Goal: Task Accomplishment & Management: Contribute content

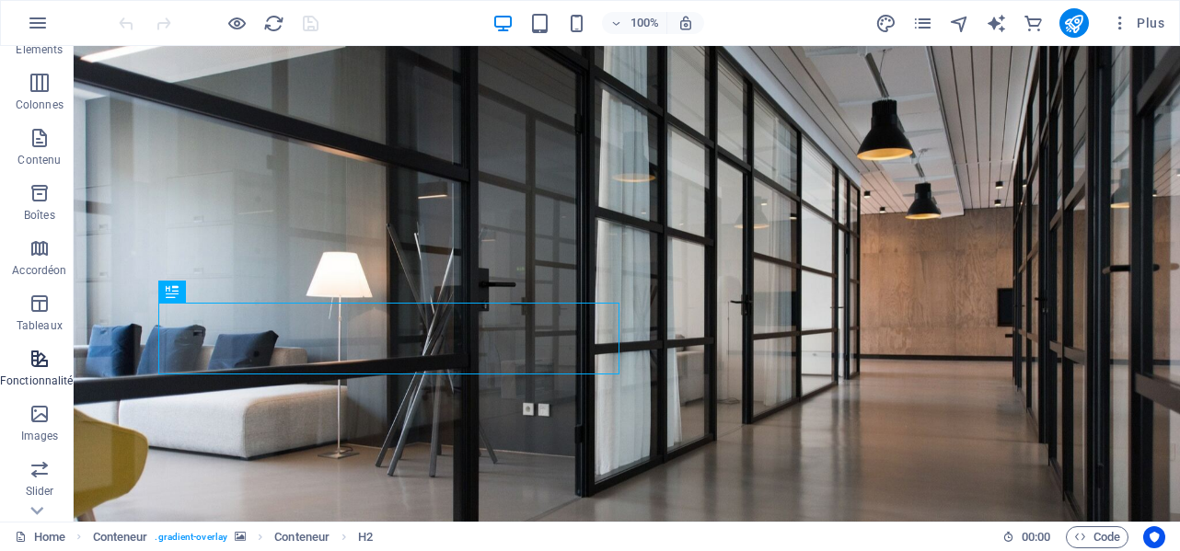
scroll to position [184, 0]
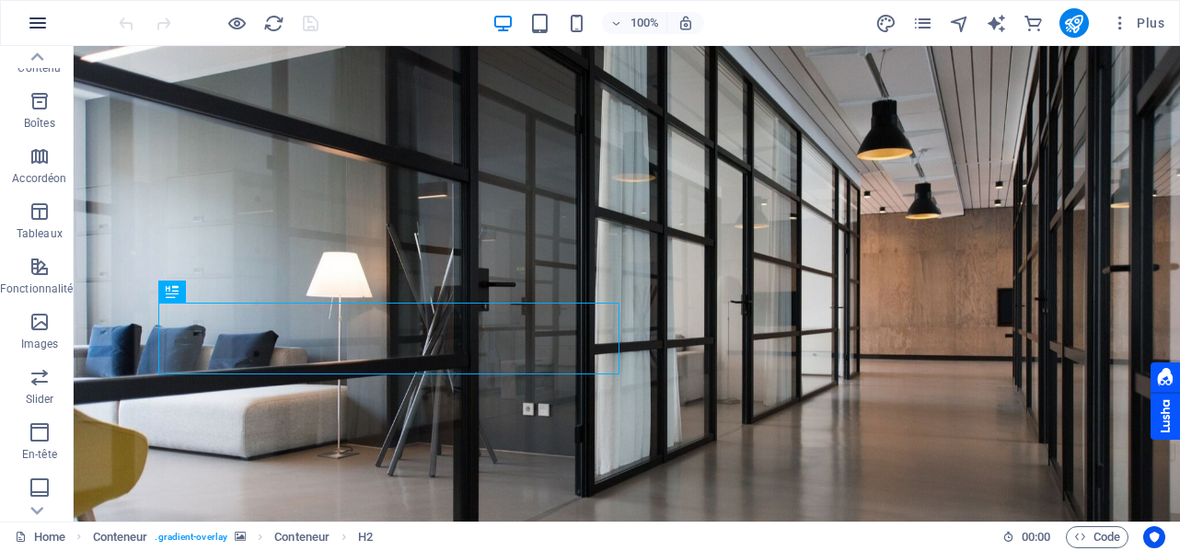
click at [42, 24] on icon "button" at bounding box center [38, 23] width 22 height 22
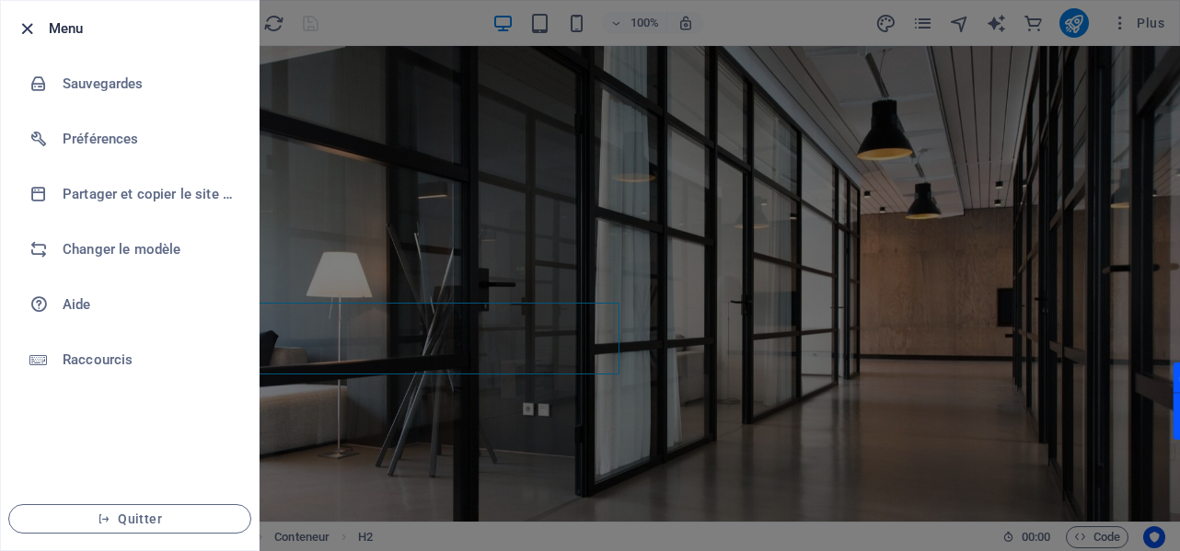
click at [29, 29] on icon "button" at bounding box center [27, 28] width 21 height 21
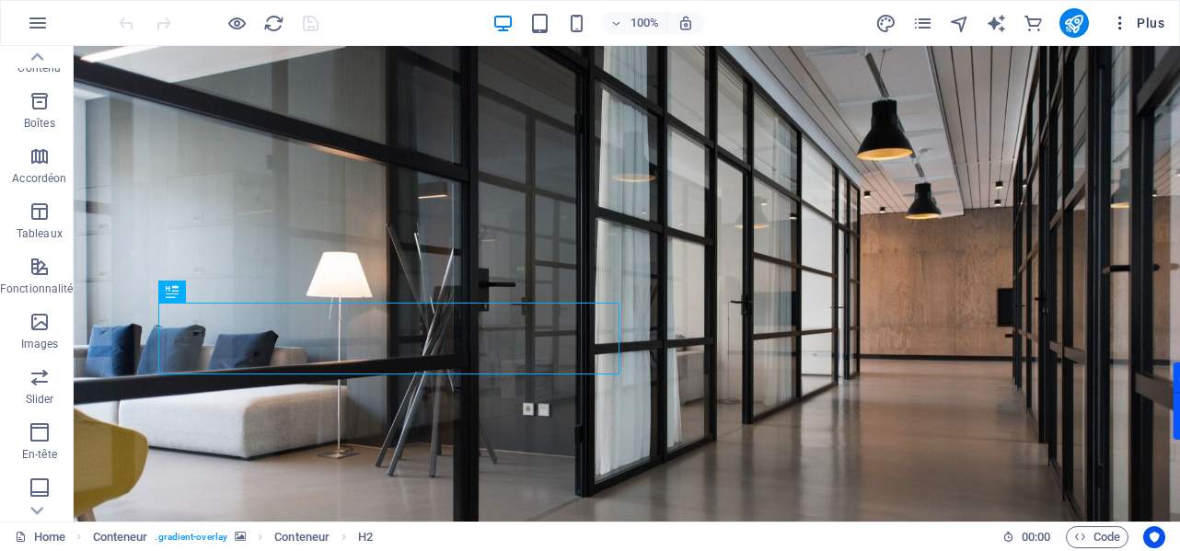
click at [1146, 22] on span "Plus" at bounding box center [1137, 23] width 53 height 18
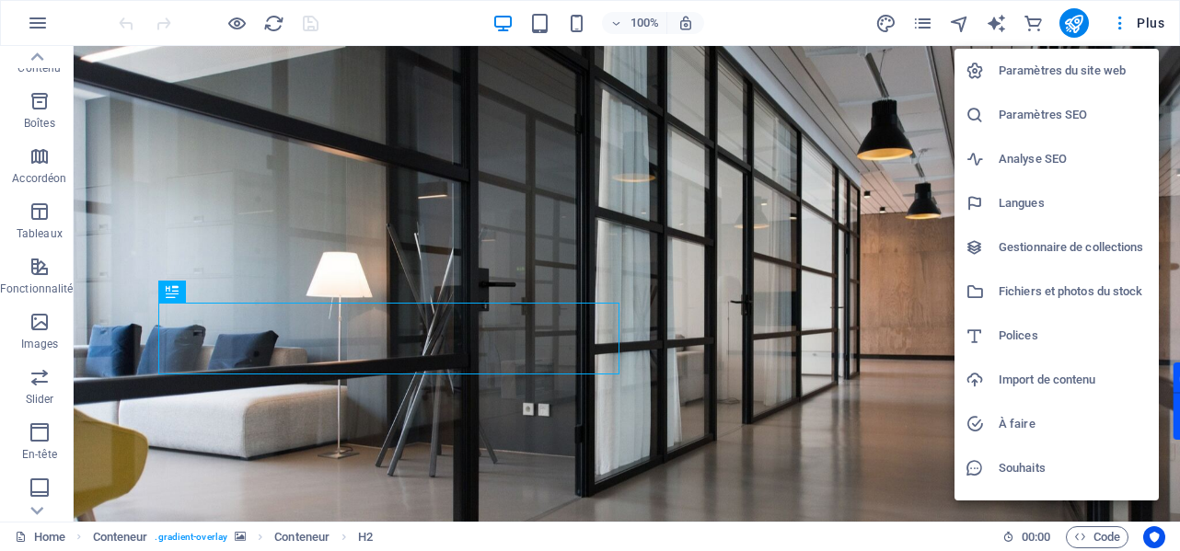
click at [1124, 27] on div at bounding box center [590, 275] width 1180 height 551
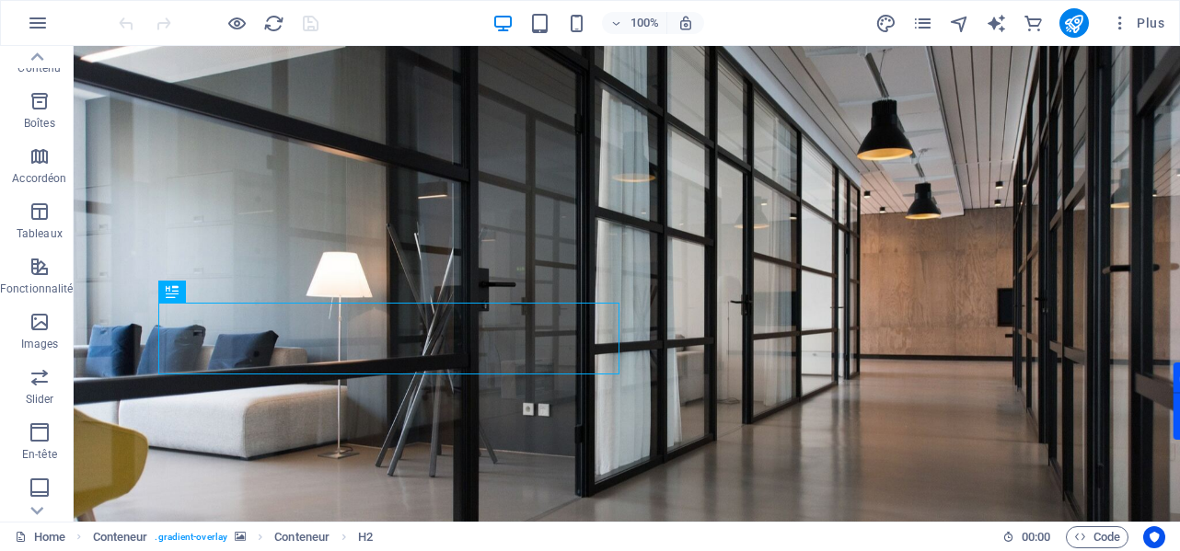
click at [1124, 27] on icon "button" at bounding box center [1120, 23] width 18 height 18
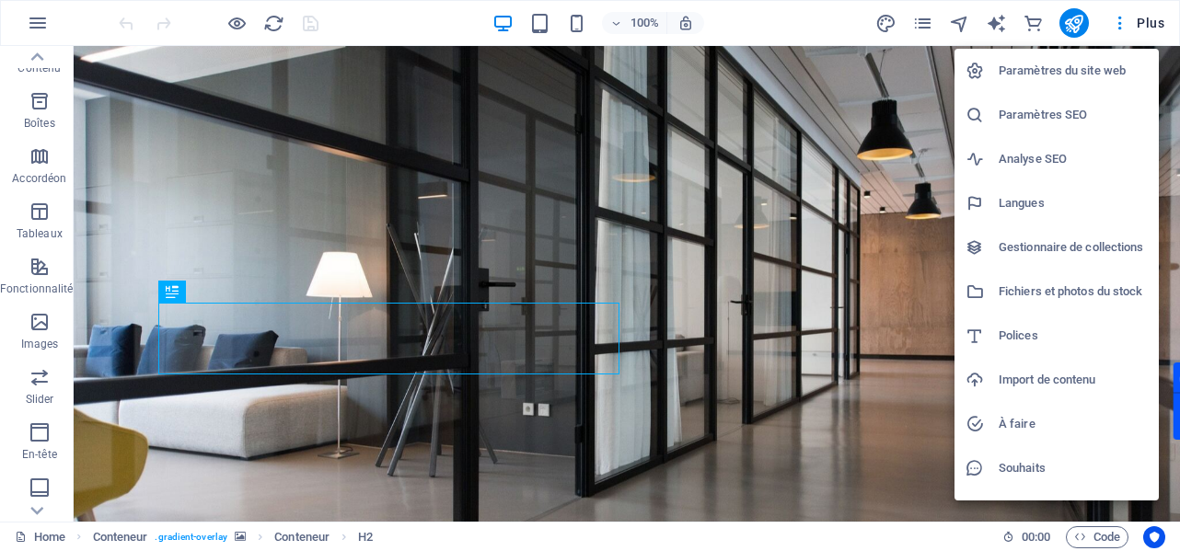
click at [1124, 27] on div at bounding box center [590, 275] width 1180 height 551
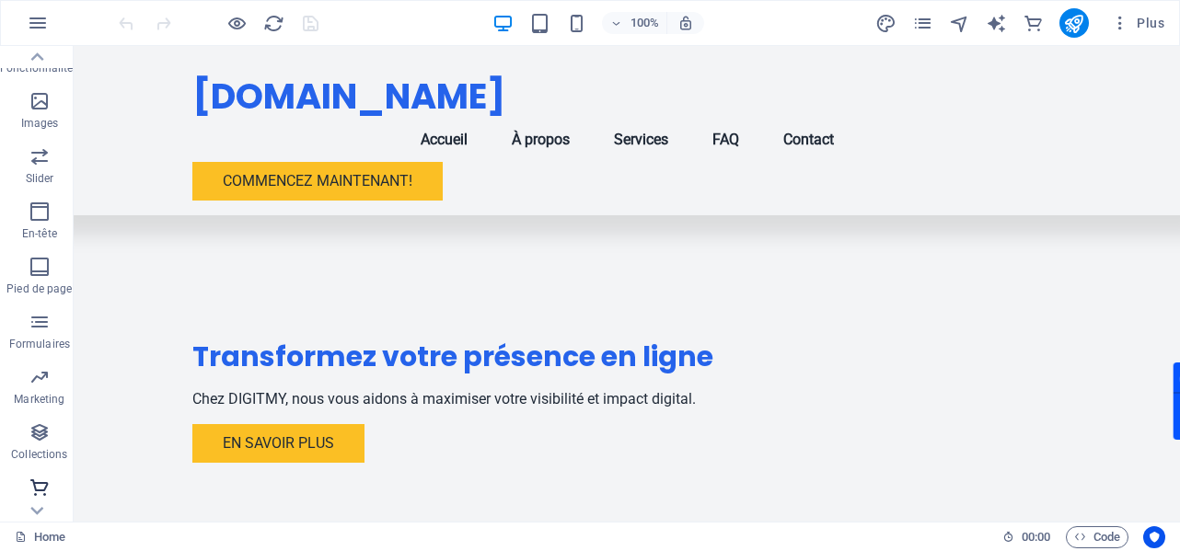
scroll to position [407, 0]
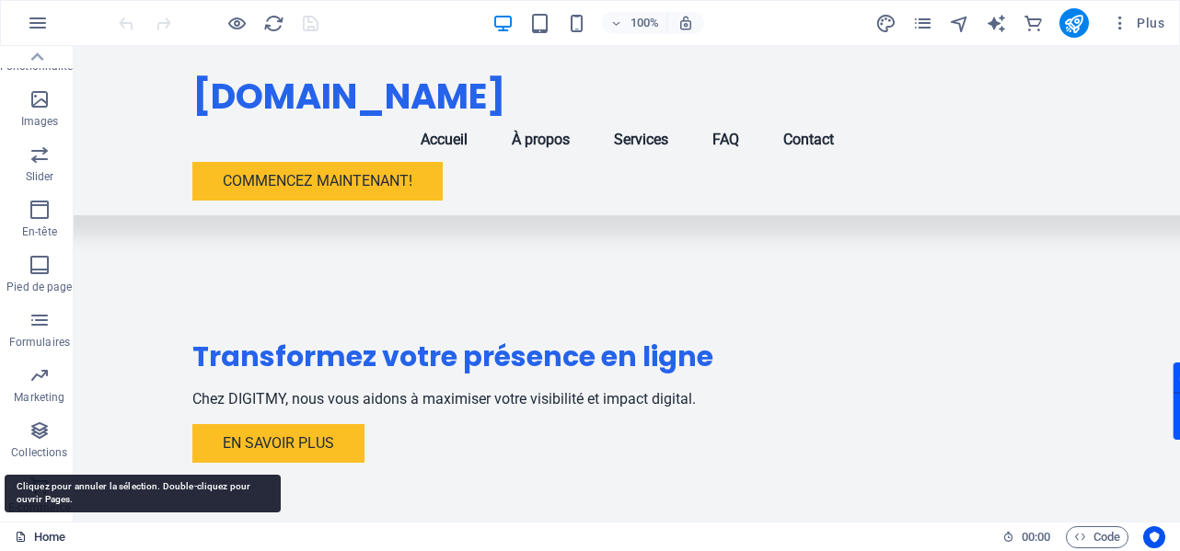
click at [48, 540] on link "Home" at bounding box center [40, 537] width 51 height 22
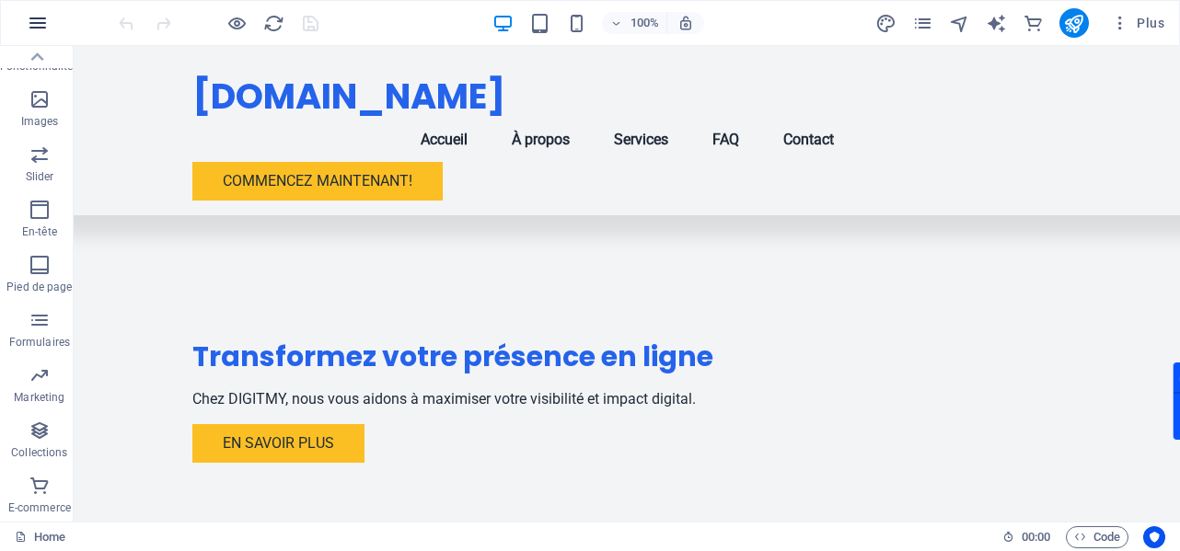
click at [39, 15] on icon "button" at bounding box center [38, 23] width 22 height 22
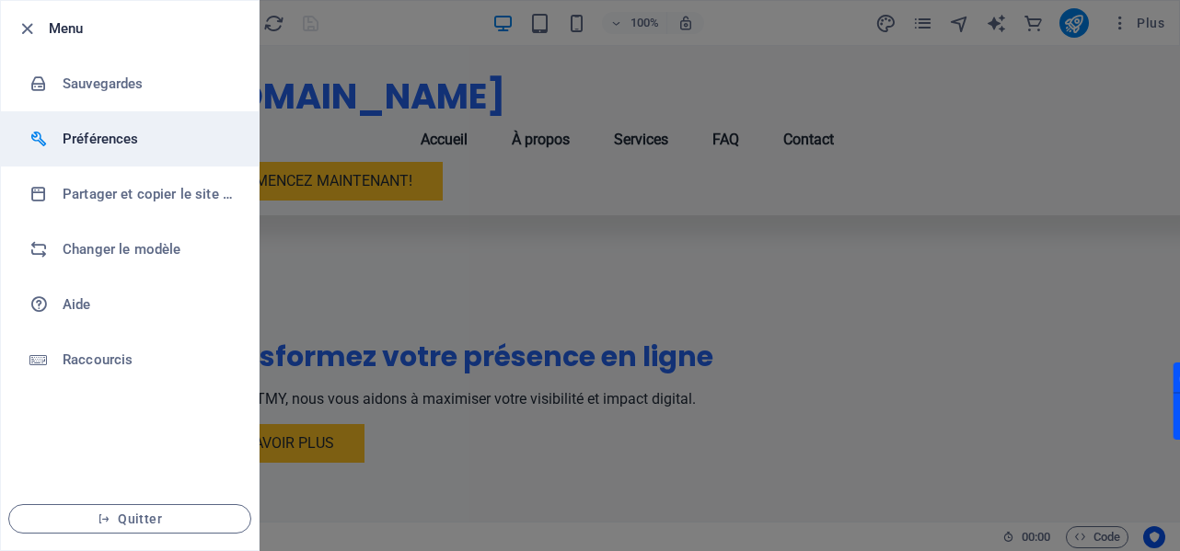
click at [98, 136] on h6 "Préférences" at bounding box center [148, 139] width 170 height 22
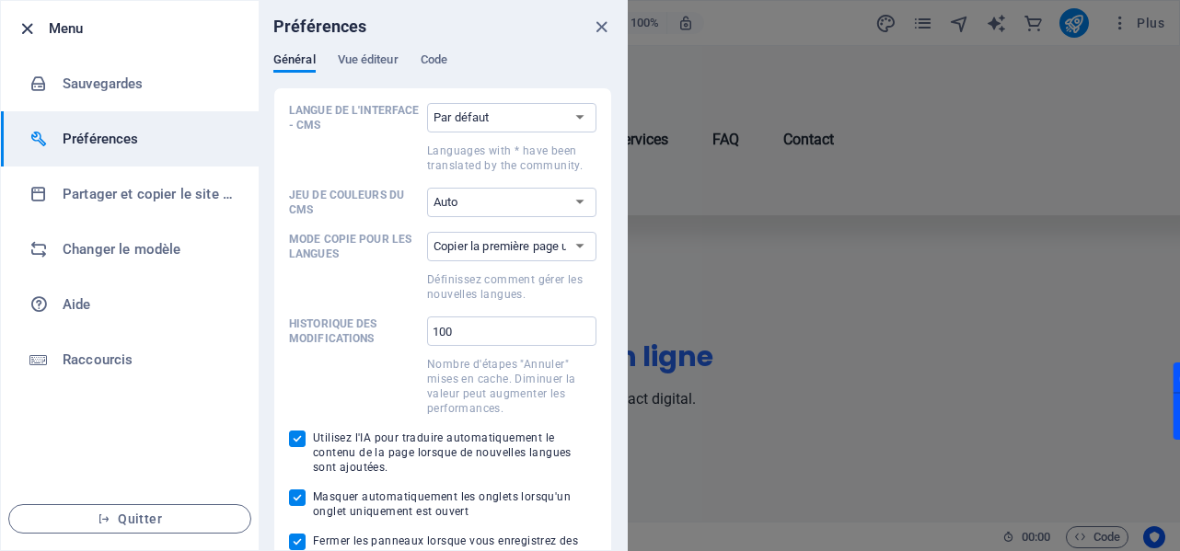
click at [24, 32] on icon "button" at bounding box center [27, 28] width 21 height 21
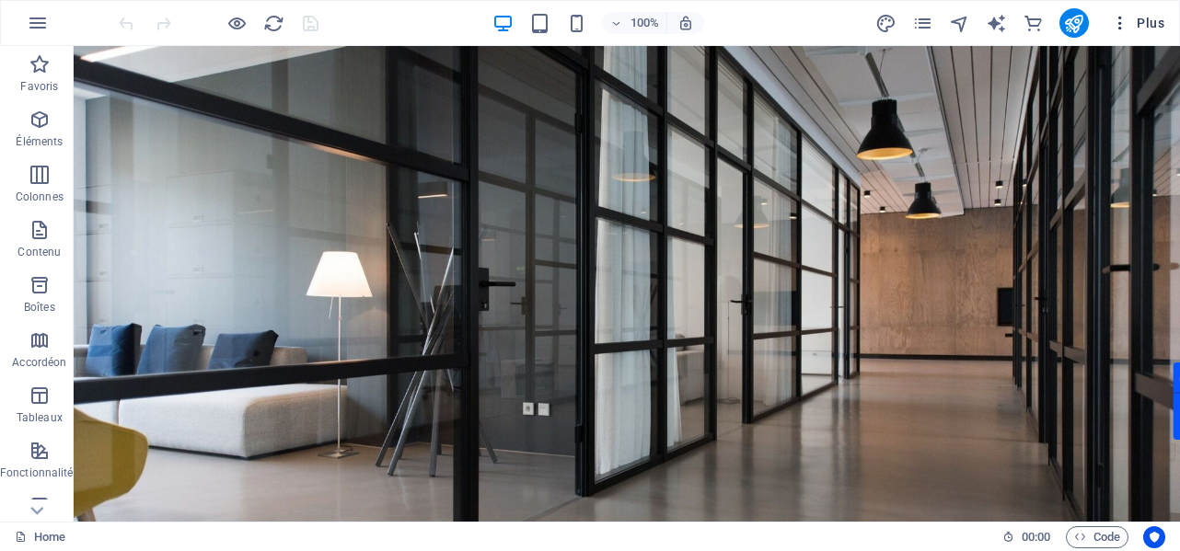
click at [1139, 17] on span "Plus" at bounding box center [1137, 23] width 53 height 18
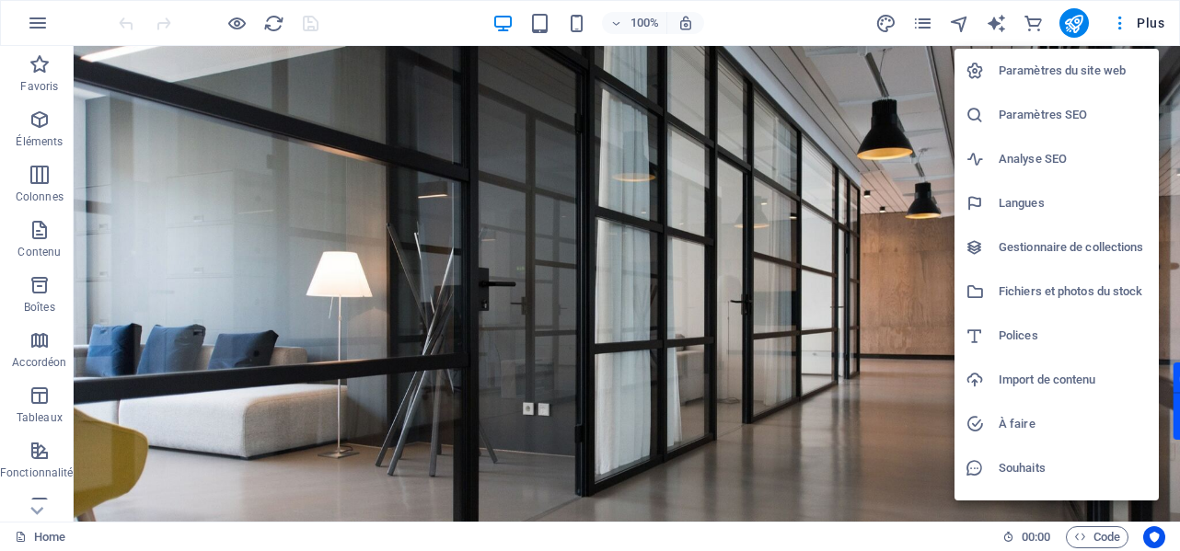
click at [1062, 128] on li "Paramètres SEO" at bounding box center [1056, 115] width 204 height 44
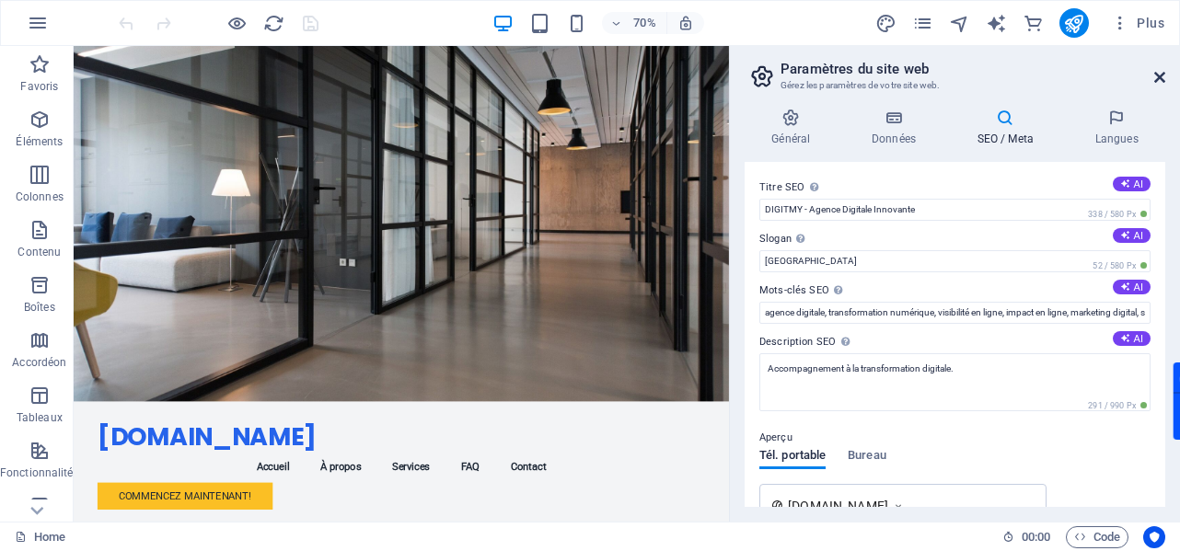
click at [1158, 78] on icon at bounding box center [1159, 77] width 11 height 15
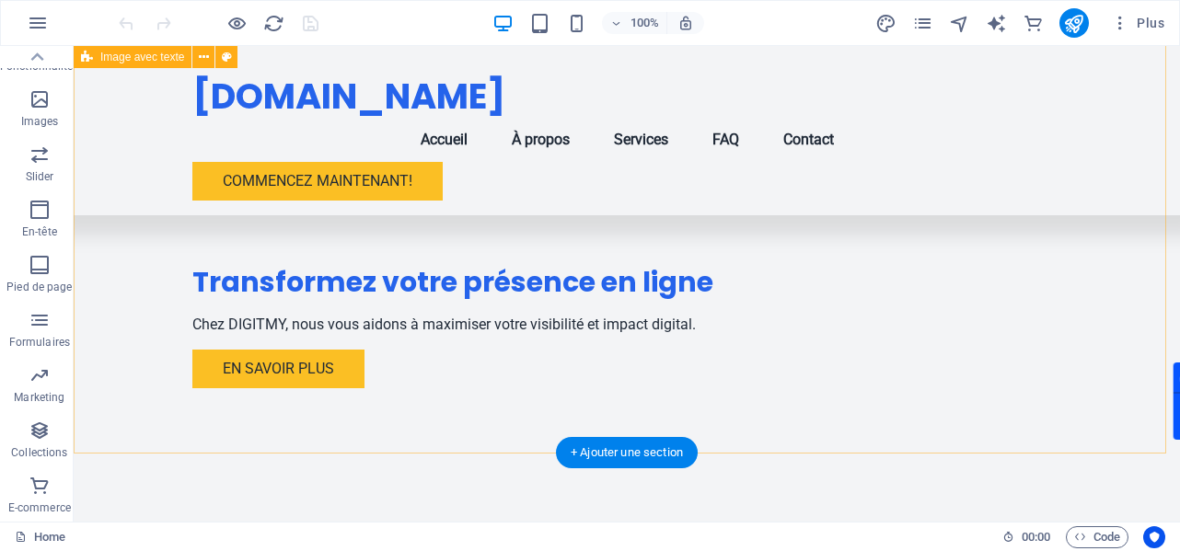
scroll to position [644, 0]
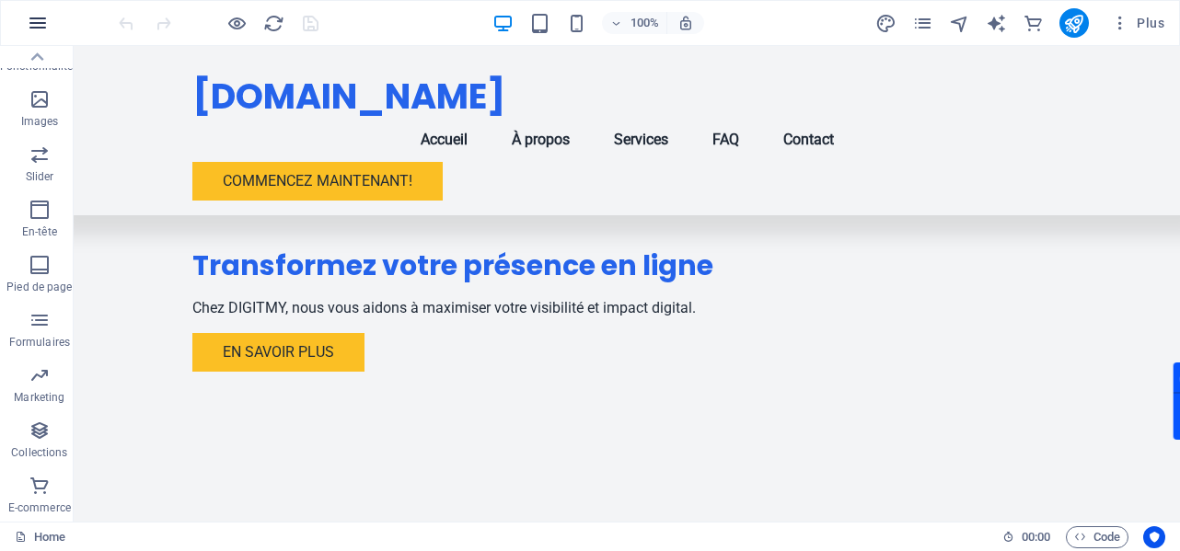
click at [39, 28] on icon "button" at bounding box center [38, 23] width 22 height 22
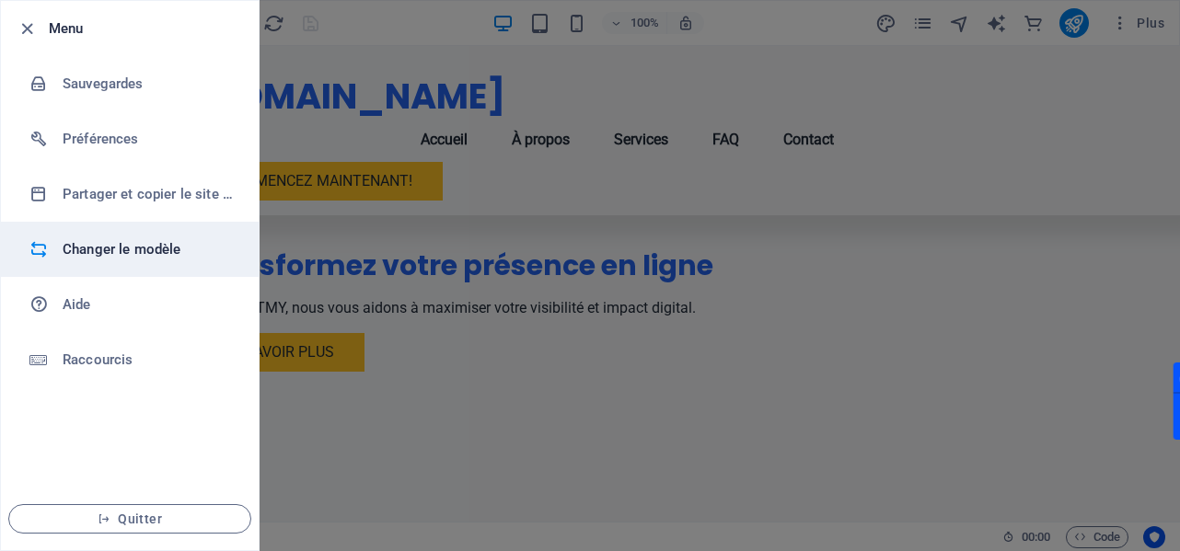
click at [114, 249] on h6 "Changer le modèle" at bounding box center [148, 249] width 170 height 22
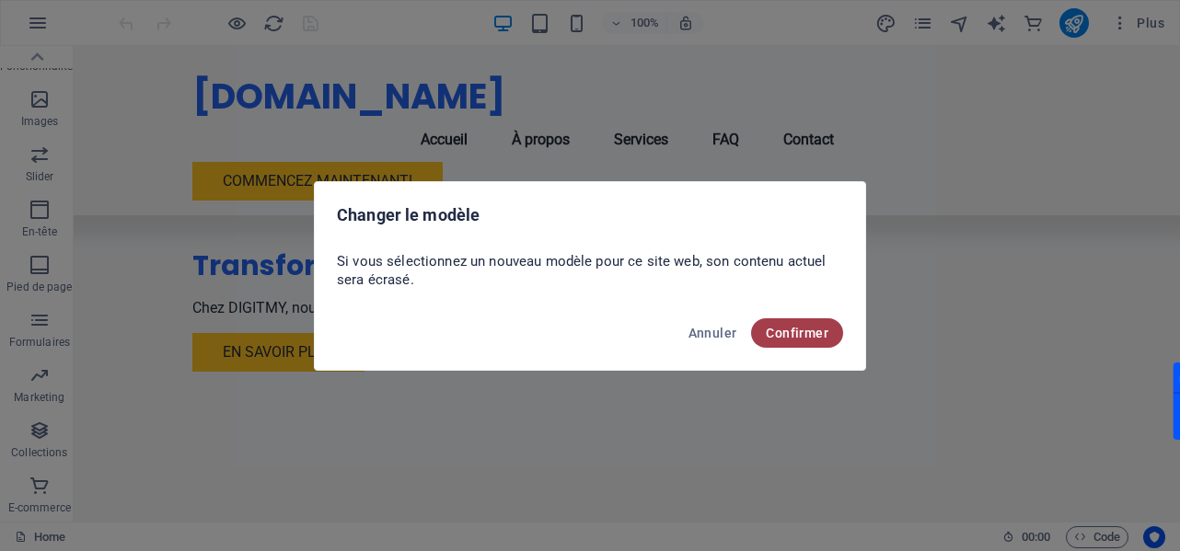
click at [811, 329] on span "Confirmer" at bounding box center [797, 333] width 63 height 15
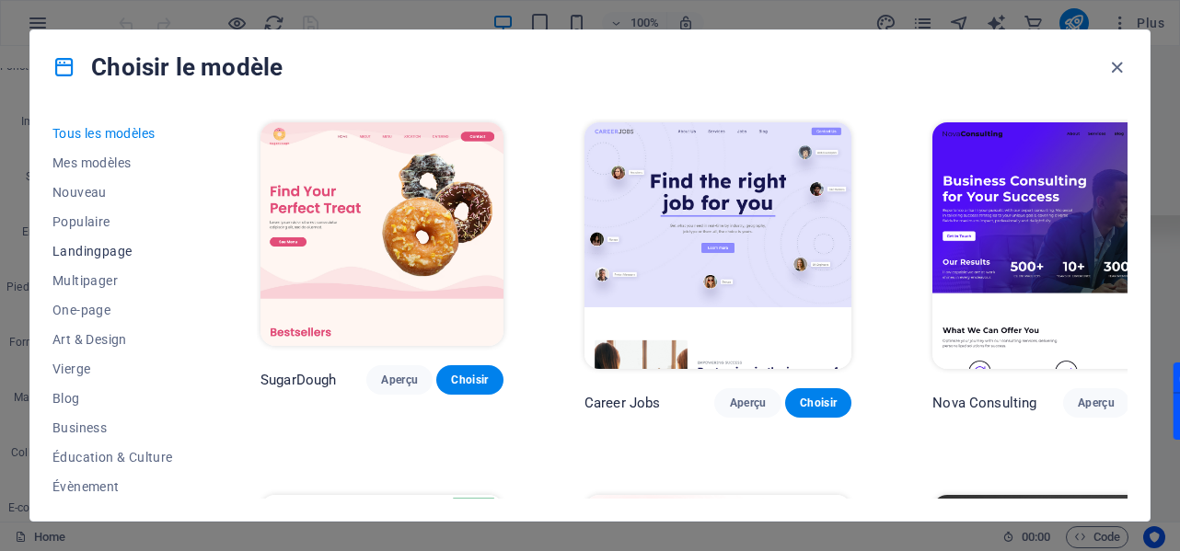
click at [94, 241] on button "Landingpage" at bounding box center [115, 251] width 127 height 29
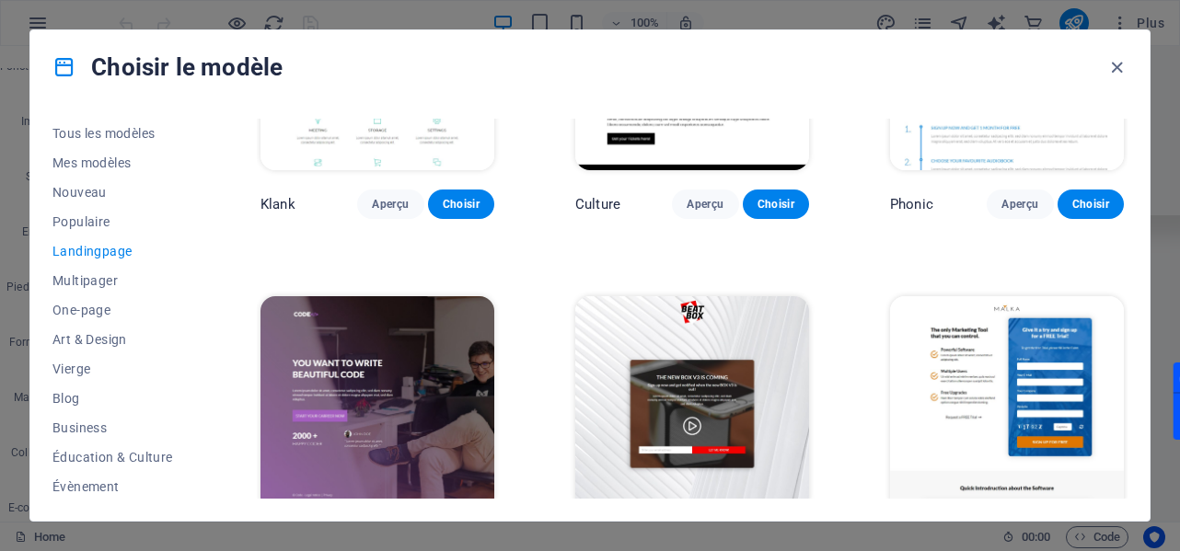
scroll to position [276, 0]
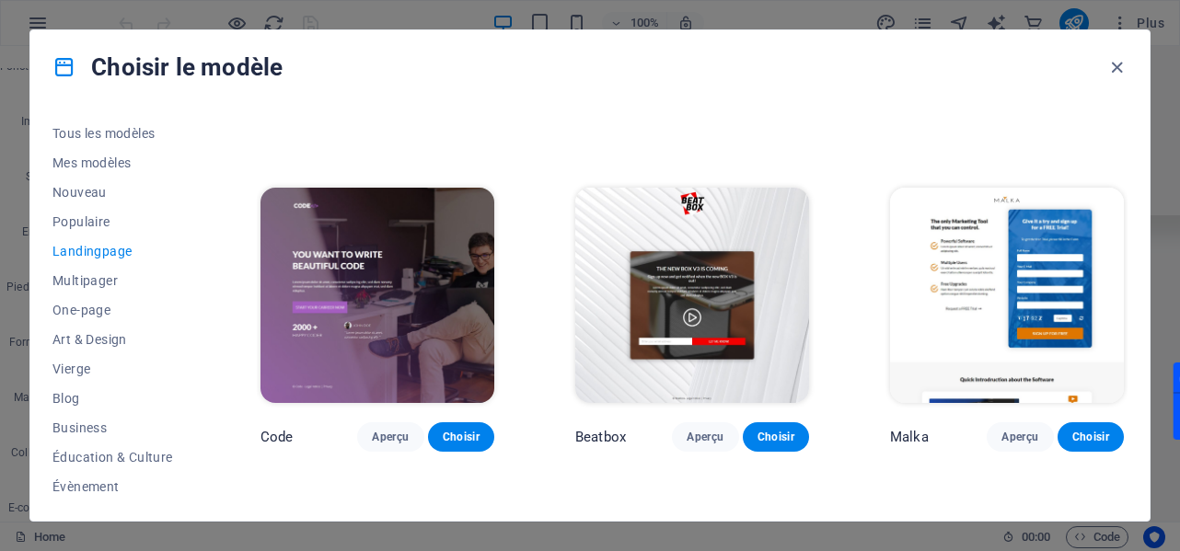
click at [973, 297] on img at bounding box center [1007, 295] width 234 height 215
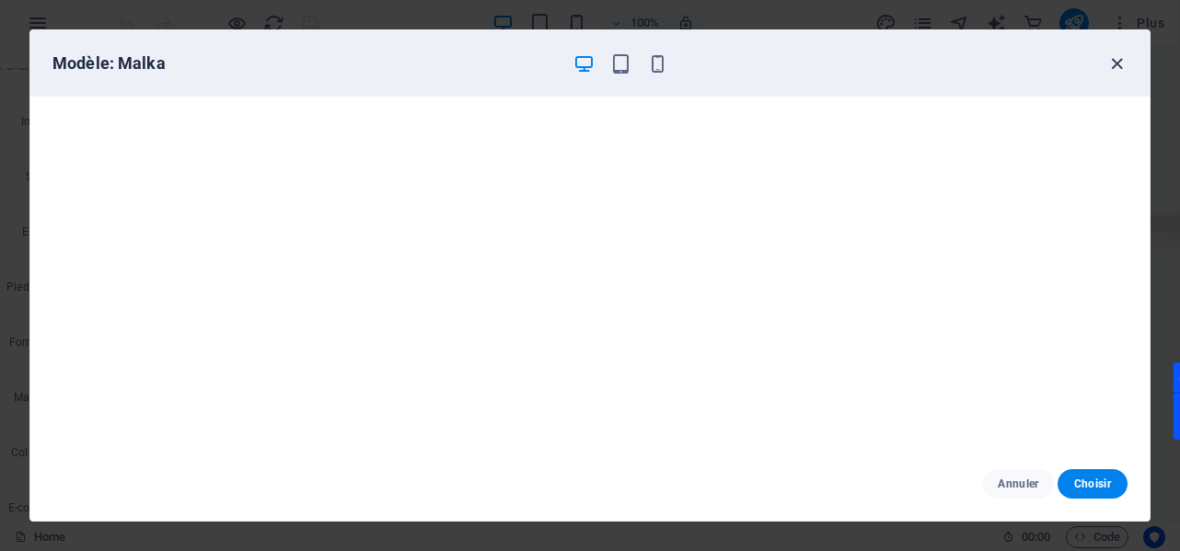
click at [1114, 67] on icon "button" at bounding box center [1116, 63] width 21 height 21
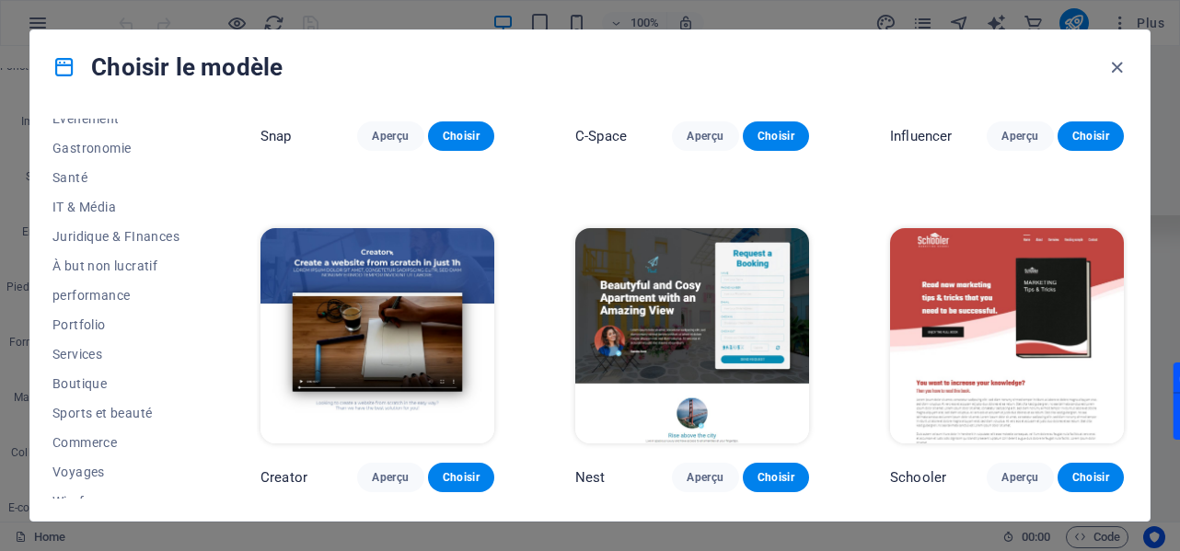
scroll to position [1598, 0]
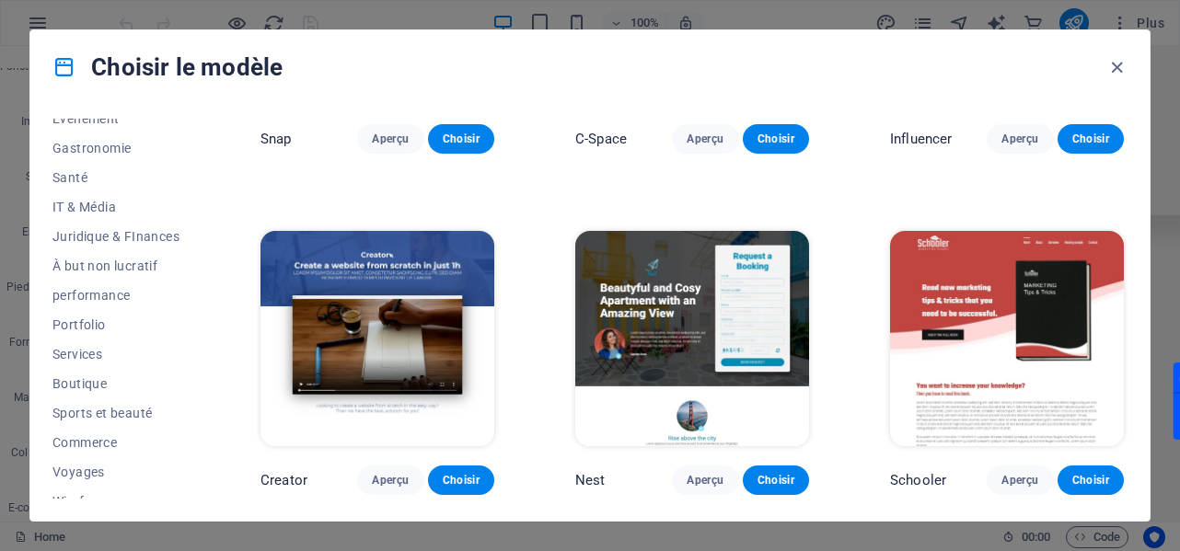
click at [726, 329] on img at bounding box center [692, 338] width 234 height 215
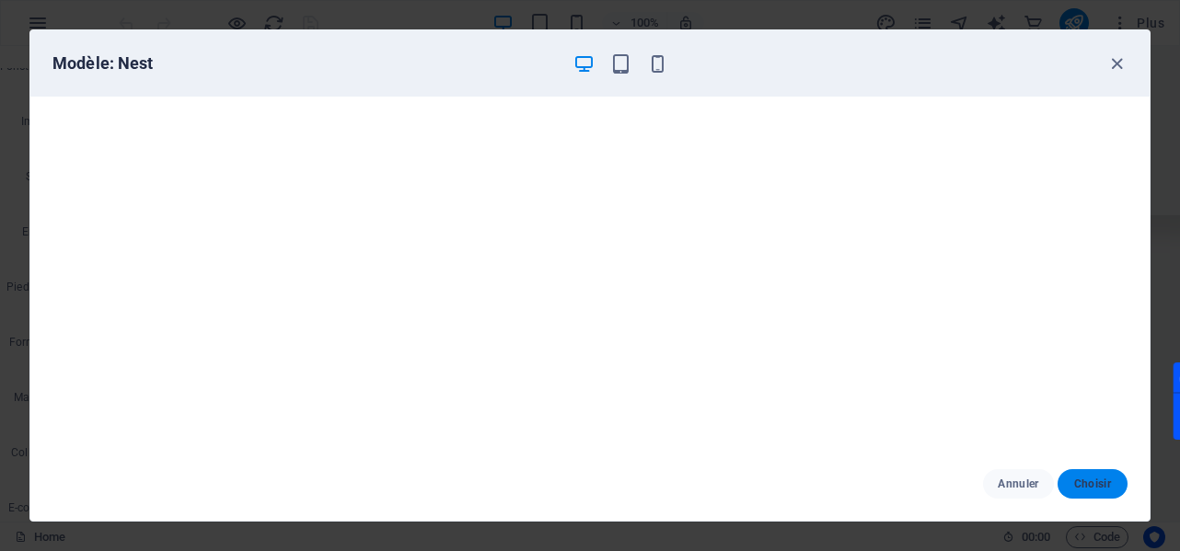
click at [1079, 484] on span "Choisir" at bounding box center [1092, 484] width 40 height 15
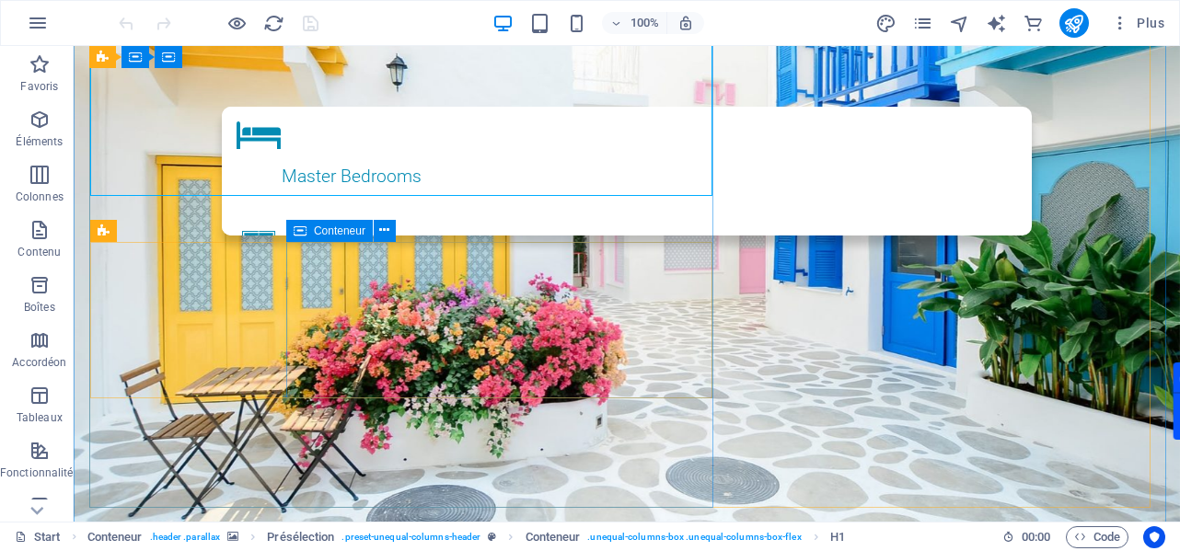
scroll to position [276, 0]
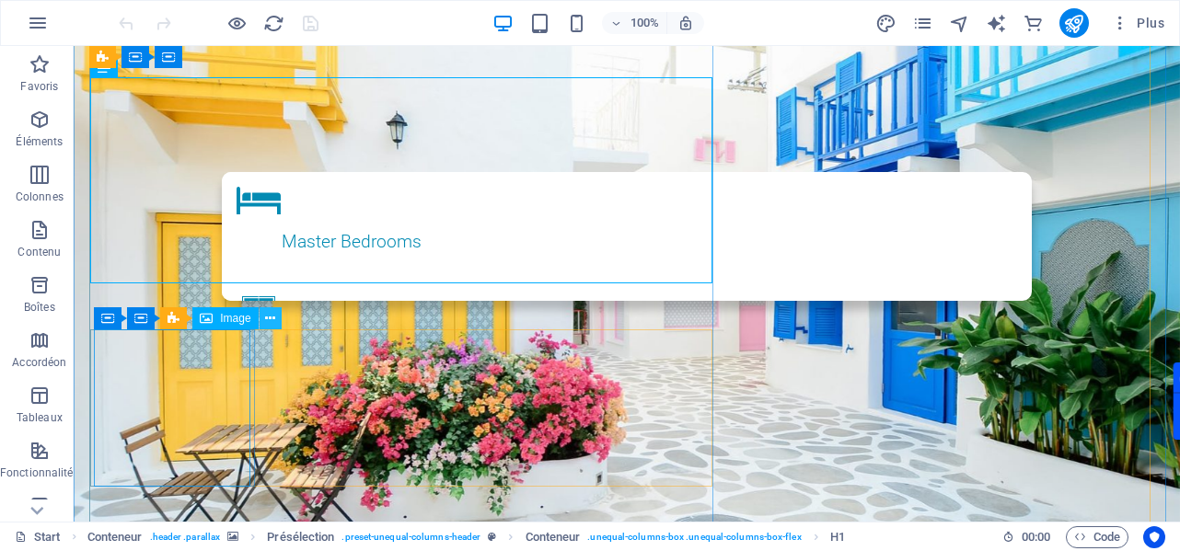
click at [271, 319] on icon at bounding box center [270, 318] width 10 height 19
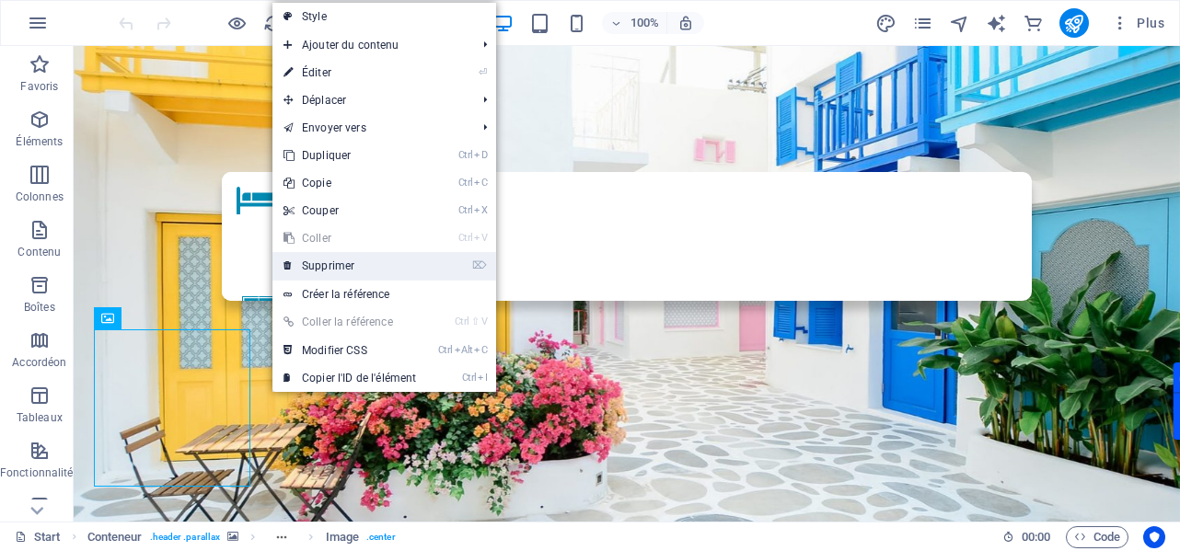
click at [354, 264] on link "⌦ Supprimer" at bounding box center [349, 266] width 155 height 28
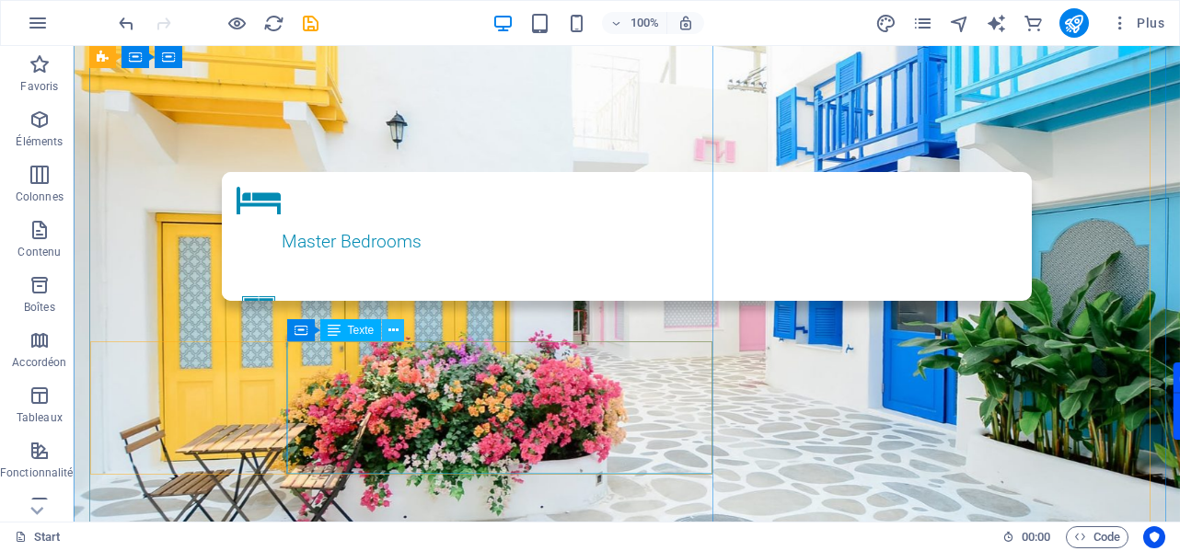
click at [392, 336] on icon at bounding box center [393, 330] width 10 height 19
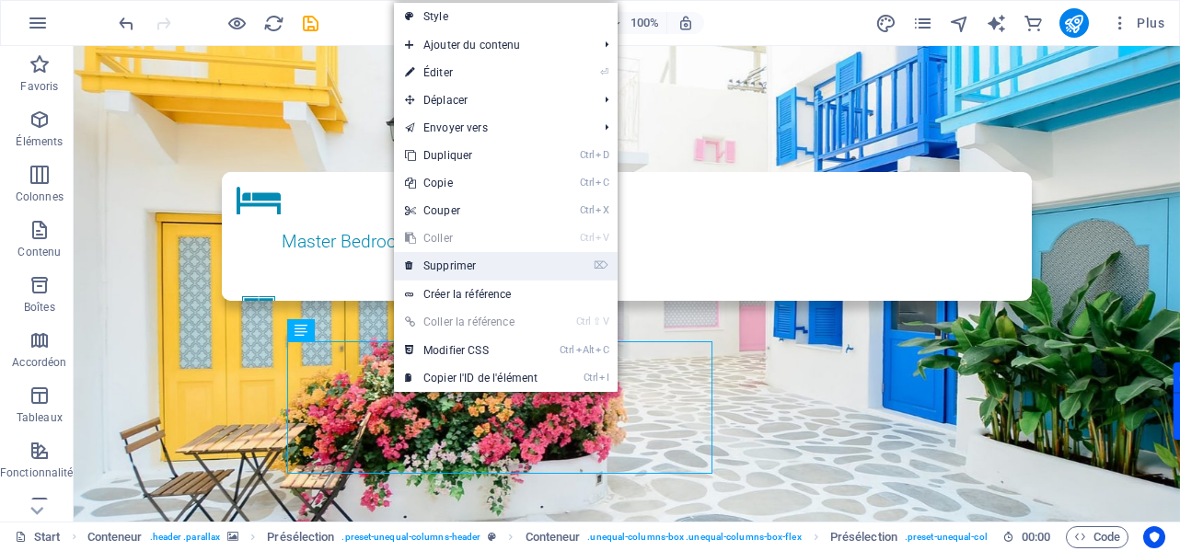
click at [482, 260] on link "⌦ Supprimer" at bounding box center [471, 266] width 155 height 28
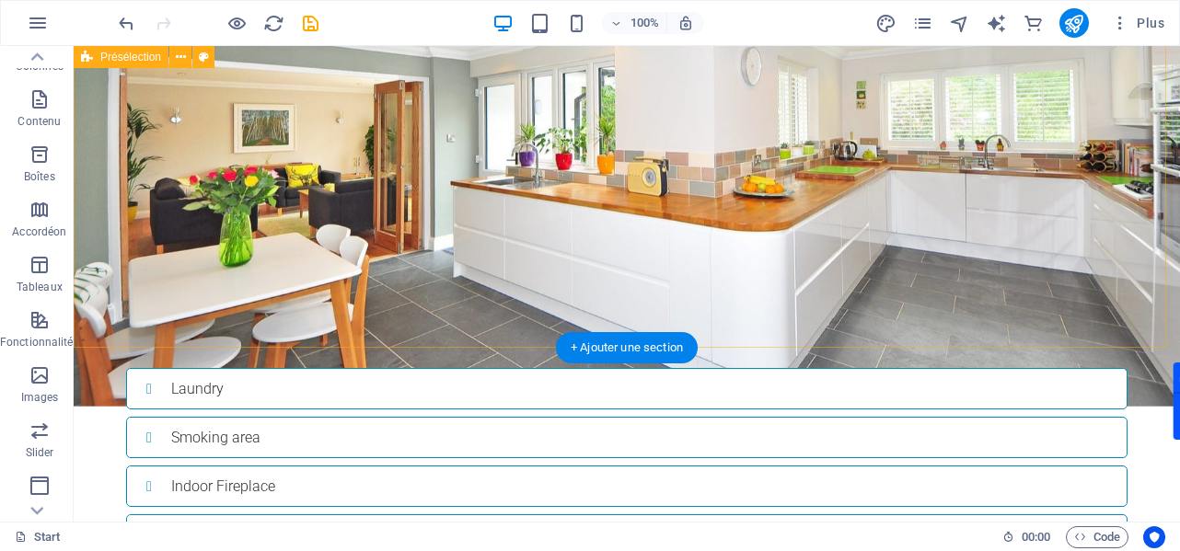
scroll to position [2485, 0]
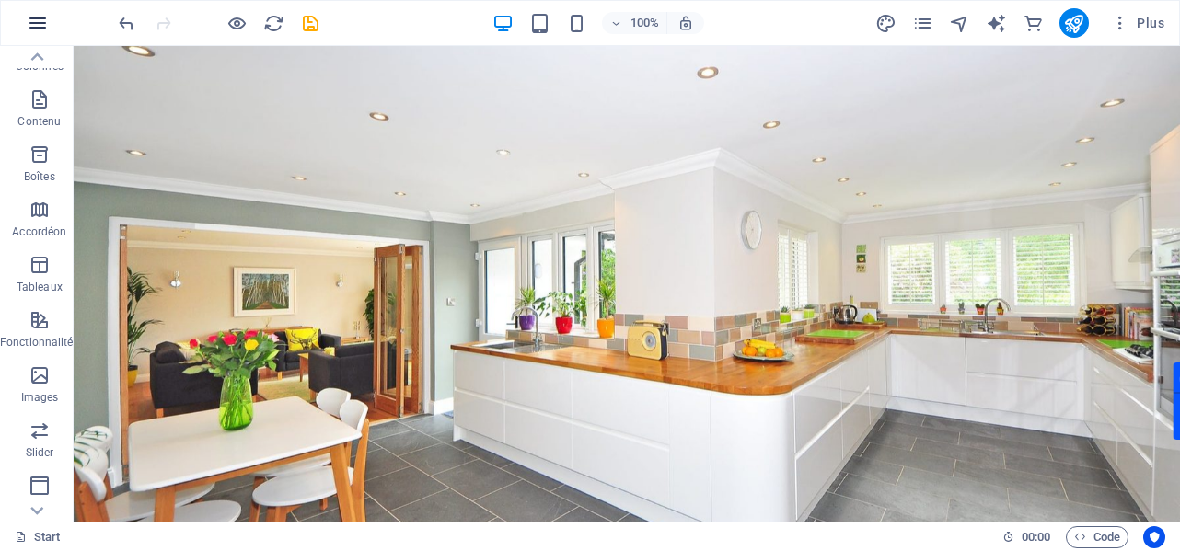
click at [24, 25] on button "button" at bounding box center [38, 23] width 44 height 44
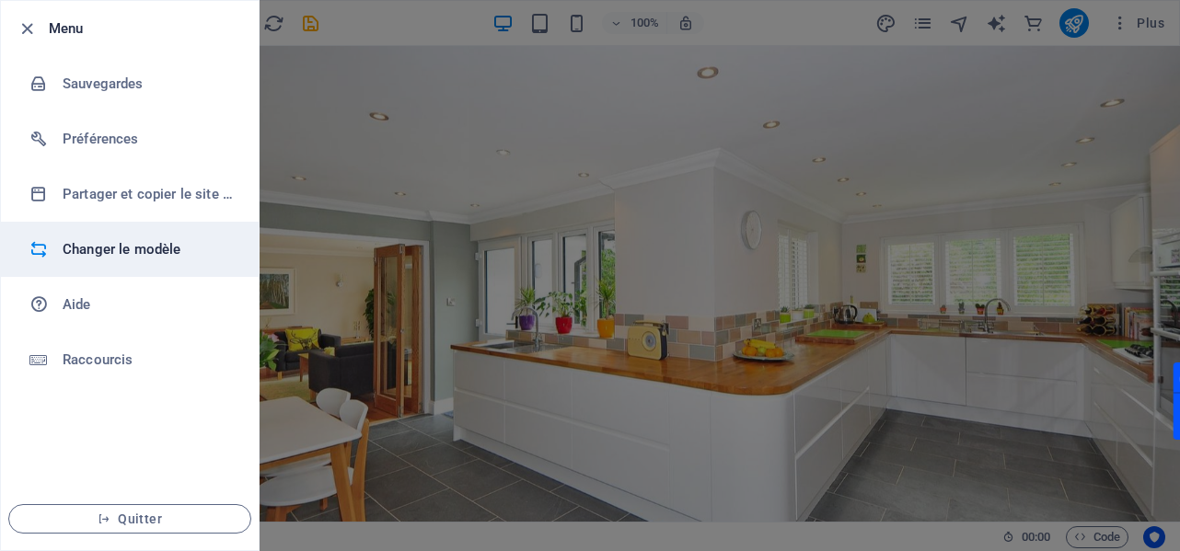
click at [90, 252] on h6 "Changer le modèle" at bounding box center [148, 249] width 170 height 22
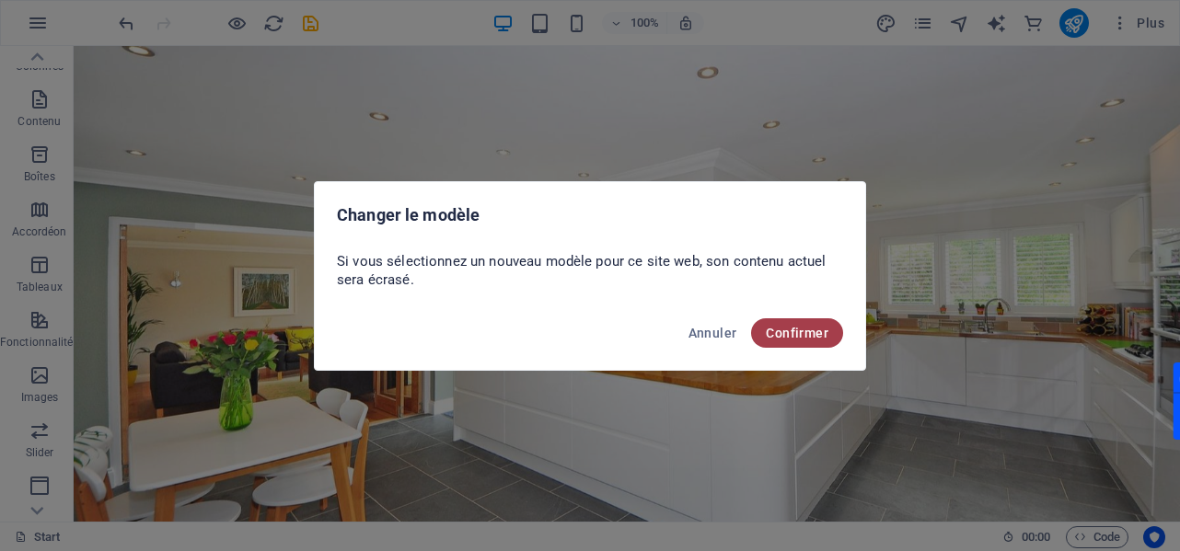
click at [810, 326] on span "Confirmer" at bounding box center [797, 333] width 63 height 15
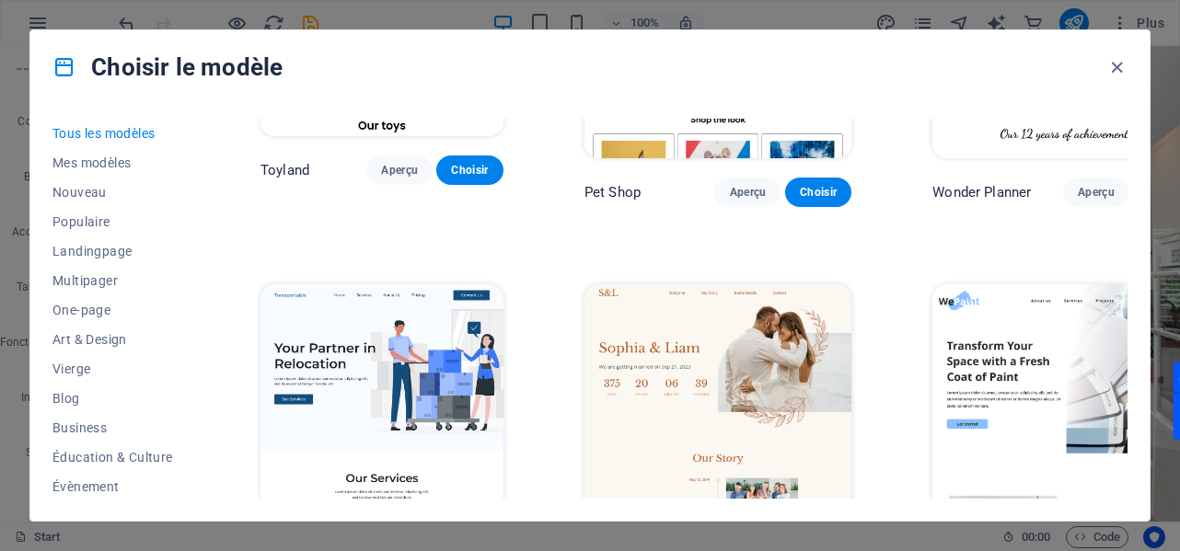
scroll to position [1380, 0]
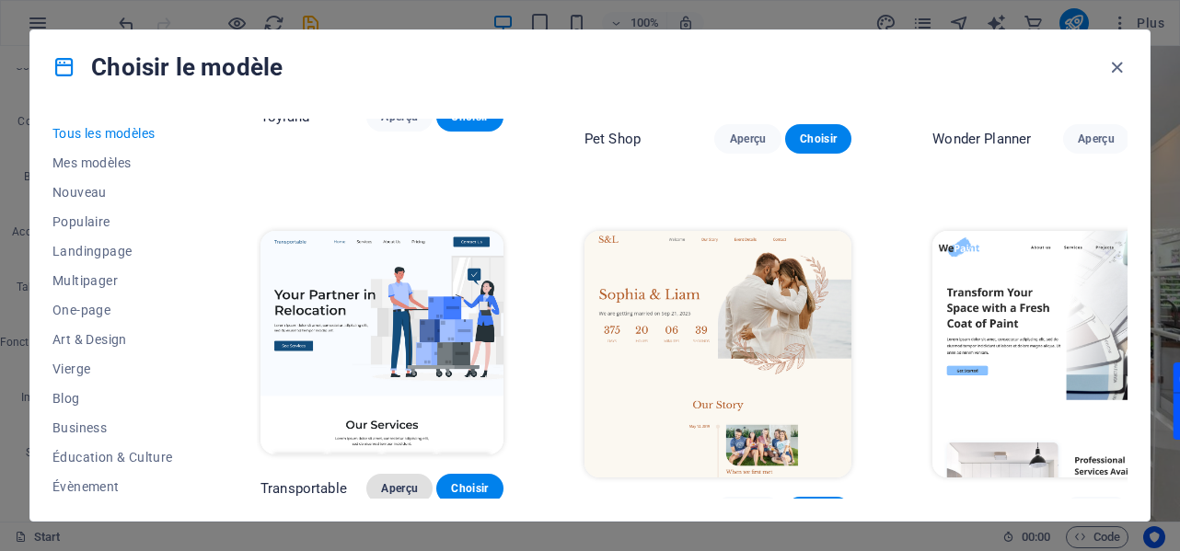
click at [415, 481] on span "Aperçu" at bounding box center [399, 488] width 37 height 15
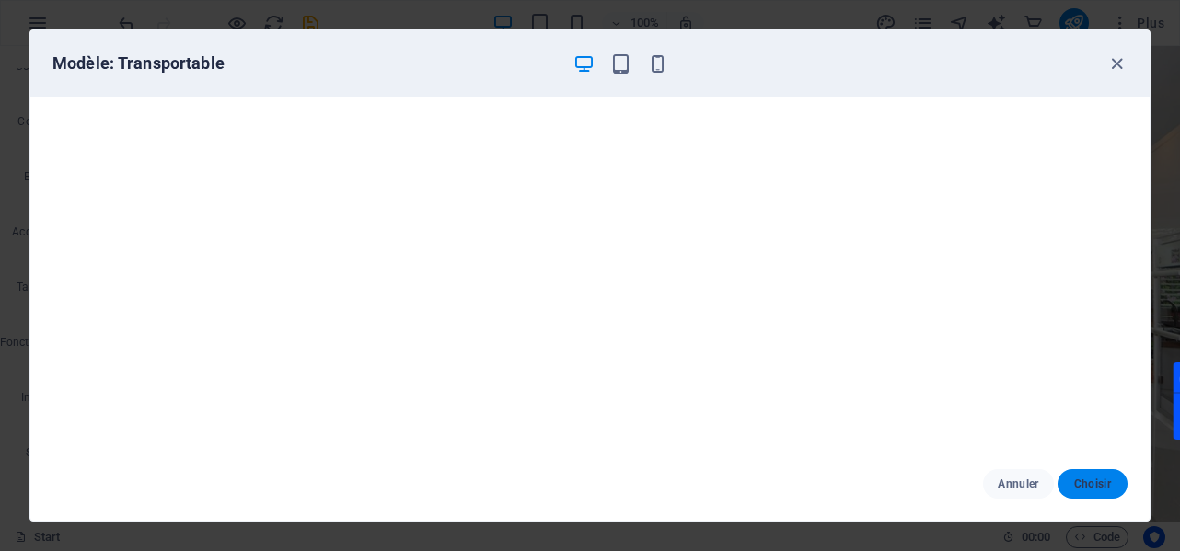
click at [1080, 489] on span "Choisir" at bounding box center [1092, 484] width 40 height 15
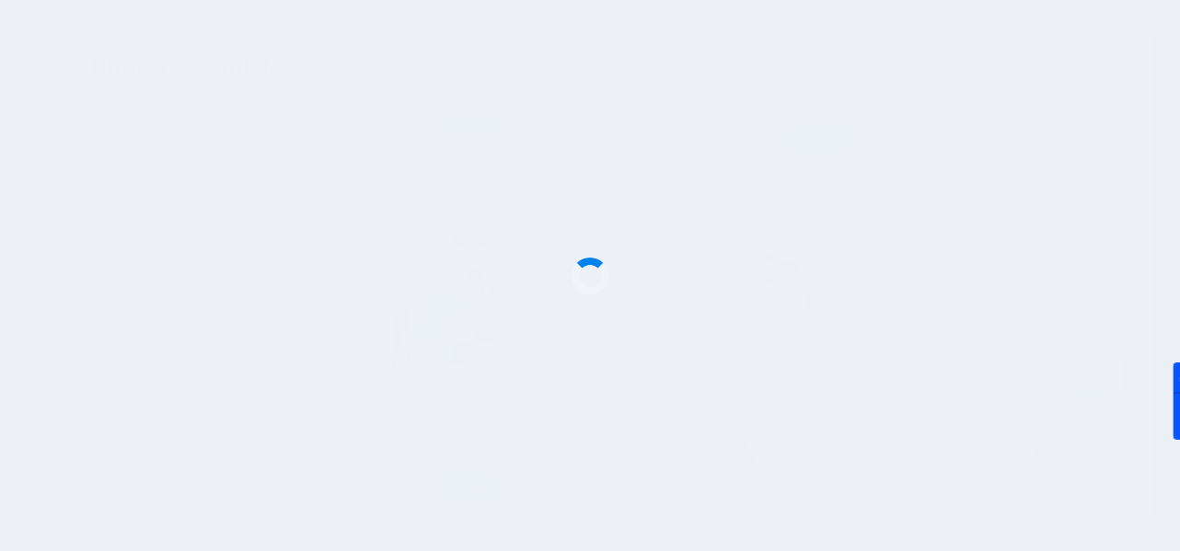
checkbox input "false"
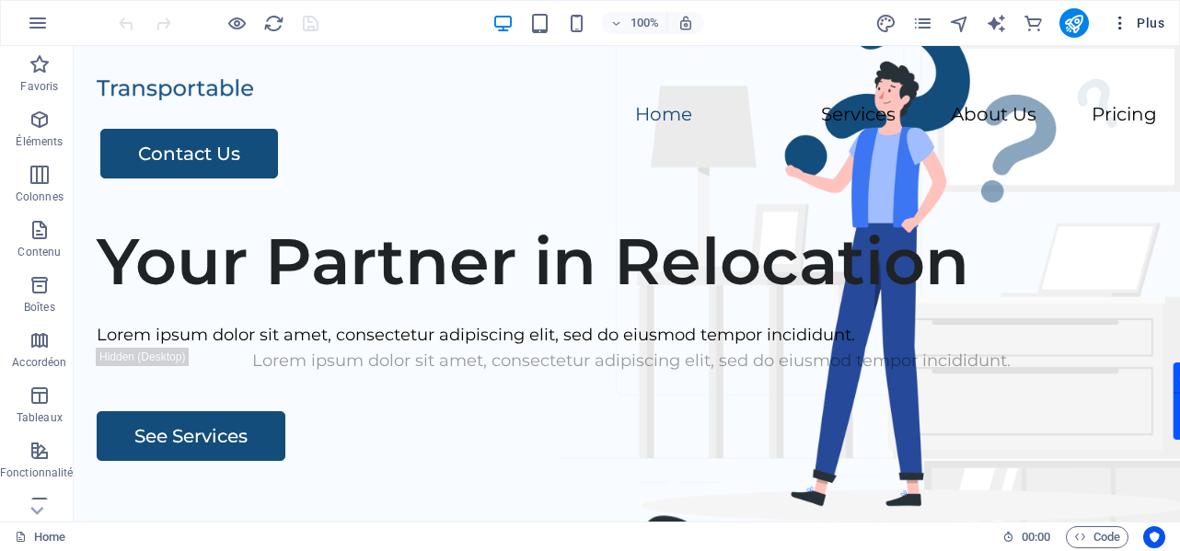
click at [1147, 25] on span "Plus" at bounding box center [1137, 23] width 53 height 18
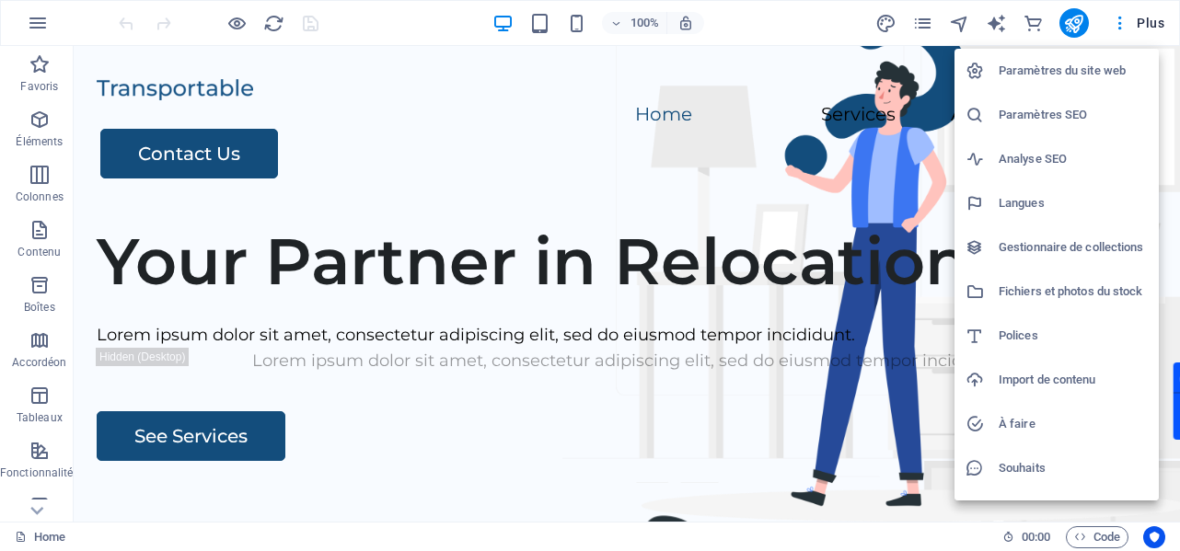
click at [1058, 197] on h6 "Langues" at bounding box center [1072, 203] width 149 height 22
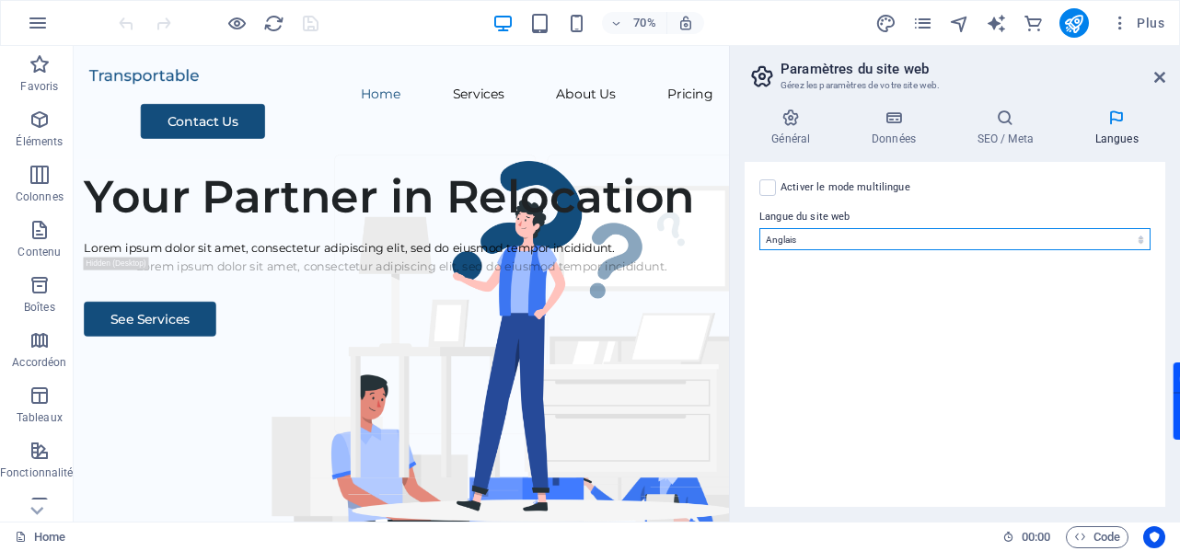
click at [871, 236] on select "Abkhazian Afar Afrikaans Akan Albanais Allemand Amharic Anglais Arabe Aragonese…" at bounding box center [954, 239] width 391 height 22
select select "50"
click at [759, 228] on select "Abkhazian Afar Afrikaans Akan Albanais Allemand Amharic Anglais Arabe Aragonese…" at bounding box center [954, 239] width 391 height 22
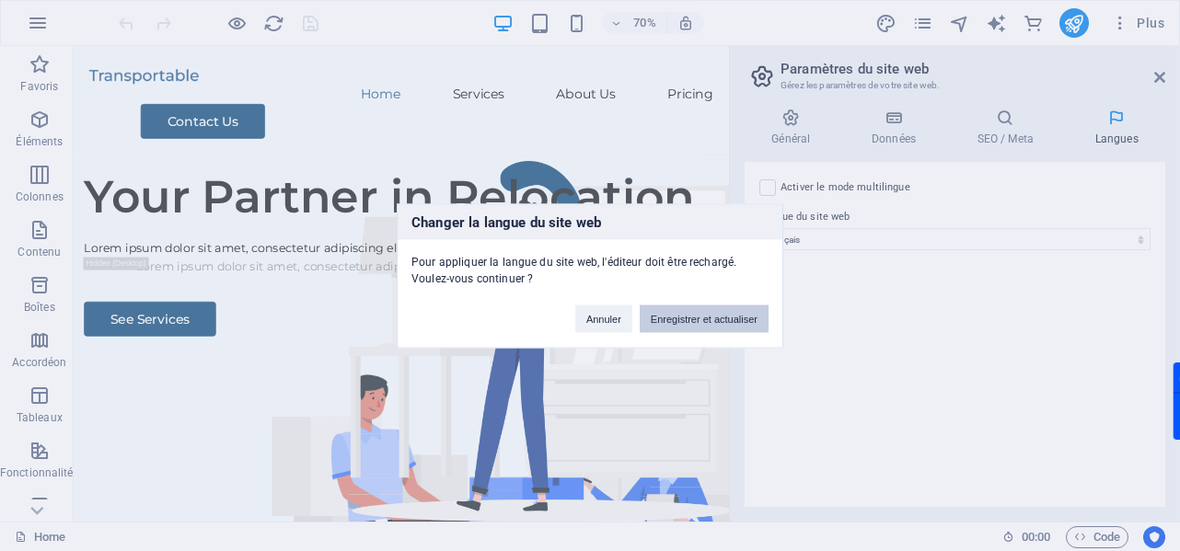
click at [655, 321] on button "Enregistrer et actualiser" at bounding box center [704, 319] width 129 height 28
checkbox input "false"
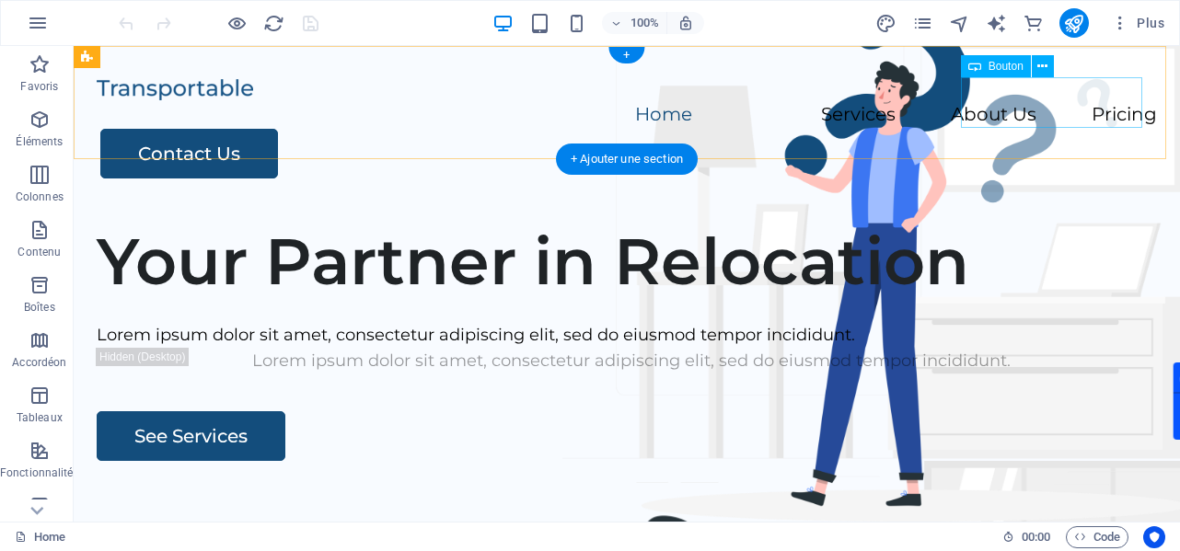
click at [1067, 129] on div "Contact Us" at bounding box center [628, 154] width 1056 height 50
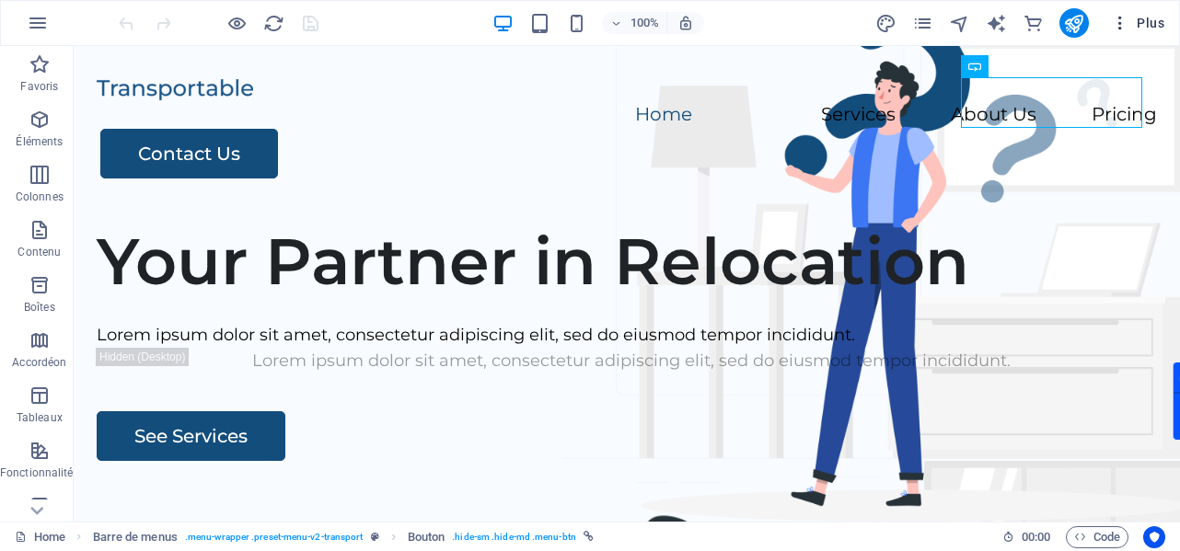
click at [1150, 36] on button "Plus" at bounding box center [1137, 22] width 68 height 29
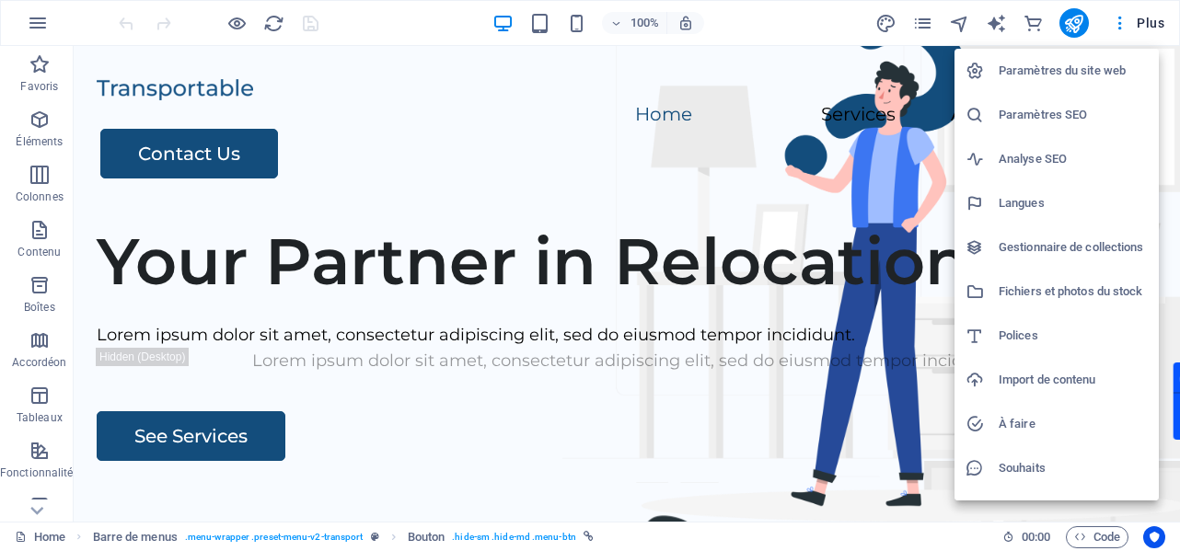
click at [1037, 208] on h6 "Langues" at bounding box center [1072, 203] width 149 height 22
select select "50"
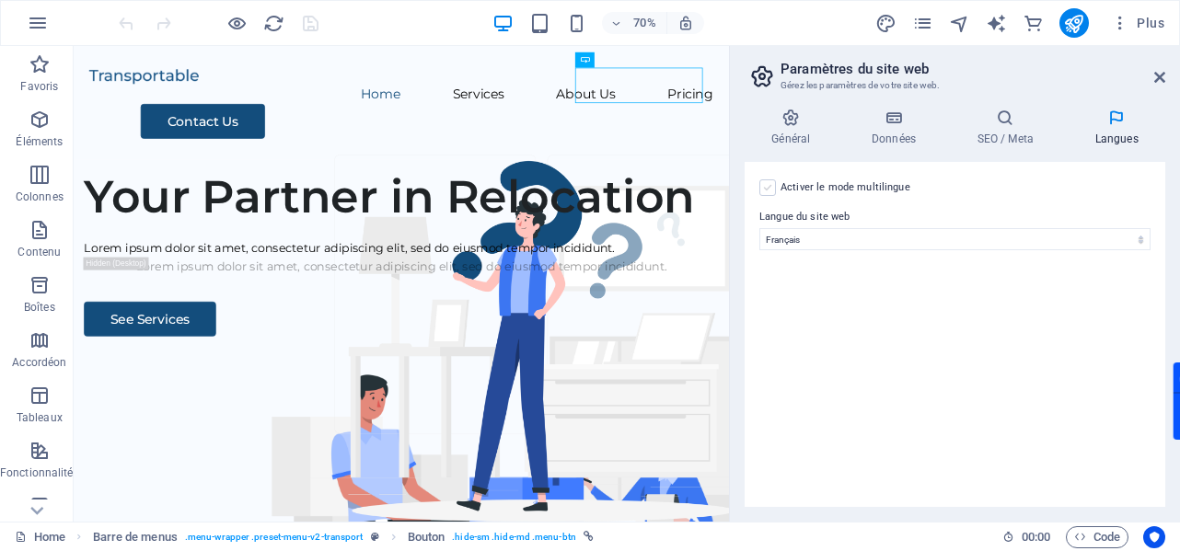
click at [769, 191] on label at bounding box center [767, 187] width 17 height 17
click at [0, 0] on input "Activer le mode multilingue Pour désactiver plusieurs langues, supprimez-les ju…" at bounding box center [0, 0] width 0 height 0
select select
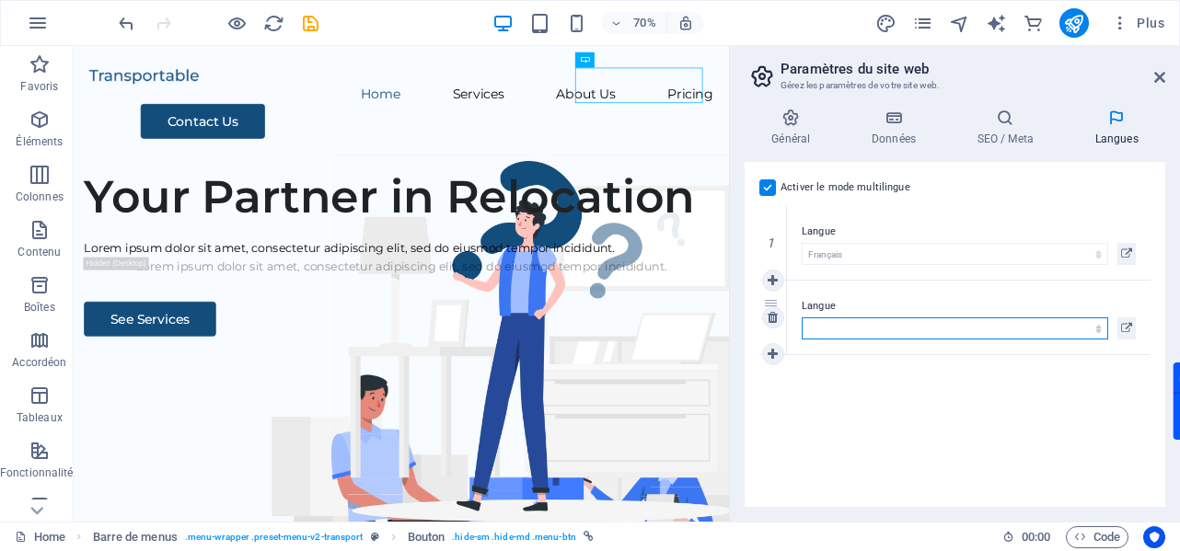
click at [854, 329] on select "Abkhazian Afar Afrikaans Akan Albanais Allemand Amharic Anglais Arabe Aragonese…" at bounding box center [955, 328] width 306 height 22
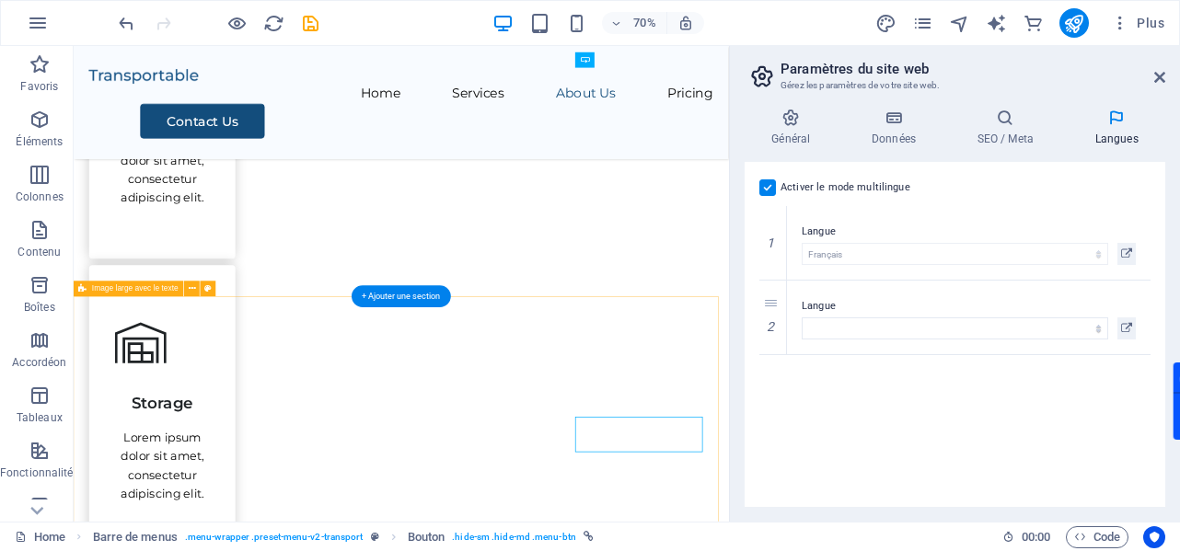
scroll to position [1472, 0]
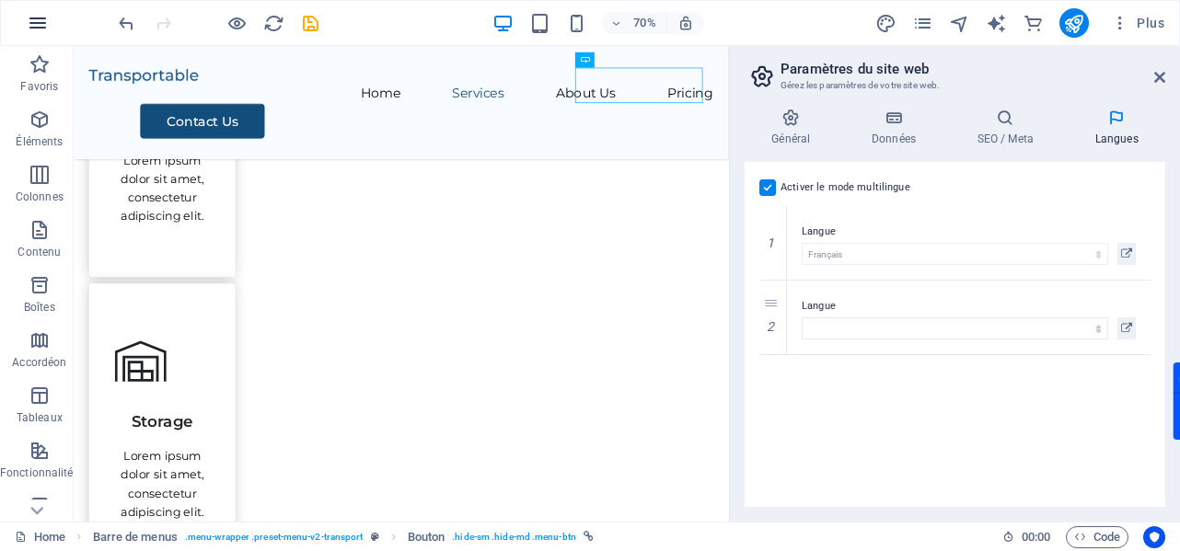
click at [31, 31] on icon "button" at bounding box center [38, 23] width 22 height 22
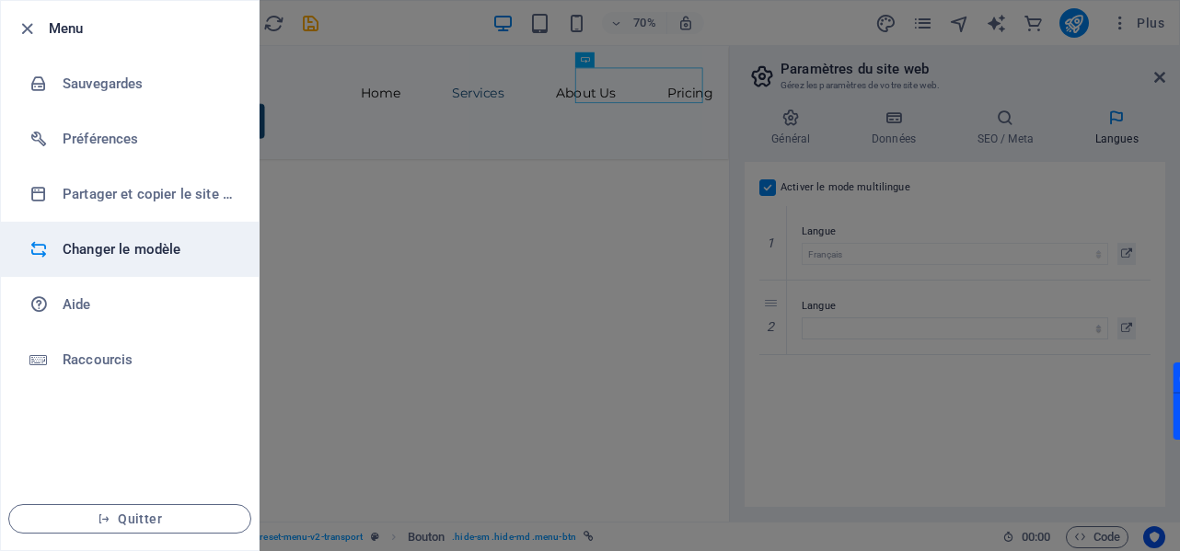
click at [155, 253] on h6 "Changer le modèle" at bounding box center [148, 249] width 170 height 22
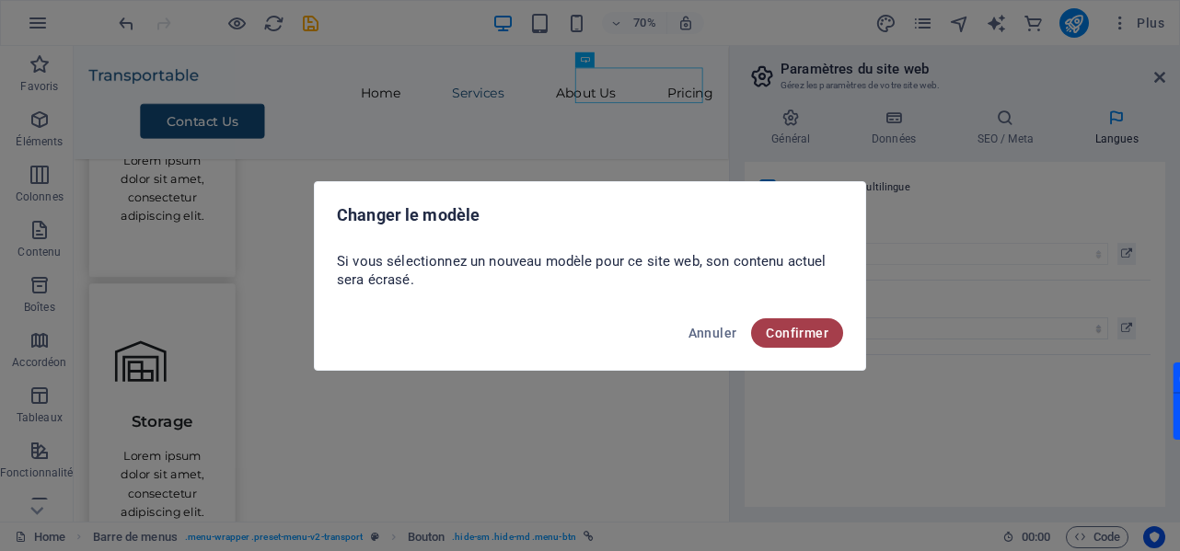
click at [789, 338] on span "Confirmer" at bounding box center [797, 333] width 63 height 15
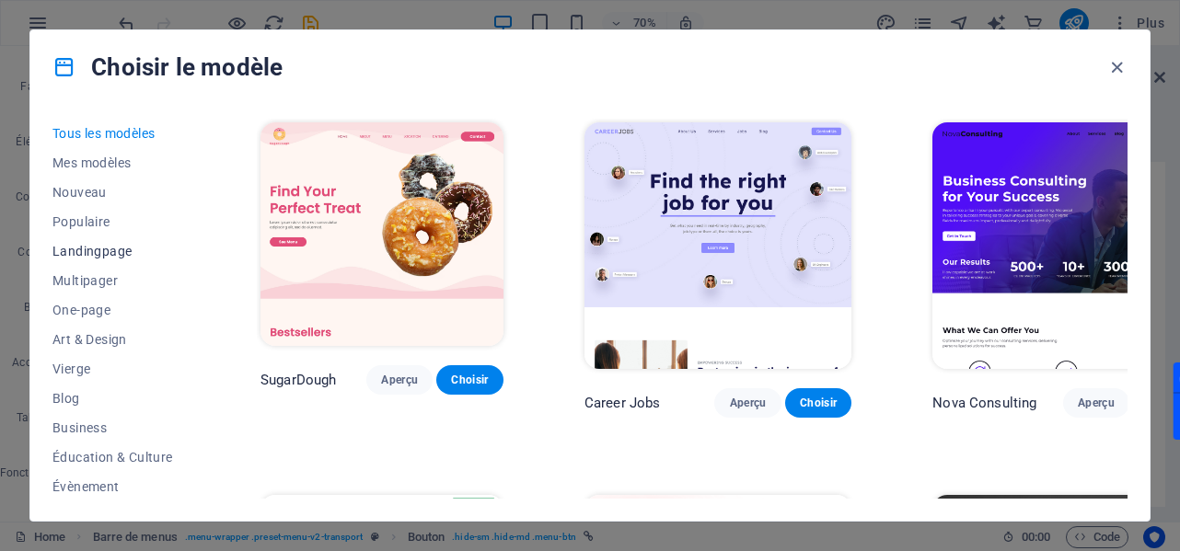
click at [96, 251] on span "Landingpage" at bounding box center [115, 251] width 127 height 15
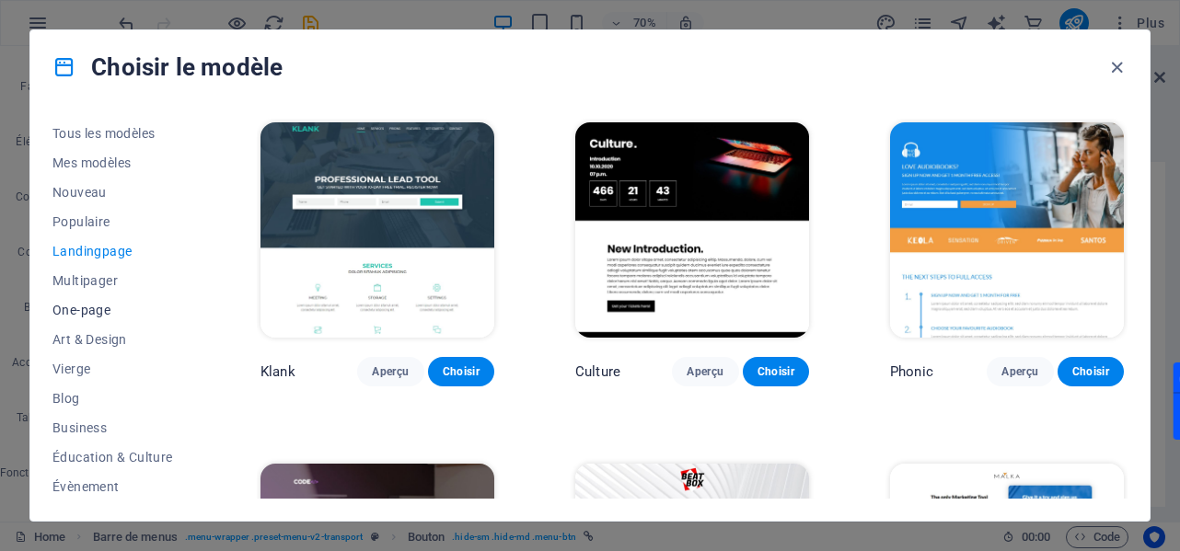
click at [104, 312] on span "One-page" at bounding box center [115, 310] width 127 height 15
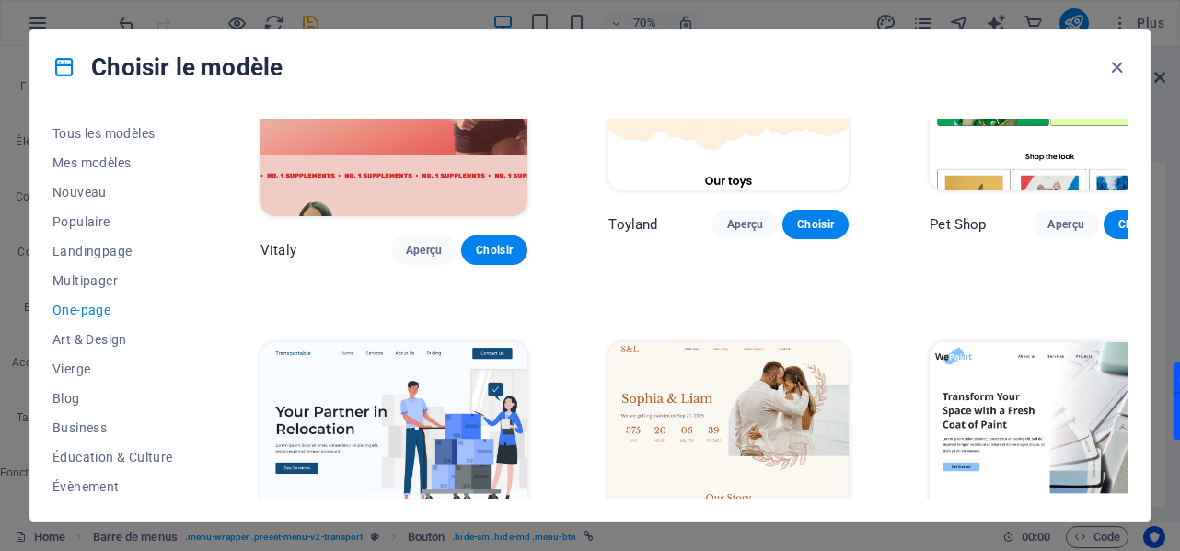
scroll to position [184, 0]
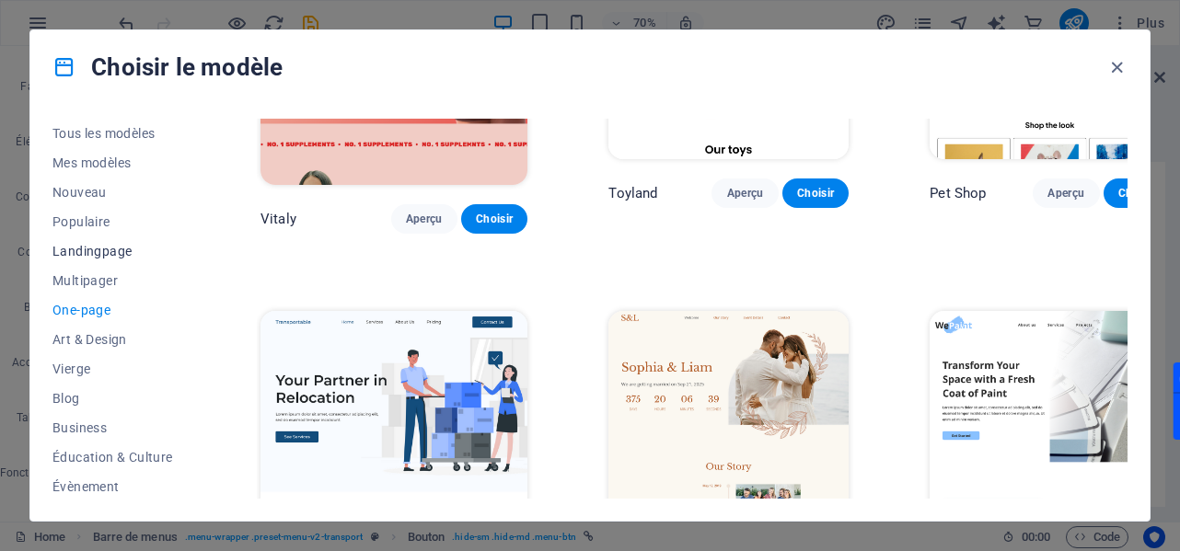
click at [112, 250] on span "Landingpage" at bounding box center [115, 251] width 127 height 15
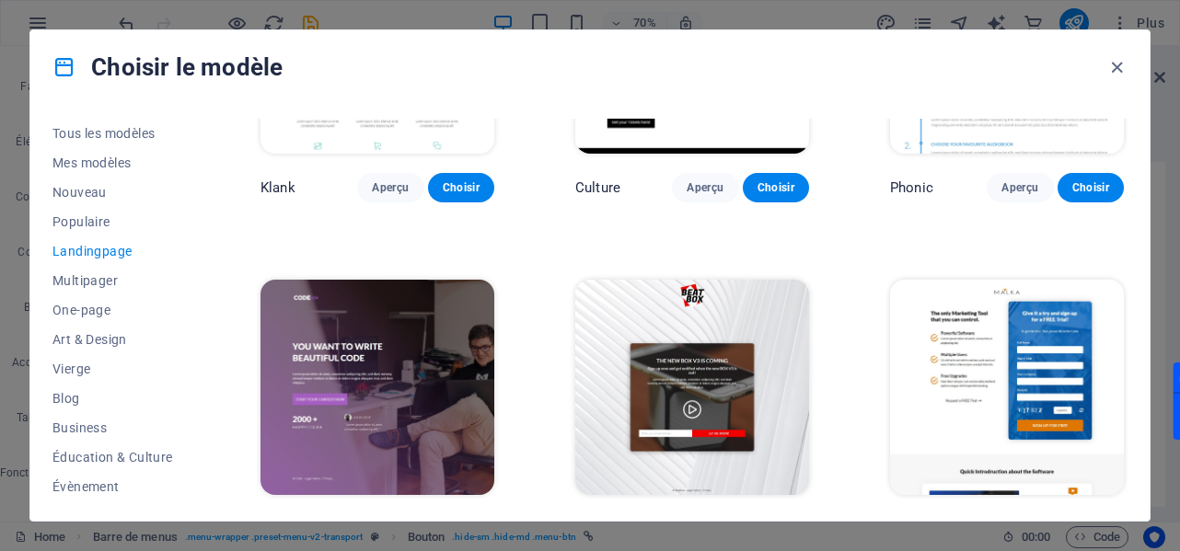
click at [112, 250] on span "Landingpage" at bounding box center [115, 251] width 127 height 15
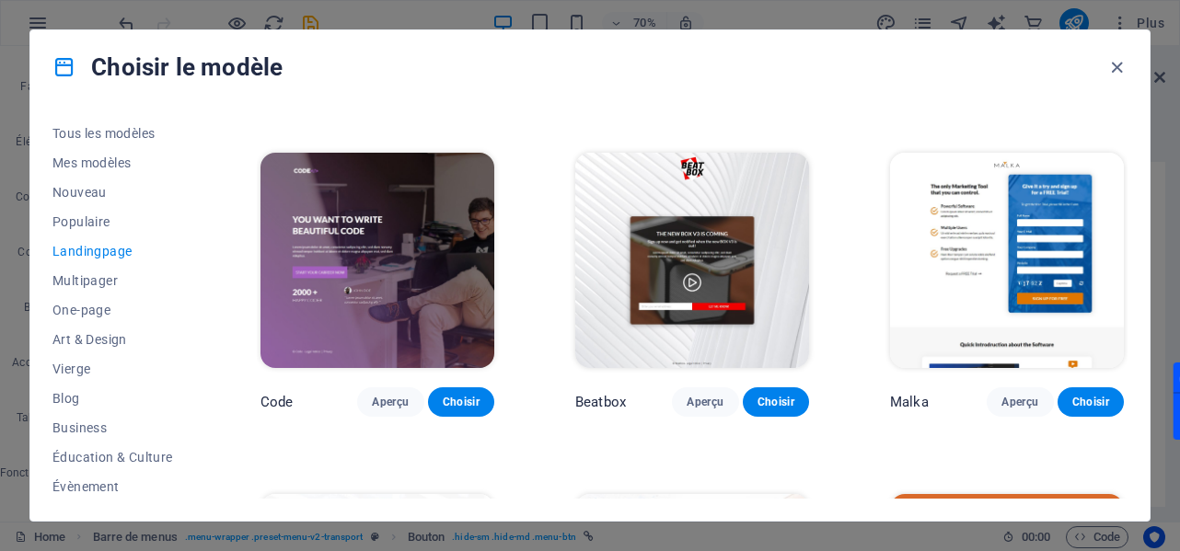
scroll to position [310, 0]
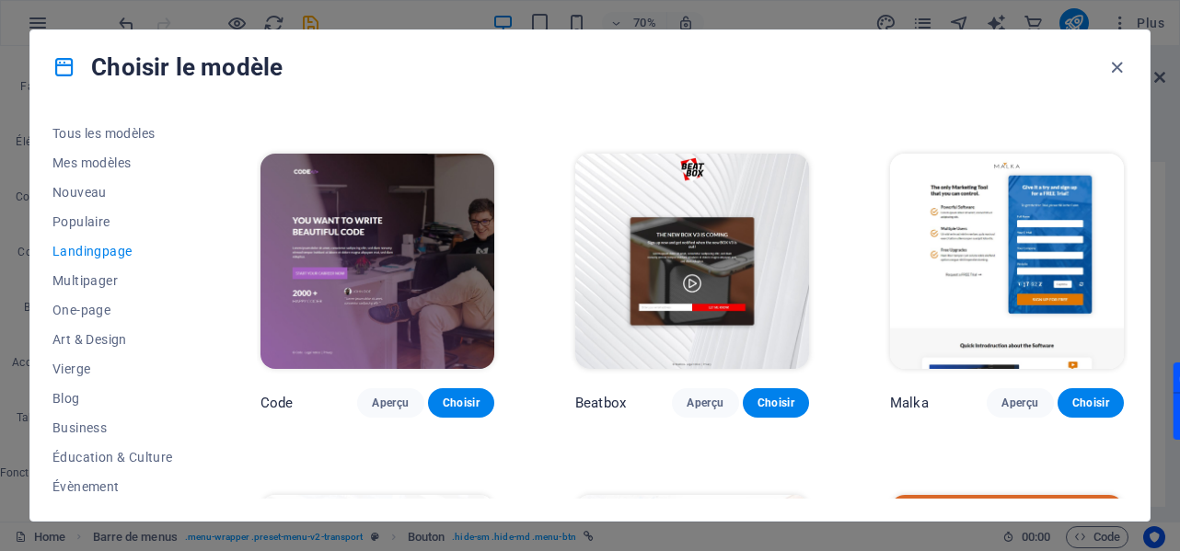
click at [449, 334] on img at bounding box center [377, 261] width 234 height 215
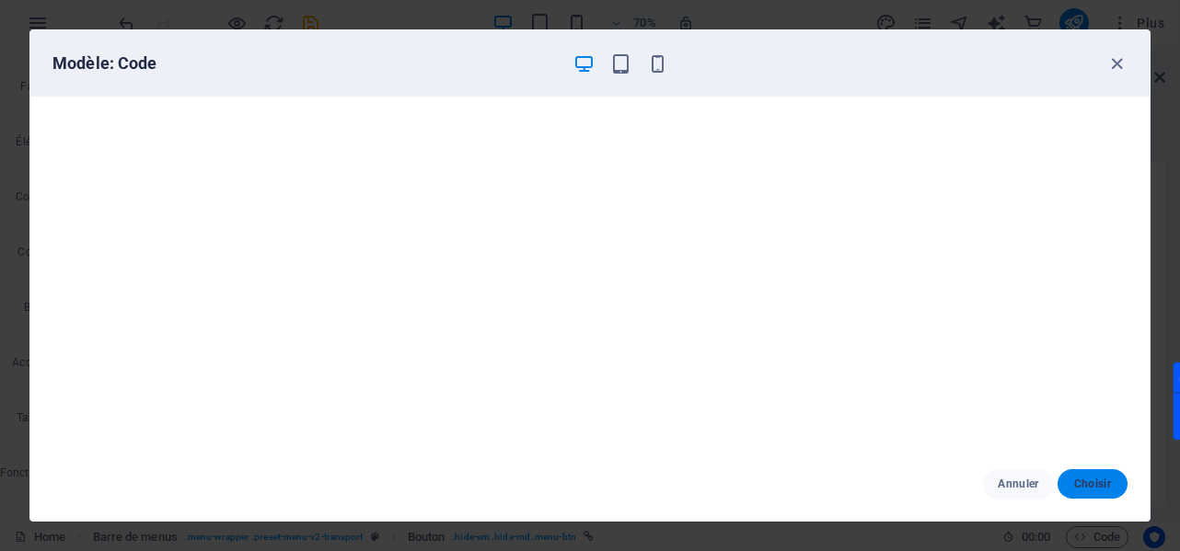
click at [1097, 492] on button "Choisir" at bounding box center [1092, 483] width 70 height 29
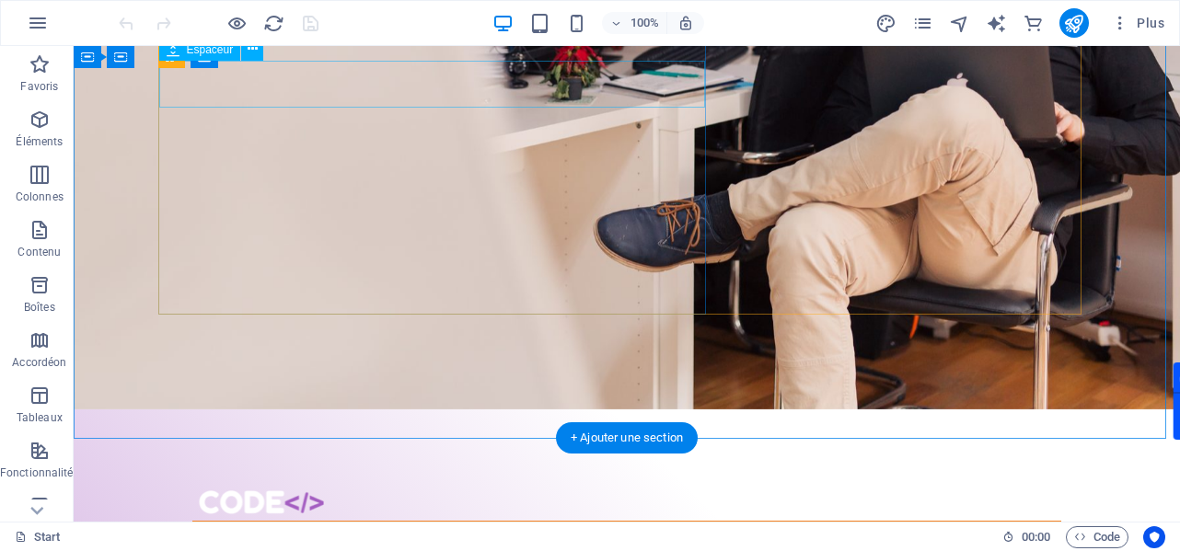
scroll to position [315, 0]
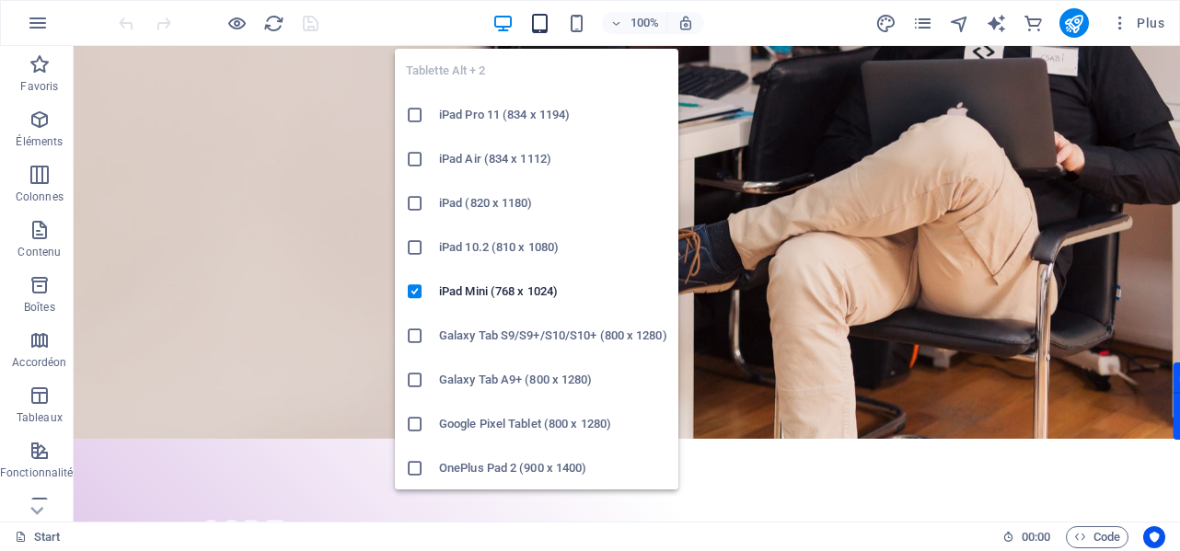
click at [537, 24] on icon "button" at bounding box center [539, 23] width 21 height 21
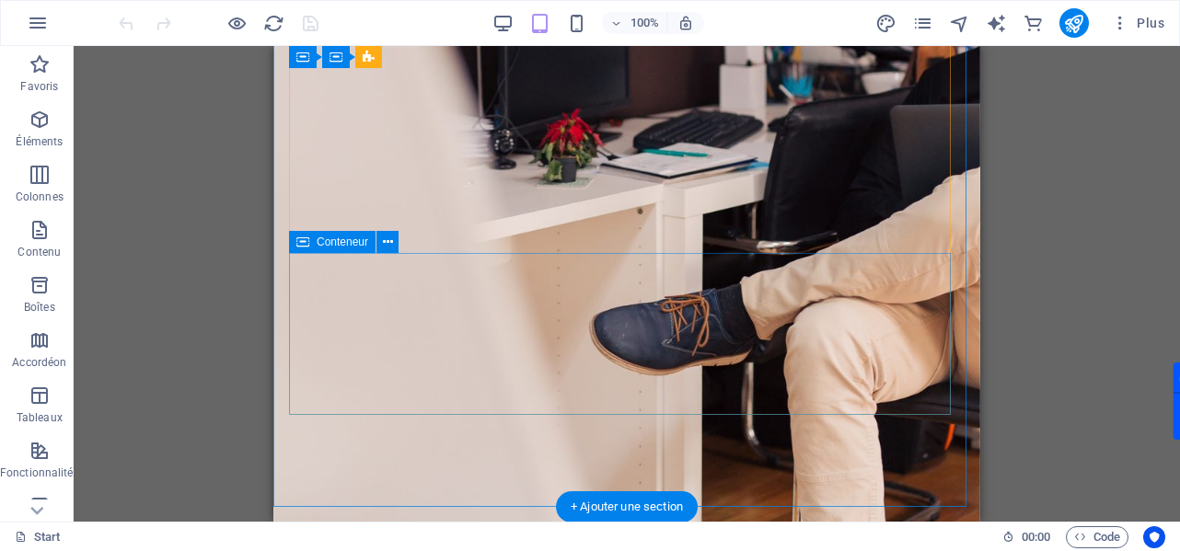
scroll to position [0, 0]
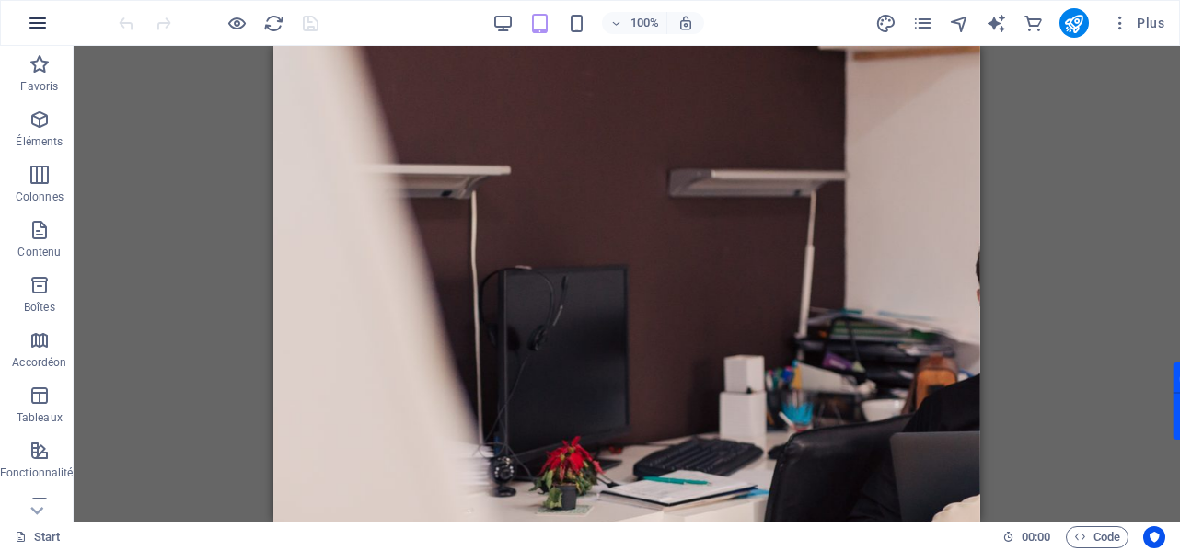
click at [24, 21] on button "button" at bounding box center [38, 23] width 44 height 44
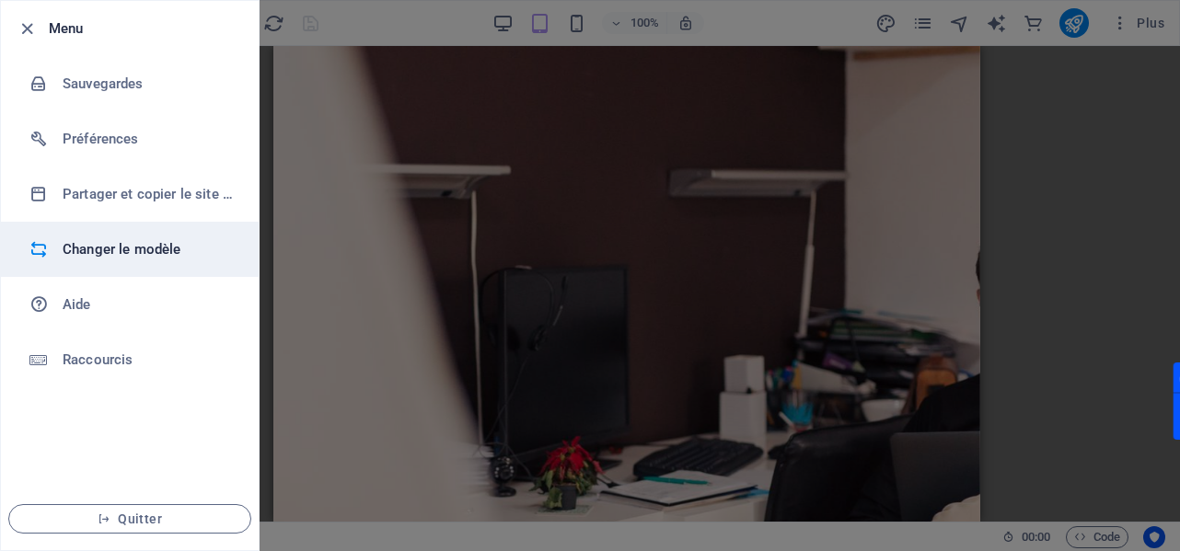
click at [123, 260] on li "Changer le modèle" at bounding box center [130, 249] width 258 height 55
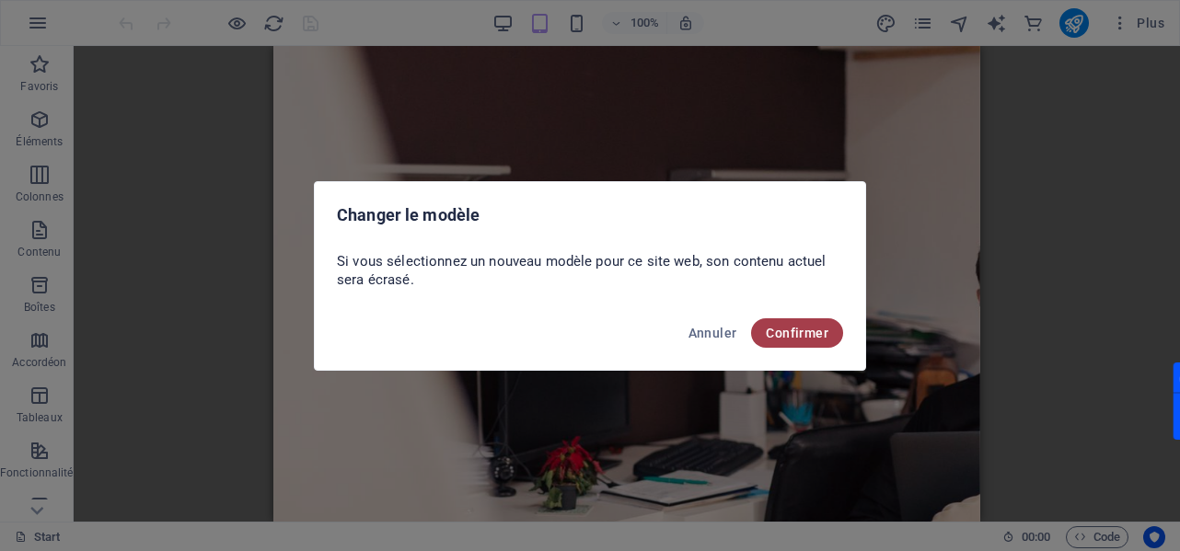
click at [812, 329] on span "Confirmer" at bounding box center [797, 333] width 63 height 15
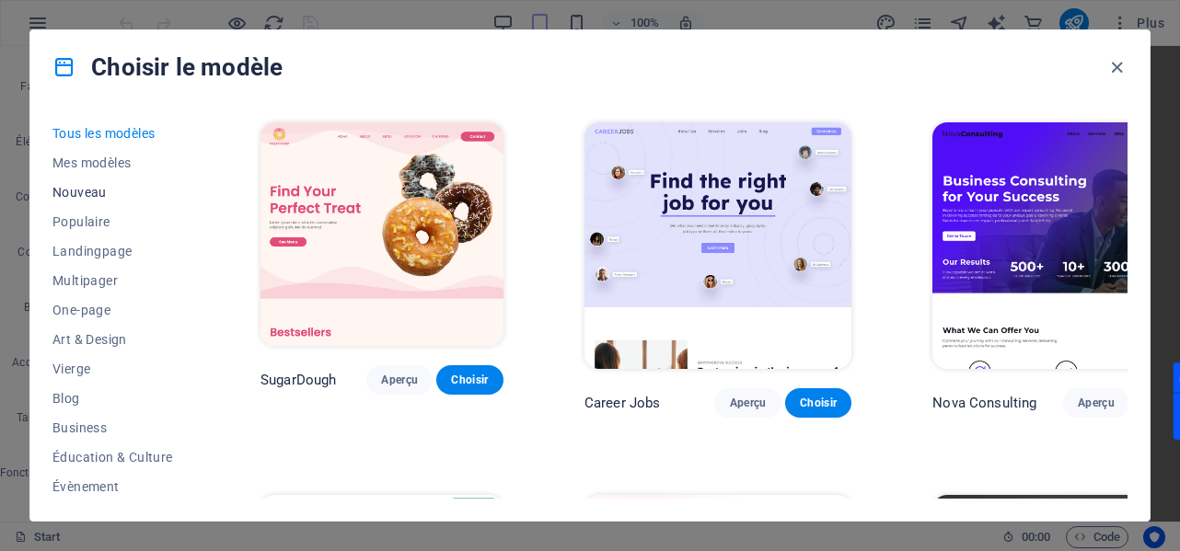
click at [92, 195] on span "Nouveau" at bounding box center [115, 192] width 127 height 15
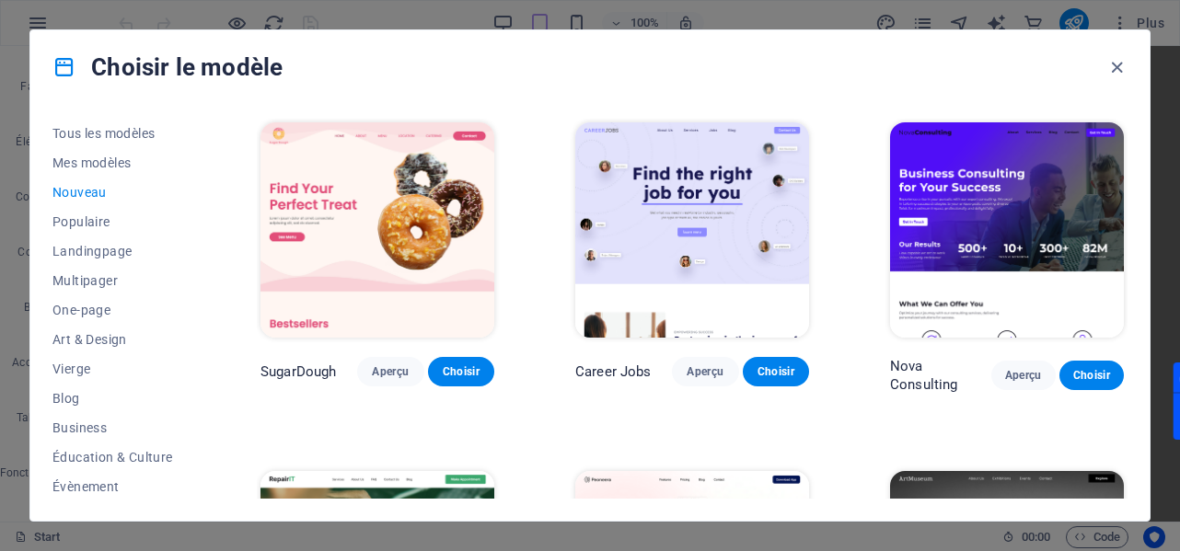
click at [92, 195] on span "Nouveau" at bounding box center [115, 192] width 127 height 15
click at [101, 163] on span "Mes modèles" at bounding box center [115, 163] width 127 height 15
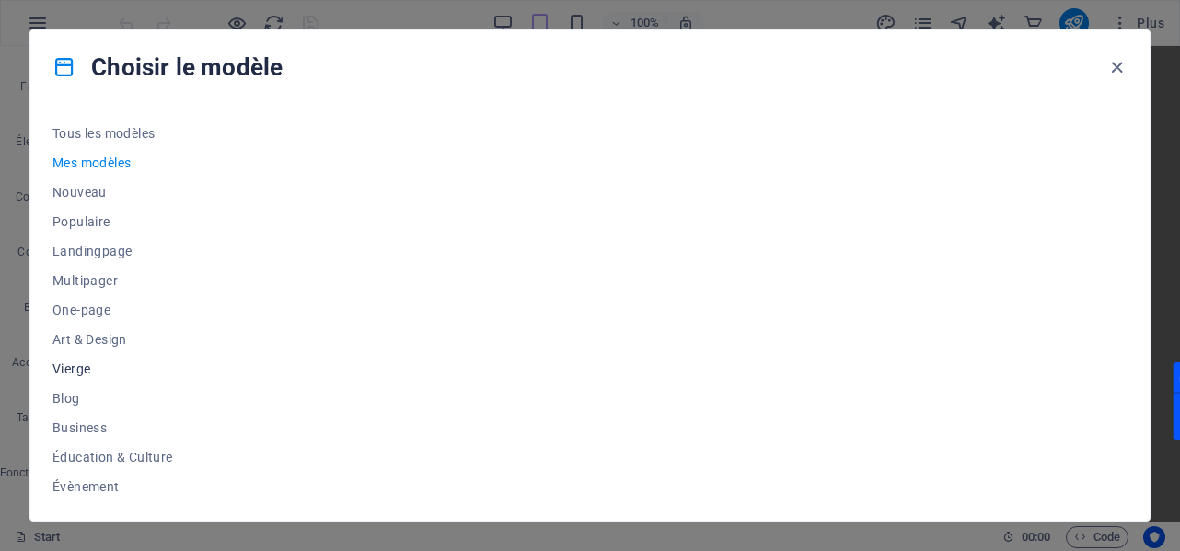
click at [77, 374] on span "Vierge" at bounding box center [115, 369] width 127 height 15
click at [449, 371] on span "Choisir" at bounding box center [461, 371] width 37 height 15
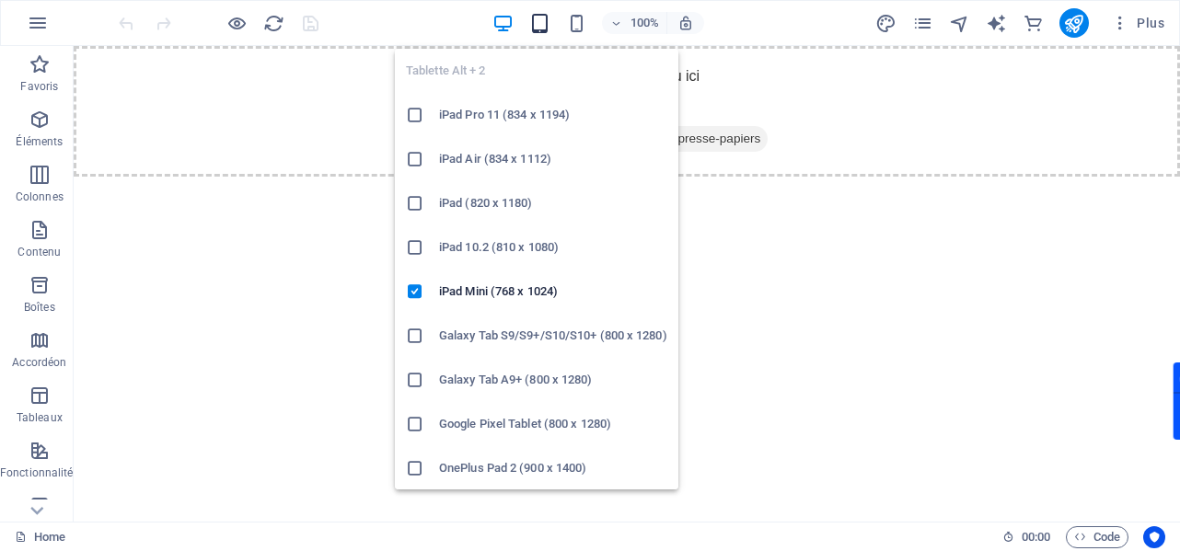
click at [548, 19] on icon "button" at bounding box center [539, 23] width 21 height 21
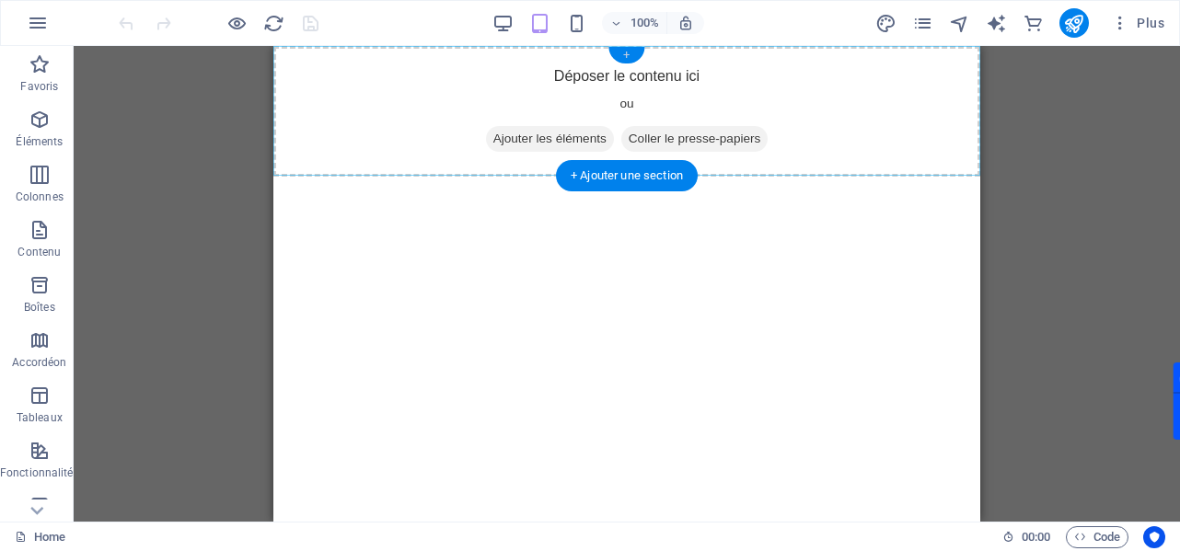
click at [626, 60] on div "+" at bounding box center [626, 55] width 36 height 17
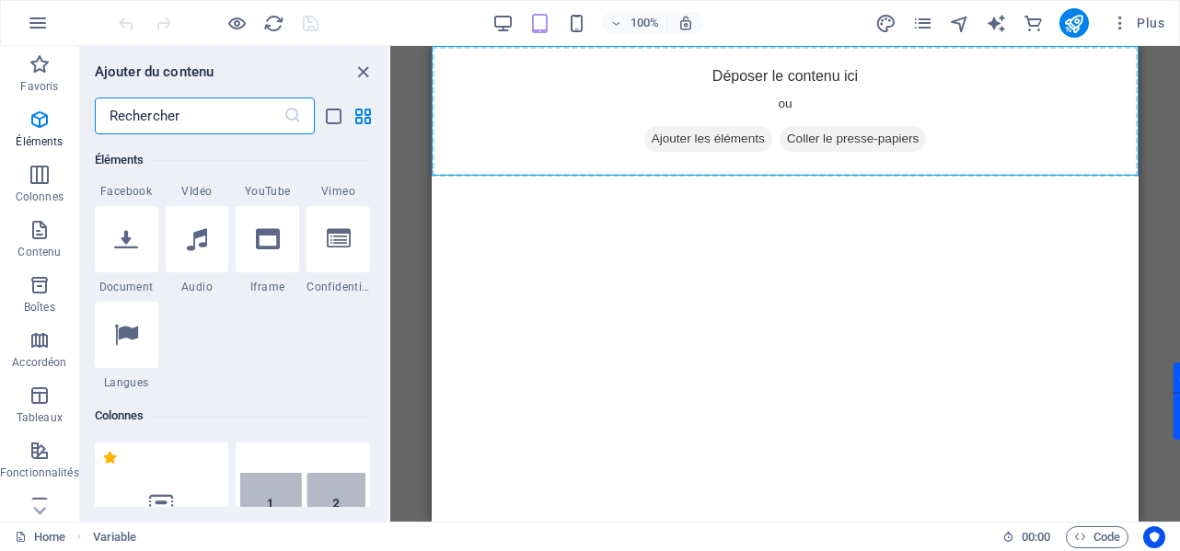
scroll to position [3220, 0]
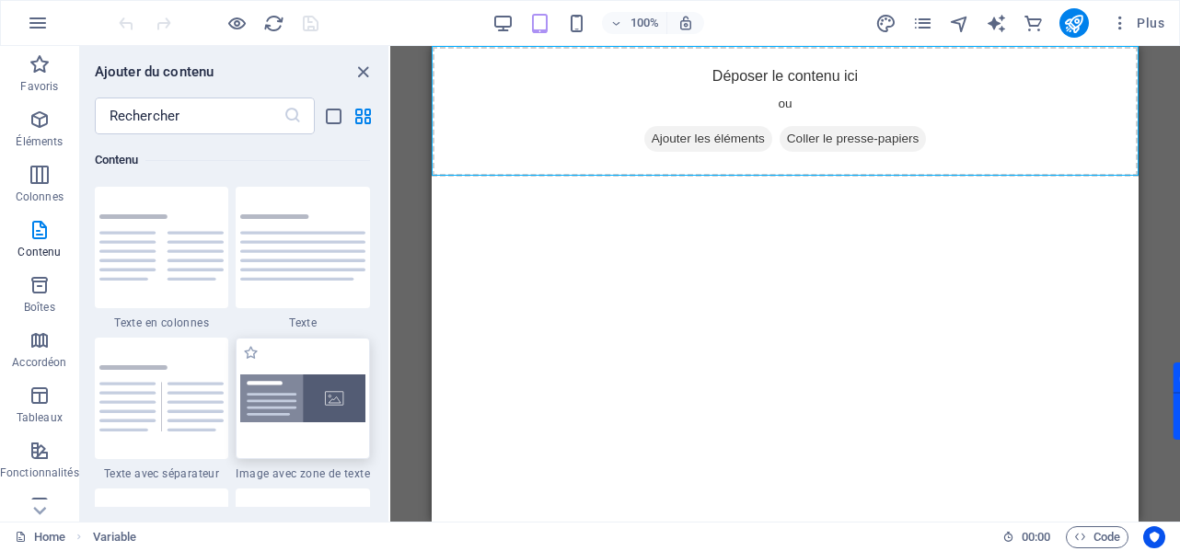
click at [321, 402] on img at bounding box center [302, 399] width 125 height 48
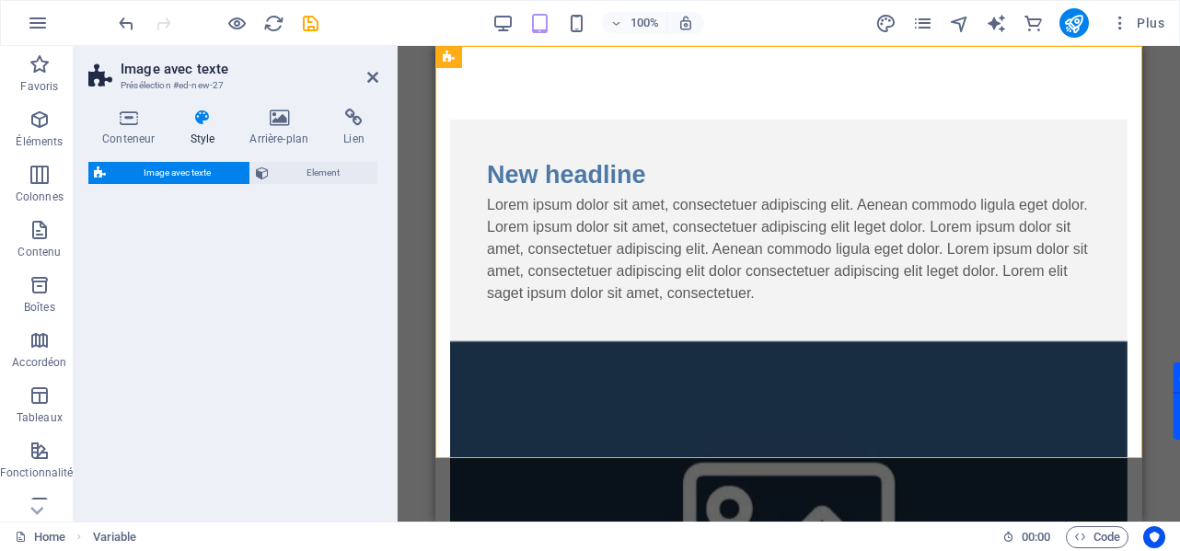
select select "rem"
select select "px"
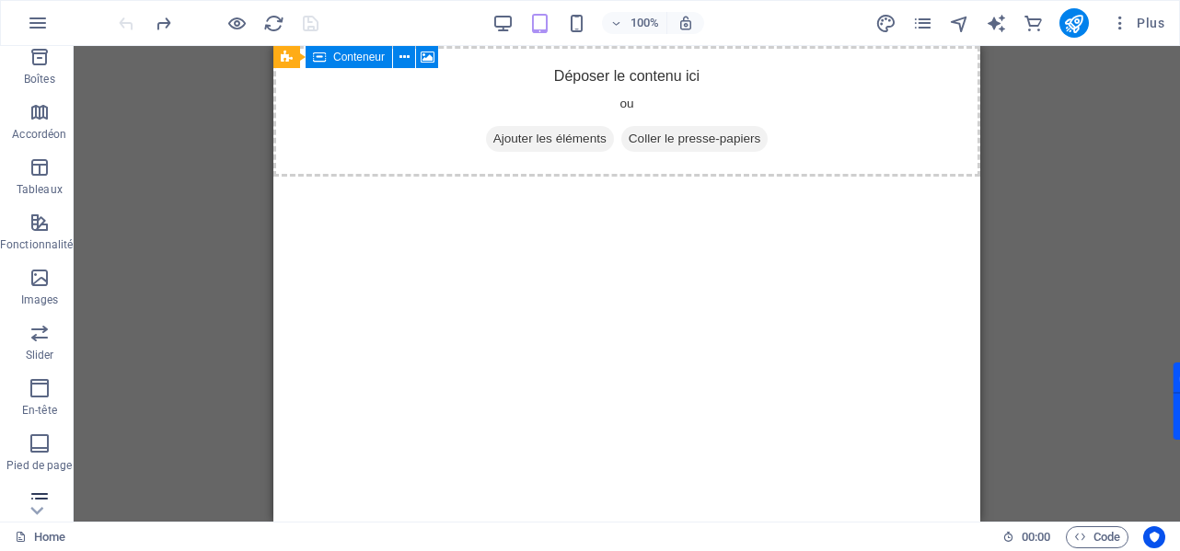
scroll to position [276, 0]
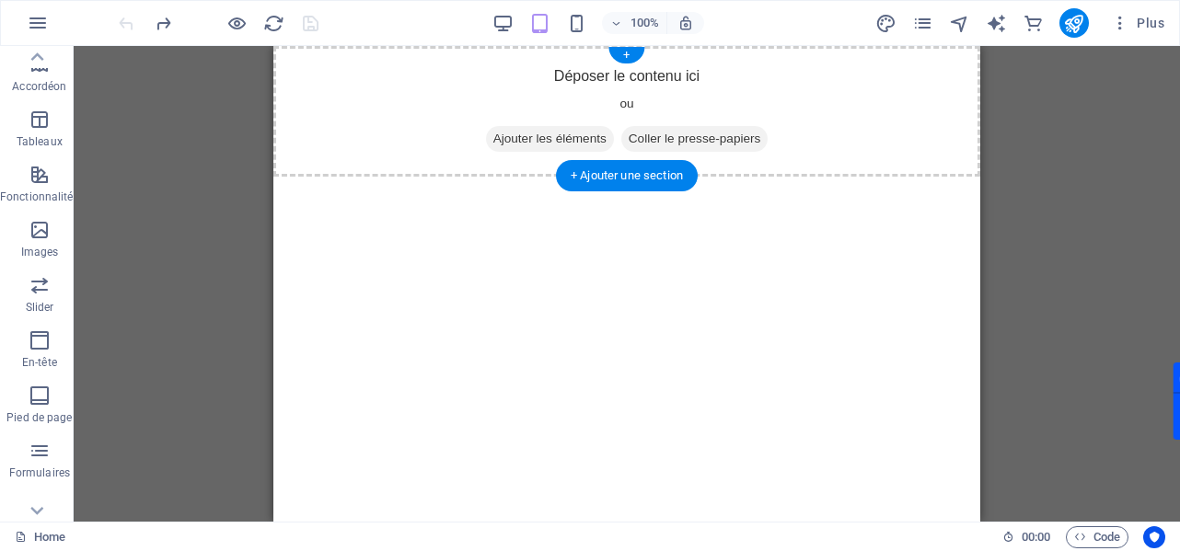
click at [686, 110] on div "Déposer le contenu ici ou Ajouter les éléments Coller le presse-papiers" at bounding box center [626, 111] width 707 height 131
click at [630, 59] on div "+" at bounding box center [626, 55] width 36 height 17
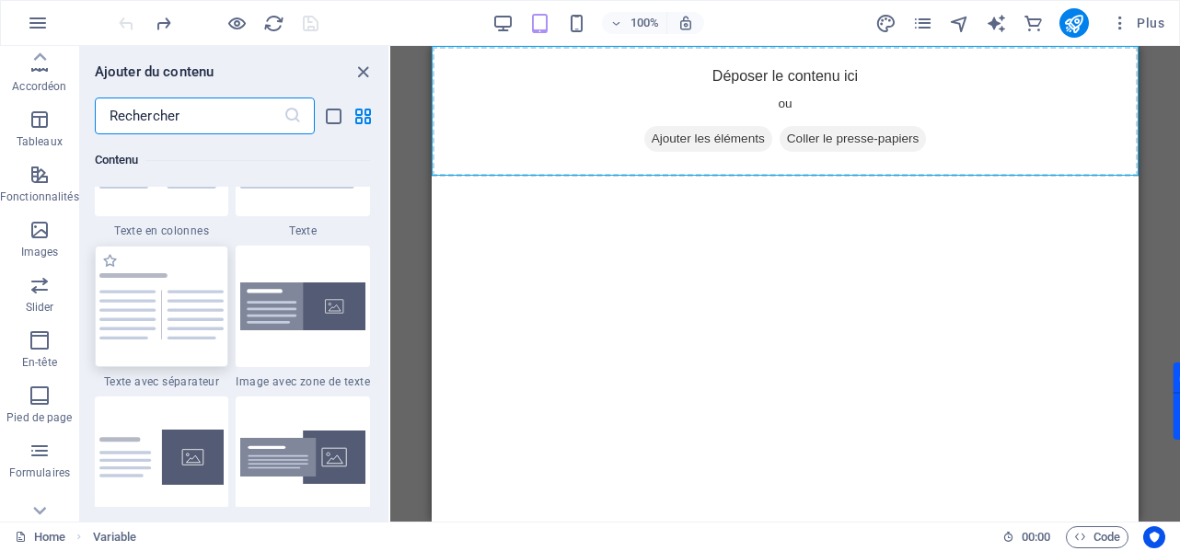
scroll to position [3404, 0]
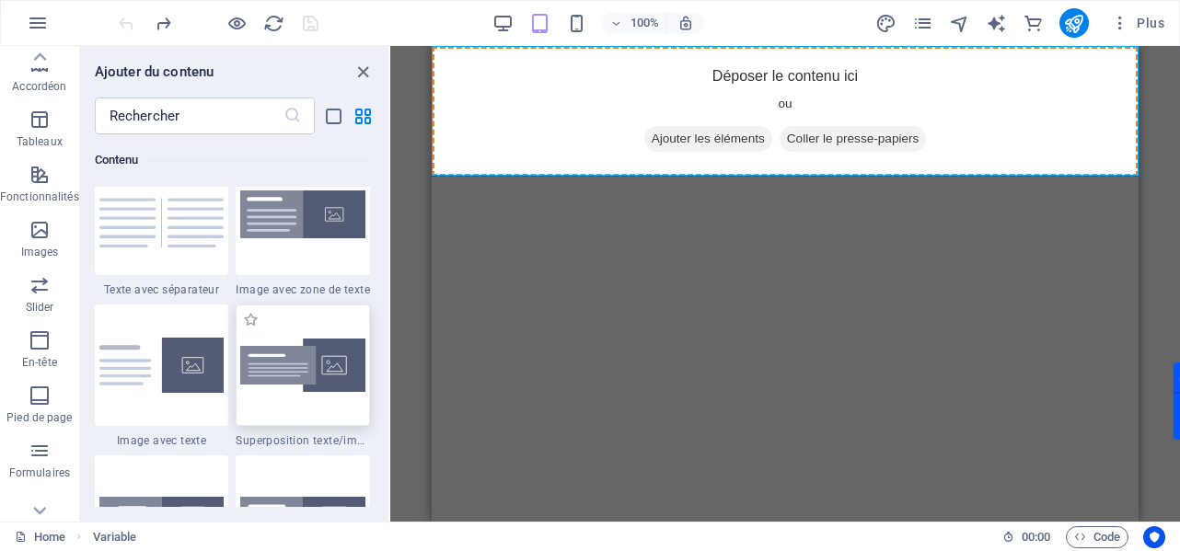
click at [322, 350] on img at bounding box center [302, 365] width 125 height 52
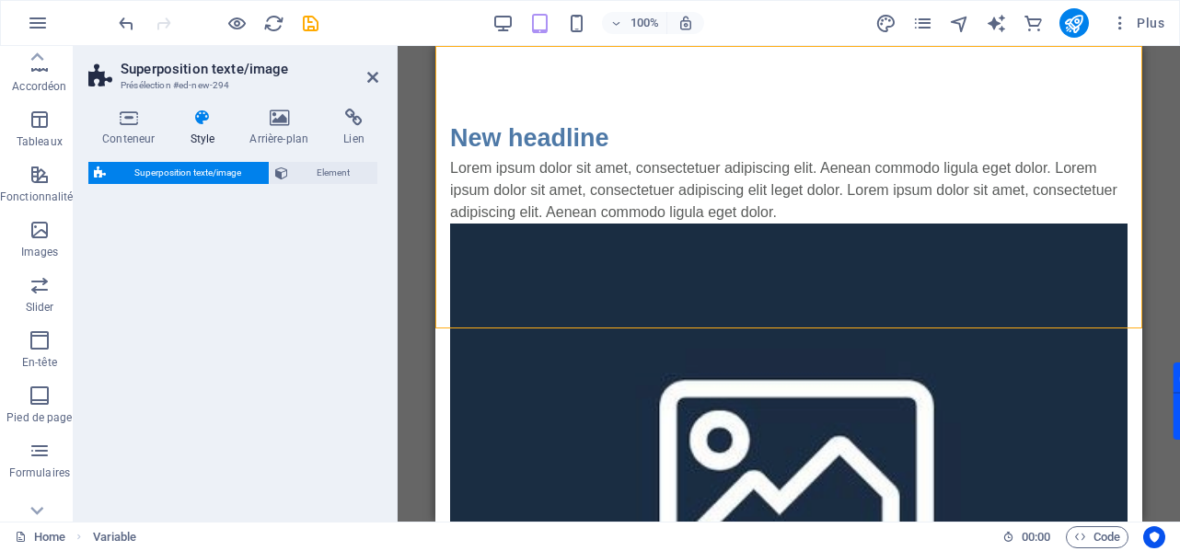
select select "rem"
select select "px"
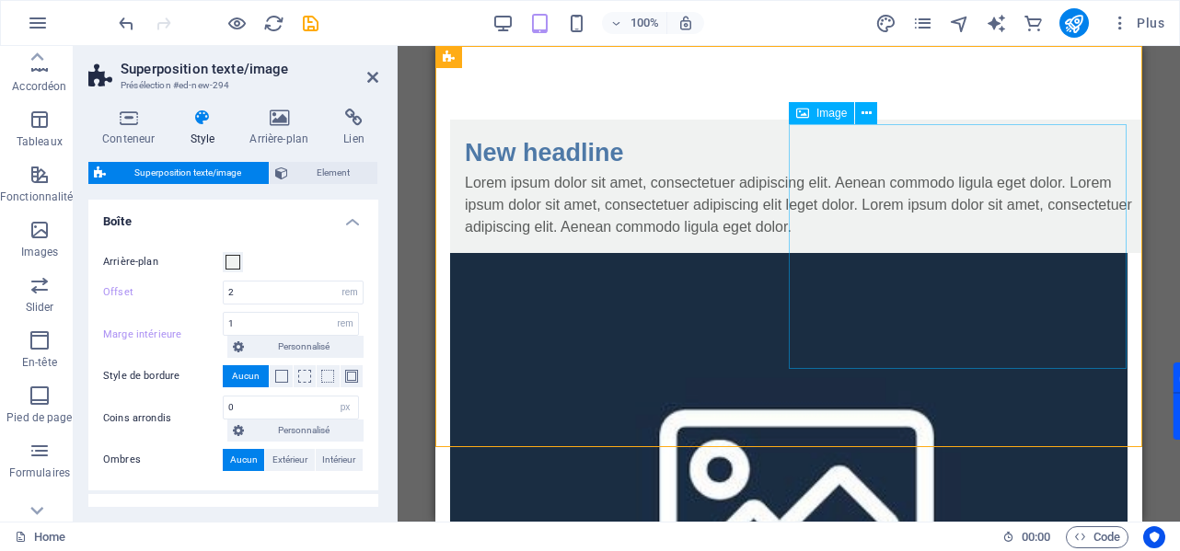
click at [904, 253] on figure at bounding box center [788, 498] width 677 height 490
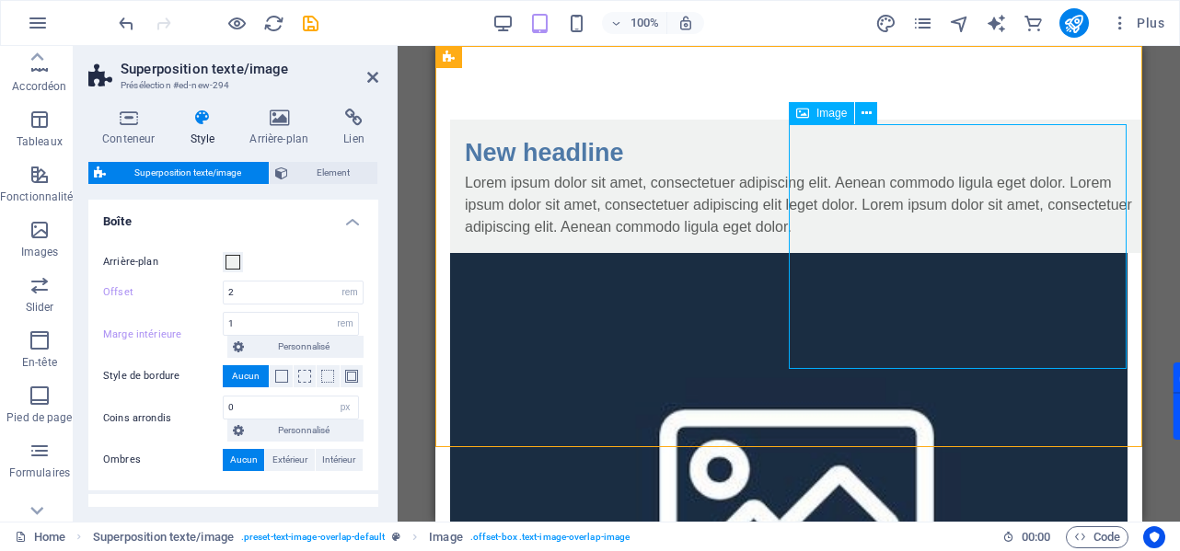
click at [832, 115] on span "Image" at bounding box center [831, 113] width 30 height 11
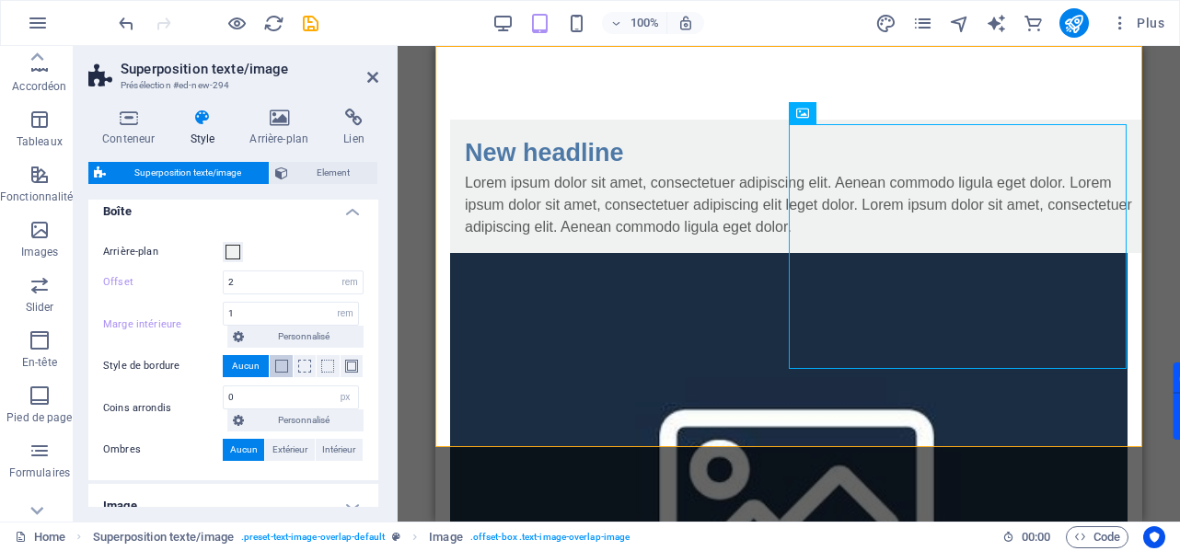
scroll to position [102, 0]
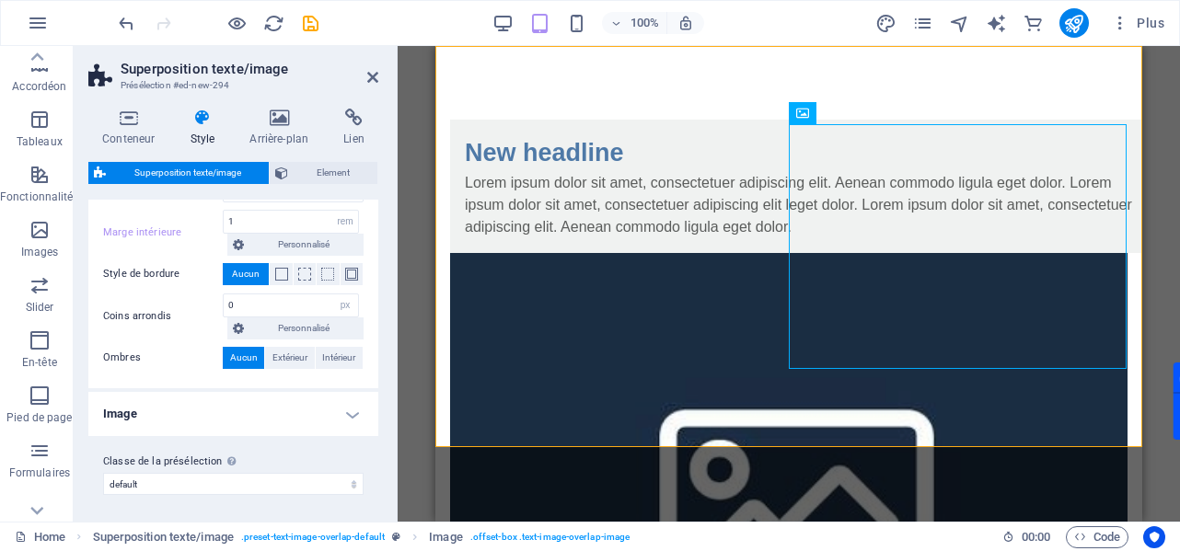
click at [348, 416] on h4 "Image" at bounding box center [233, 414] width 290 height 44
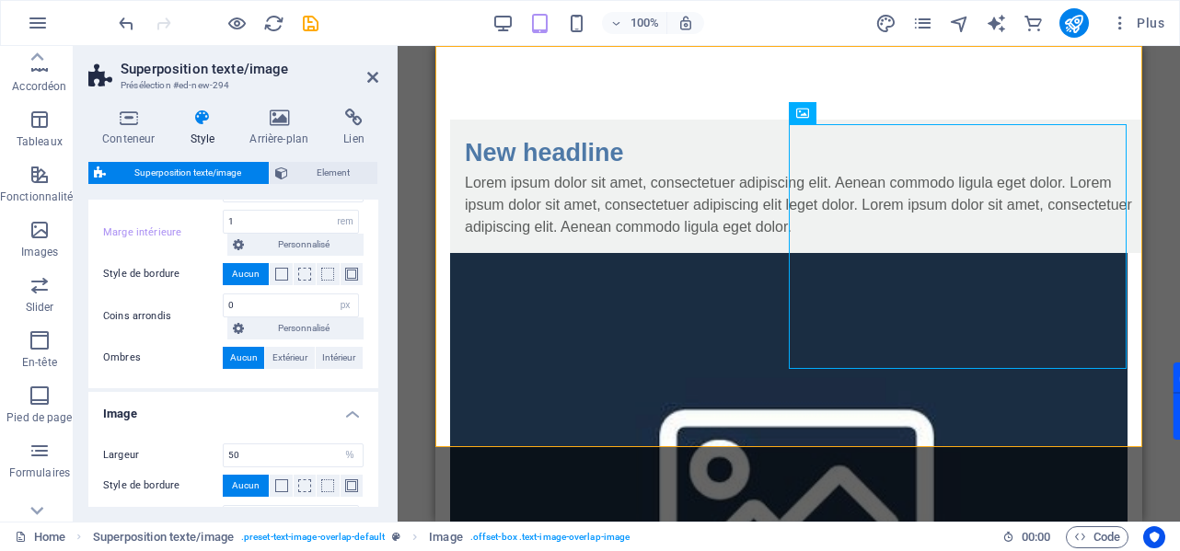
click at [348, 416] on h4 "Image" at bounding box center [233, 408] width 290 height 33
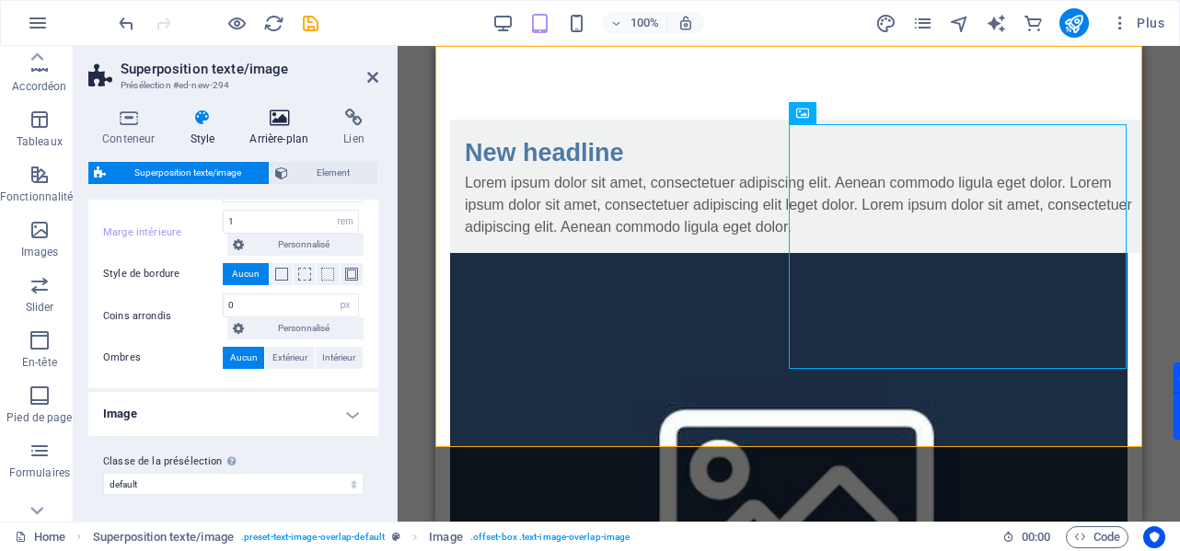
click at [271, 123] on icon at bounding box center [279, 118] width 87 height 18
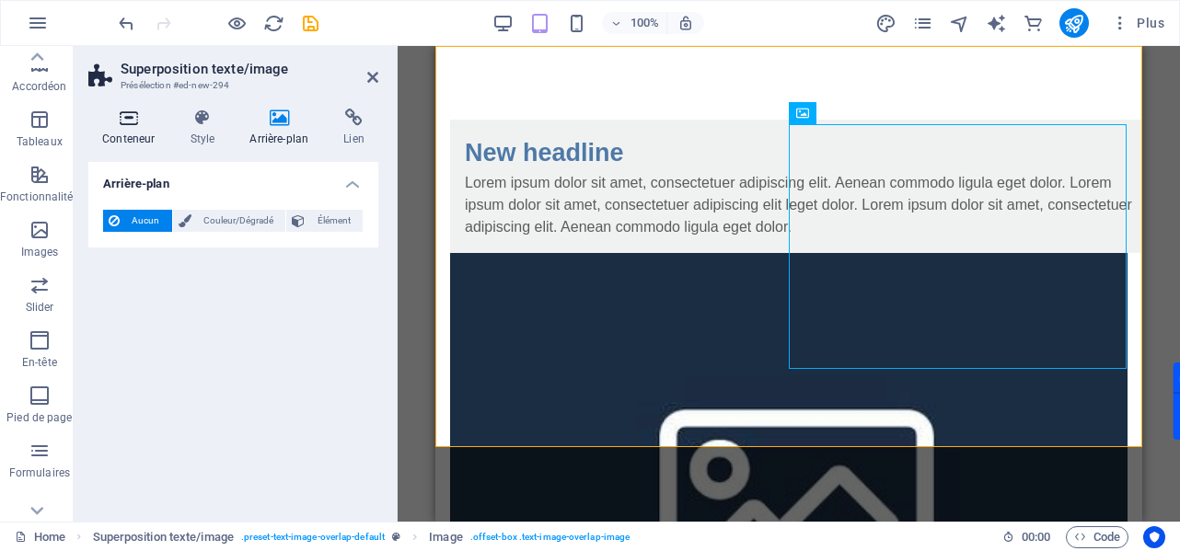
click at [126, 121] on icon at bounding box center [128, 118] width 80 height 18
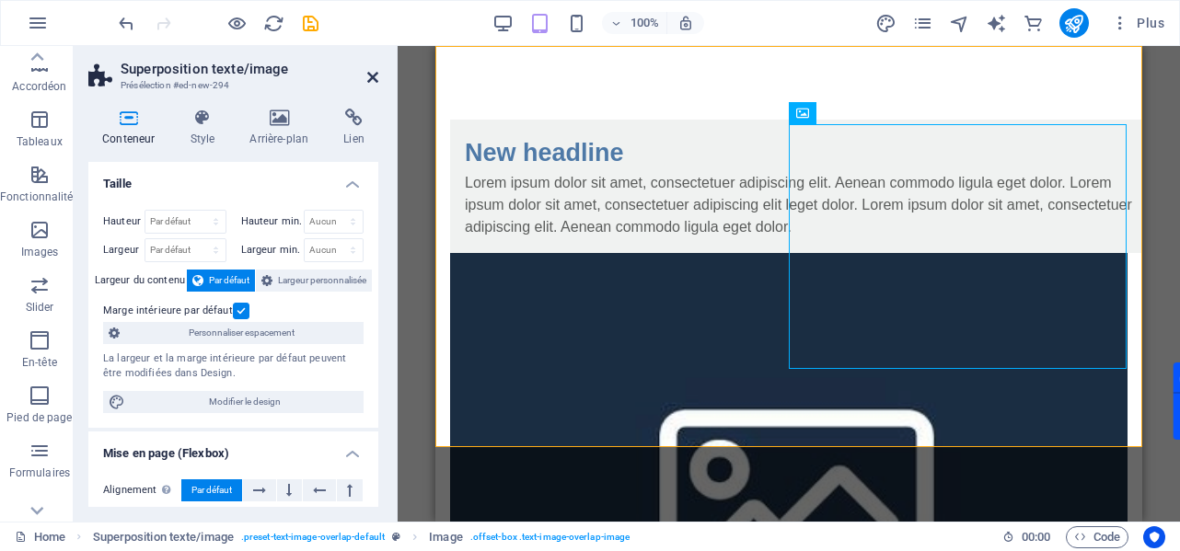
click at [375, 77] on icon at bounding box center [372, 77] width 11 height 15
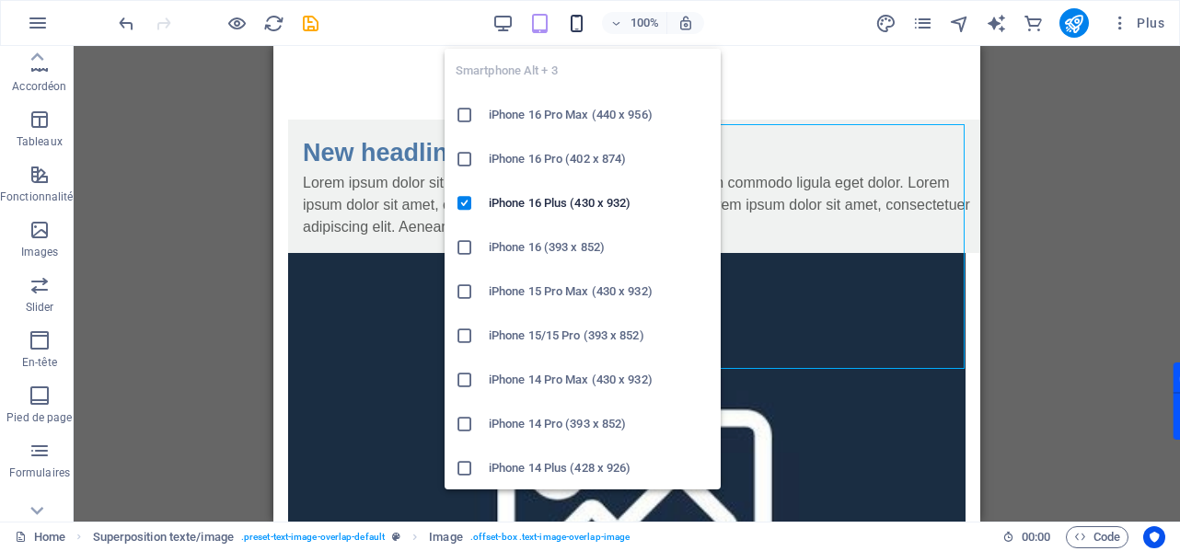
click at [583, 23] on icon "button" at bounding box center [576, 23] width 21 height 21
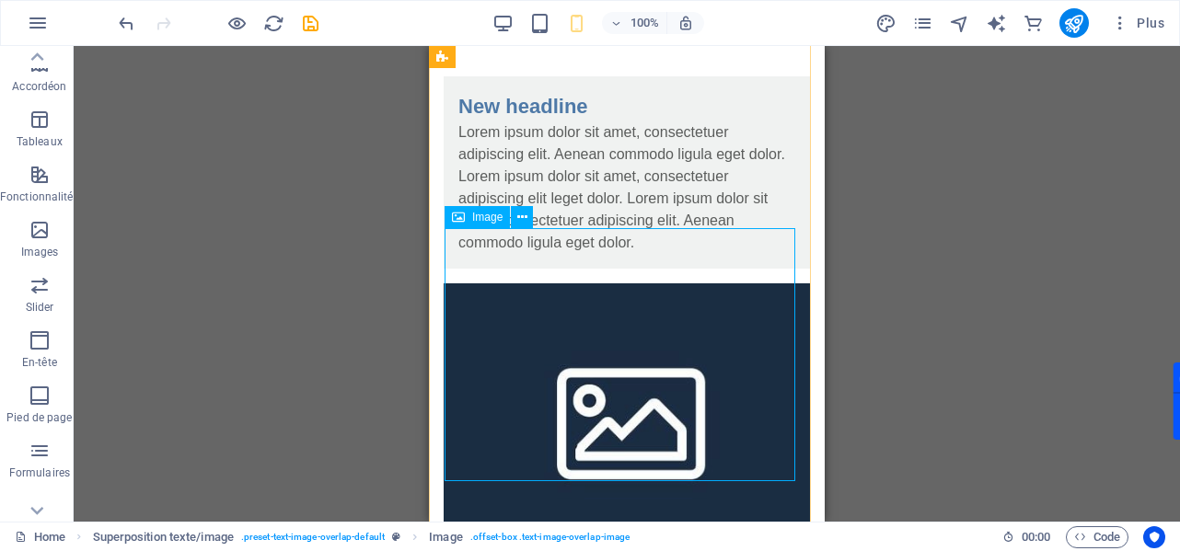
scroll to position [0, 0]
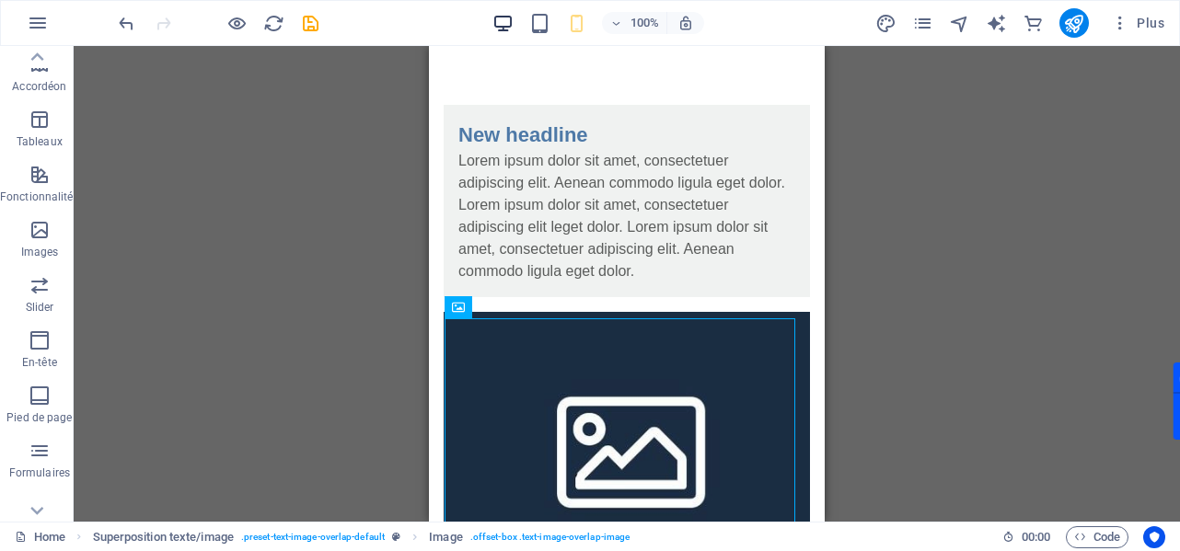
click at [514, 23] on div "100%" at bounding box center [597, 22] width 213 height 29
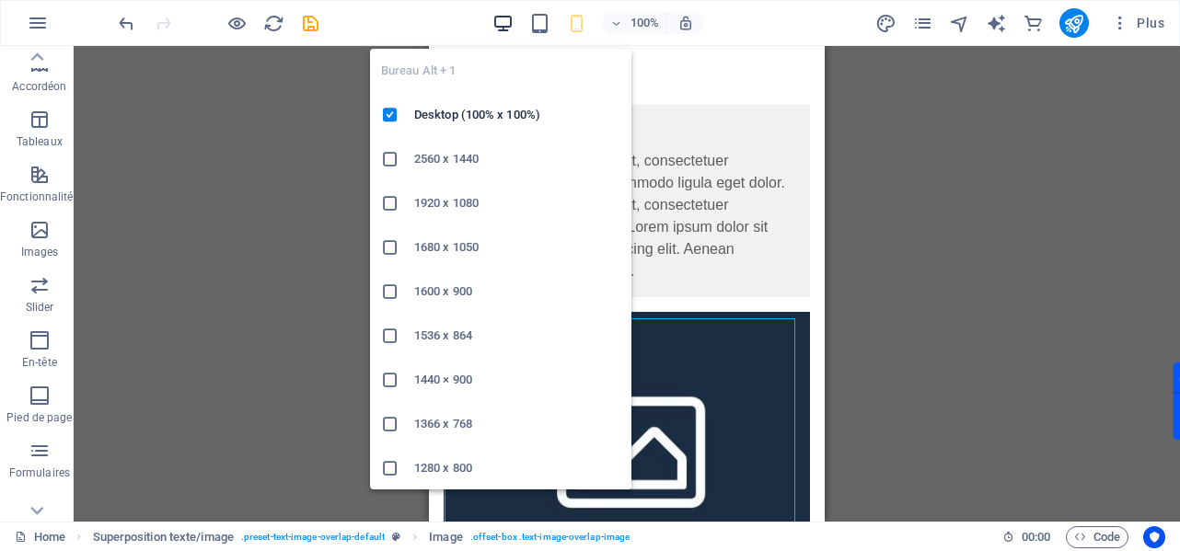
click at [514, 23] on icon "button" at bounding box center [502, 23] width 21 height 21
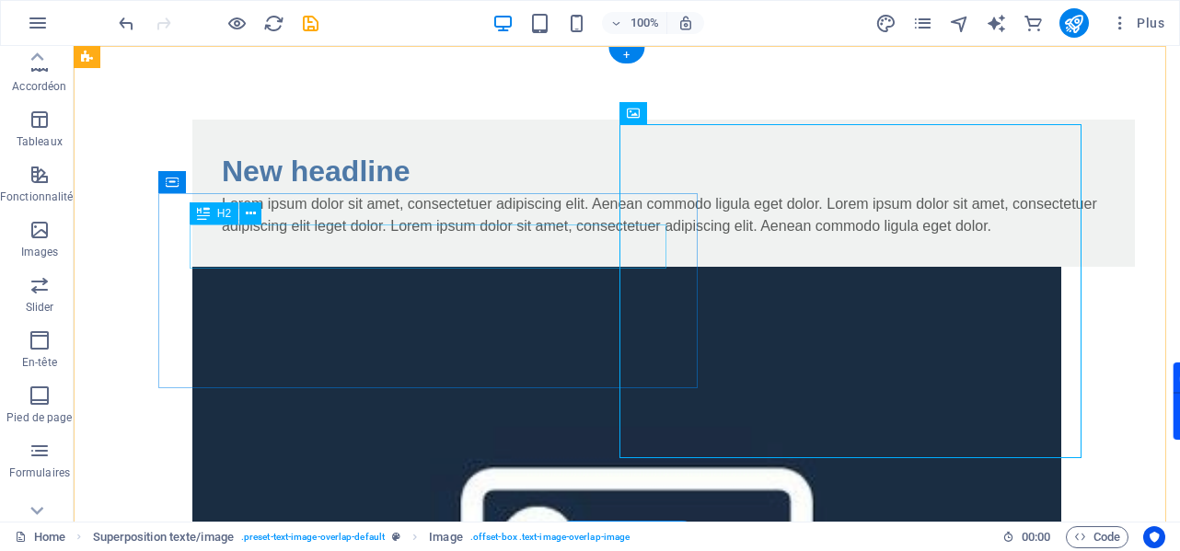
click at [333, 193] on div "New headline" at bounding box center [663, 171] width 883 height 44
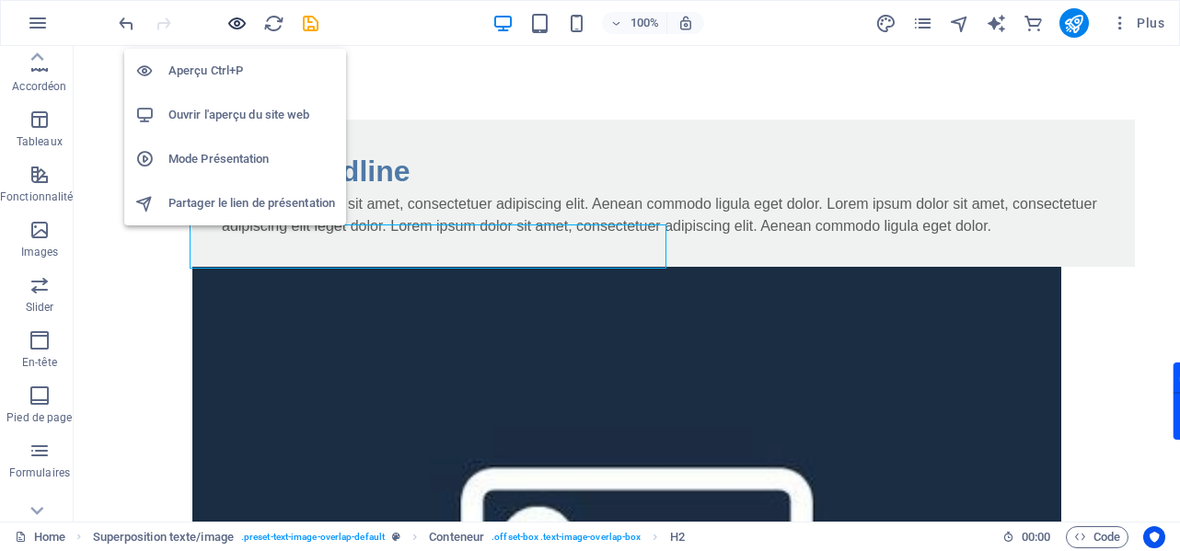
click at [239, 30] on icon "button" at bounding box center [236, 23] width 21 height 21
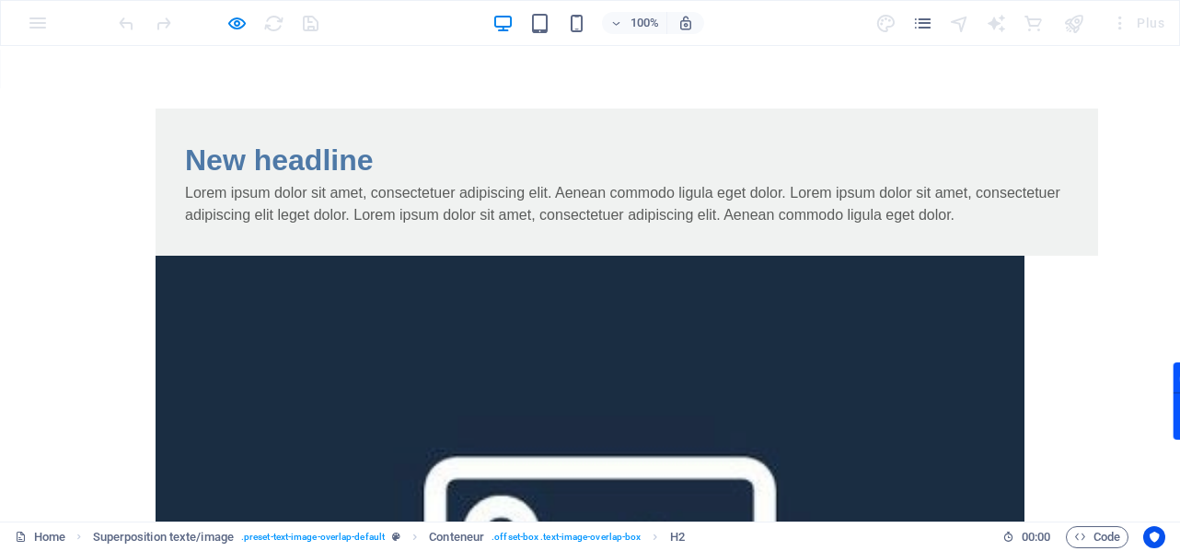
scroll to position [14, 0]
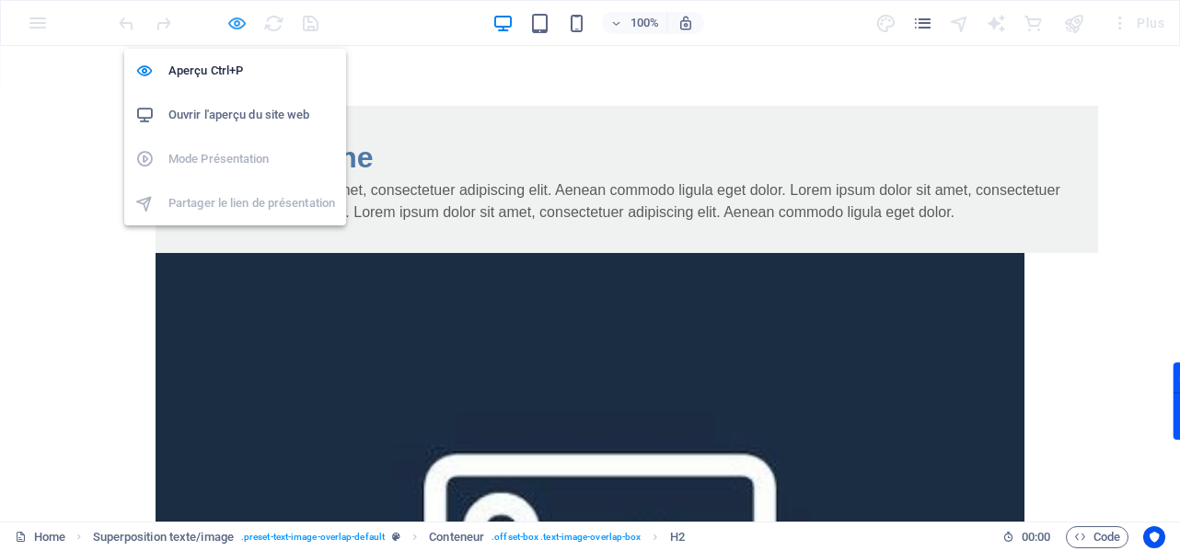
click at [232, 22] on icon "button" at bounding box center [236, 23] width 21 height 21
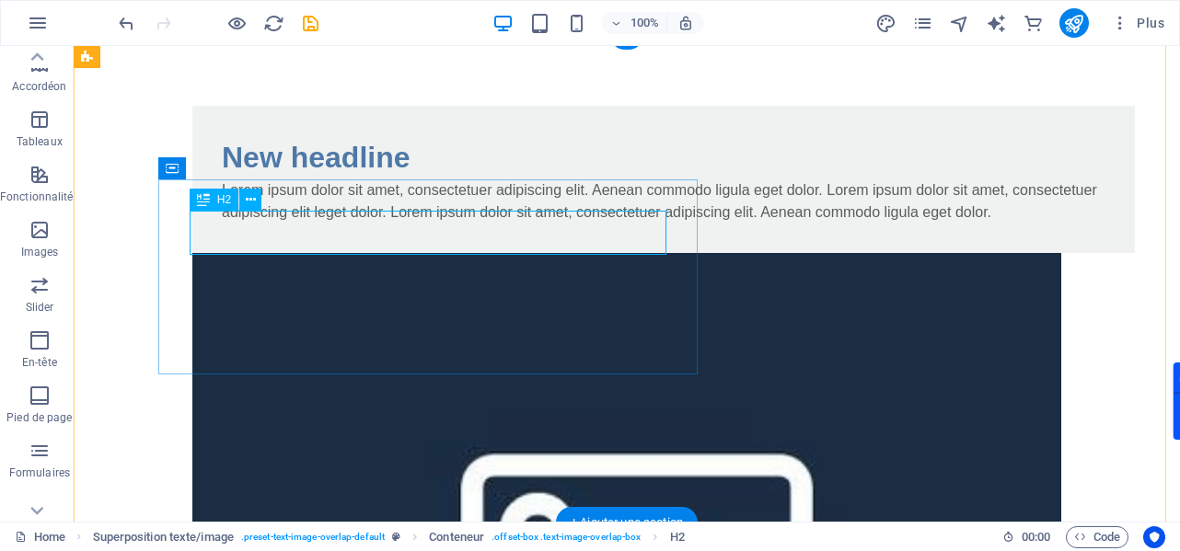
click at [355, 179] on div "New headline" at bounding box center [663, 157] width 883 height 44
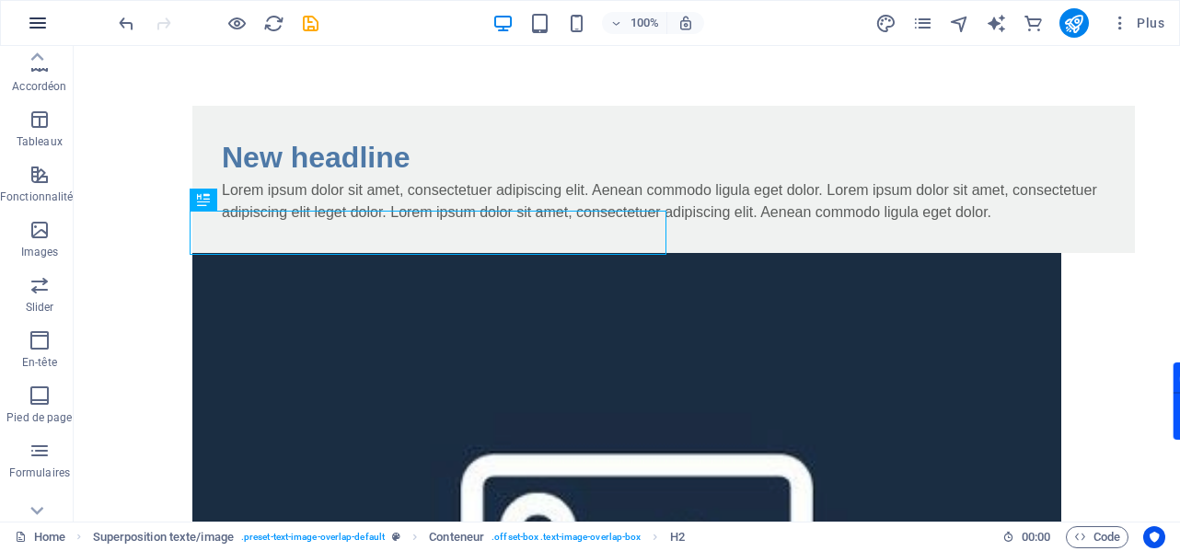
click at [34, 25] on icon "button" at bounding box center [38, 23] width 22 height 22
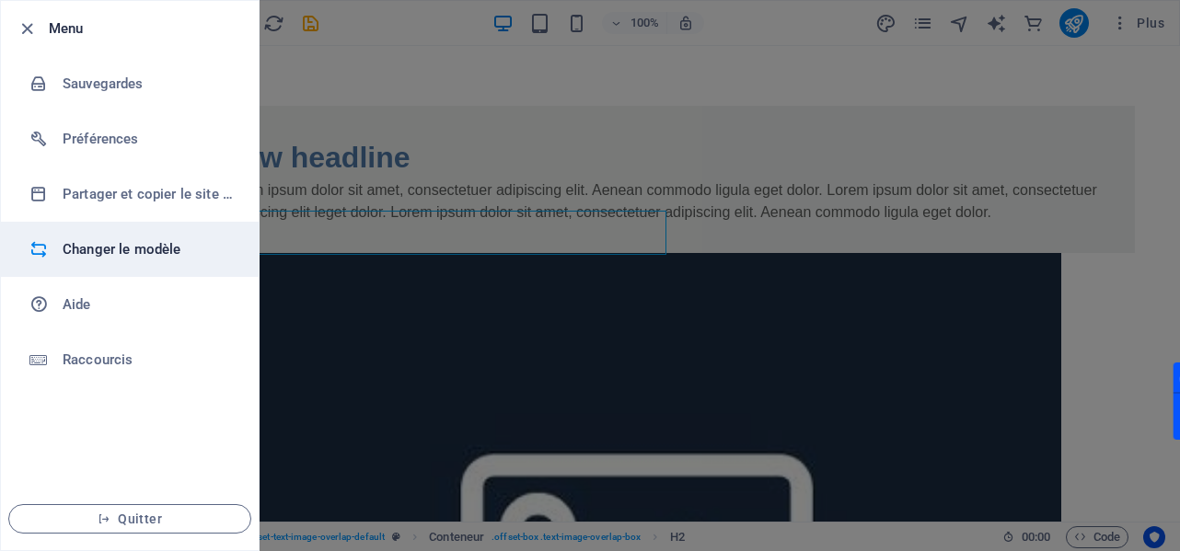
click at [162, 250] on h6 "Changer le modèle" at bounding box center [148, 249] width 170 height 22
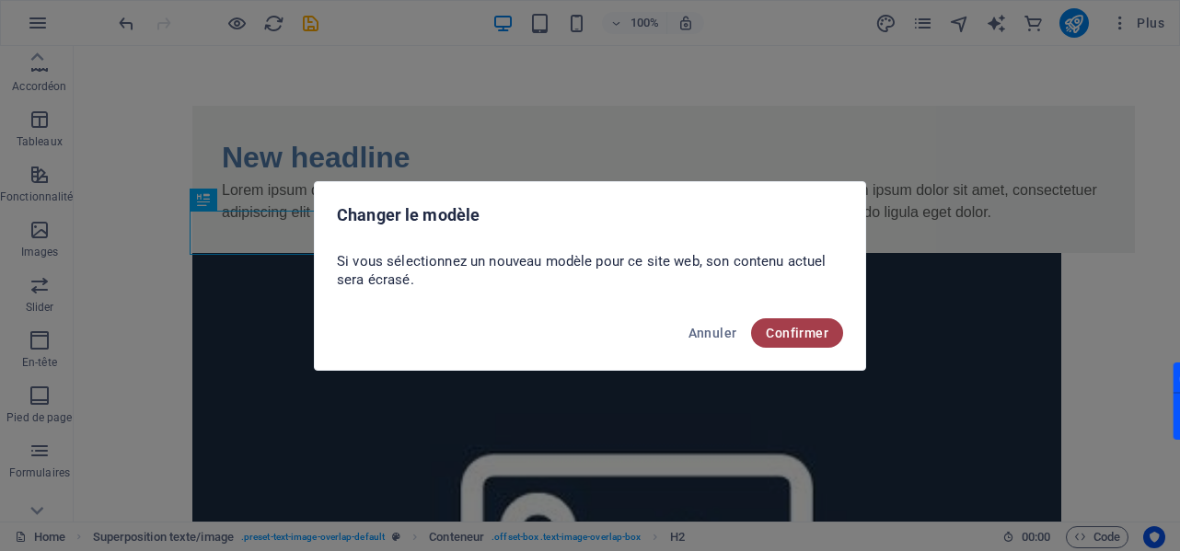
click at [811, 336] on span "Confirmer" at bounding box center [797, 333] width 63 height 15
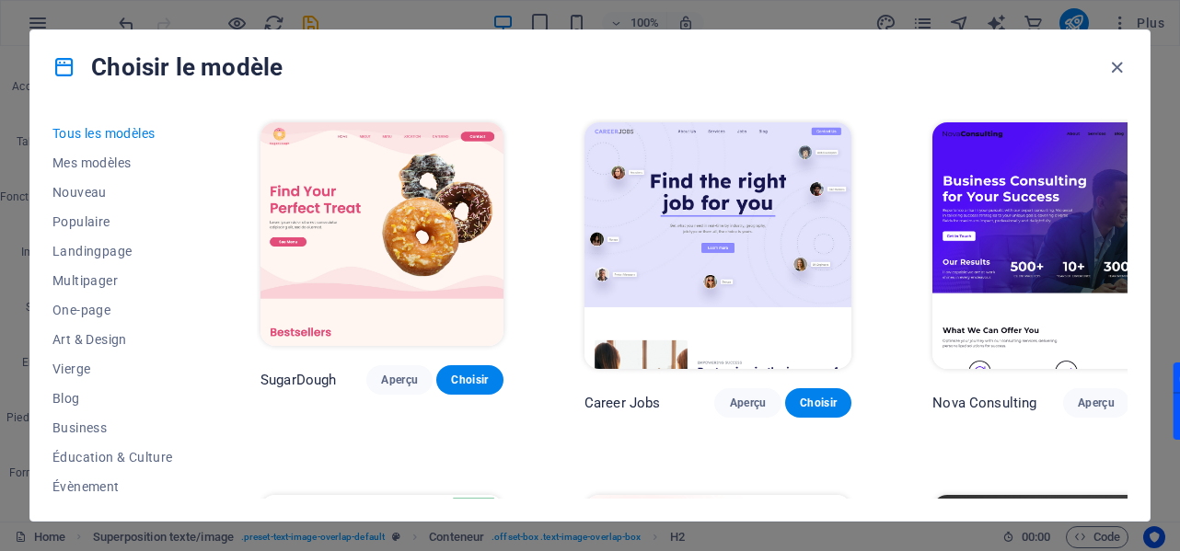
scroll to position [92, 0]
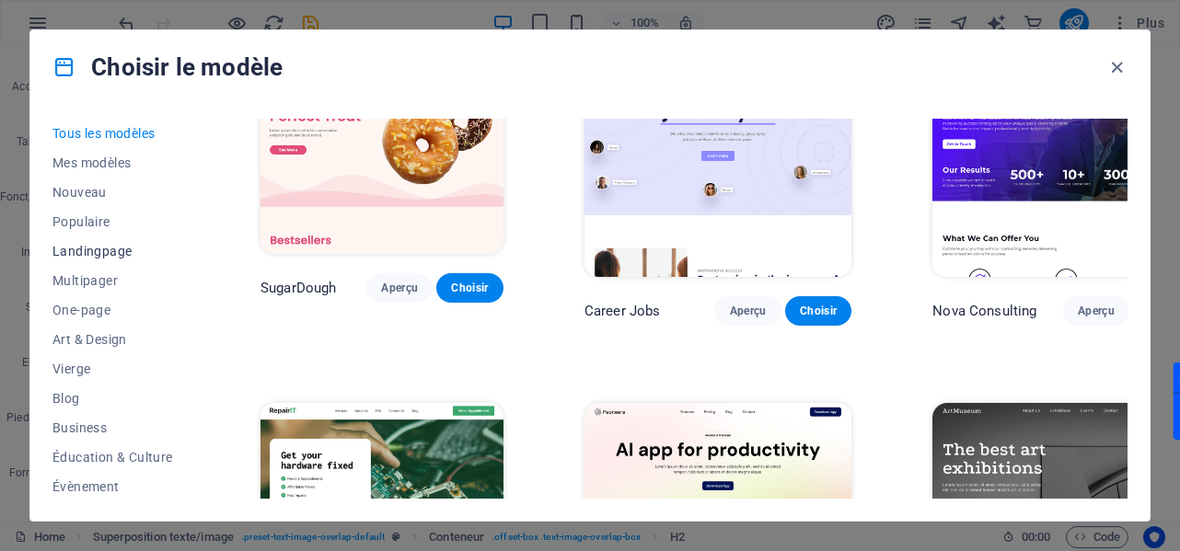
click at [94, 245] on span "Landingpage" at bounding box center [115, 251] width 127 height 15
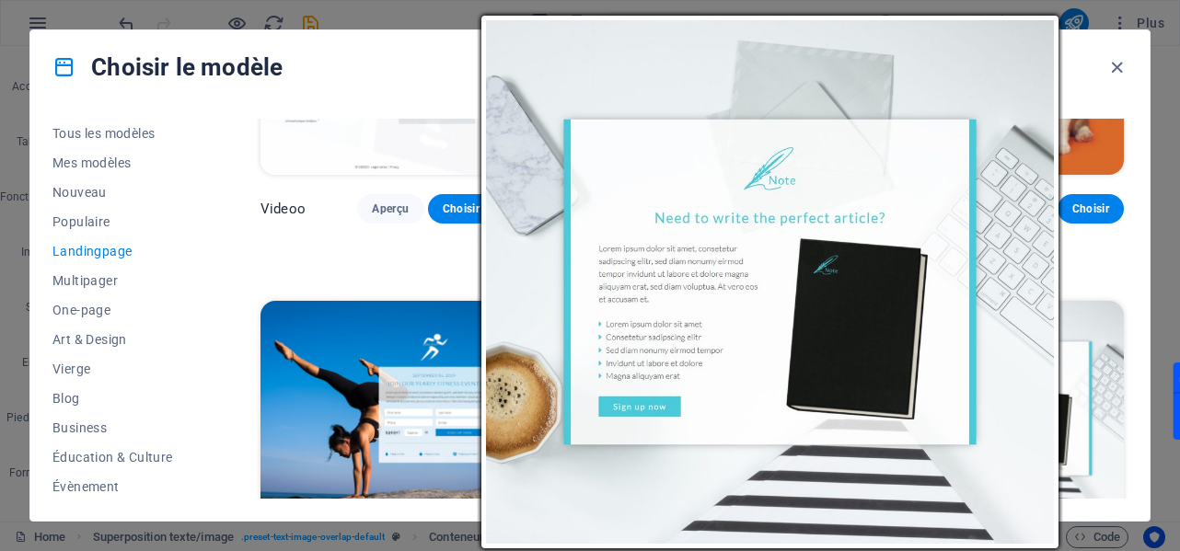
scroll to position [736, 0]
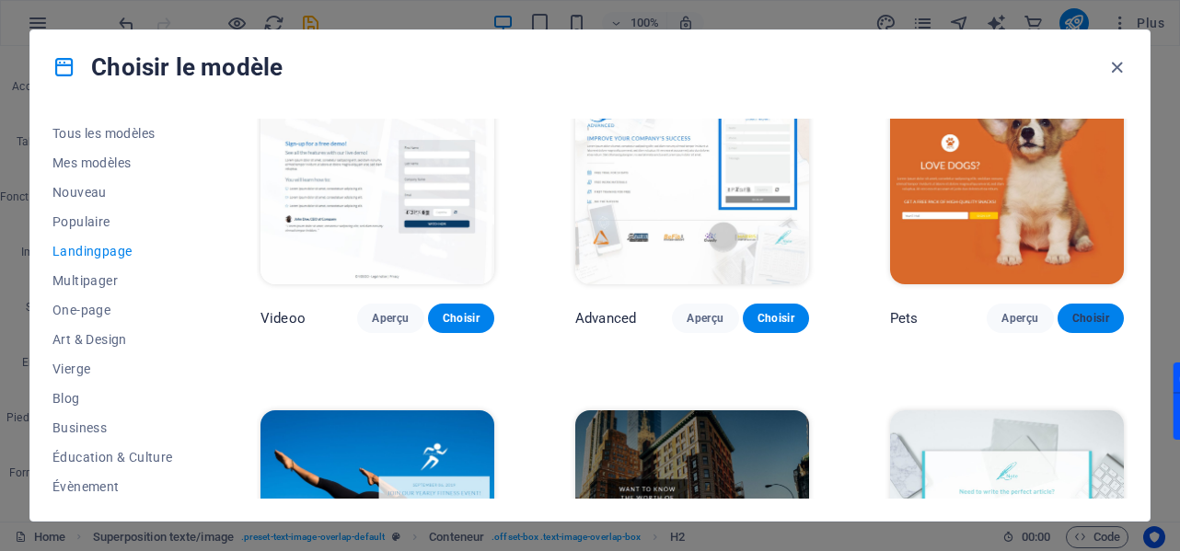
click at [1090, 311] on span "Choisir" at bounding box center [1090, 318] width 37 height 15
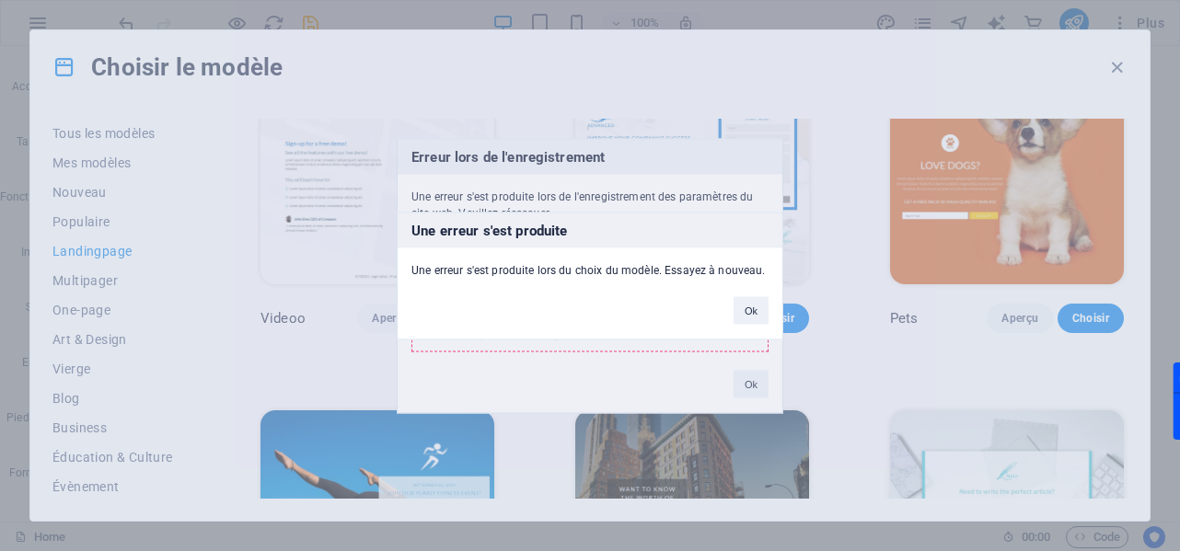
click at [750, 311] on button "Ok" at bounding box center [750, 310] width 35 height 28
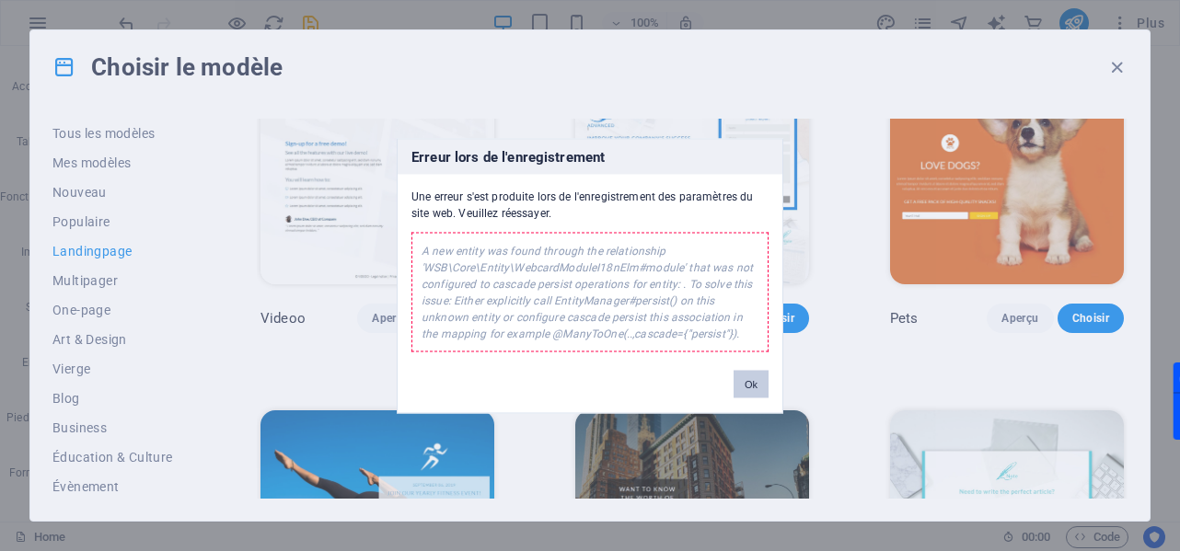
click at [738, 375] on button "Ok" at bounding box center [750, 384] width 35 height 28
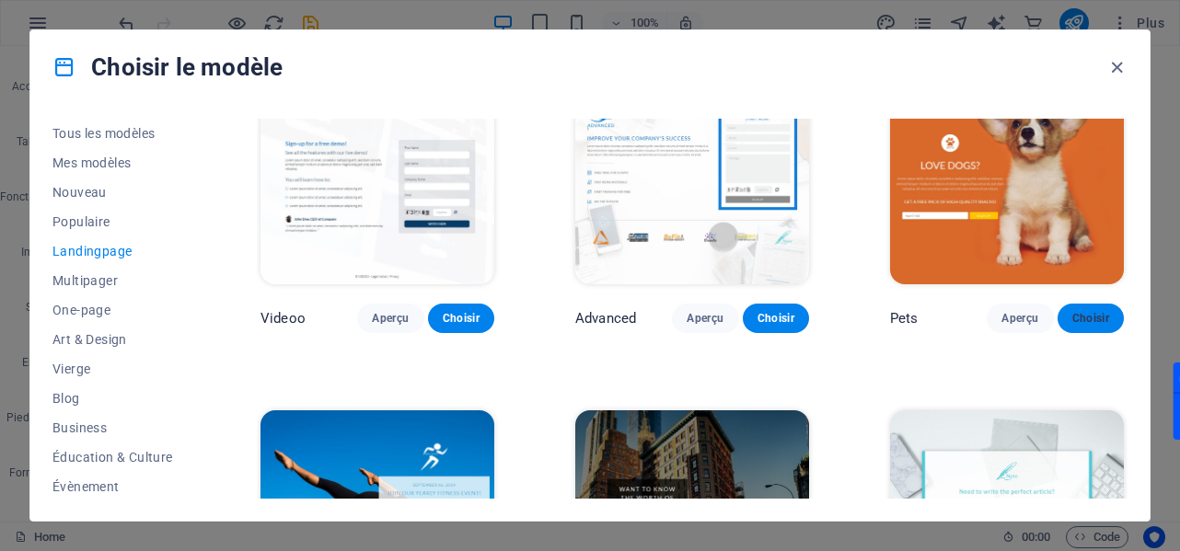
click at [1059, 312] on button "Choisir" at bounding box center [1090, 318] width 66 height 29
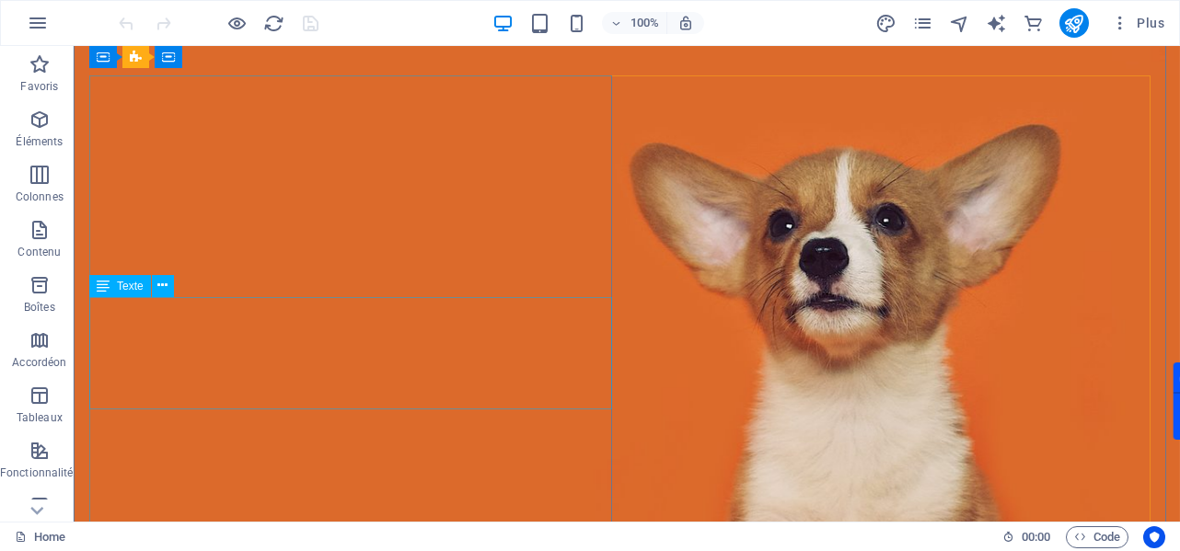
scroll to position [14, 0]
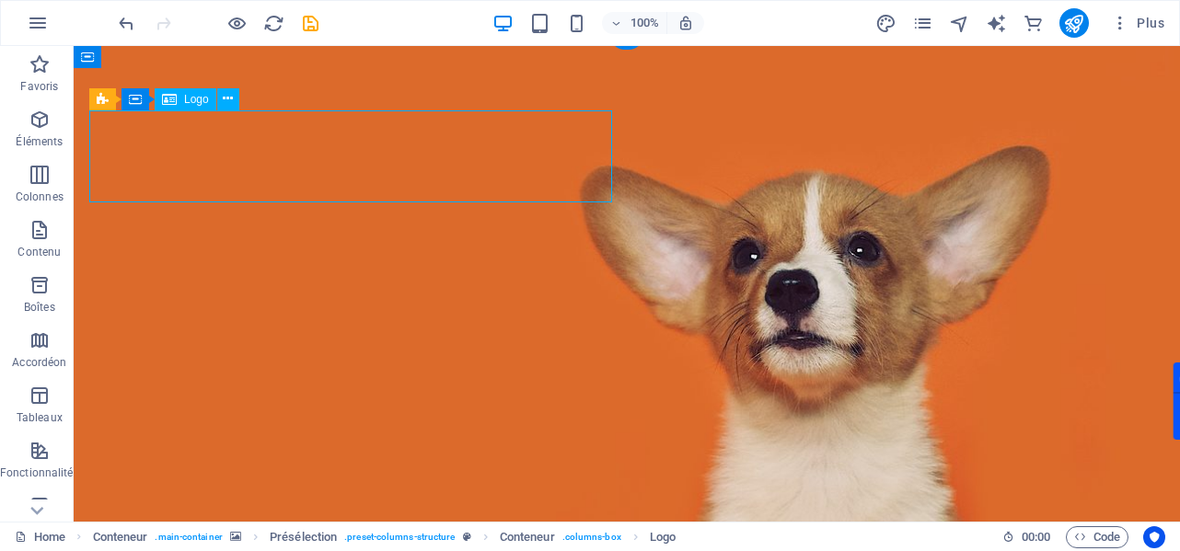
select select "px"
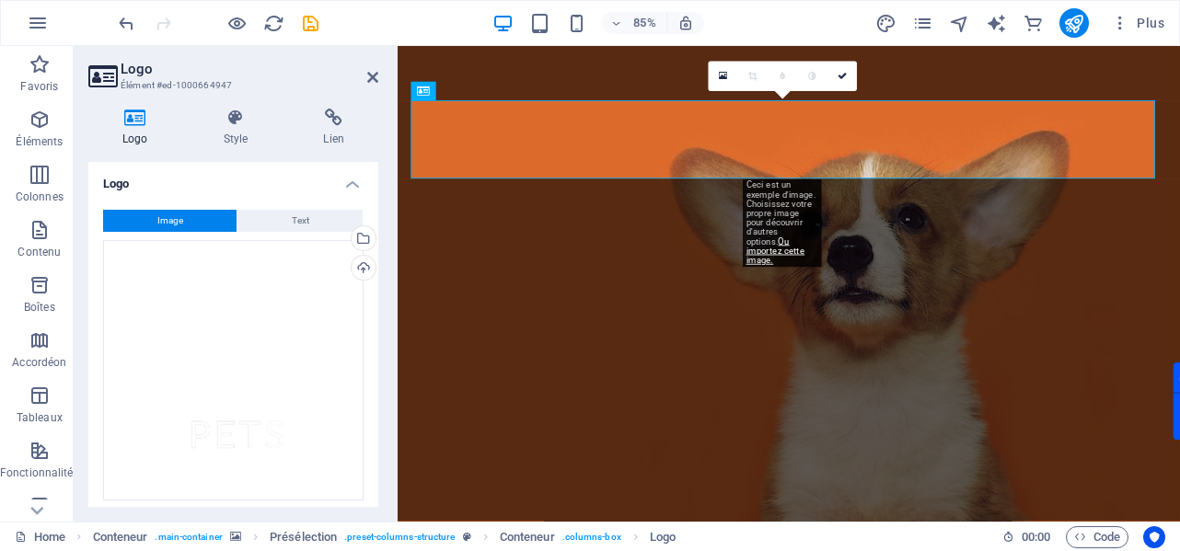
click at [167, 221] on span "Image" at bounding box center [170, 221] width 26 height 22
click at [160, 227] on span "Image" at bounding box center [170, 221] width 26 height 22
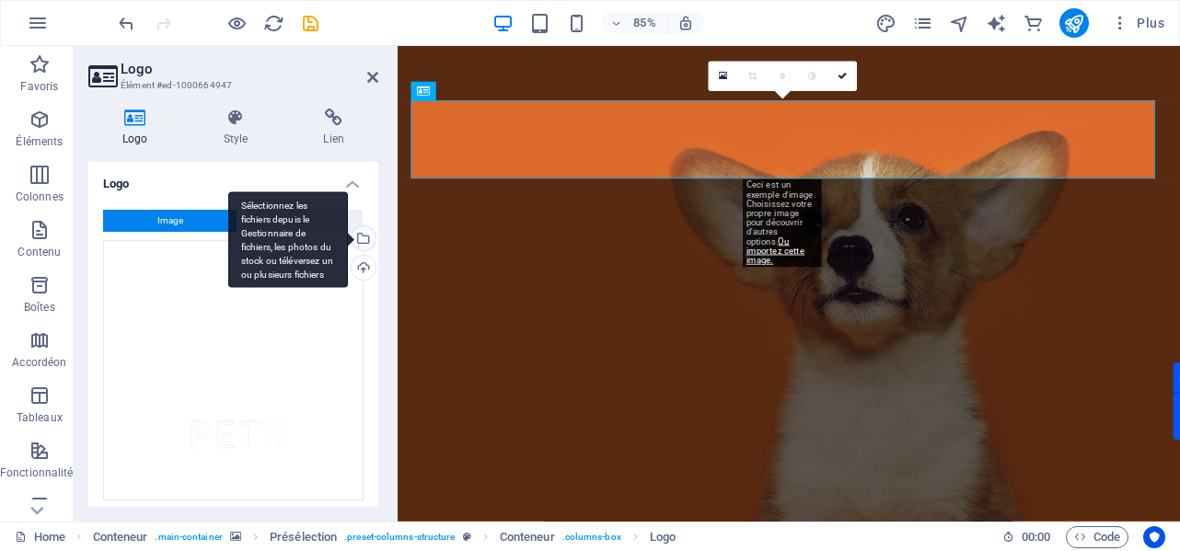
click at [348, 237] on div "Sélectionnez les fichiers depuis le Gestionnaire de fichiers, les photos du sto…" at bounding box center [288, 239] width 120 height 97
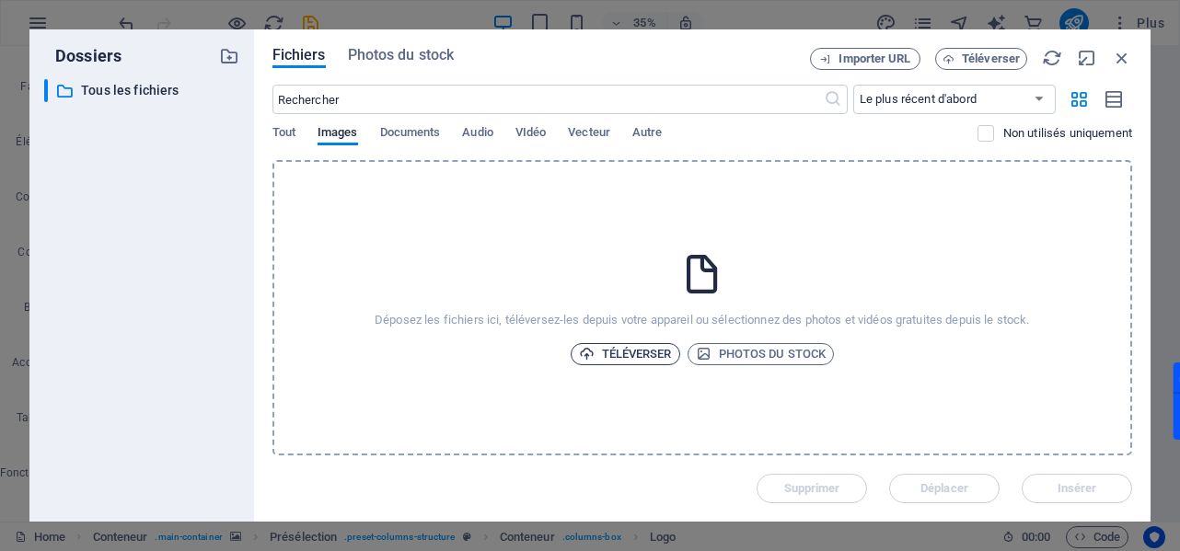
click at [667, 344] on span "Téléverser" at bounding box center [625, 354] width 93 height 22
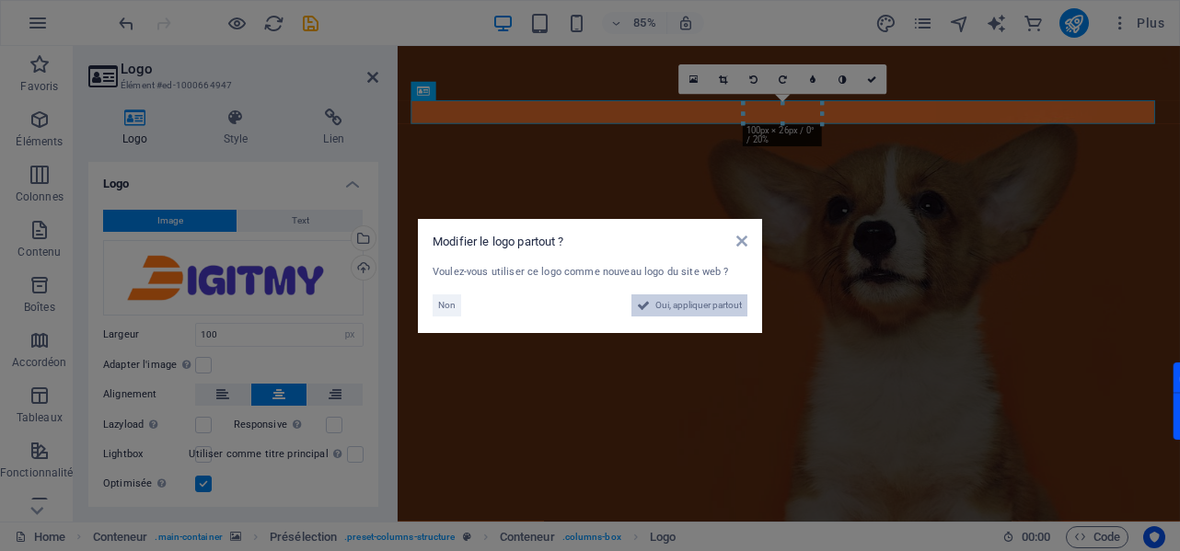
click at [710, 317] on span "Oui, appliquer partout" at bounding box center [698, 305] width 87 height 22
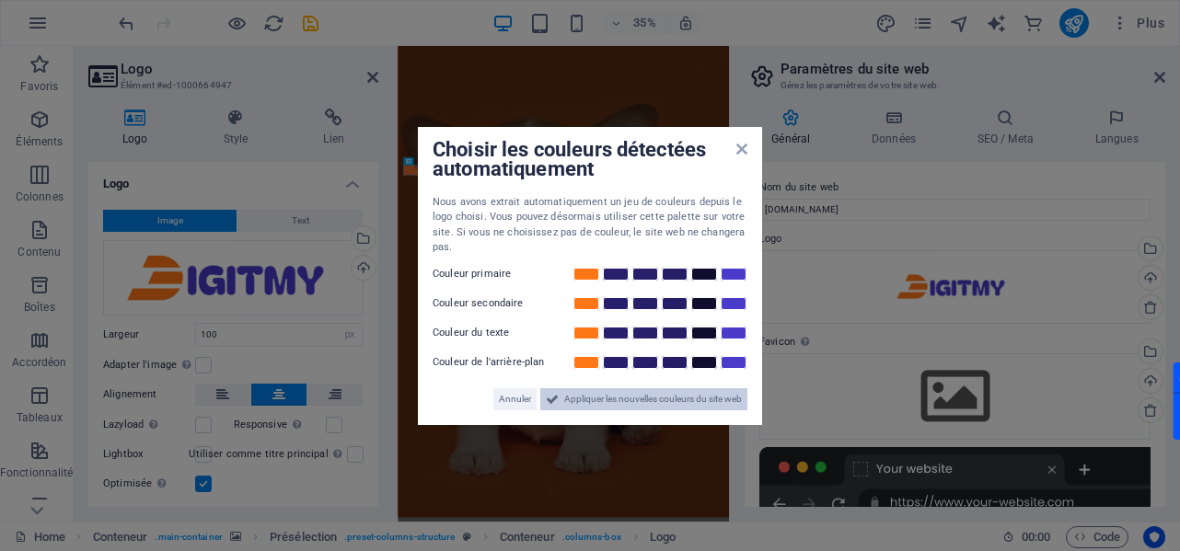
click at [613, 405] on span "Appliquer les nouvelles couleurs du site web" at bounding box center [653, 399] width 178 height 22
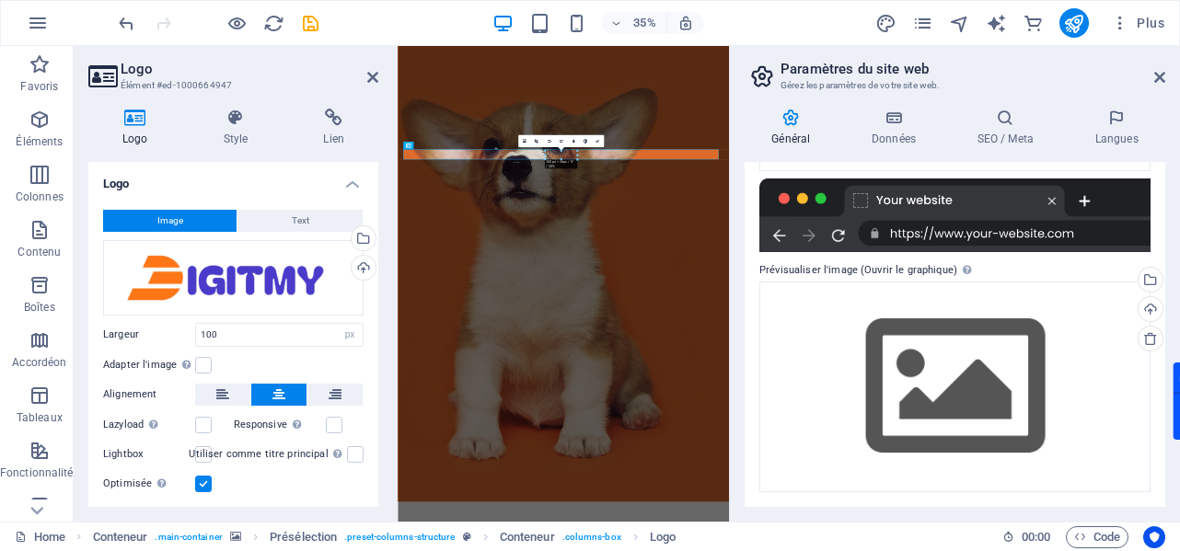
scroll to position [0, 0]
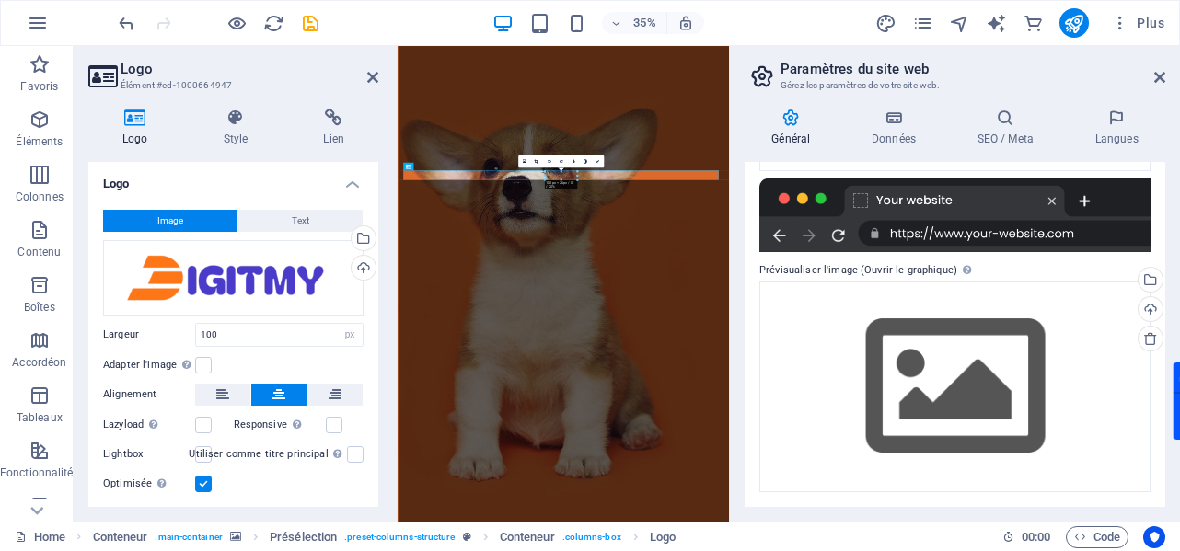
click at [1165, 75] on aside "Paramètres du site web Gérez les paramètres de votre site web. Général Données …" at bounding box center [954, 284] width 451 height 476
click at [1159, 80] on icon at bounding box center [1159, 77] width 11 height 15
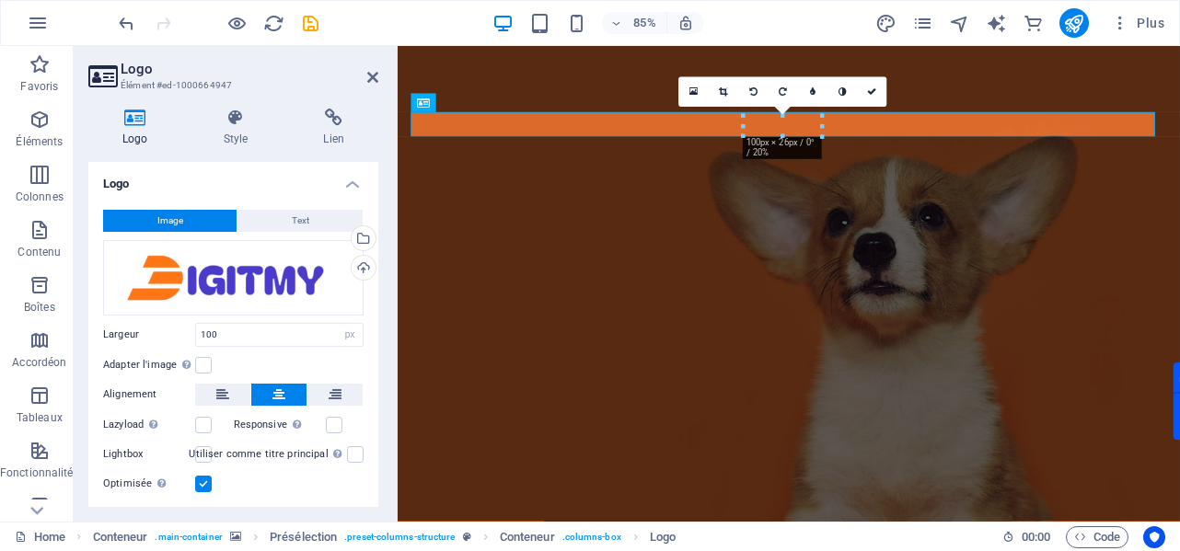
click at [672, 84] on figure at bounding box center [858, 449] width 920 height 806
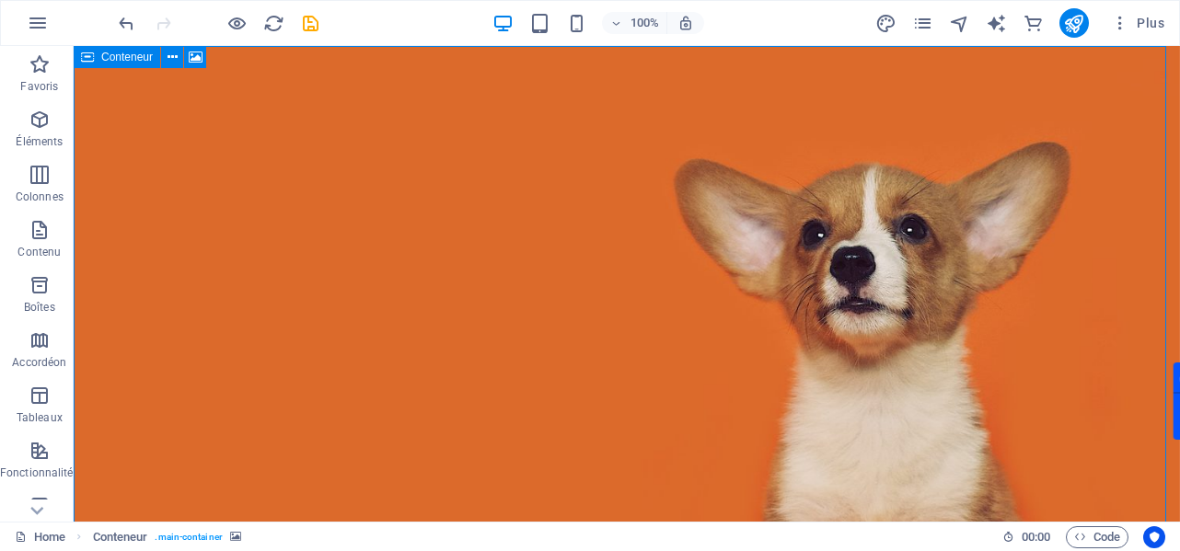
click at [81, 62] on icon at bounding box center [87, 57] width 13 height 22
click at [190, 60] on icon at bounding box center [196, 57] width 14 height 19
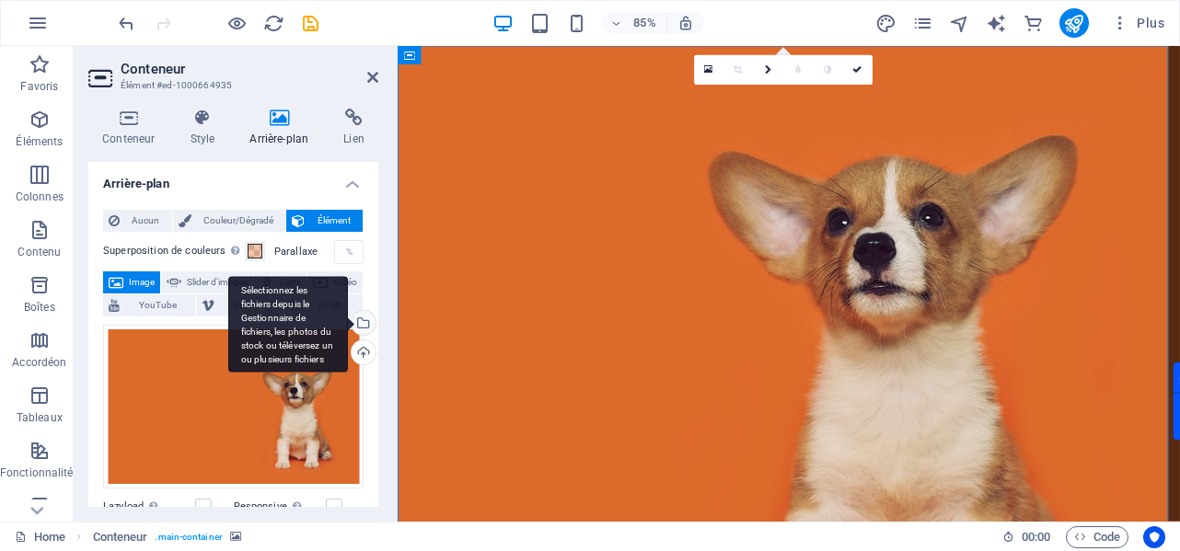
click at [363, 320] on div "Sélectionnez les fichiers depuis le Gestionnaire de fichiers, les photos du sto…" at bounding box center [362, 325] width 28 height 28
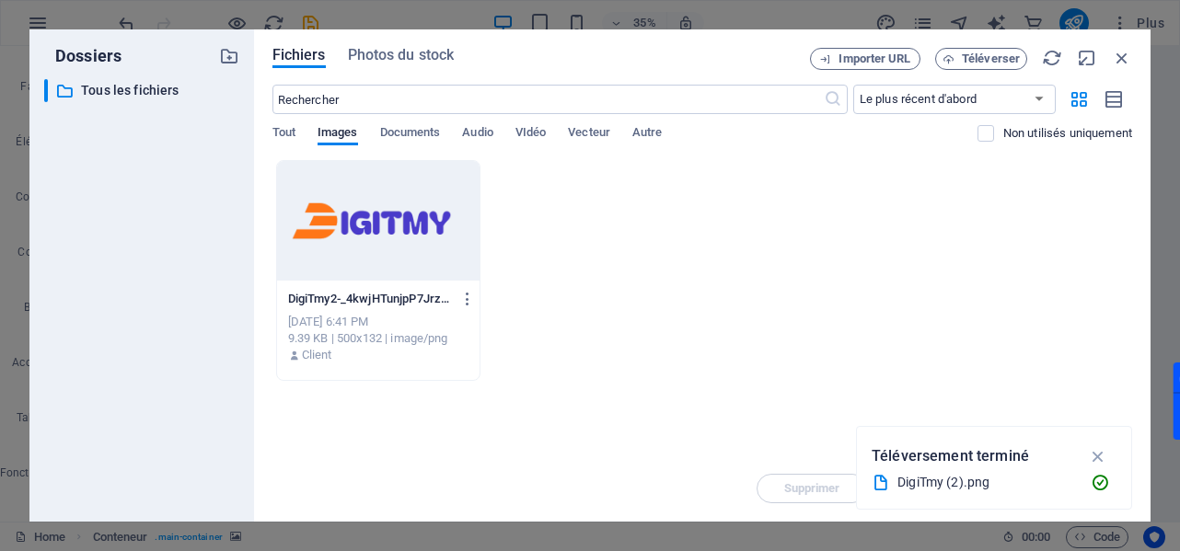
click at [745, 432] on div "Déposez les fichiers ici pour les téléverser automatiquement. DigiTmy2-_4kwjHTu…" at bounding box center [702, 307] width 860 height 295
click at [958, 52] on button "Téléverser" at bounding box center [981, 59] width 92 height 22
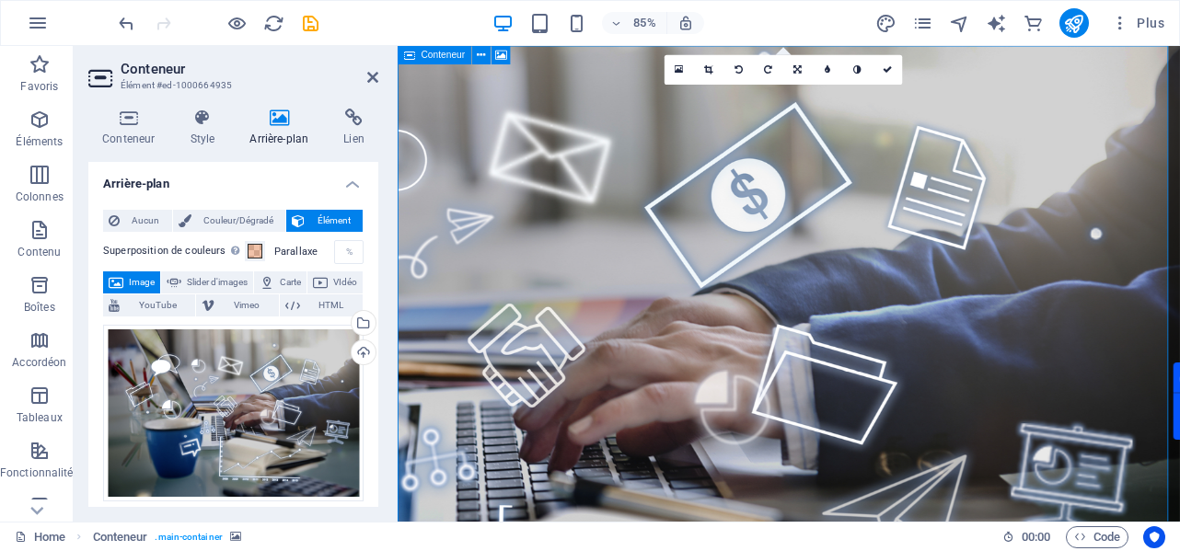
click at [416, 56] on div "Conteneur" at bounding box center [435, 55] width 74 height 18
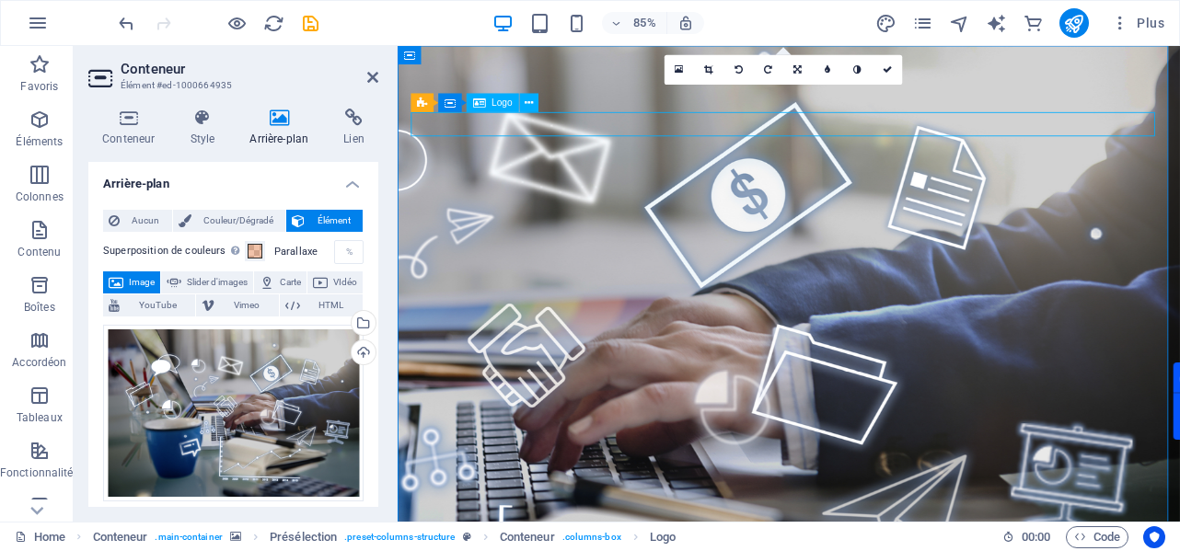
select select "px"
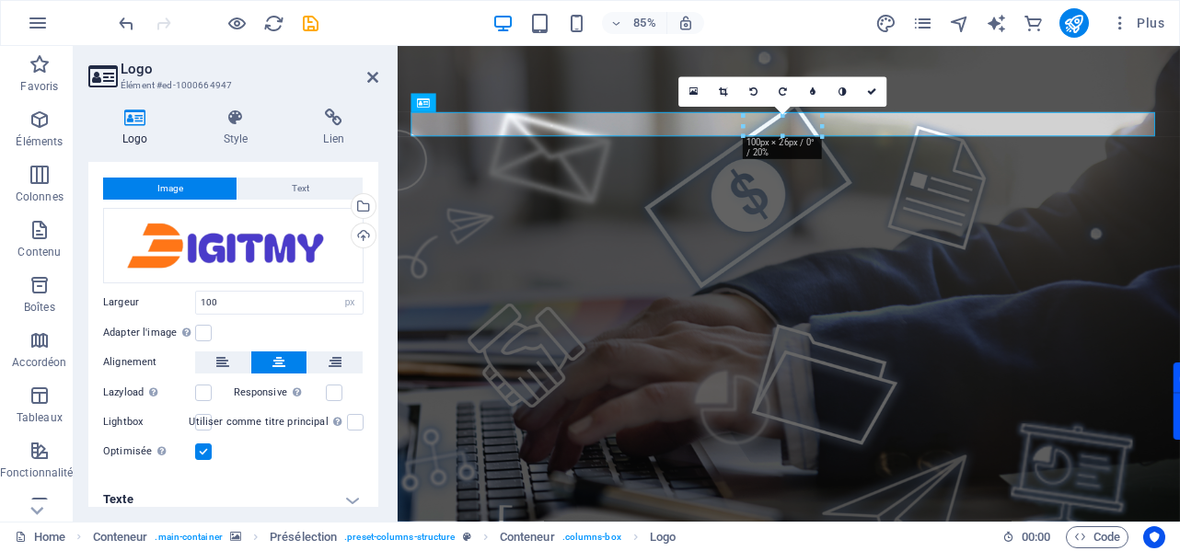
scroll to position [44, 0]
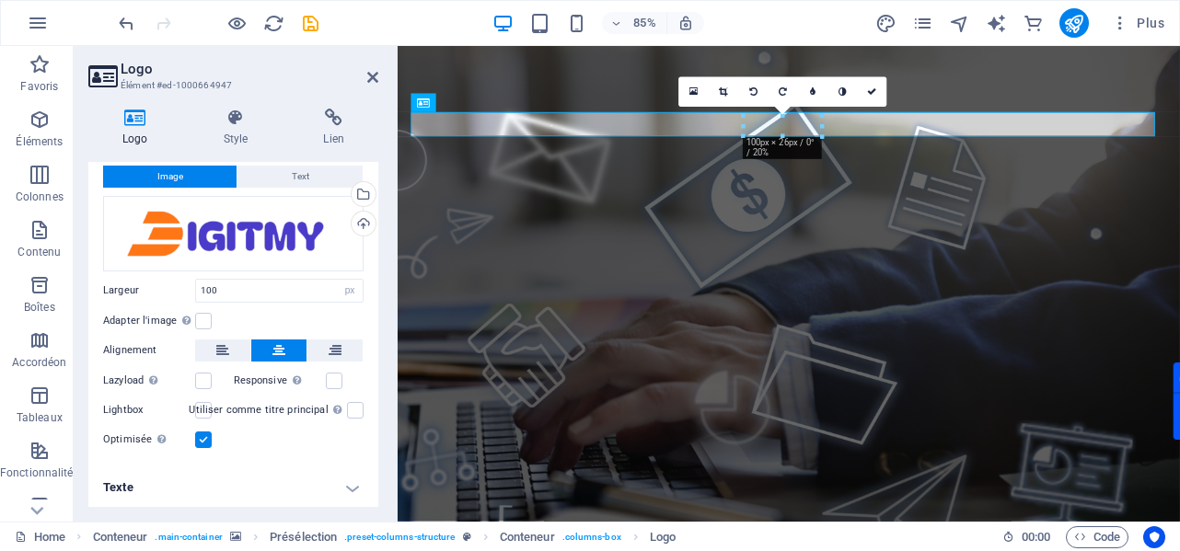
click at [206, 440] on label at bounding box center [203, 440] width 17 height 17
click at [0, 0] on input "Optimisée Les images sont compressées pour améliorer la vitesse de la page." at bounding box center [0, 0] width 0 height 0
click at [206, 440] on label at bounding box center [203, 440] width 17 height 17
click at [0, 0] on input "Optimisée Les images sont compressées pour améliorer la vitesse de la page." at bounding box center [0, 0] width 0 height 0
click at [206, 440] on label at bounding box center [203, 440] width 17 height 17
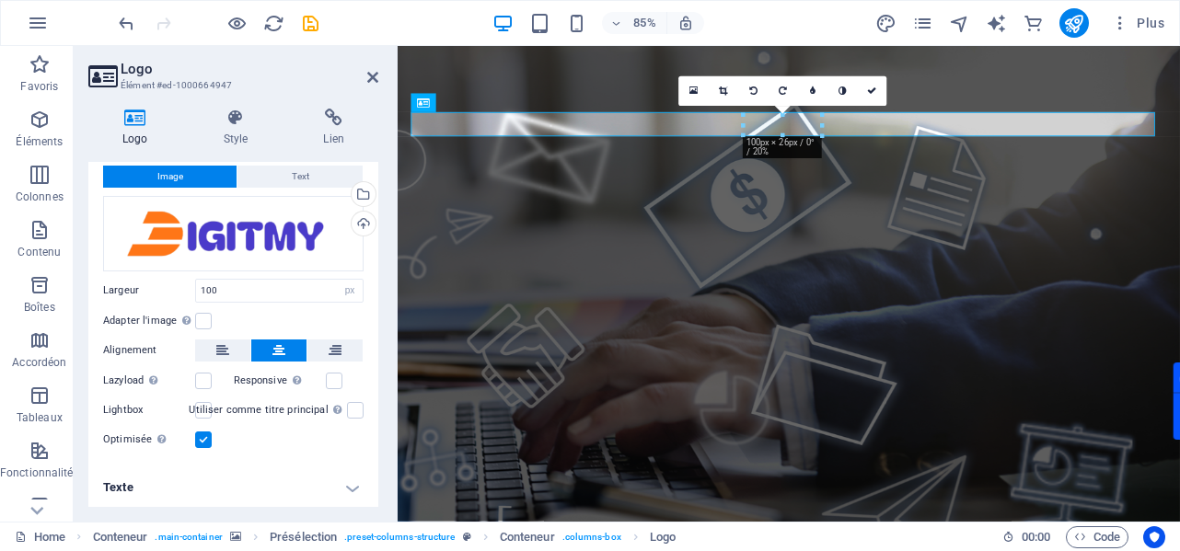
click at [0, 0] on input "Optimisée Les images sont compressées pour améliorer la vitesse de la page." at bounding box center [0, 0] width 0 height 0
click at [208, 322] on label at bounding box center [203, 321] width 17 height 17
click at [0, 0] on input "Adapter l'image Adapter automatiquement l'image à une largeur et une hauteur fi…" at bounding box center [0, 0] width 0 height 0
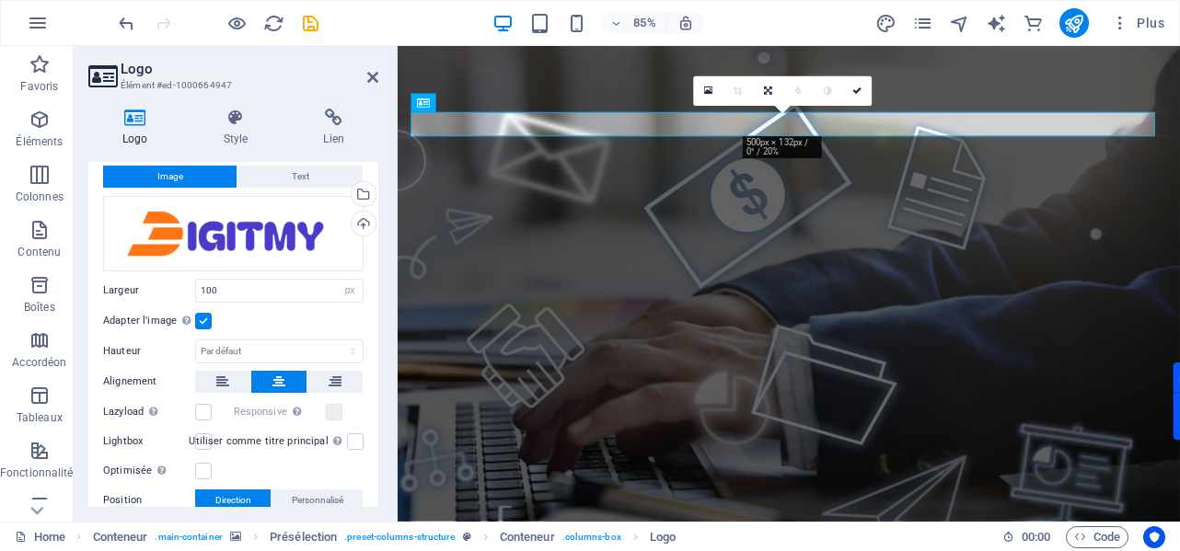
scroll to position [168, 0]
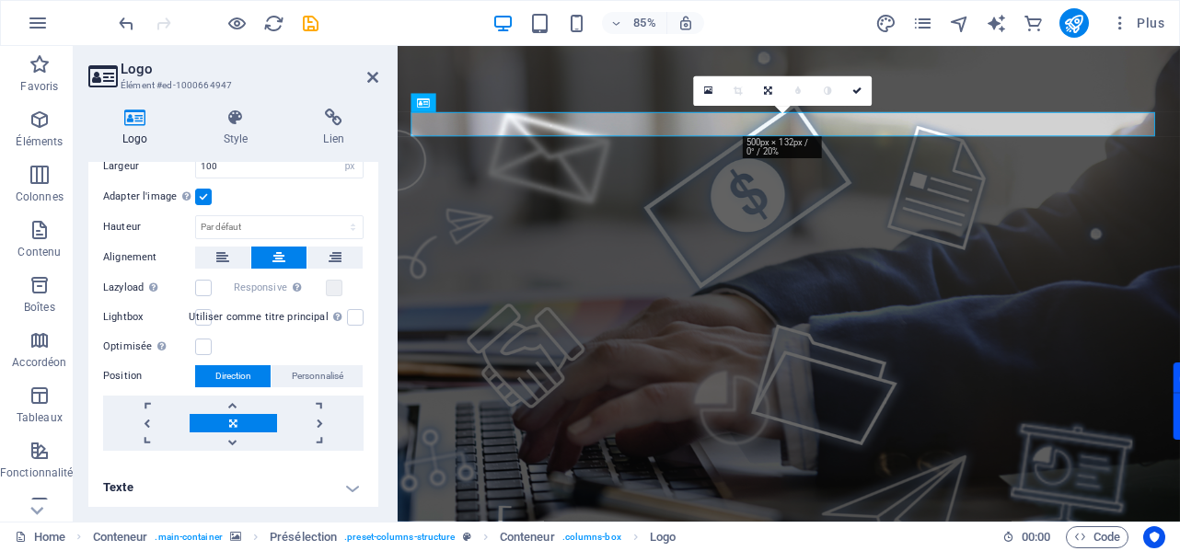
click at [669, 85] on figure at bounding box center [858, 449] width 920 height 807
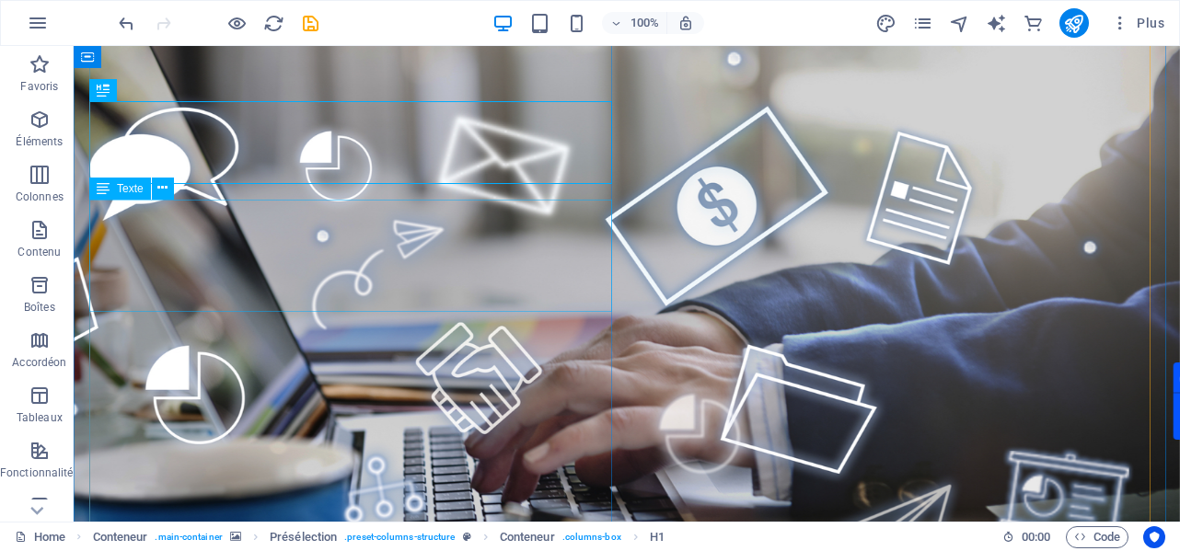
scroll to position [184, 0]
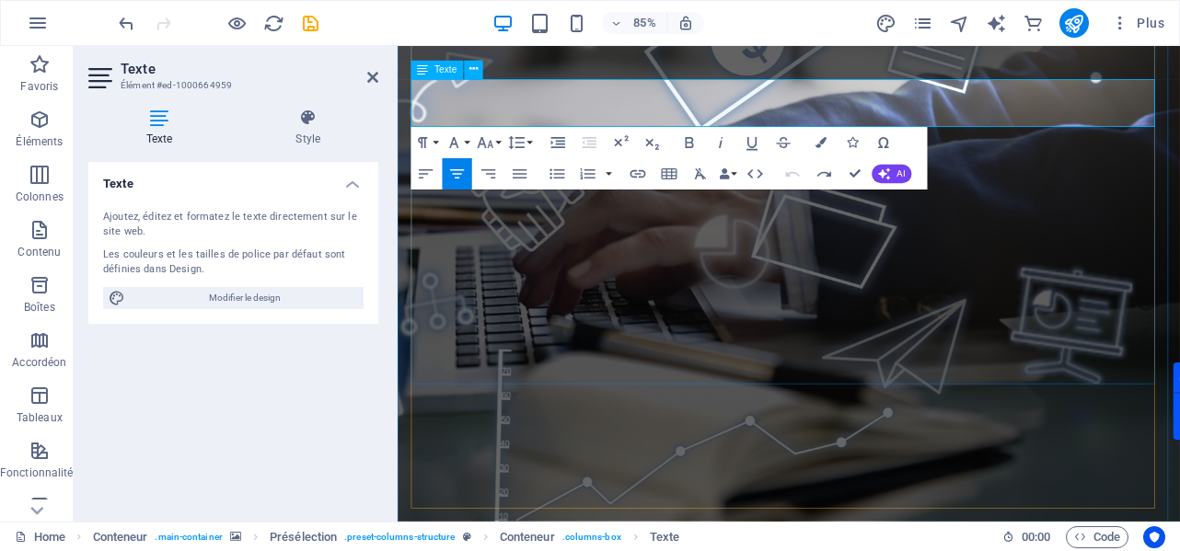
scroll to position [2828, 2]
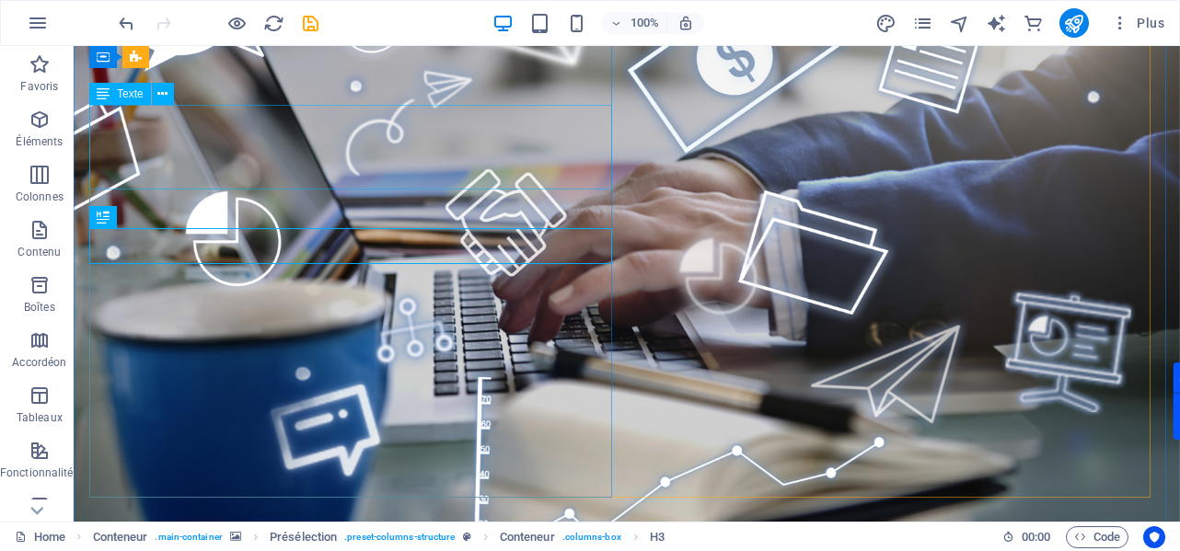
scroll to position [0, 0]
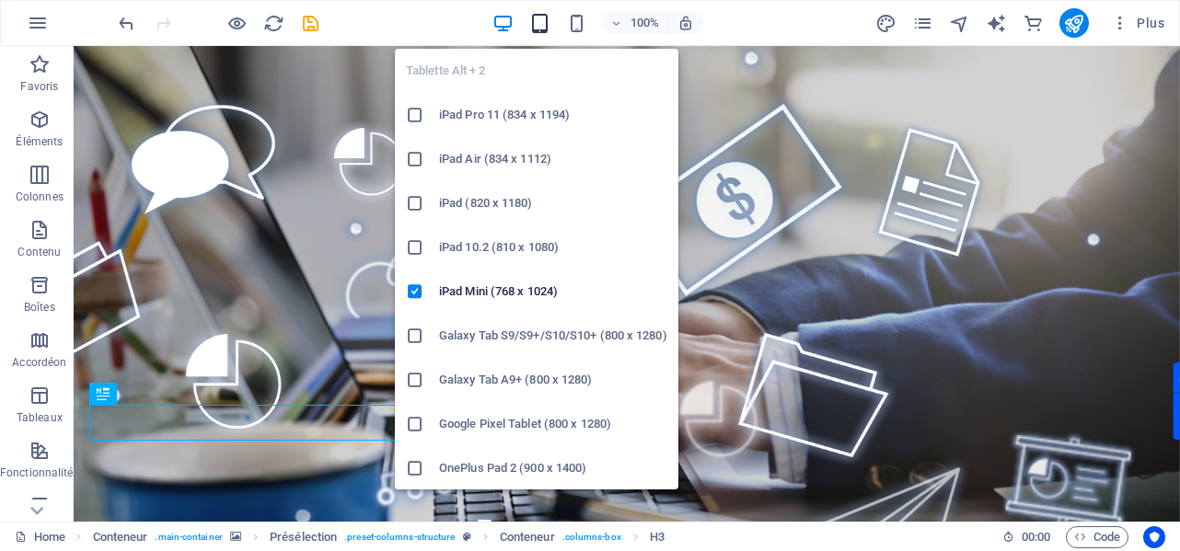
click at [535, 25] on icon "button" at bounding box center [539, 23] width 21 height 21
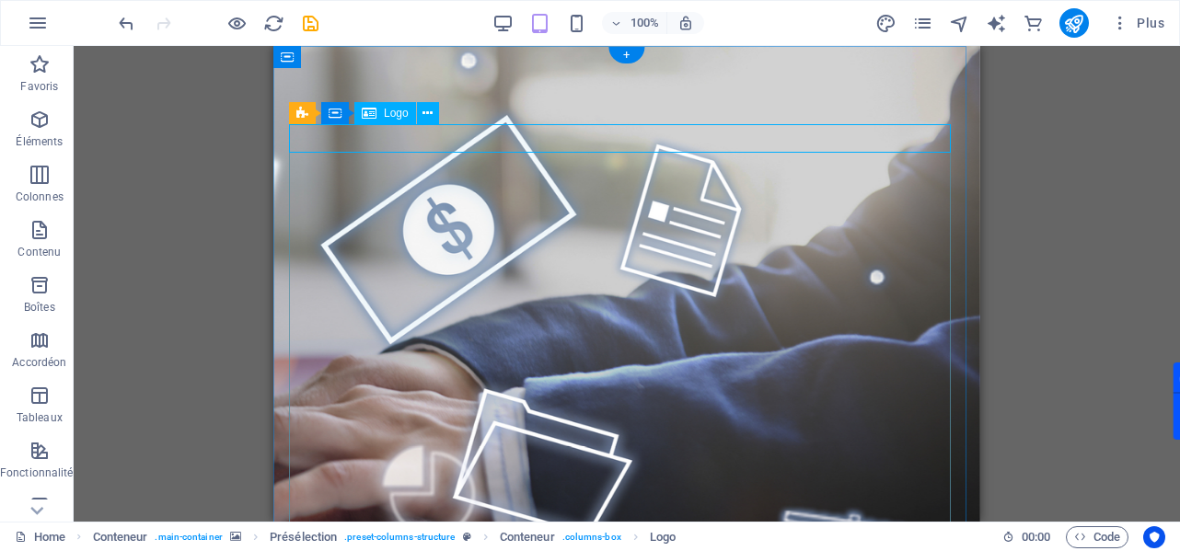
select select "px"
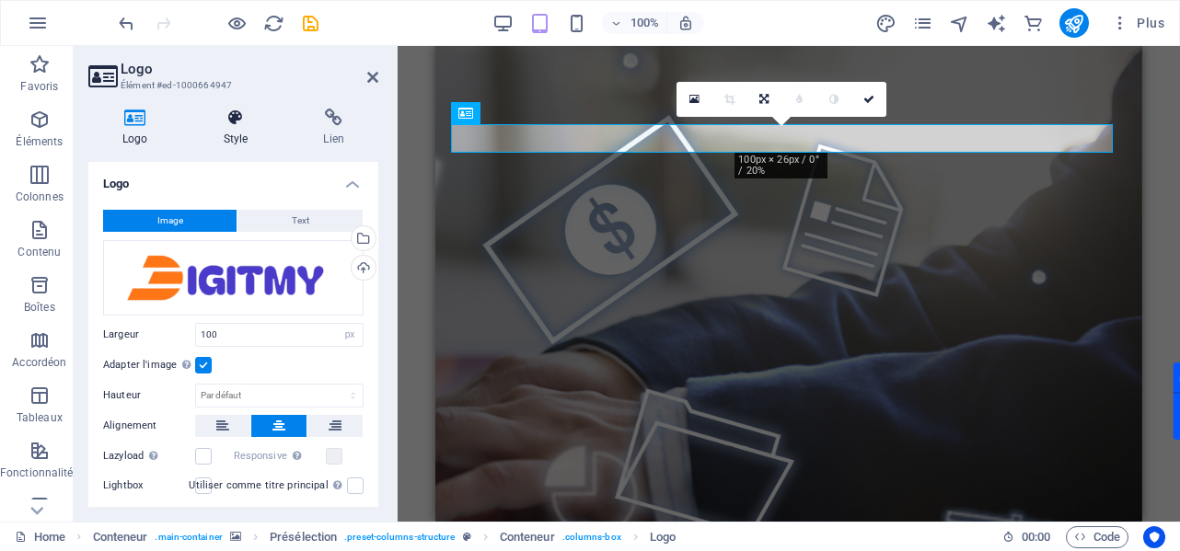
click at [243, 130] on h4 "Style" at bounding box center [240, 128] width 100 height 39
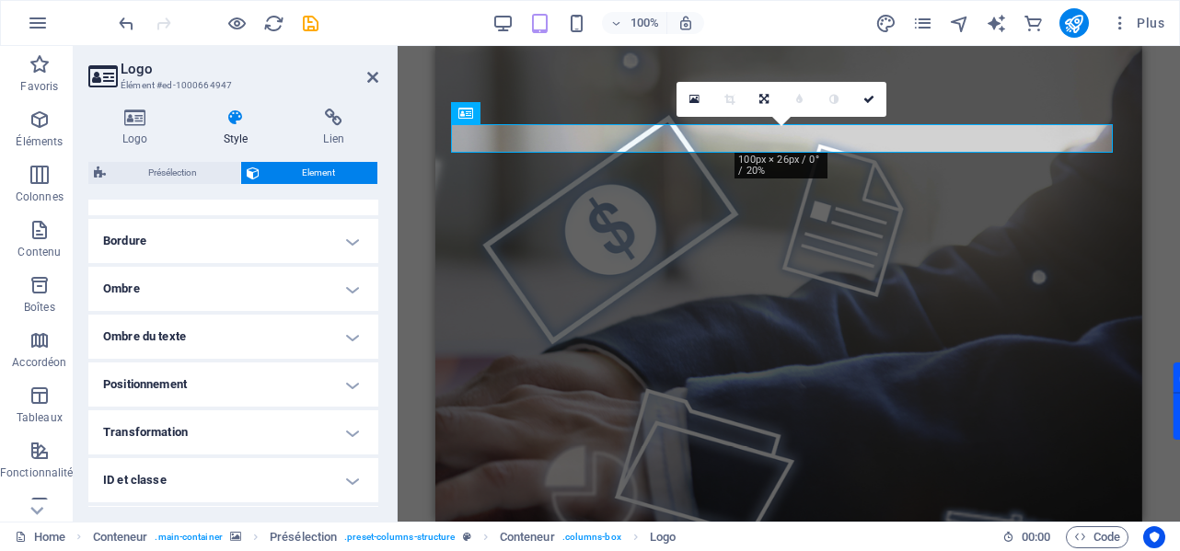
scroll to position [487, 0]
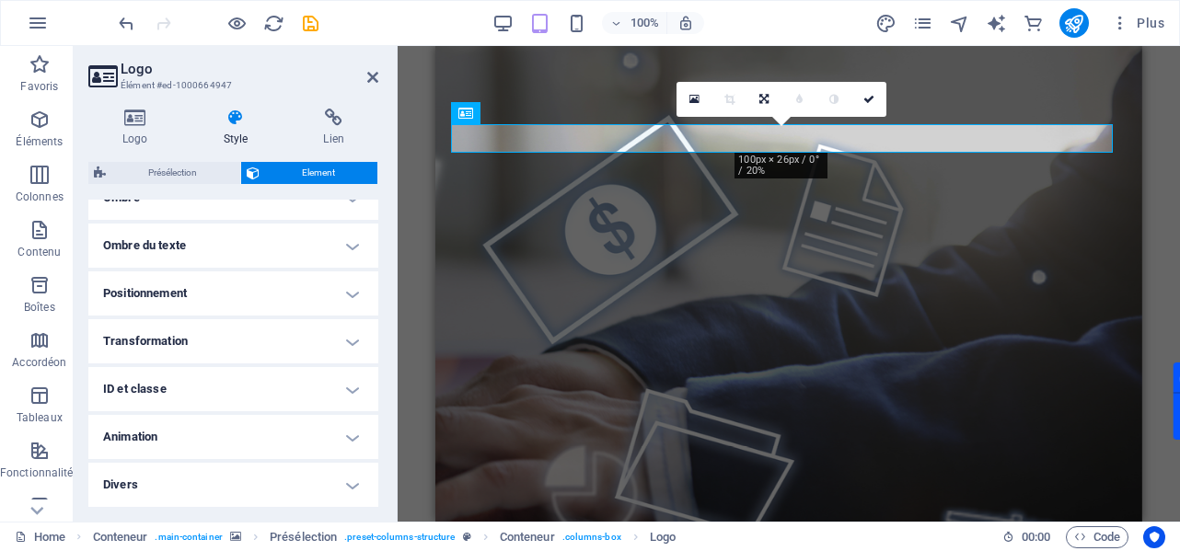
click at [335, 292] on h4 "Positionnement" at bounding box center [233, 293] width 290 height 44
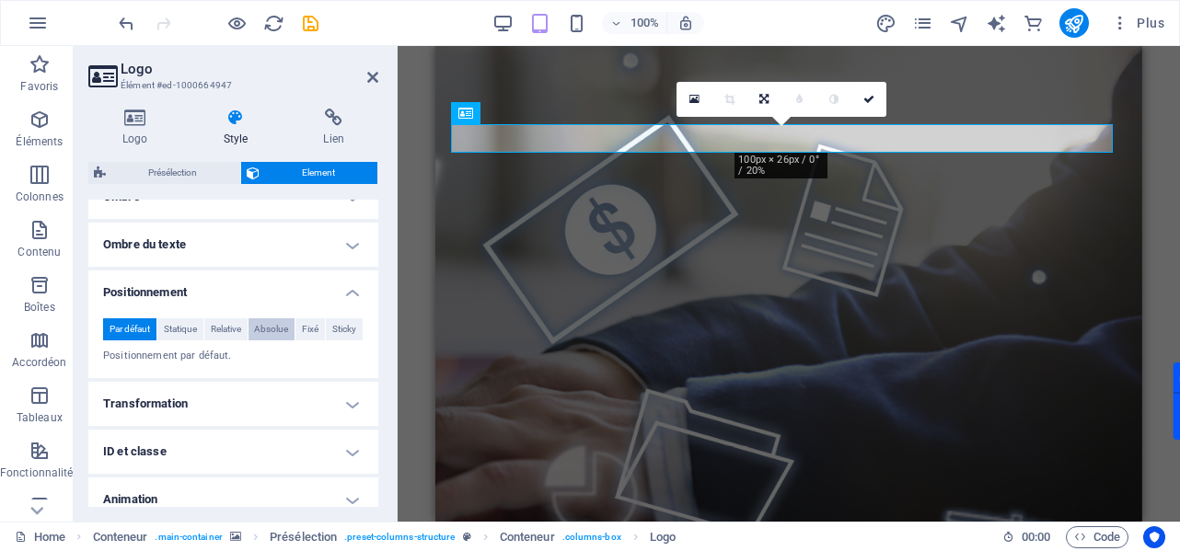
click at [284, 332] on span "Absolue" at bounding box center [271, 329] width 34 height 22
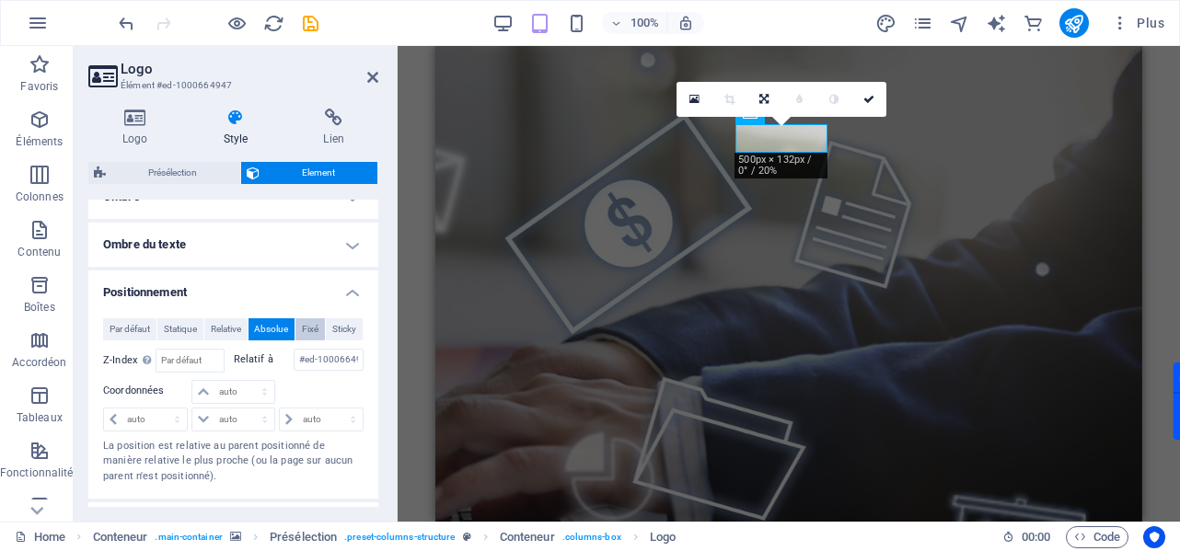
click at [325, 332] on button "Fixé" at bounding box center [309, 329] width 29 height 22
click at [283, 332] on span "Absolue" at bounding box center [271, 329] width 34 height 22
click at [241, 332] on span "Relative" at bounding box center [226, 329] width 30 height 22
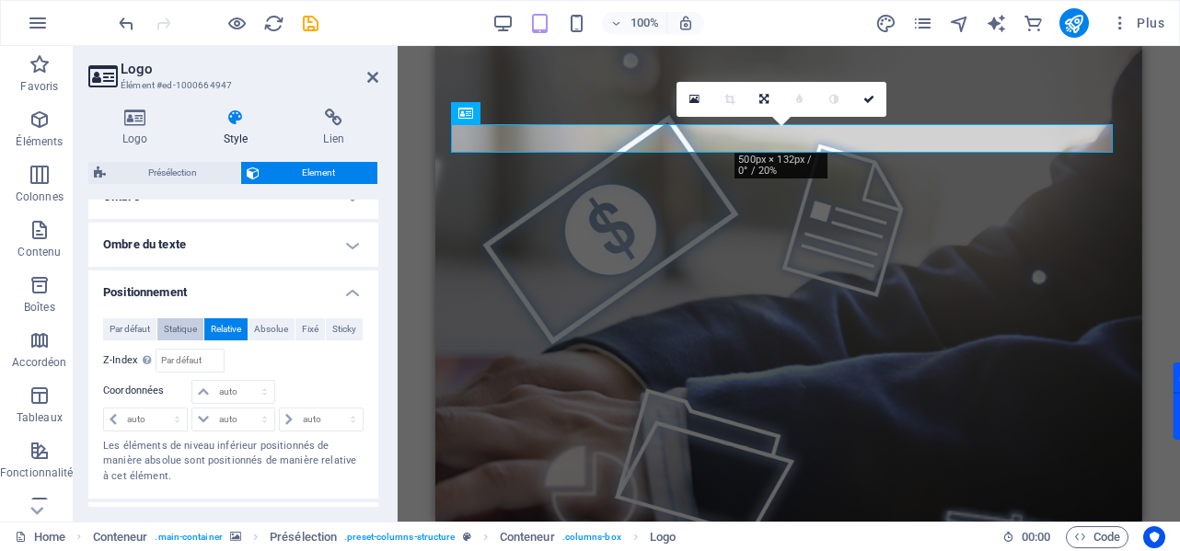
click at [197, 332] on span "Statique" at bounding box center [180, 329] width 33 height 22
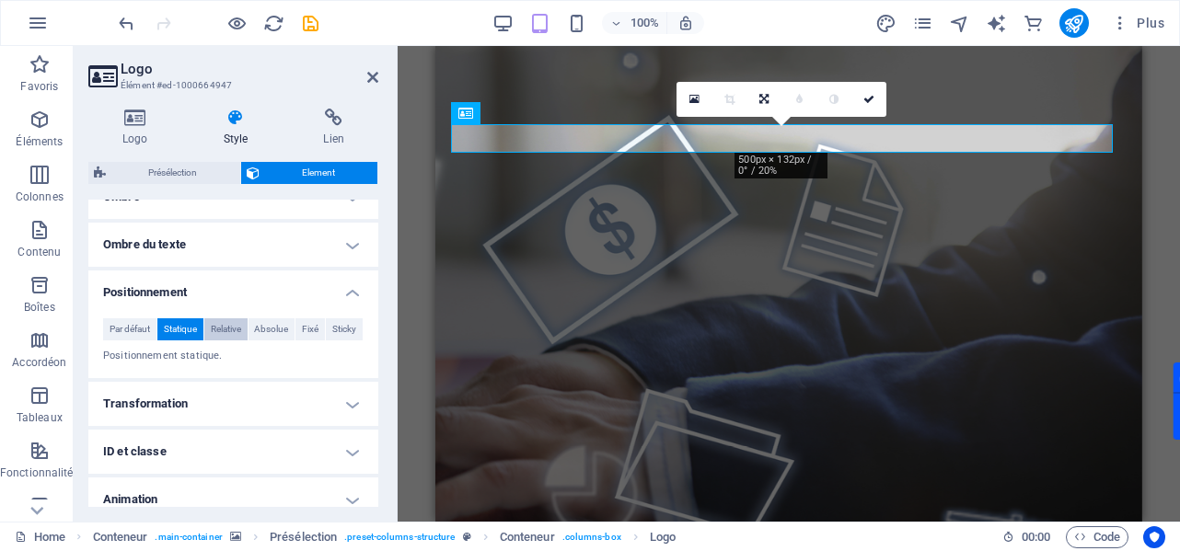
click at [241, 331] on span "Relative" at bounding box center [226, 329] width 30 height 22
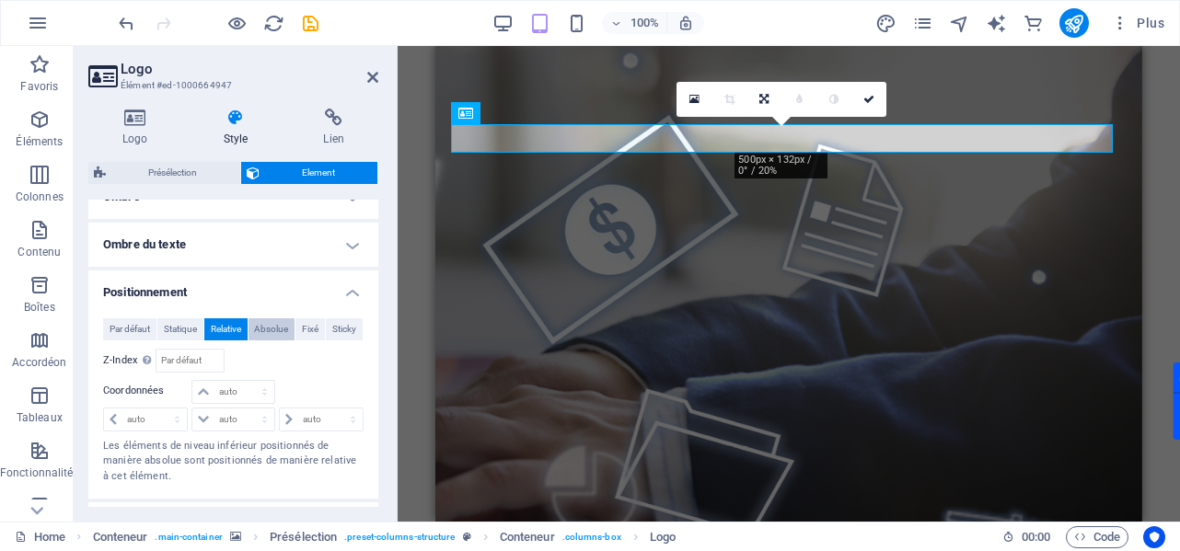
click at [288, 330] on span "Absolue" at bounding box center [271, 329] width 34 height 22
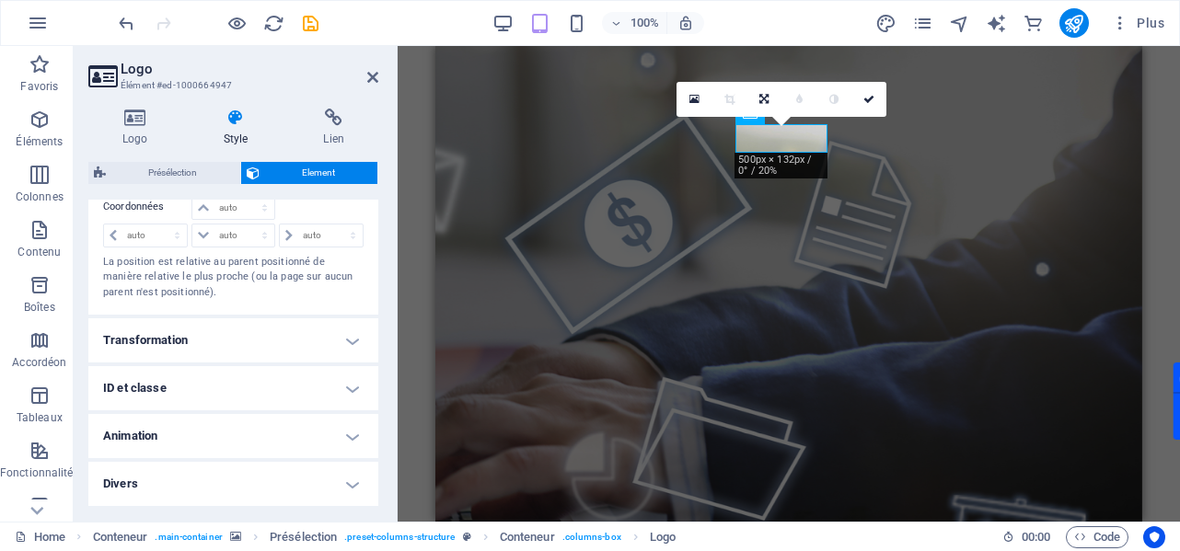
scroll to position [697, 0]
click at [285, 345] on h4 "Transformation" at bounding box center [233, 340] width 290 height 44
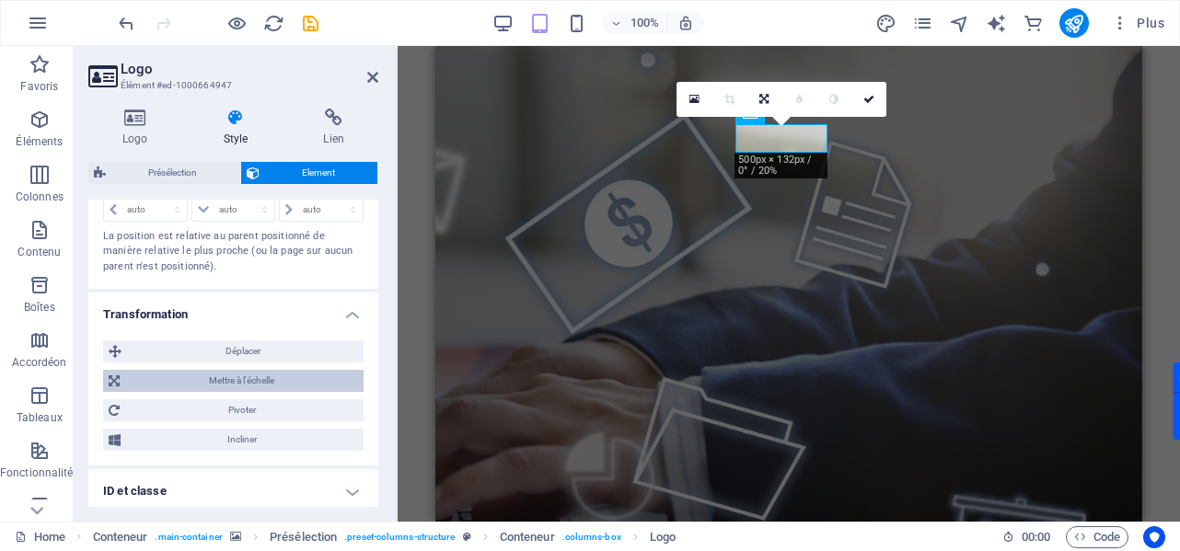
click at [291, 392] on span "Mettre à l'échelle" at bounding box center [241, 381] width 233 height 22
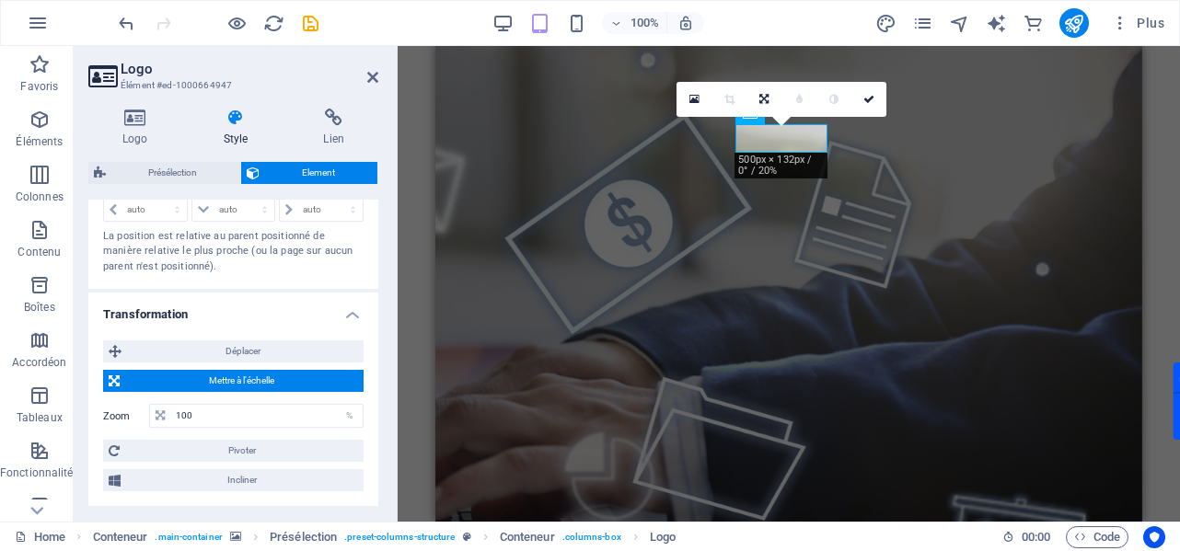
click at [592, 65] on figure at bounding box center [788, 453] width 707 height 815
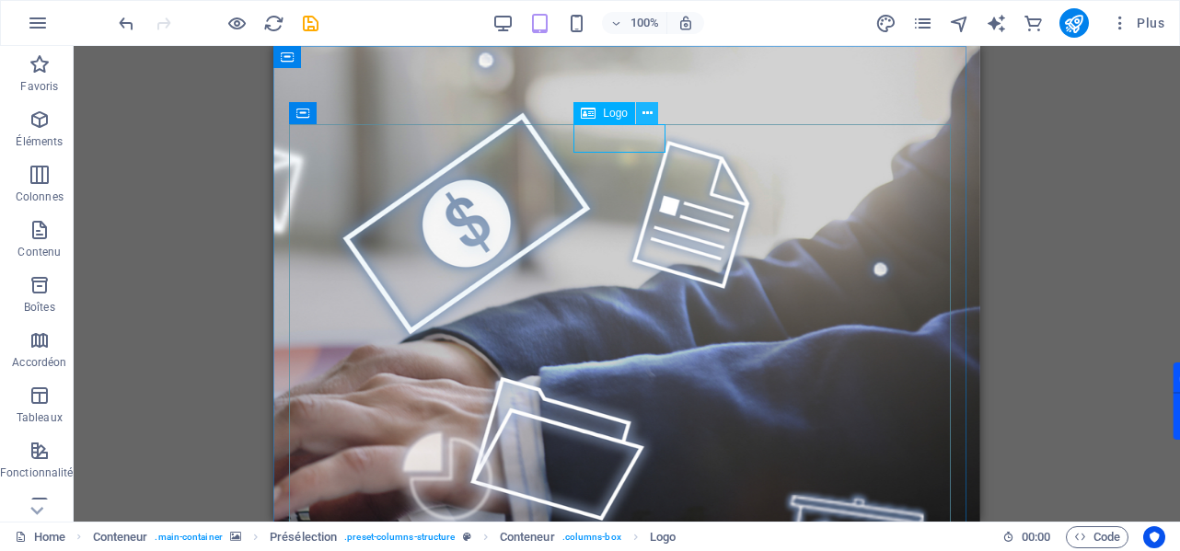
click at [644, 115] on icon at bounding box center [647, 113] width 10 height 19
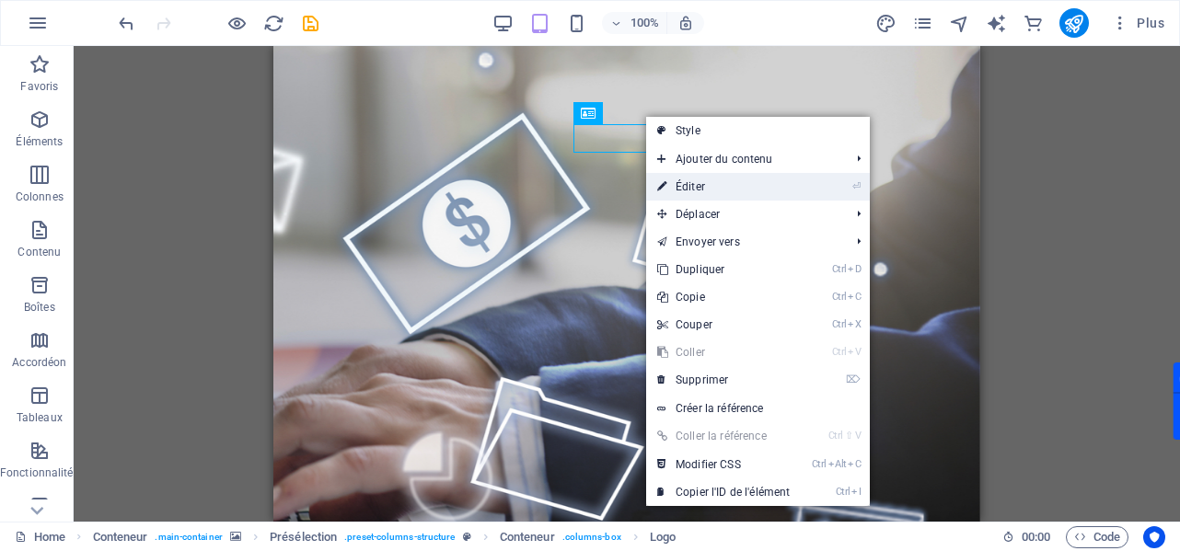
click at [698, 176] on link "⏎ Éditer" at bounding box center [723, 187] width 155 height 28
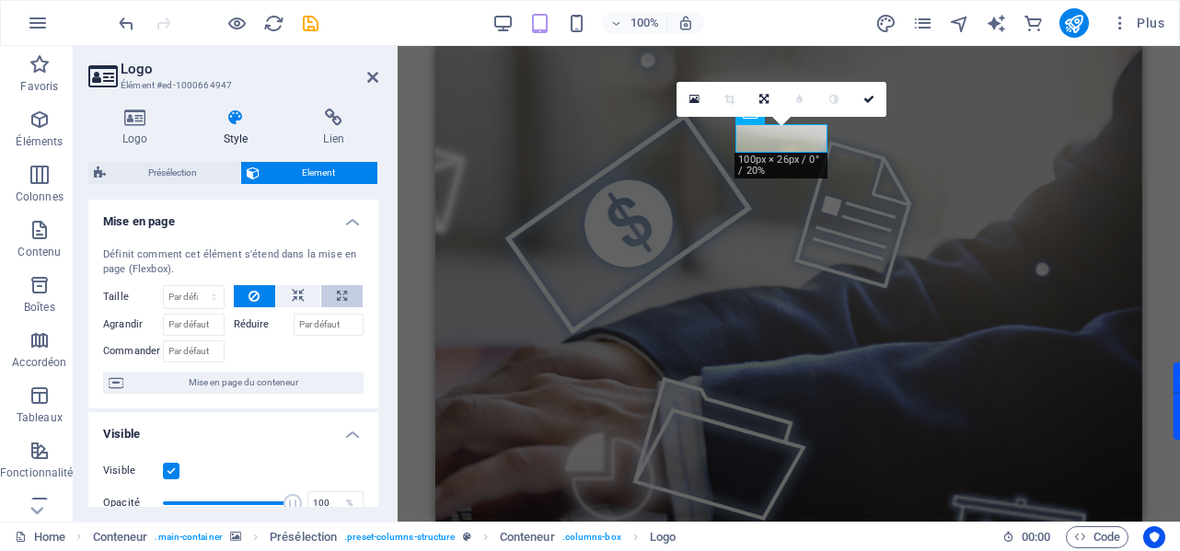
click at [337, 297] on icon at bounding box center [342, 296] width 10 height 22
type input "100"
select select "%"
click at [337, 297] on icon at bounding box center [342, 296] width 10 height 22
click at [304, 305] on button at bounding box center [298, 296] width 44 height 22
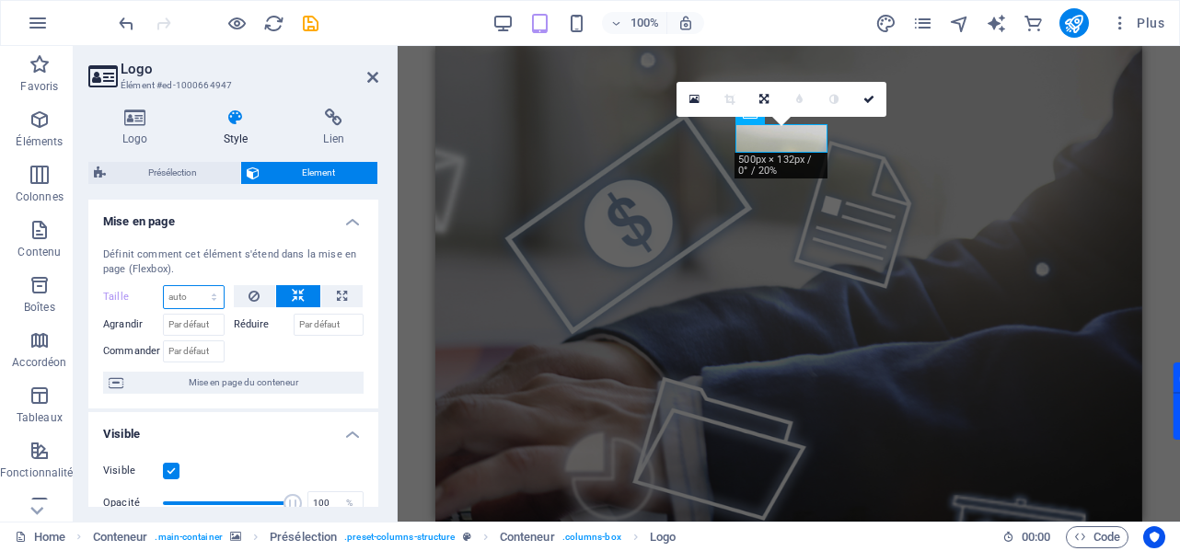
click at [210, 303] on select "Par défaut auto px % 1/1 1/2 1/3 1/4 1/5 1/6 1/7 1/8 1/9 1/10" at bounding box center [194, 297] width 60 height 22
select select "1/9"
click at [196, 288] on select "Par défaut auto px % 1/1 1/2 1/3 1/4 1/5 1/6 1/7 1/8 1/9 1/10" at bounding box center [194, 297] width 60 height 22
type input "11.11"
click at [206, 297] on select "Par défaut auto px % 1/1 1/2 1/3 1/4 1/5 1/6 1/7 1/8 1/9 1/10" at bounding box center [211, 297] width 26 height 22
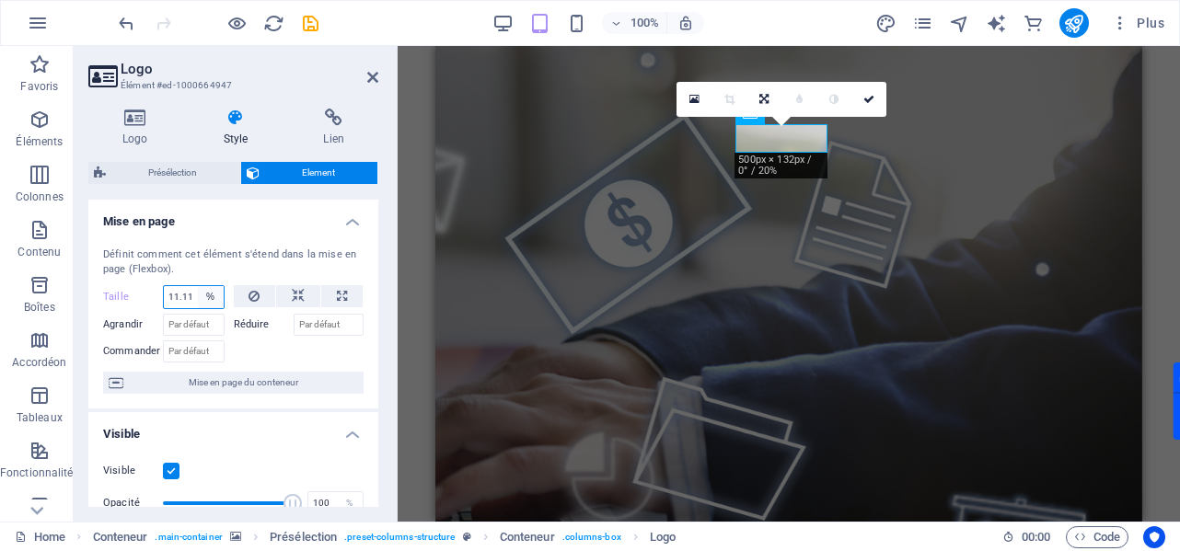
select select "auto"
click at [198, 288] on select "Par défaut auto px % 1/1 1/2 1/3 1/4 1/5 1/6 1/7 1/8 1/9 1/10" at bounding box center [211, 297] width 26 height 22
select select "DISABLED_OPTION_VALUE"
click at [138, 130] on h4 "Logo" at bounding box center [138, 128] width 101 height 39
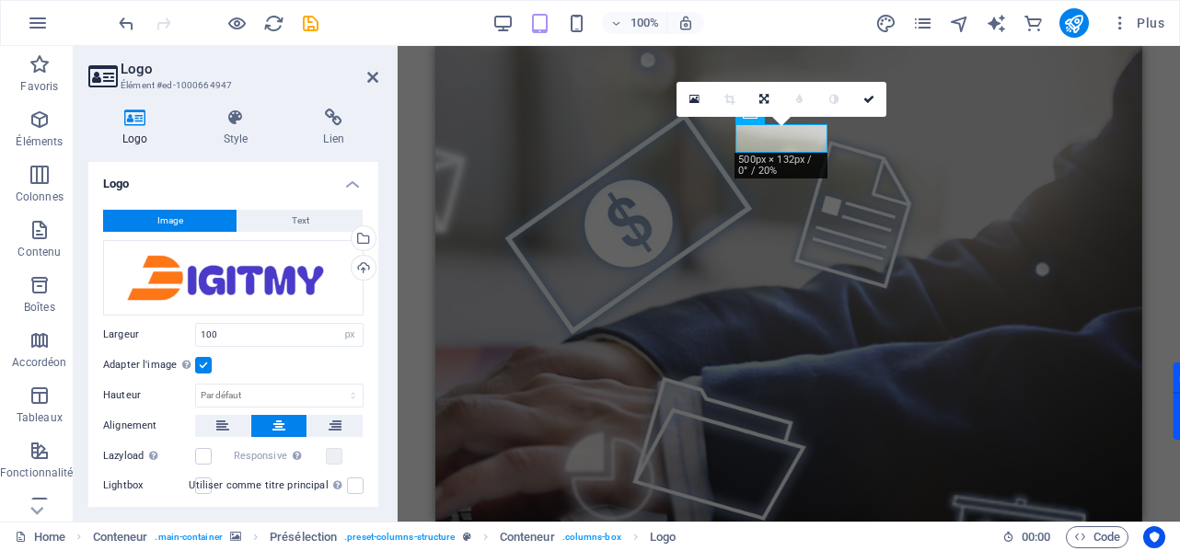
click at [976, 75] on figure at bounding box center [788, 453] width 707 height 815
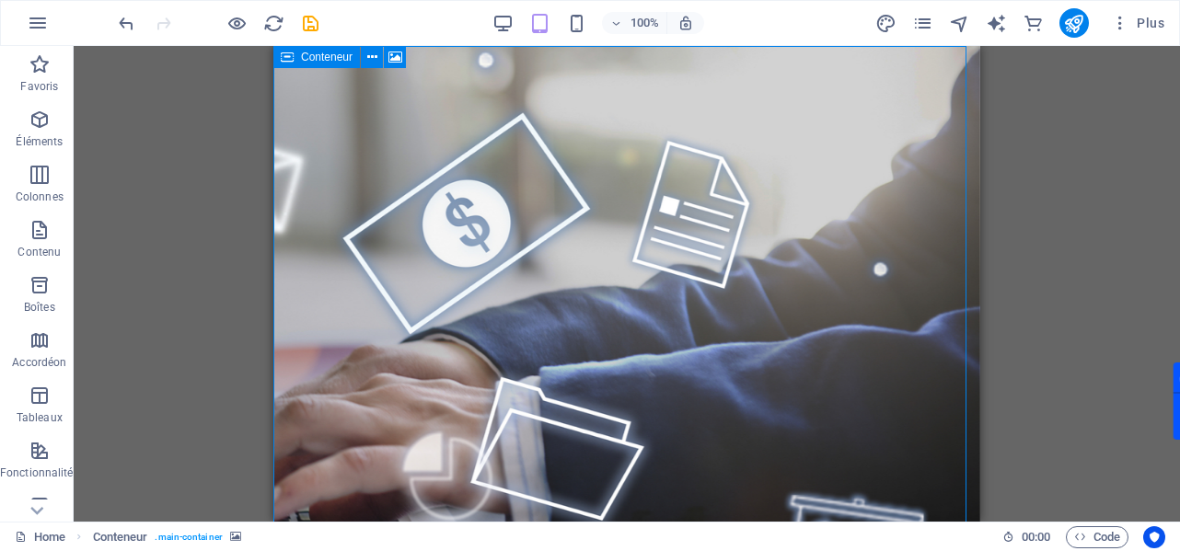
click at [288, 63] on icon at bounding box center [287, 57] width 13 height 22
click at [332, 60] on span "Conteneur" at bounding box center [327, 57] width 52 height 11
click at [365, 60] on button at bounding box center [372, 57] width 22 height 22
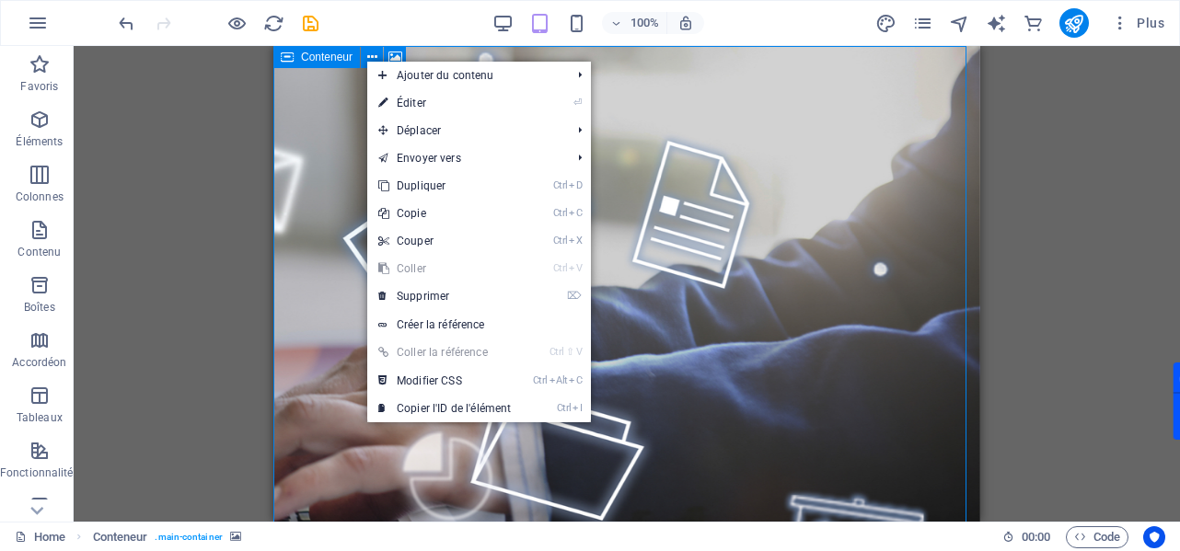
click at [339, 60] on span "Conteneur" at bounding box center [327, 57] width 52 height 11
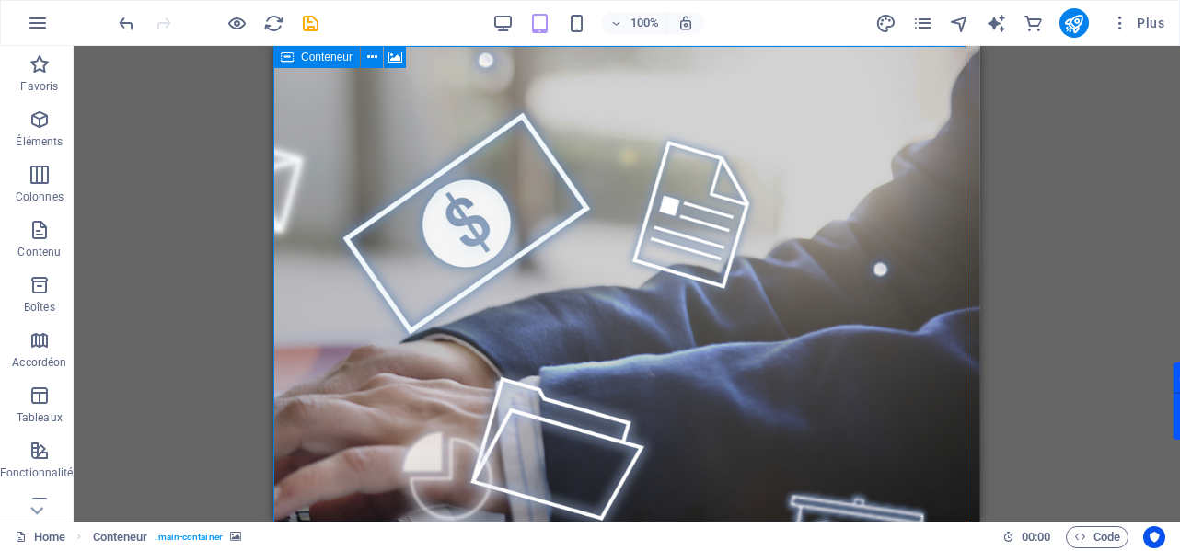
click at [276, 60] on div "Conteneur" at bounding box center [316, 57] width 87 height 22
click at [291, 60] on icon at bounding box center [287, 57] width 13 height 22
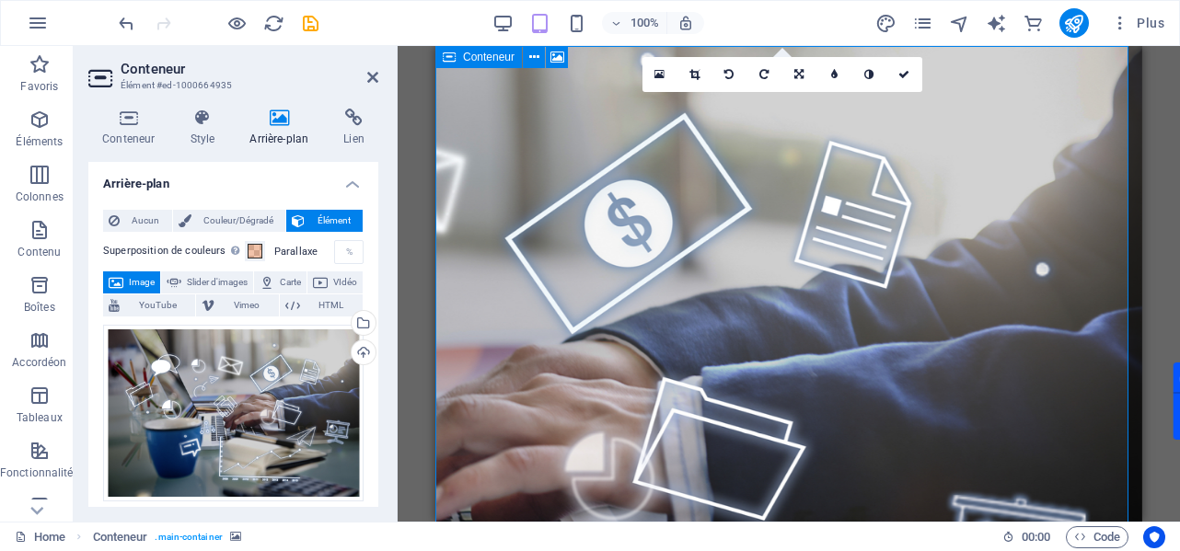
click at [456, 60] on div "Conteneur" at bounding box center [478, 57] width 87 height 22
click at [252, 216] on span "Couleur/Dégradé" at bounding box center [239, 221] width 84 height 22
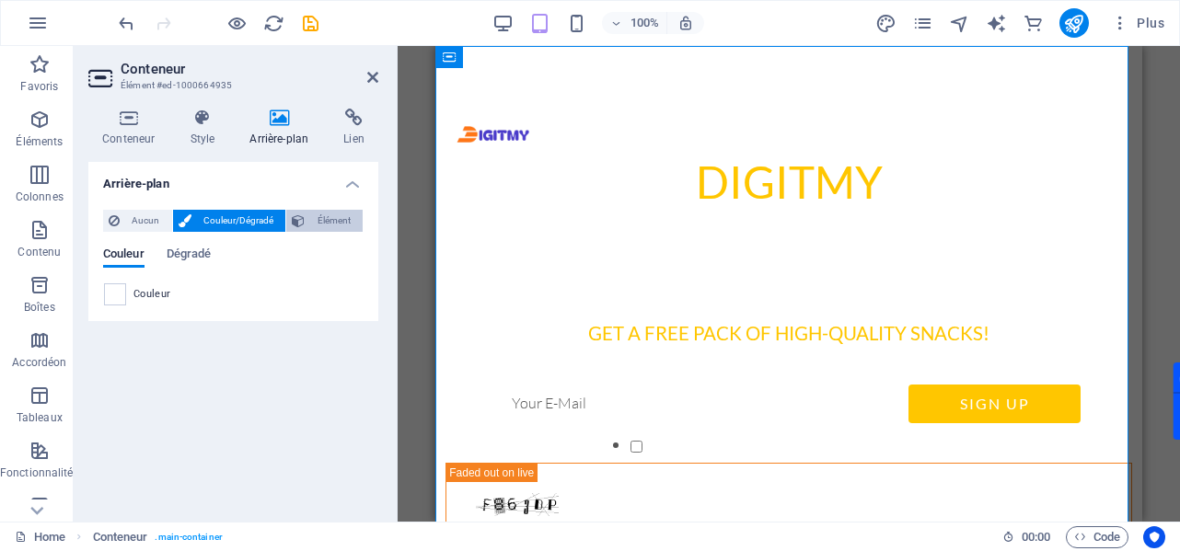
click at [313, 218] on span "Élément" at bounding box center [333, 221] width 47 height 22
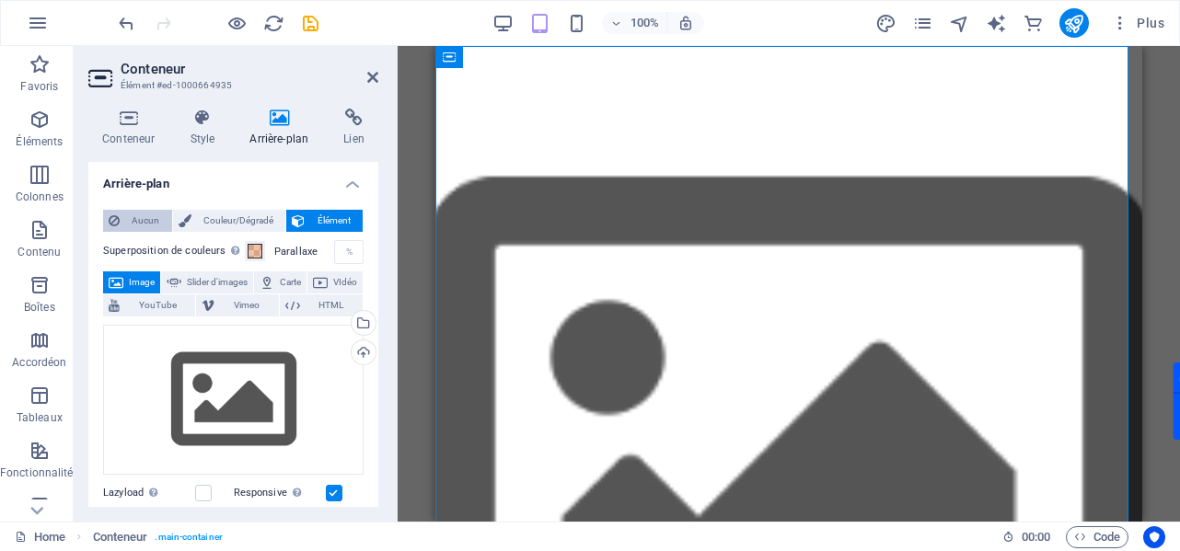
click at [155, 224] on span "Aucun" at bounding box center [145, 221] width 41 height 22
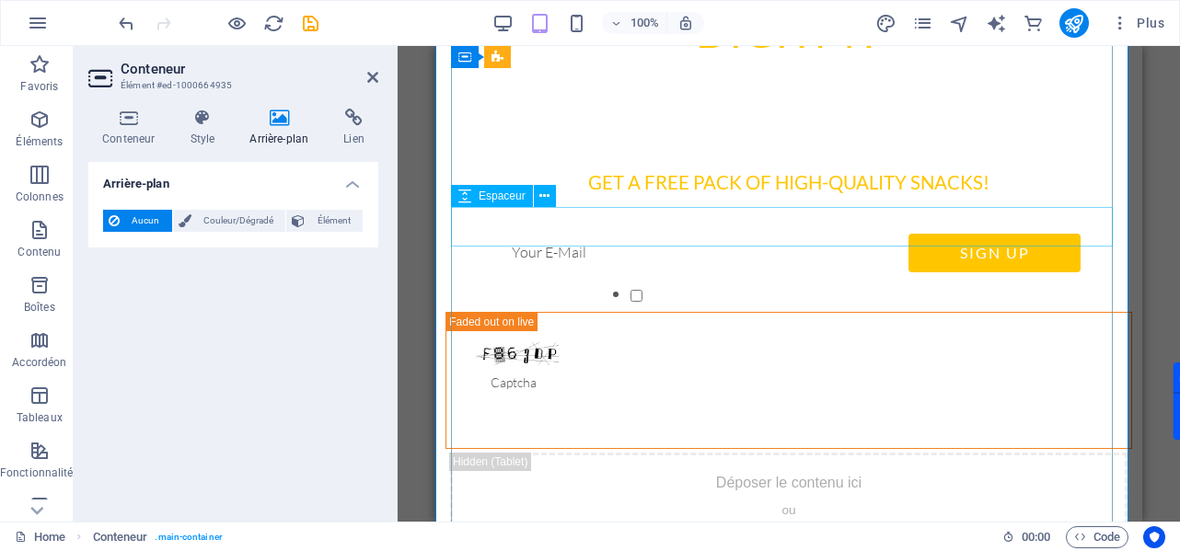
scroll to position [0, 0]
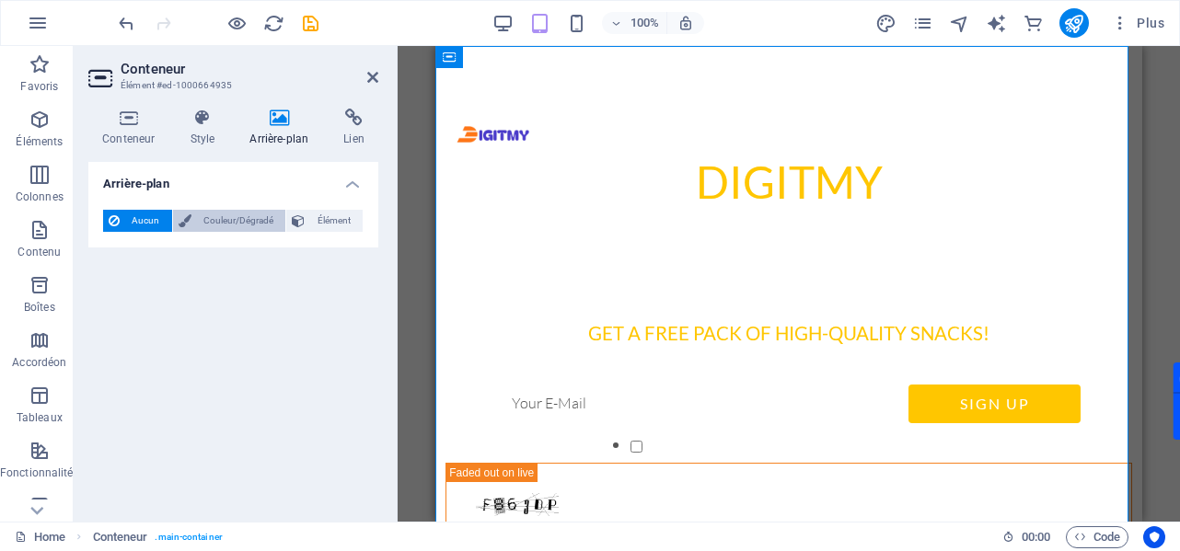
click at [239, 225] on span "Couleur/Dégradé" at bounding box center [239, 221] width 84 height 22
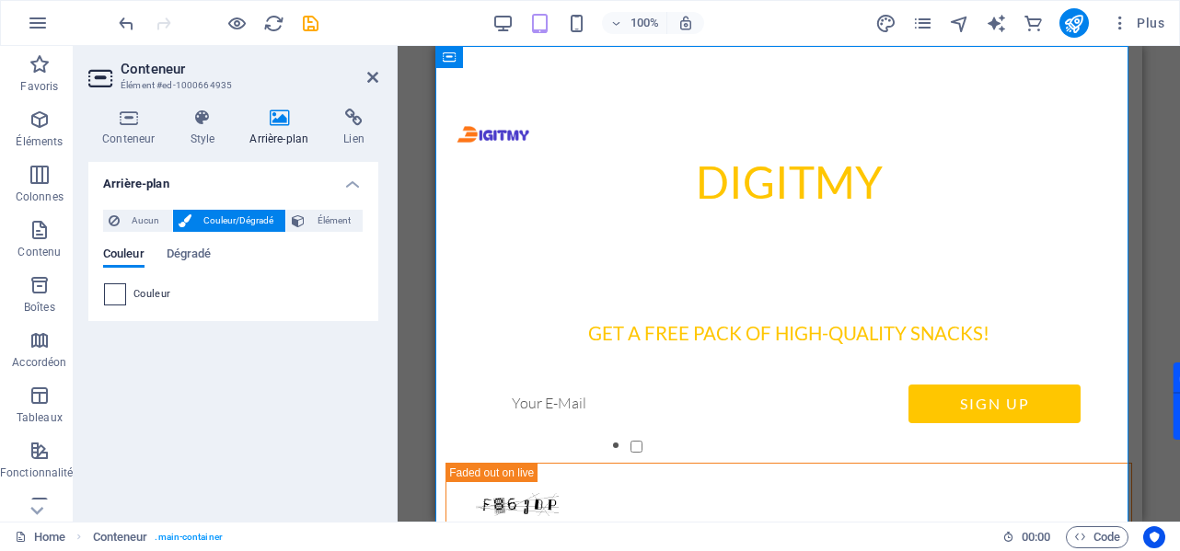
click at [112, 290] on span at bounding box center [115, 294] width 20 height 20
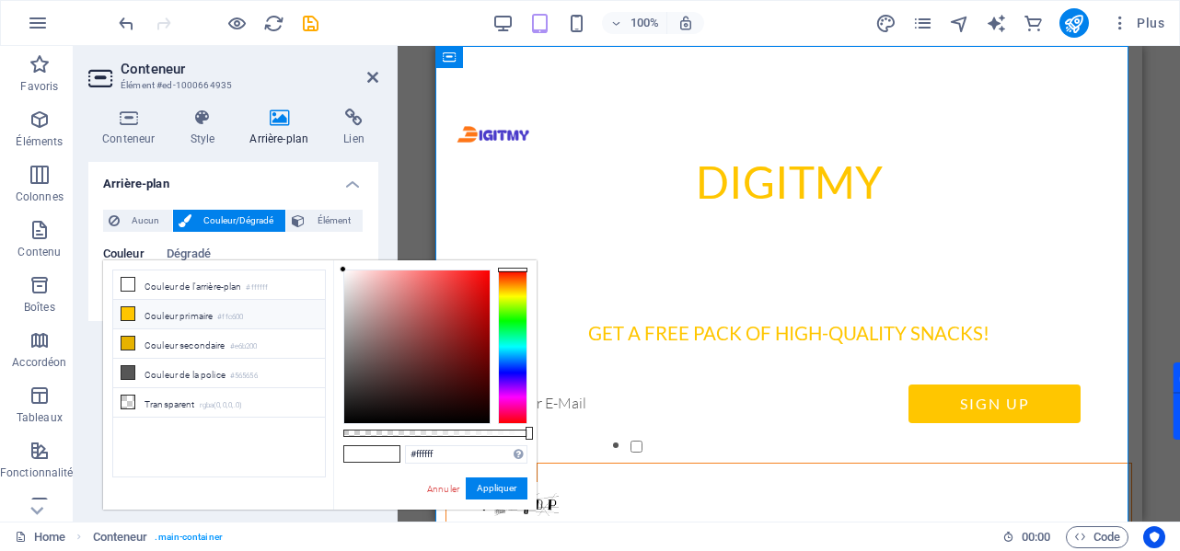
click at [198, 317] on li "Couleur primaire #ffc600" at bounding box center [219, 314] width 212 height 29
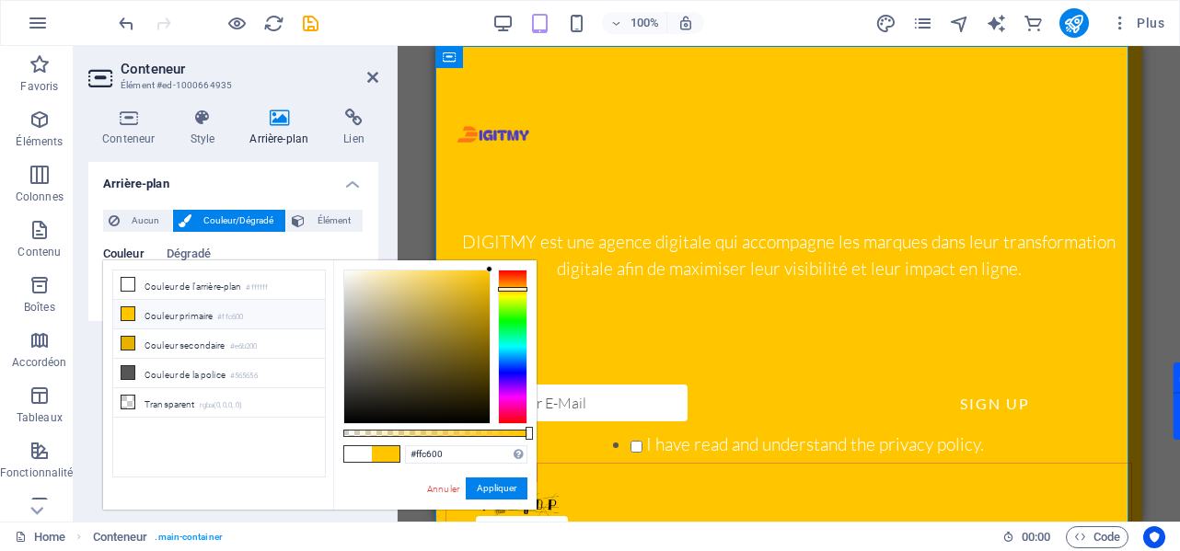
click at [193, 300] on li "Couleur primaire #ffc600" at bounding box center [219, 314] width 212 height 29
click at [427, 455] on input "#ffc600" at bounding box center [466, 454] width 122 height 18
paste input "7617"
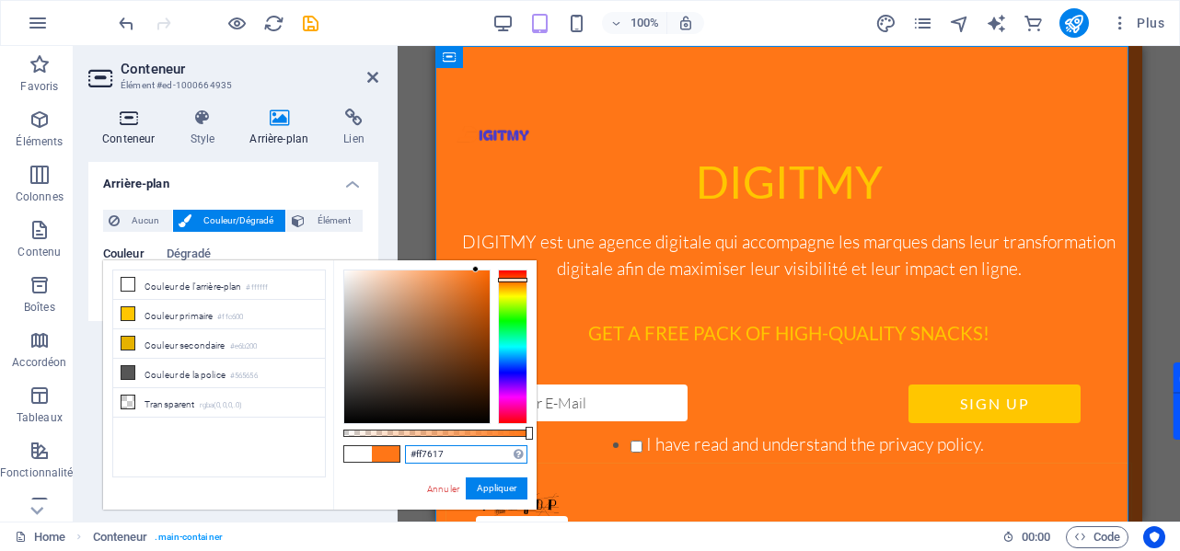
type input "#ff7617"
click at [131, 134] on h4 "Conteneur" at bounding box center [131, 128] width 87 height 39
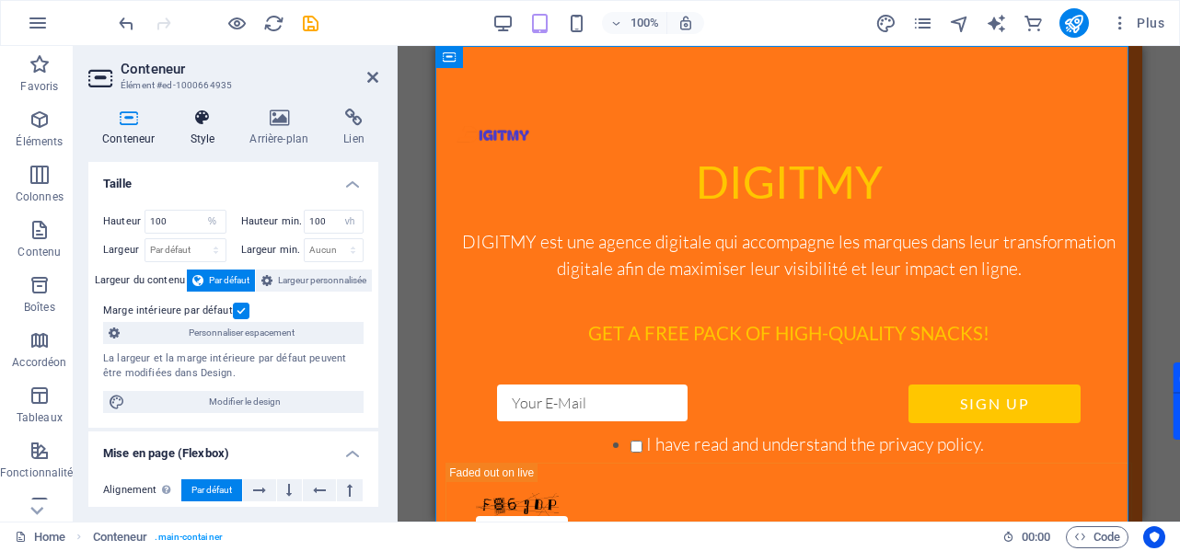
click at [217, 140] on h4 "Style" at bounding box center [206, 128] width 60 height 39
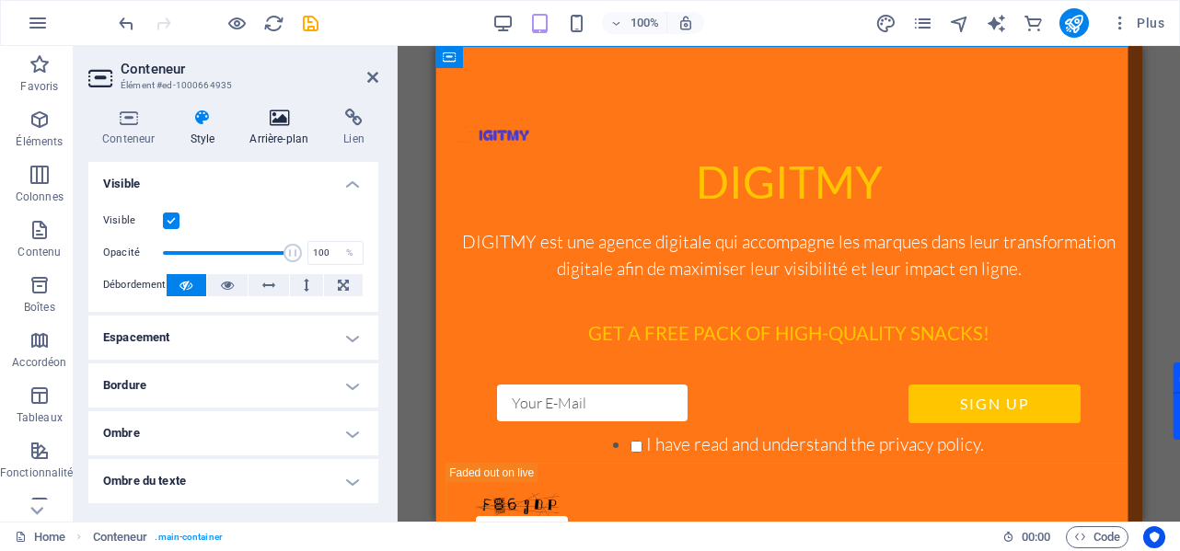
click at [265, 132] on h4 "Arrière-plan" at bounding box center [283, 128] width 94 height 39
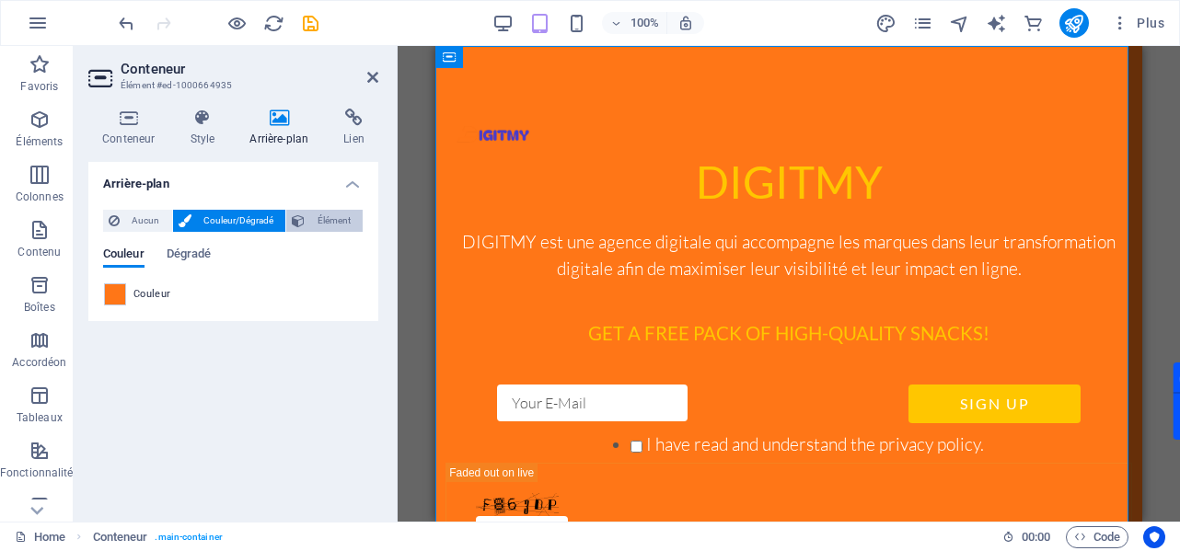
click at [315, 223] on span "Élément" at bounding box center [333, 221] width 47 height 22
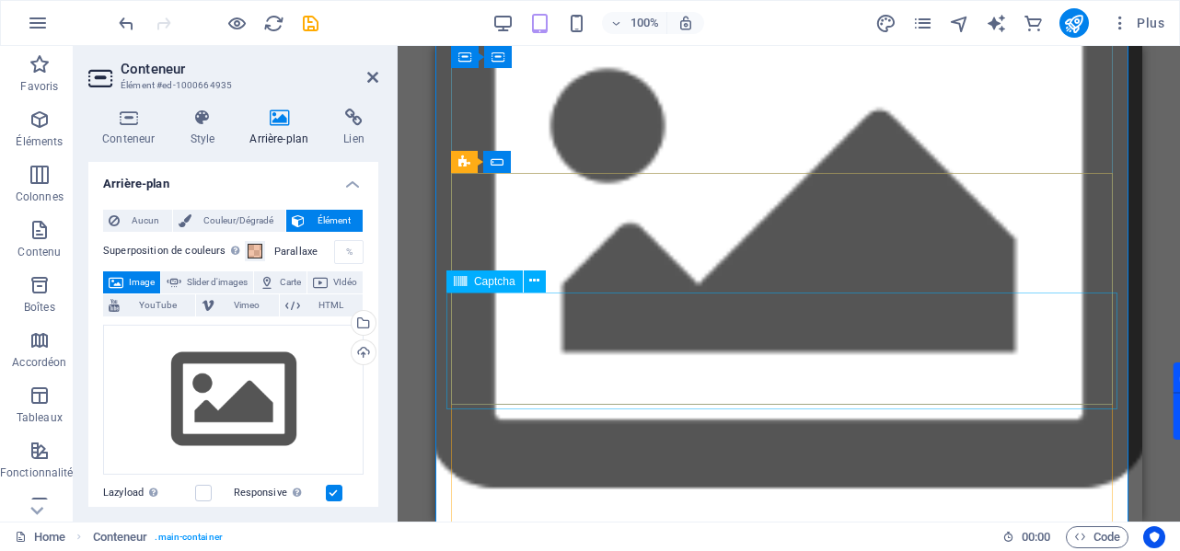
scroll to position [92, 0]
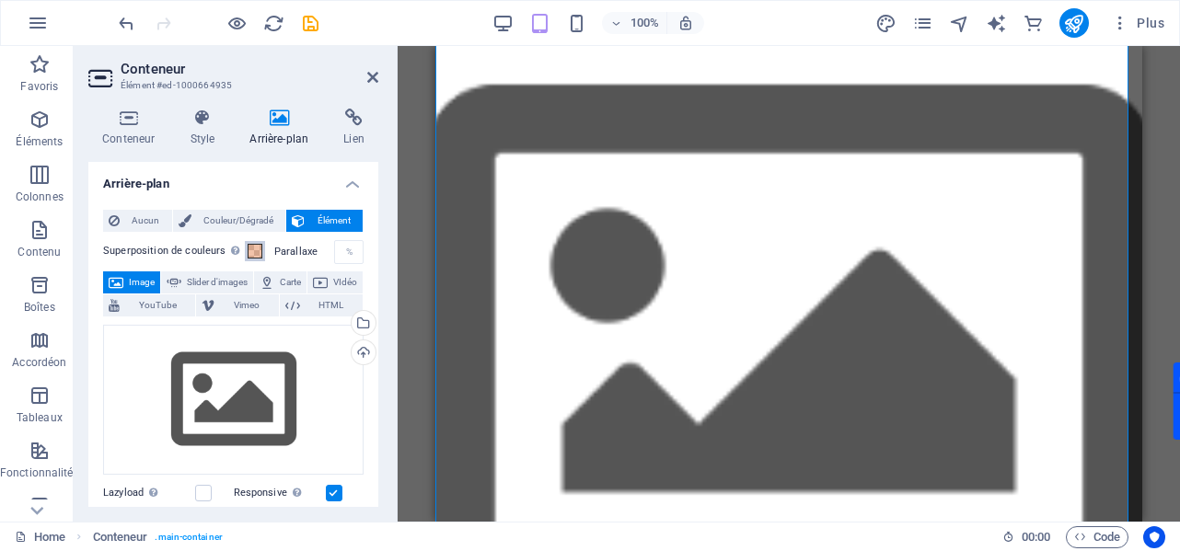
click at [265, 253] on button "Superposition de couleurs Ajoute une superposition sur l'arrière-plan pour le c…" at bounding box center [255, 251] width 20 height 20
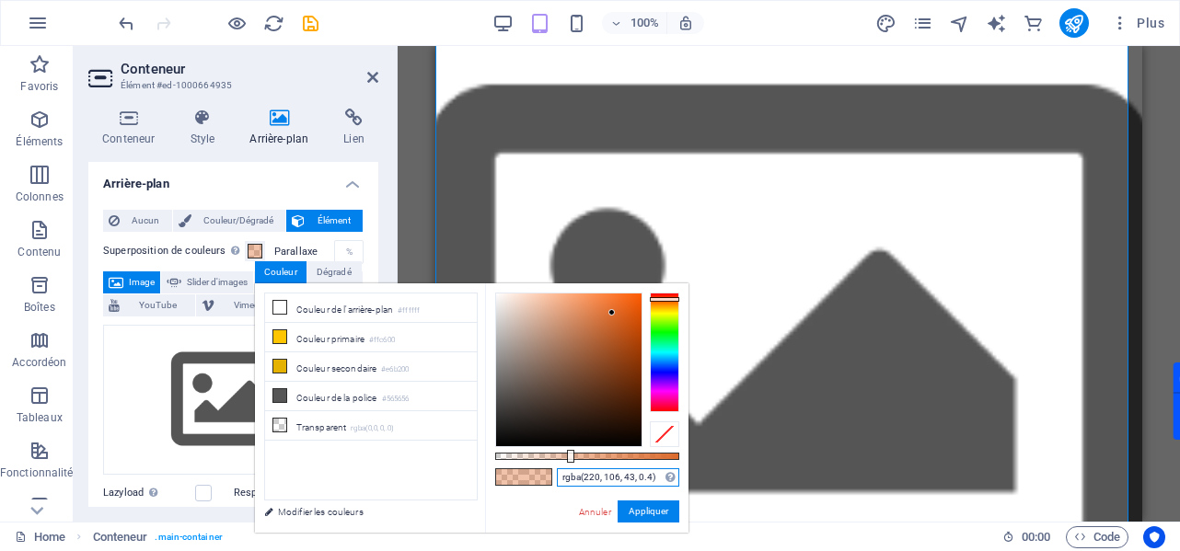
click at [611, 479] on input "rgba(220, 106, 43, 0.4)" at bounding box center [618, 477] width 122 height 18
click at [364, 341] on li "Couleur primaire #ffc600" at bounding box center [371, 337] width 212 height 29
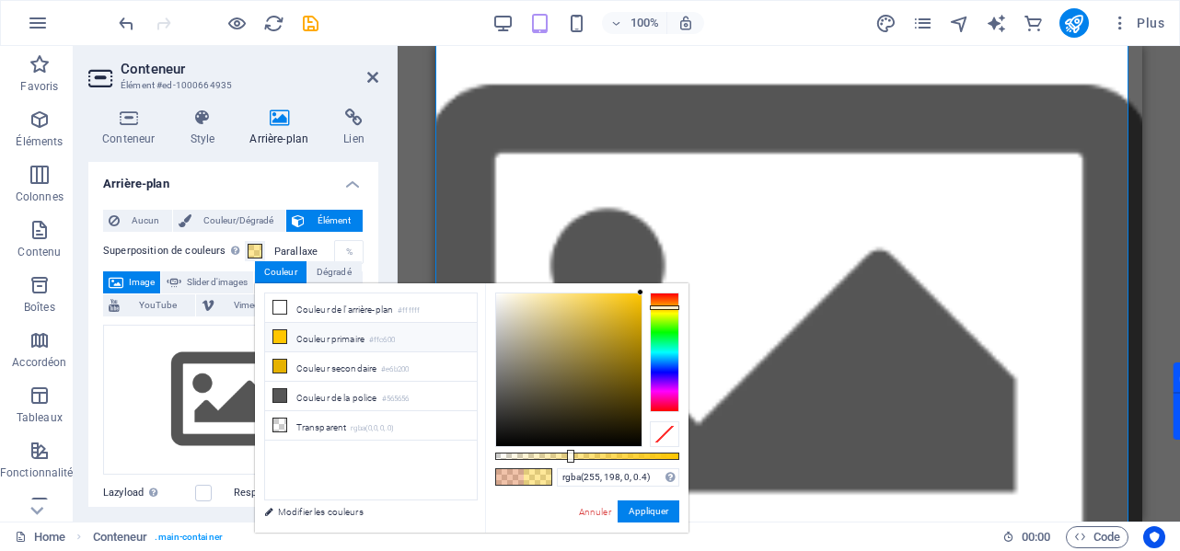
click at [366, 341] on li "Couleur primaire #ffc600" at bounding box center [371, 337] width 212 height 29
click at [279, 337] on icon at bounding box center [279, 336] width 13 height 13
click at [320, 310] on li "Couleur de l'arrière-plan #ffffff" at bounding box center [371, 308] width 212 height 29
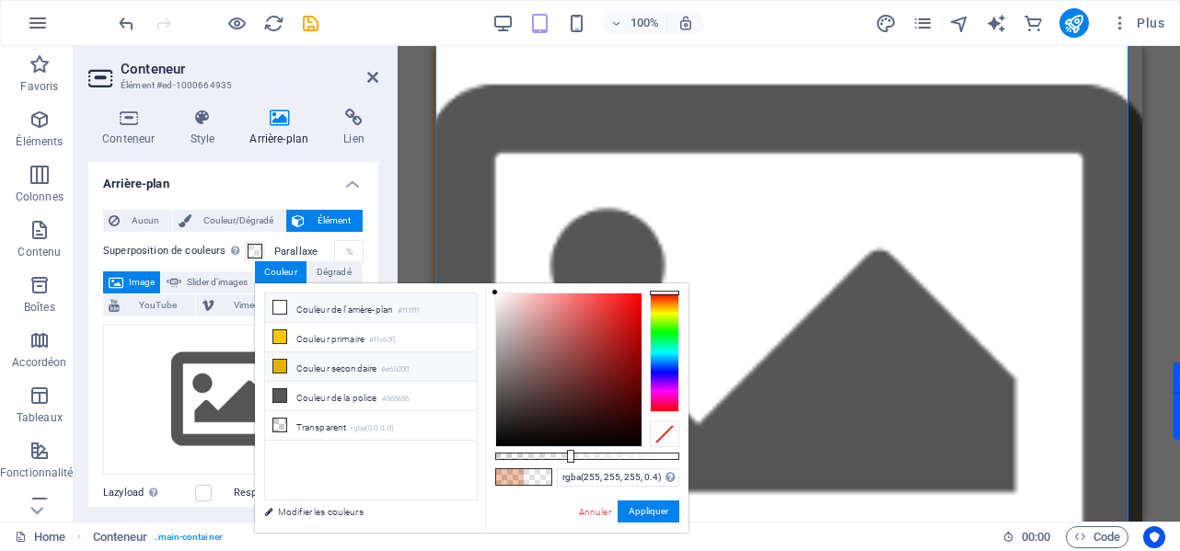
click at [339, 366] on li "Couleur secondaire #e6b200" at bounding box center [371, 366] width 212 height 29
type input "rgba(230, 178, 0, 0.4)"
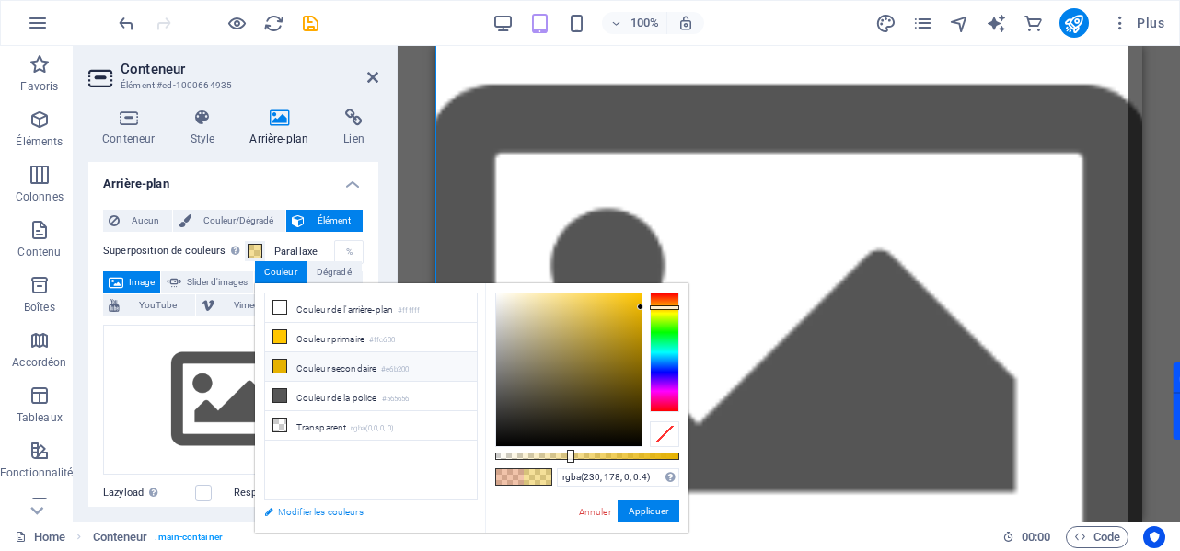
click at [350, 510] on link "Modifier les couleurs" at bounding box center [362, 512] width 214 height 23
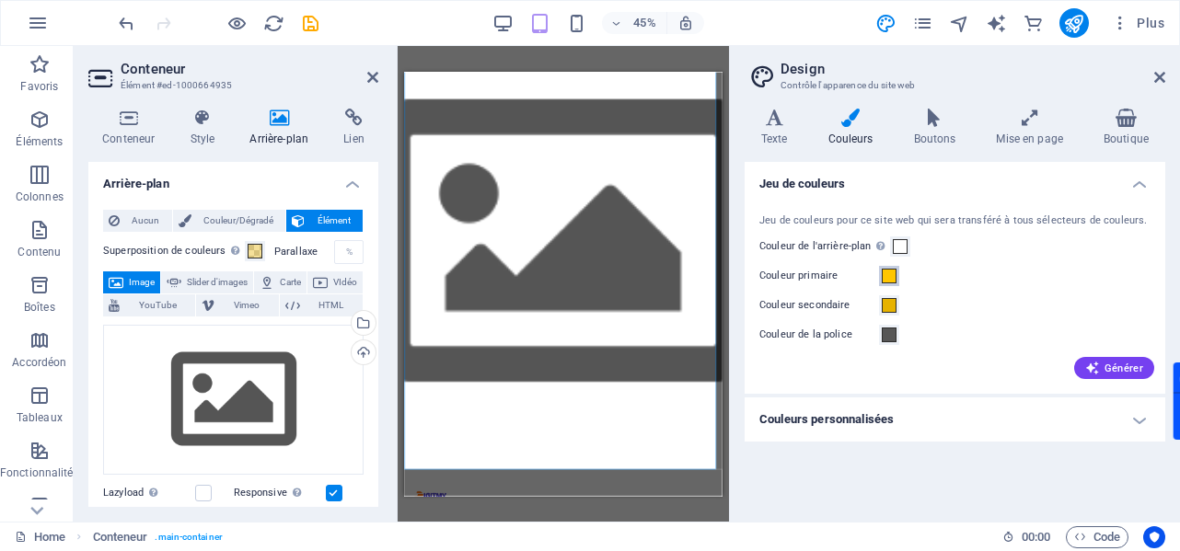
click at [890, 283] on span at bounding box center [889, 276] width 15 height 15
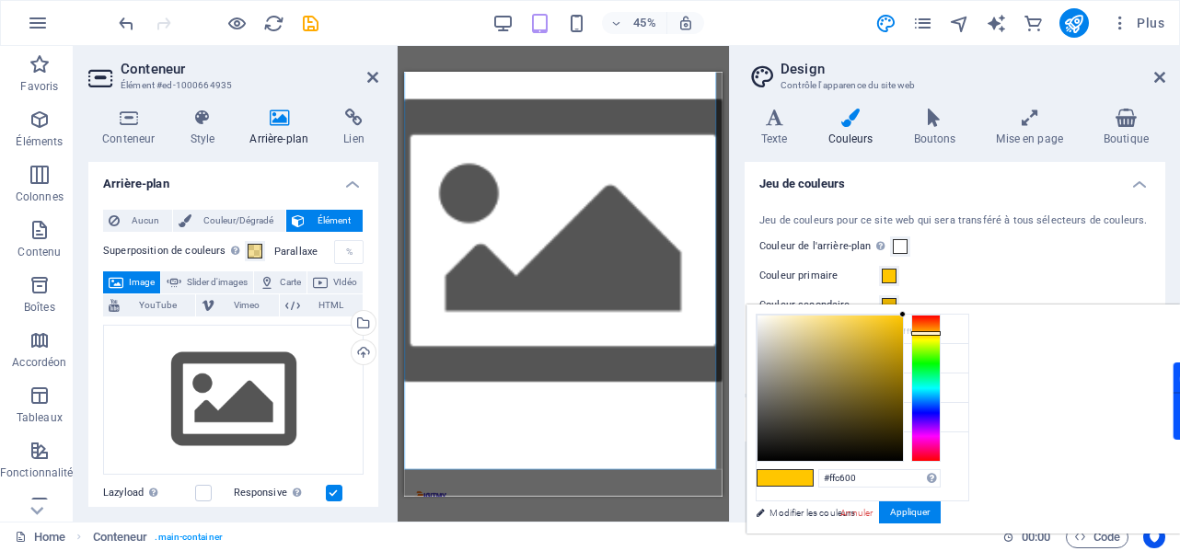
scroll to position [59, 0]
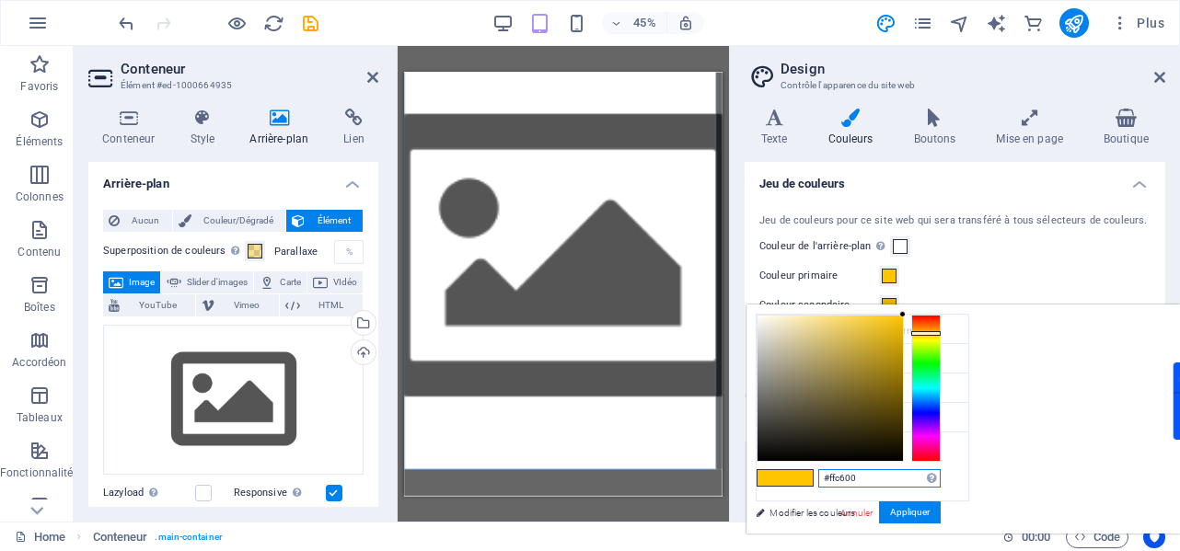
click at [941, 480] on input "#ffc600" at bounding box center [879, 478] width 122 height 18
paste input "7617"
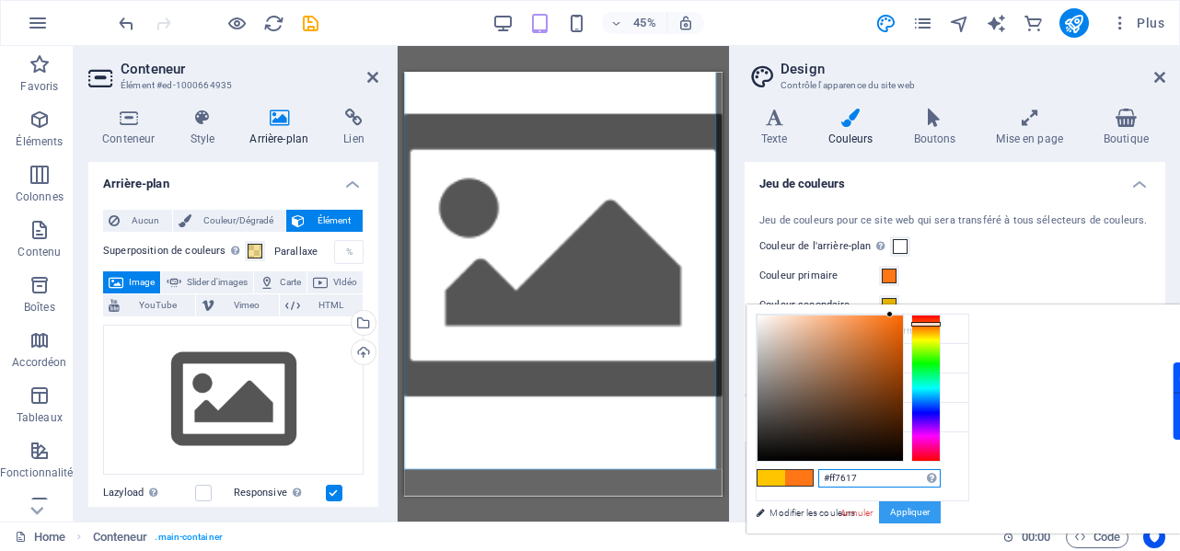
type input "#ff7617"
click at [941, 515] on button "Appliquer" at bounding box center [910, 513] width 62 height 22
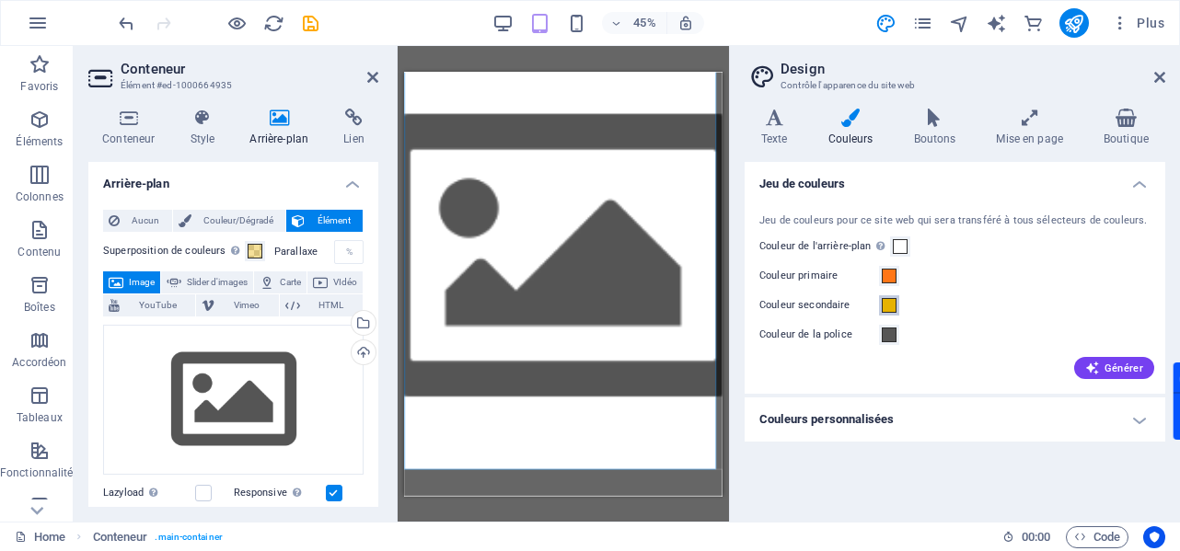
click at [889, 313] on span at bounding box center [889, 305] width 15 height 15
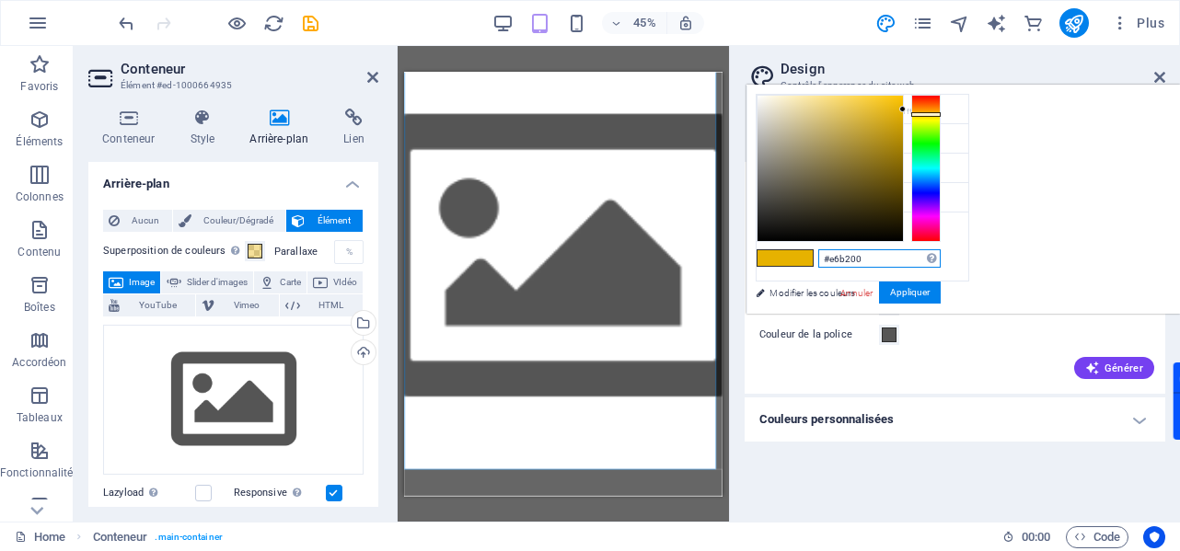
click at [941, 253] on input "#e6b200" at bounding box center [879, 258] width 122 height 18
click at [941, 260] on input "#e6b200" at bounding box center [879, 258] width 122 height 18
paste input "4a3bca"
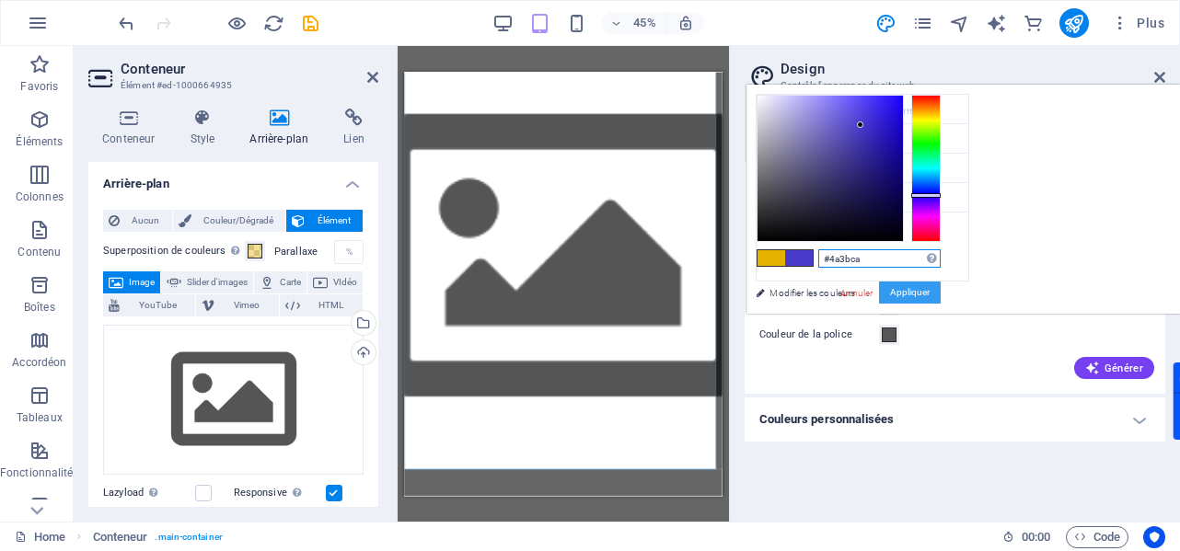
type input "#4a3bca"
click at [941, 296] on button "Appliquer" at bounding box center [910, 293] width 62 height 22
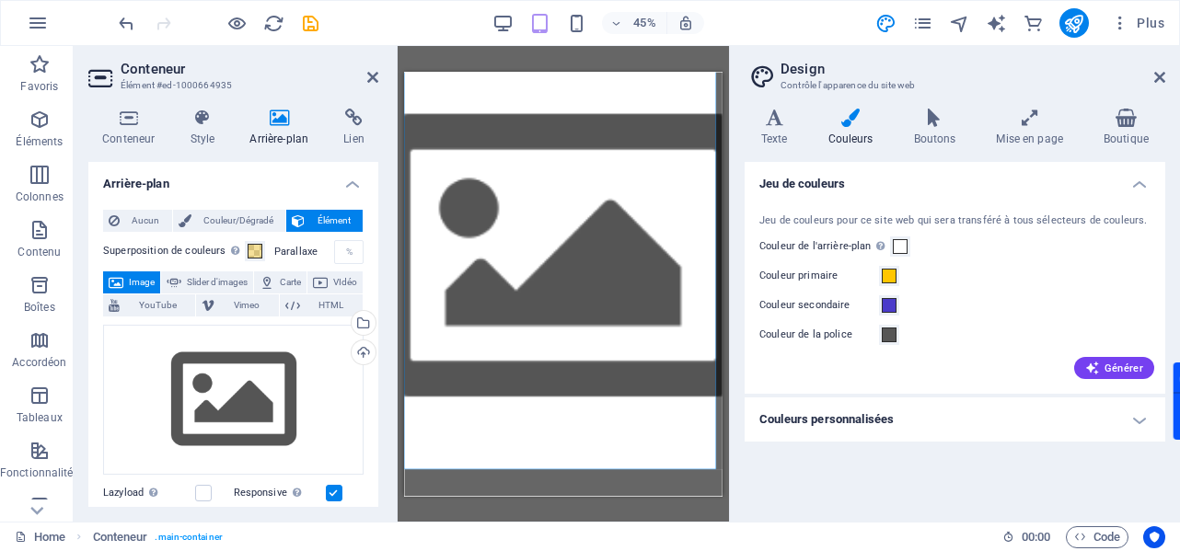
click at [293, 256] on label "Parallaxe" at bounding box center [304, 252] width 60 height 10
click at [259, 257] on span at bounding box center [255, 251] width 15 height 15
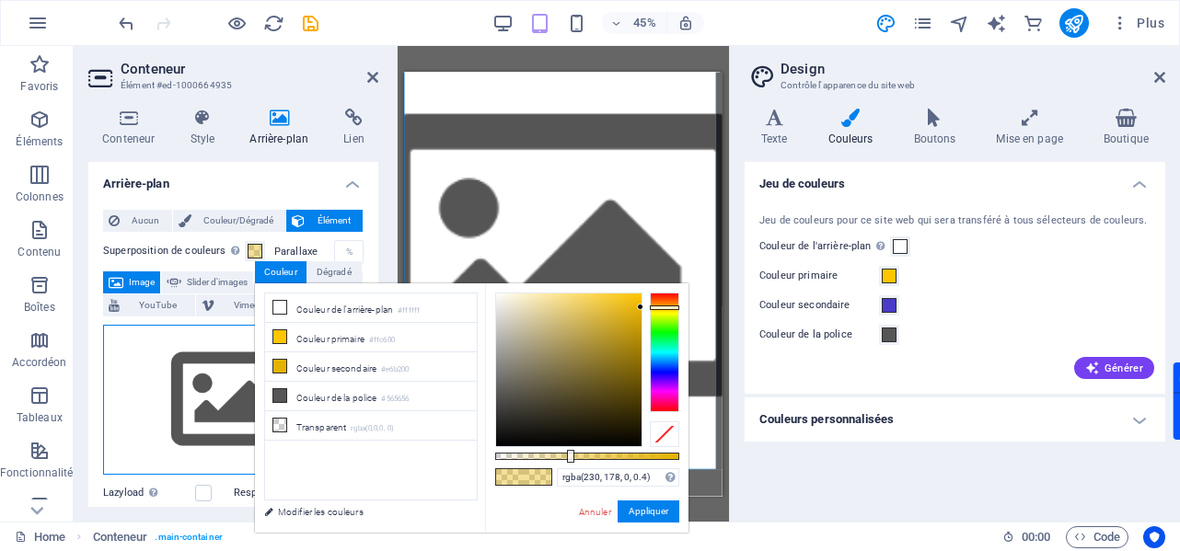
click at [153, 351] on div "Glissez les fichiers ici, cliquez pour choisir les fichiers ou sélectionnez les…" at bounding box center [233, 400] width 260 height 151
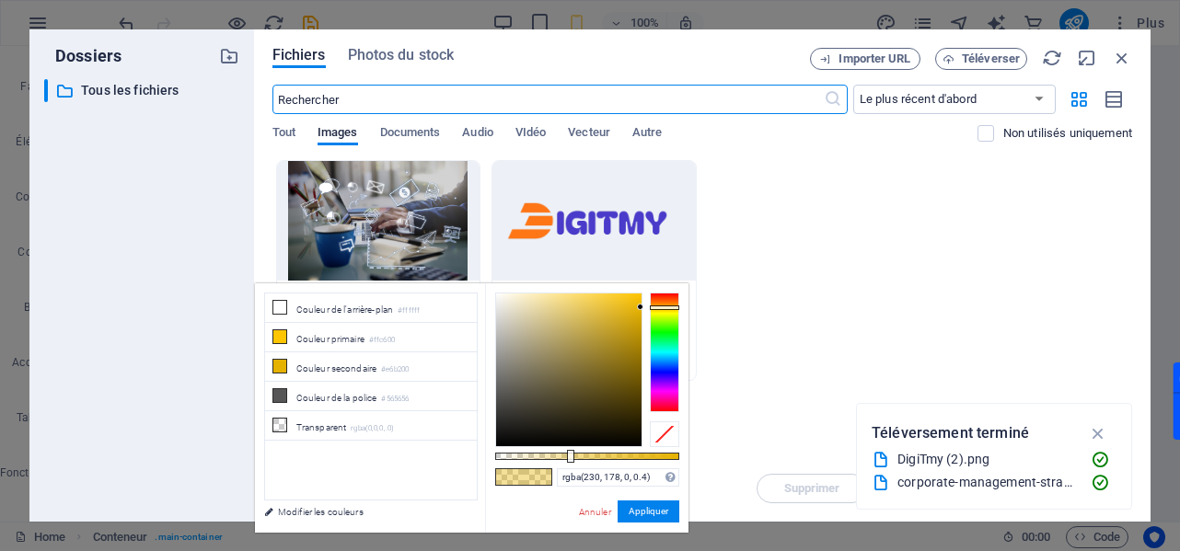
click at [409, 217] on div at bounding box center [378, 221] width 203 height 120
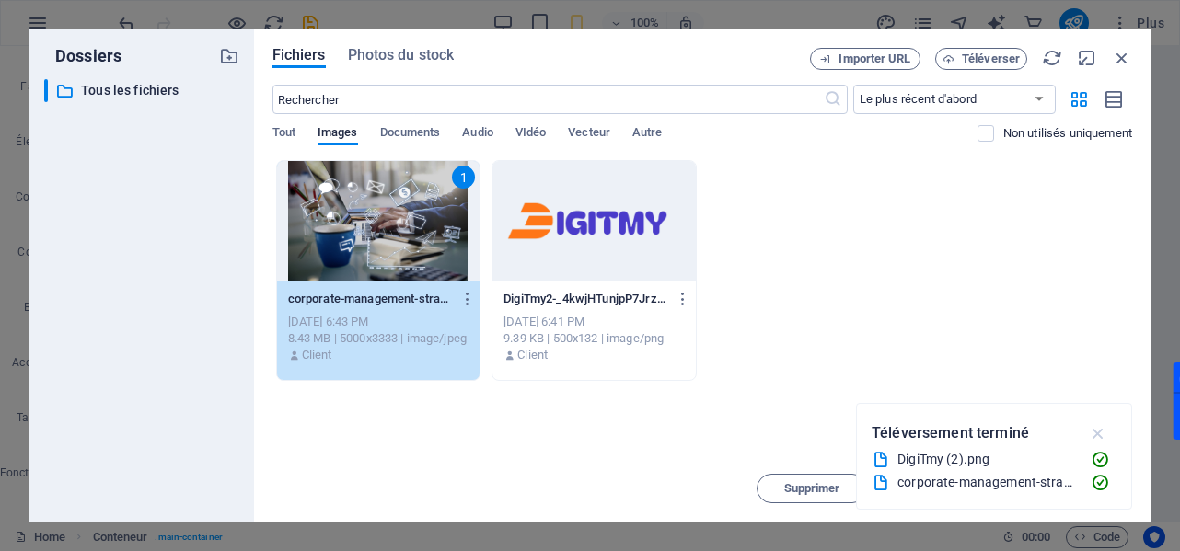
click at [1097, 435] on icon "button" at bounding box center [1098, 433] width 21 height 20
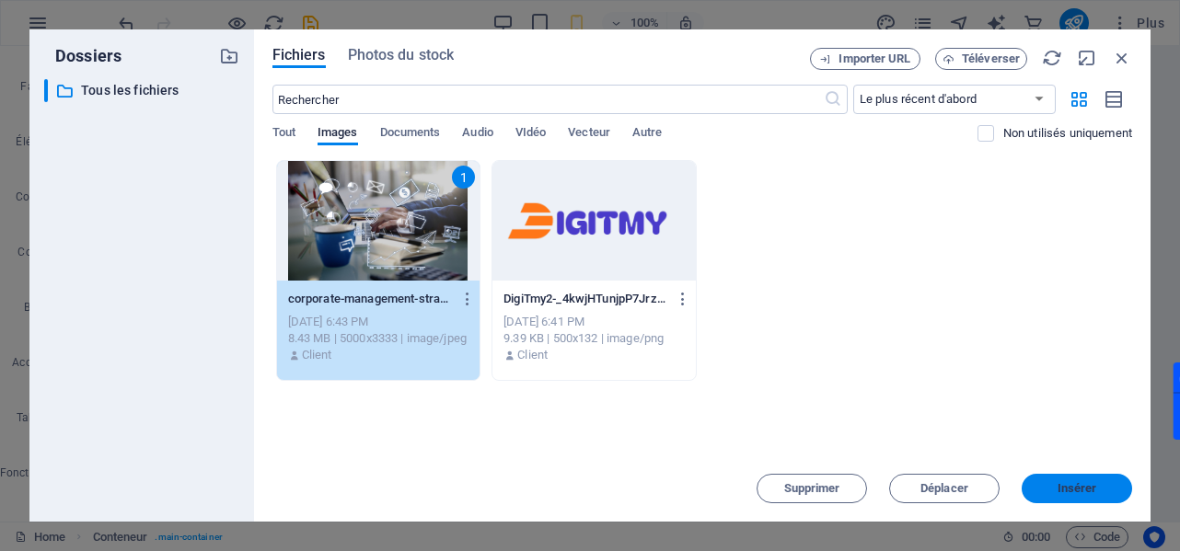
click at [1071, 488] on span "Insérer" at bounding box center [1077, 488] width 40 height 11
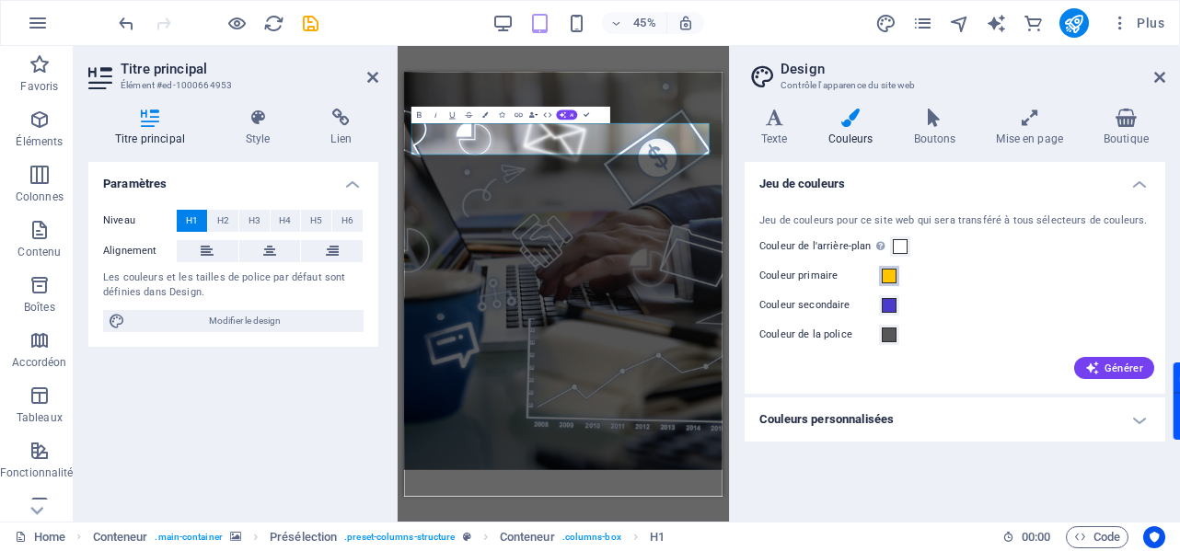
click at [894, 283] on span at bounding box center [889, 276] width 15 height 15
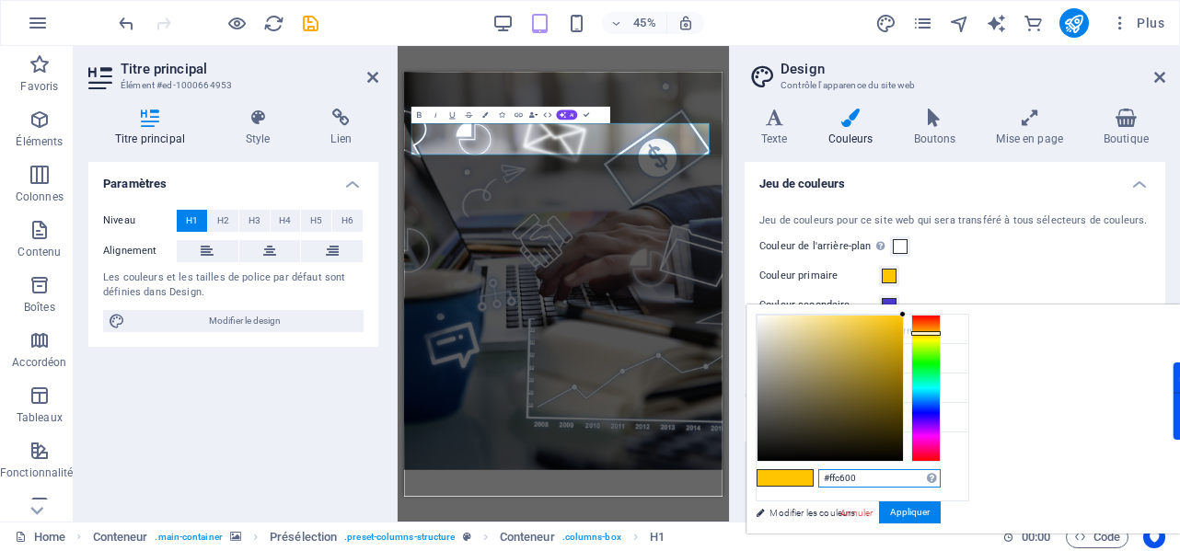
click at [941, 478] on input "#ffc600" at bounding box center [879, 478] width 122 height 18
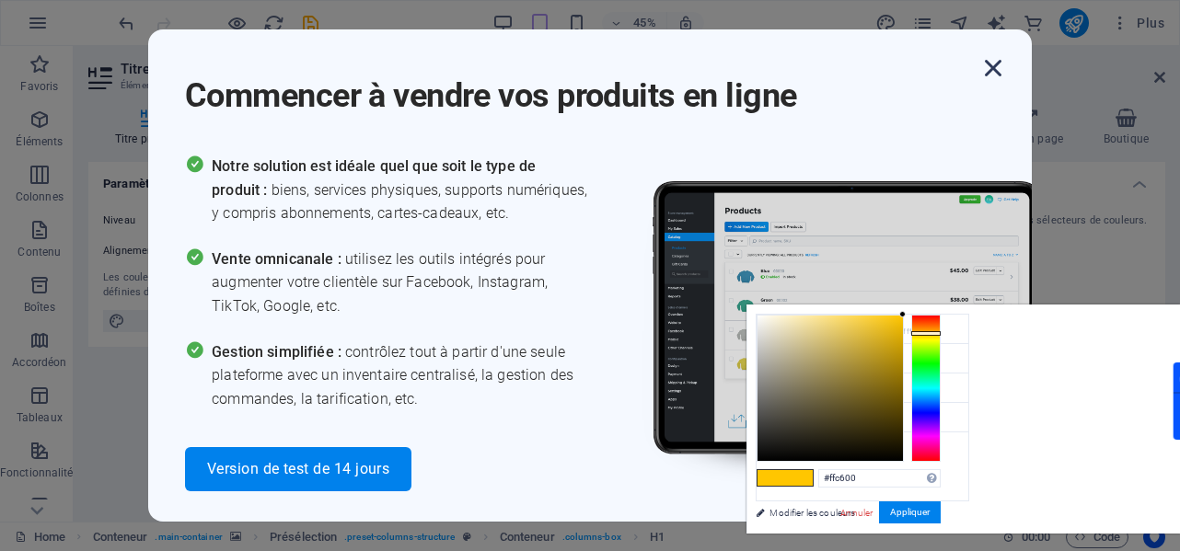
click at [997, 69] on icon "button" at bounding box center [992, 68] width 33 height 33
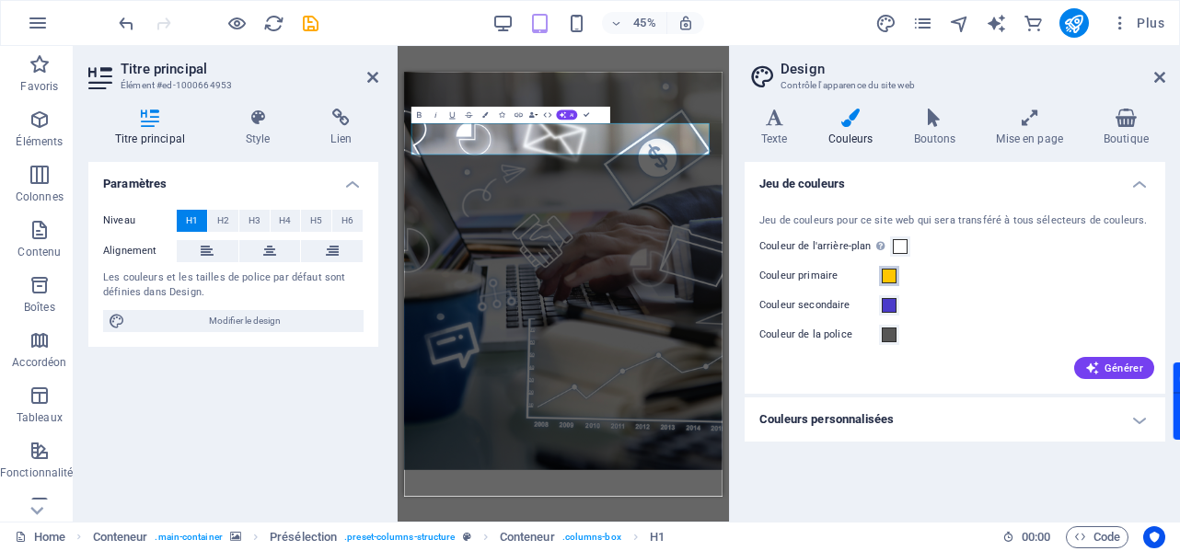
click at [885, 283] on span at bounding box center [889, 276] width 15 height 15
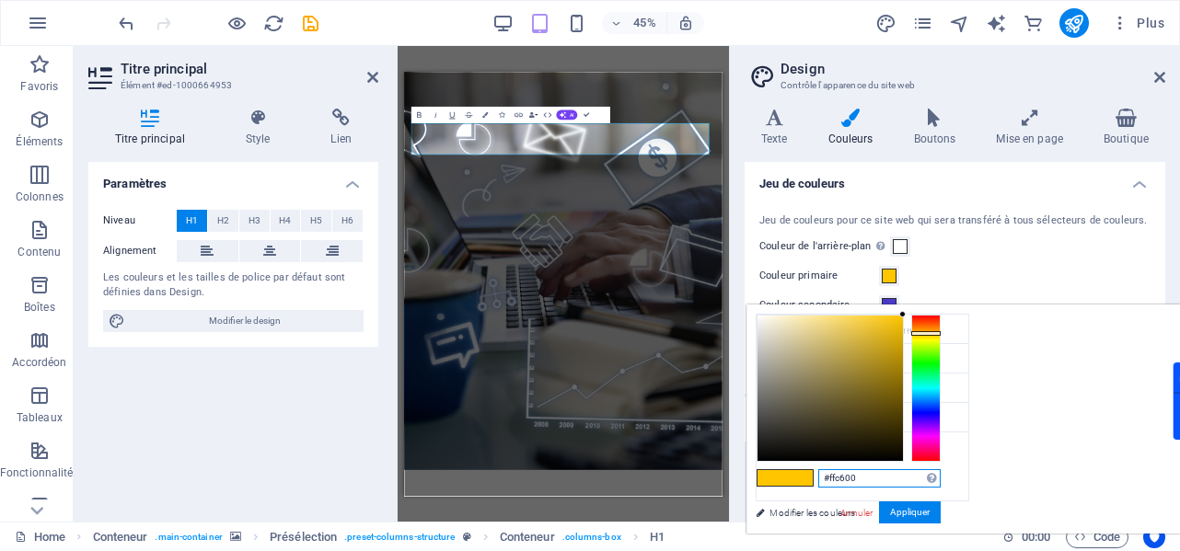
click at [941, 478] on input "#ffc600" at bounding box center [879, 478] width 122 height 18
paste input "#ff7617"
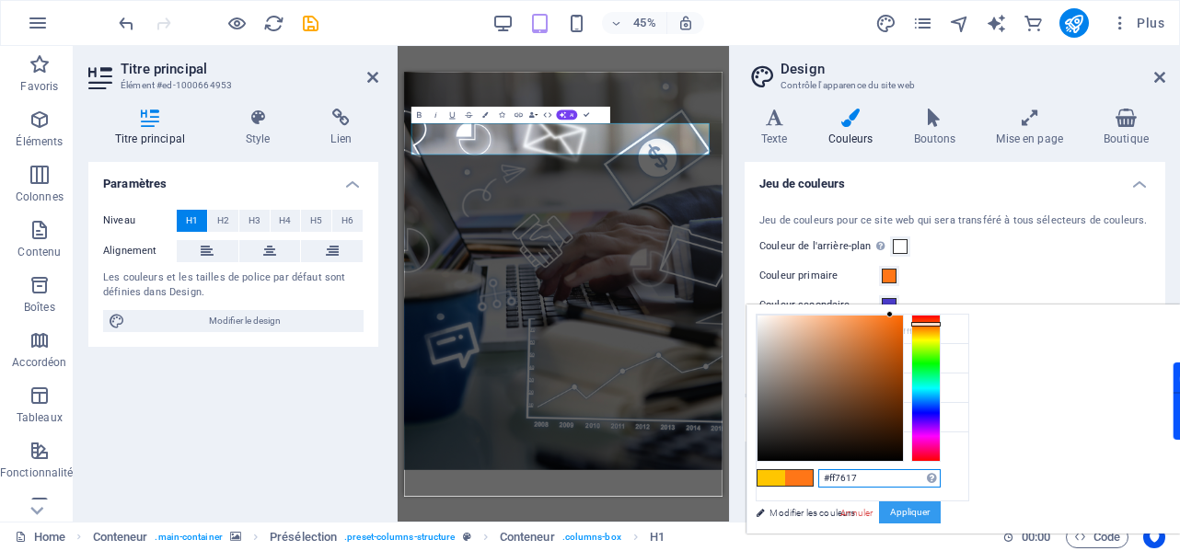
type input "#ff7617"
click at [941, 511] on button "Appliquer" at bounding box center [910, 513] width 62 height 22
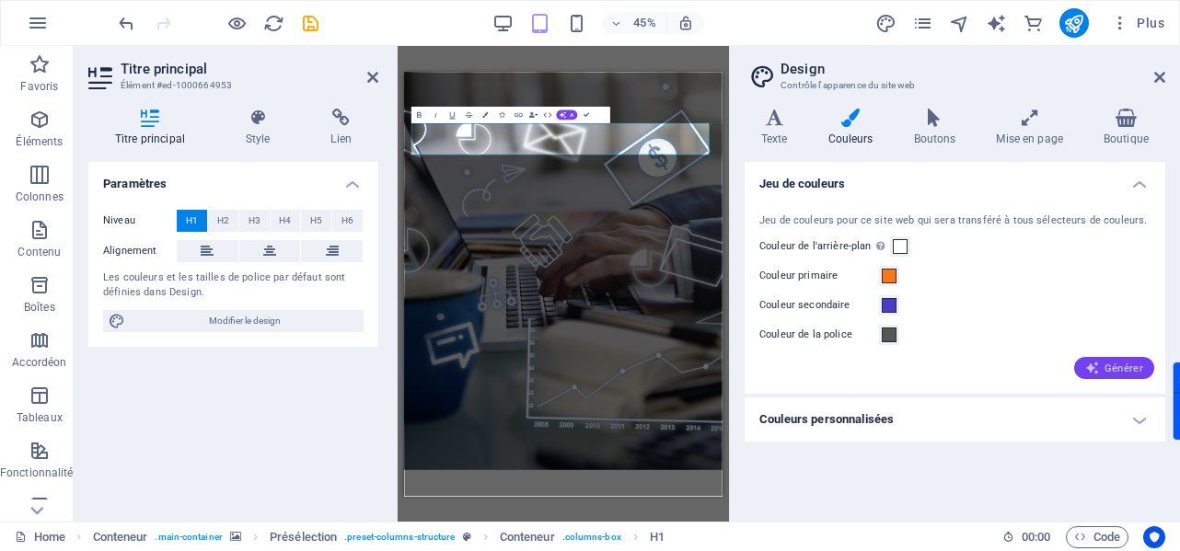
click at [1110, 375] on span "Générer" at bounding box center [1114, 368] width 58 height 15
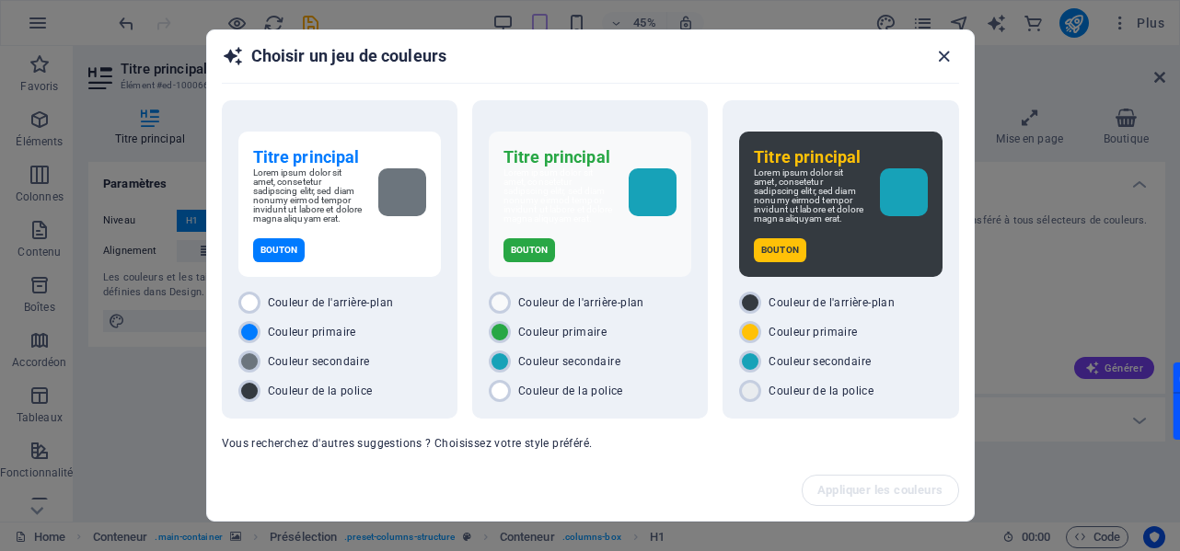
click at [943, 55] on icon "button" at bounding box center [943, 56] width 21 height 21
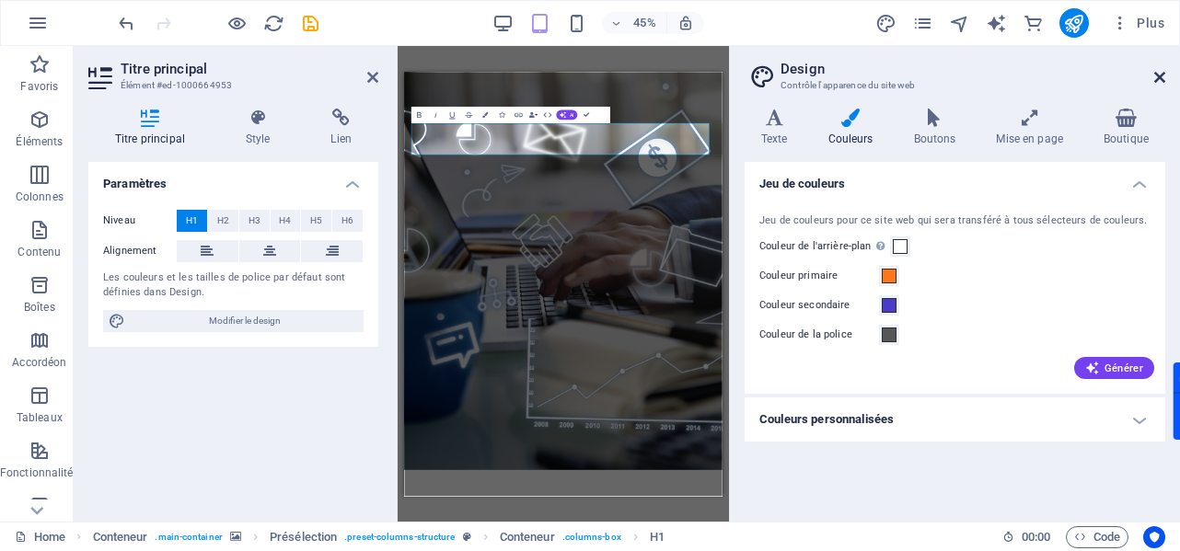
click at [1161, 76] on icon at bounding box center [1159, 77] width 11 height 15
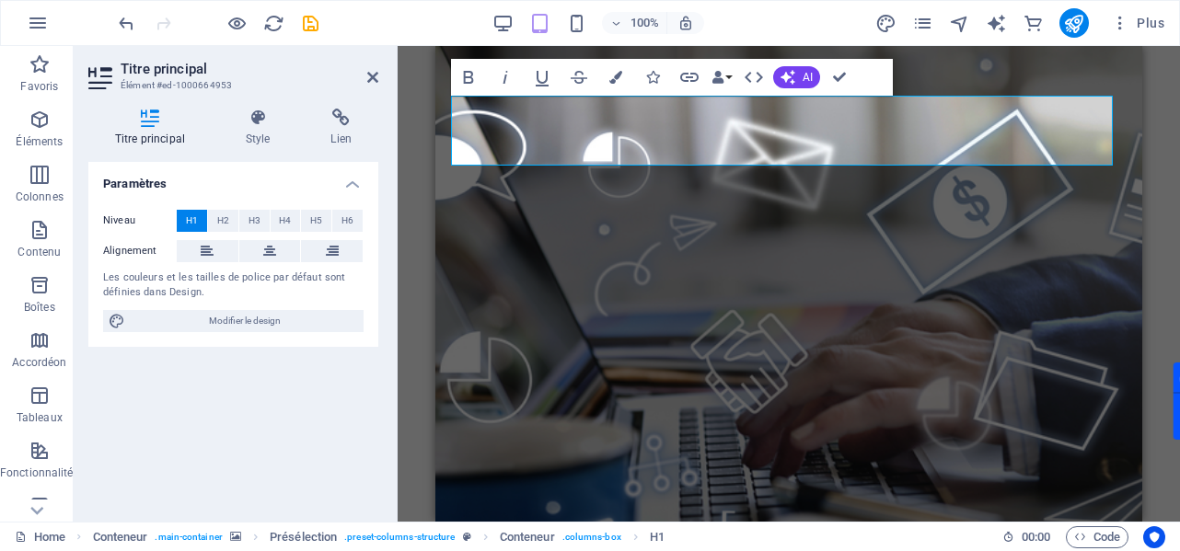
click at [1156, 115] on div "H1 Conteneur Présélection Présélection Conteneur Variable Conteneur Espaceur H3…" at bounding box center [789, 284] width 782 height 476
click at [1169, 91] on div "H1 Conteneur Présélection Présélection Conteneur Variable Conteneur Espaceur H3…" at bounding box center [789, 284] width 782 height 476
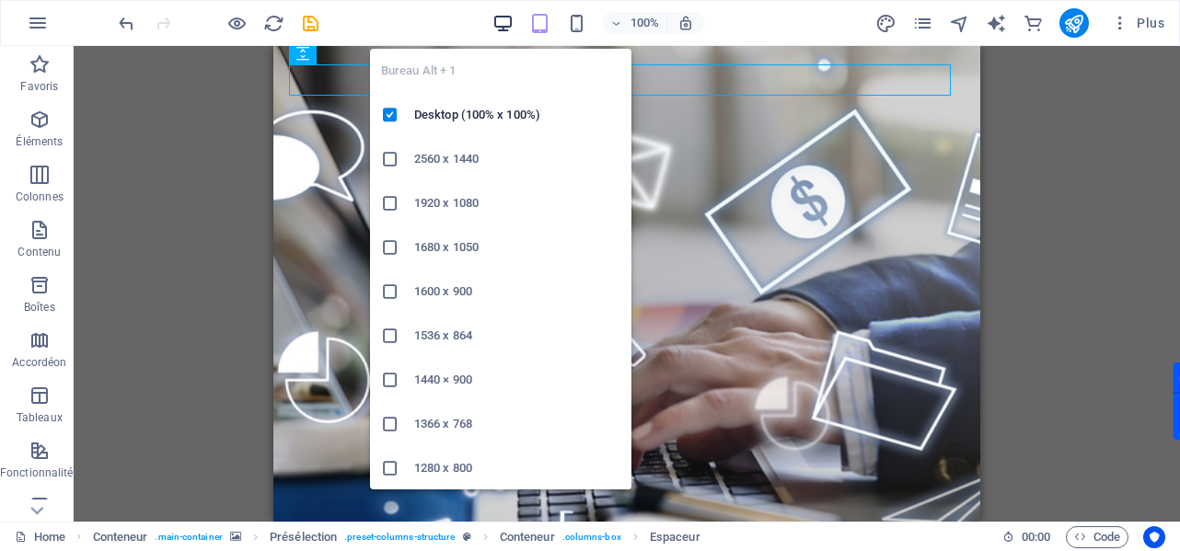
click at [504, 22] on icon "button" at bounding box center [502, 23] width 21 height 21
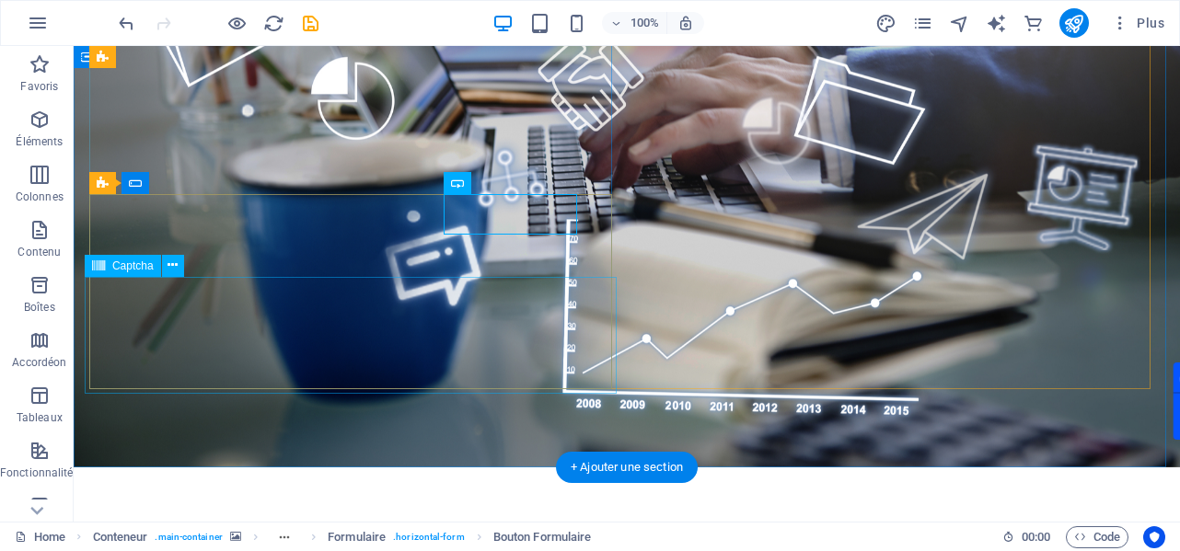
scroll to position [290, 0]
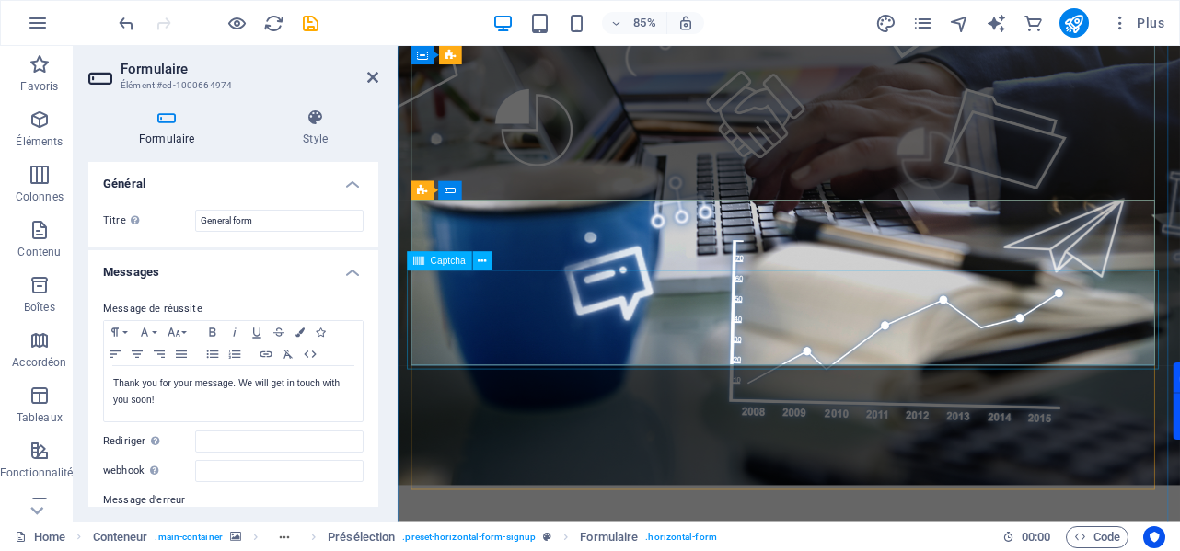
scroll to position [206, 0]
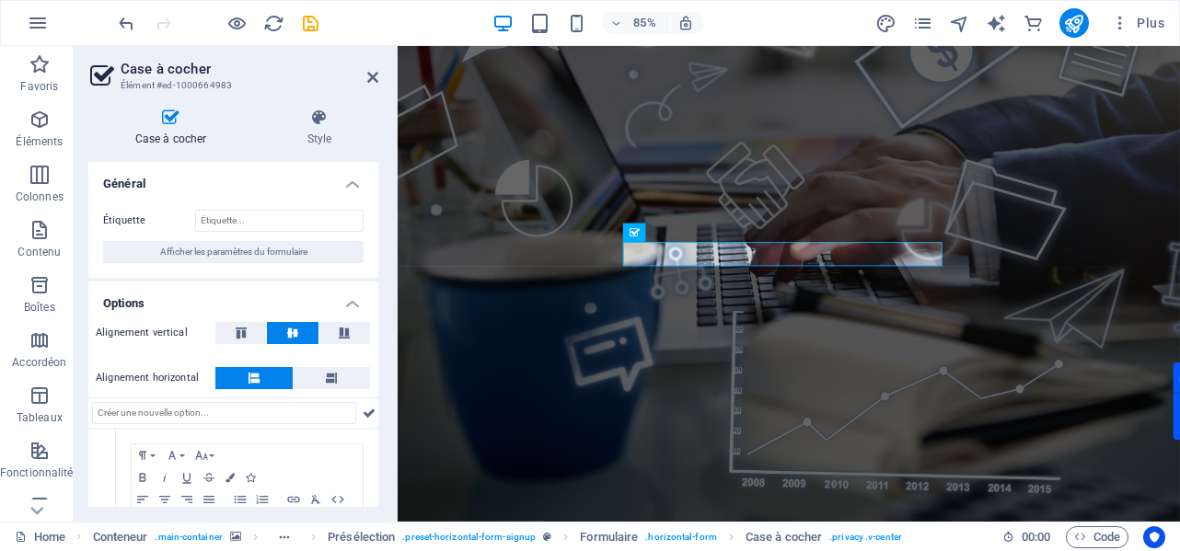
scroll to position [0, 0]
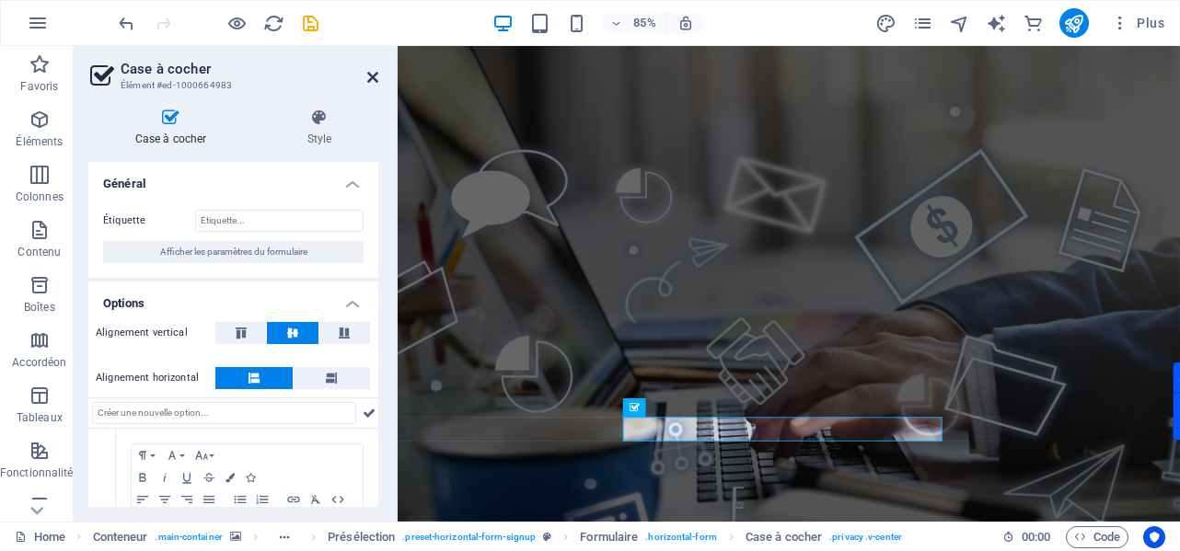
click at [370, 75] on icon at bounding box center [372, 77] width 11 height 15
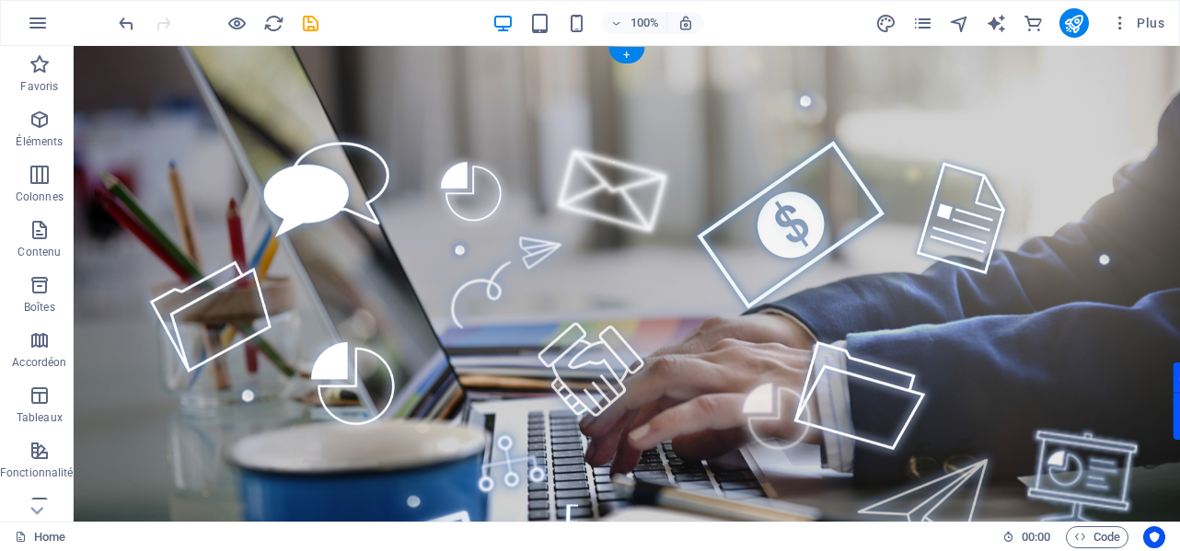
click at [87, 72] on figure at bounding box center [627, 399] width 1106 height 707
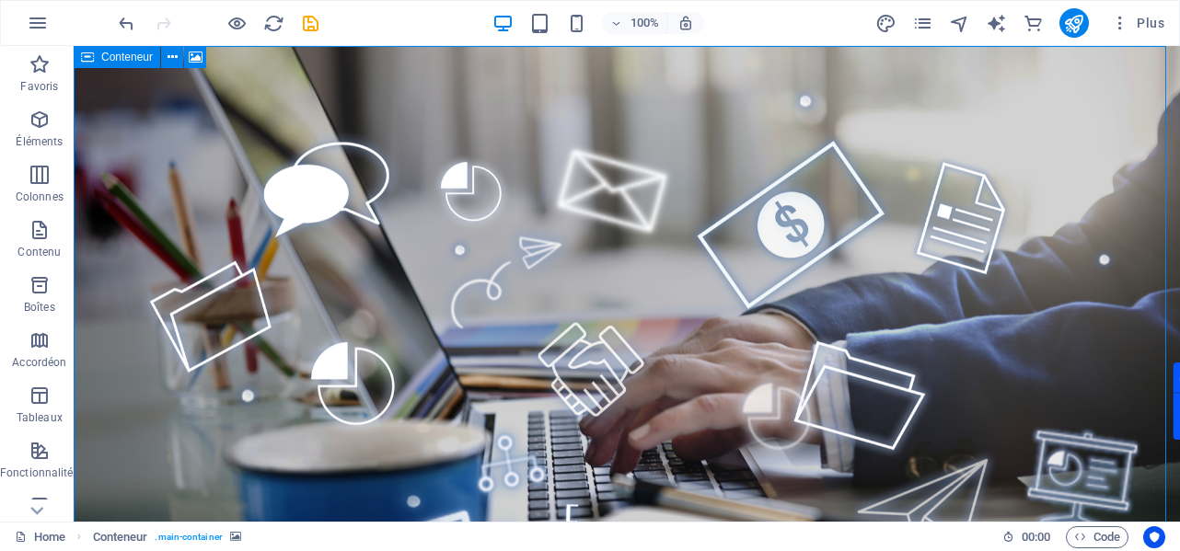
click at [87, 58] on icon at bounding box center [87, 57] width 13 height 22
click at [128, 60] on span "Conteneur" at bounding box center [127, 57] width 52 height 11
click at [133, 60] on span "Conteneur" at bounding box center [127, 57] width 52 height 11
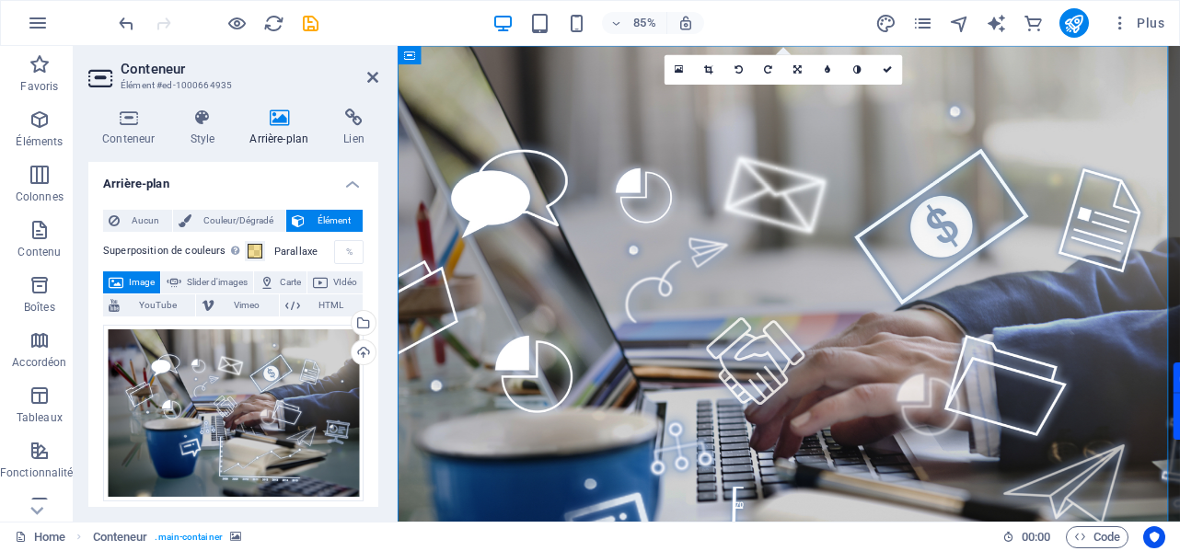
click at [290, 248] on label "Parallaxe" at bounding box center [304, 252] width 60 height 10
click at [262, 248] on span at bounding box center [255, 251] width 15 height 15
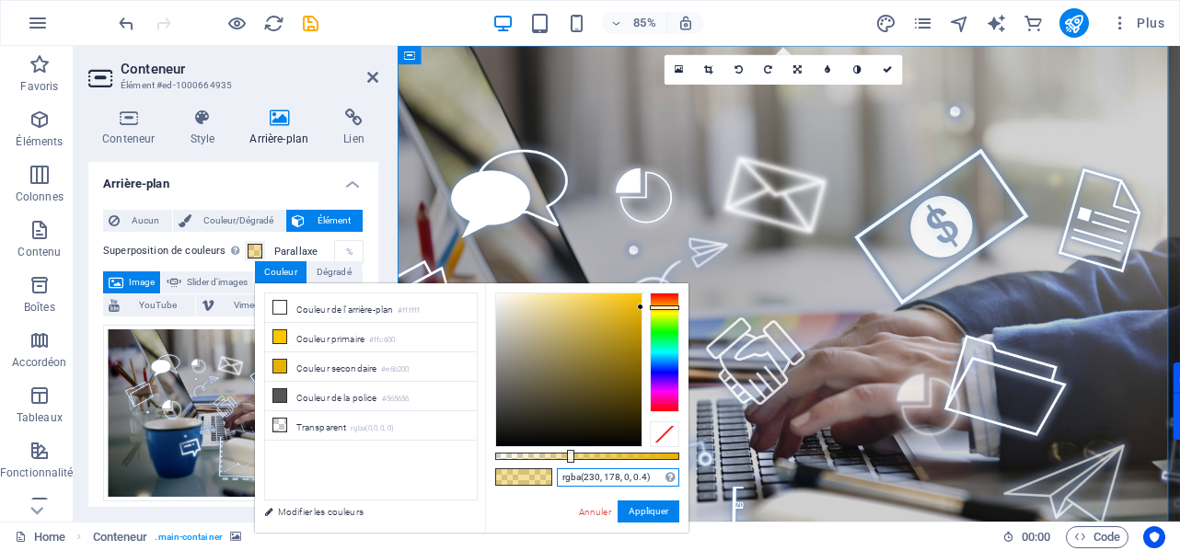
click at [567, 478] on input "rgba(230, 178, 0, 0.4)" at bounding box center [618, 477] width 122 height 18
paste input "#ff7617"
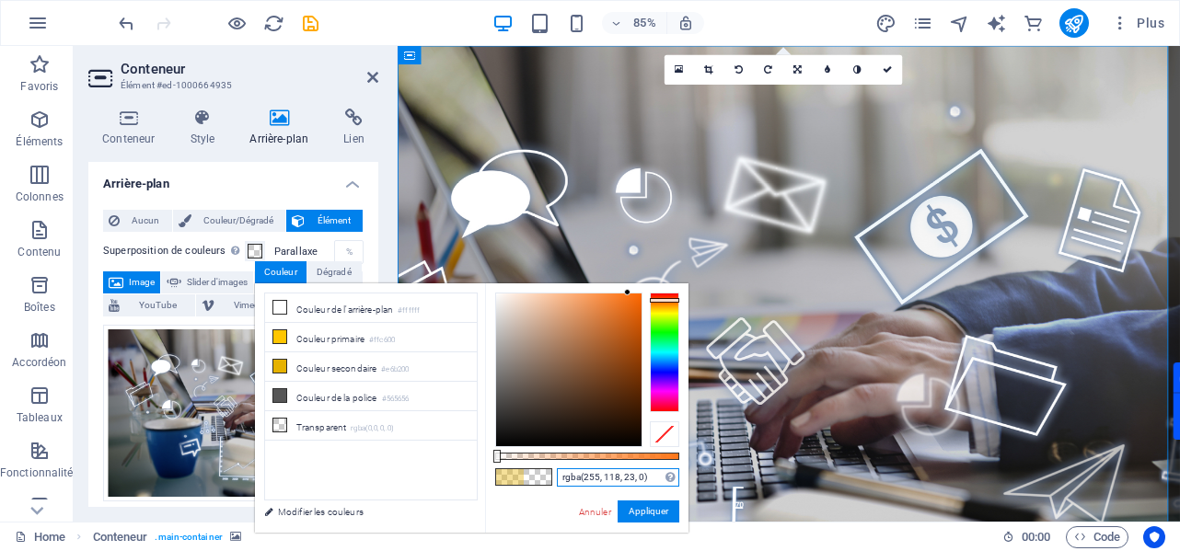
drag, startPoint x: 675, startPoint y: 454, endPoint x: 494, endPoint y: 456, distance: 181.3
click at [494, 456] on div at bounding box center [496, 456] width 7 height 13
type input "rgba(255, 118, 23, 0)"
click at [645, 512] on button "Appliquer" at bounding box center [648, 512] width 62 height 22
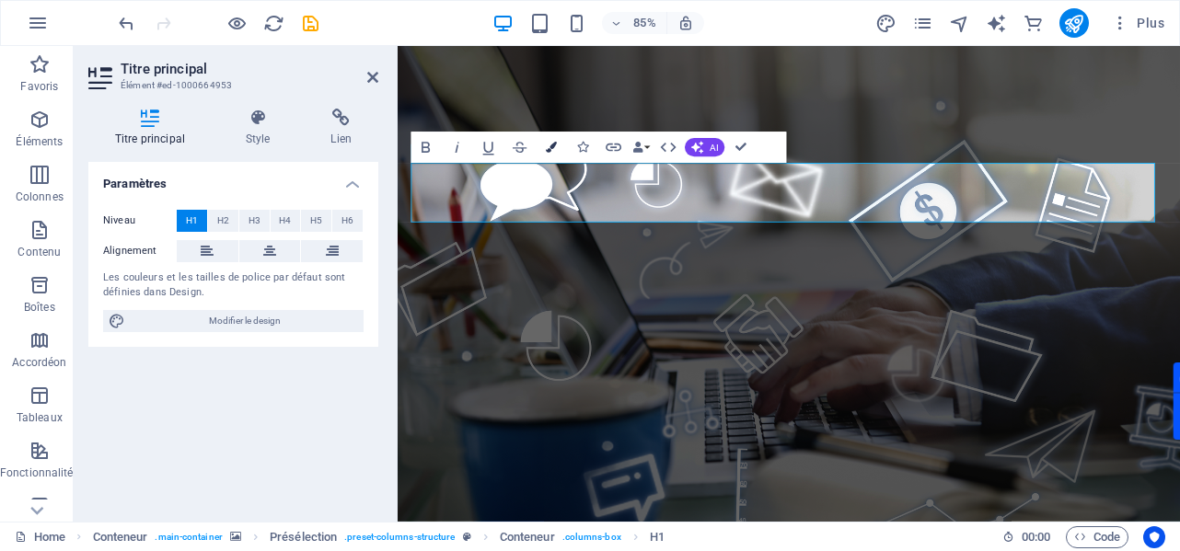
click at [546, 154] on button "Colors" at bounding box center [550, 147] width 29 height 31
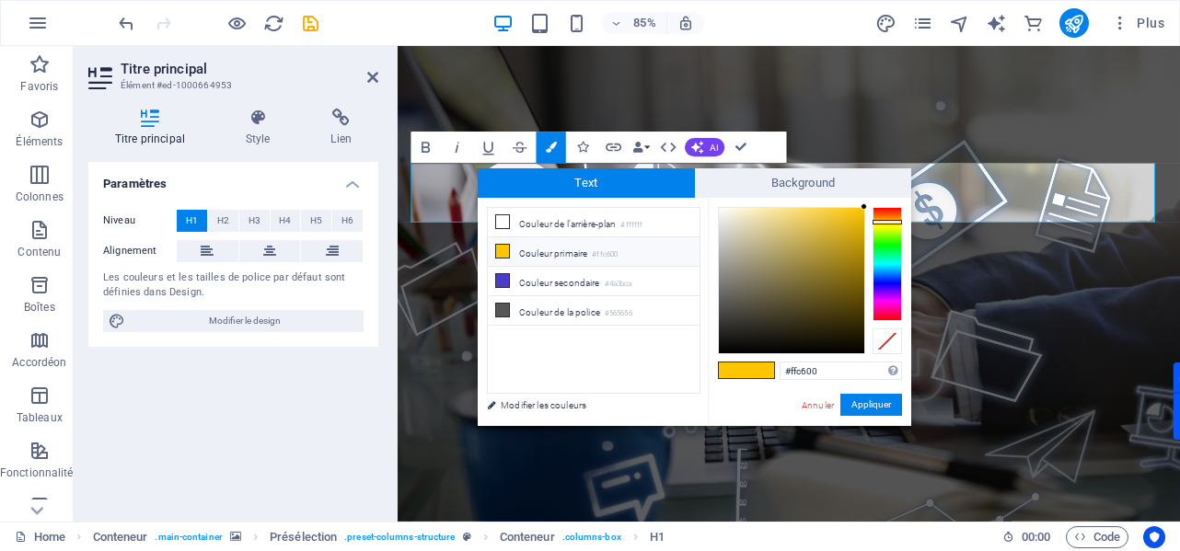
click at [552, 246] on li "Couleur primaire #ffc600" at bounding box center [594, 251] width 212 height 29
click at [801, 367] on input "#ffc600" at bounding box center [840, 371] width 122 height 18
paste input "7617"
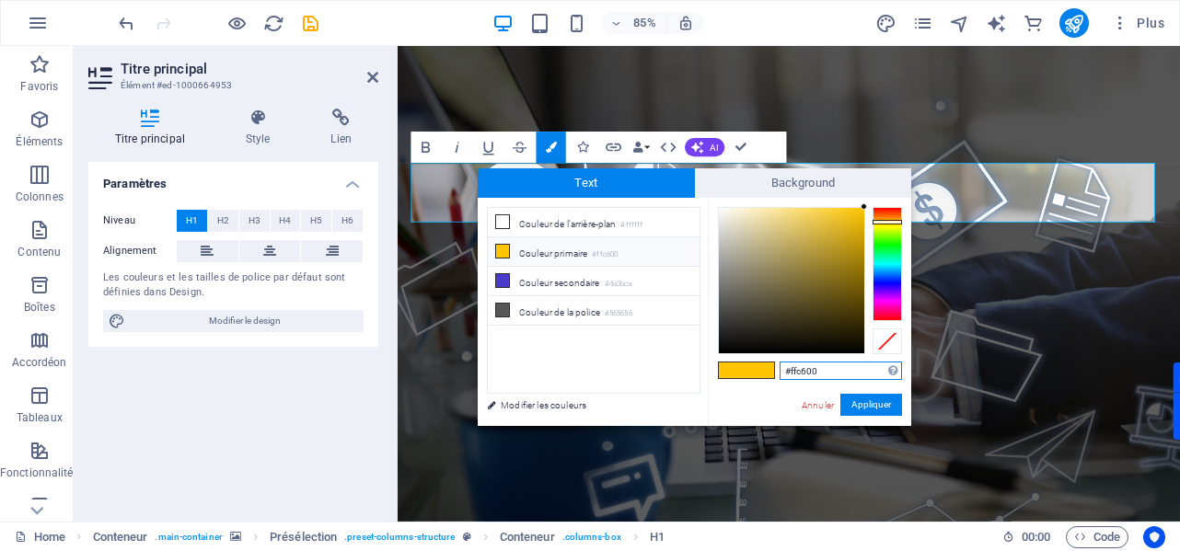
type input "#ff7617"
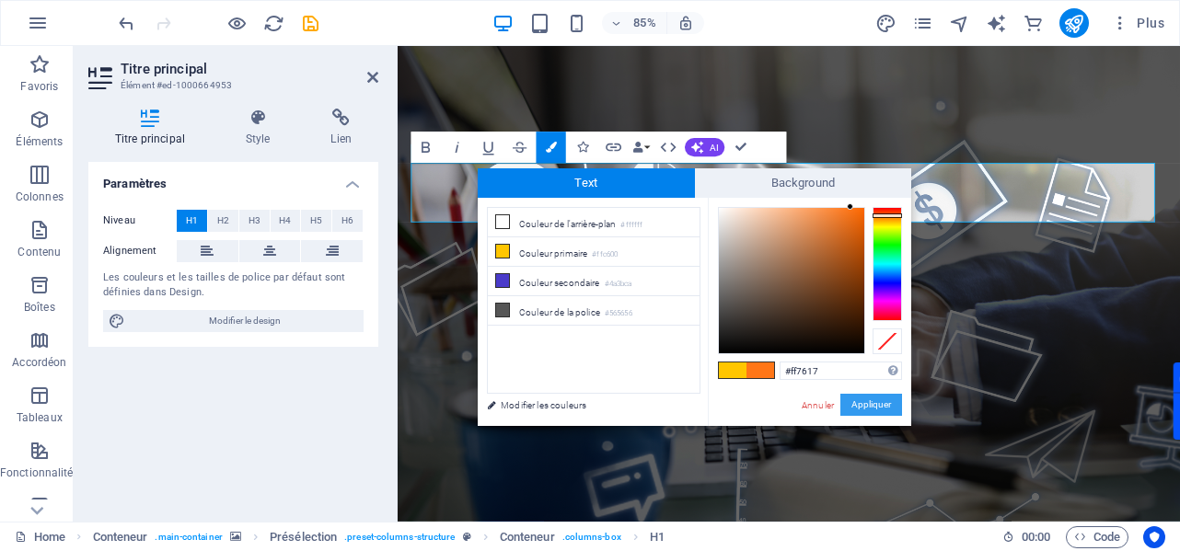
click at [863, 405] on button "Appliquer" at bounding box center [871, 405] width 62 height 22
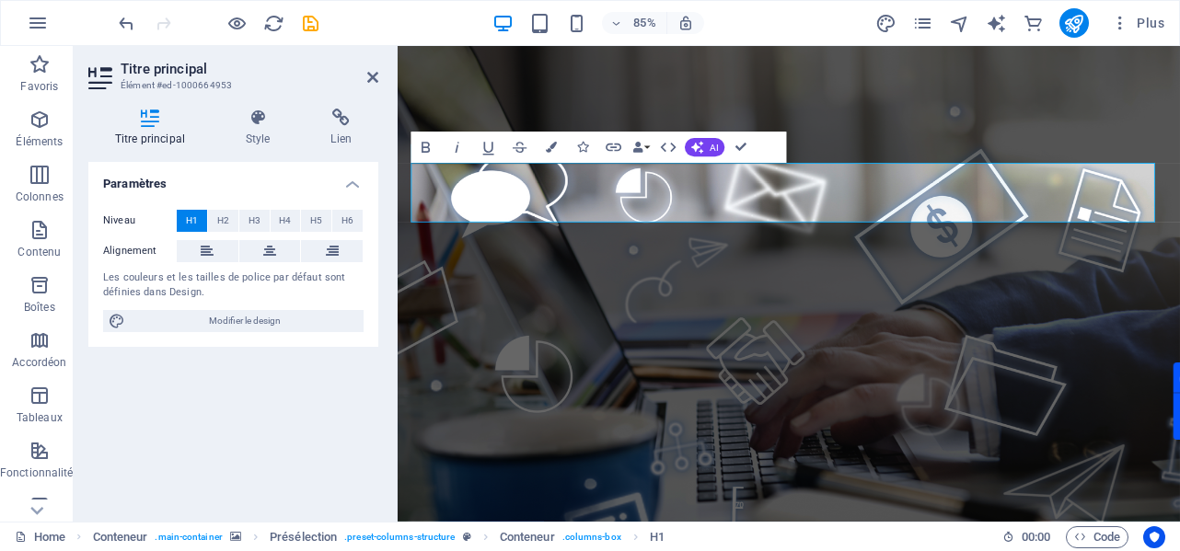
click at [906, 100] on figure at bounding box center [858, 449] width 920 height 807
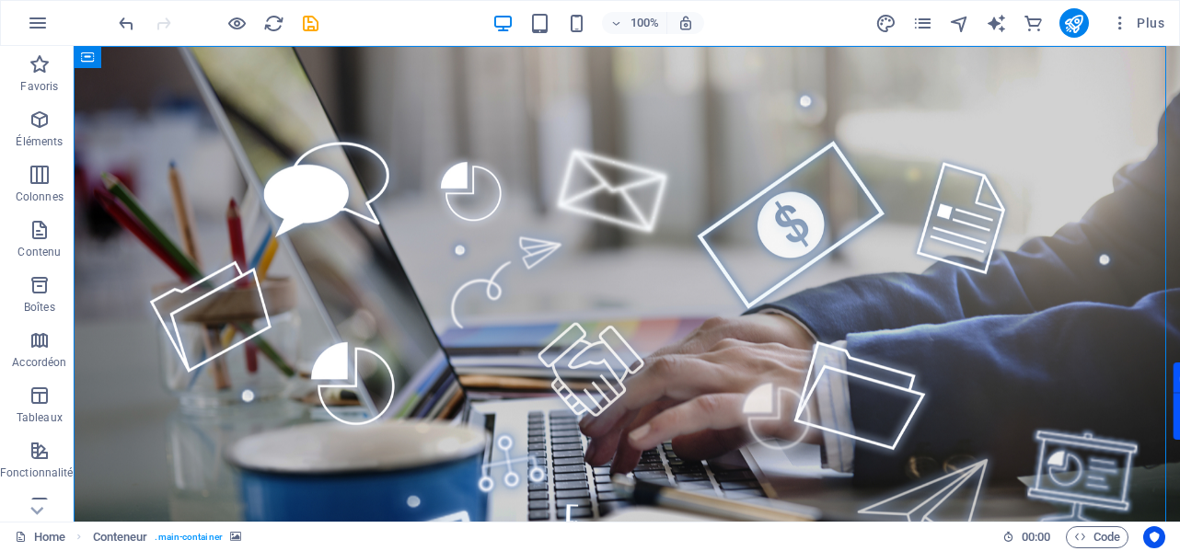
click at [807, 85] on figure at bounding box center [627, 399] width 1106 height 707
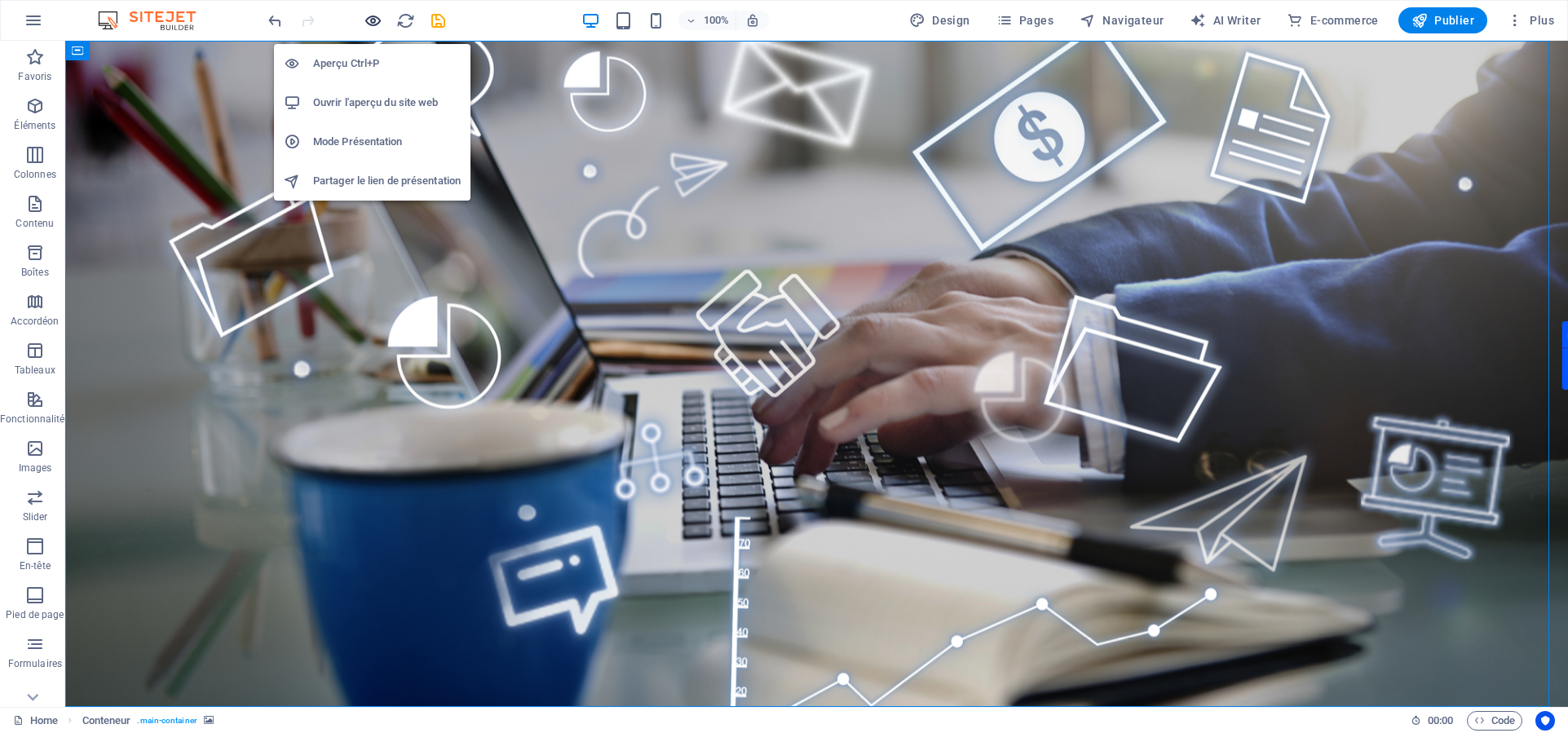
click at [367, 19] on icon "button" at bounding box center [372, 20] width 19 height 19
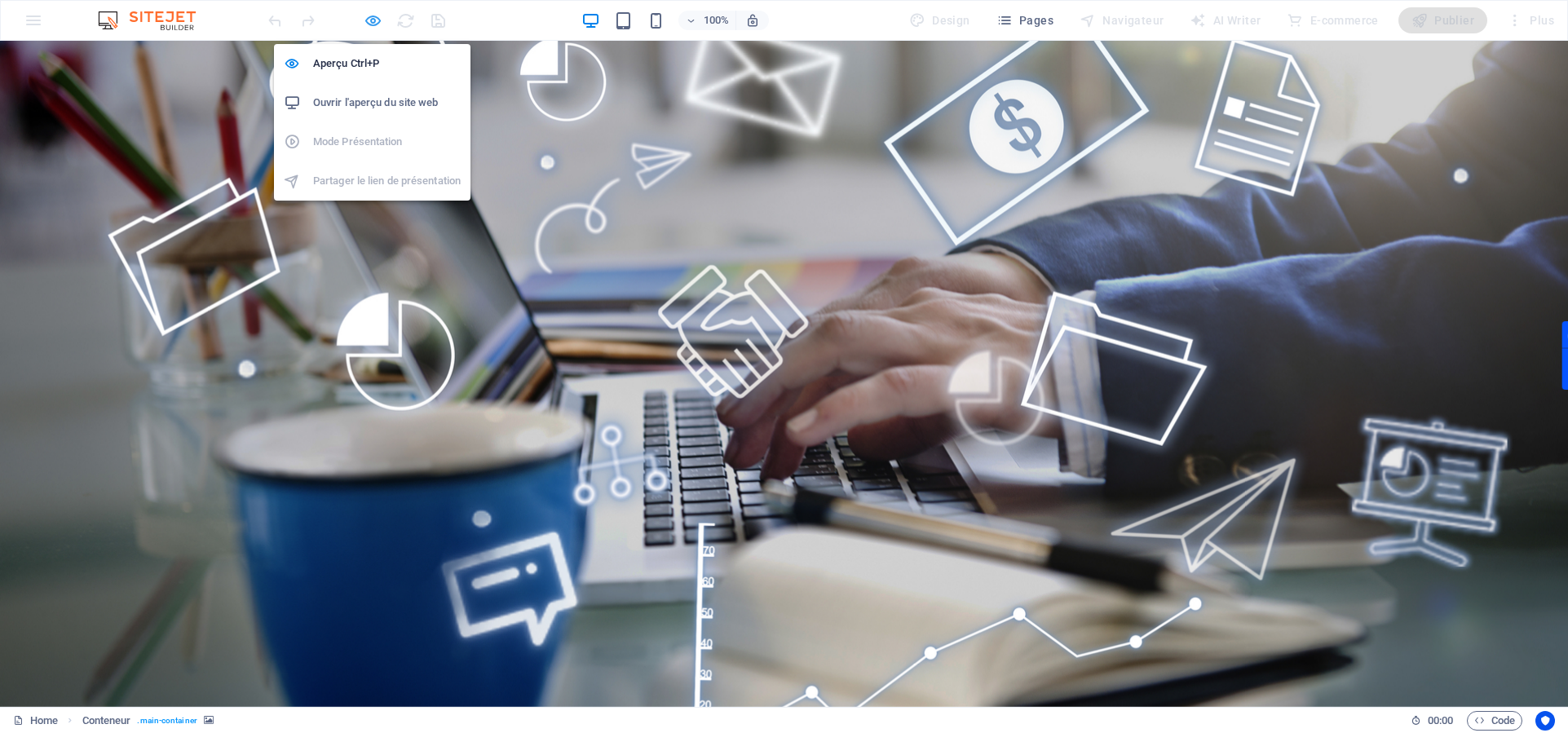
click at [371, 19] on icon "button" at bounding box center [372, 20] width 19 height 19
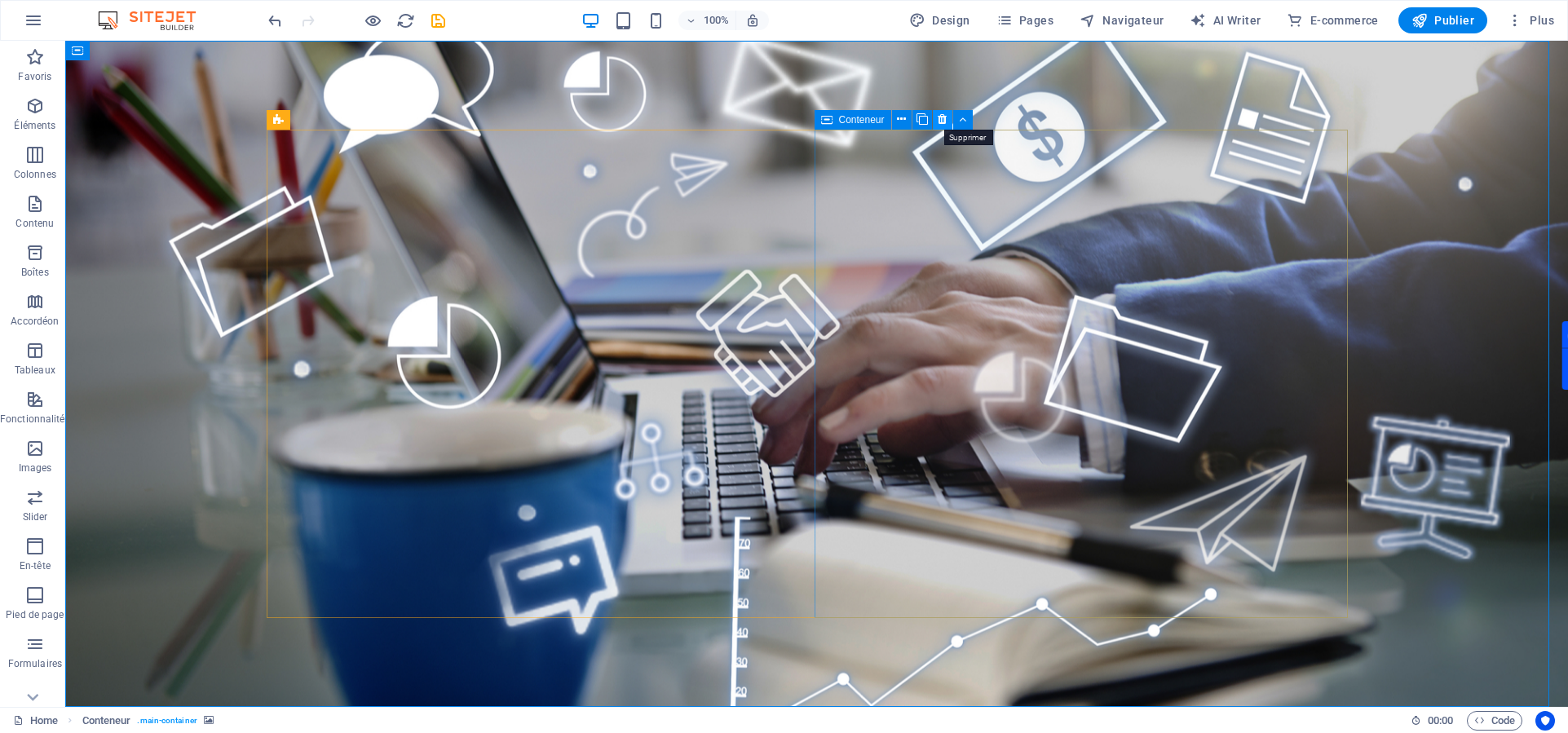
drag, startPoint x: 935, startPoint y: 120, endPoint x: 908, endPoint y: 91, distance: 39.6
click at [935, 120] on button at bounding box center [943, 120] width 19 height 19
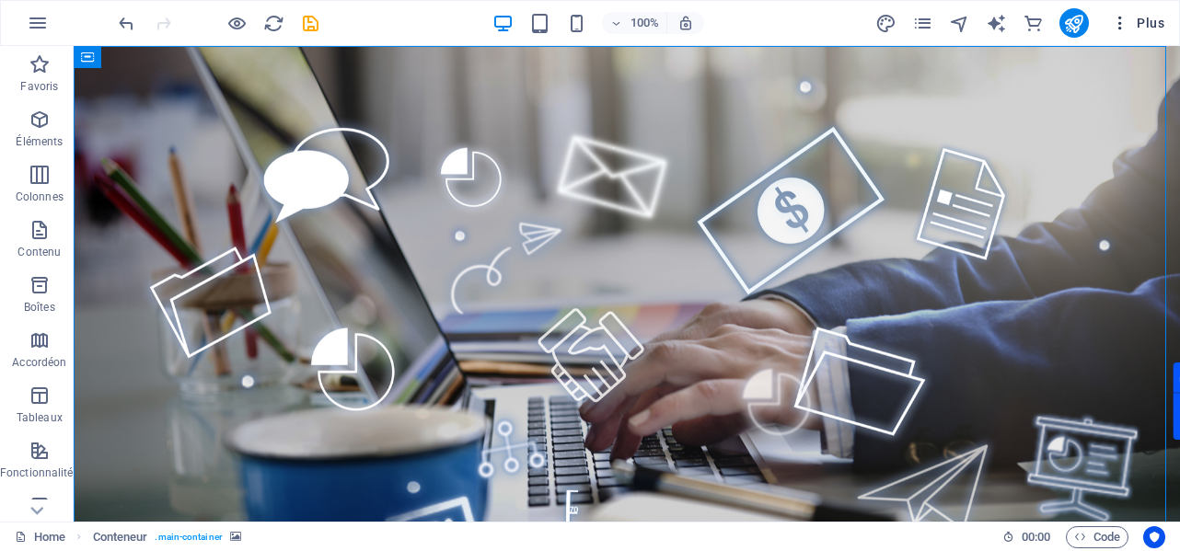
click at [1114, 23] on icon "button" at bounding box center [1120, 23] width 18 height 18
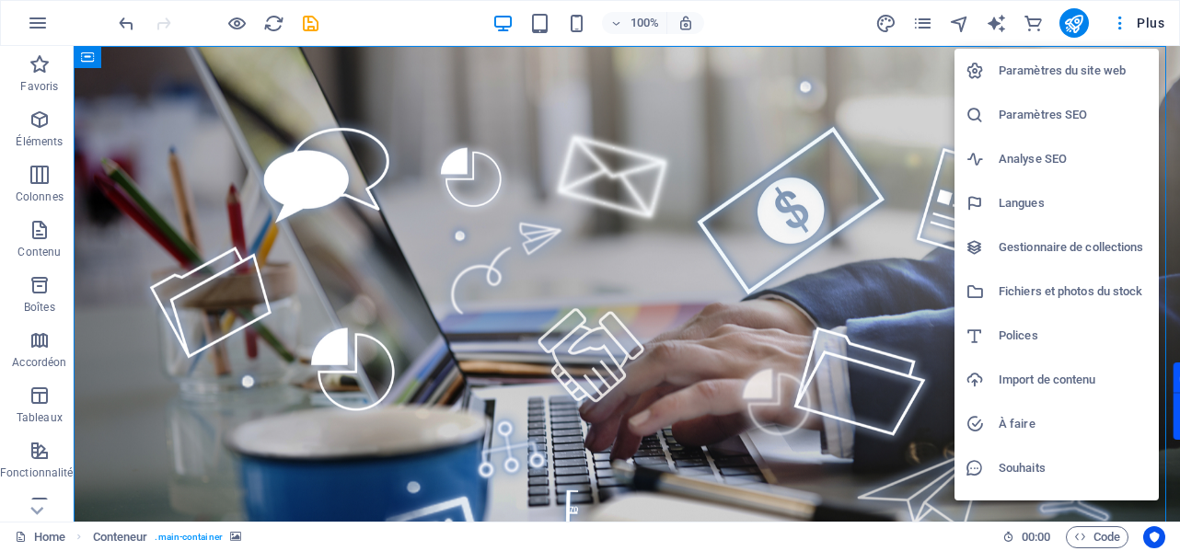
click at [0, 282] on div at bounding box center [590, 275] width 1180 height 551
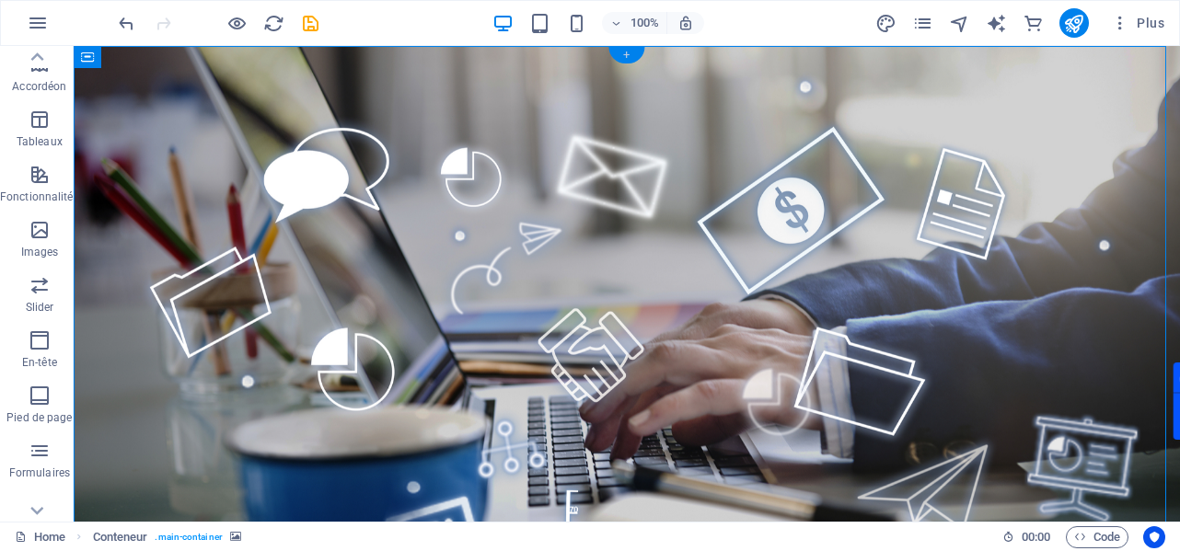
click at [621, 55] on div "+" at bounding box center [626, 55] width 36 height 17
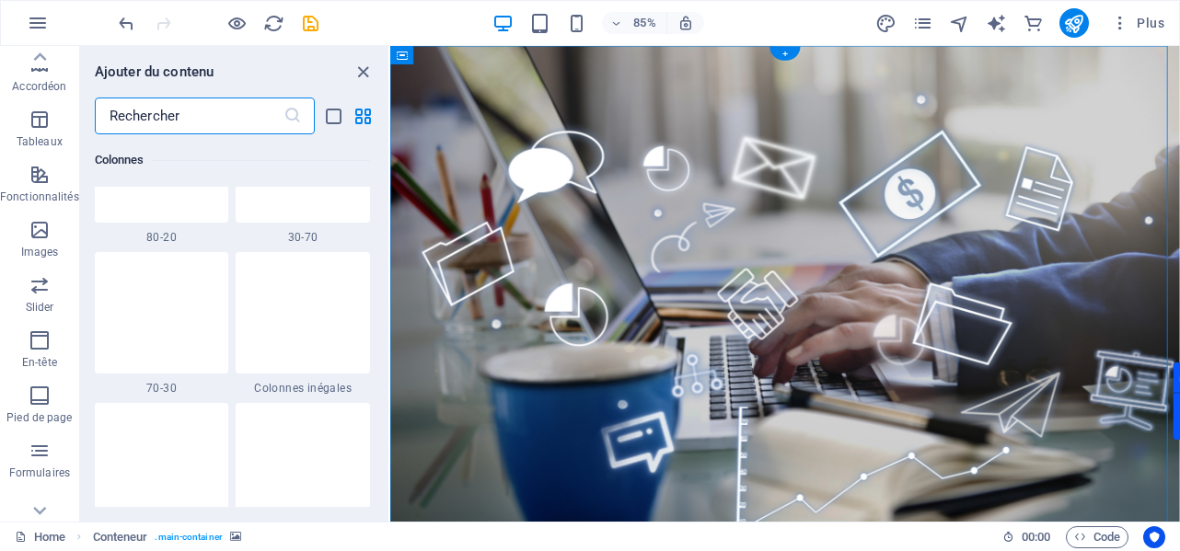
scroll to position [3220, 0]
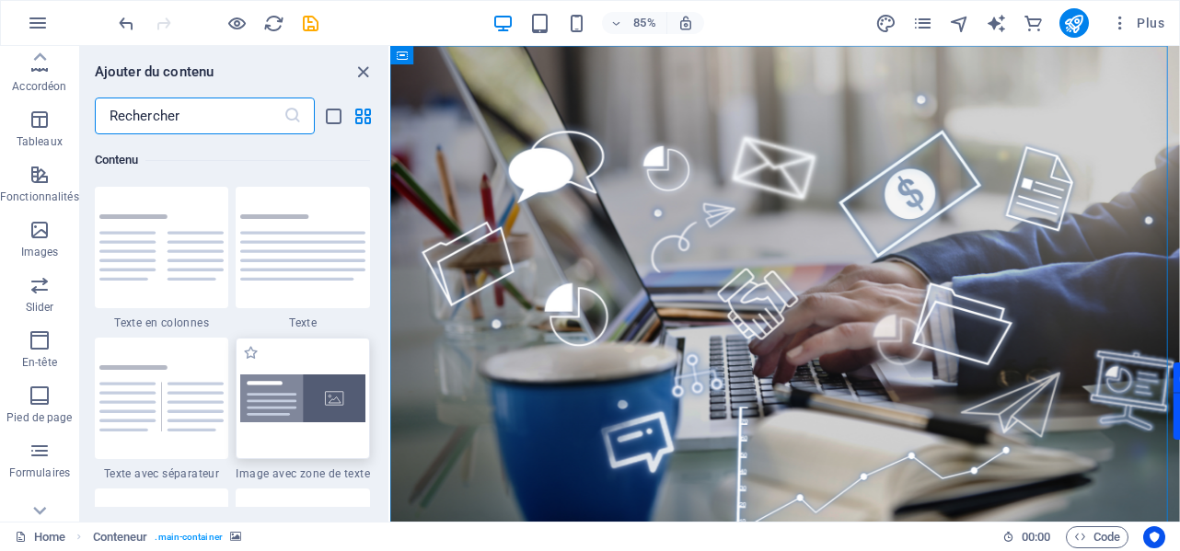
click at [283, 369] on div at bounding box center [303, 398] width 134 height 121
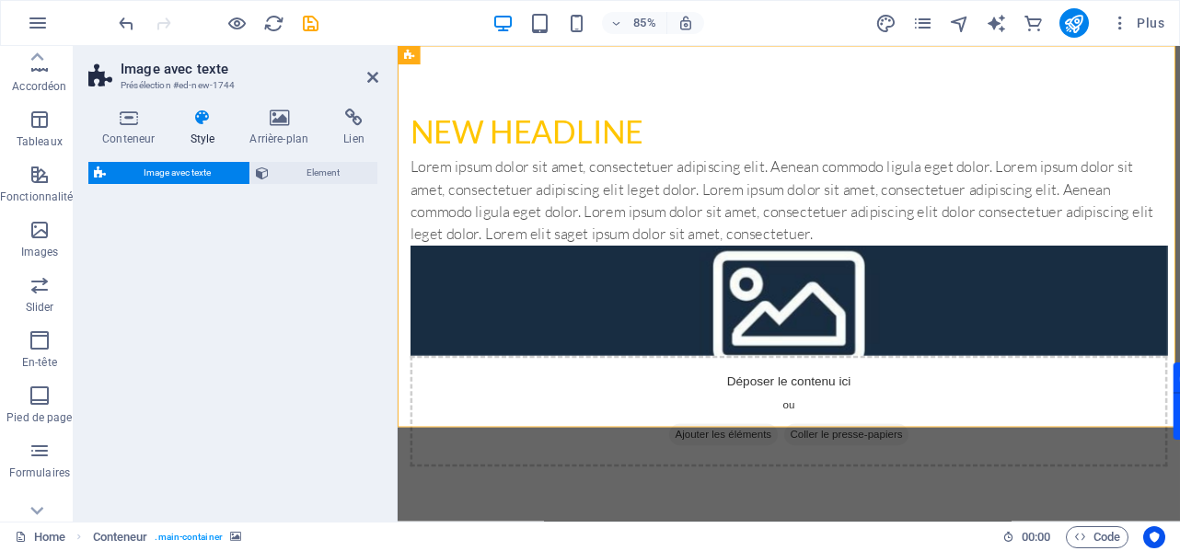
select select "rem"
select select "px"
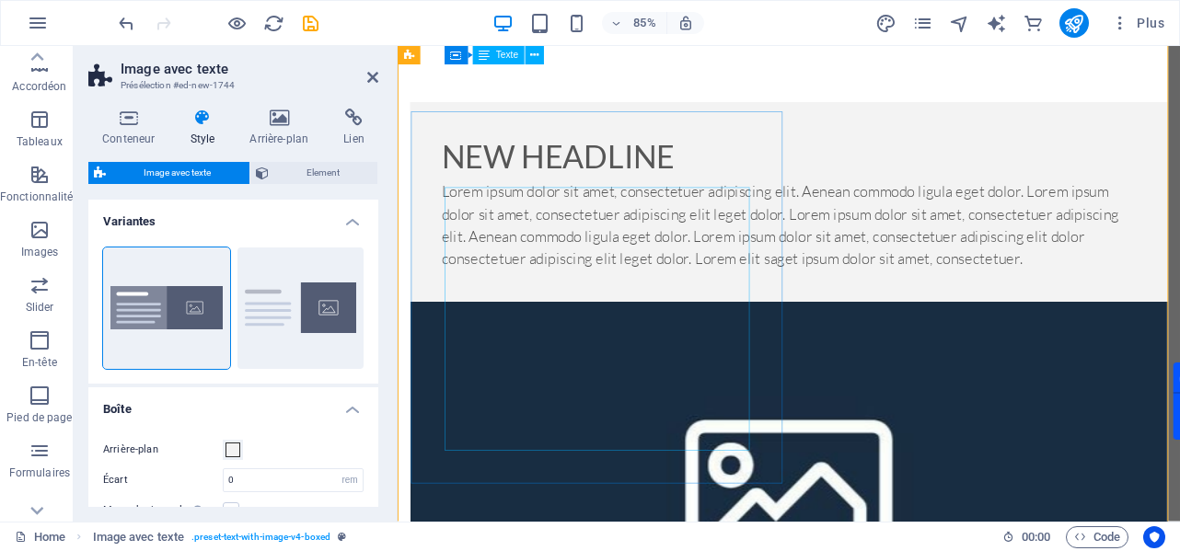
scroll to position [0, 0]
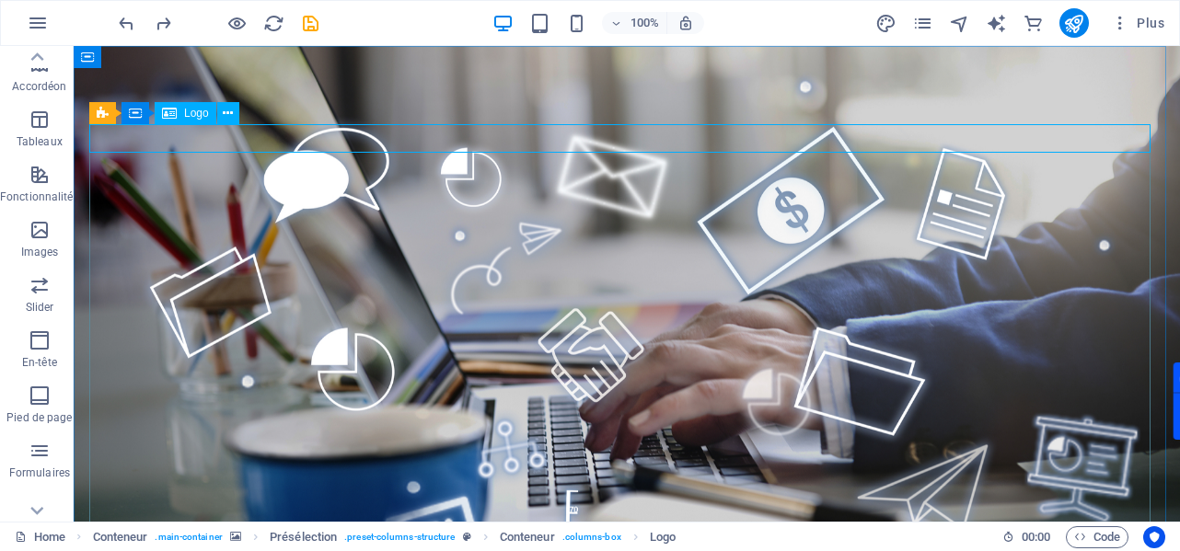
click at [202, 114] on span "Logo" at bounding box center [196, 113] width 25 height 11
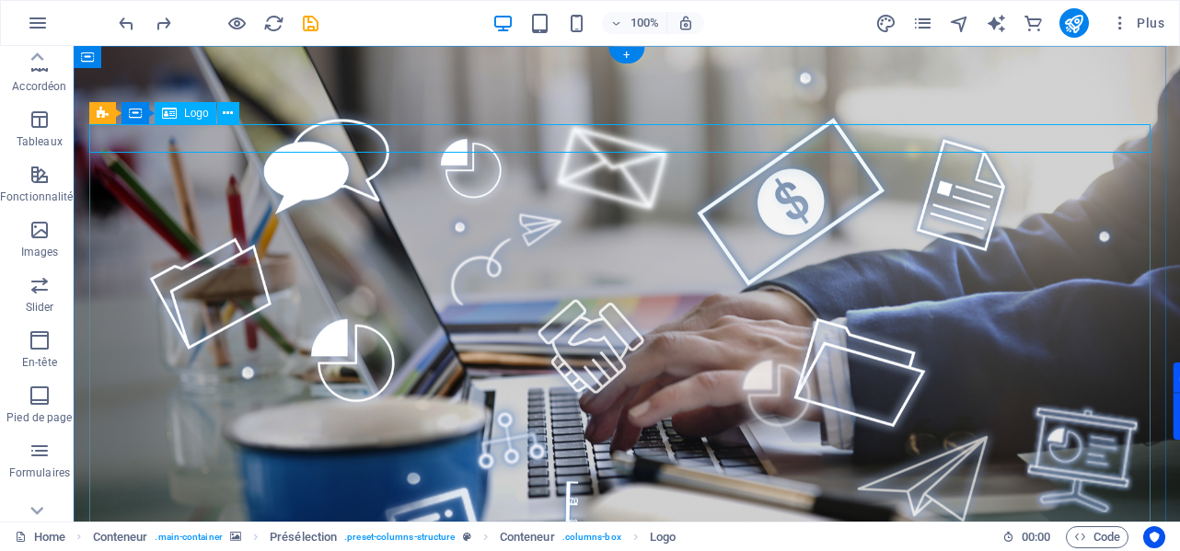
select select "px"
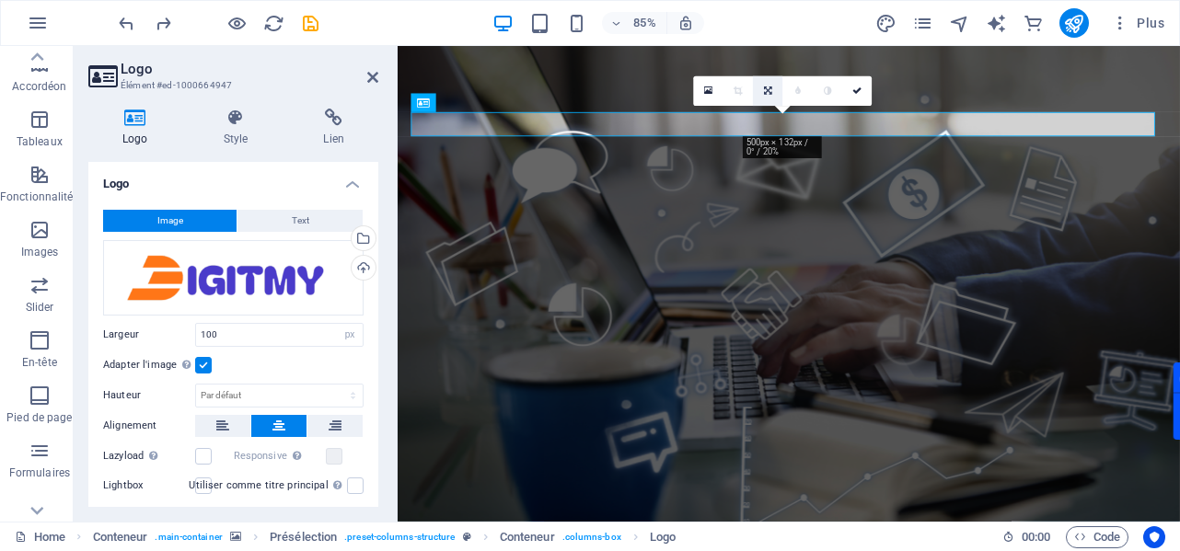
click at [772, 91] on link at bounding box center [767, 90] width 29 height 29
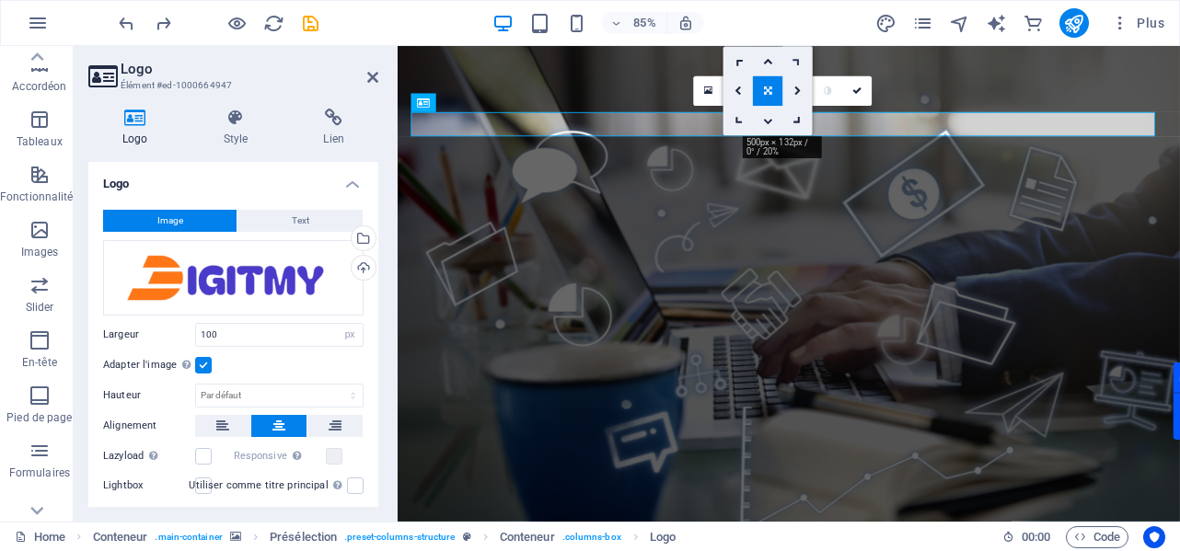
click at [797, 60] on icon at bounding box center [798, 62] width 14 height 14
click at [868, 63] on figure at bounding box center [858, 376] width 920 height 661
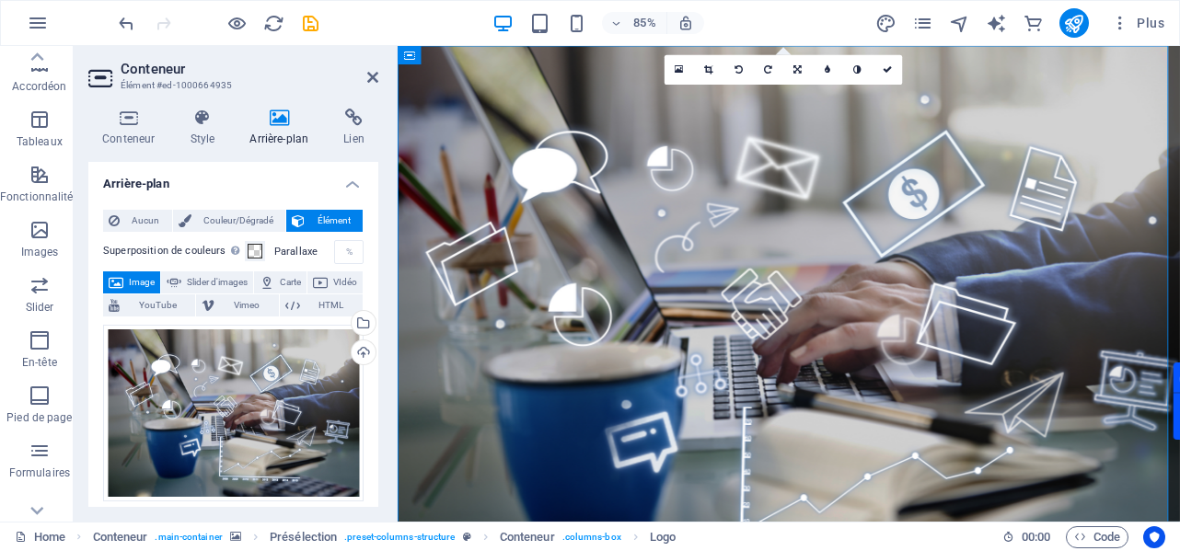
click at [797, 60] on link at bounding box center [797, 69] width 29 height 29
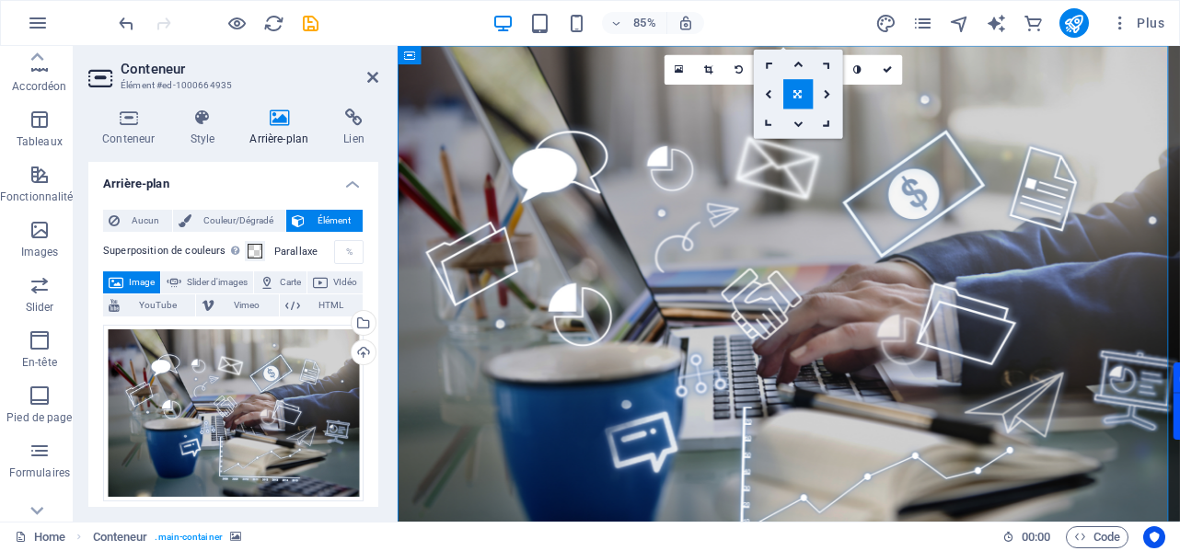
drag, startPoint x: 796, startPoint y: 104, endPoint x: 471, endPoint y: 65, distance: 327.1
click at [798, 102] on link at bounding box center [797, 94] width 29 height 29
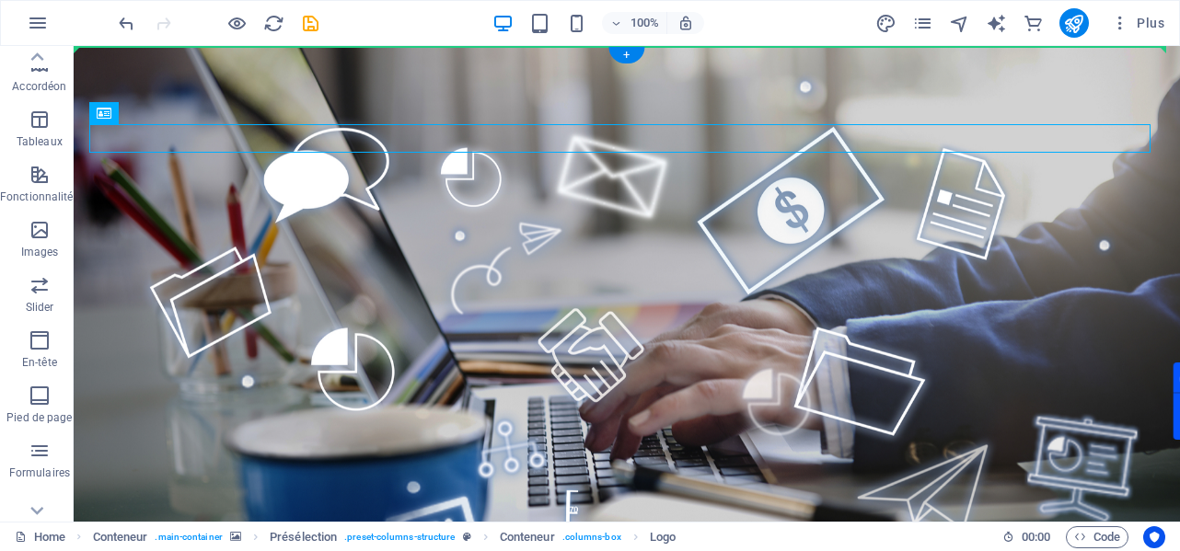
drag, startPoint x: 499, startPoint y: 149, endPoint x: 701, endPoint y: 123, distance: 204.1
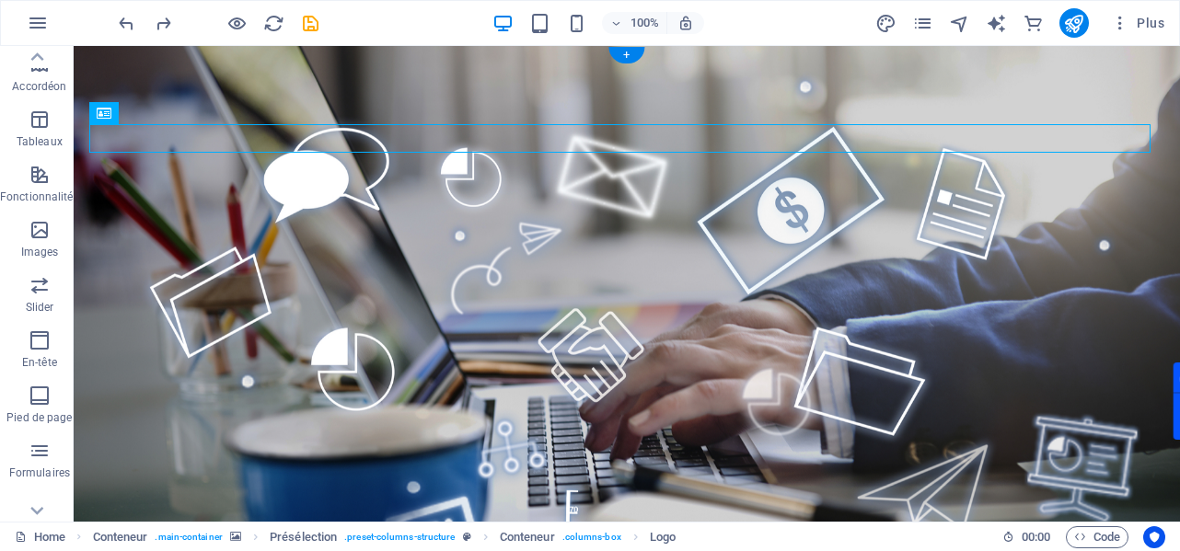
click at [736, 96] on figure at bounding box center [627, 385] width 1106 height 678
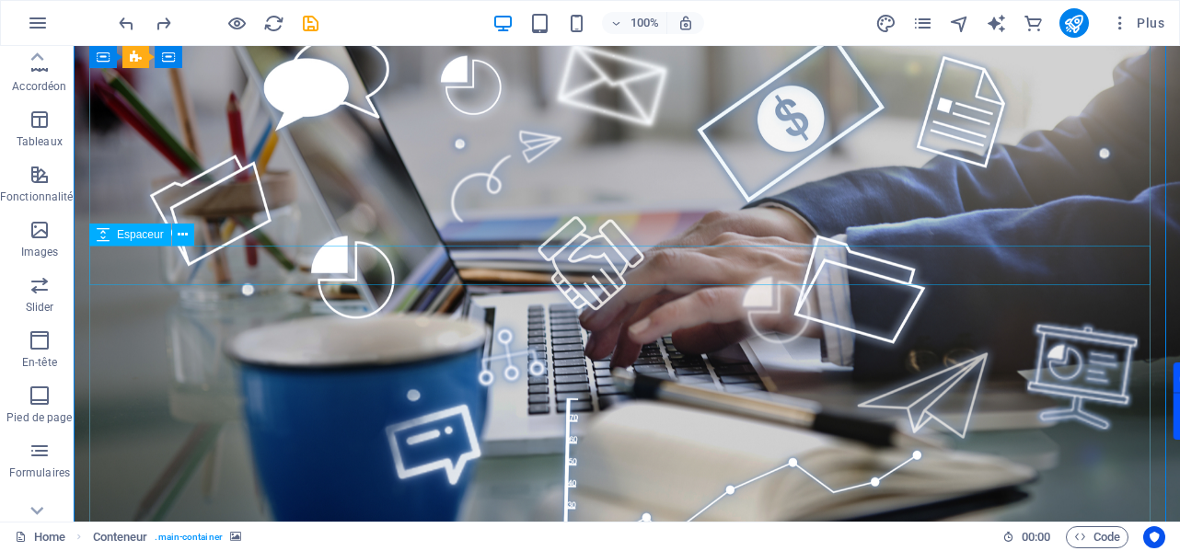
scroll to position [261, 0]
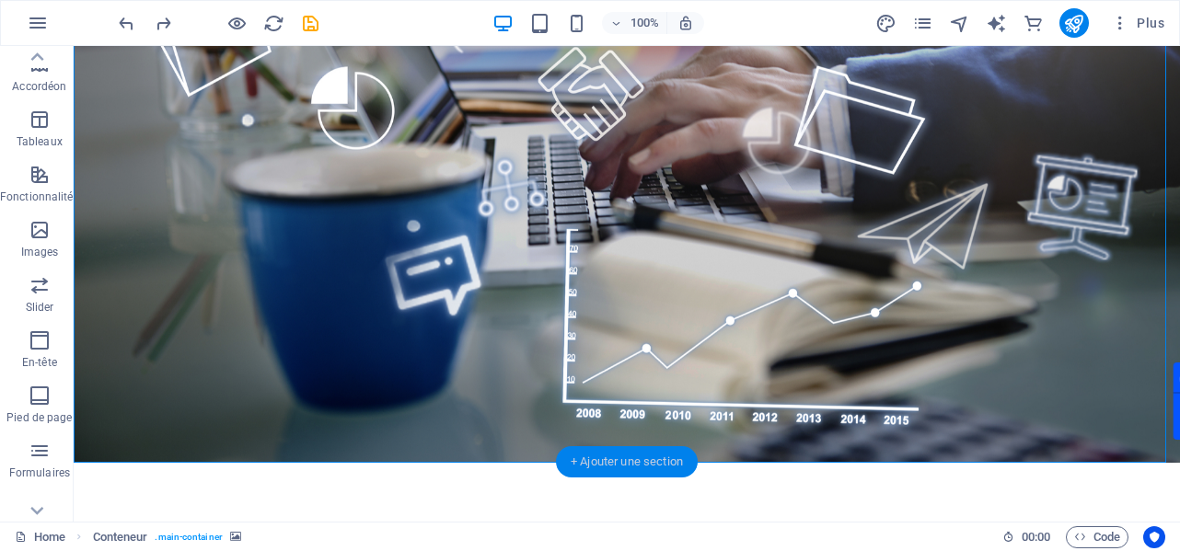
click at [660, 465] on div "+ Ajouter une section" at bounding box center [627, 461] width 142 height 31
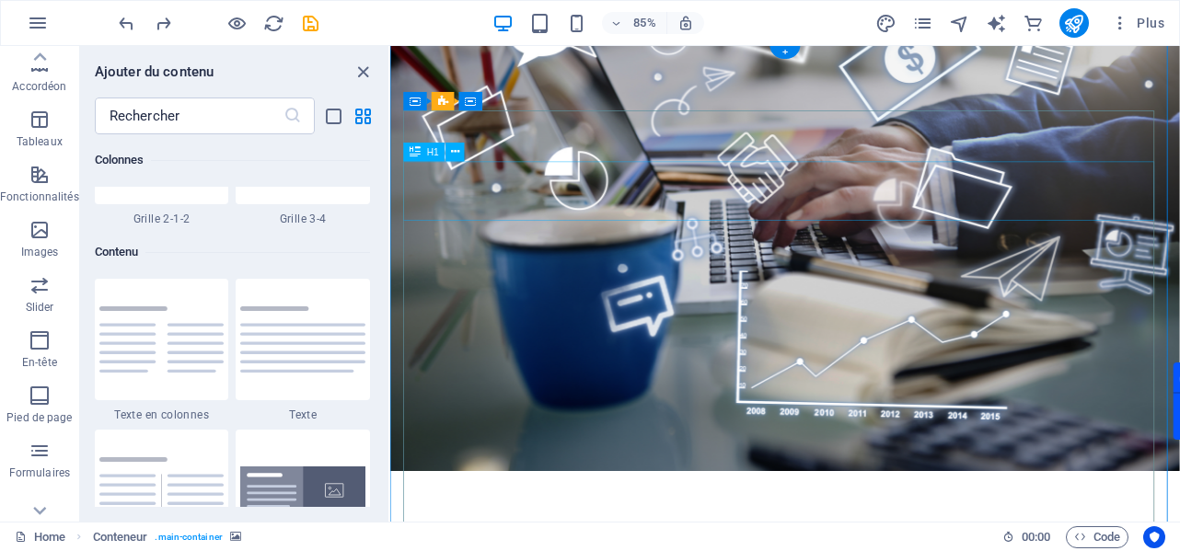
scroll to position [0, 0]
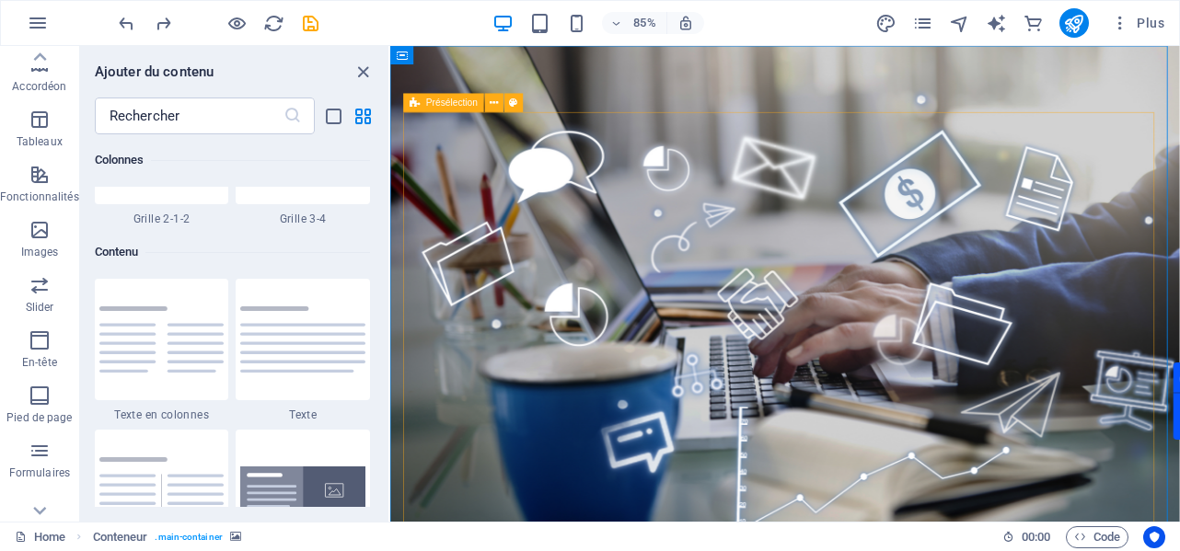
click at [455, 102] on span "Présélection" at bounding box center [452, 102] width 52 height 9
click at [471, 107] on span "Présélection" at bounding box center [452, 102] width 52 height 9
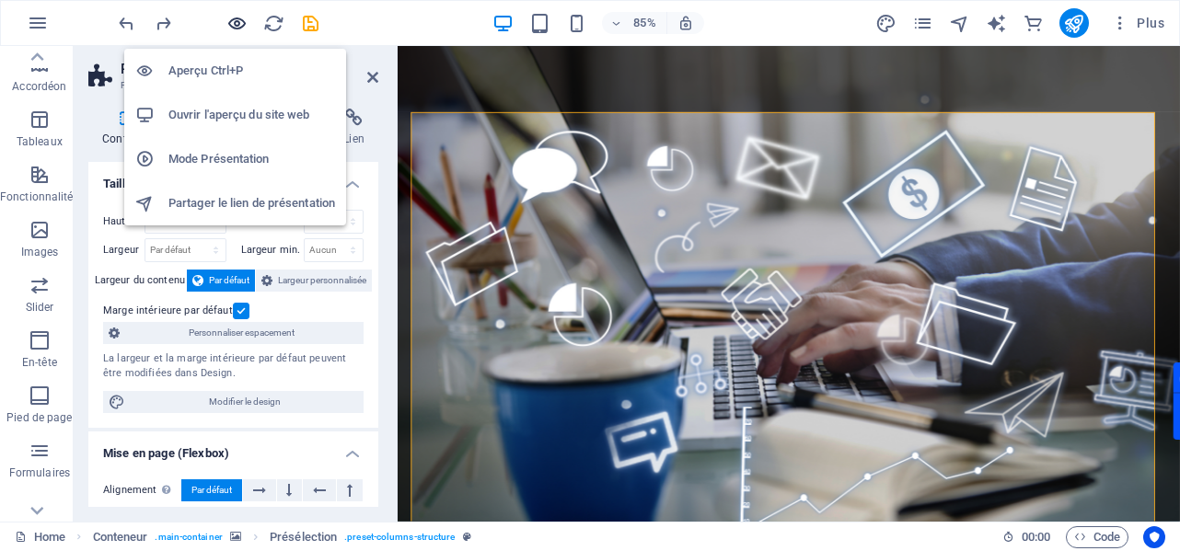
click at [240, 32] on icon "button" at bounding box center [236, 23] width 21 height 21
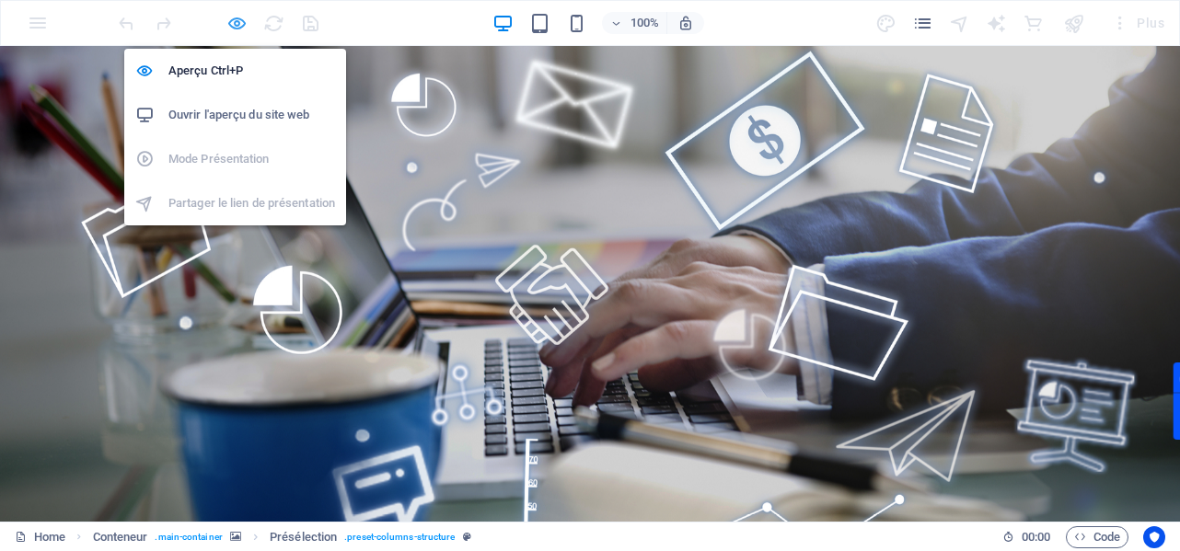
click at [243, 25] on icon "button" at bounding box center [236, 23] width 21 height 21
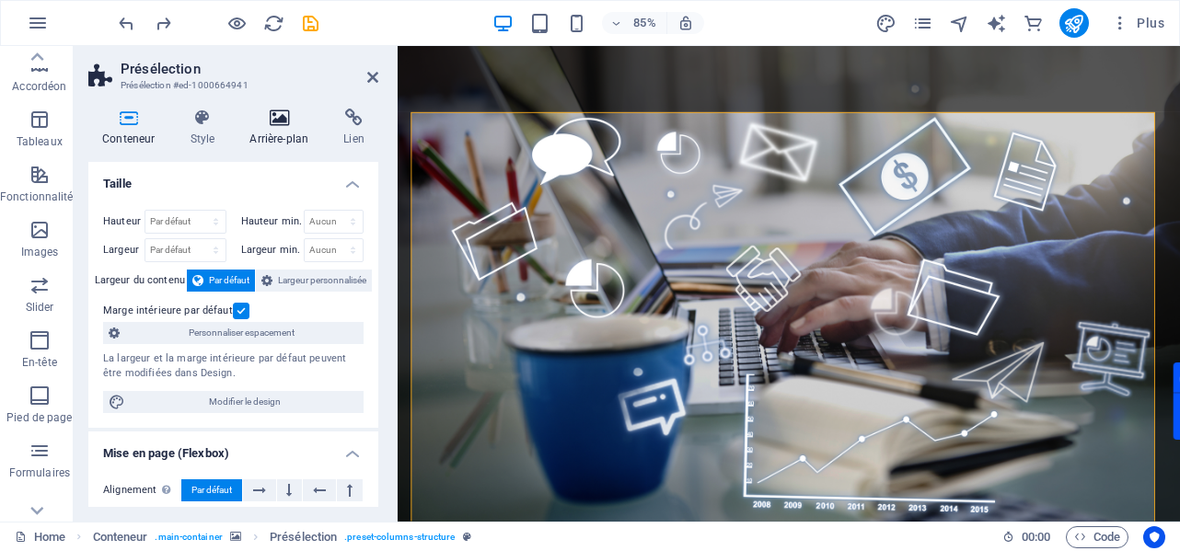
click at [288, 133] on h4 "Arrière-plan" at bounding box center [283, 128] width 94 height 39
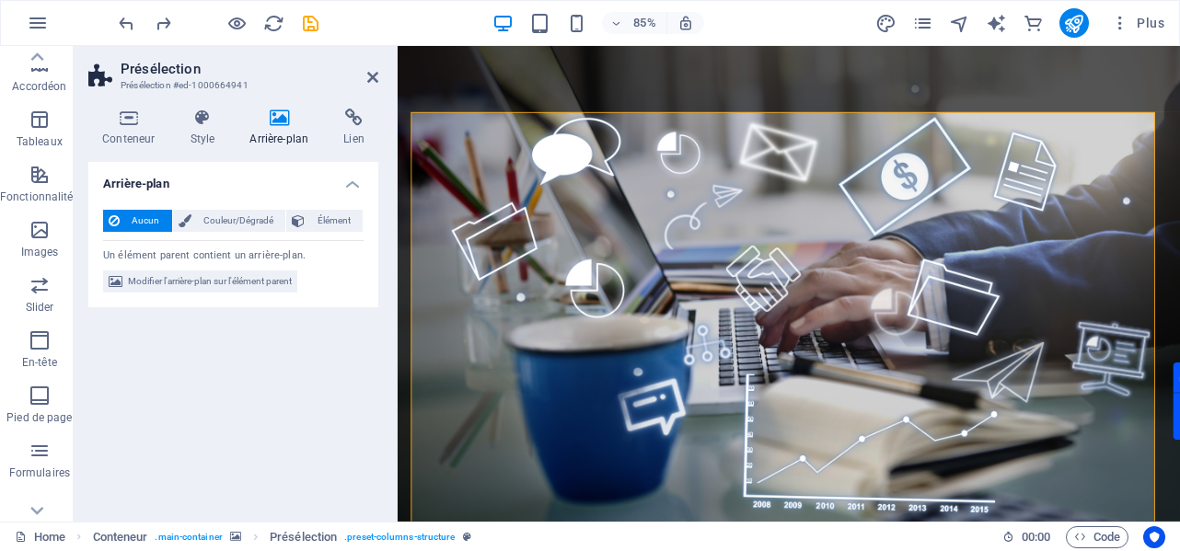
click at [149, 220] on span "Aucun" at bounding box center [145, 221] width 41 height 22
click at [489, 104] on span "Conteneur" at bounding box center [484, 102] width 44 height 9
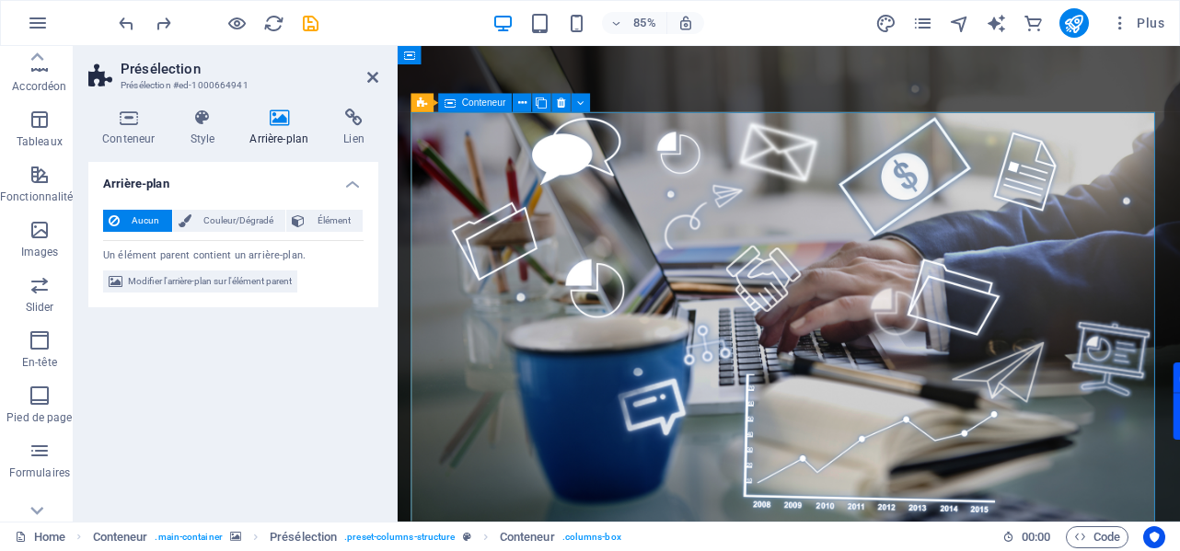
click at [489, 104] on span "Conteneur" at bounding box center [484, 102] width 44 height 9
drag, startPoint x: 43, startPoint y: 111, endPoint x: 489, endPoint y: 104, distance: 445.5
click at [489, 104] on span "Conteneur" at bounding box center [484, 102] width 44 height 9
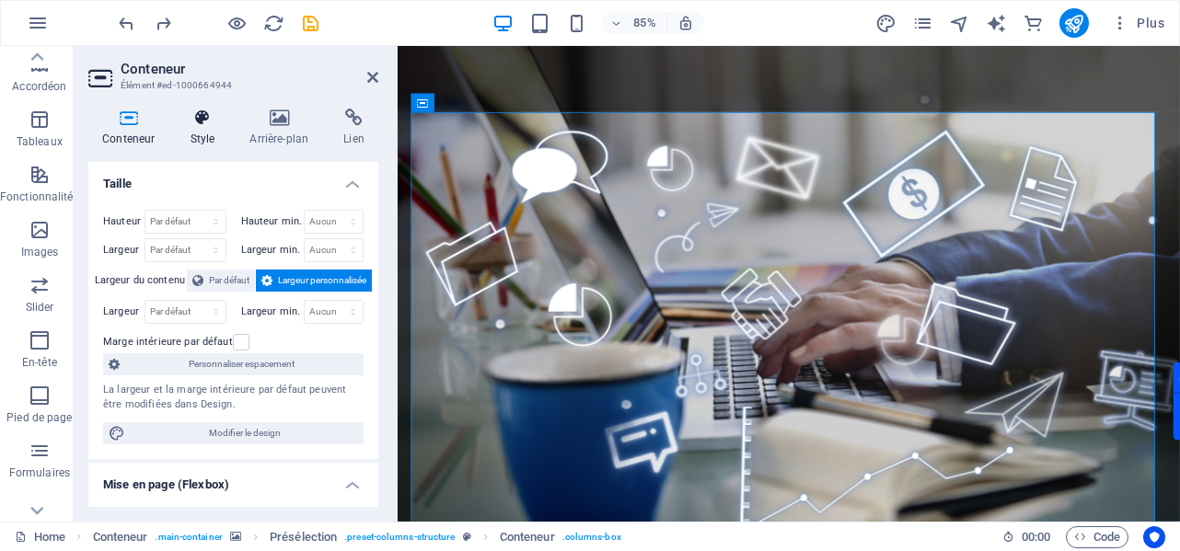
click at [210, 135] on h4 "Style" at bounding box center [206, 128] width 60 height 39
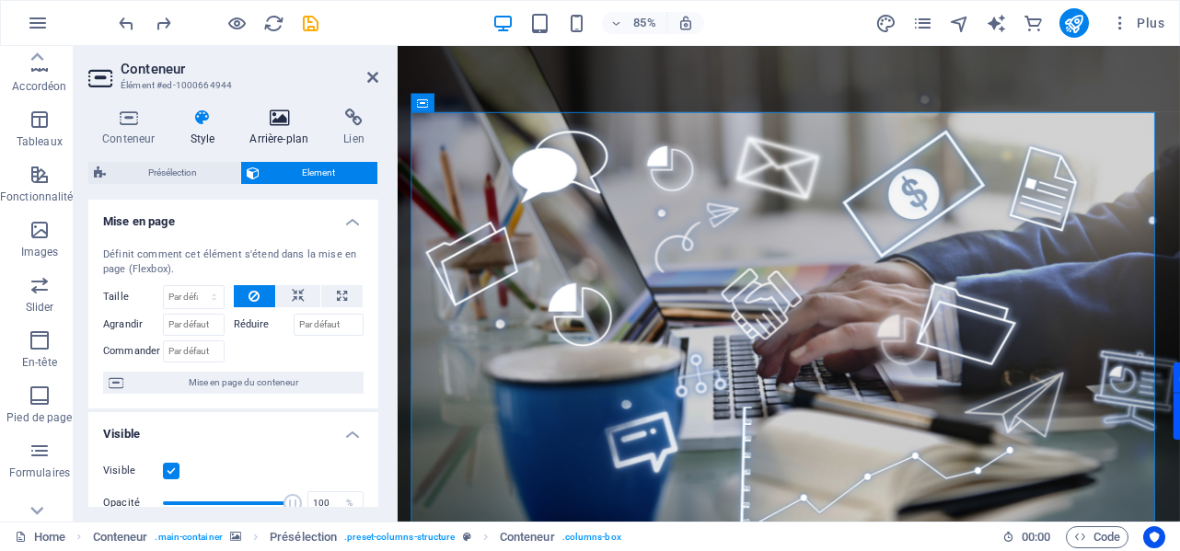
click at [254, 133] on h4 "Arrière-plan" at bounding box center [283, 128] width 94 height 39
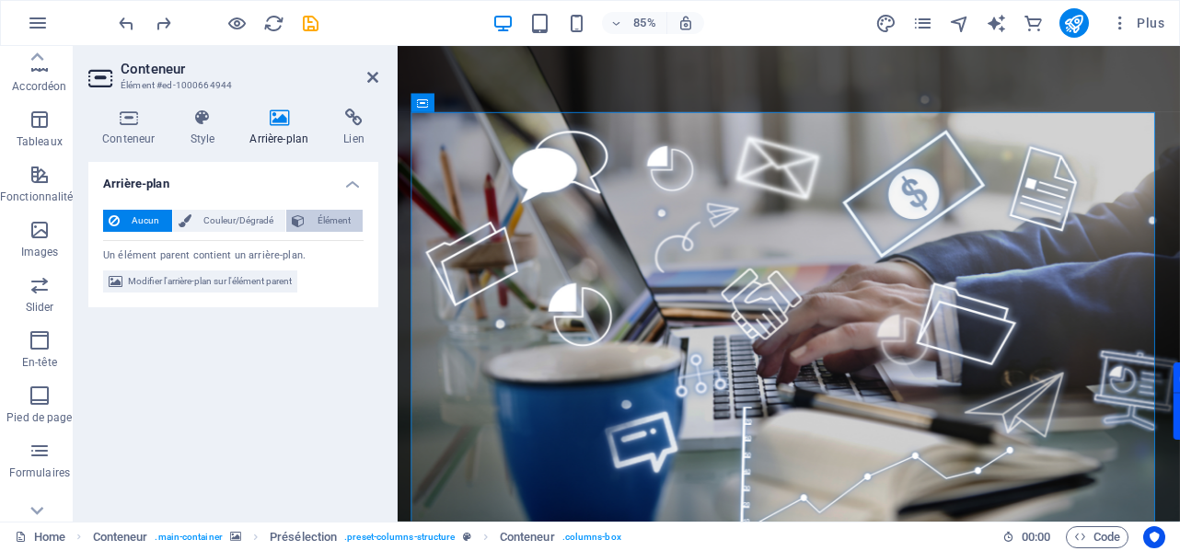
click at [311, 225] on button "Élément" at bounding box center [324, 221] width 76 height 22
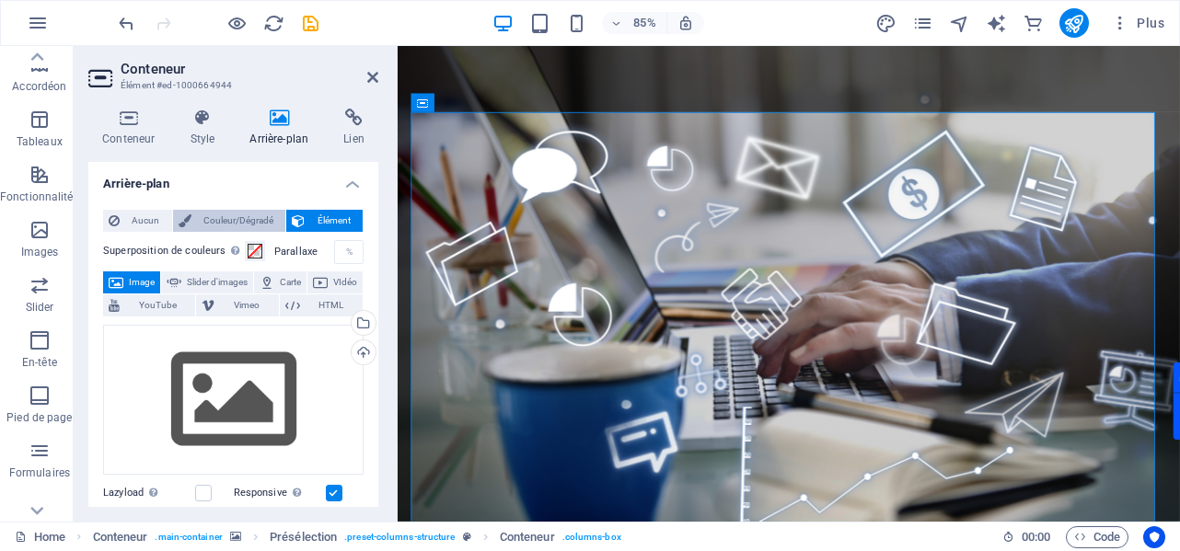
click at [238, 226] on span "Couleur/Dégradé" at bounding box center [239, 221] width 84 height 22
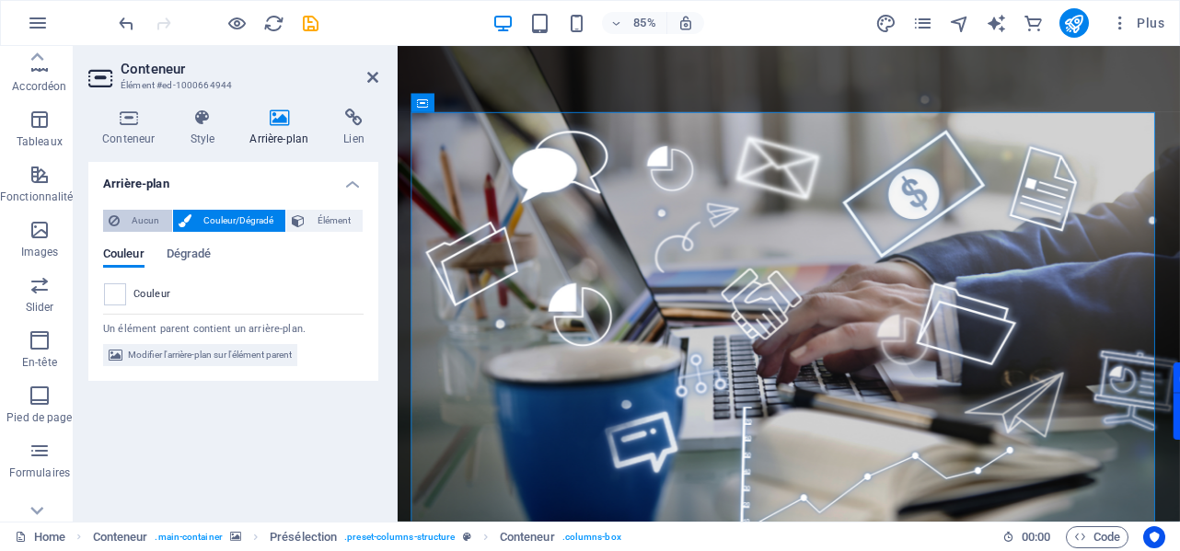
click at [148, 218] on span "Aucun" at bounding box center [145, 221] width 41 height 22
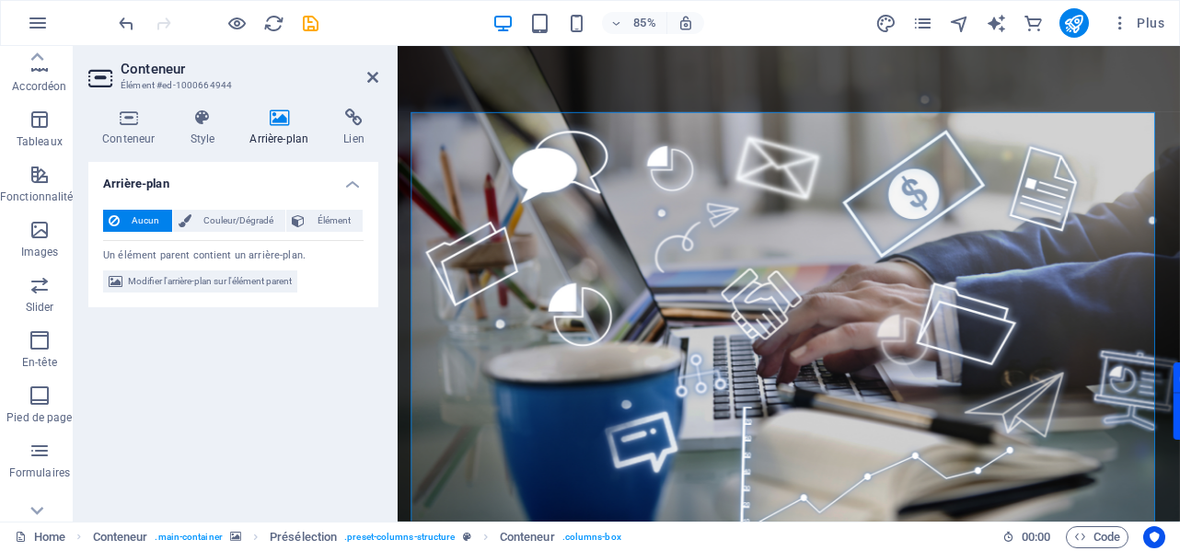
click at [418, 78] on figure at bounding box center [858, 376] width 920 height 661
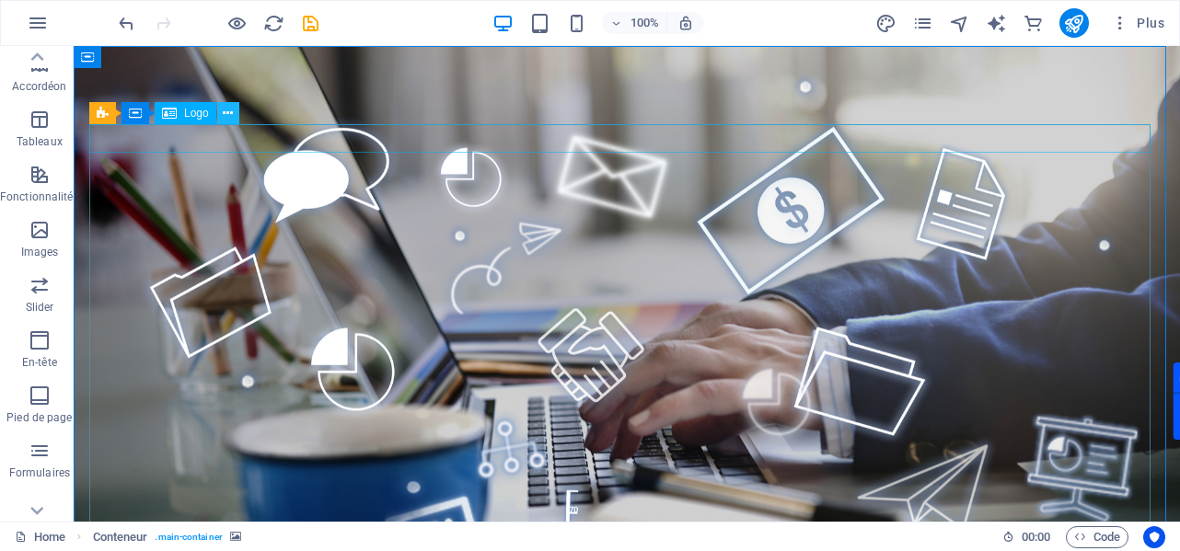
click at [230, 116] on icon at bounding box center [228, 113] width 10 height 19
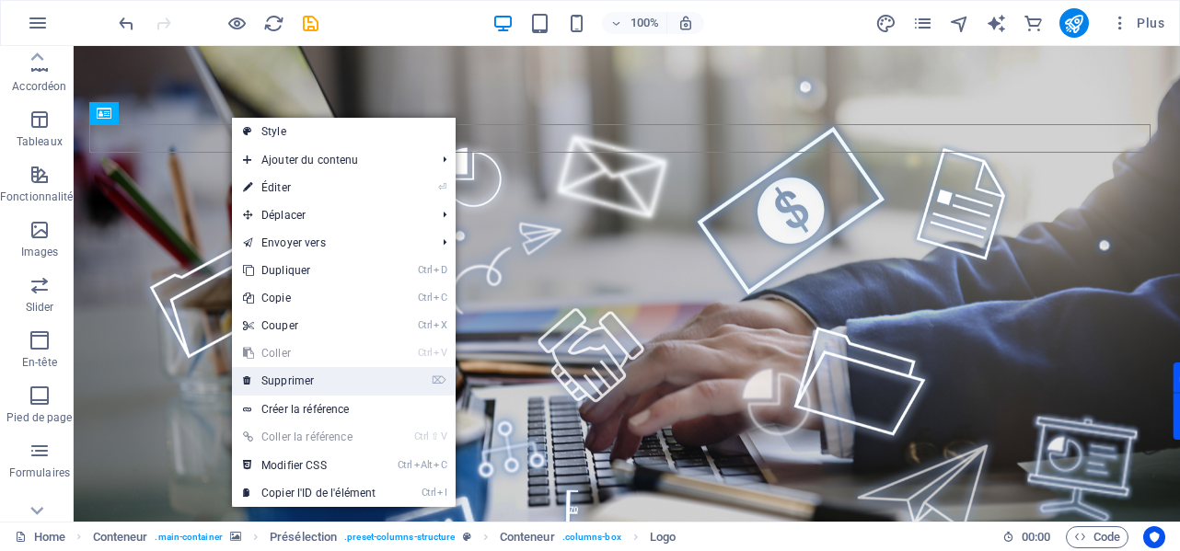
click at [320, 375] on link "⌦ Supprimer" at bounding box center [309, 381] width 155 height 28
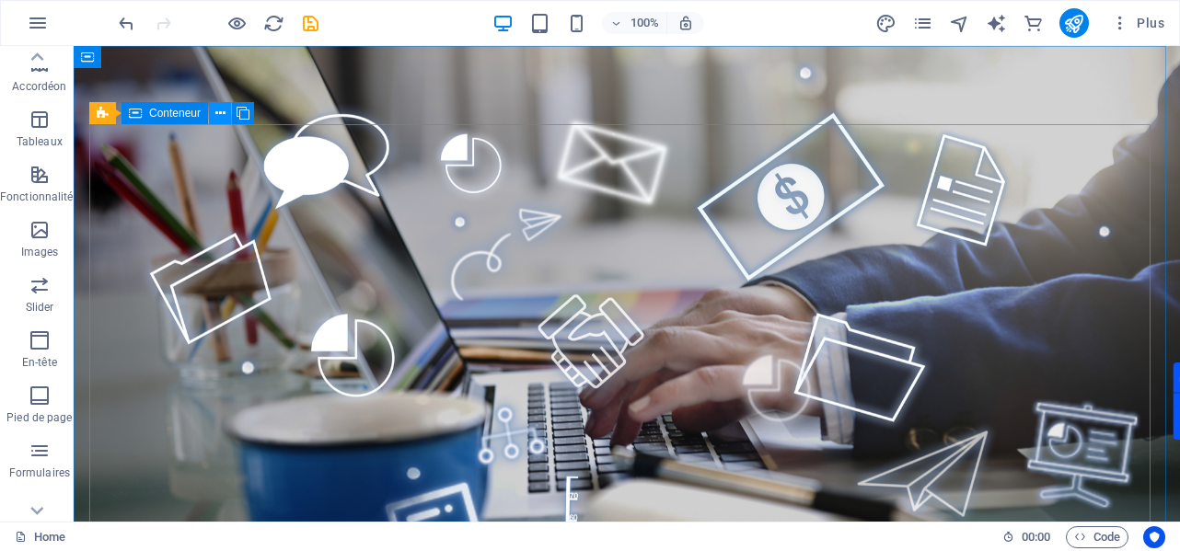
click at [219, 112] on icon at bounding box center [220, 113] width 10 height 19
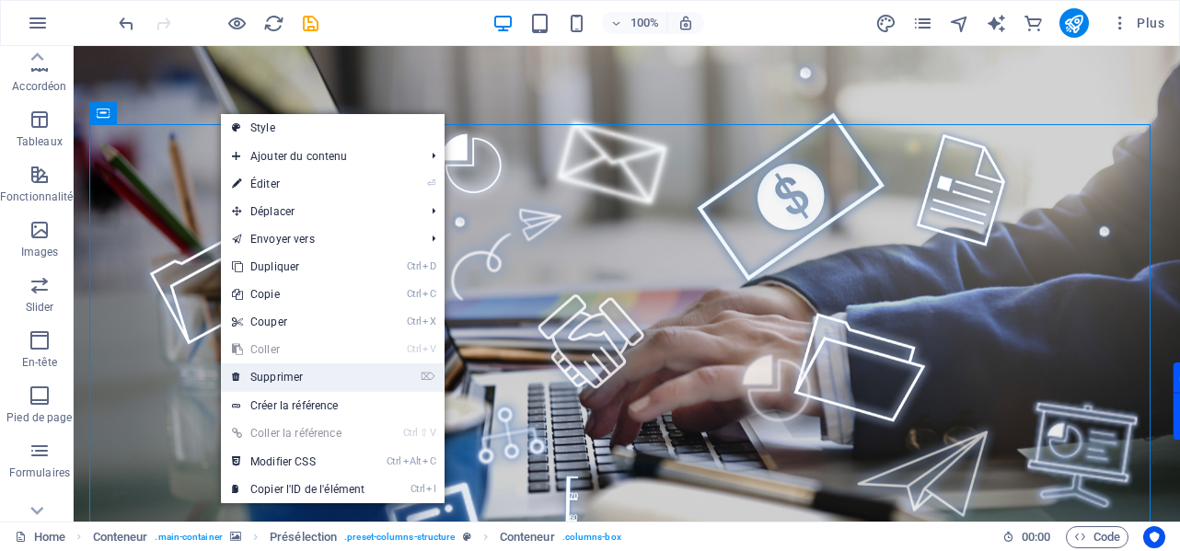
click at [286, 365] on link "⌦ Supprimer" at bounding box center [298, 378] width 155 height 28
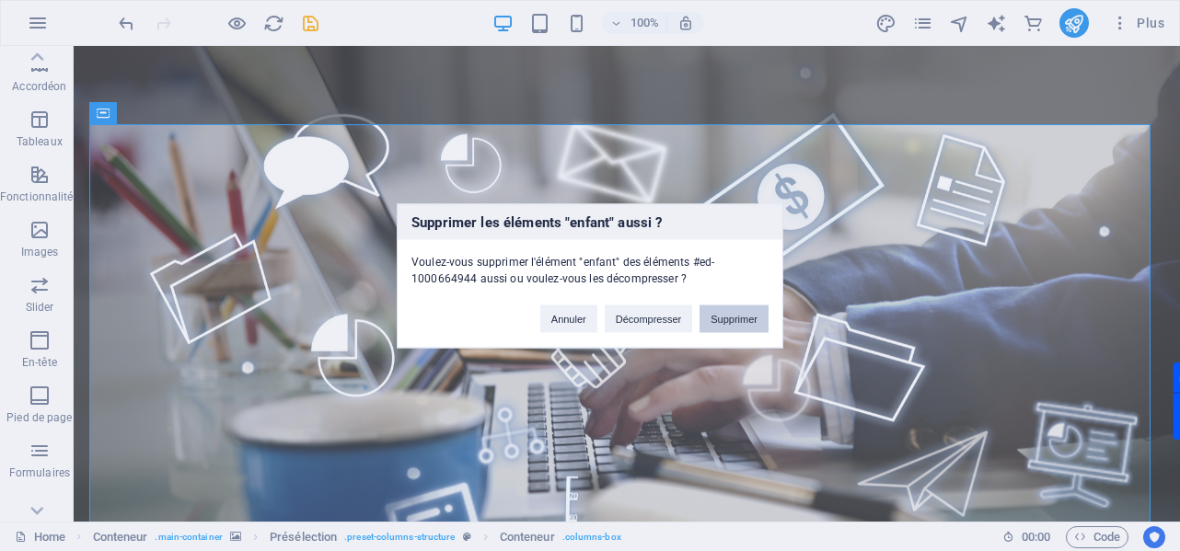
click at [710, 325] on button "Supprimer" at bounding box center [733, 319] width 69 height 28
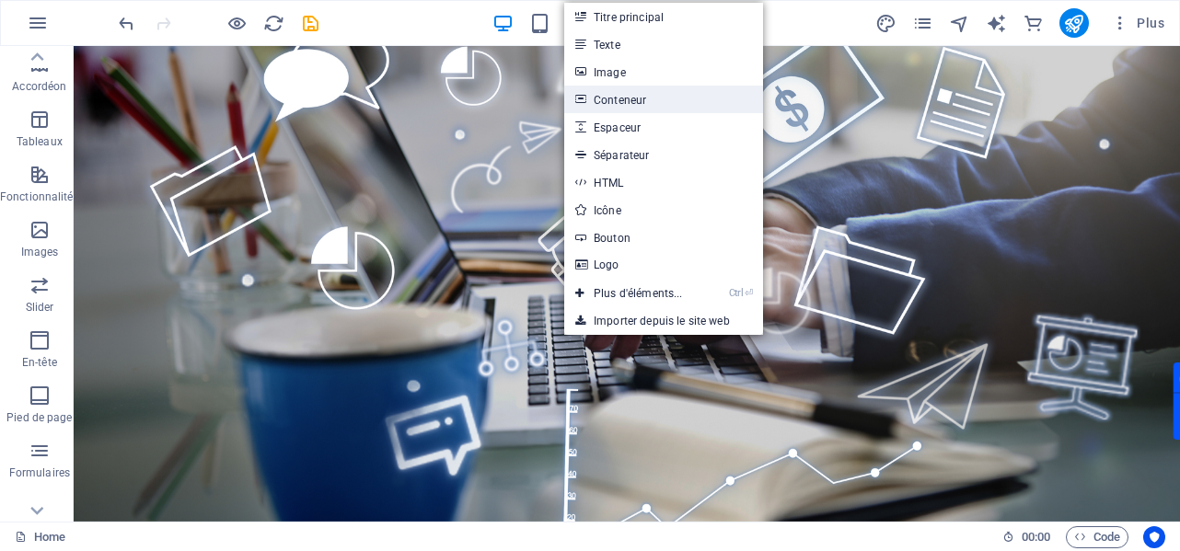
drag, startPoint x: 638, startPoint y: 104, endPoint x: 378, endPoint y: 182, distance: 271.0
click at [638, 104] on link "Conteneur" at bounding box center [663, 100] width 199 height 28
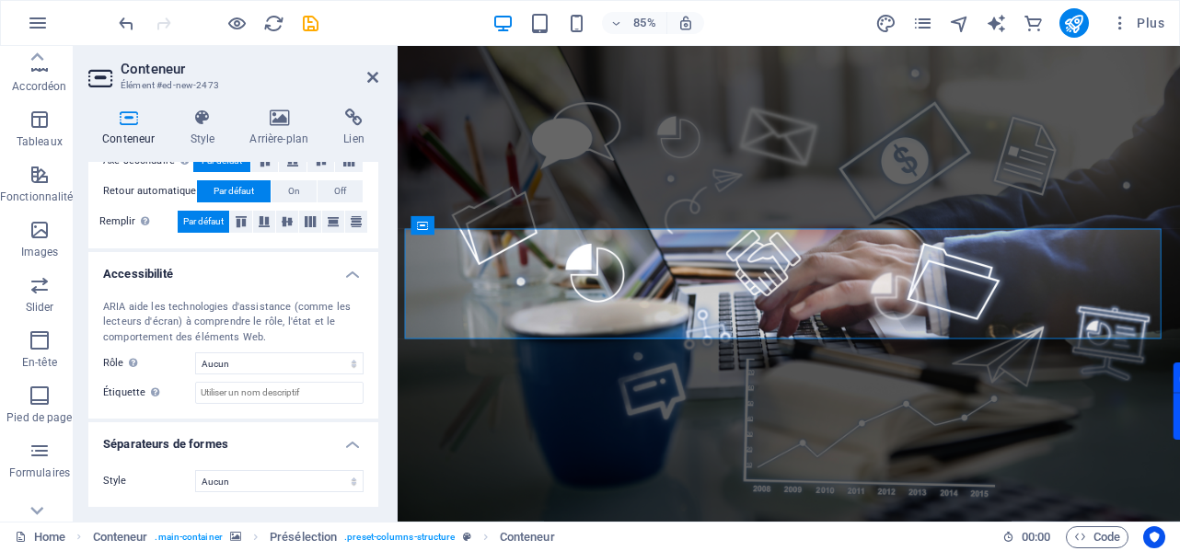
scroll to position [426, 0]
click at [276, 479] on select "Aucun Triangle Carré Diagonale Polygone 1 Polygone 2 Zigzag Plusieurs zigzags V…" at bounding box center [279, 480] width 168 height 22
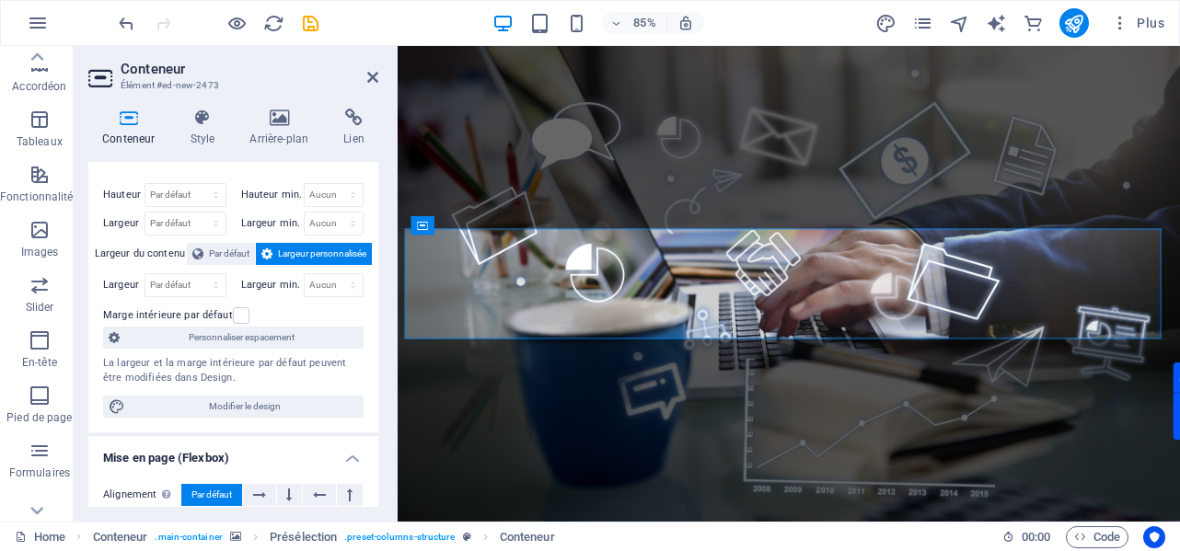
scroll to position [0, 0]
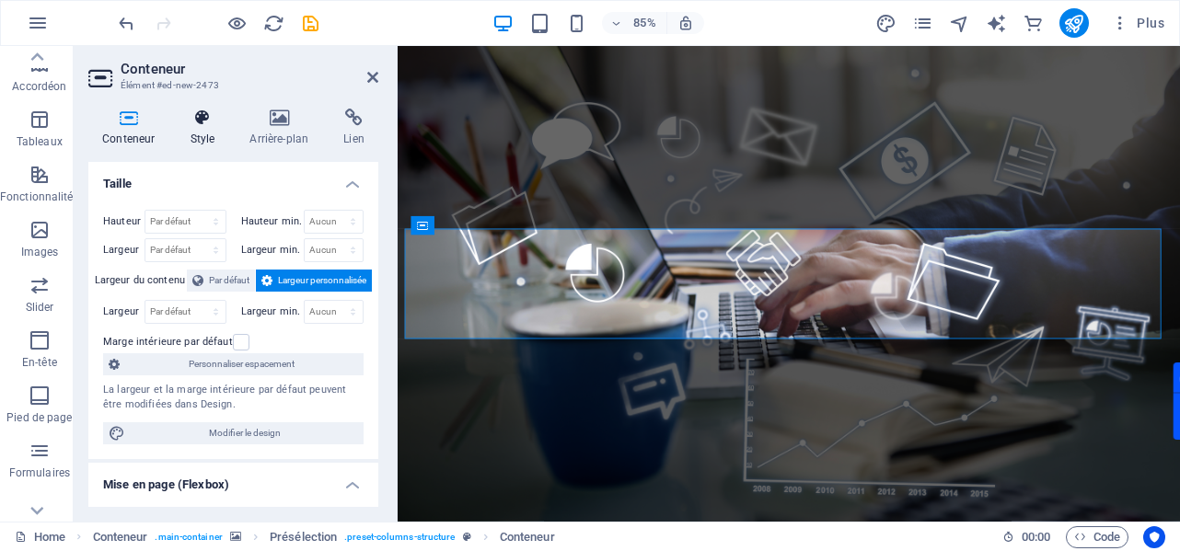
click at [204, 137] on h4 "Style" at bounding box center [206, 128] width 60 height 39
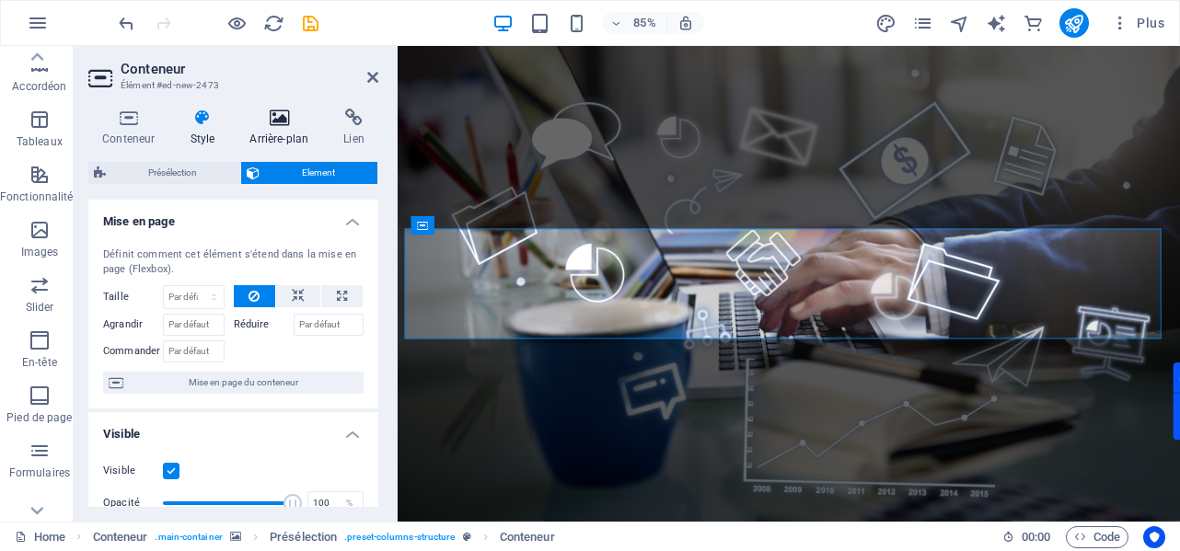
click at [288, 141] on h4 "Arrière-plan" at bounding box center [283, 128] width 94 height 39
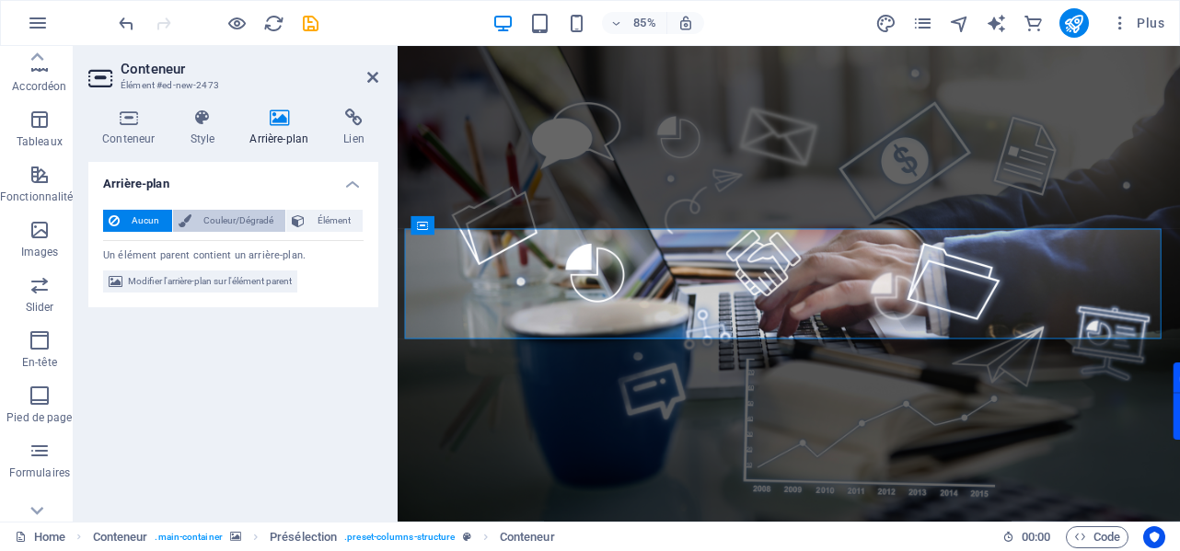
click at [244, 219] on span "Couleur/Dégradé" at bounding box center [239, 221] width 84 height 22
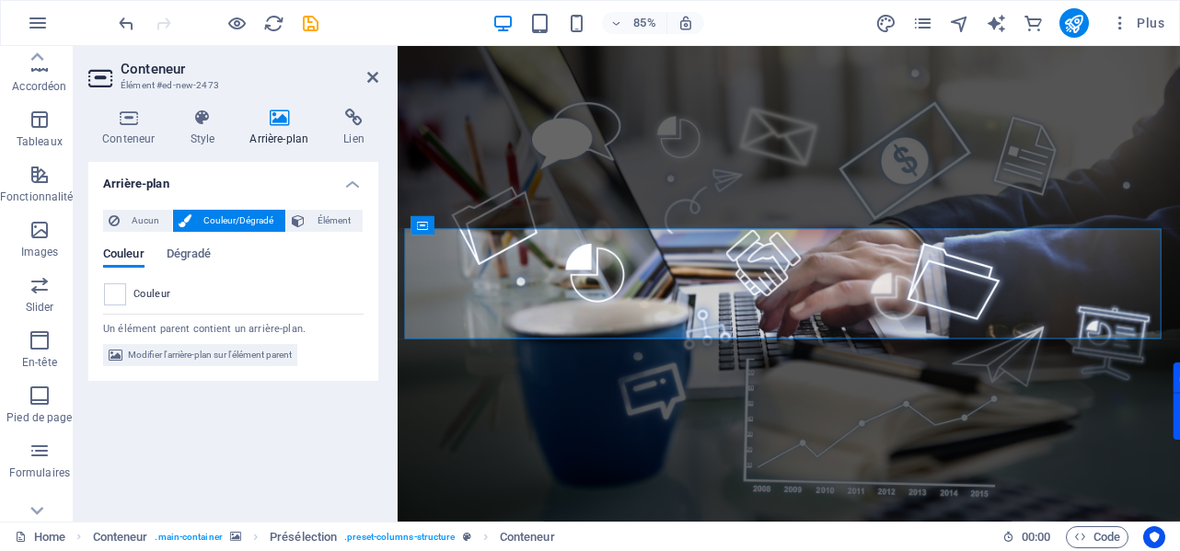
click at [618, 158] on figure at bounding box center [858, 326] width 920 height 560
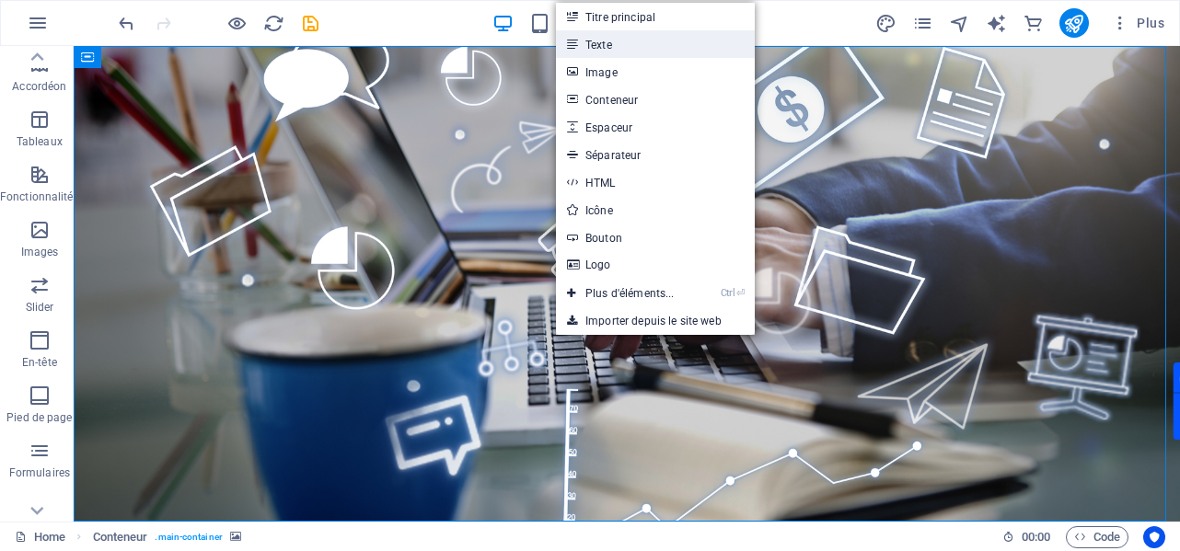
click at [599, 44] on link "Texte" at bounding box center [655, 44] width 199 height 28
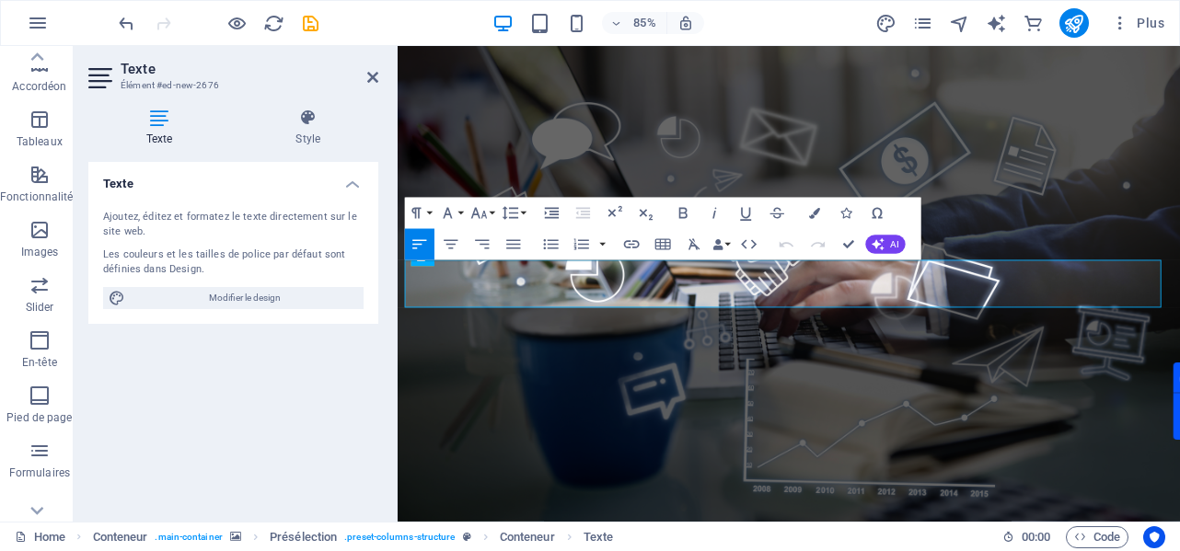
scroll to position [2828, 2]
click at [722, 164] on figure at bounding box center [858, 326] width 920 height 560
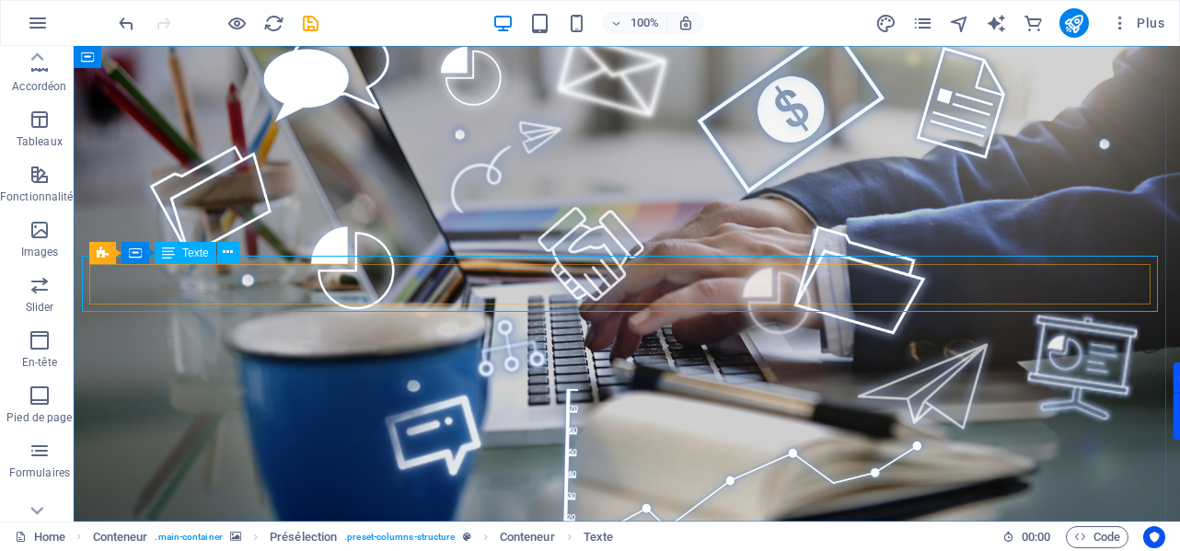
click at [163, 251] on icon at bounding box center [168, 253] width 13 height 22
click at [179, 253] on div "Texte" at bounding box center [186, 253] width 62 height 22
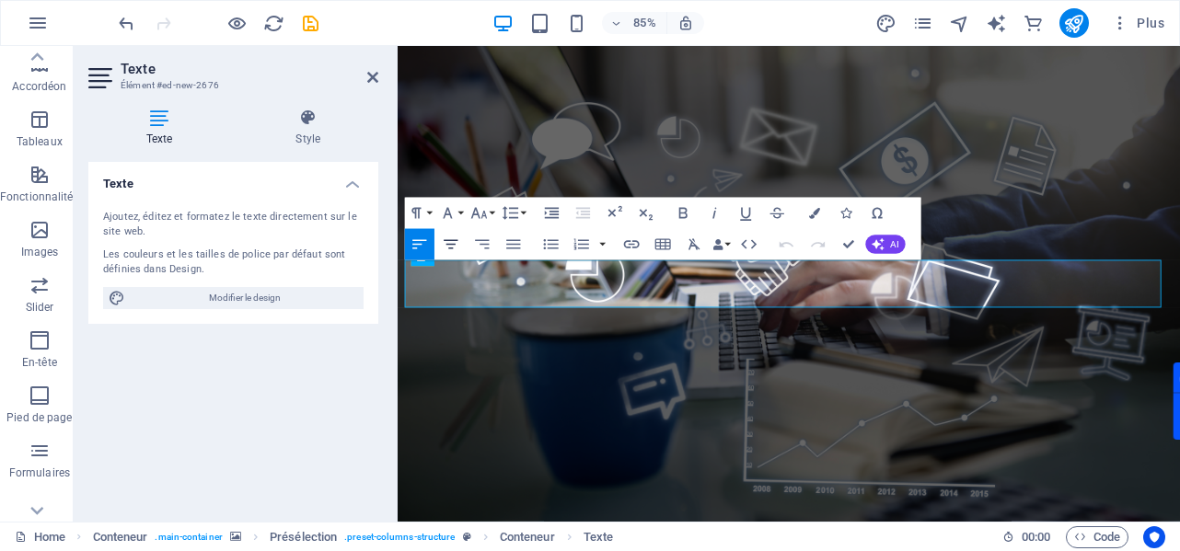
click at [456, 251] on icon "button" at bounding box center [450, 244] width 18 height 18
drag, startPoint x: 369, startPoint y: 78, endPoint x: 342, endPoint y: 73, distance: 27.3
click at [369, 78] on icon at bounding box center [372, 77] width 11 height 15
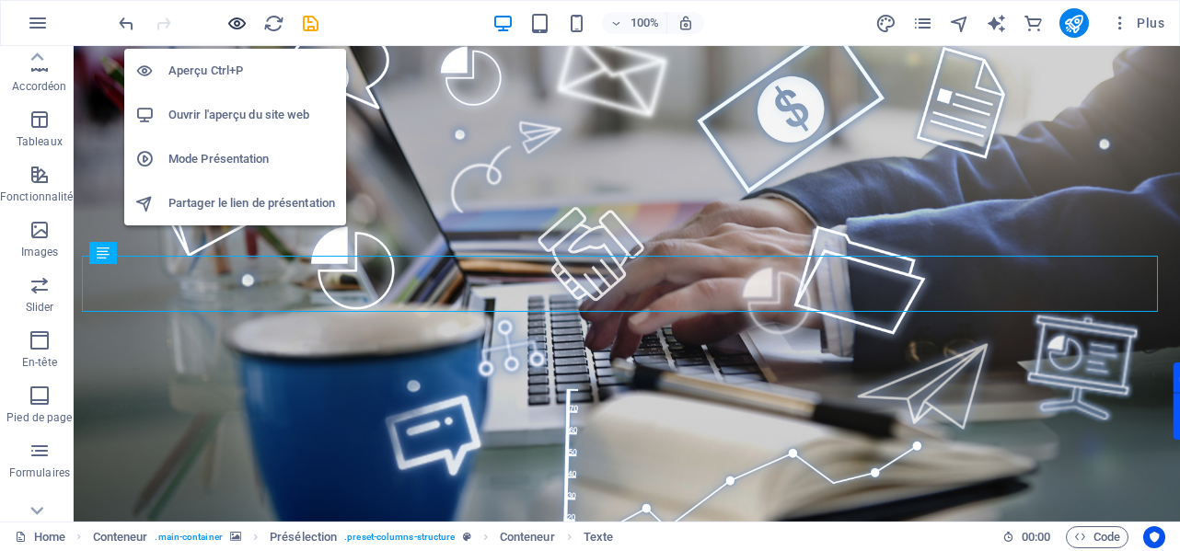
click at [237, 29] on icon "button" at bounding box center [236, 23] width 21 height 21
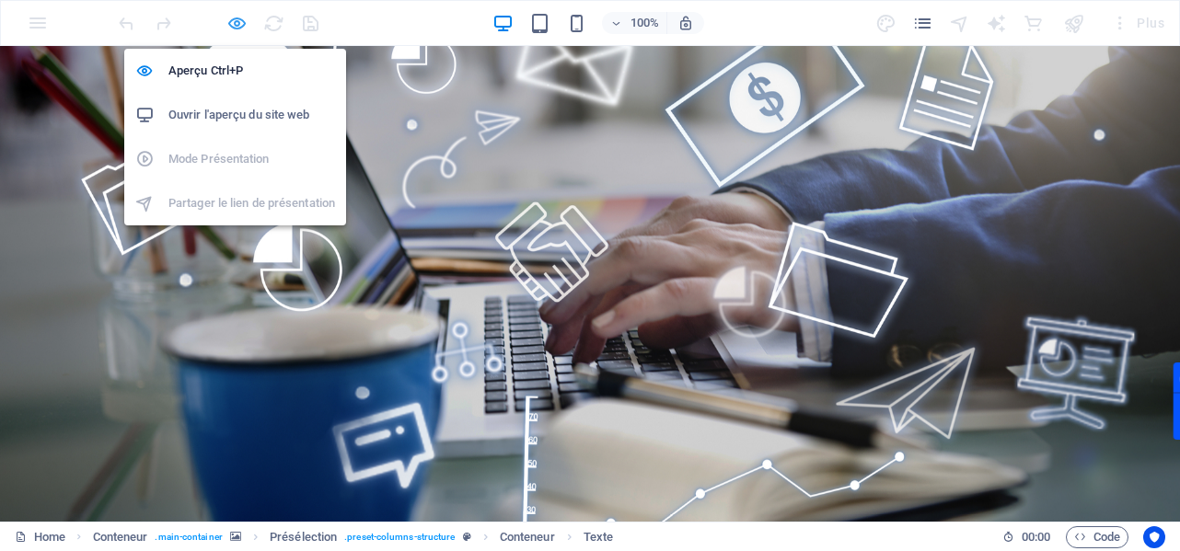
click at [248, 28] on span "button" at bounding box center [236, 23] width 22 height 21
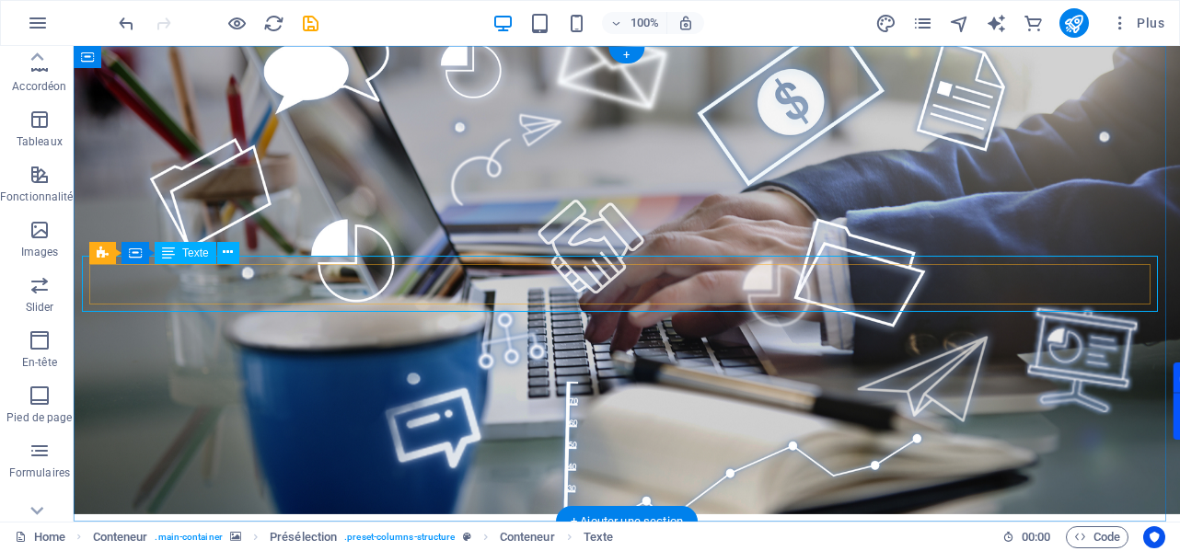
scroll to position [0, 0]
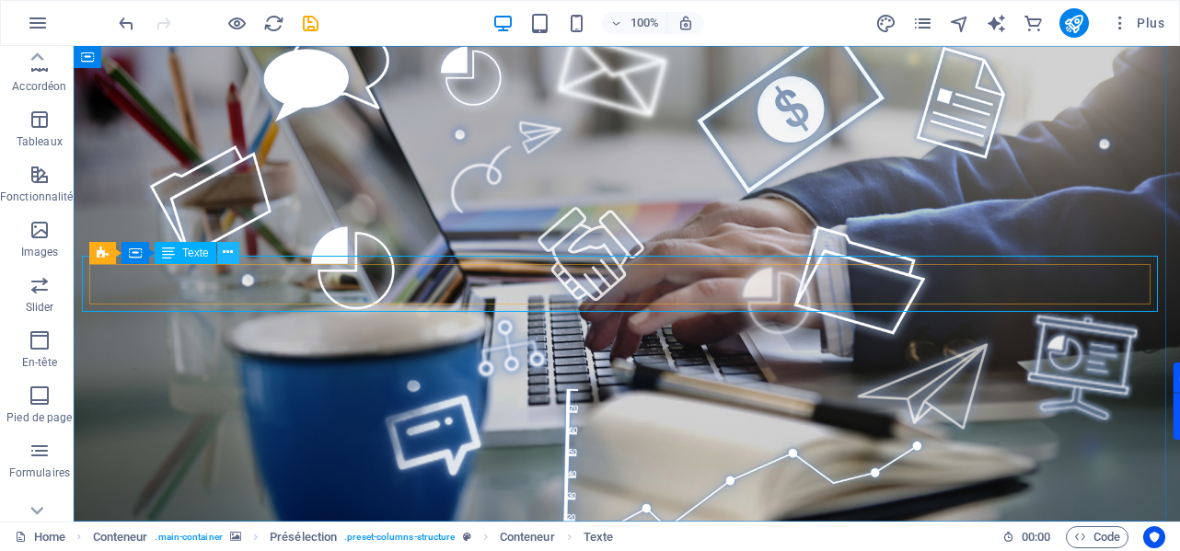
click at [234, 256] on button at bounding box center [228, 253] width 22 height 22
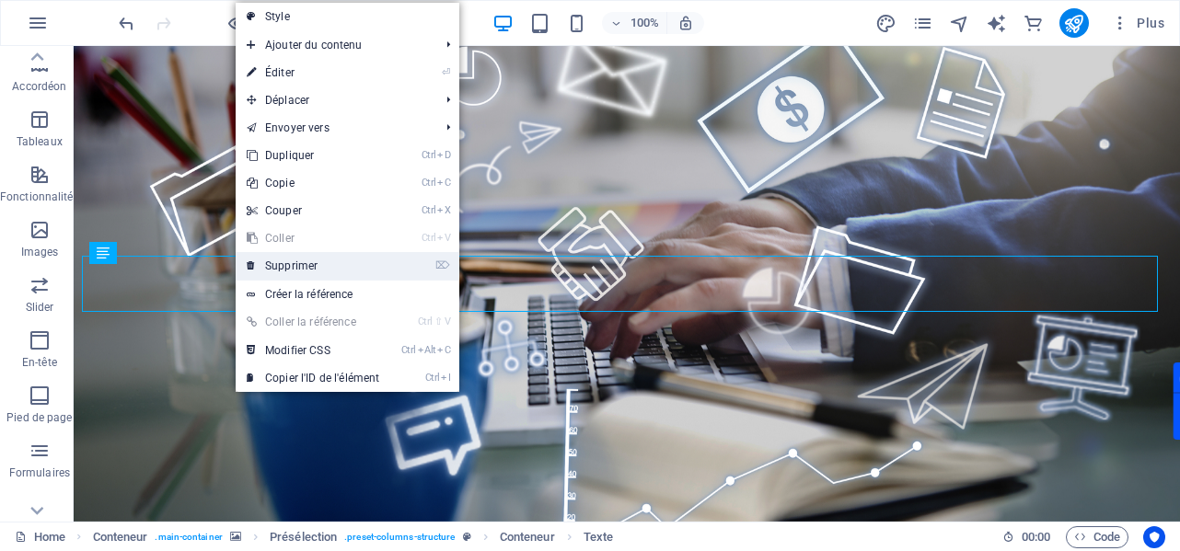
click at [308, 272] on link "⌦ Supprimer" at bounding box center [313, 266] width 155 height 28
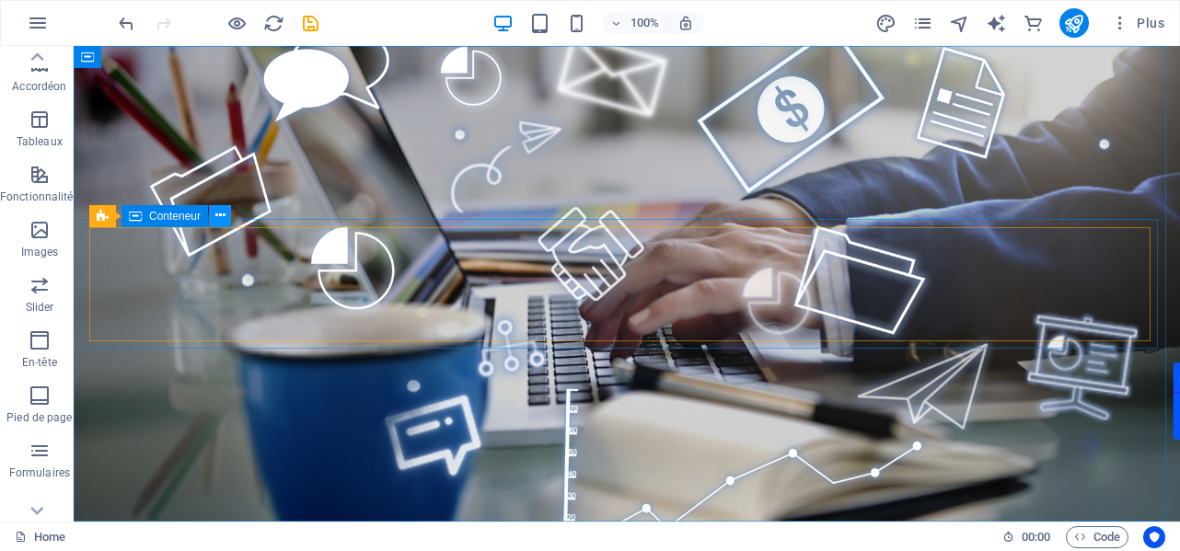
click at [217, 219] on icon at bounding box center [220, 215] width 10 height 19
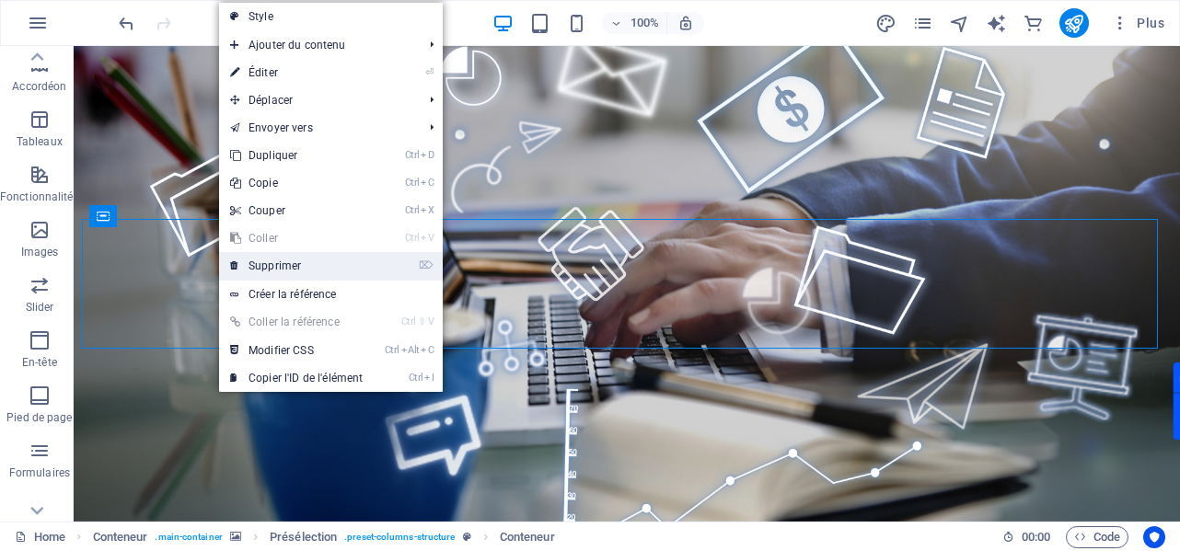
click at [291, 260] on link "⌦ Supprimer" at bounding box center [296, 266] width 155 height 28
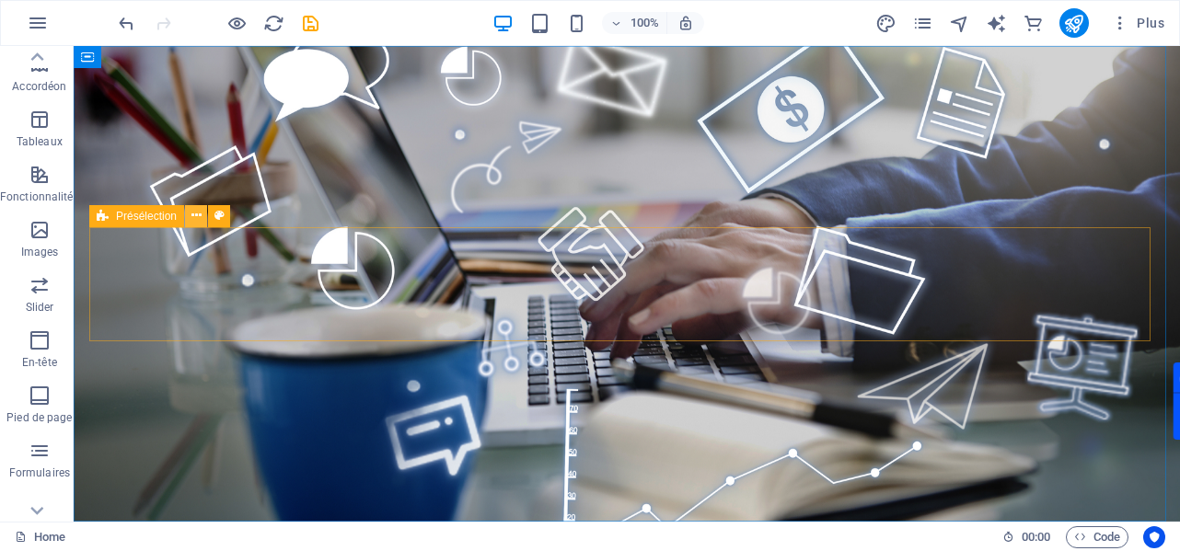
click at [197, 222] on icon at bounding box center [196, 215] width 10 height 19
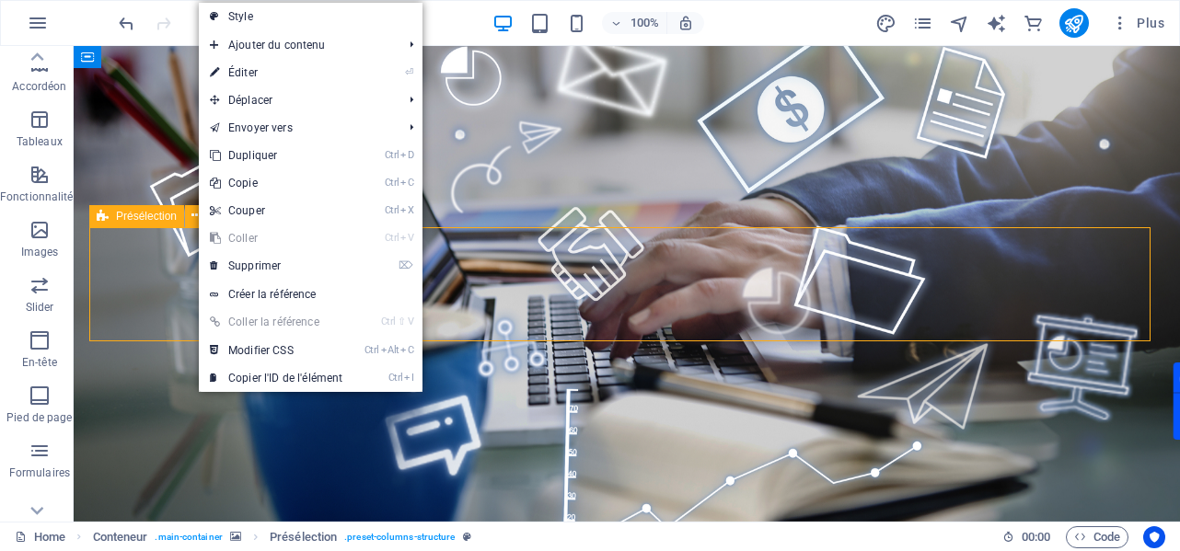
click at [144, 222] on span "Présélection" at bounding box center [146, 216] width 61 height 11
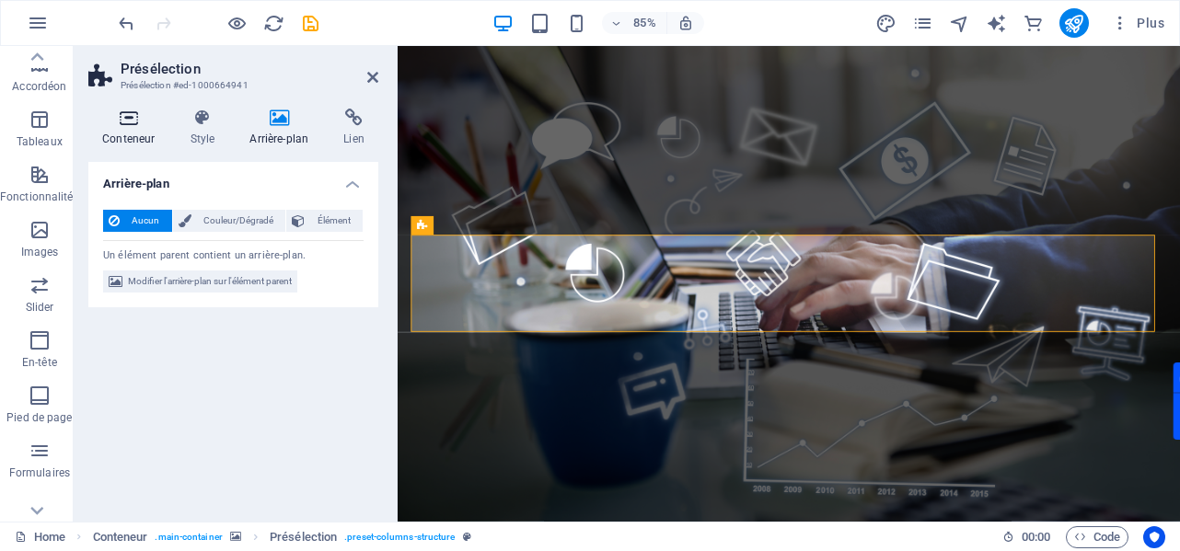
click at [131, 137] on h4 "Conteneur" at bounding box center [131, 128] width 87 height 39
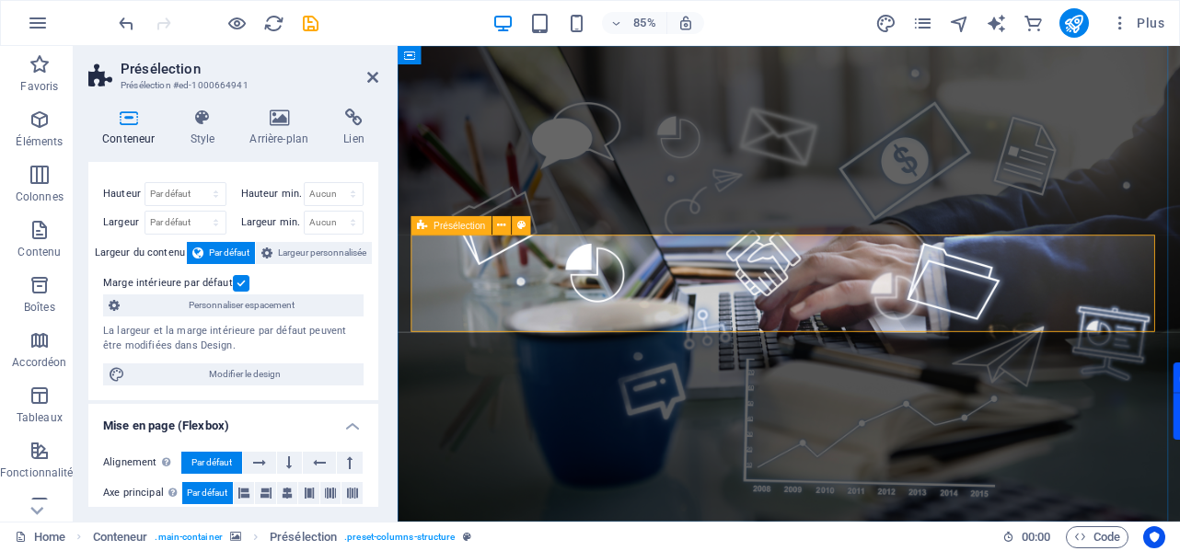
drag, startPoint x: 433, startPoint y: 237, endPoint x: 705, endPoint y: 302, distance: 279.9
click at [50, 184] on span "Colonnes" at bounding box center [39, 186] width 79 height 44
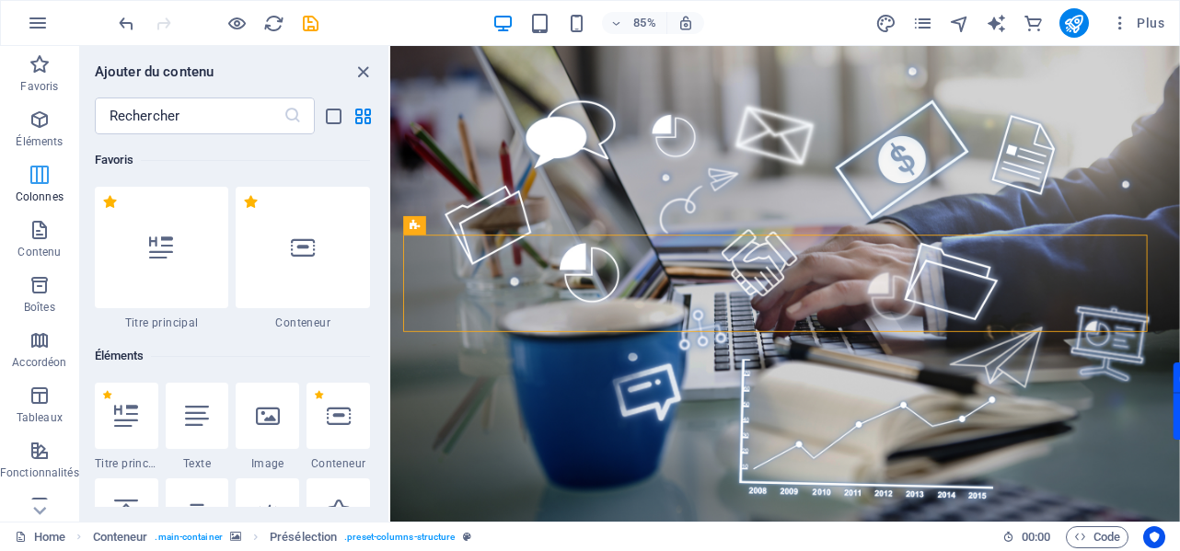
click at [31, 185] on icon "button" at bounding box center [40, 175] width 22 height 22
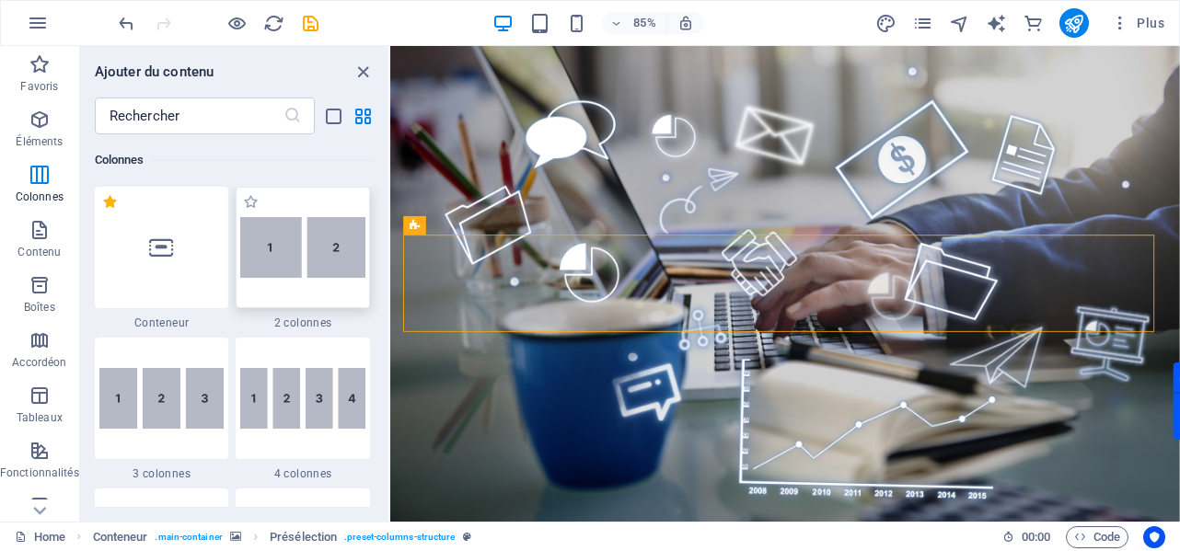
click at [317, 271] on img at bounding box center [302, 248] width 125 height 62
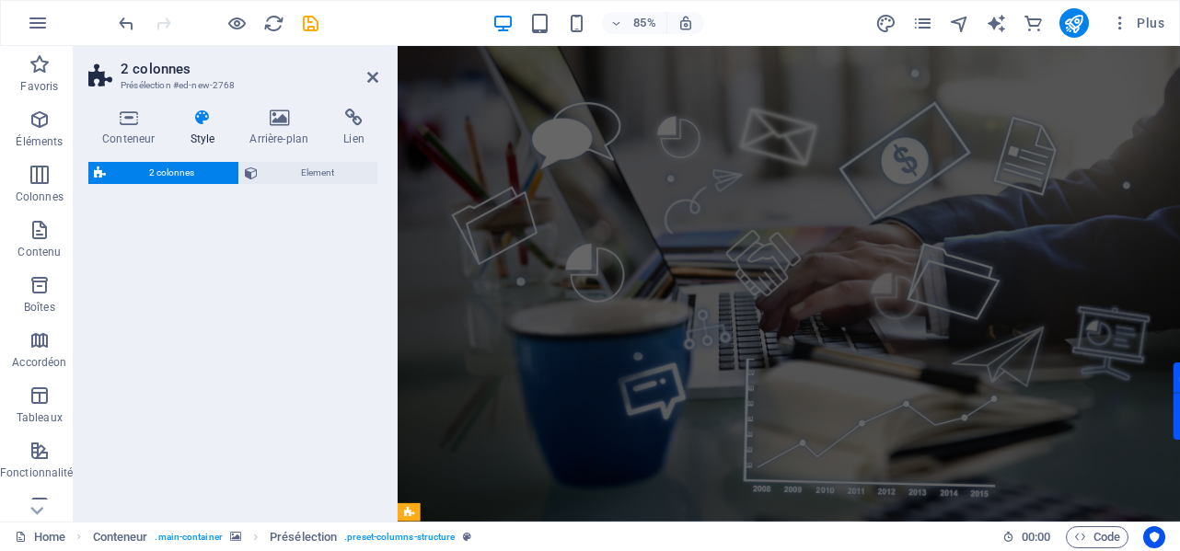
select select "rem"
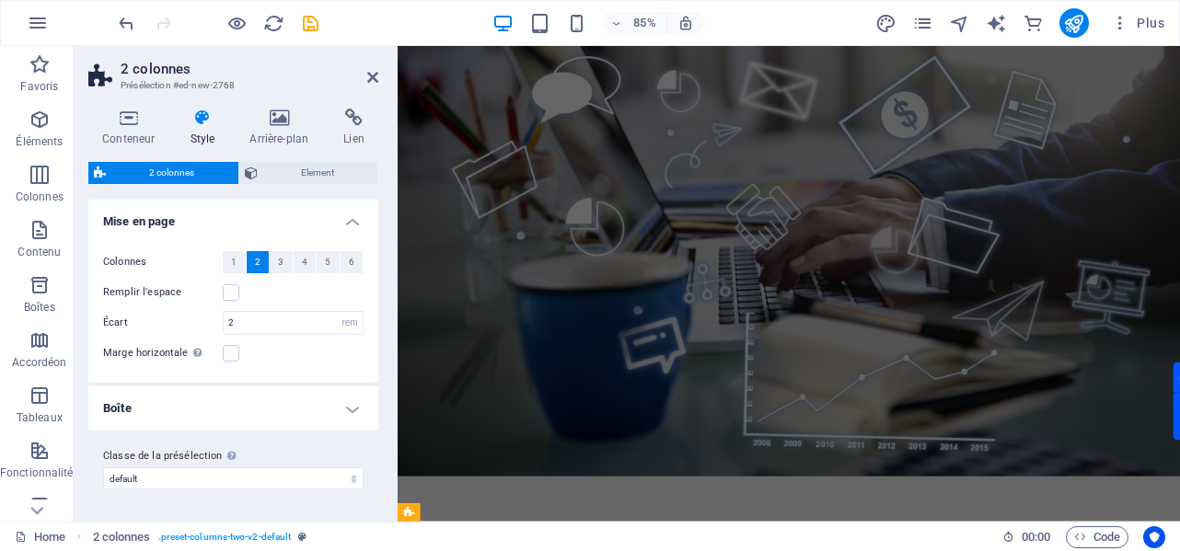
scroll to position [0, 0]
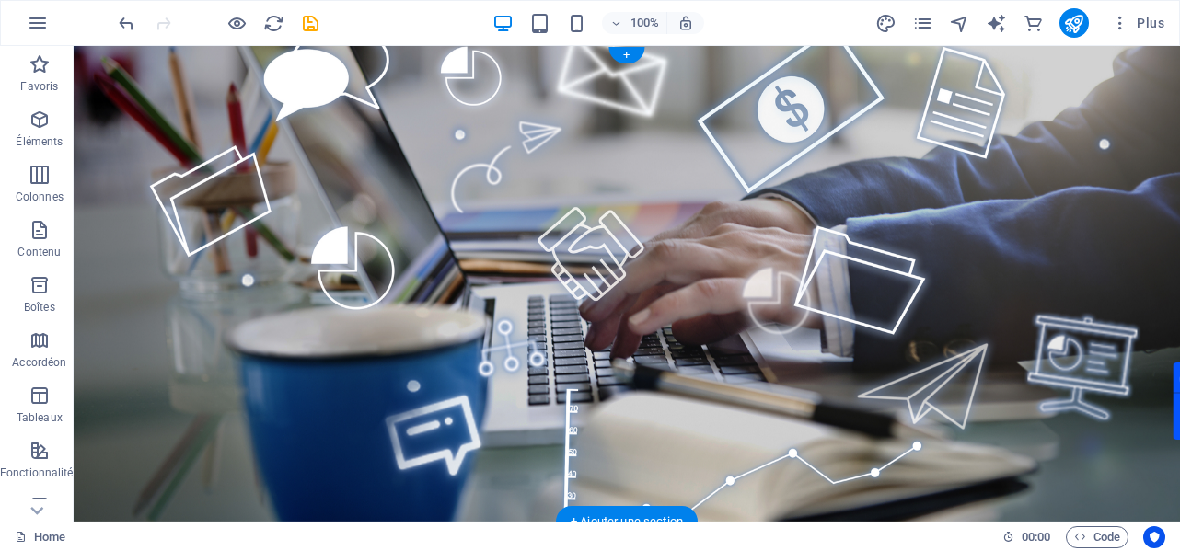
click at [111, 82] on figure at bounding box center [627, 284] width 1106 height 476
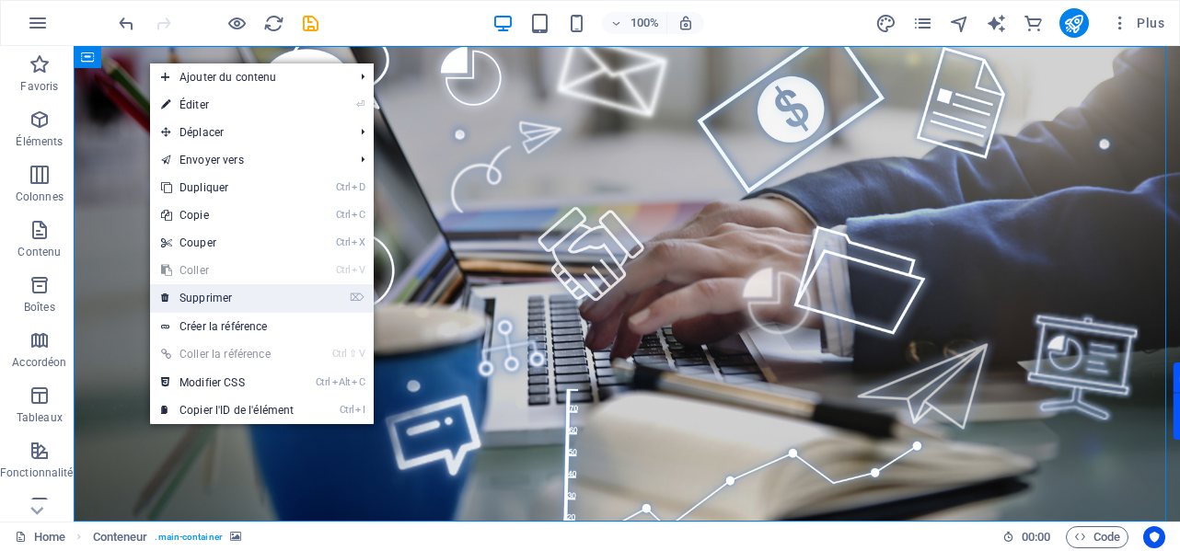
click at [214, 306] on link "⌦ Supprimer" at bounding box center [227, 298] width 155 height 28
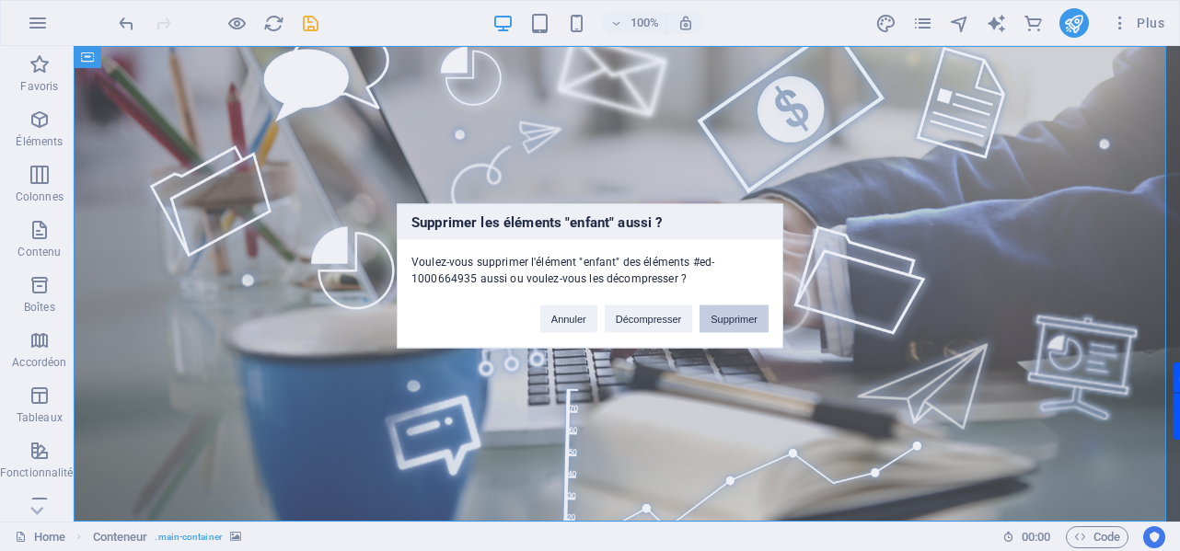
click at [725, 323] on button "Supprimer" at bounding box center [733, 319] width 69 height 28
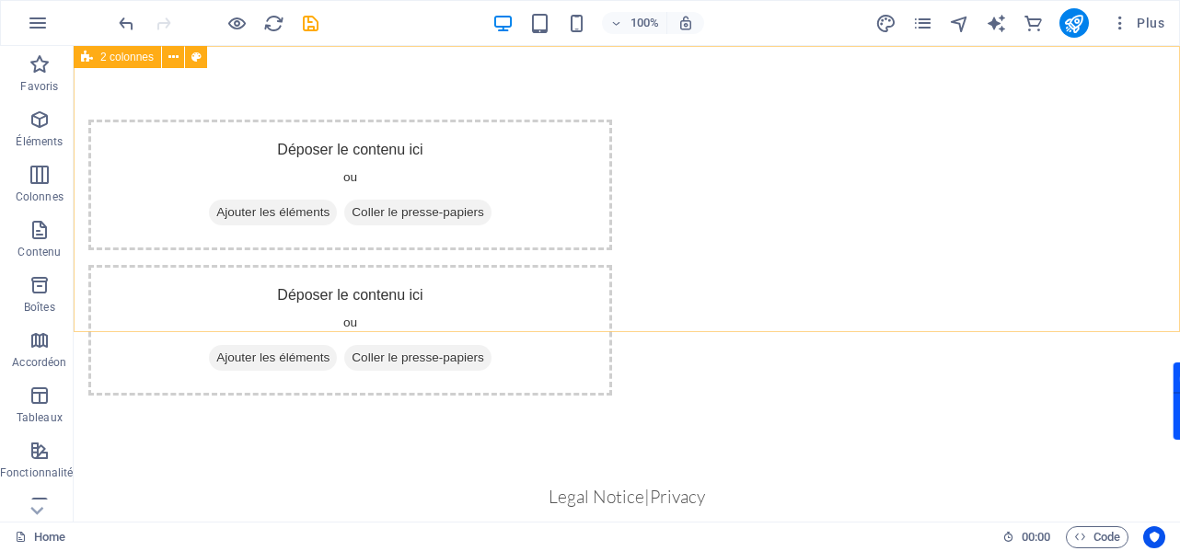
click at [134, 60] on span "2 colonnes" at bounding box center [126, 57] width 53 height 11
select select "rem"
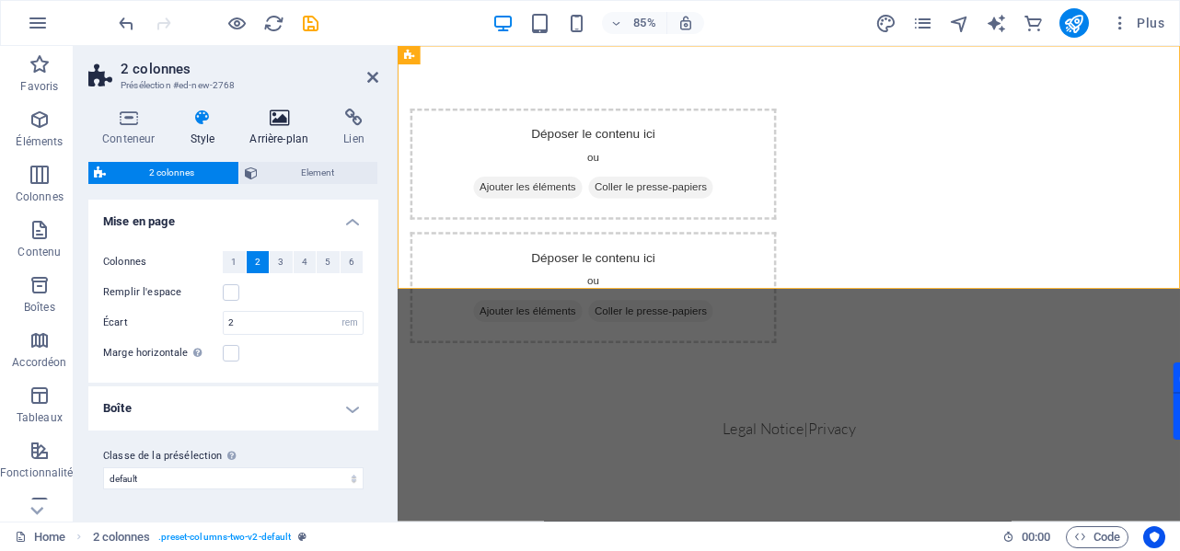
click at [278, 137] on h4 "Arrière-plan" at bounding box center [283, 128] width 94 height 39
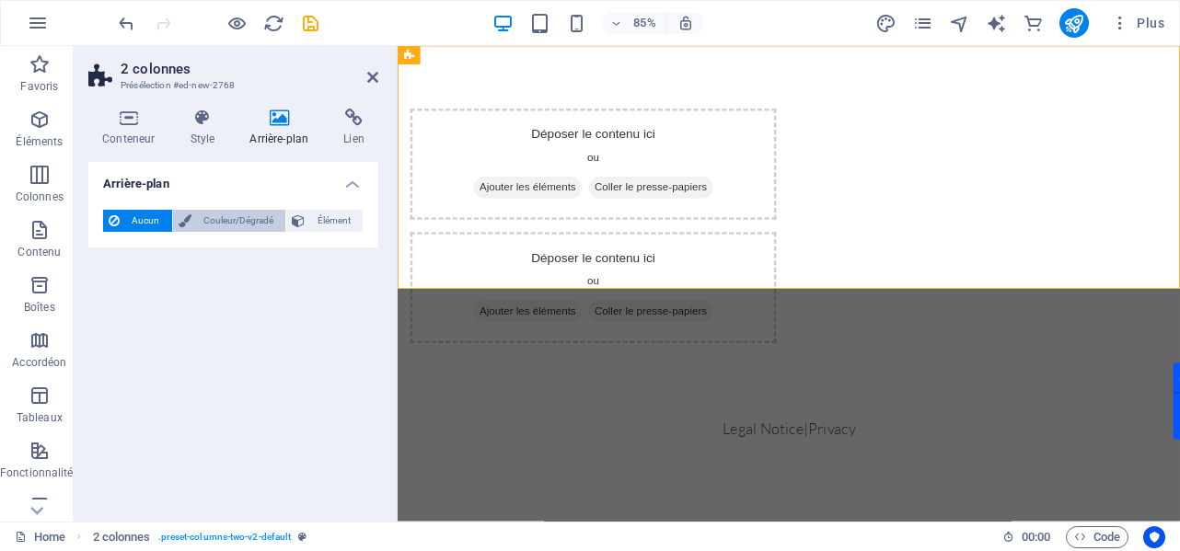
click at [265, 222] on span "Couleur/Dégradé" at bounding box center [239, 221] width 84 height 22
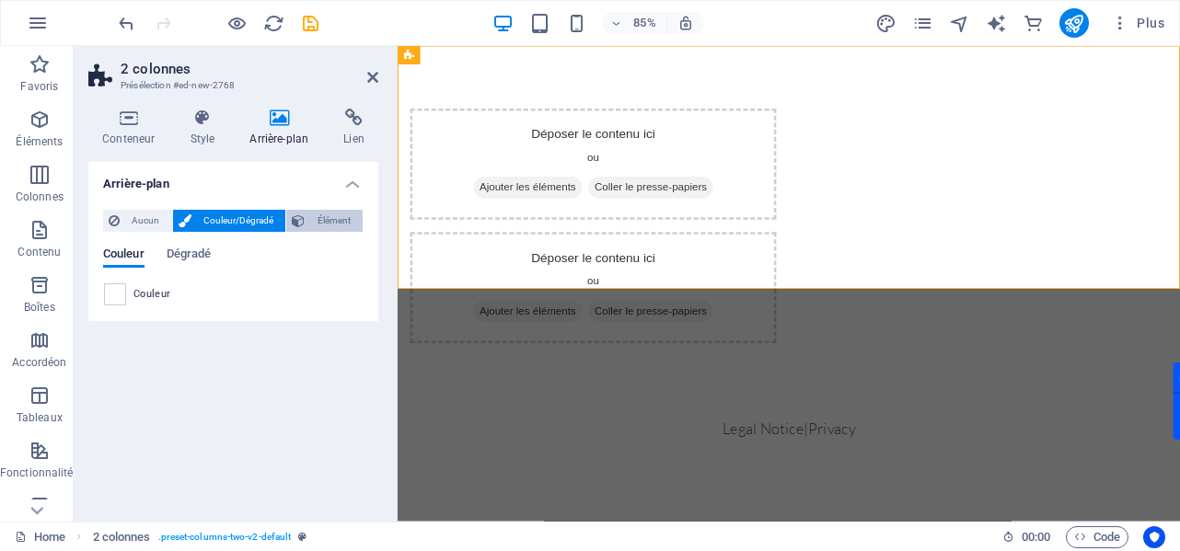
click at [317, 217] on span "Élément" at bounding box center [333, 221] width 47 height 22
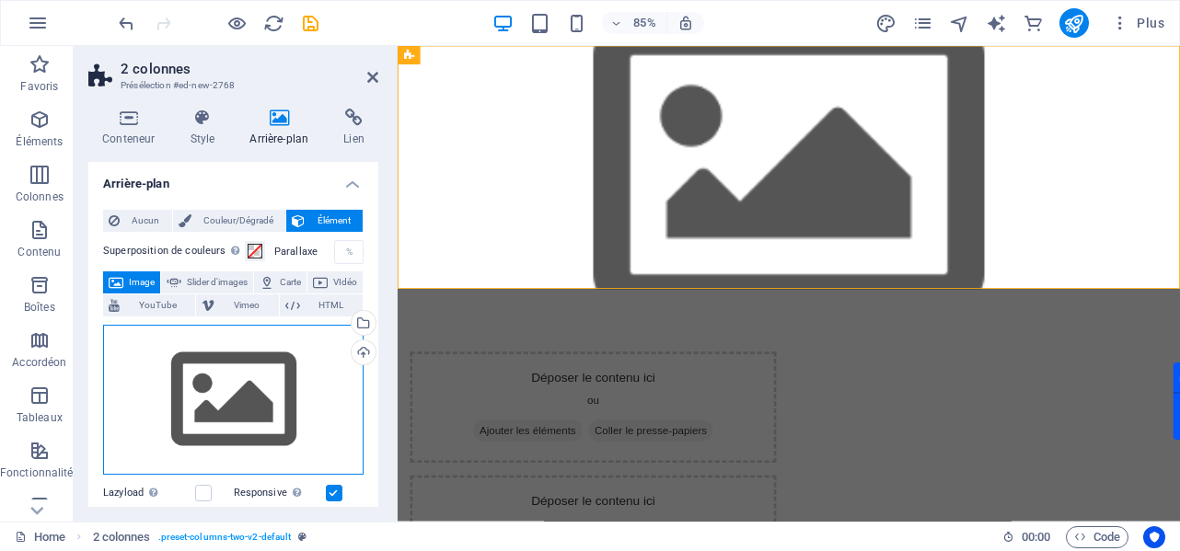
click at [271, 397] on div "Glissez les fichiers ici, cliquez pour choisir les fichiers ou sélectionnez les…" at bounding box center [233, 400] width 260 height 151
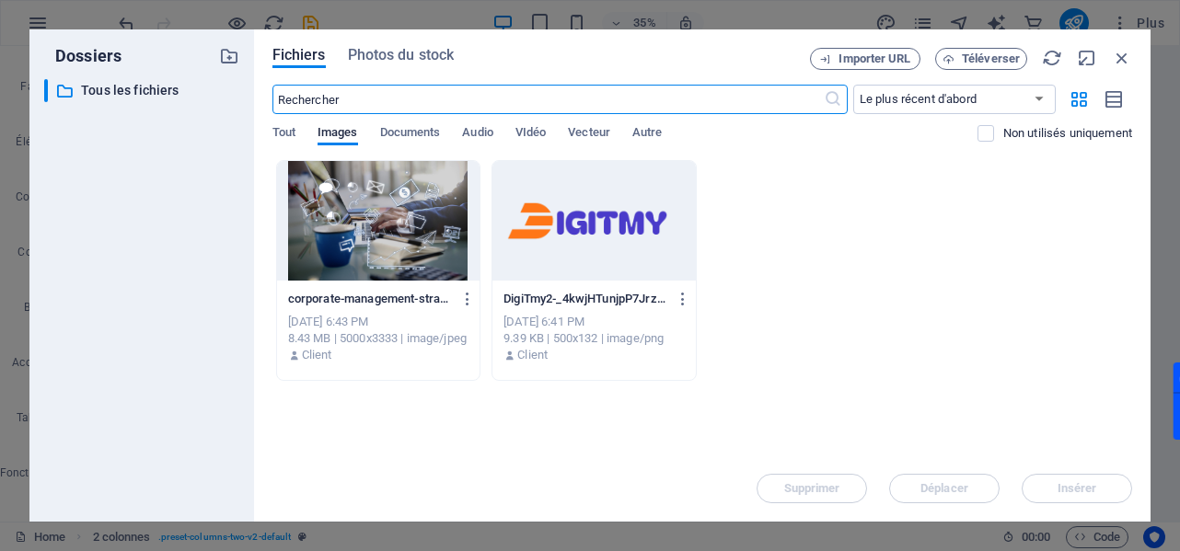
click at [395, 217] on div at bounding box center [378, 221] width 203 height 120
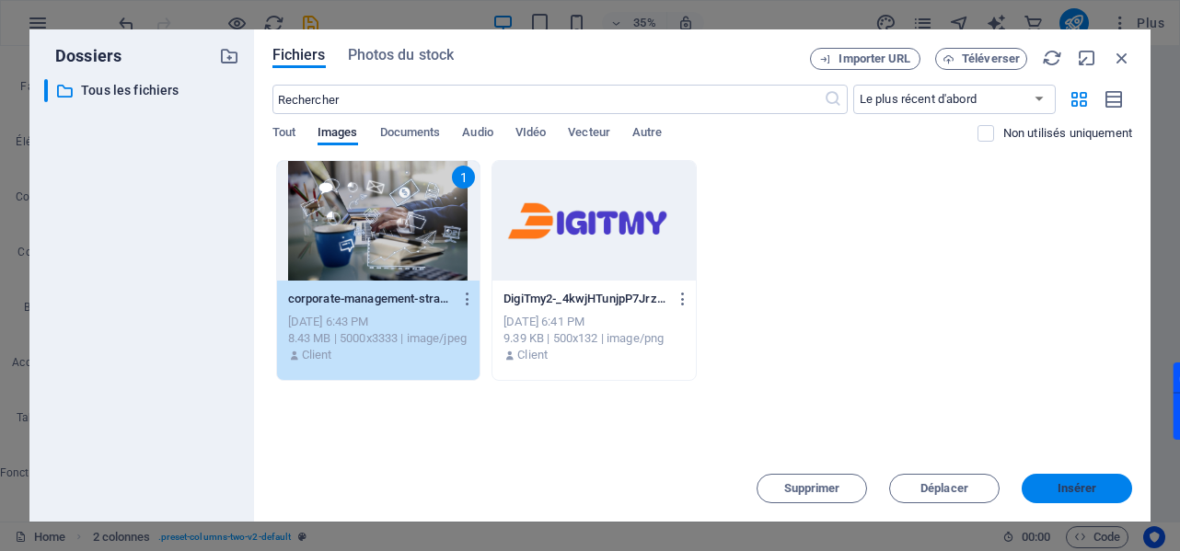
click at [1047, 490] on span "Insérer" at bounding box center [1077, 488] width 96 height 11
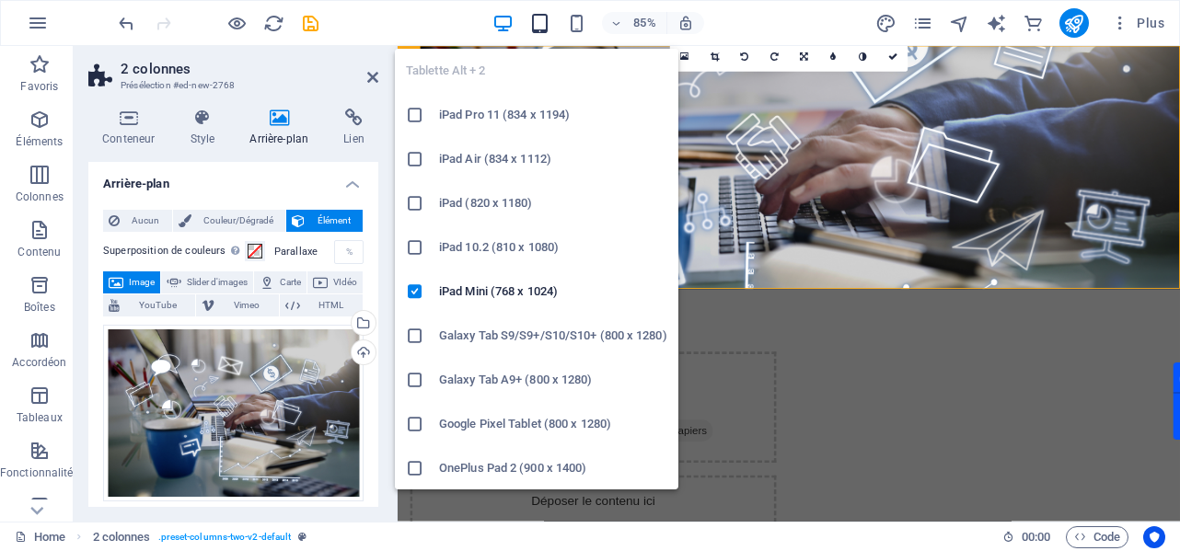
click at [533, 19] on icon "button" at bounding box center [539, 23] width 21 height 21
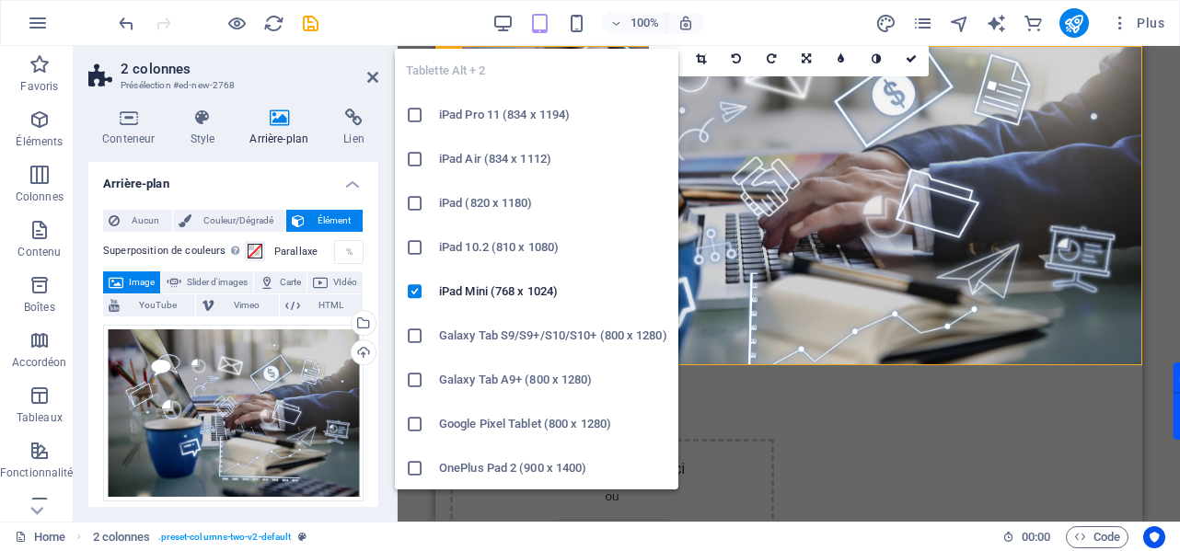
click at [542, 25] on icon "button" at bounding box center [539, 23] width 21 height 21
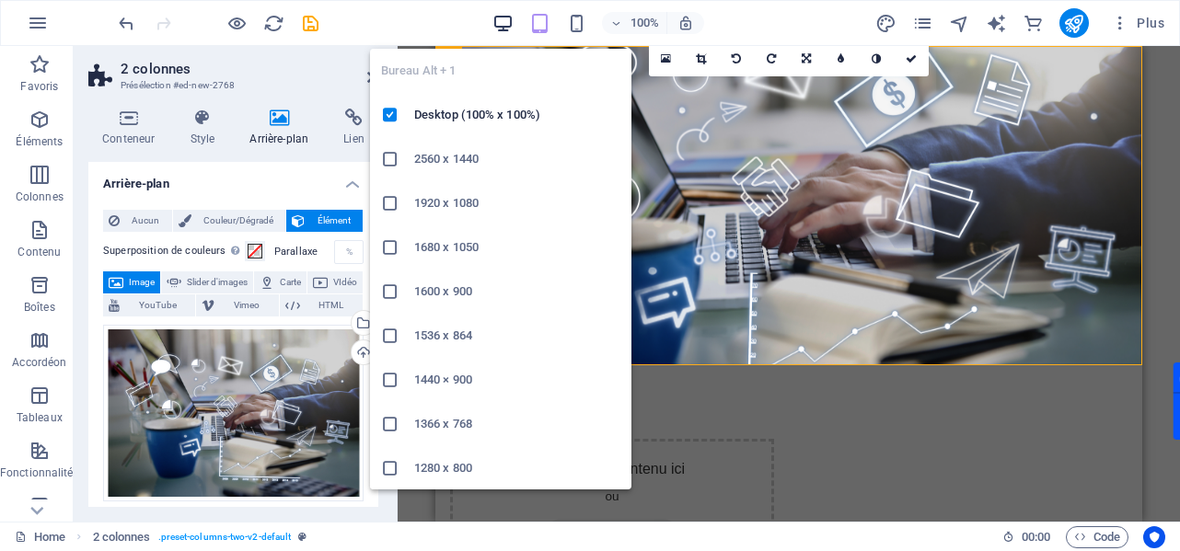
click at [510, 17] on icon "button" at bounding box center [502, 23] width 21 height 21
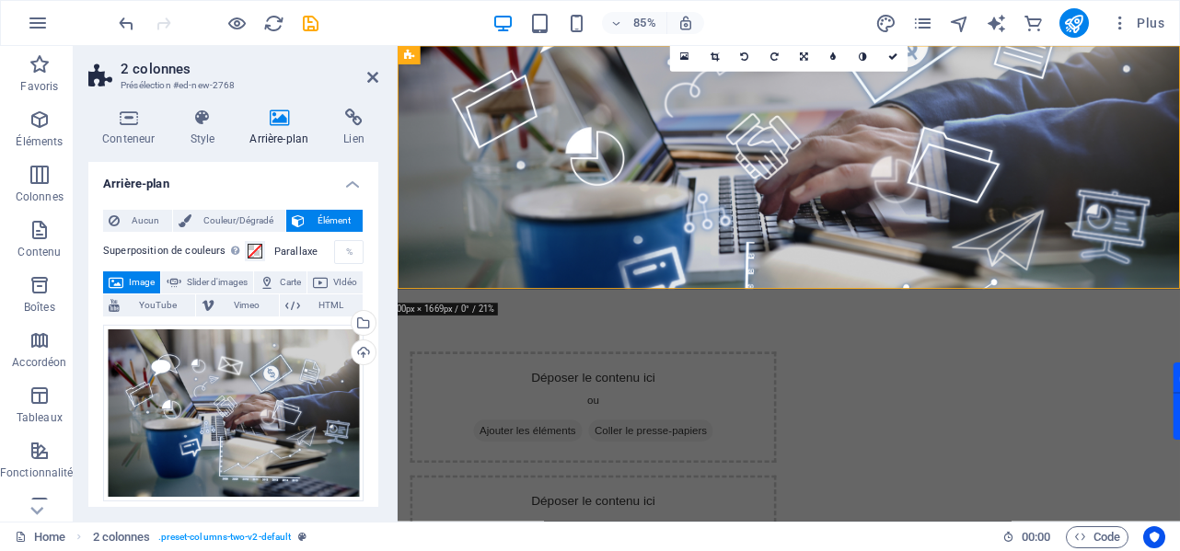
click at [838, 261] on figure at bounding box center [858, 189] width 920 height 286
click at [421, 21] on div "85% Plus" at bounding box center [643, 22] width 1056 height 29
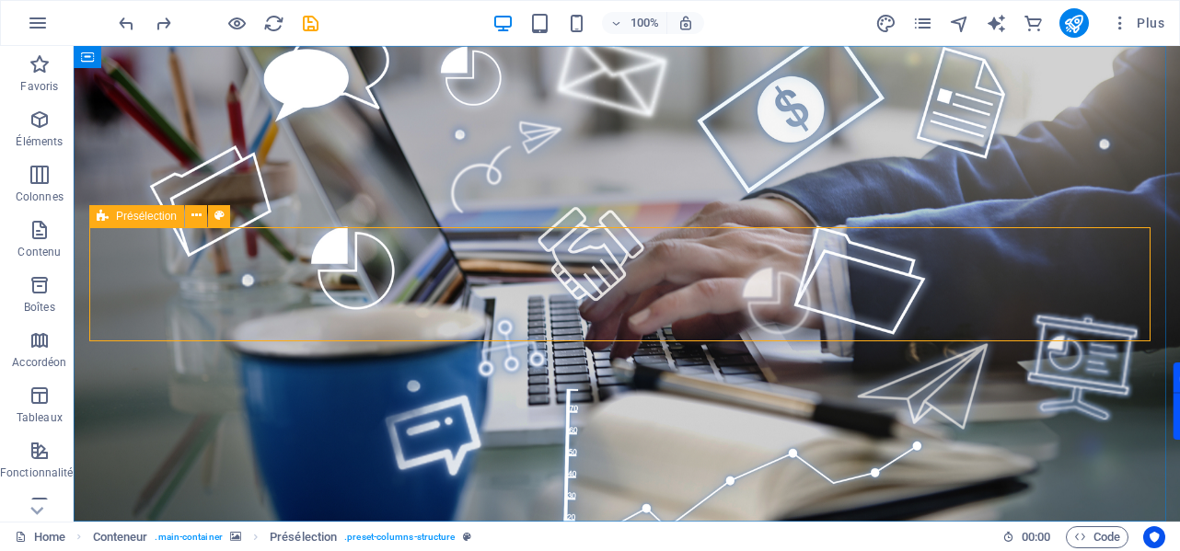
drag, startPoint x: 110, startPoint y: 225, endPoint x: 388, endPoint y: 255, distance: 280.4
click at [40, 177] on icon "button" at bounding box center [40, 175] width 22 height 22
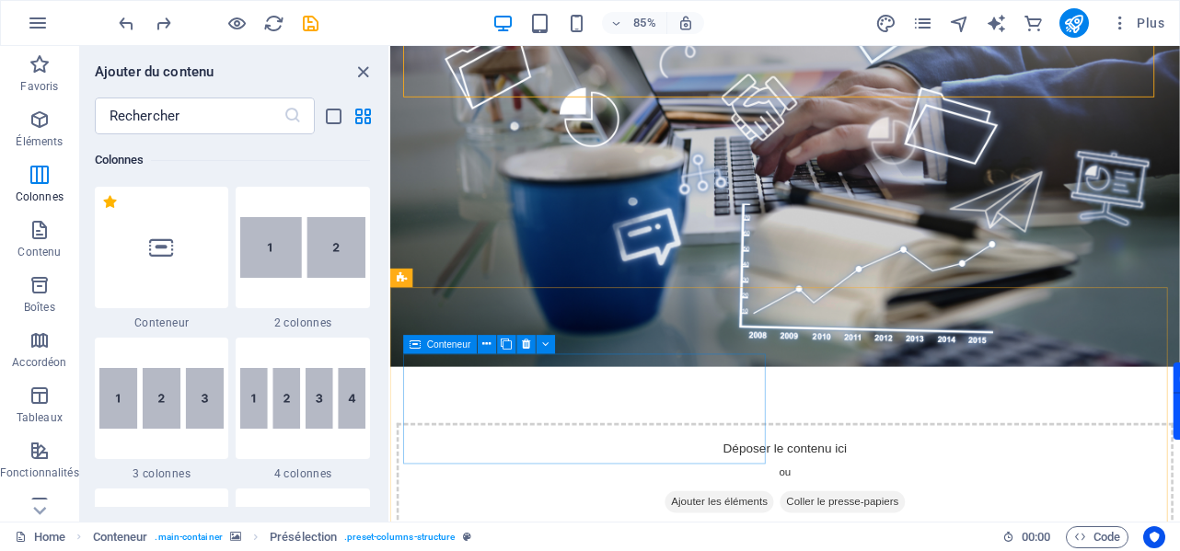
scroll to position [276, 0]
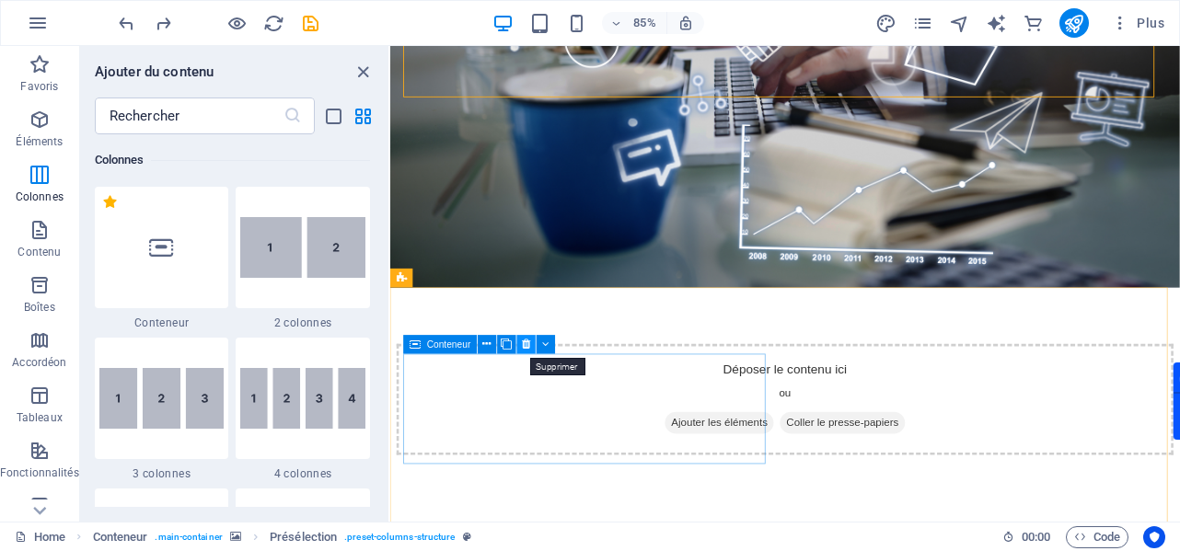
click at [527, 352] on icon at bounding box center [526, 344] width 8 height 17
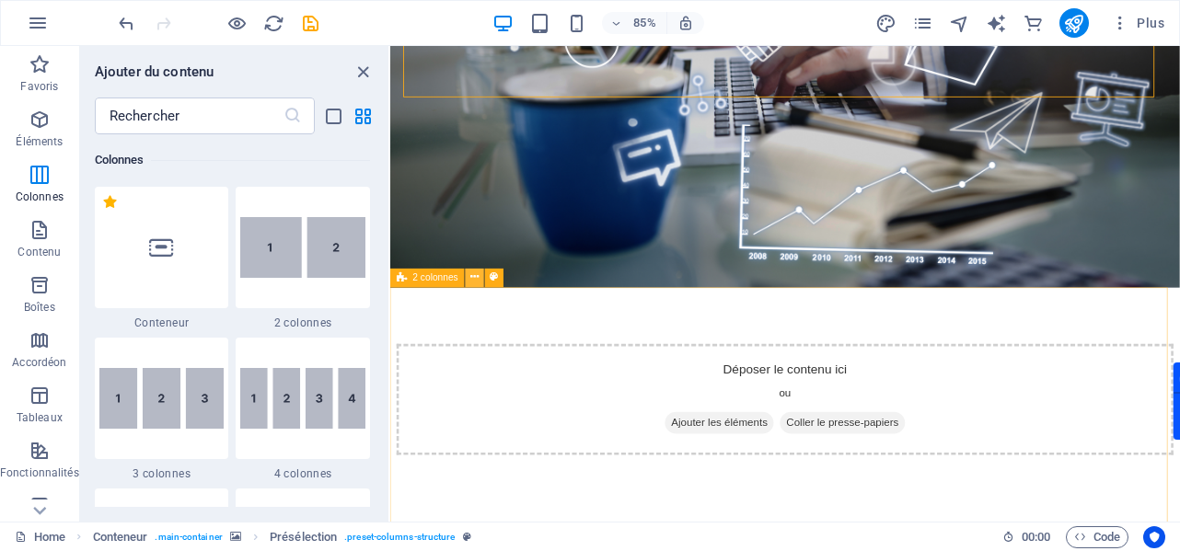
click at [472, 279] on icon at bounding box center [474, 278] width 8 height 17
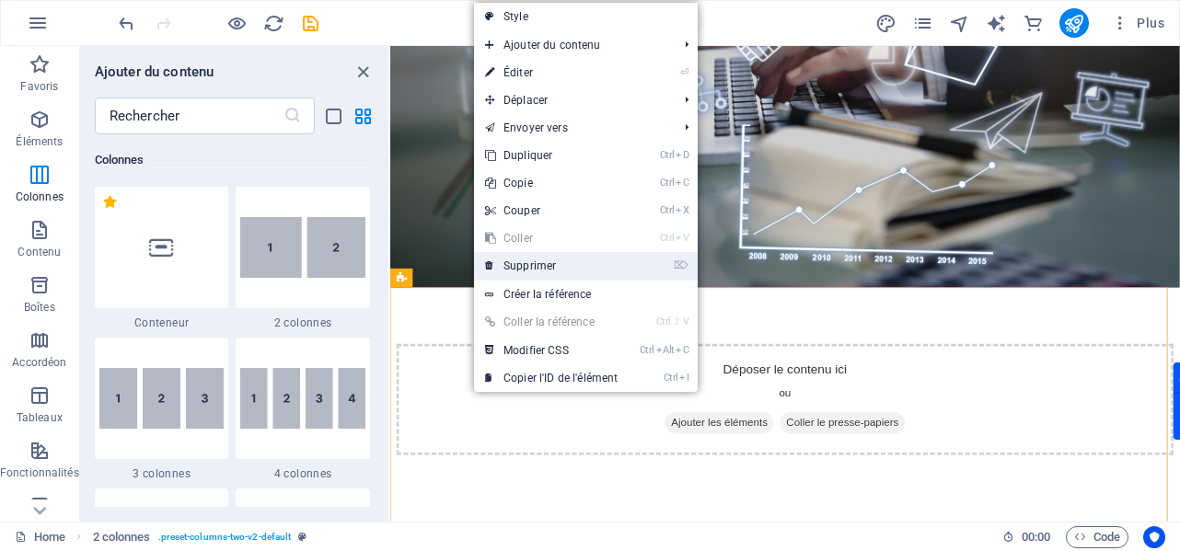
click at [545, 268] on link "⌦ Supprimer" at bounding box center [551, 266] width 155 height 28
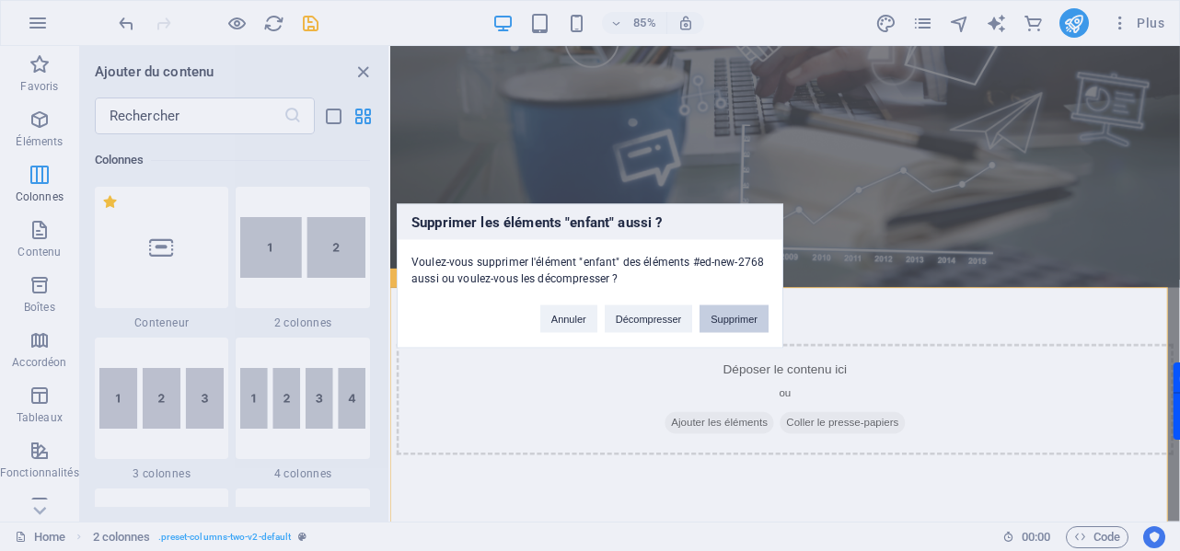
click at [714, 321] on button "Supprimer" at bounding box center [733, 319] width 69 height 28
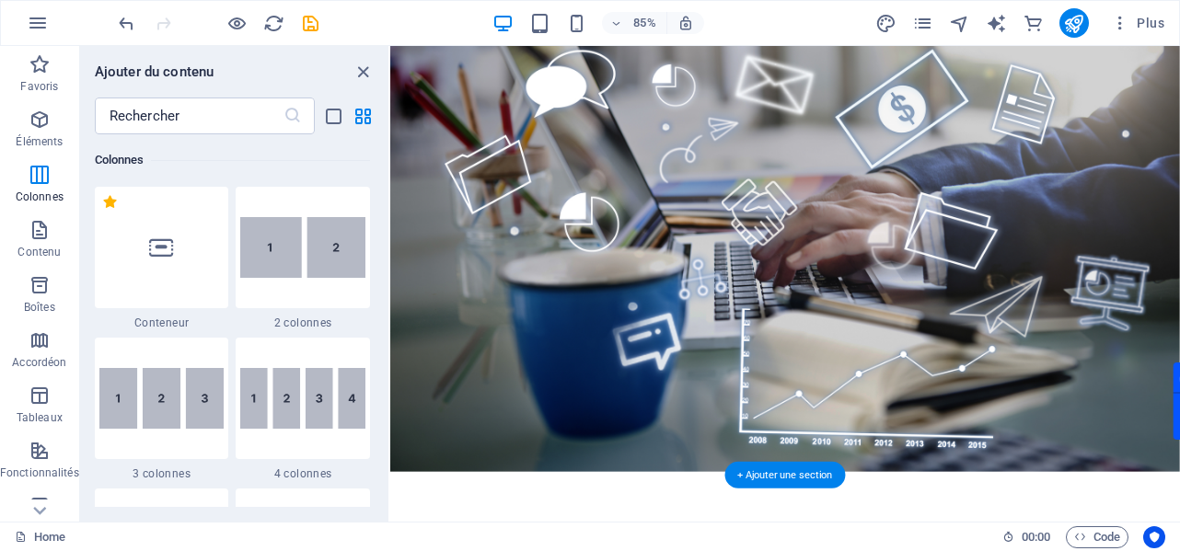
scroll to position [0, 0]
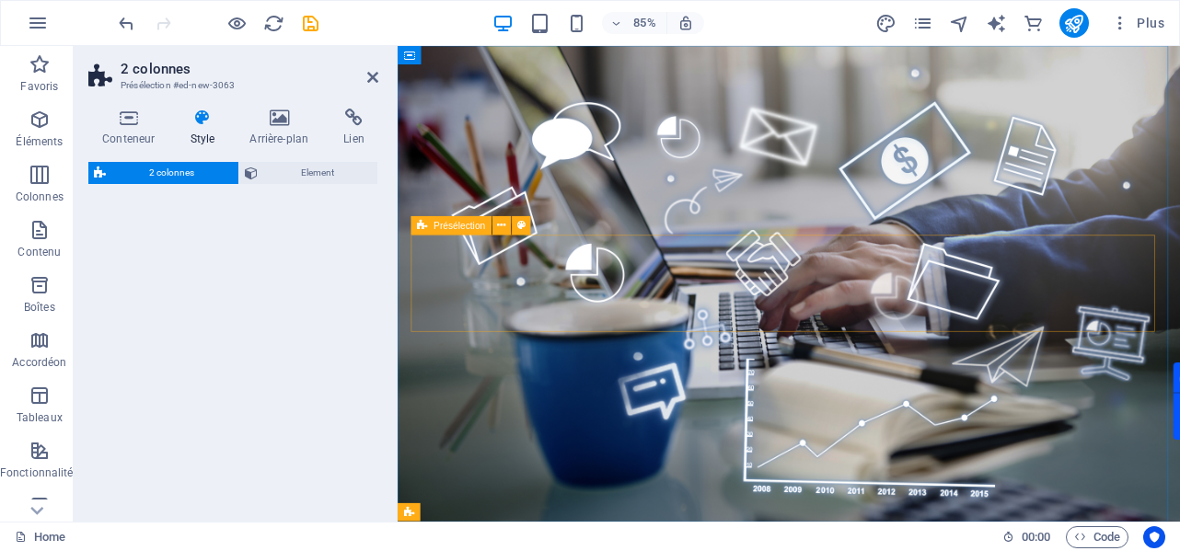
select select "rem"
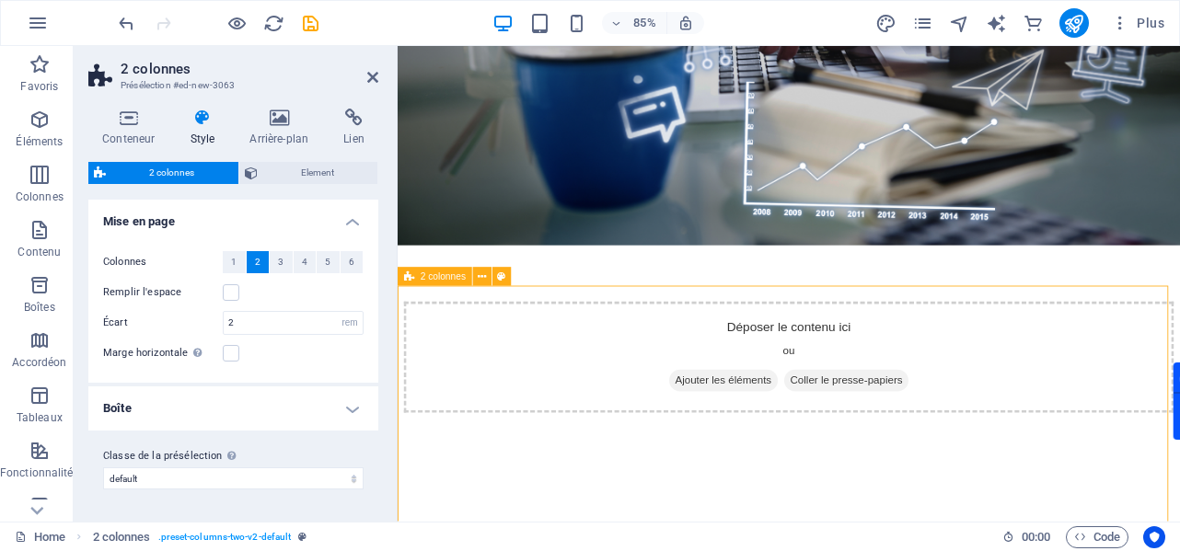
scroll to position [346, 0]
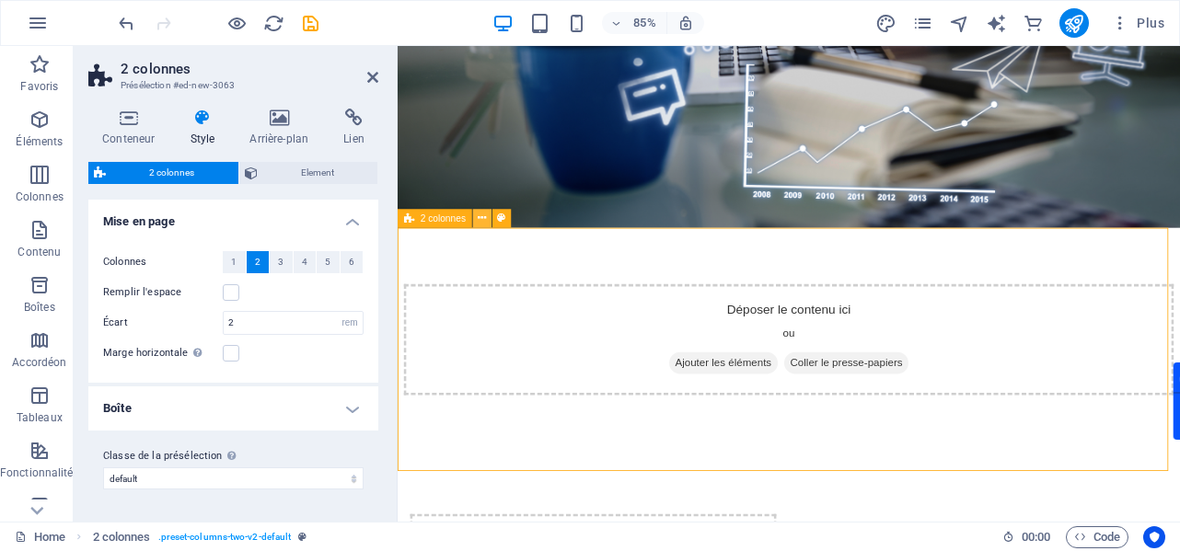
click at [486, 222] on icon at bounding box center [482, 219] width 8 height 17
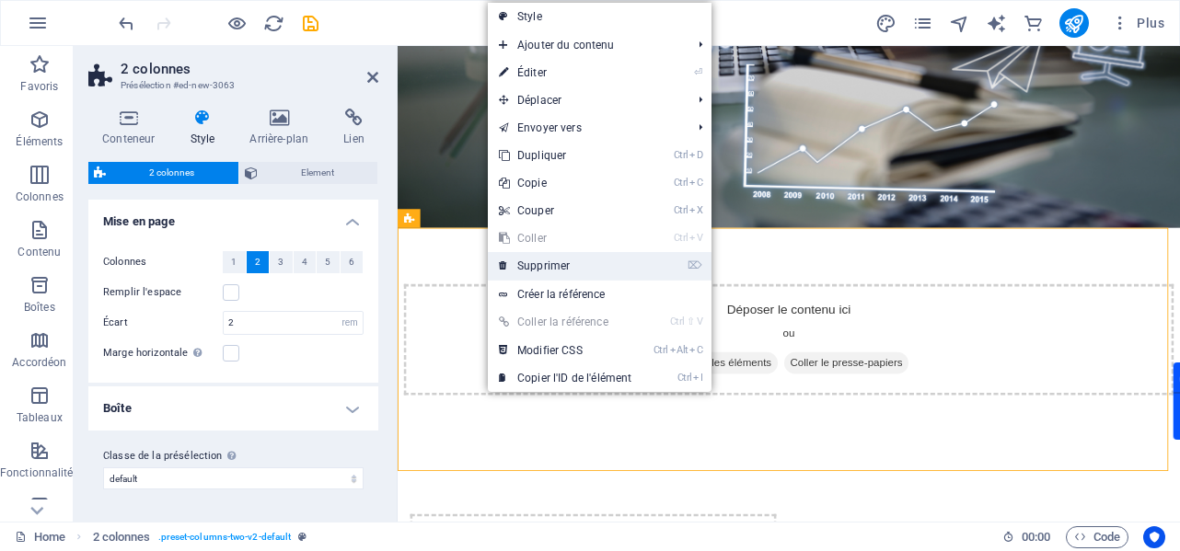
click at [551, 261] on link "⌦ Supprimer" at bounding box center [565, 266] width 155 height 28
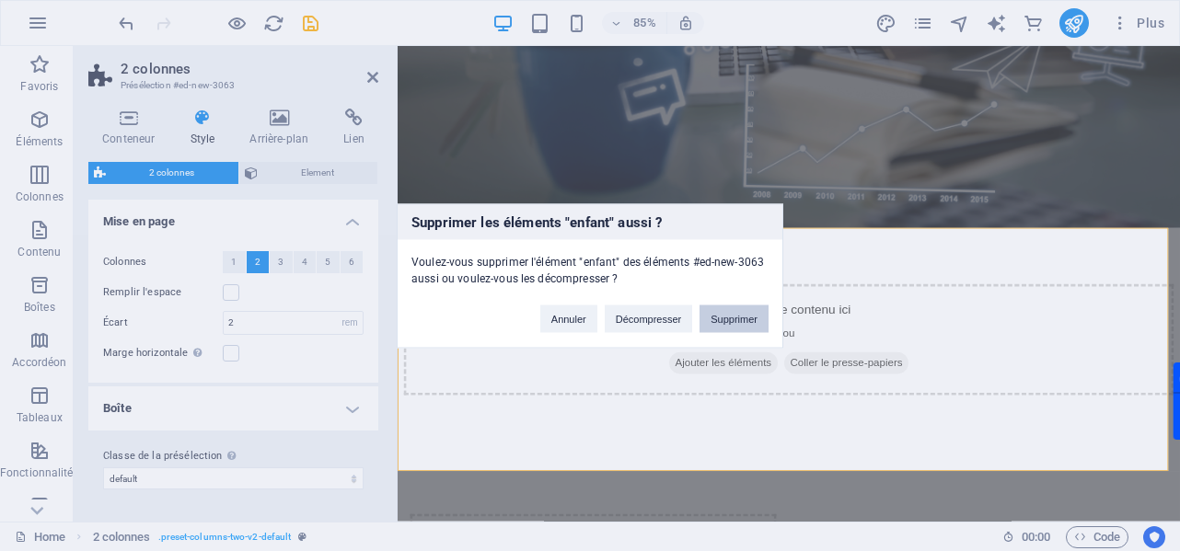
click at [703, 323] on button "Supprimer" at bounding box center [733, 319] width 69 height 28
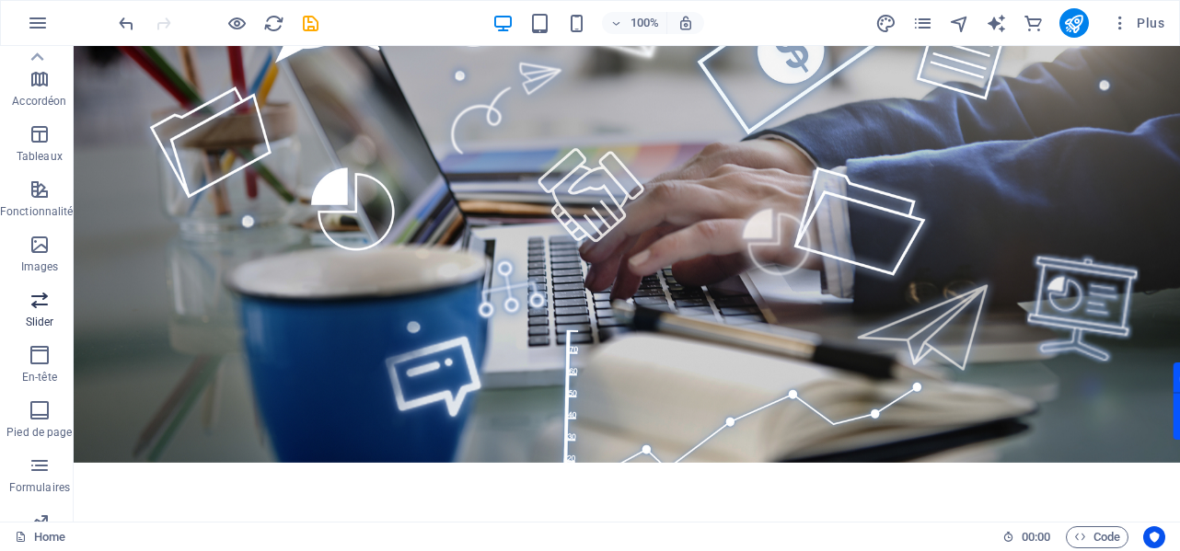
scroll to position [131, 0]
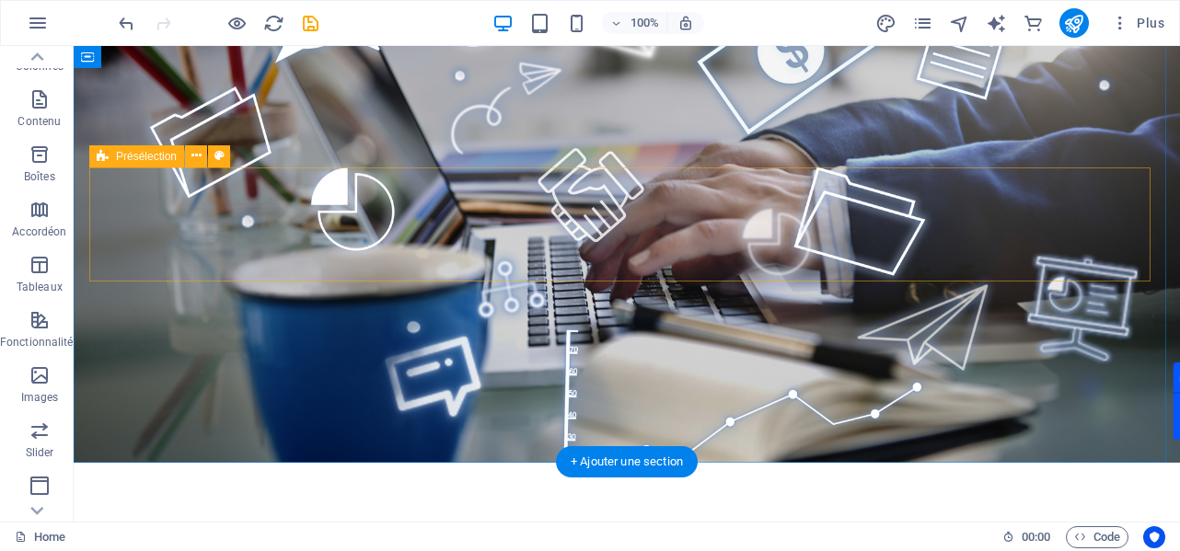
drag, startPoint x: 110, startPoint y: 439, endPoint x: 429, endPoint y: 220, distance: 386.5
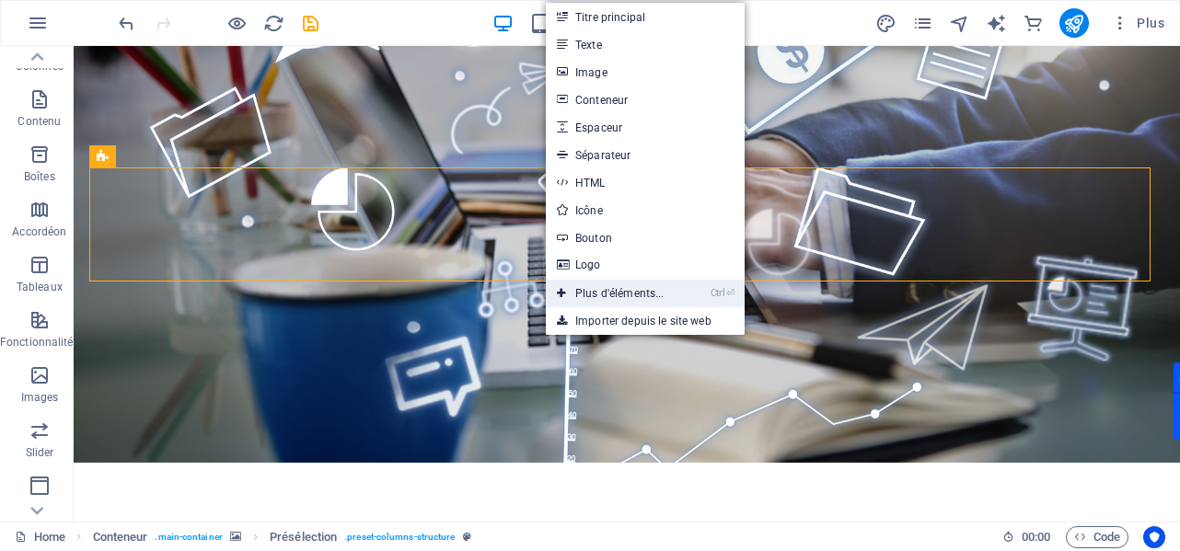
click at [633, 286] on link "Ctrl ⏎ Plus d'éléments..." at bounding box center [611, 294] width 130 height 28
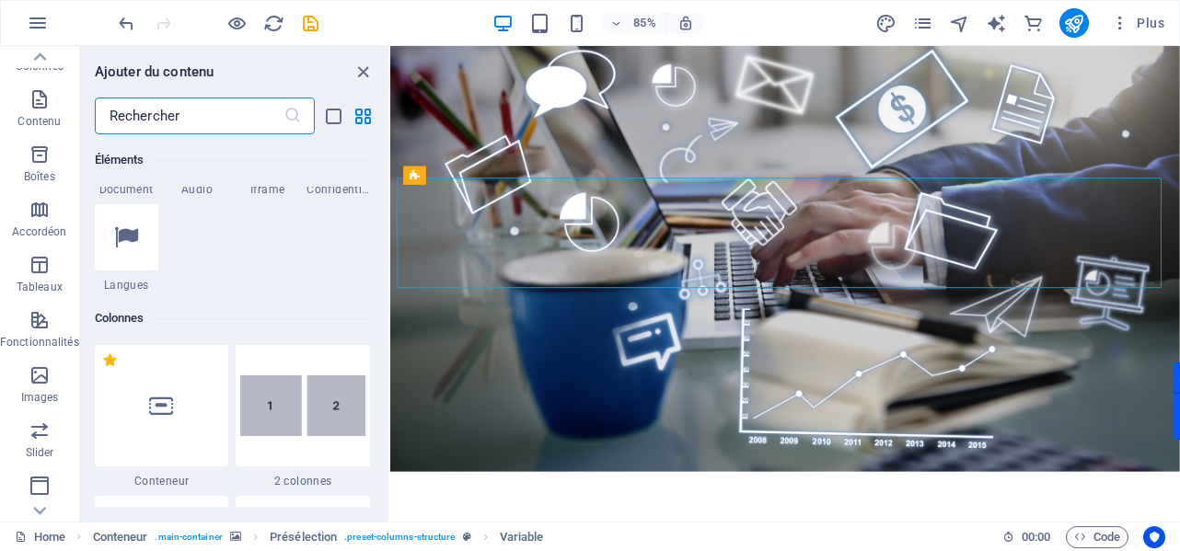
scroll to position [840, 0]
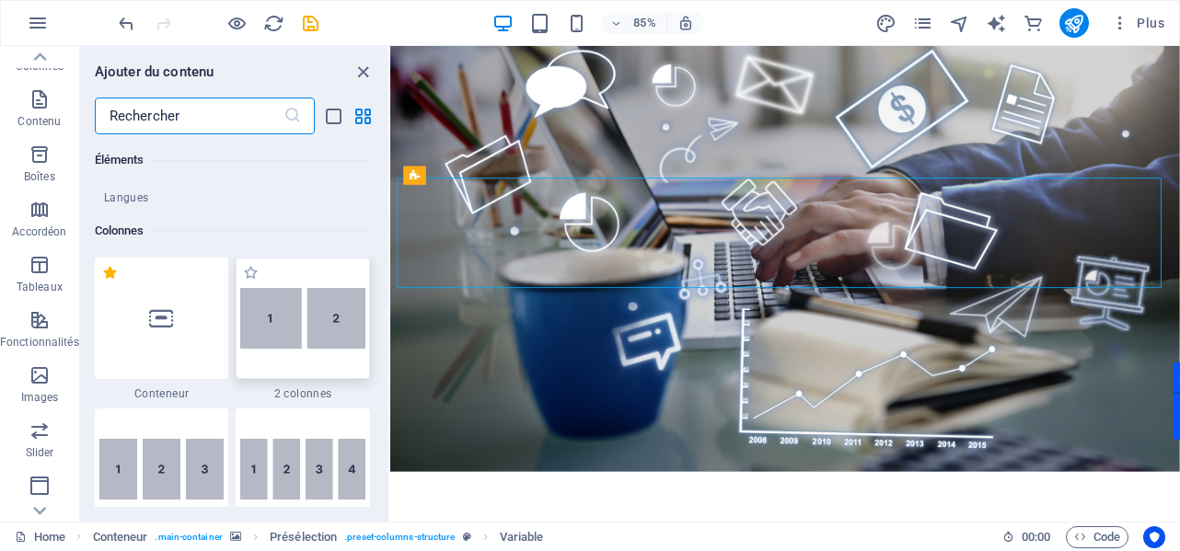
click at [305, 321] on img at bounding box center [302, 319] width 125 height 62
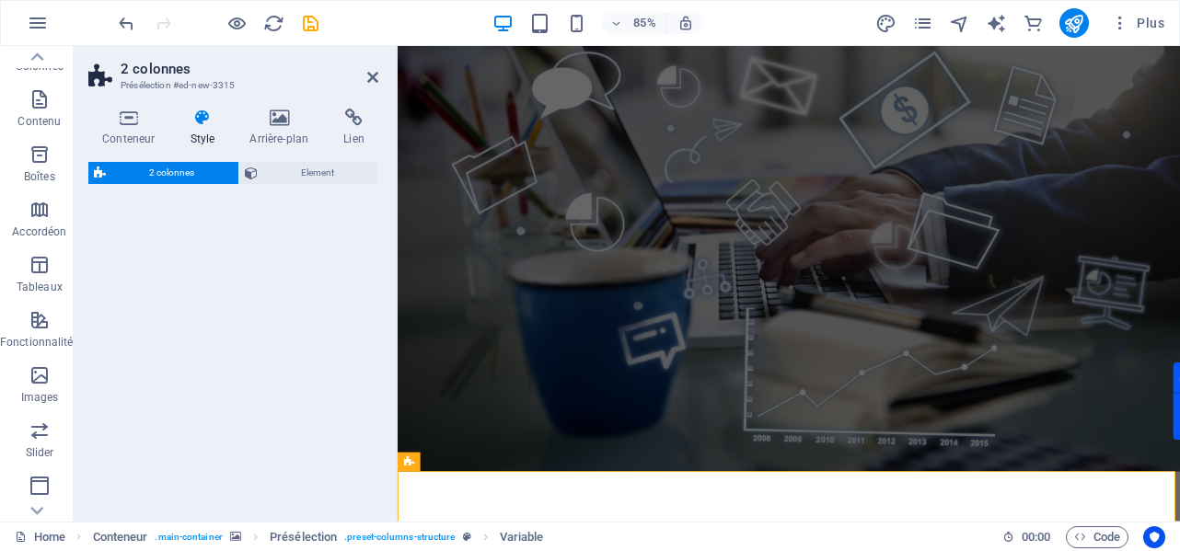
select select "rem"
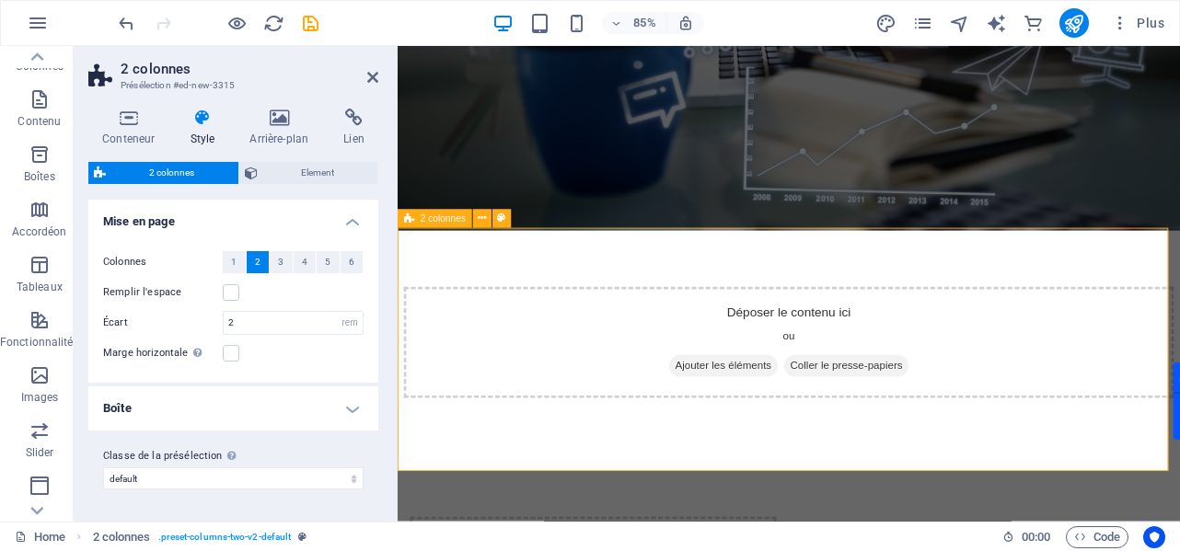
scroll to position [346, 0]
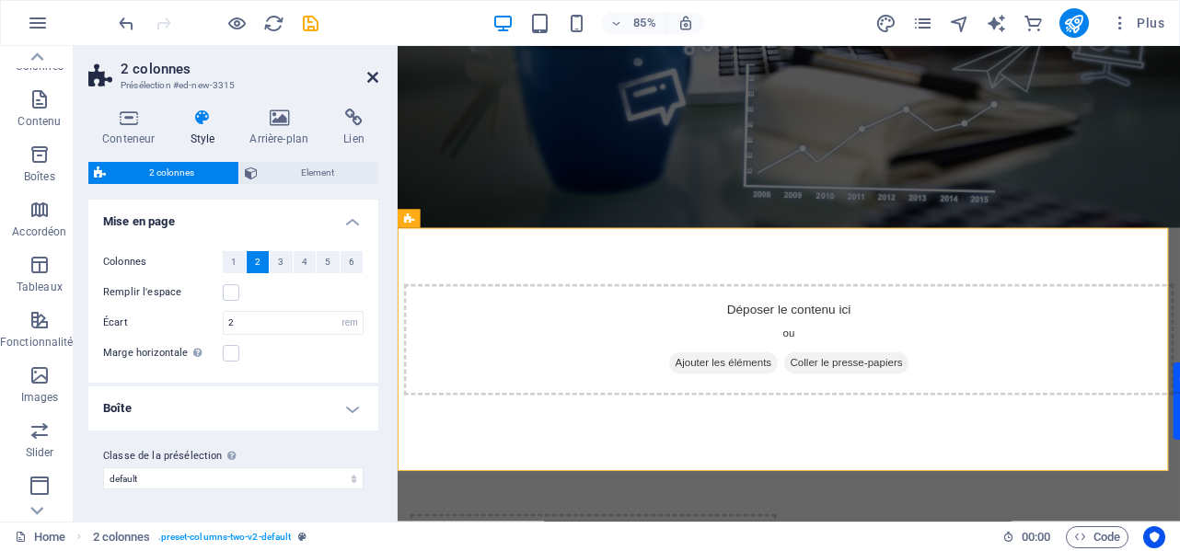
click at [372, 81] on icon at bounding box center [372, 77] width 11 height 15
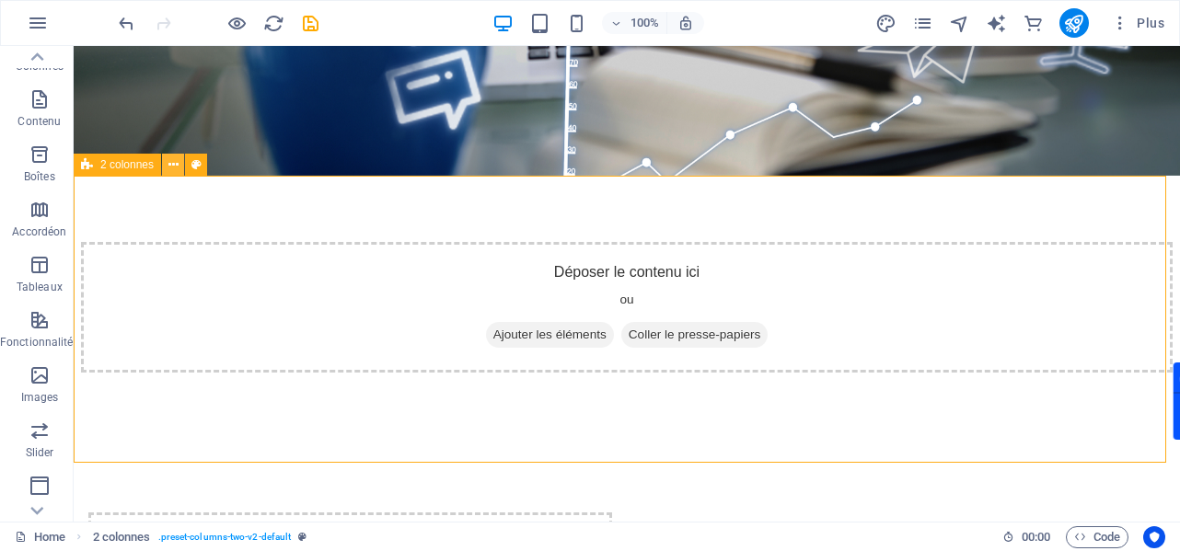
click at [169, 169] on icon at bounding box center [173, 165] width 10 height 19
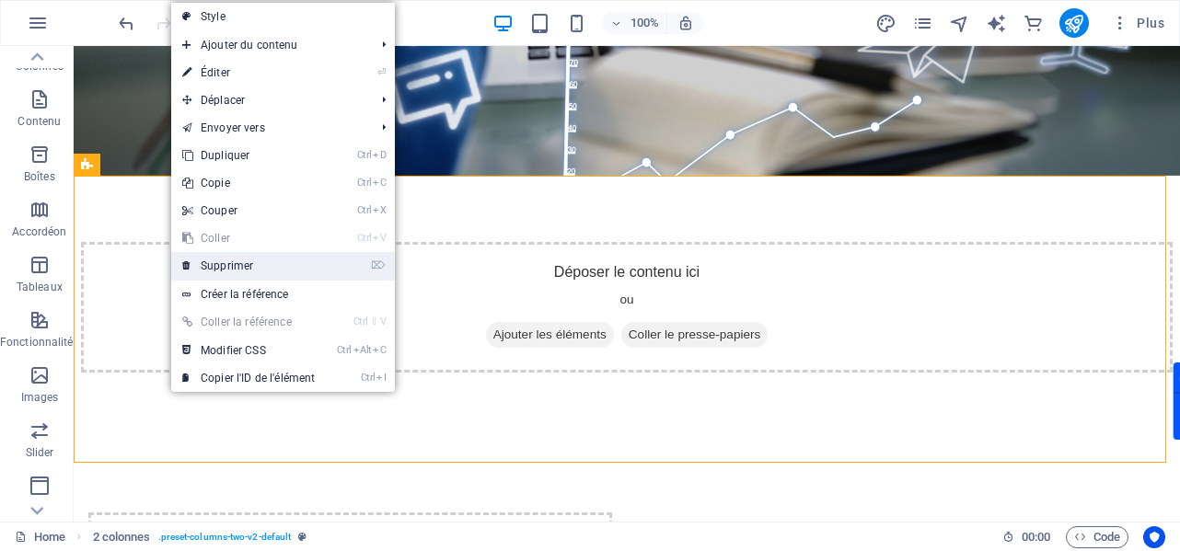
click at [240, 270] on link "⌦ Supprimer" at bounding box center [248, 266] width 155 height 28
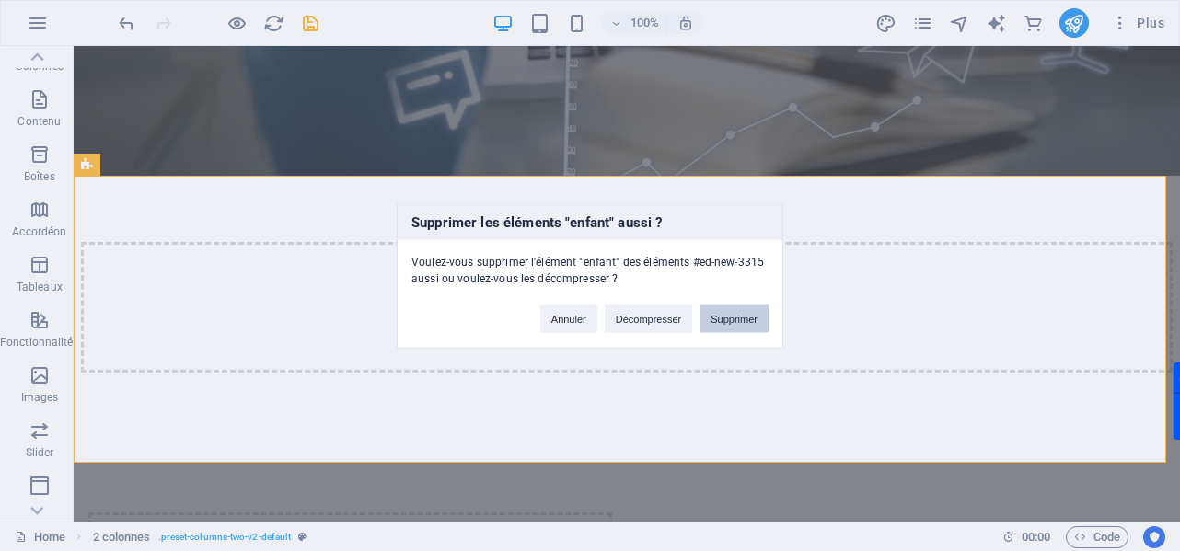
click at [725, 320] on button "Supprimer" at bounding box center [733, 319] width 69 height 28
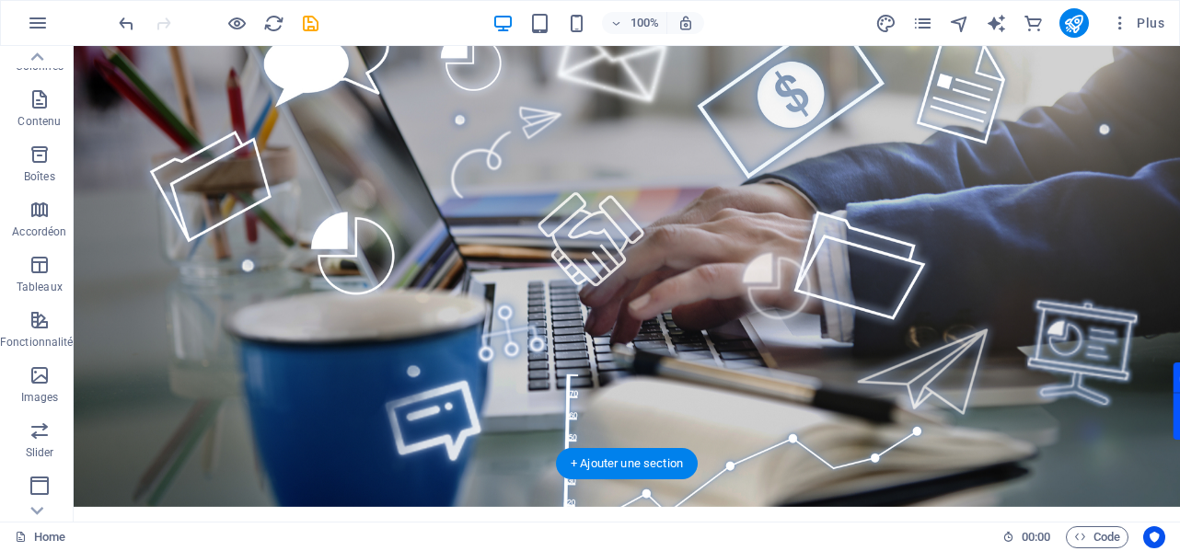
scroll to position [0, 0]
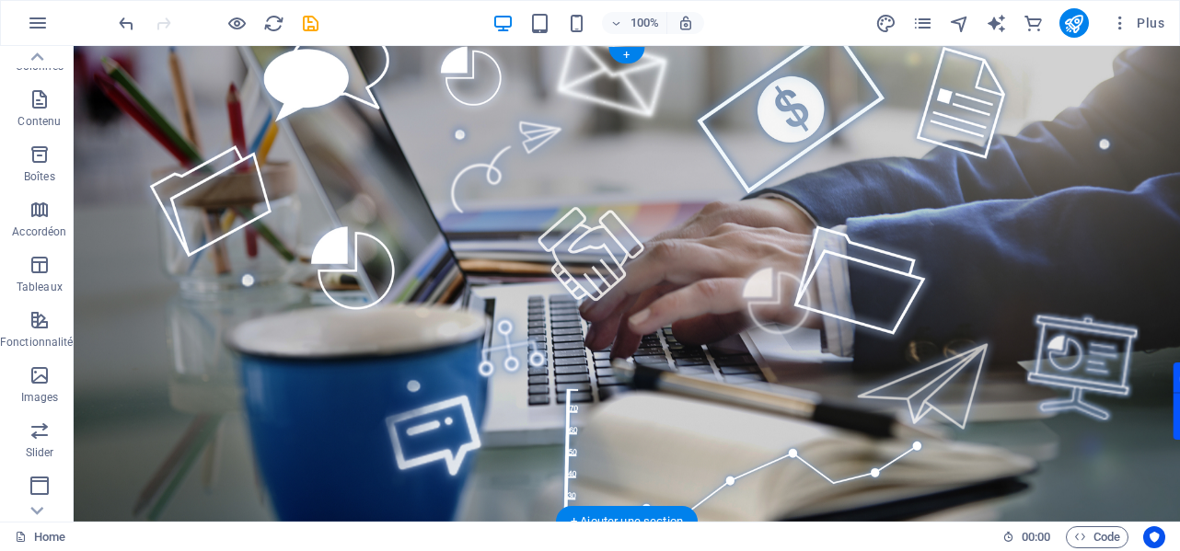
click at [628, 141] on figure at bounding box center [627, 284] width 1106 height 476
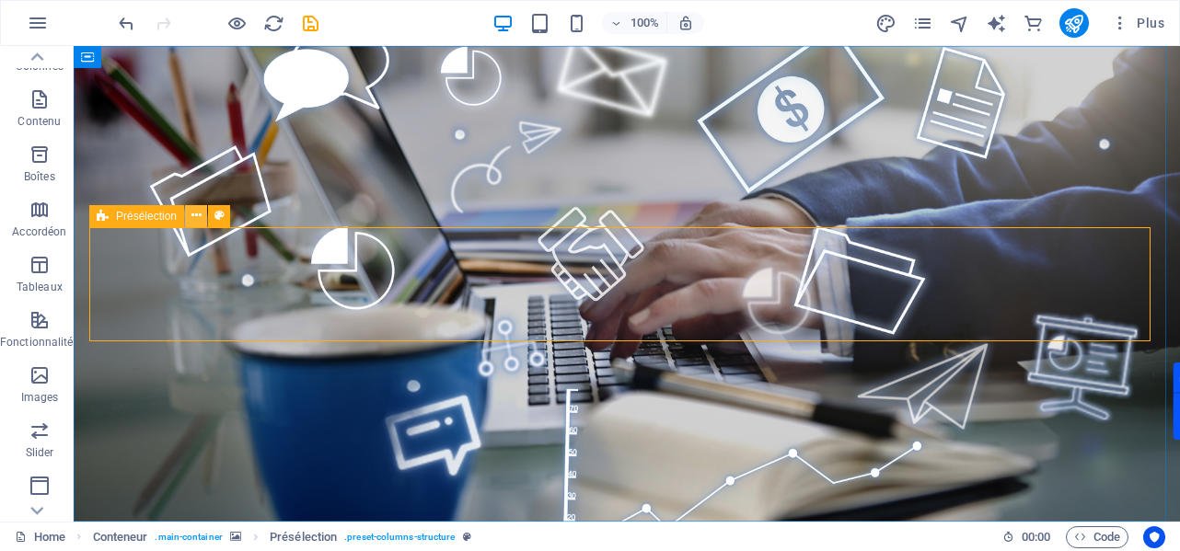
click at [195, 216] on icon at bounding box center [196, 215] width 10 height 19
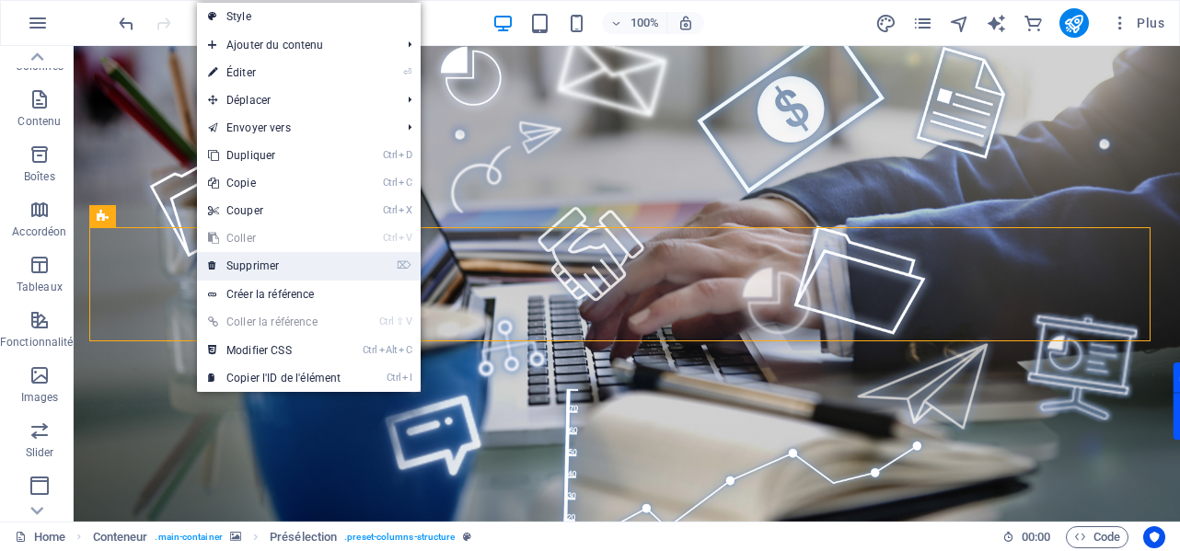
click at [280, 259] on link "⌦ Supprimer" at bounding box center [274, 266] width 155 height 28
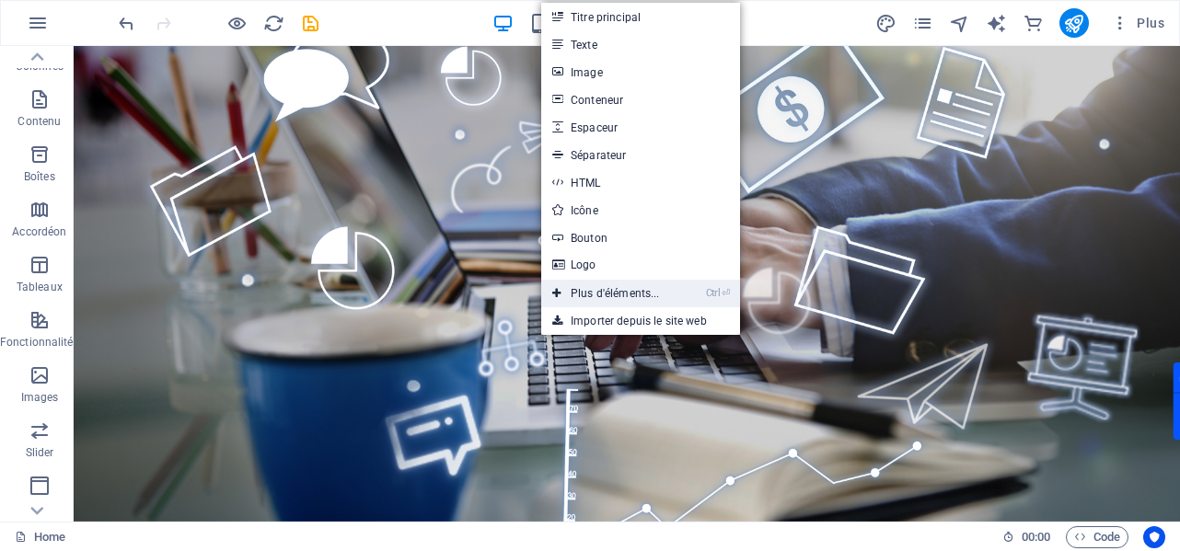
drag, startPoint x: 623, startPoint y: 294, endPoint x: 264, endPoint y: 293, distance: 358.9
click at [623, 294] on link "Ctrl ⏎ Plus d'éléments..." at bounding box center [606, 294] width 130 height 28
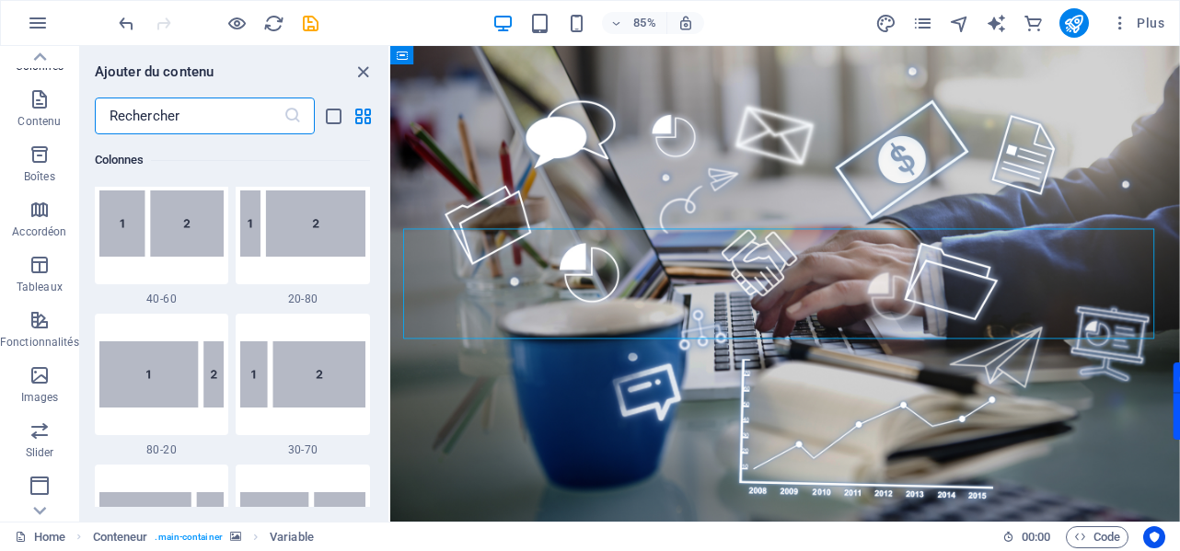
scroll to position [1392, 0]
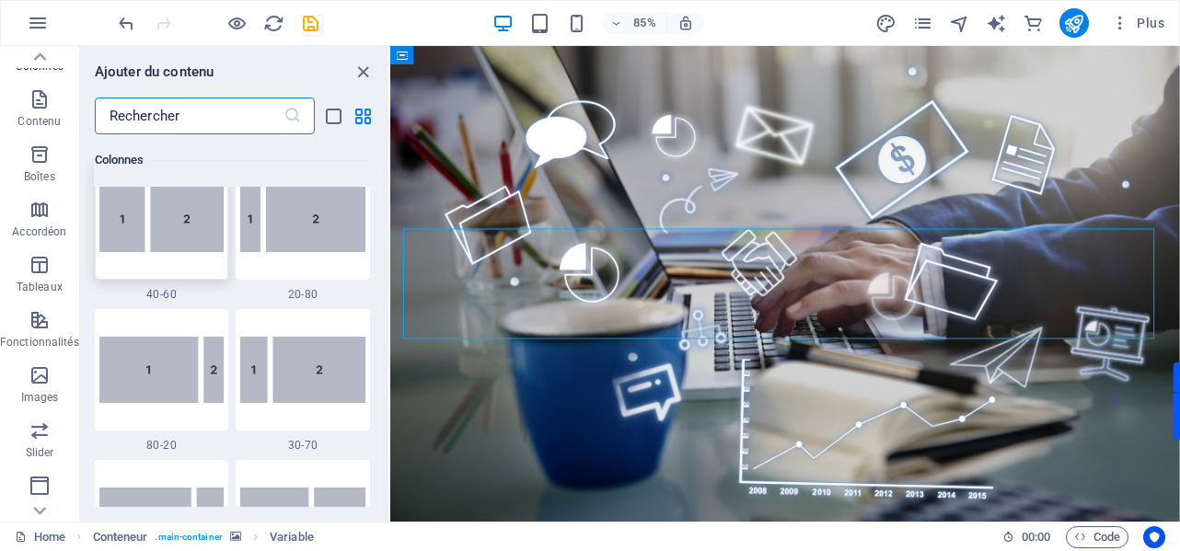
click at [133, 248] on img at bounding box center [161, 219] width 125 height 66
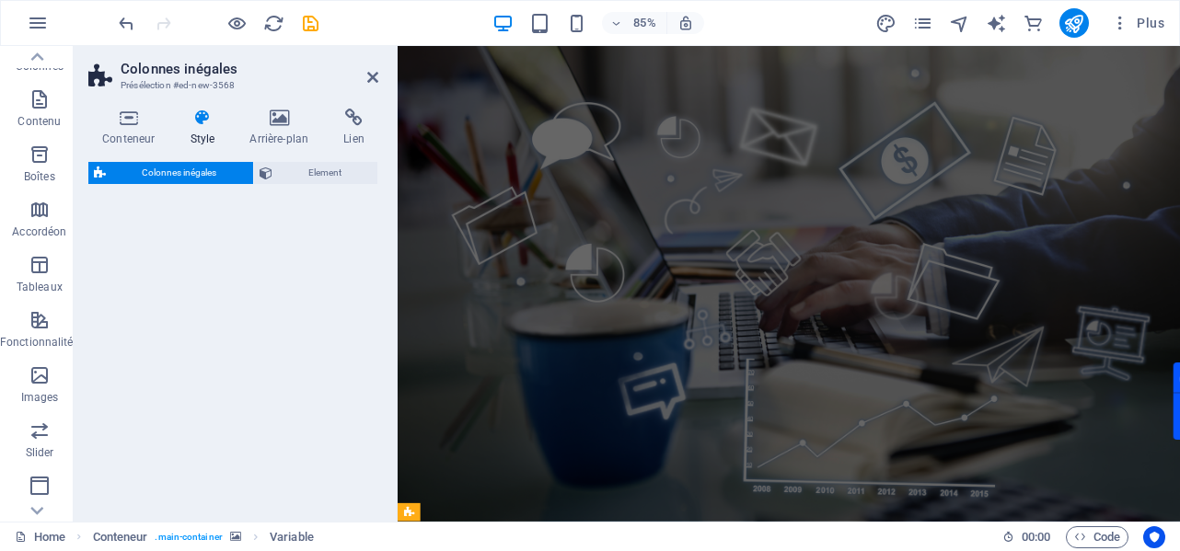
select select "%"
select select "rem"
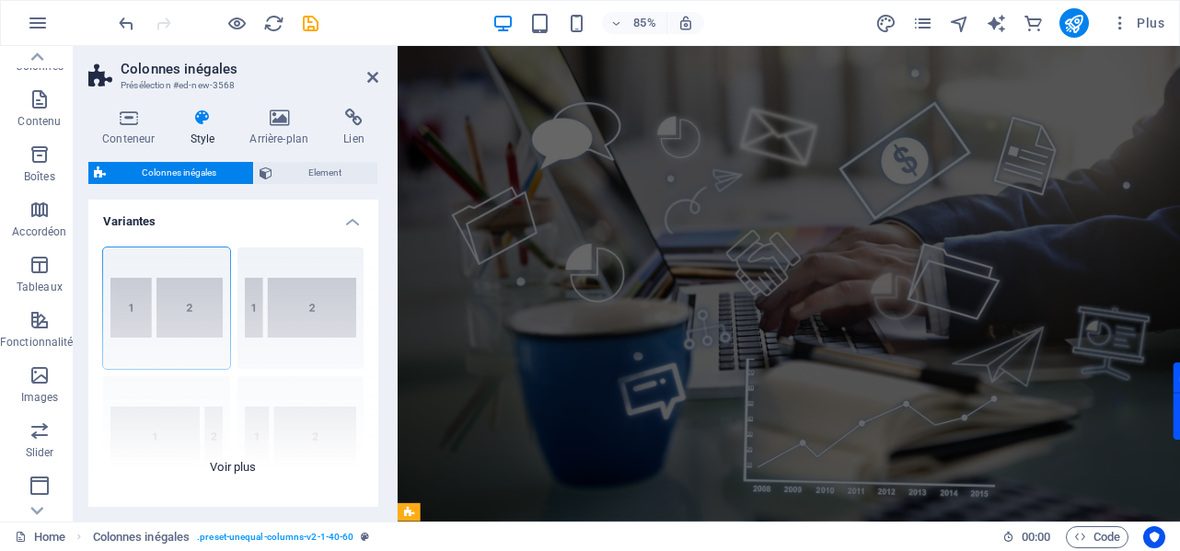
click at [193, 314] on div "40-60 20-80 80-20 30-70 70-30 Par défaut" at bounding box center [233, 371] width 290 height 276
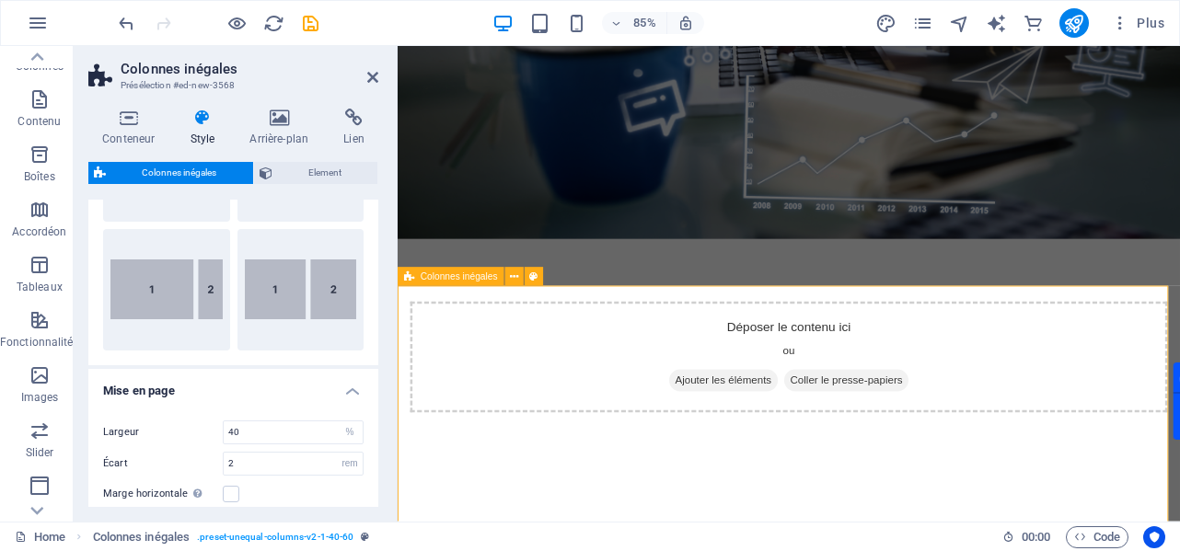
scroll to position [380, 0]
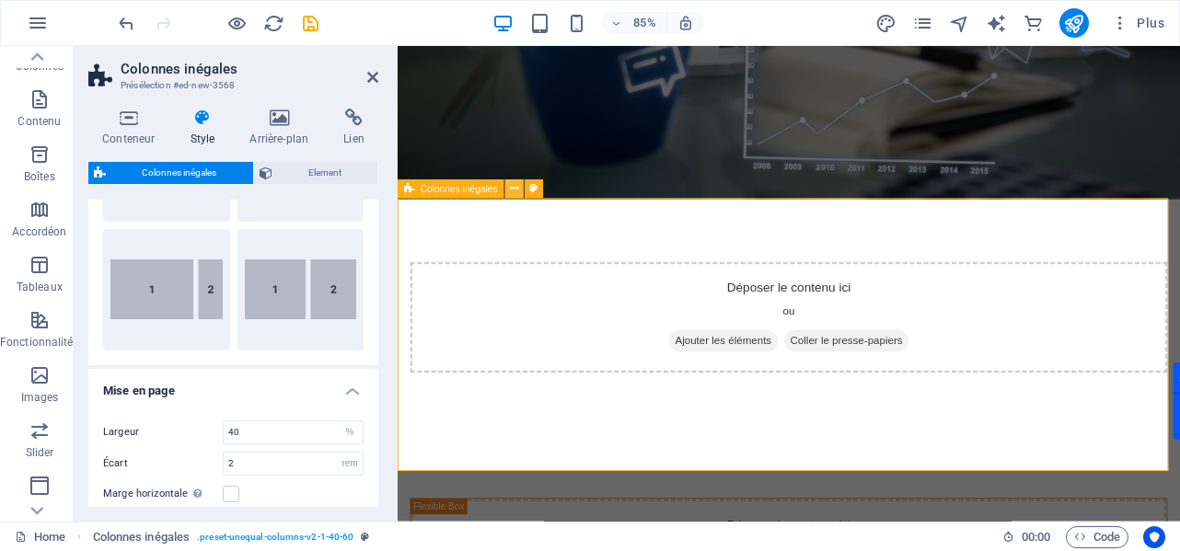
click at [523, 189] on button at bounding box center [513, 189] width 18 height 18
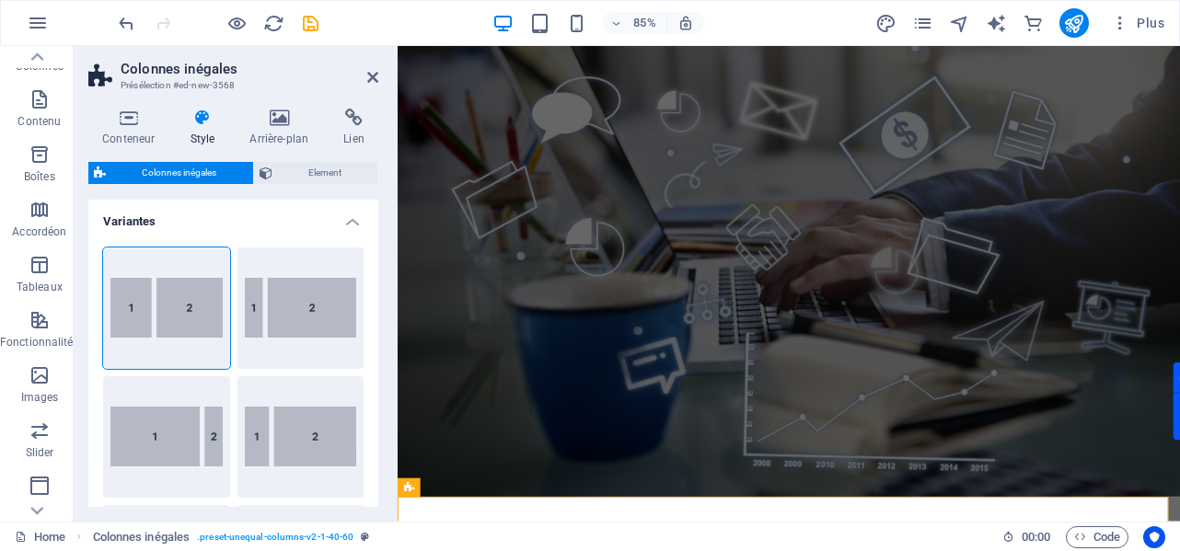
scroll to position [0, 0]
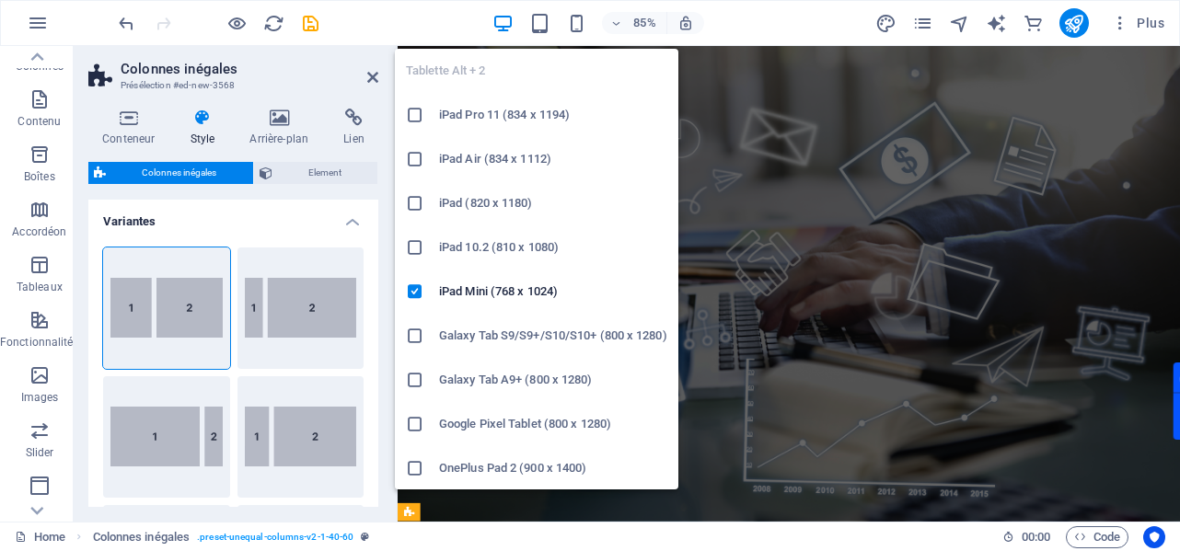
click at [560, 23] on div "85%" at bounding box center [597, 22] width 213 height 29
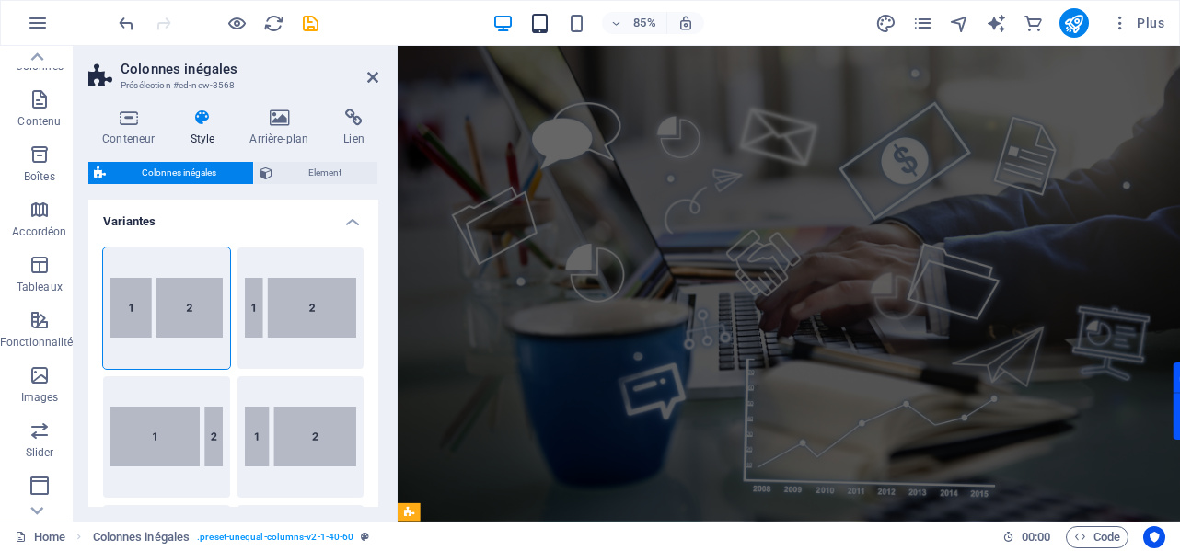
click at [547, 29] on icon "button" at bounding box center [539, 23] width 21 height 21
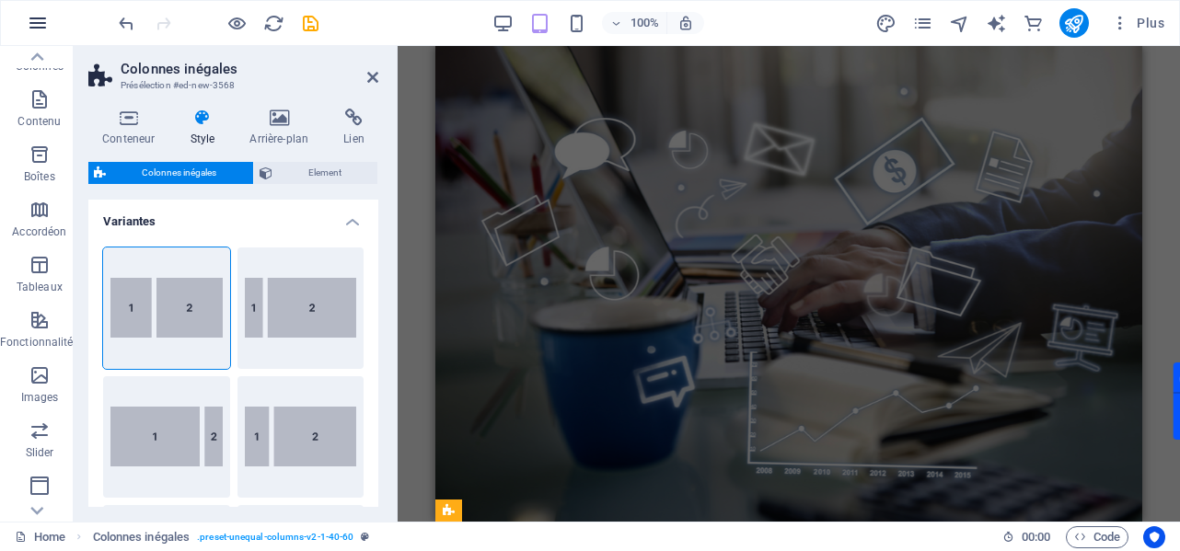
click at [37, 24] on icon "button" at bounding box center [38, 23] width 22 height 22
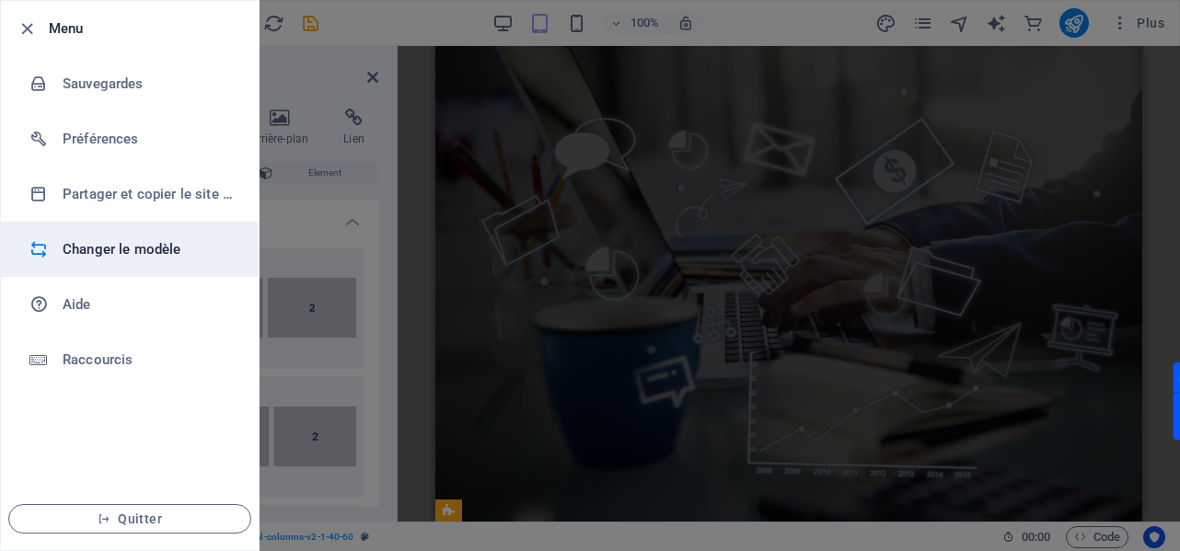
click at [82, 253] on h6 "Changer le modèle" at bounding box center [148, 249] width 170 height 22
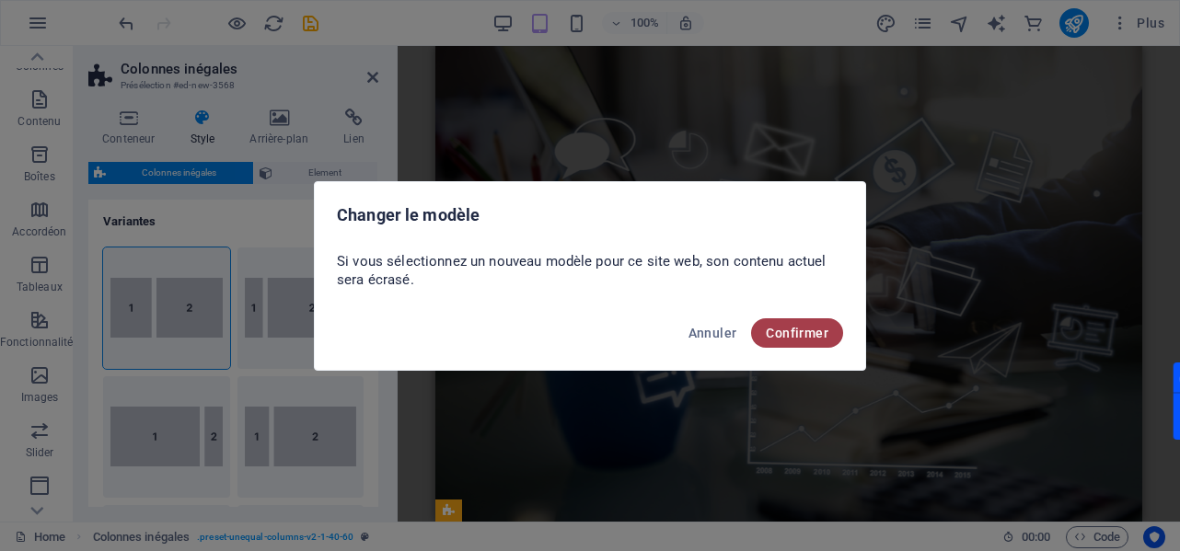
click at [791, 327] on span "Confirmer" at bounding box center [797, 333] width 63 height 15
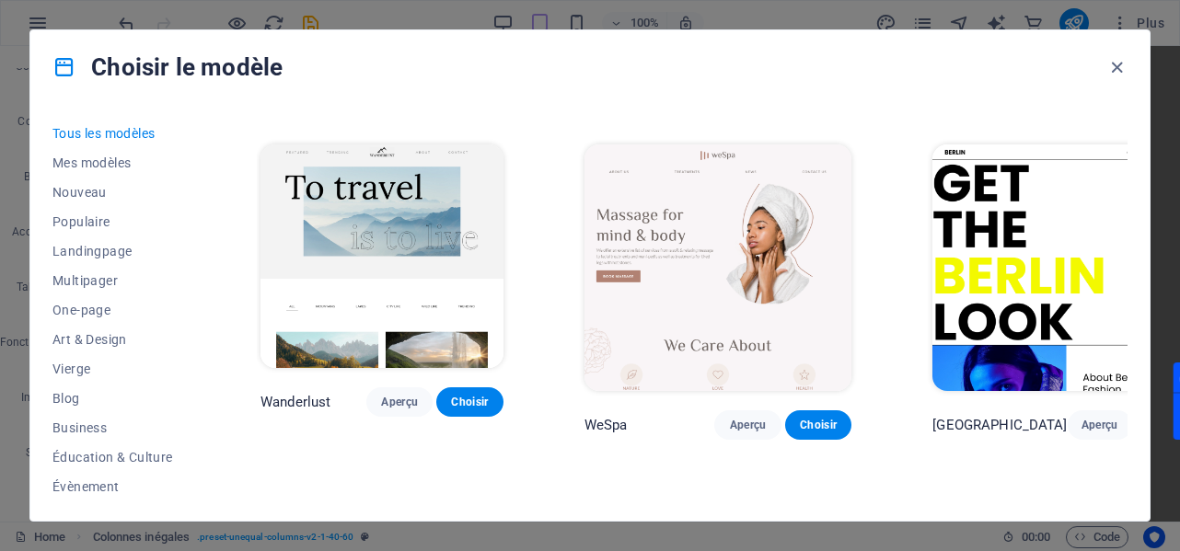
scroll to position [1841, 0]
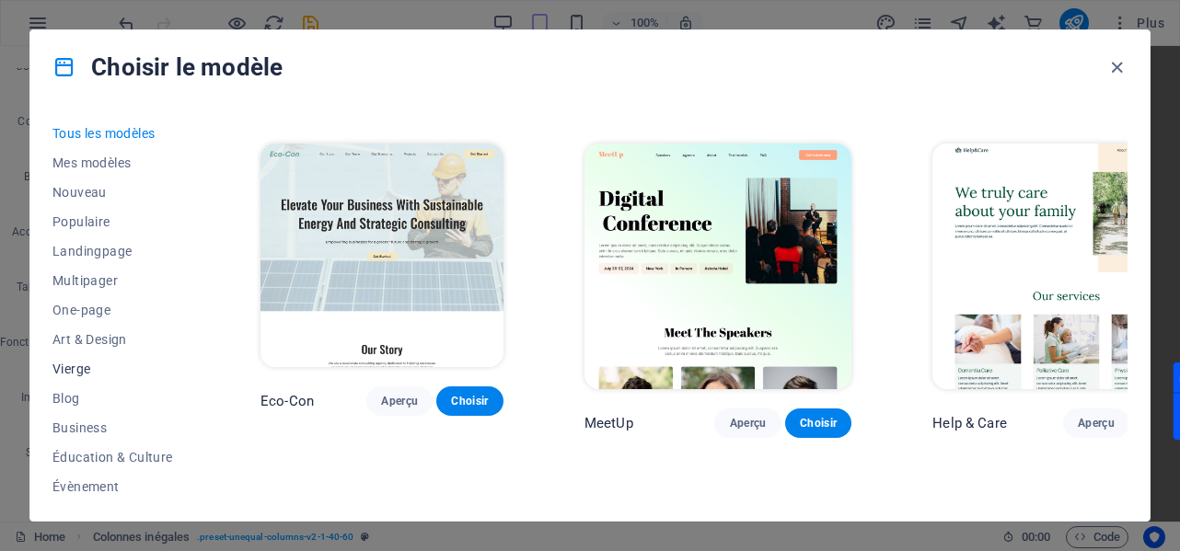
click at [70, 373] on span "Vierge" at bounding box center [115, 369] width 127 height 15
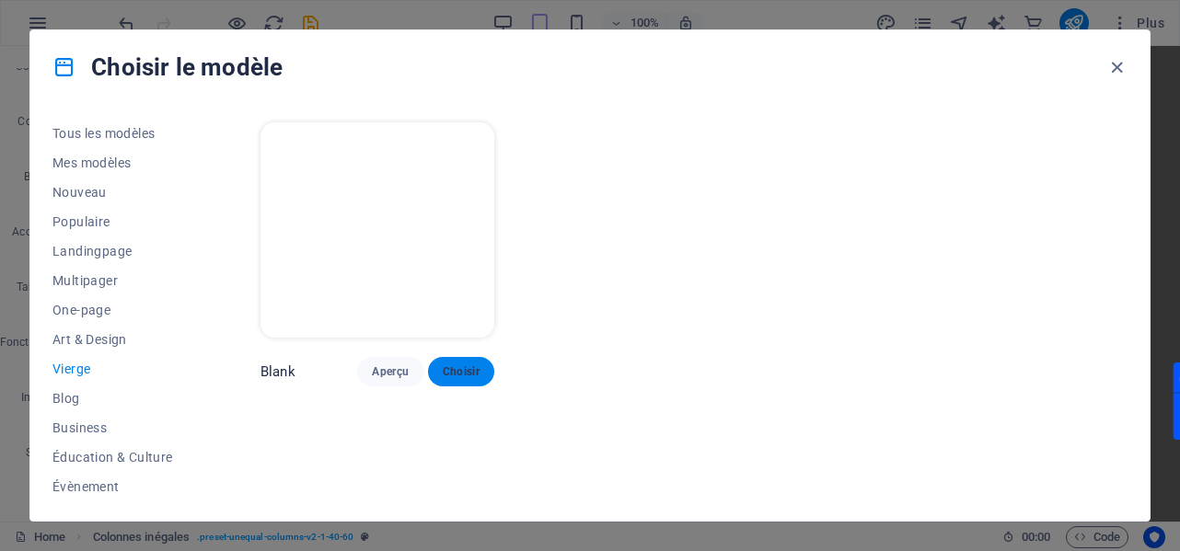
click at [471, 376] on button "Choisir" at bounding box center [461, 371] width 66 height 29
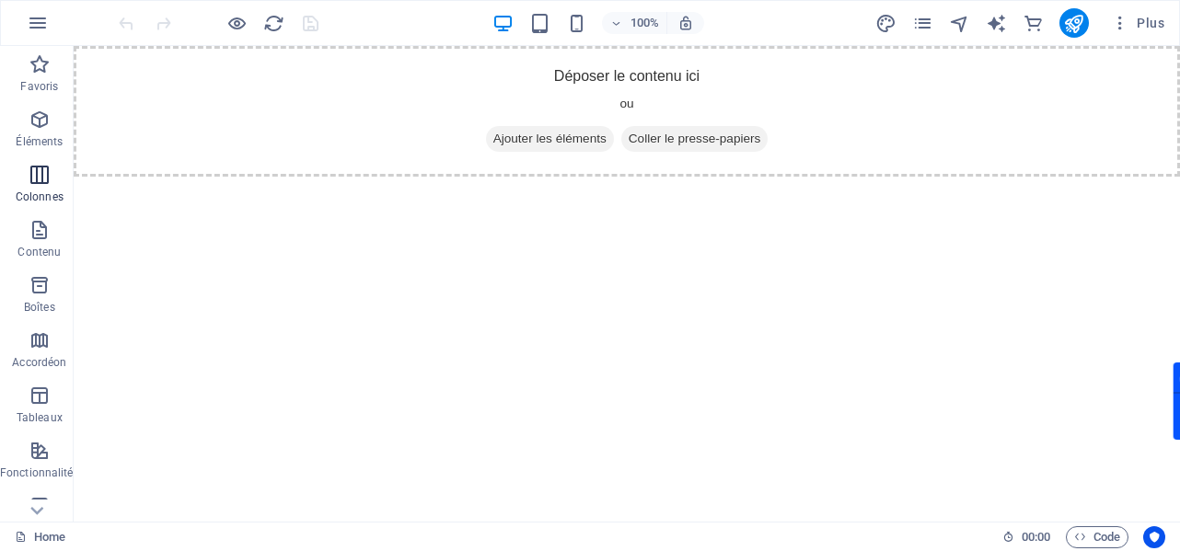
click at [34, 188] on span "Colonnes" at bounding box center [39, 186] width 79 height 44
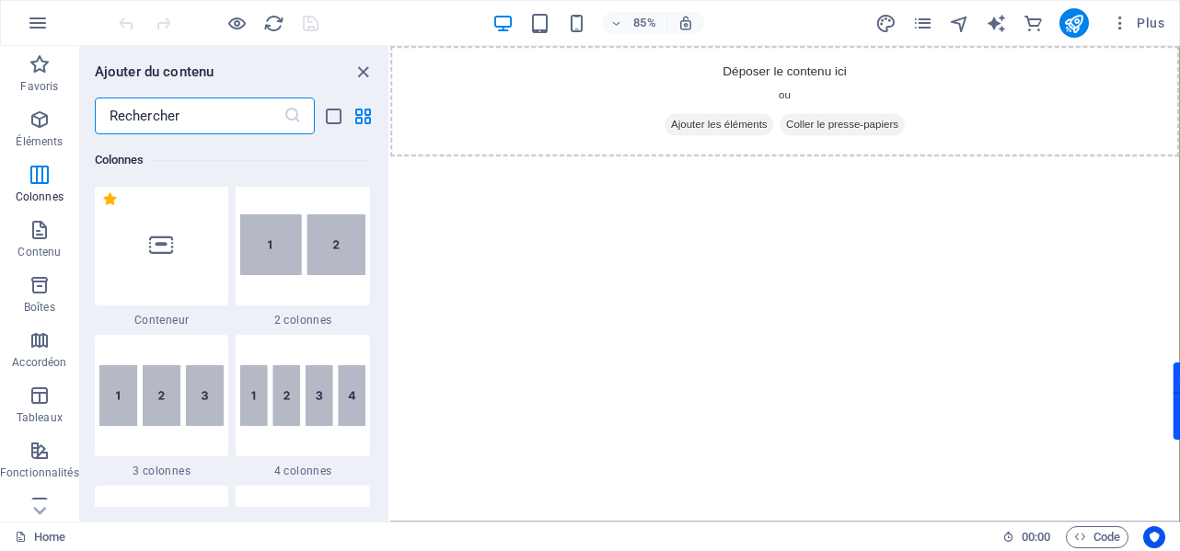
scroll to position [911, 0]
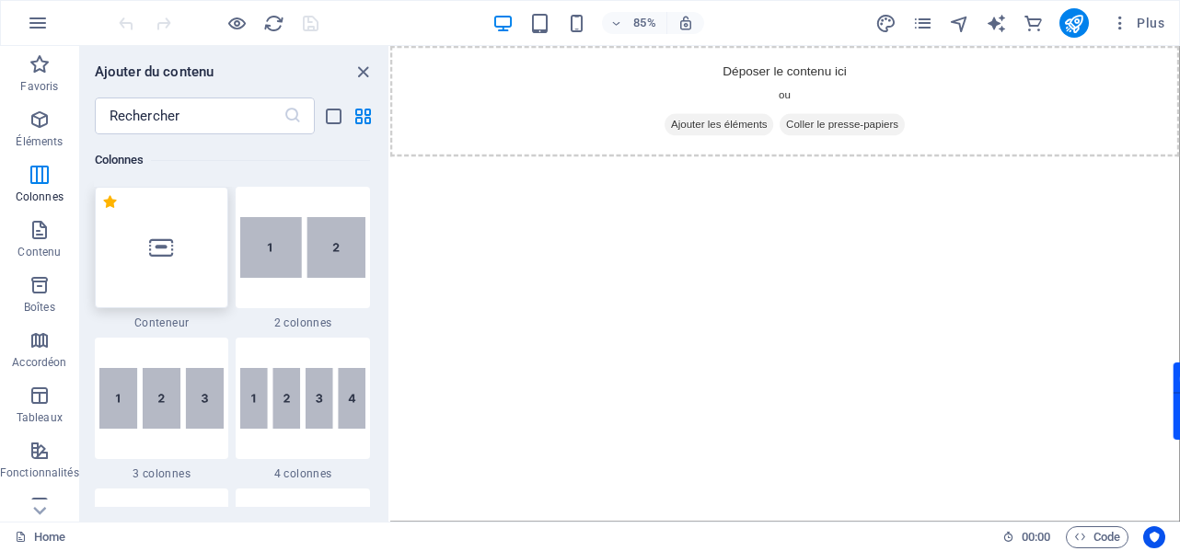
click at [151, 243] on icon at bounding box center [161, 248] width 24 height 24
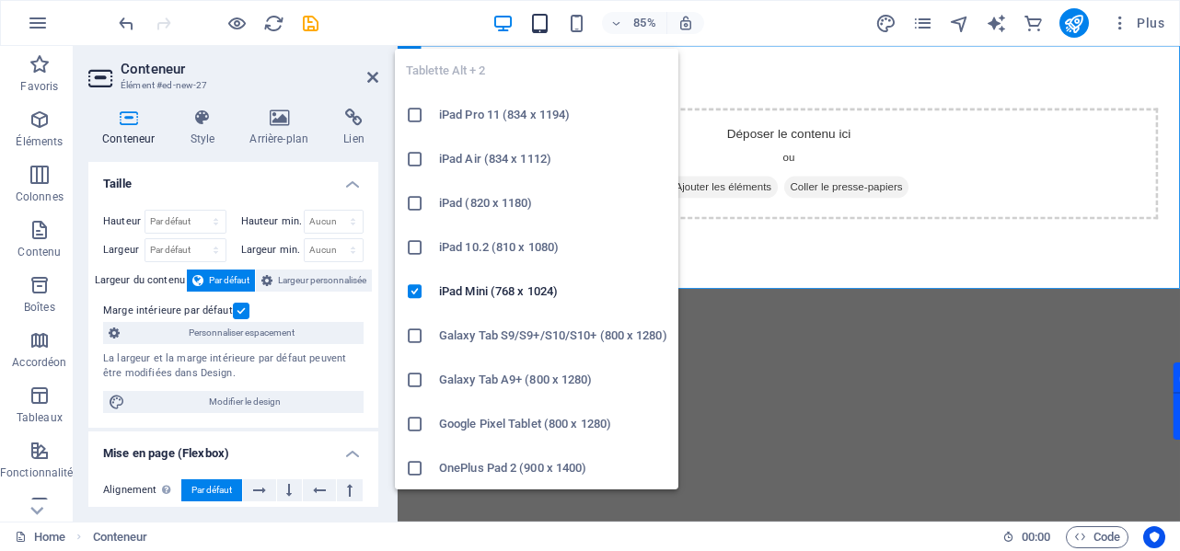
click at [545, 26] on icon "button" at bounding box center [539, 23] width 21 height 21
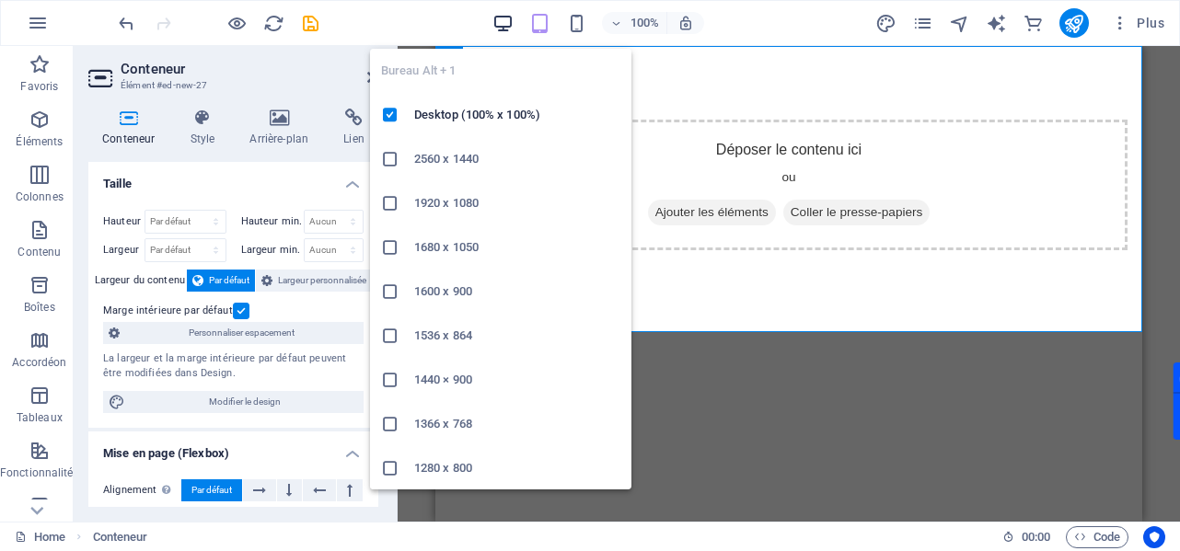
click at [505, 19] on icon "button" at bounding box center [502, 23] width 21 height 21
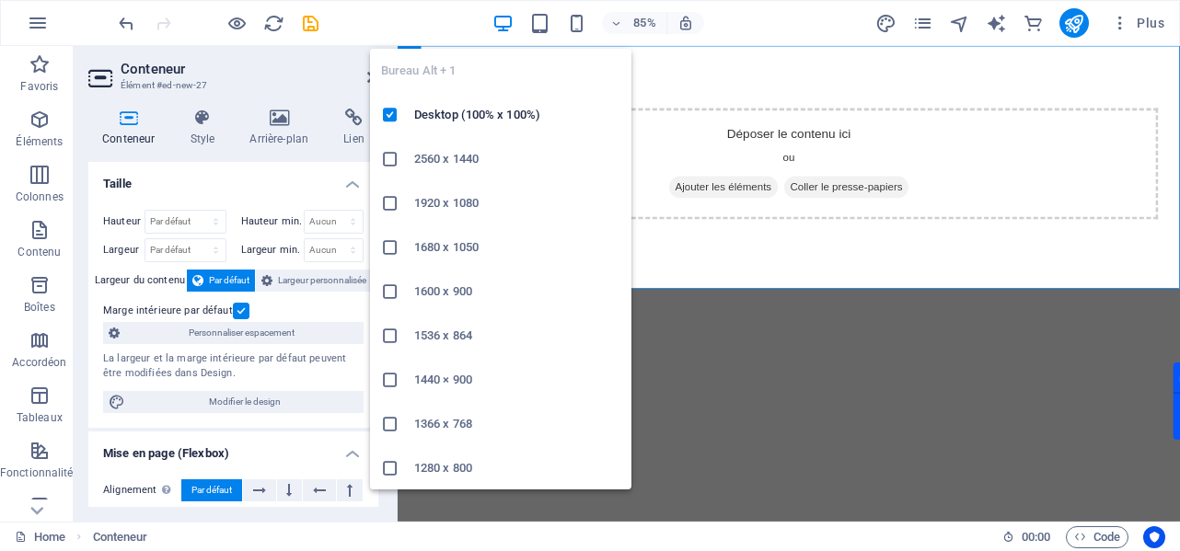
click at [505, 19] on icon "button" at bounding box center [502, 23] width 21 height 21
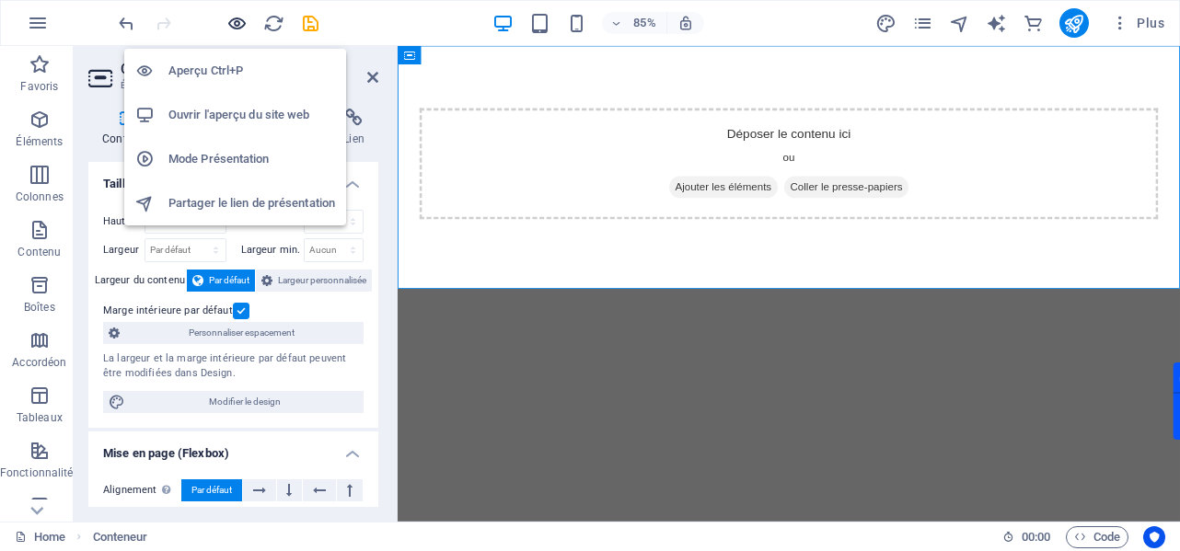
click at [236, 18] on icon "button" at bounding box center [236, 23] width 21 height 21
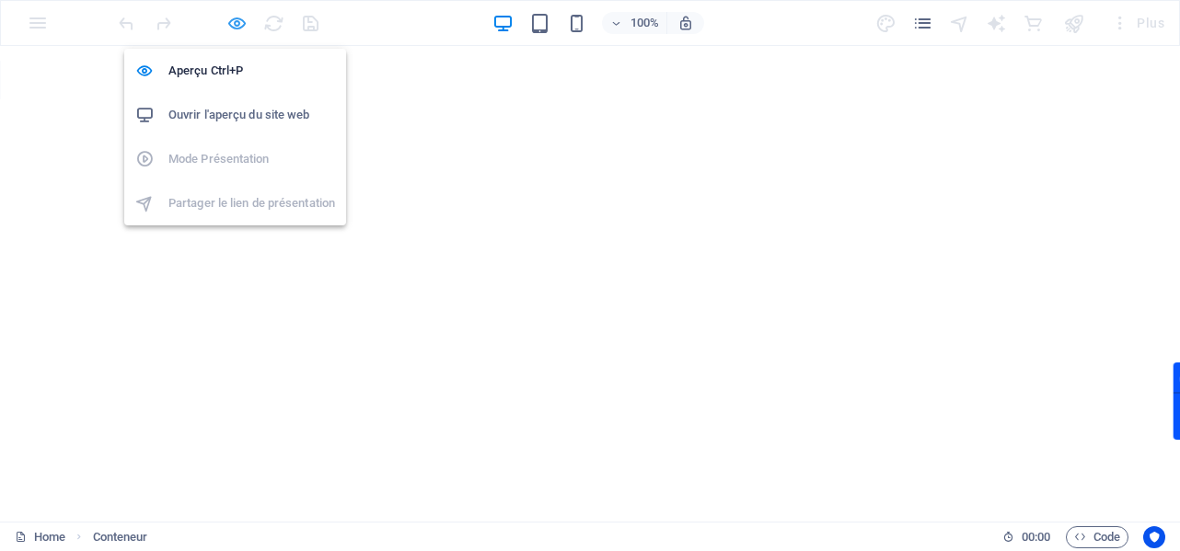
click at [241, 19] on icon "button" at bounding box center [236, 23] width 21 height 21
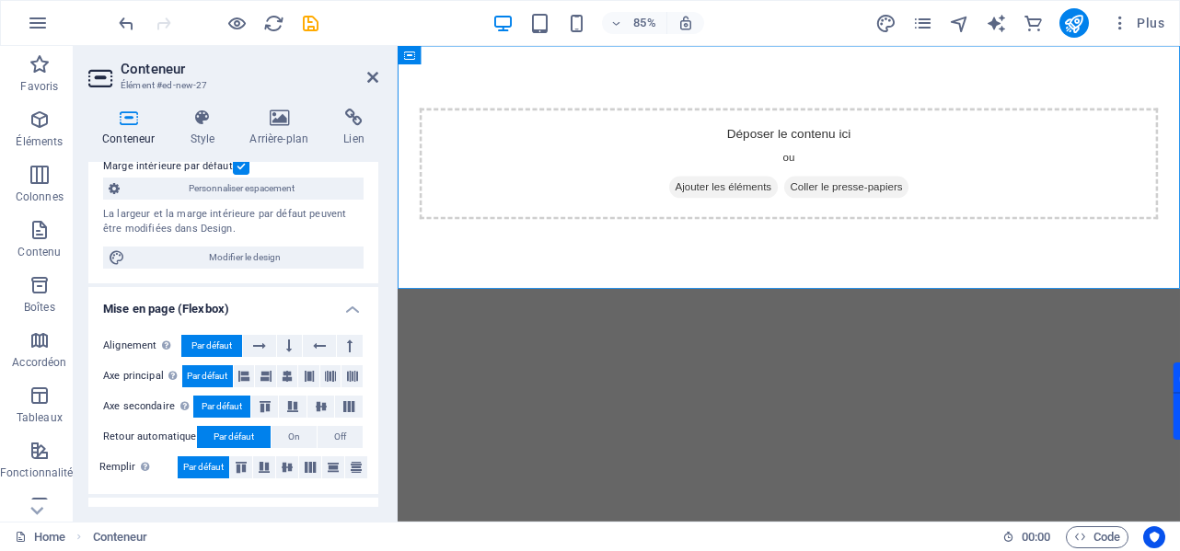
scroll to position [0, 0]
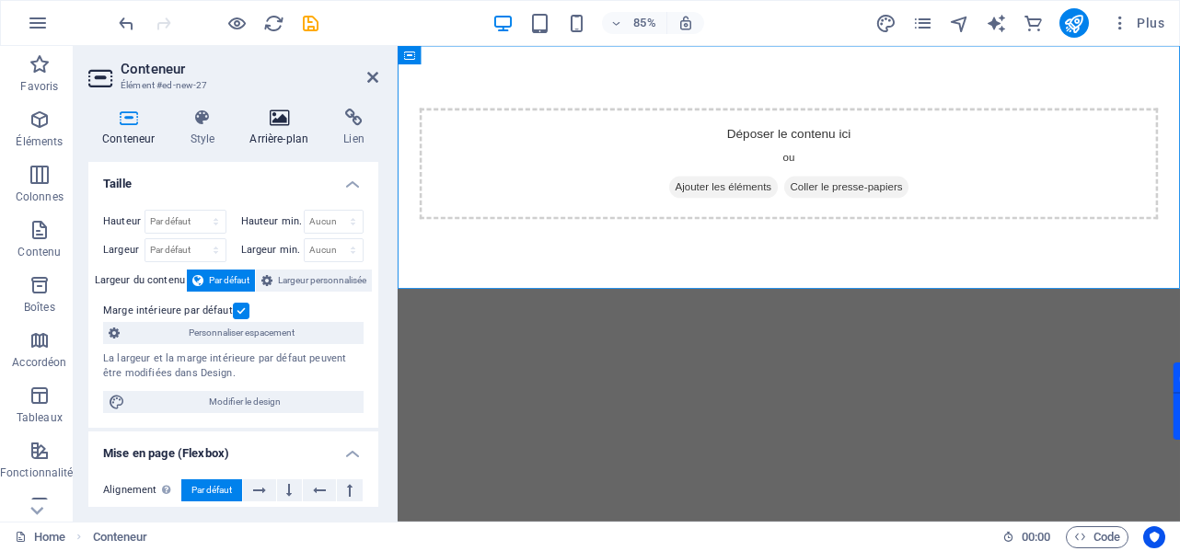
click at [288, 123] on icon at bounding box center [279, 118] width 87 height 18
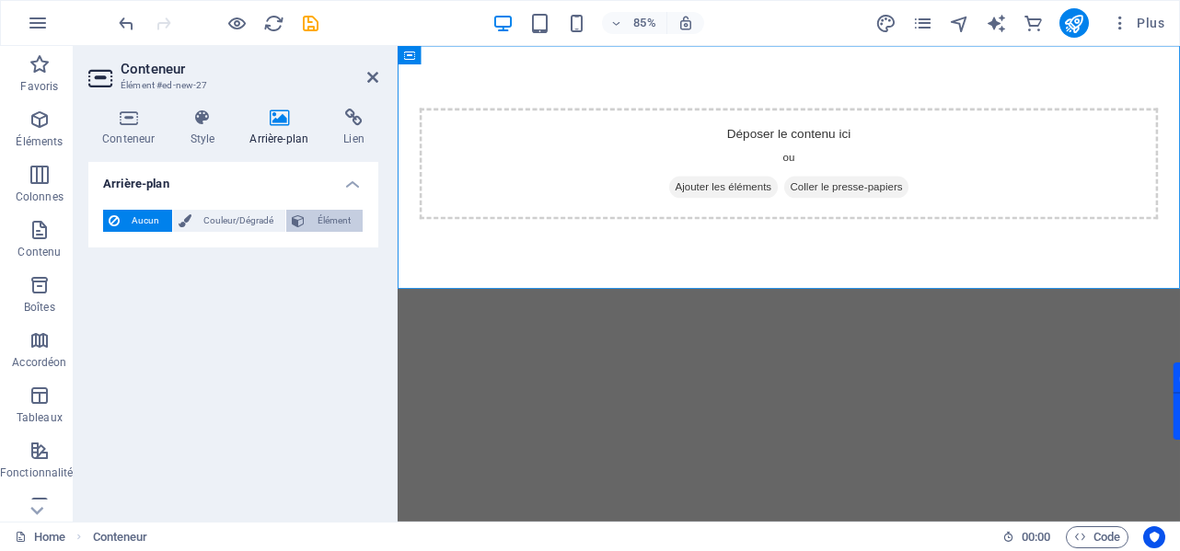
click at [316, 225] on span "Élément" at bounding box center [333, 221] width 47 height 22
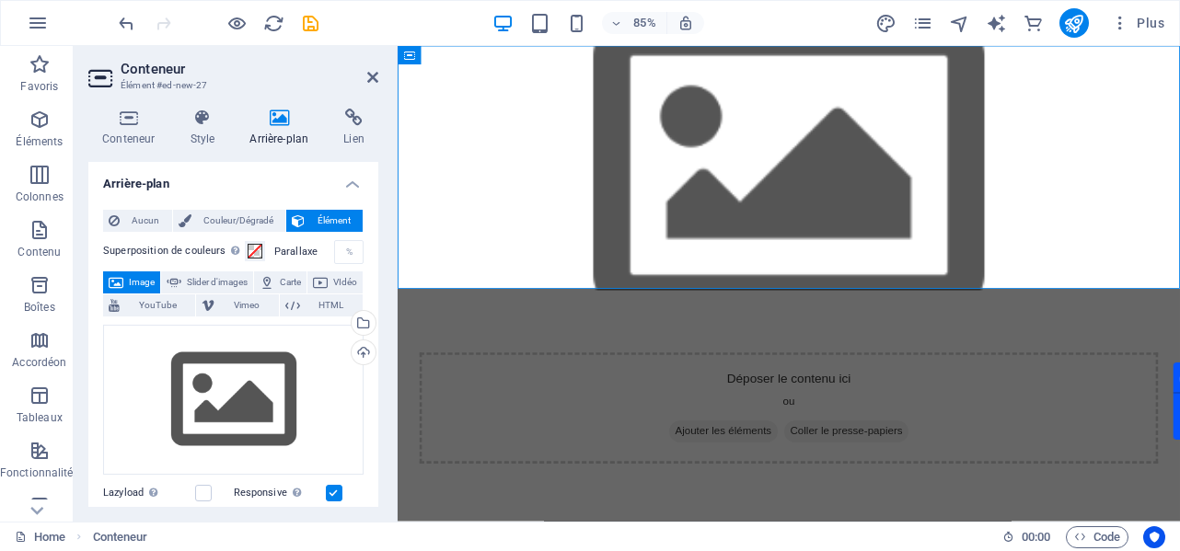
click at [629, 373] on html "Skip to main content Déposer le contenu ici ou Ajouter les éléments Coller le p…" at bounding box center [858, 328] width 920 height 565
click at [208, 492] on label at bounding box center [203, 493] width 17 height 17
click at [0, 0] on input "Lazyload Charger les images après la page améliore le temps de chargement (vite…" at bounding box center [0, 0] width 0 height 0
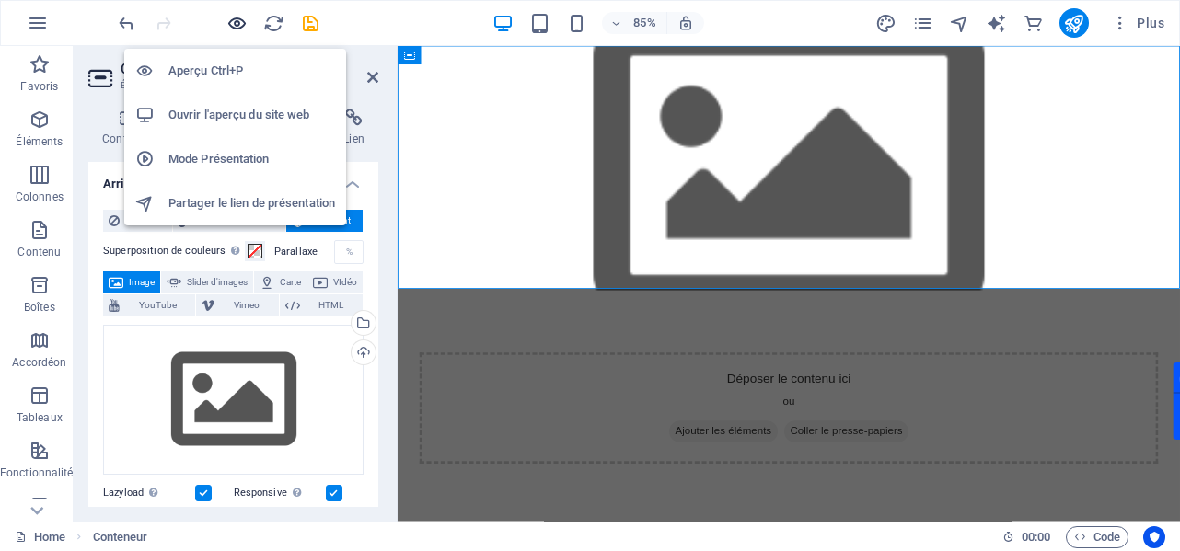
click at [239, 32] on icon "button" at bounding box center [236, 23] width 21 height 21
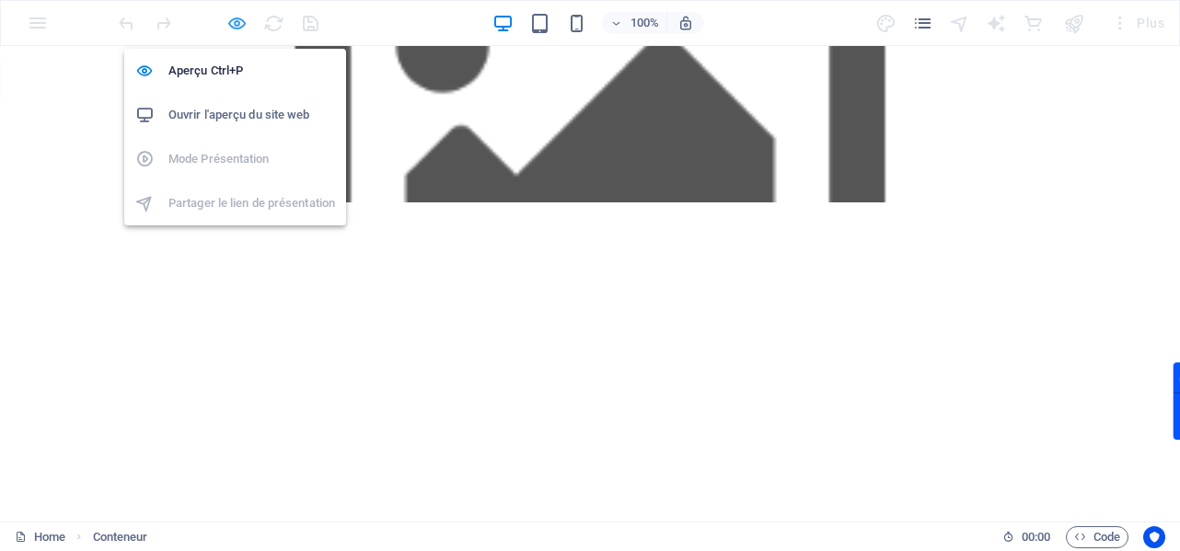
click at [233, 20] on icon "button" at bounding box center [236, 23] width 21 height 21
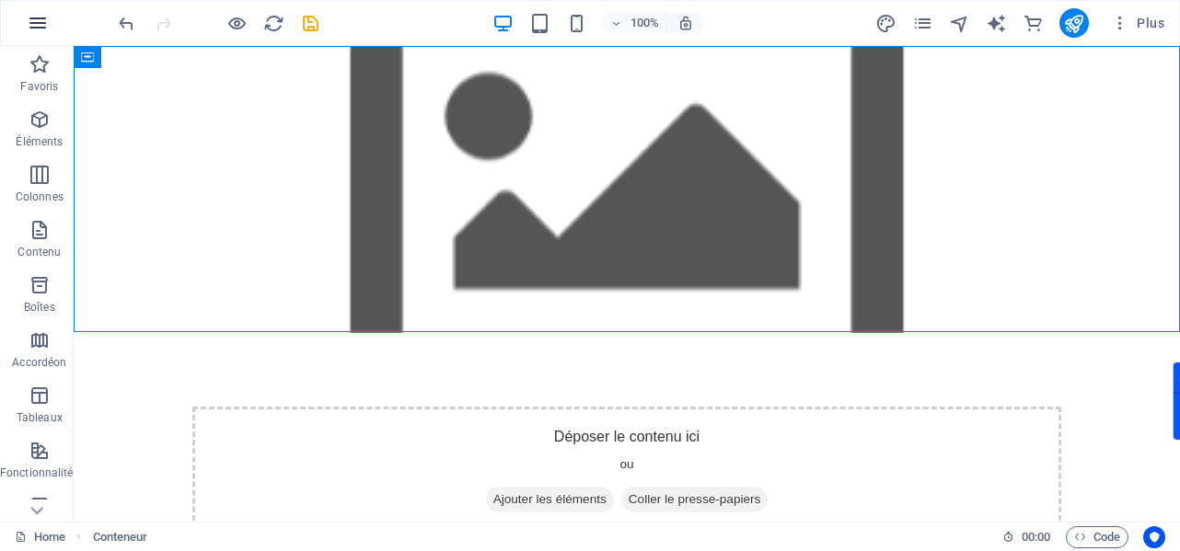
click at [33, 10] on button "button" at bounding box center [38, 23] width 44 height 44
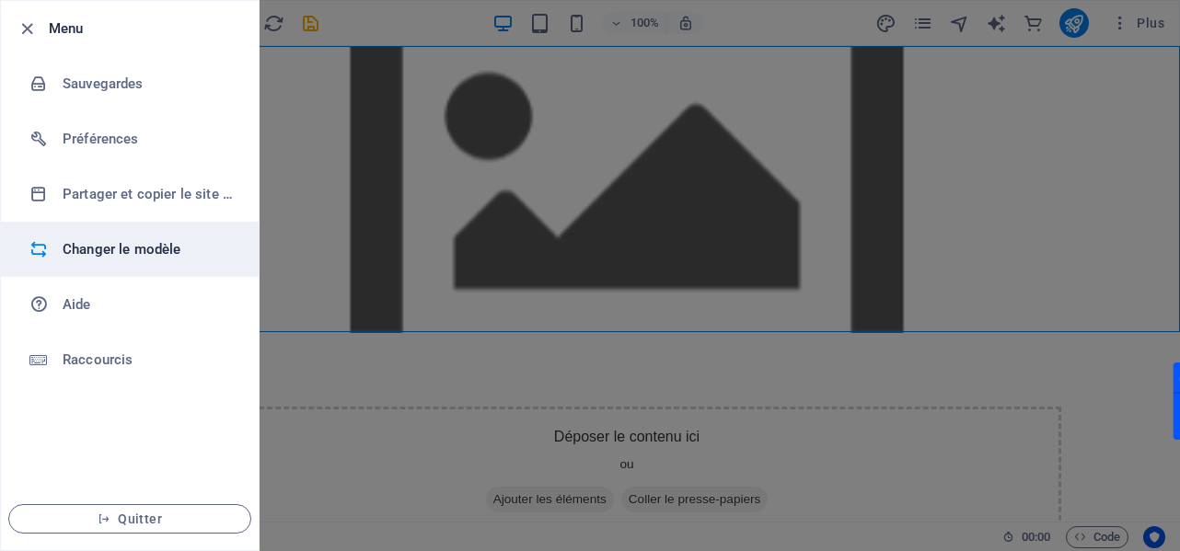
click at [89, 265] on li "Changer le modèle" at bounding box center [130, 249] width 258 height 55
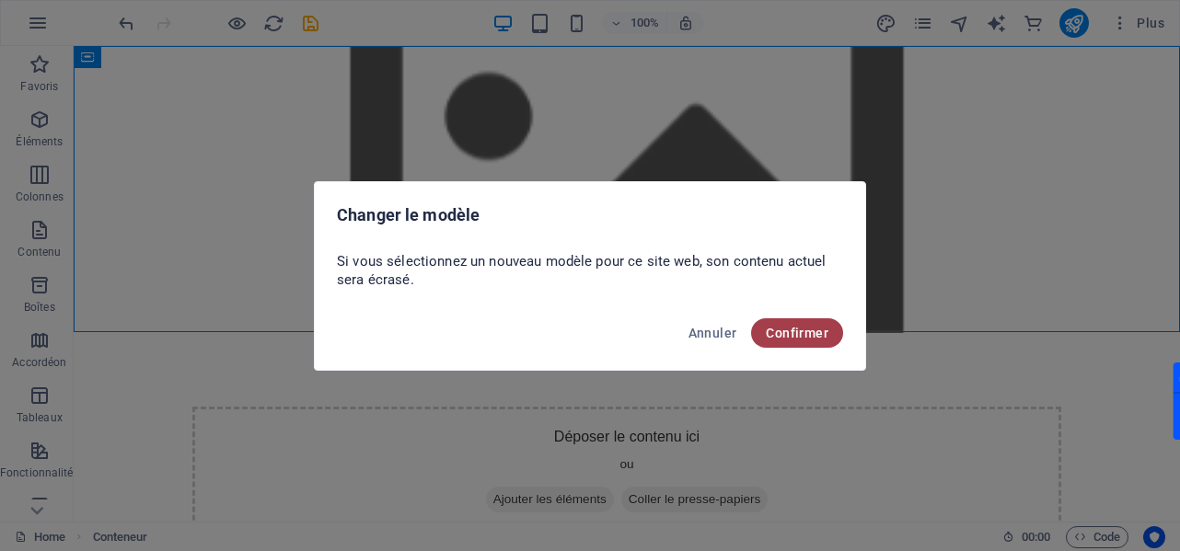
click at [764, 335] on button "Confirmer" at bounding box center [797, 332] width 92 height 29
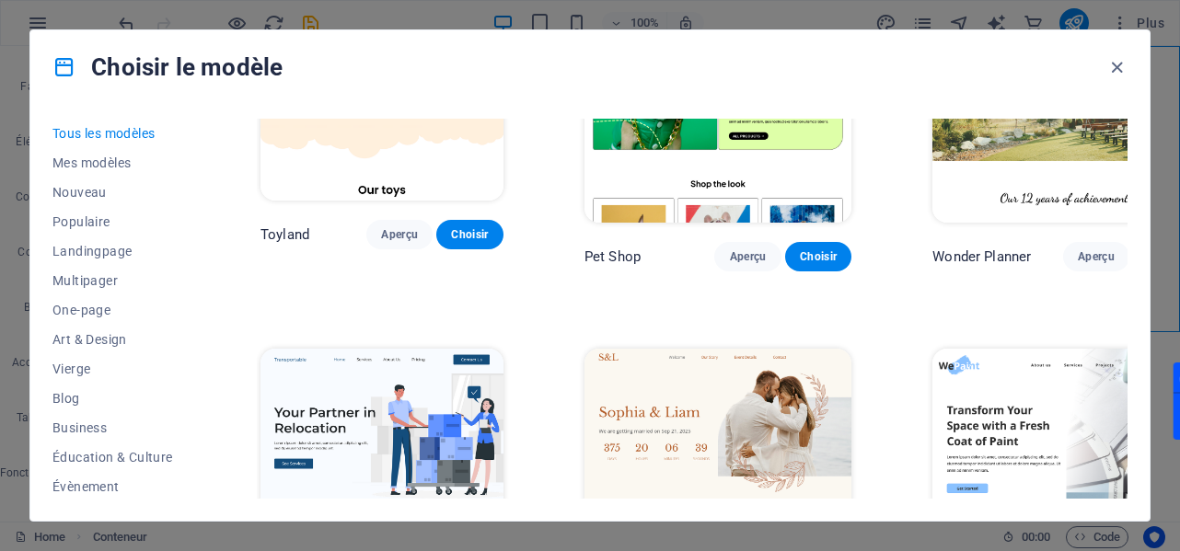
scroll to position [1288, 0]
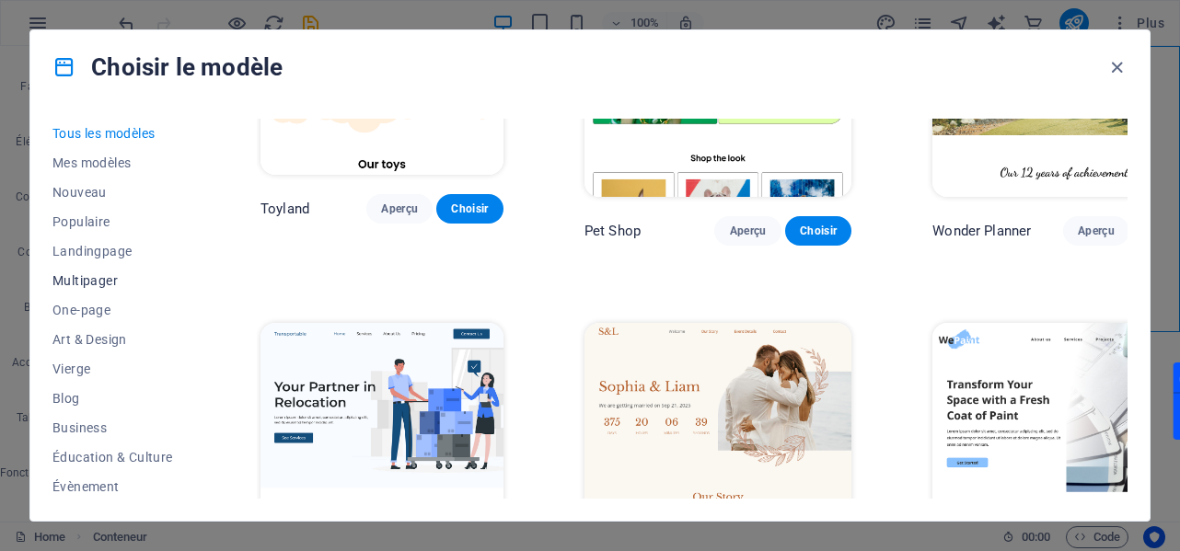
click at [89, 275] on span "Multipager" at bounding box center [115, 280] width 127 height 15
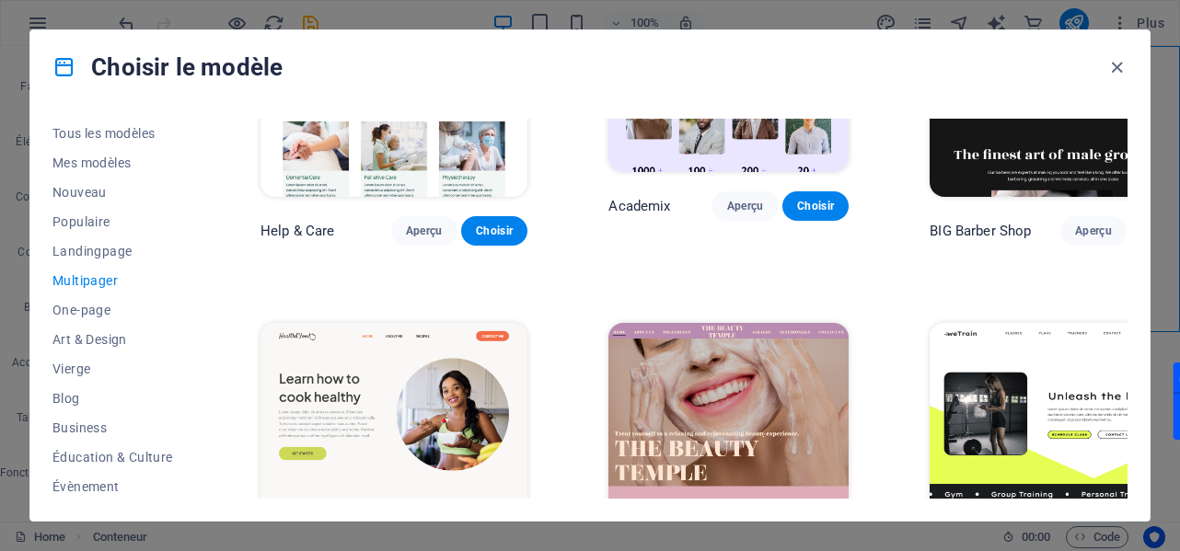
scroll to position [939, 0]
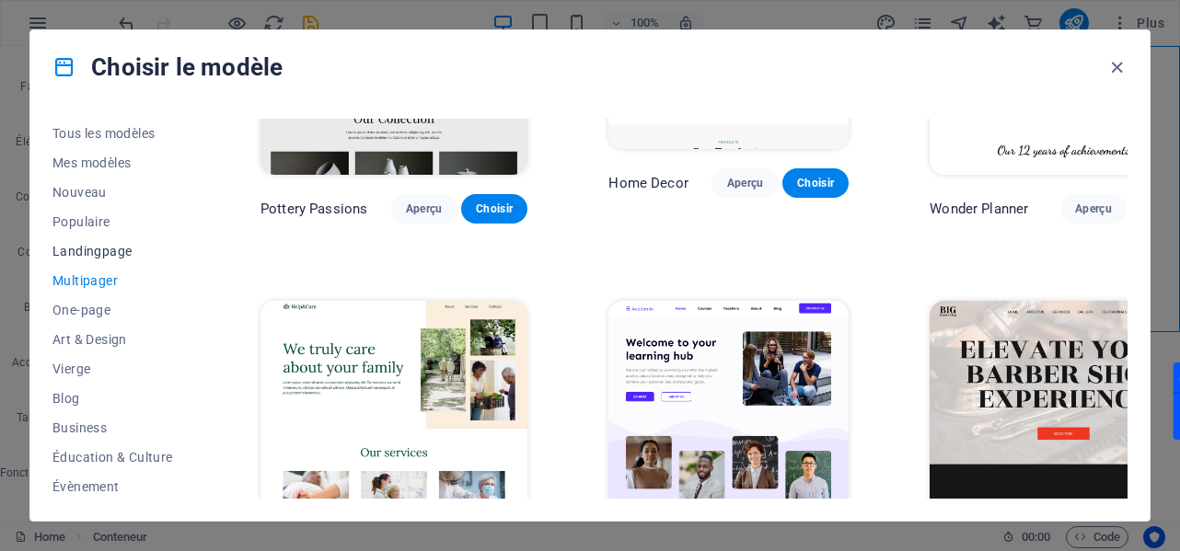
click at [101, 251] on span "Landingpage" at bounding box center [115, 251] width 127 height 15
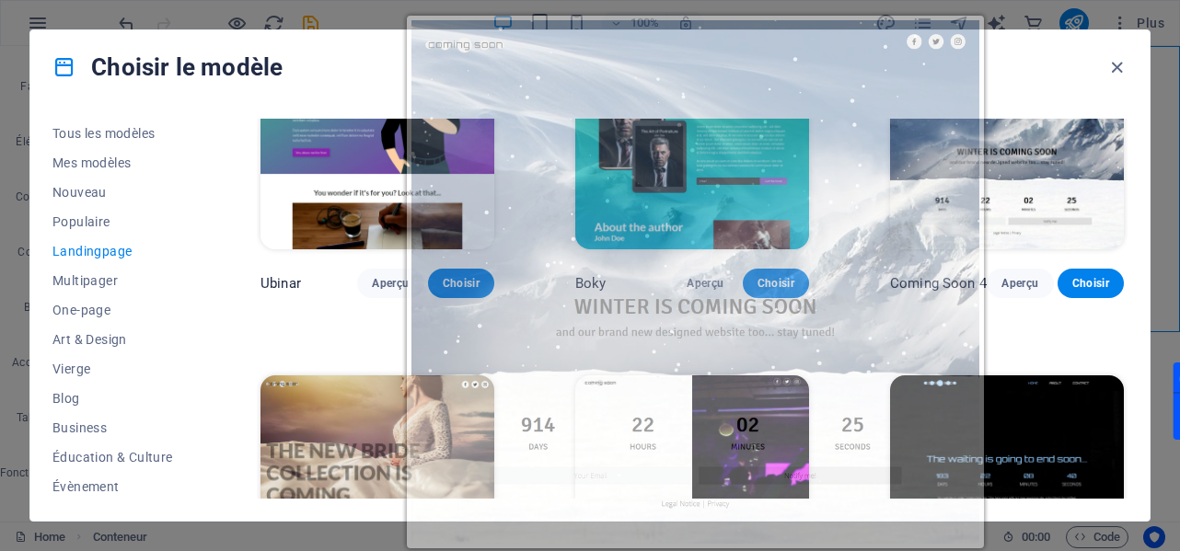
scroll to position [2611, 0]
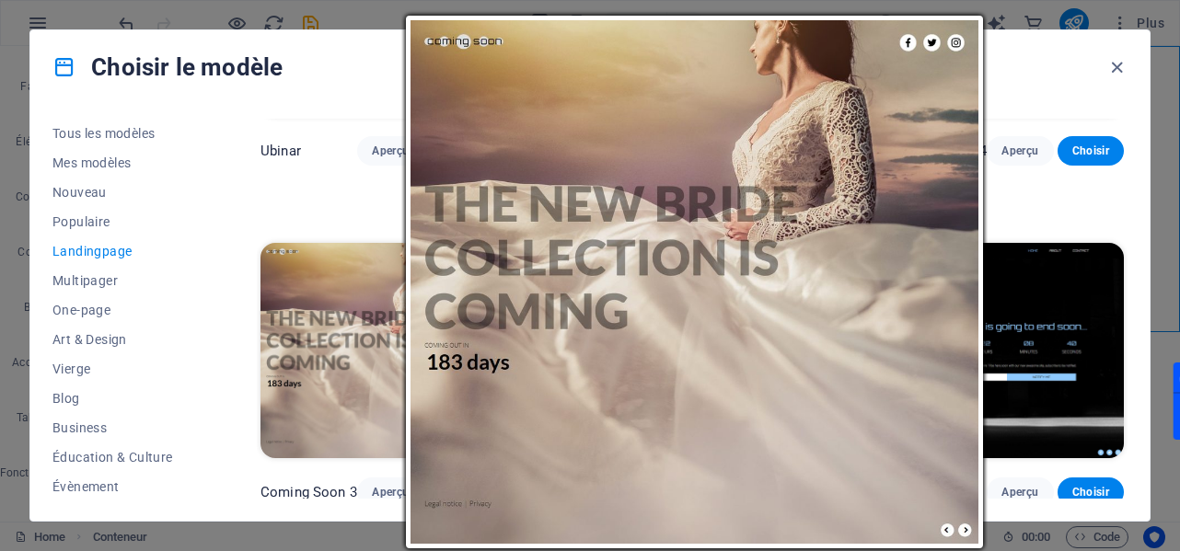
click at [383, 339] on img at bounding box center [377, 350] width 234 height 215
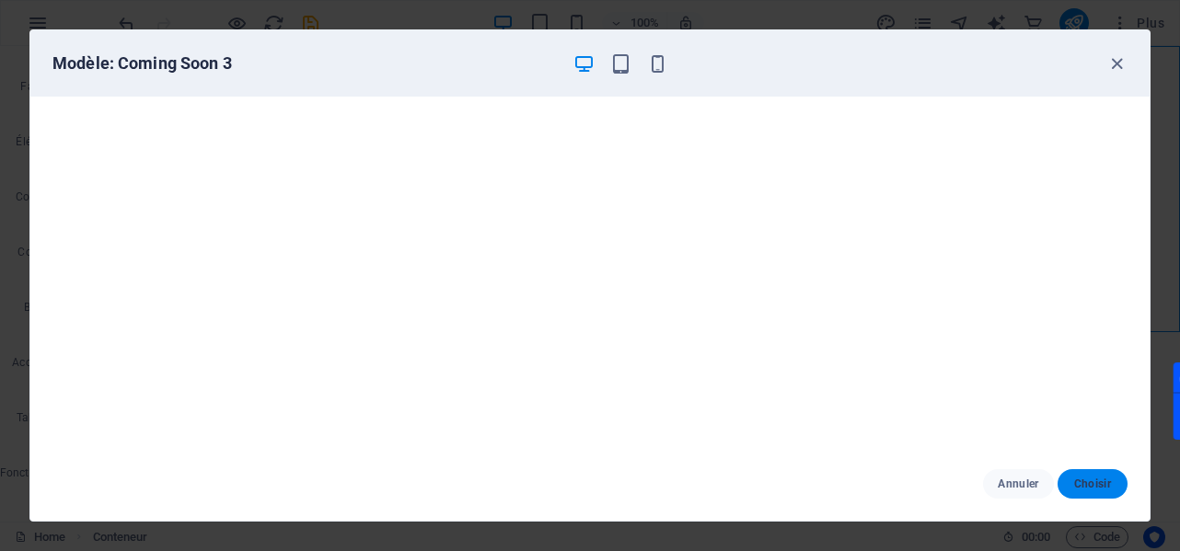
click at [1080, 477] on span "Choisir" at bounding box center [1092, 484] width 40 height 15
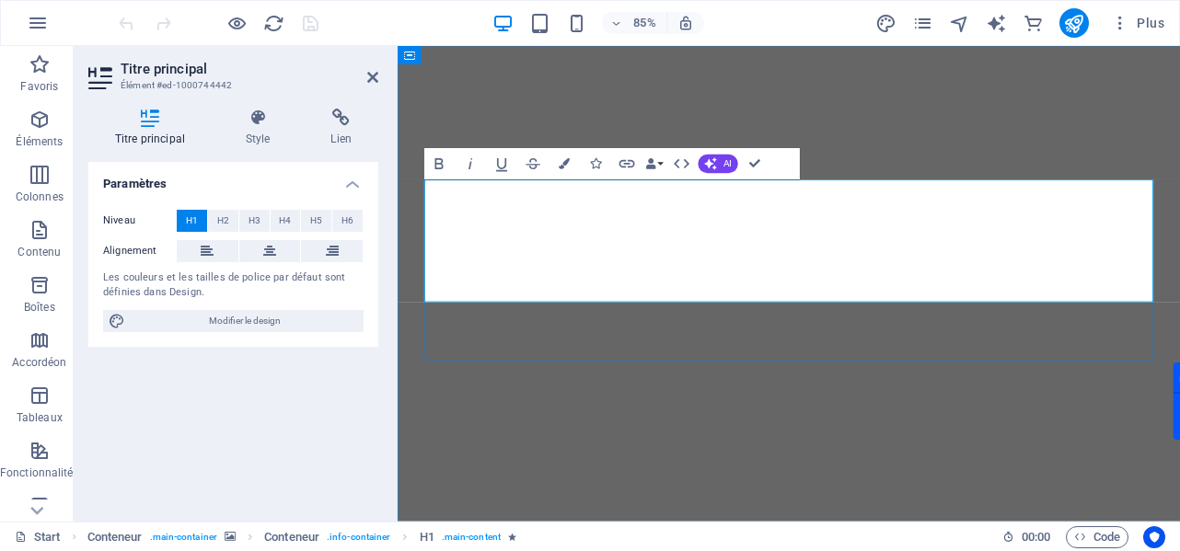
click at [767, 68] on img "1/7" at bounding box center [858, 68] width 920 height 0
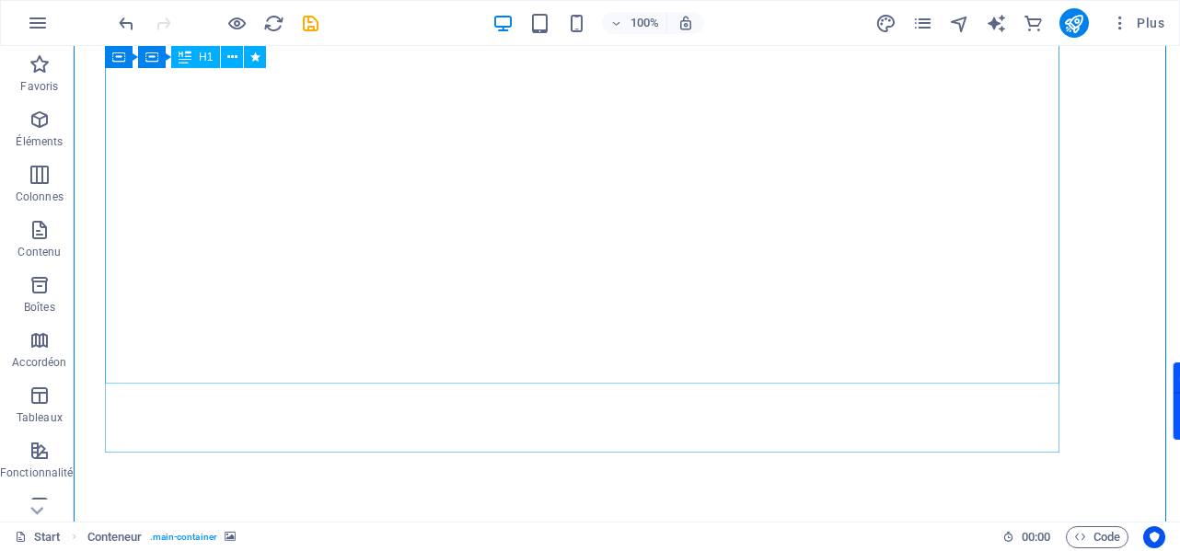
scroll to position [123, 0]
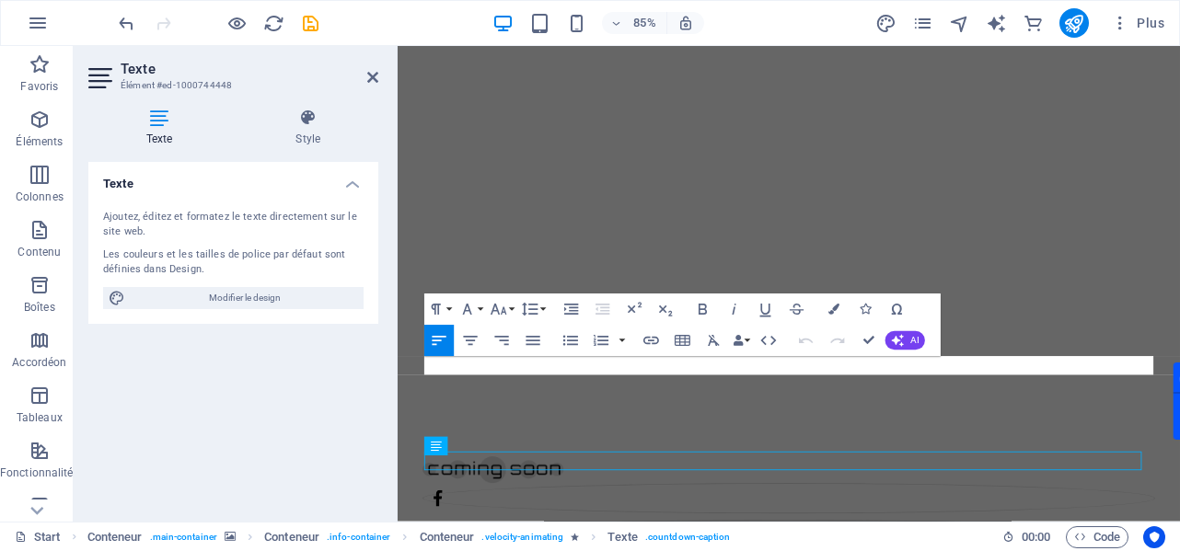
scroll to position [0, 0]
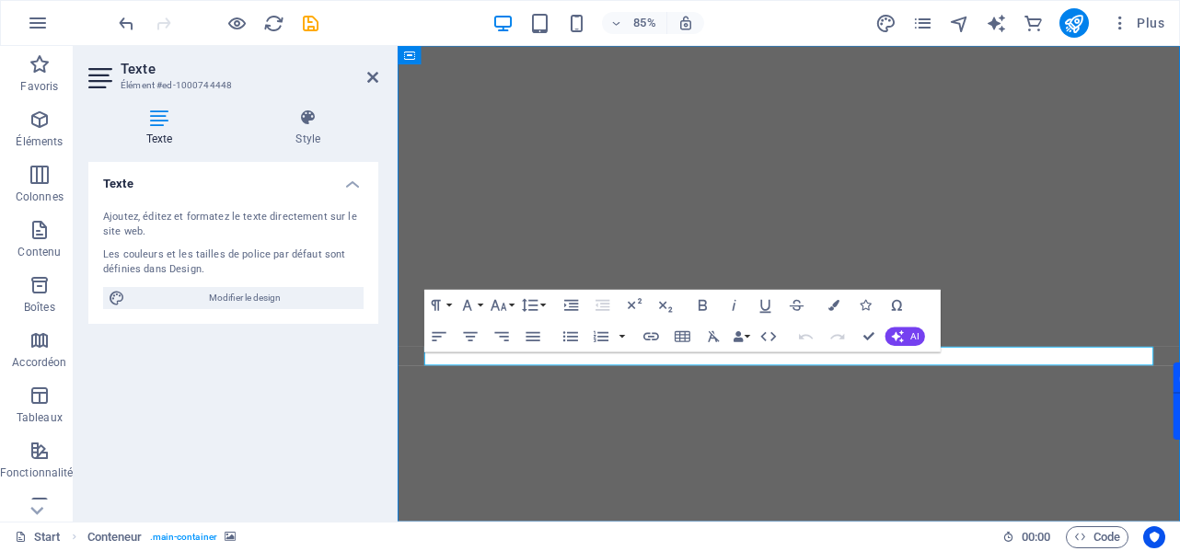
select select "vh"
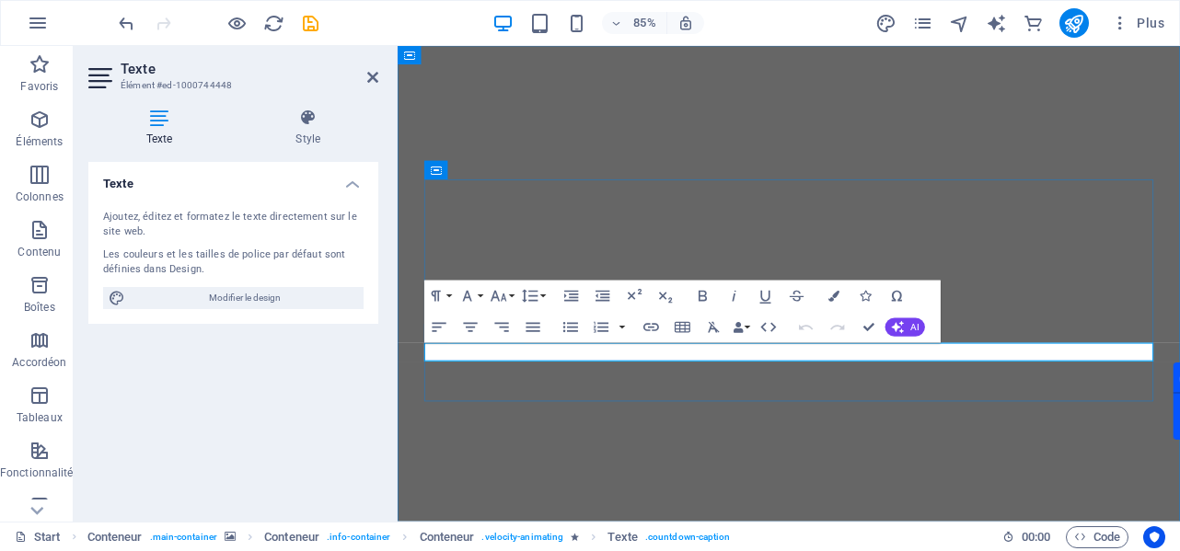
scroll to position [4, 0]
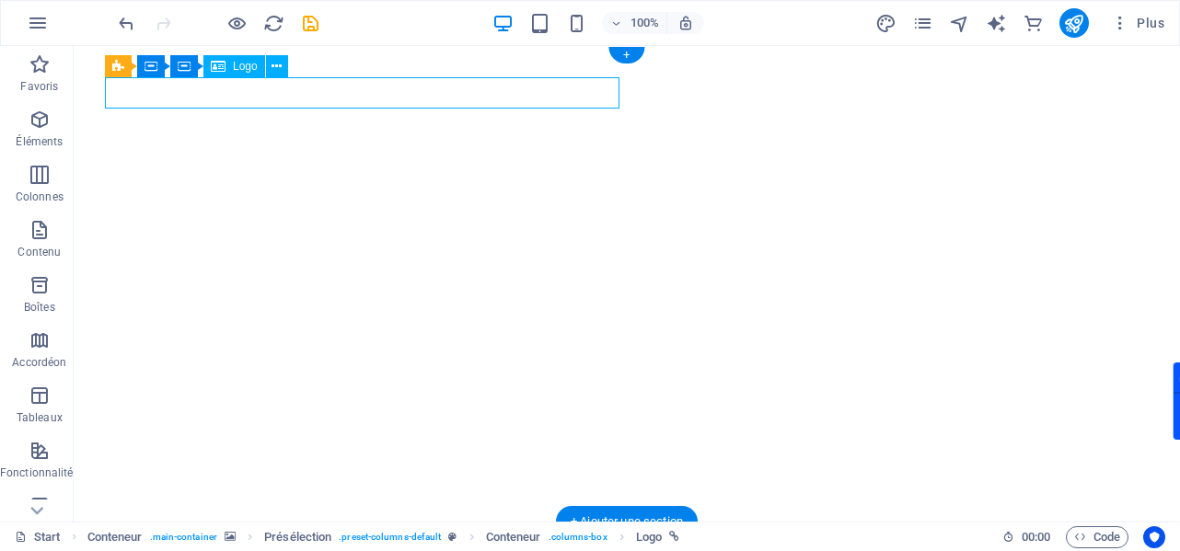
scroll to position [2, 0]
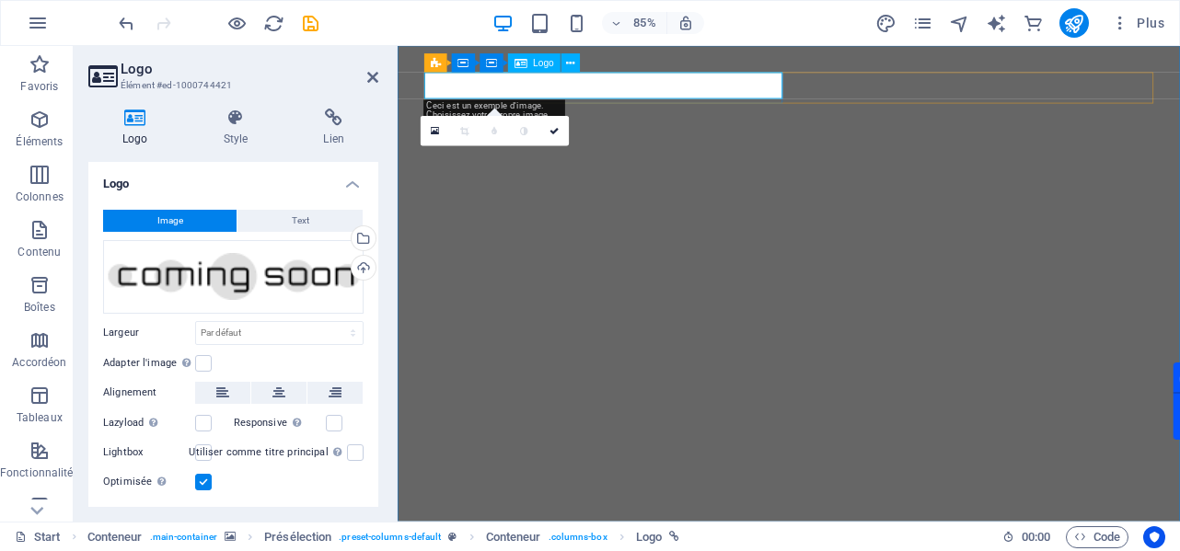
scroll to position [4, 0]
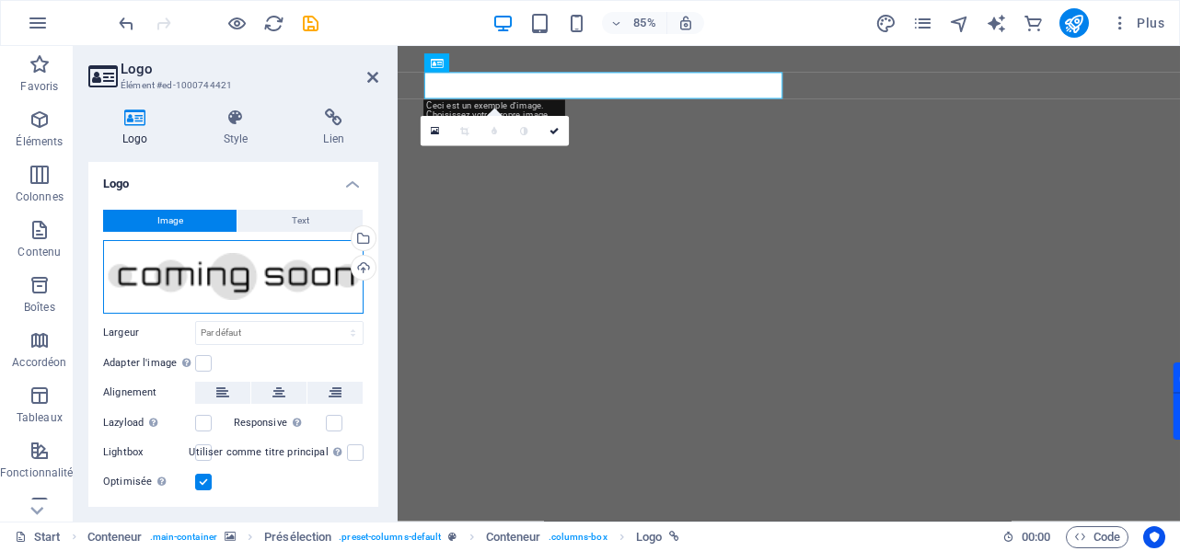
click at [283, 279] on div "Glissez les fichiers ici, cliquez pour choisir les fichiers ou sélectionnez les…" at bounding box center [233, 277] width 260 height 74
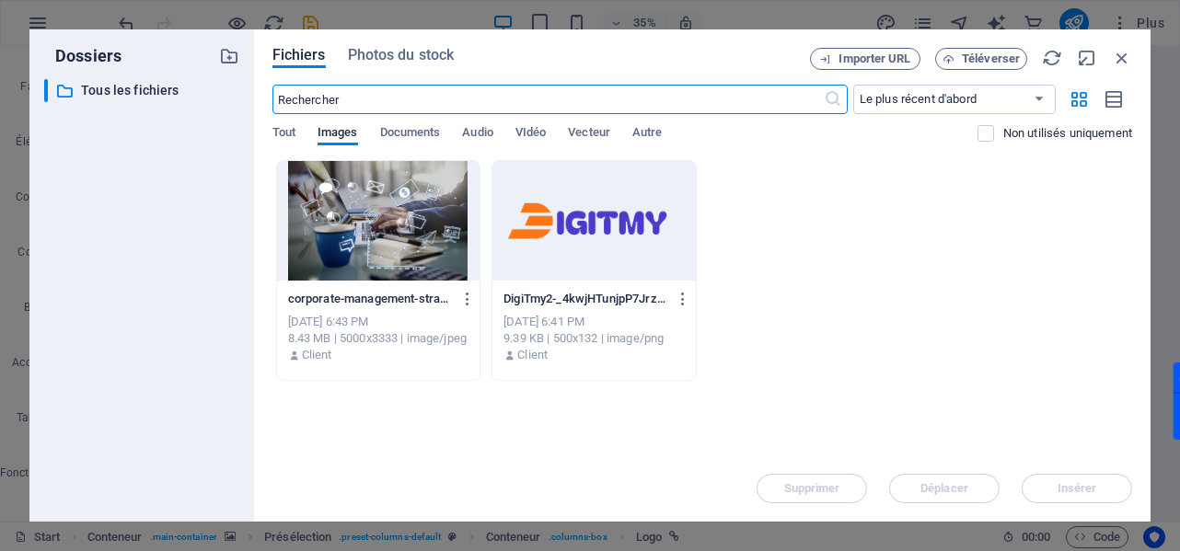
click at [606, 233] on div at bounding box center [593, 221] width 203 height 120
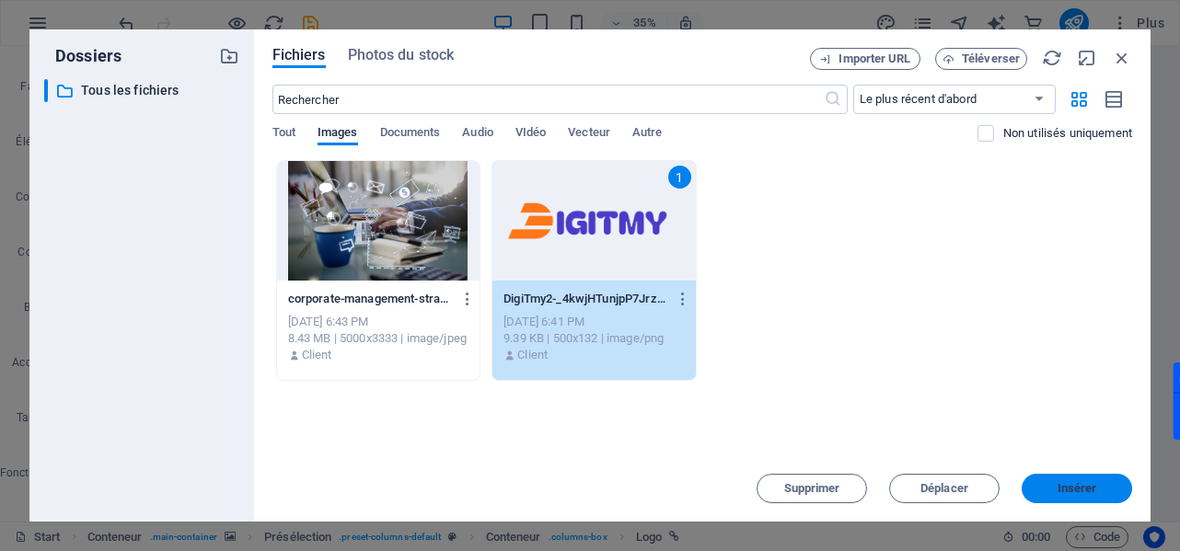
click at [1054, 485] on span "Insérer" at bounding box center [1077, 488] width 96 height 11
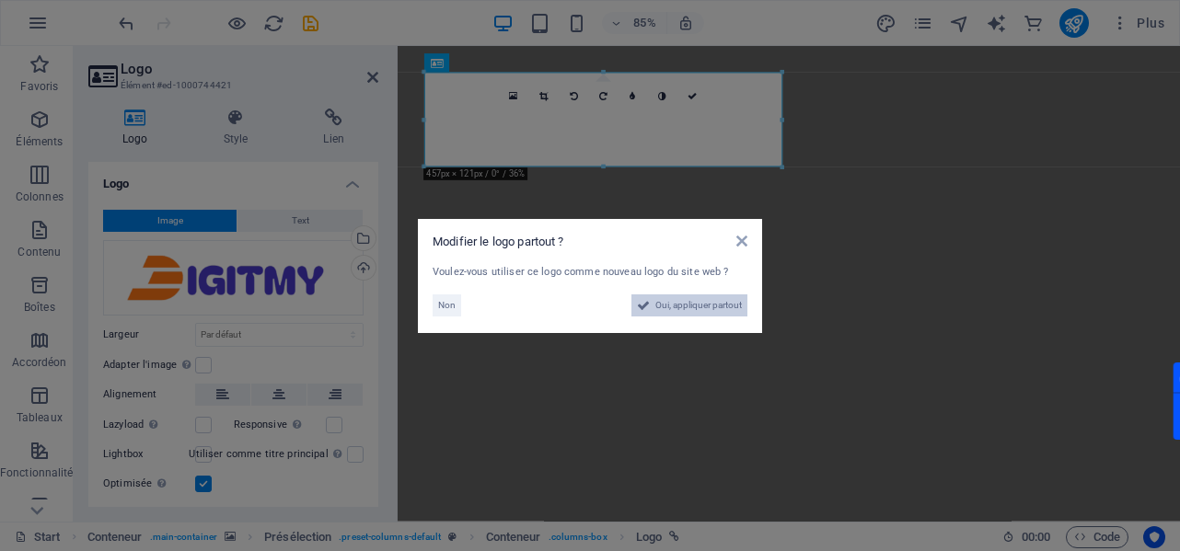
click at [701, 317] on span "Oui, appliquer partout" at bounding box center [698, 305] width 87 height 22
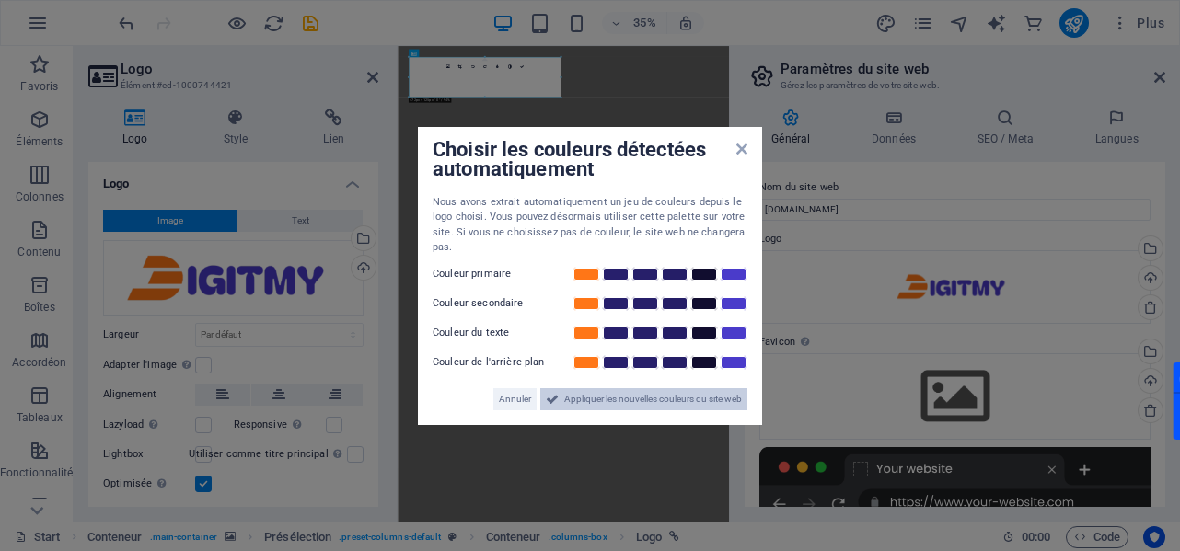
click at [564, 398] on span "Appliquer les nouvelles couleurs du site web" at bounding box center [653, 399] width 178 height 22
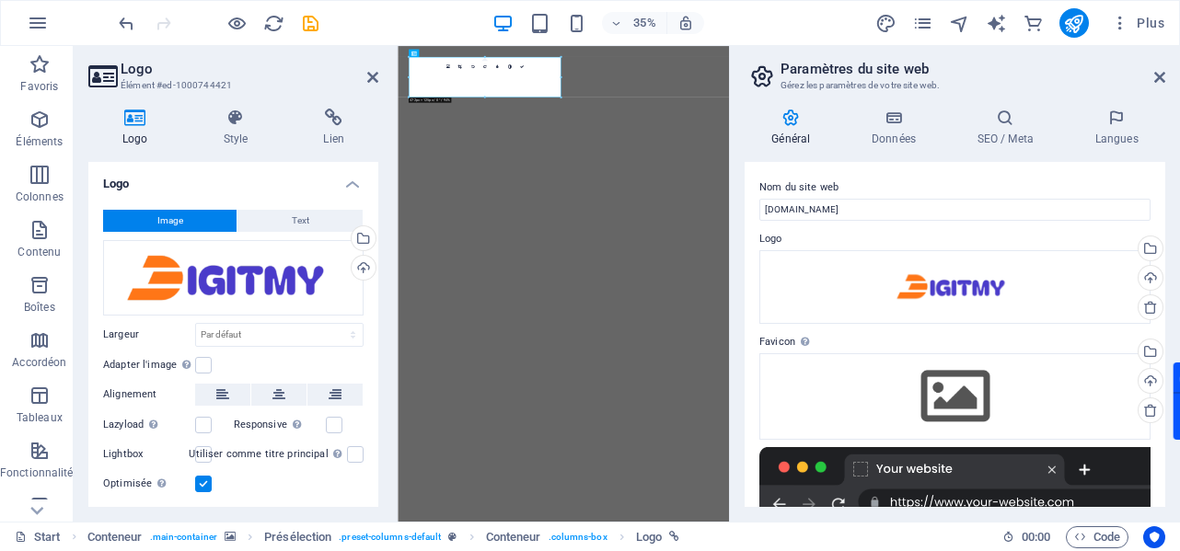
scroll to position [269, 0]
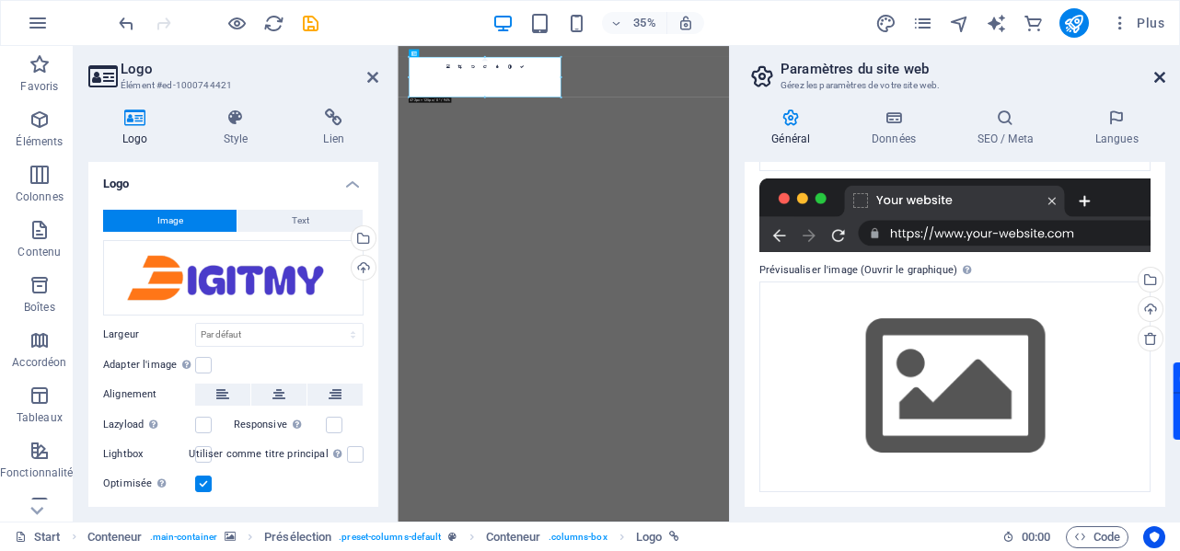
click at [1161, 73] on icon at bounding box center [1159, 77] width 11 height 15
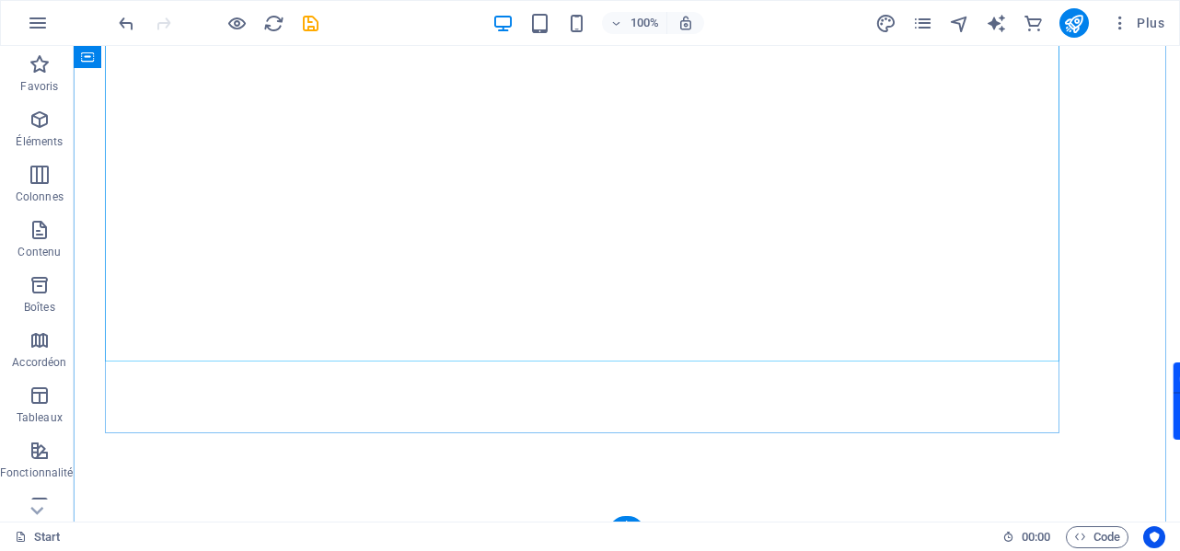
scroll to position [207, 0]
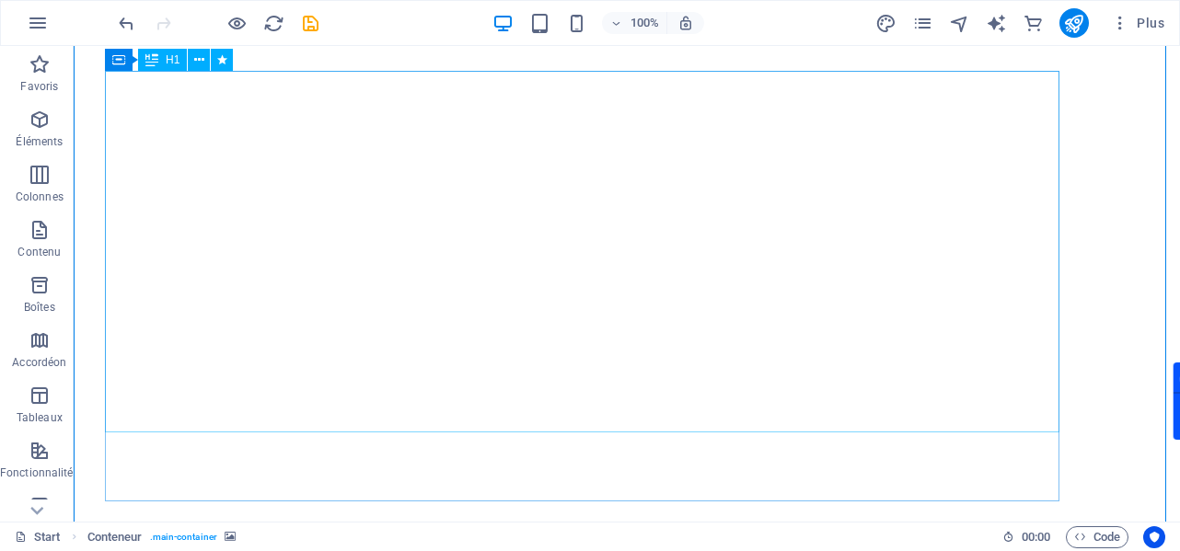
scroll to position [207, 0]
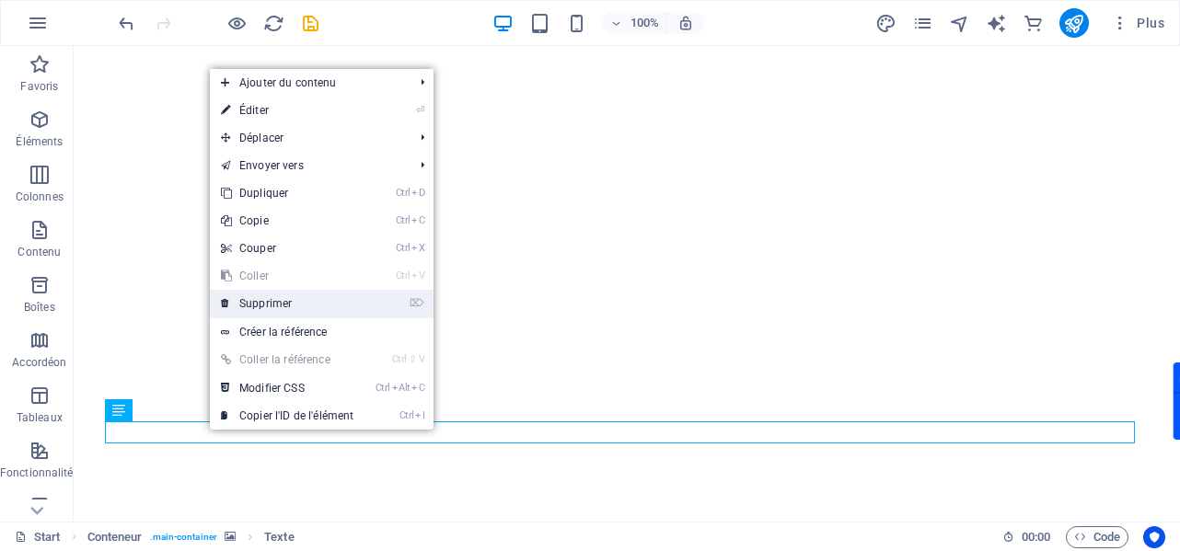
click at [299, 306] on link "⌦ Supprimer" at bounding box center [287, 304] width 155 height 28
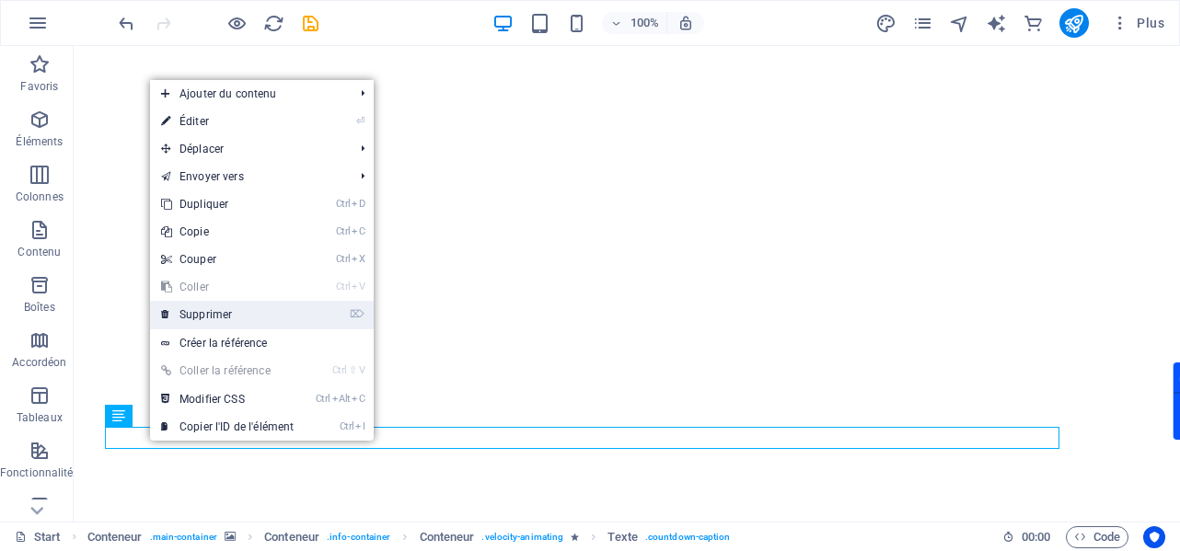
drag, startPoint x: 217, startPoint y: 314, endPoint x: 156, endPoint y: 266, distance: 77.3
click at [217, 314] on link "⌦ Supprimer" at bounding box center [227, 315] width 155 height 28
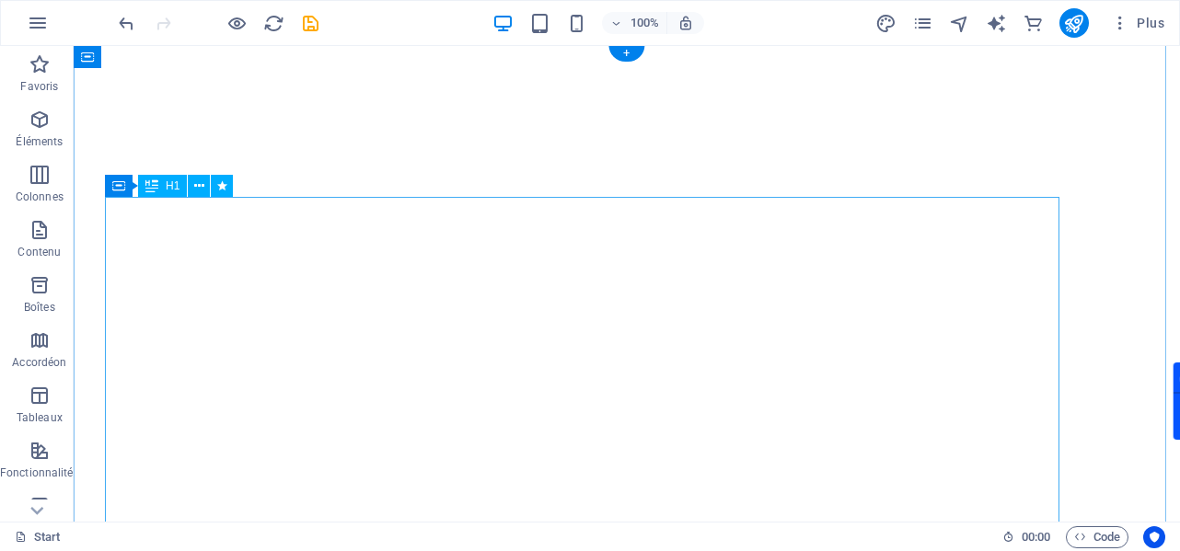
scroll to position [0, 0]
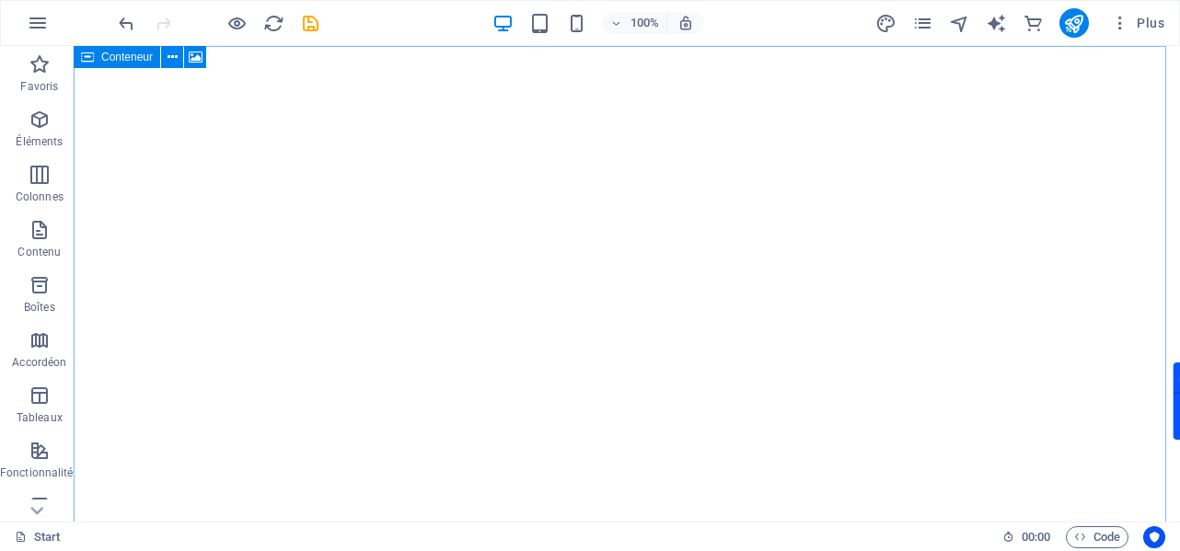
click at [116, 58] on span "Conteneur" at bounding box center [127, 57] width 52 height 11
click at [143, 61] on span "Conteneur" at bounding box center [127, 57] width 52 height 11
select select "vh"
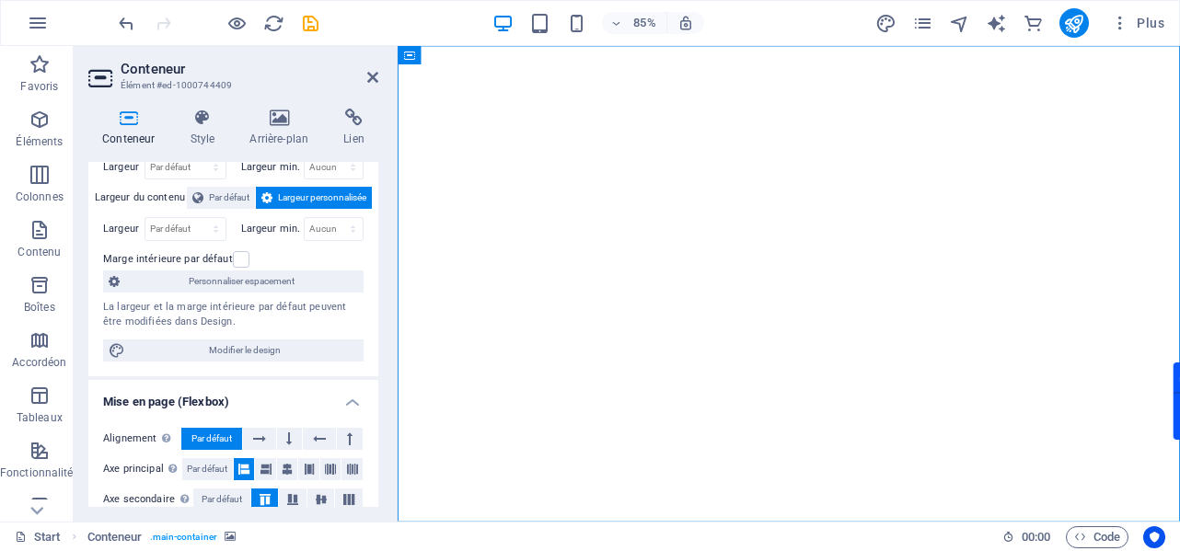
scroll to position [58, 0]
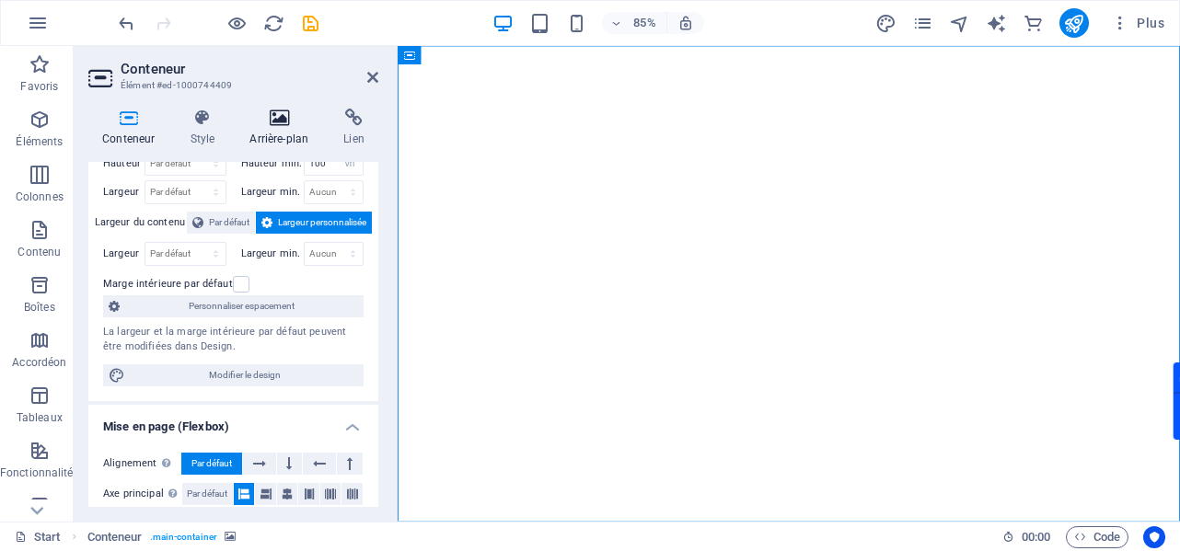
click at [282, 136] on h4 "Arrière-plan" at bounding box center [283, 128] width 94 height 39
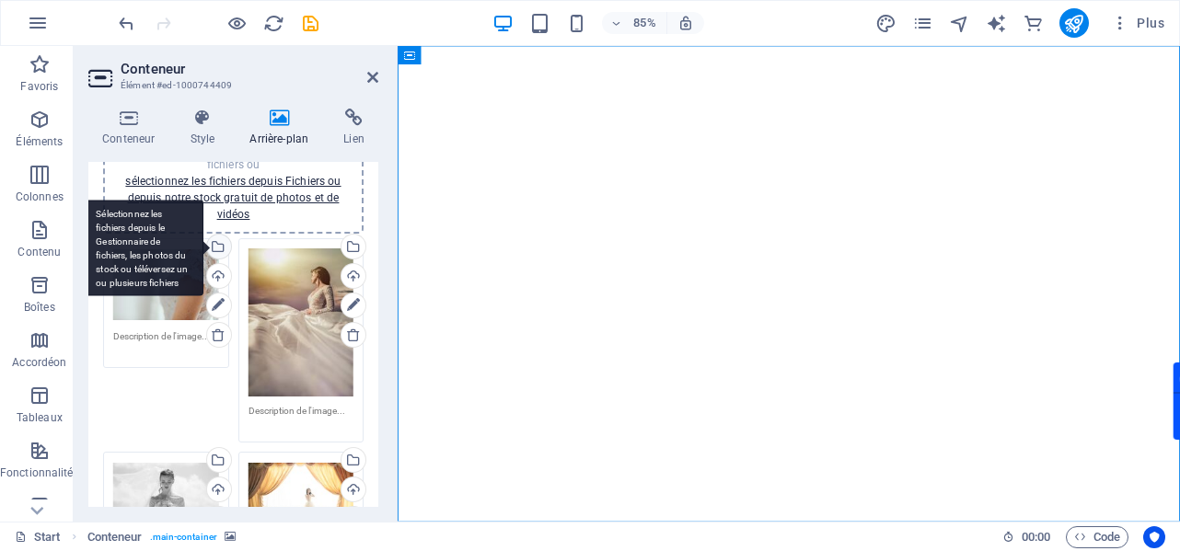
scroll to position [184, 0]
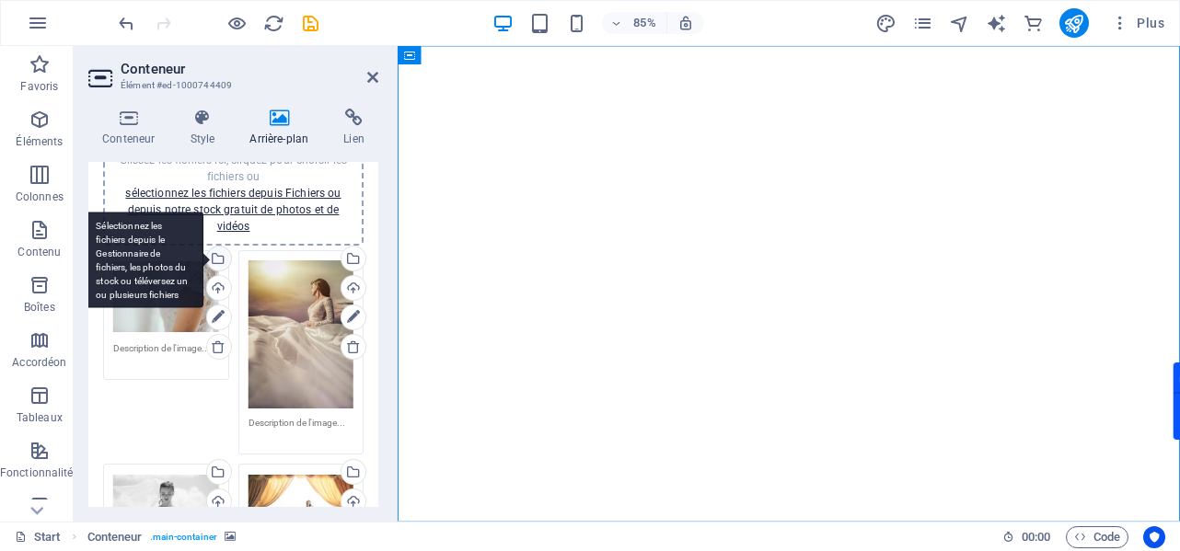
click at [203, 260] on div "Sélectionnez les fichiers depuis le Gestionnaire de fichiers, les photos du sto…" at bounding box center [144, 260] width 120 height 97
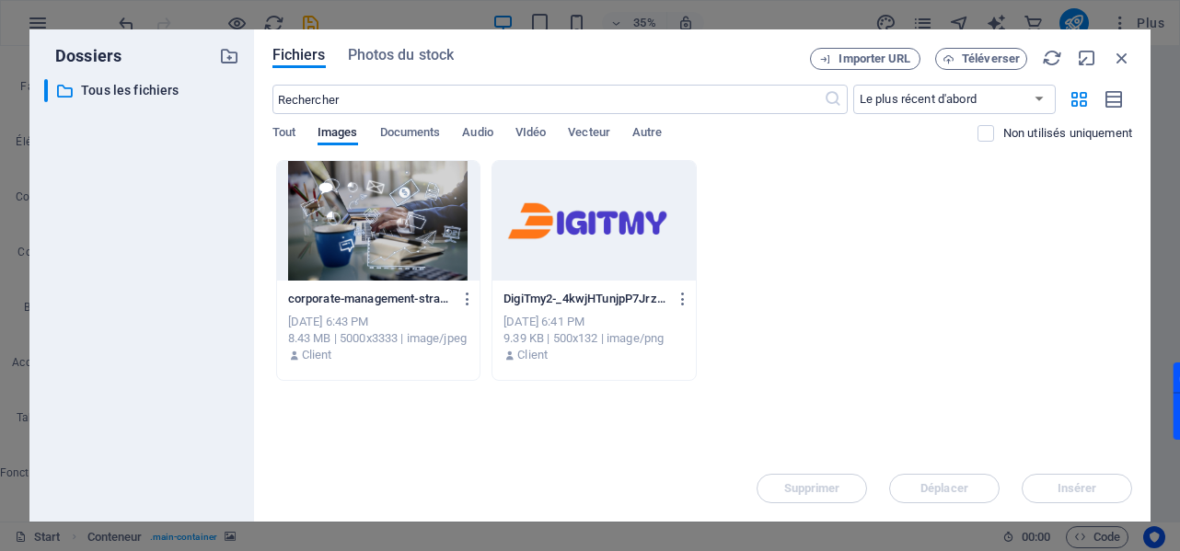
click at [406, 225] on div at bounding box center [378, 221] width 203 height 120
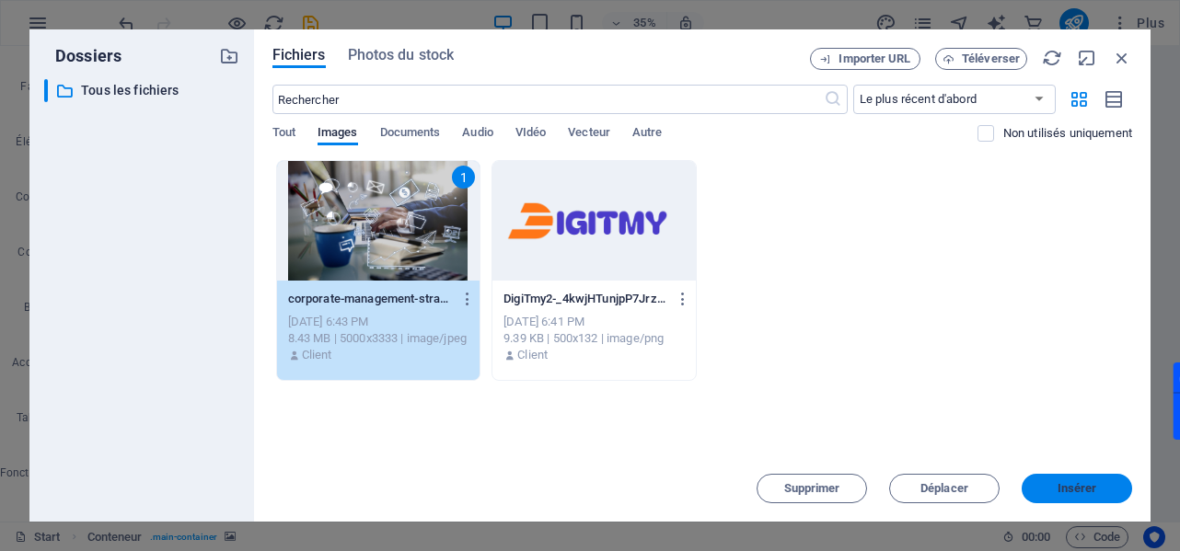
click at [1056, 485] on span "Insérer" at bounding box center [1077, 488] width 96 height 11
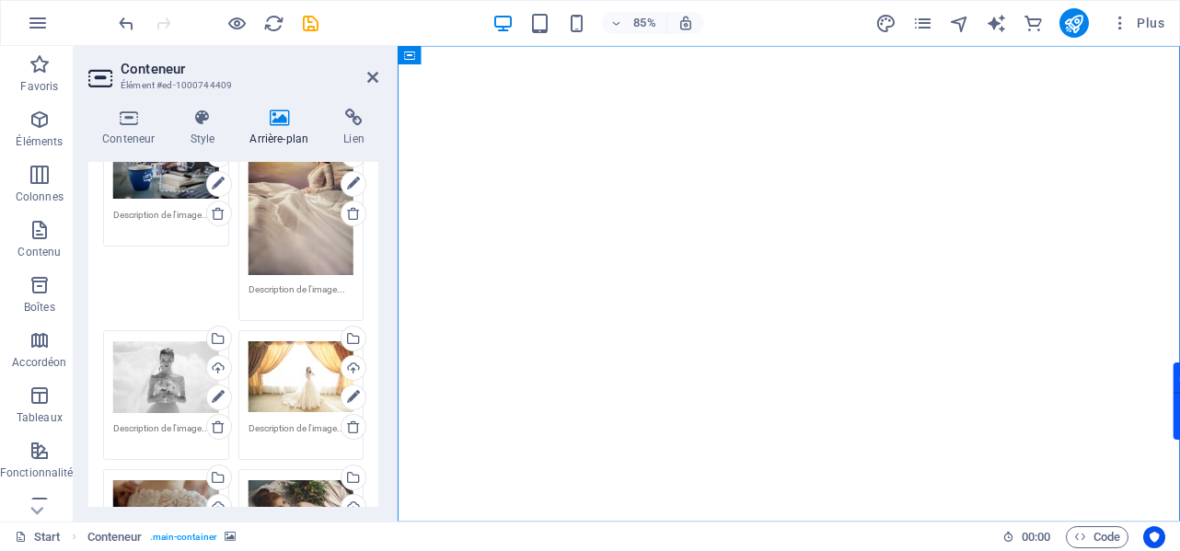
scroll to position [92, 0]
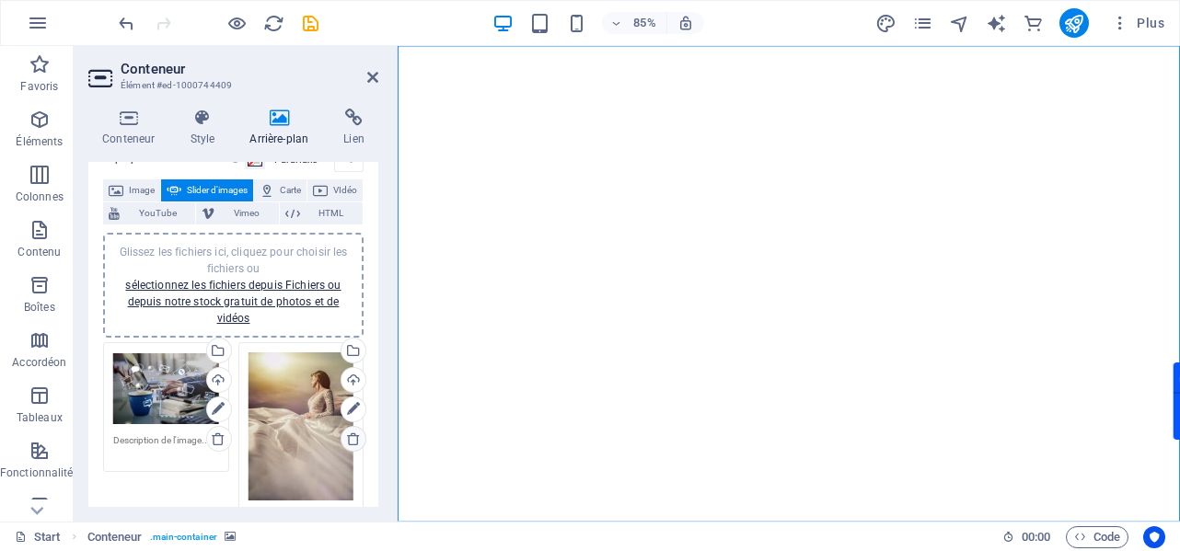
click at [348, 442] on icon at bounding box center [353, 439] width 15 height 15
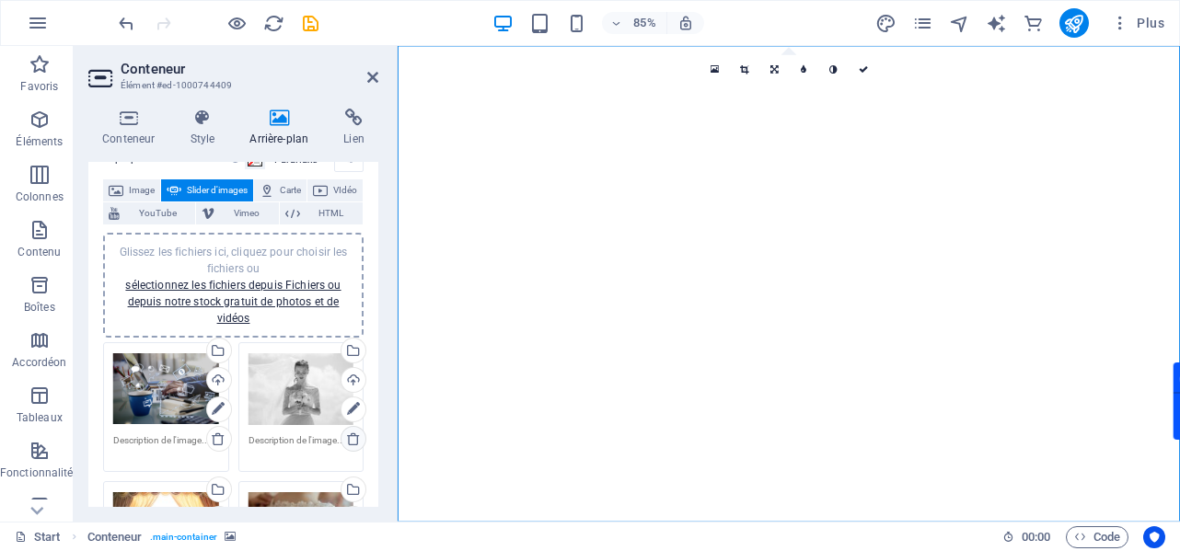
click at [352, 435] on icon at bounding box center [353, 439] width 15 height 15
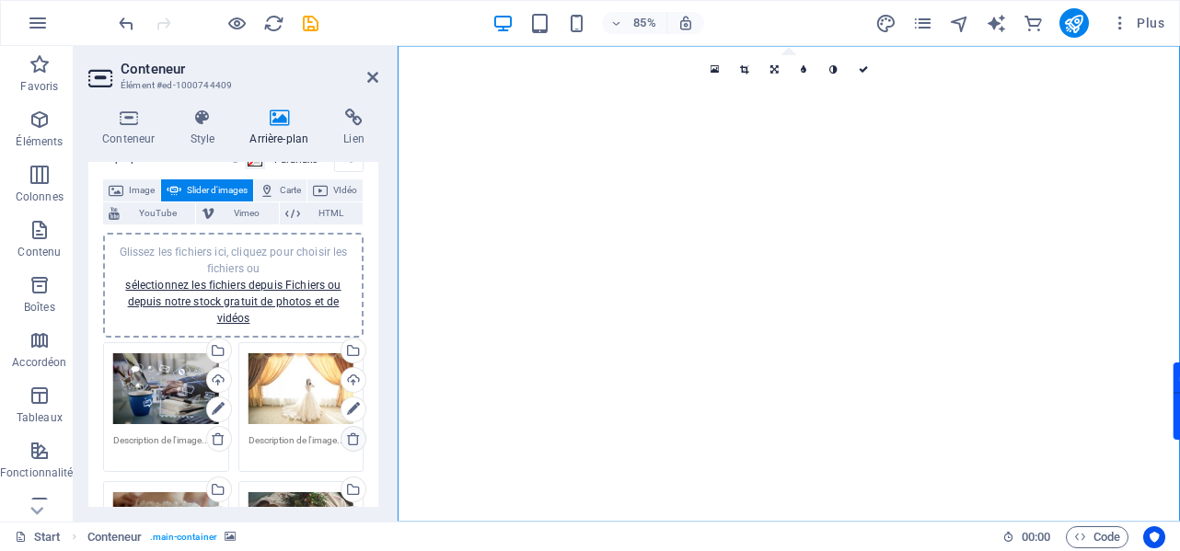
click at [350, 436] on icon at bounding box center [353, 439] width 15 height 15
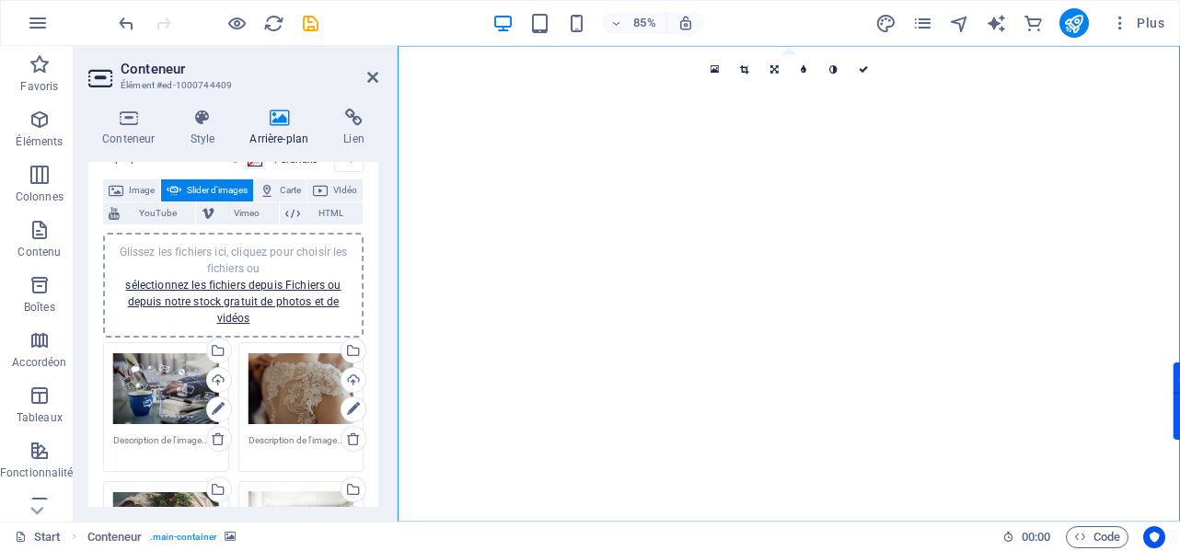
scroll to position [276, 0]
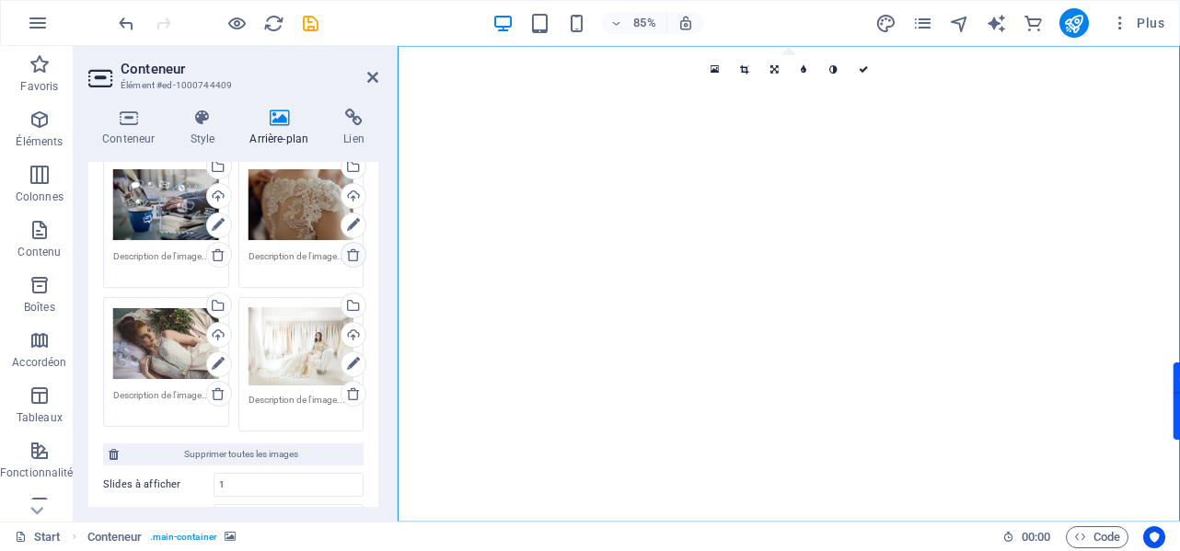
click at [351, 255] on icon at bounding box center [353, 255] width 15 height 15
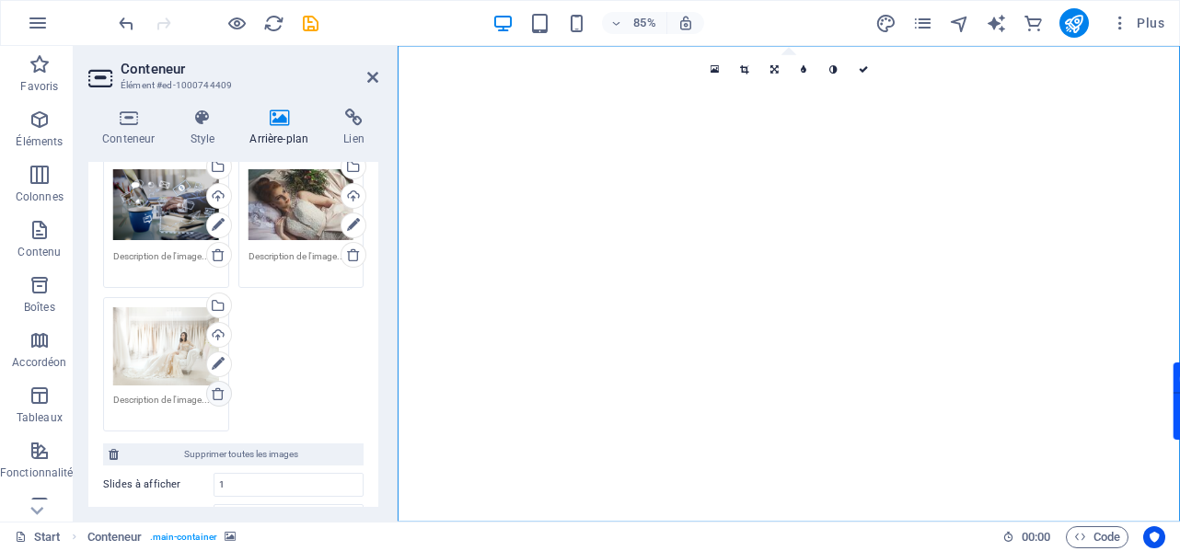
click at [214, 395] on icon at bounding box center [218, 394] width 15 height 15
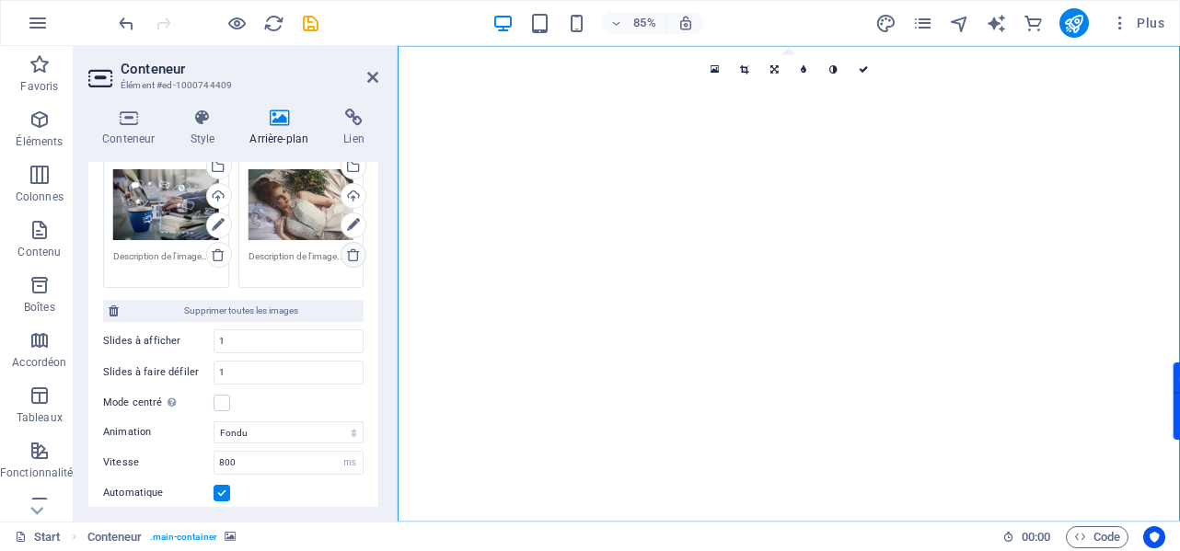
click at [353, 250] on icon at bounding box center [353, 255] width 15 height 15
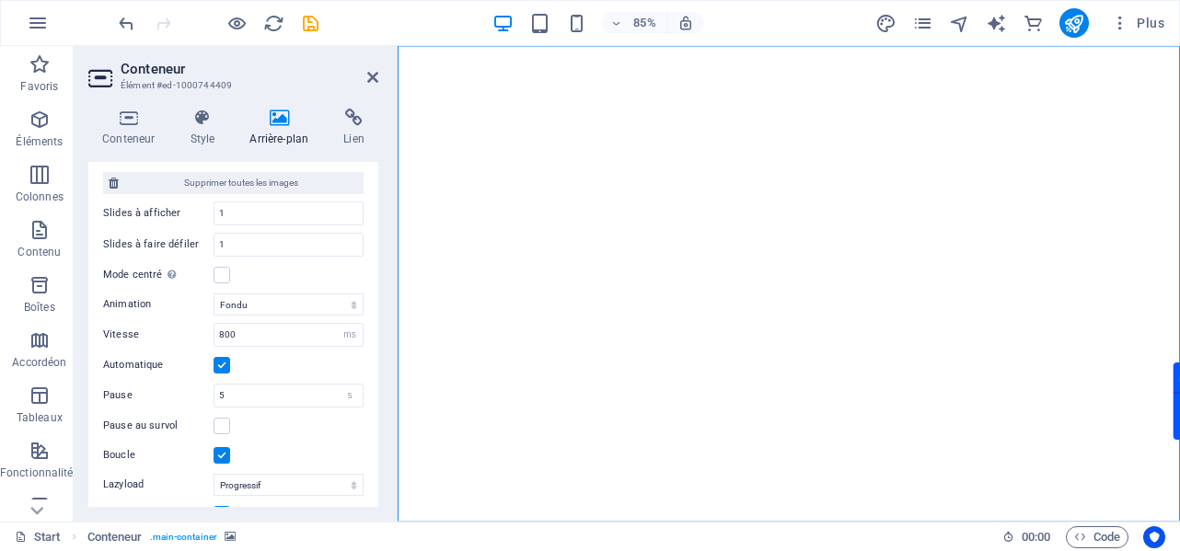
scroll to position [375, 0]
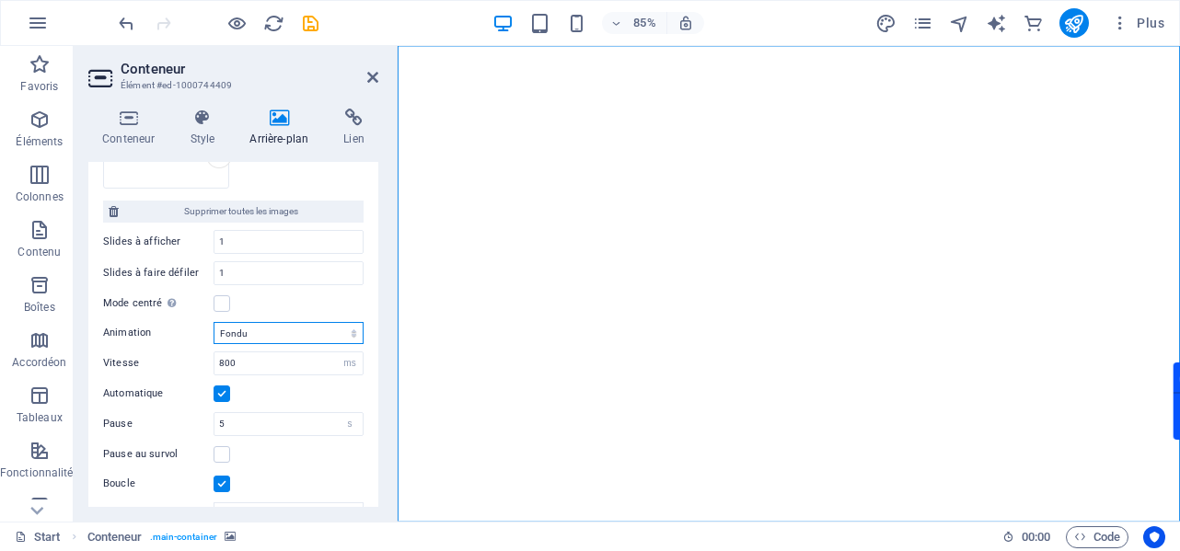
click at [317, 339] on select "Slide Fondu" at bounding box center [289, 333] width 150 height 22
click at [214, 324] on select "Slide Fondu" at bounding box center [289, 333] width 150 height 22
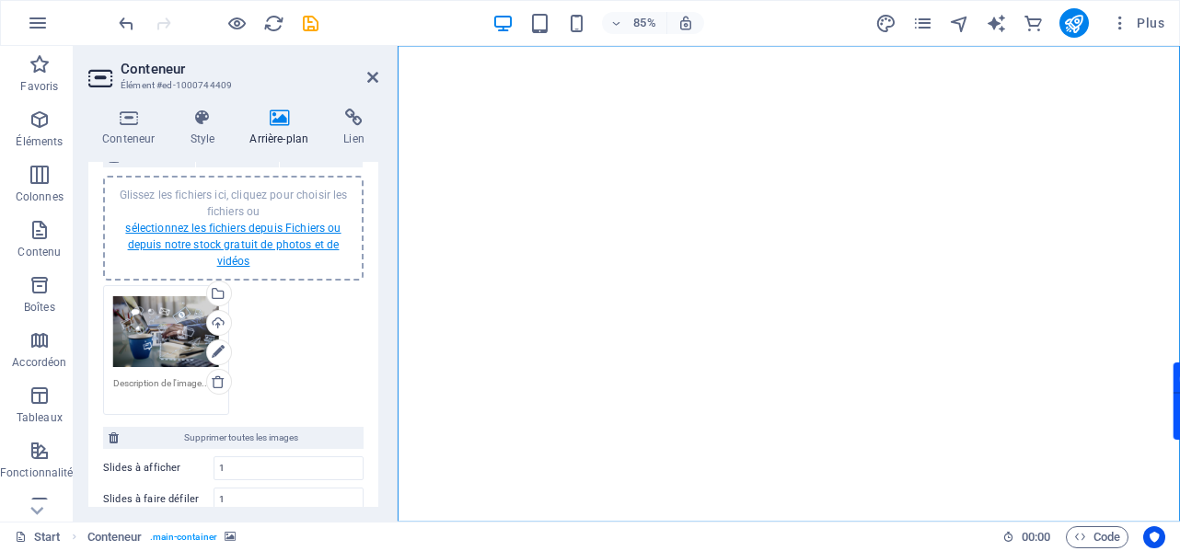
scroll to position [276, 0]
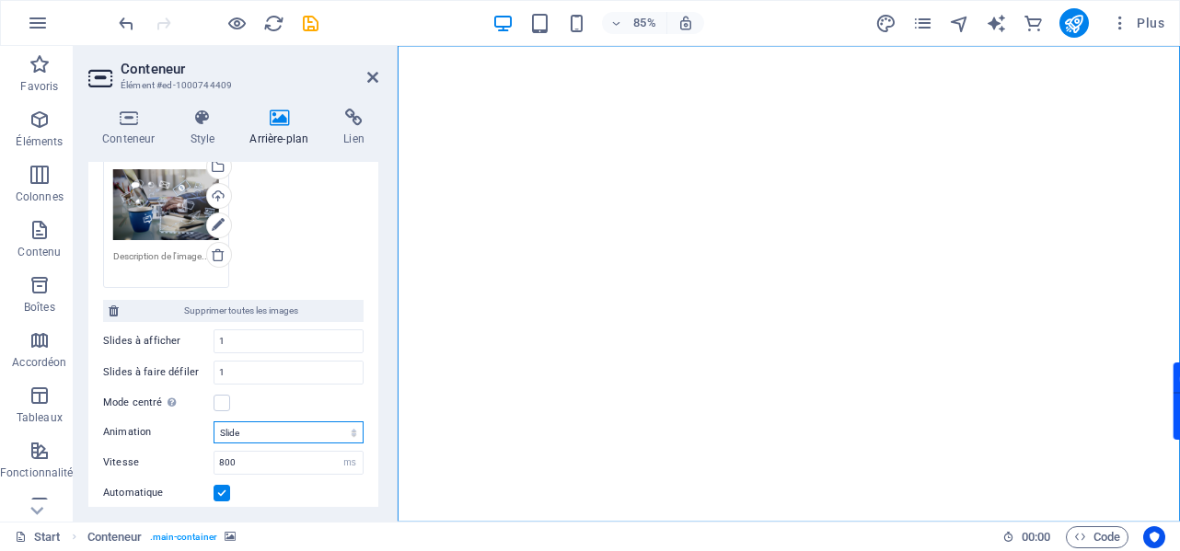
select select "fade"
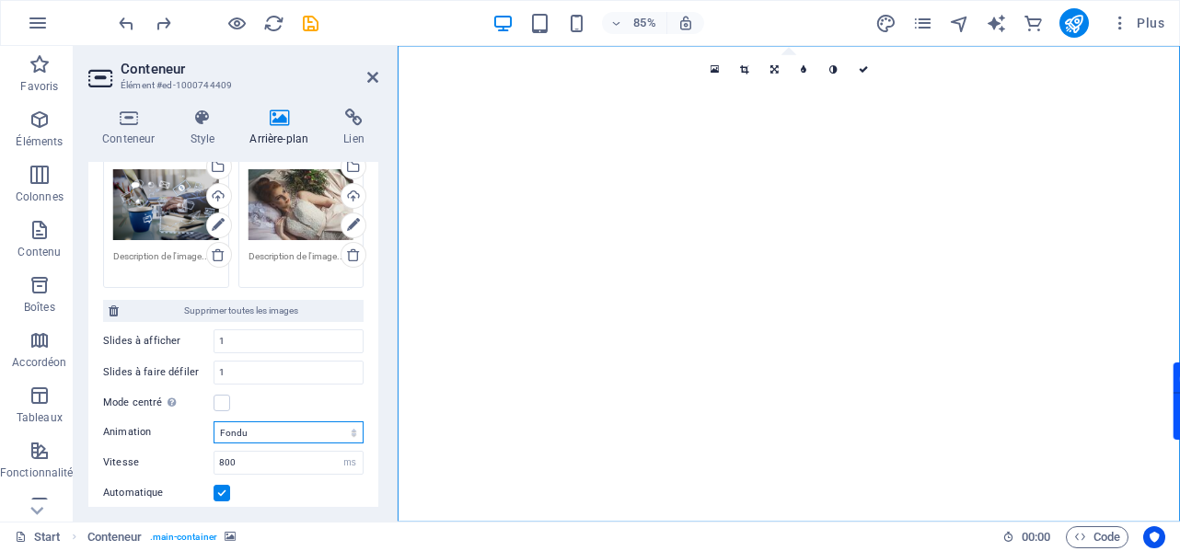
click at [311, 191] on div "Glissez les fichiers ici, cliquez pour choisir les fichiers ou sélectionnez les…" at bounding box center [301, 205] width 106 height 74
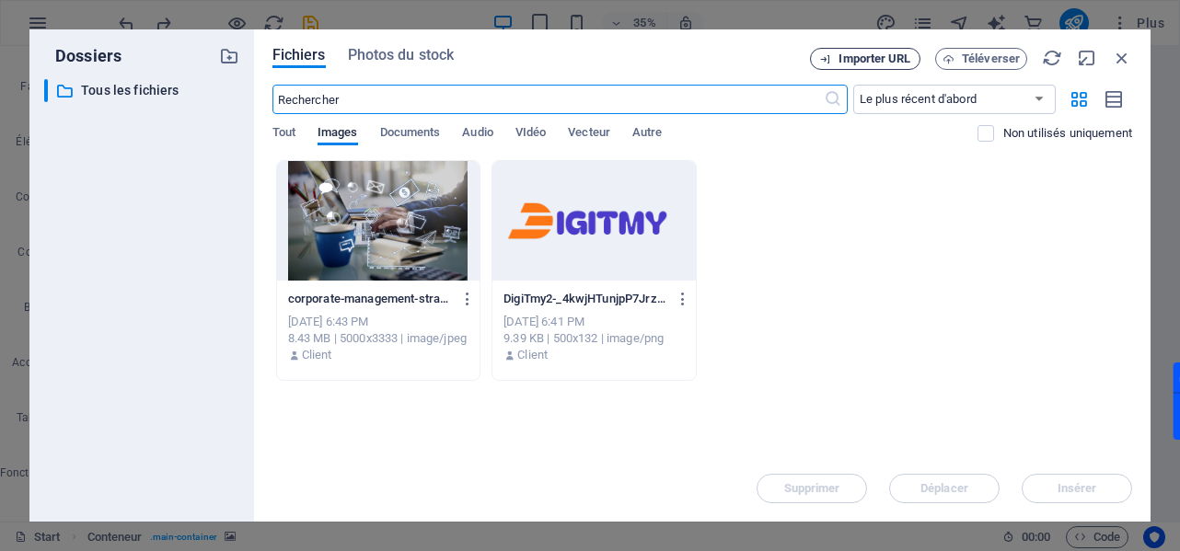
click at [878, 64] on span "Importer URL" at bounding box center [874, 58] width 72 height 11
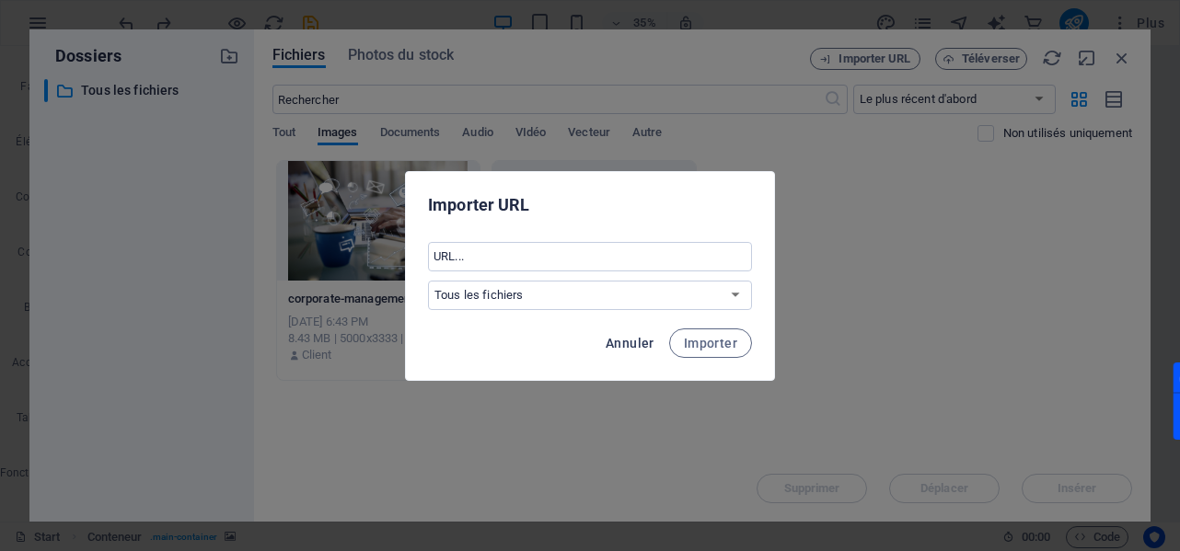
click at [642, 340] on span "Annuler" at bounding box center [630, 343] width 49 height 15
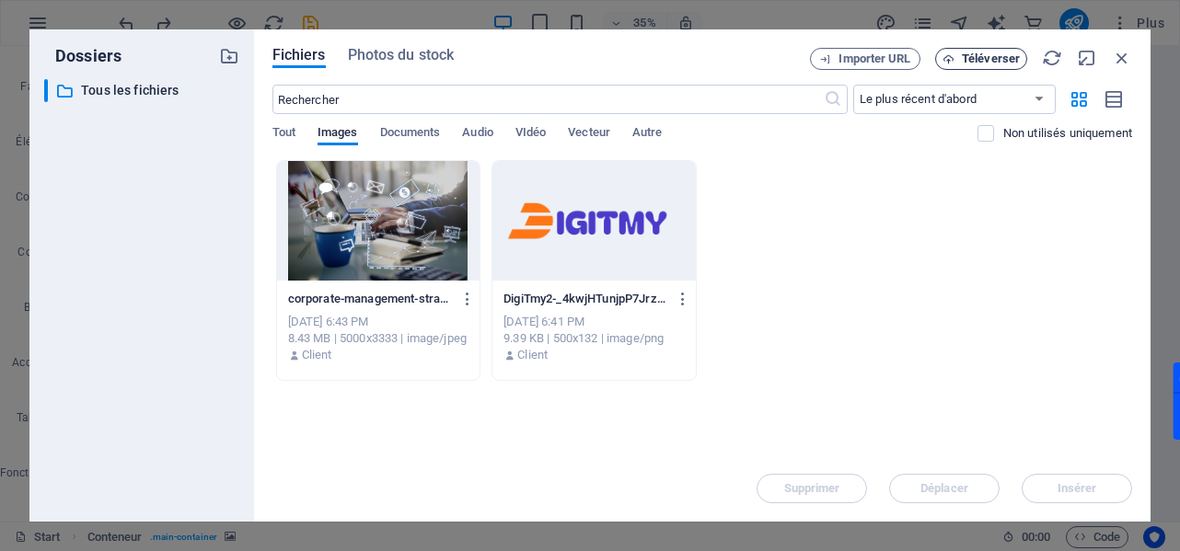
click at [987, 63] on span "Téléverser" at bounding box center [991, 58] width 58 height 11
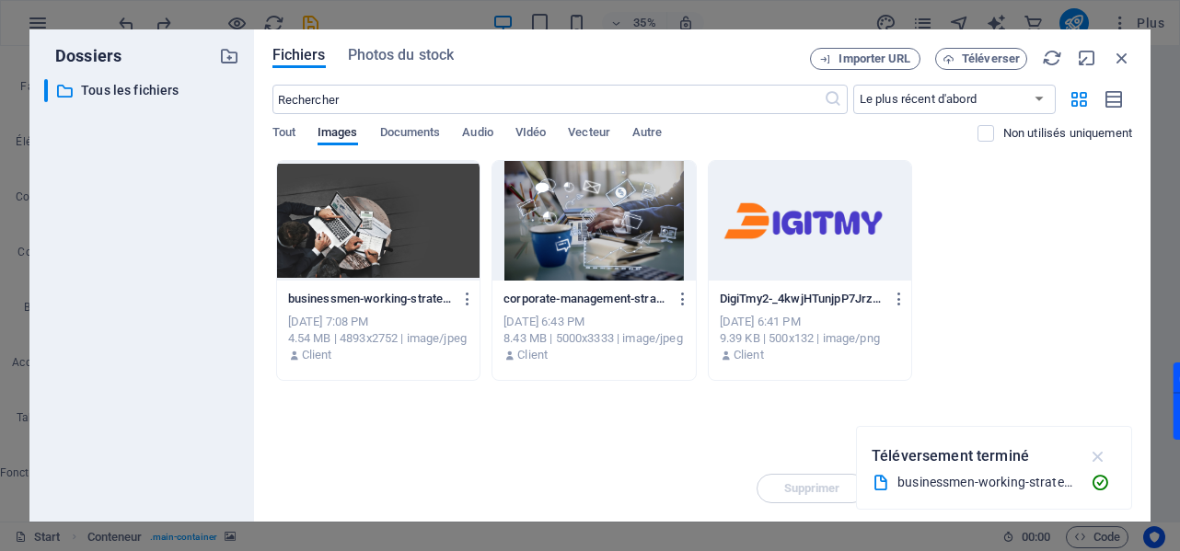
click at [1102, 458] on icon "button" at bounding box center [1098, 456] width 21 height 20
click at [437, 255] on div at bounding box center [378, 221] width 203 height 120
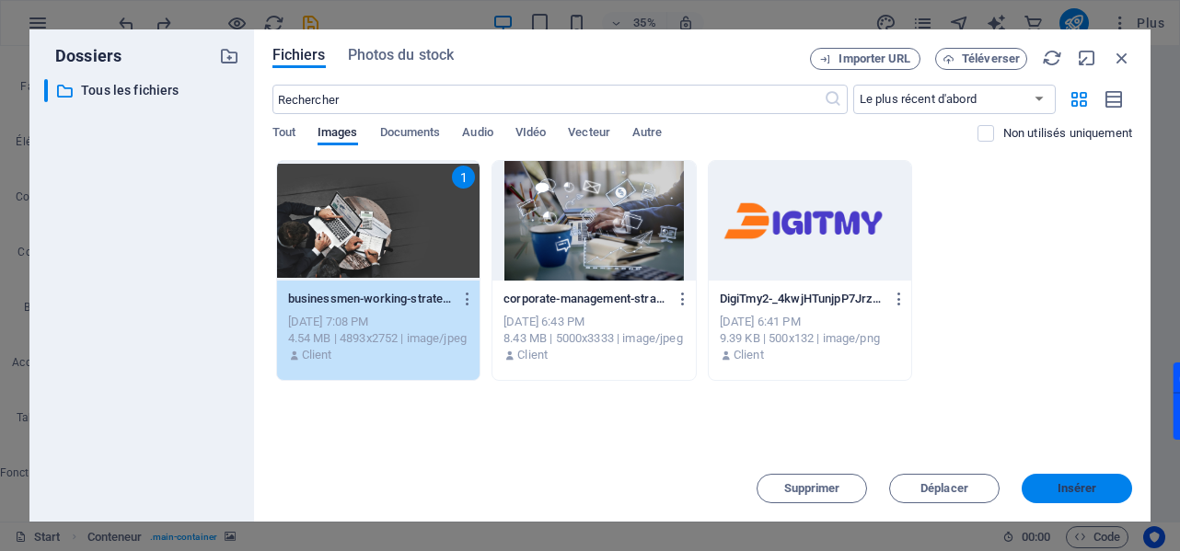
click at [1079, 487] on span "Insérer" at bounding box center [1077, 488] width 40 height 11
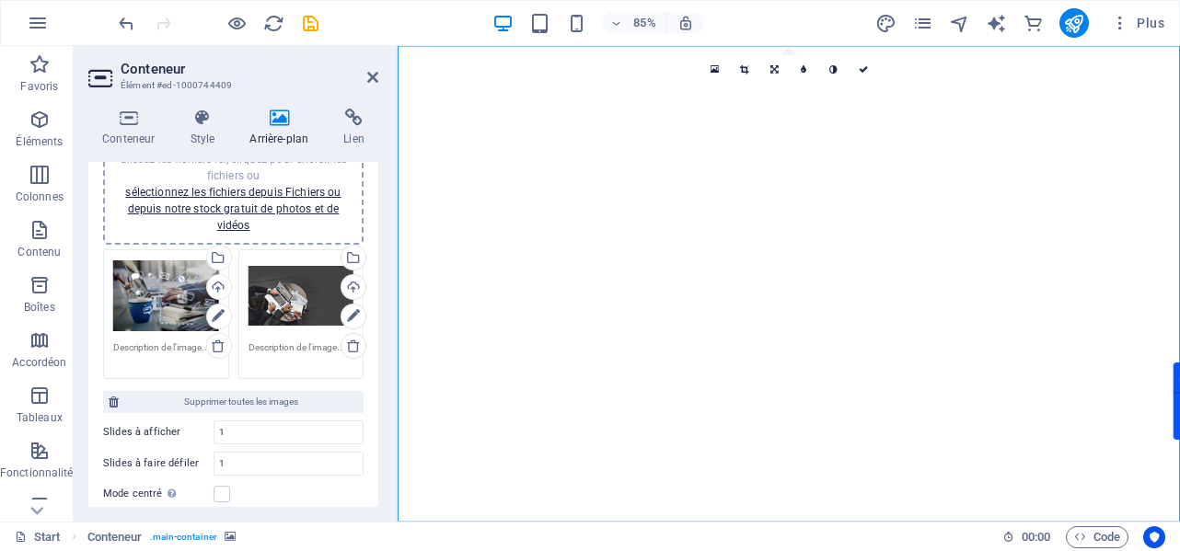
scroll to position [184, 0]
click at [285, 295] on div "Glissez les fichiers ici, cliquez pour choisir les fichiers ou sélectionnez les…" at bounding box center [301, 297] width 106 height 74
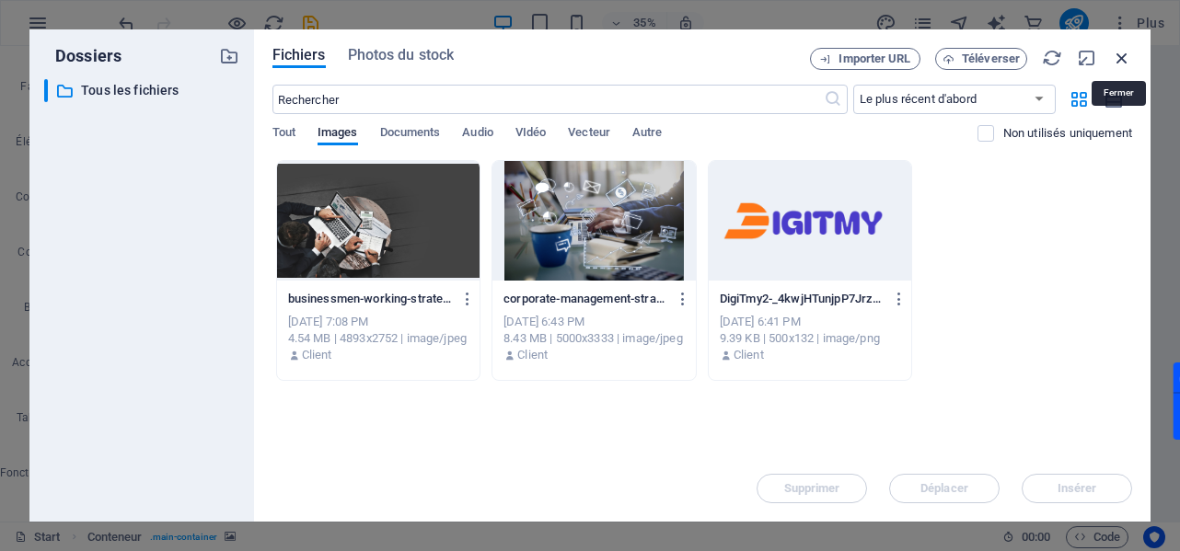
click at [1121, 56] on icon "button" at bounding box center [1122, 58] width 20 height 20
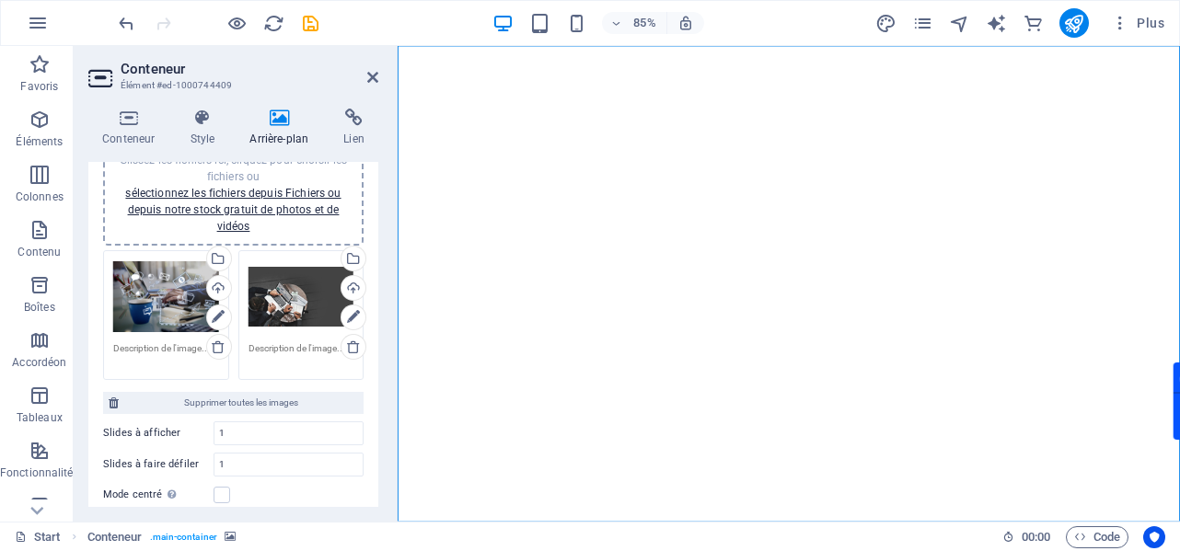
click at [214, 317] on icon at bounding box center [218, 317] width 13 height 22
click at [157, 297] on div "Glissez les fichiers ici, cliquez pour choisir les fichiers ou sélectionnez les…" at bounding box center [166, 297] width 106 height 74
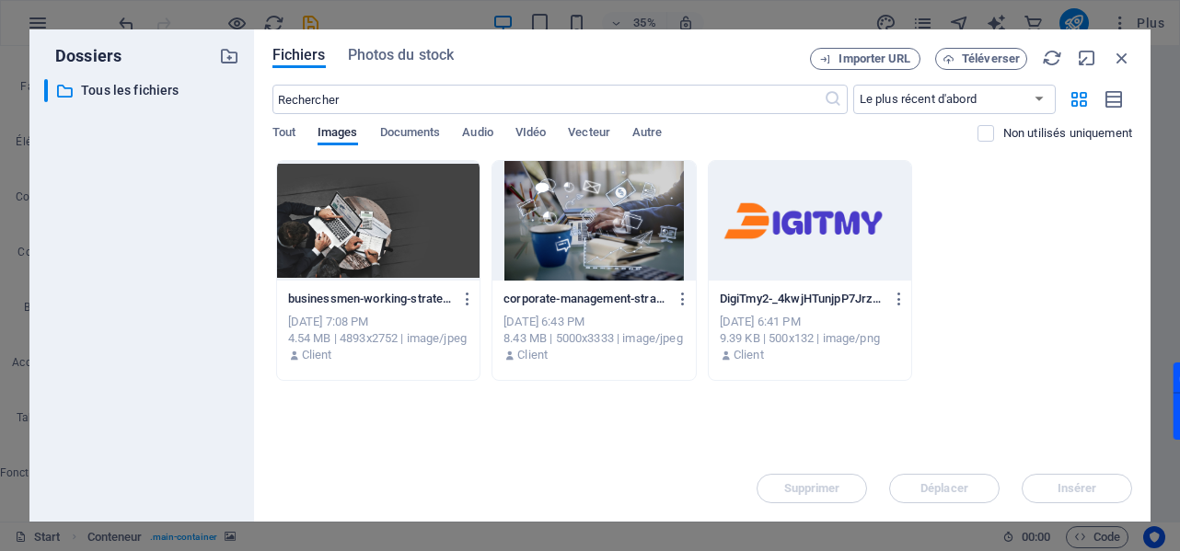
click at [359, 248] on div at bounding box center [378, 221] width 203 height 120
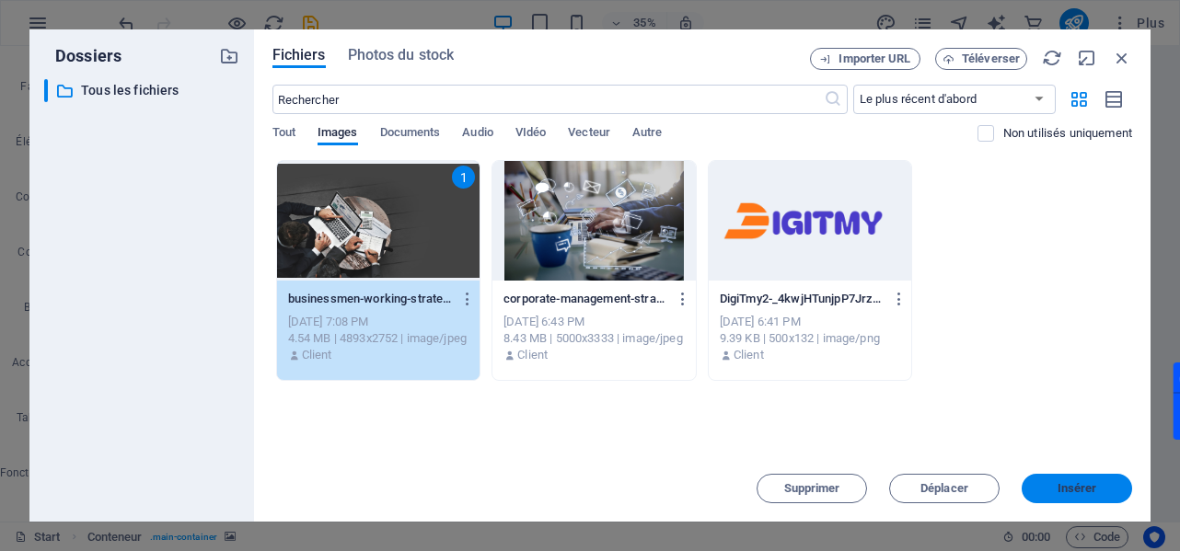
click at [1053, 482] on button "Insérer" at bounding box center [1076, 488] width 110 height 29
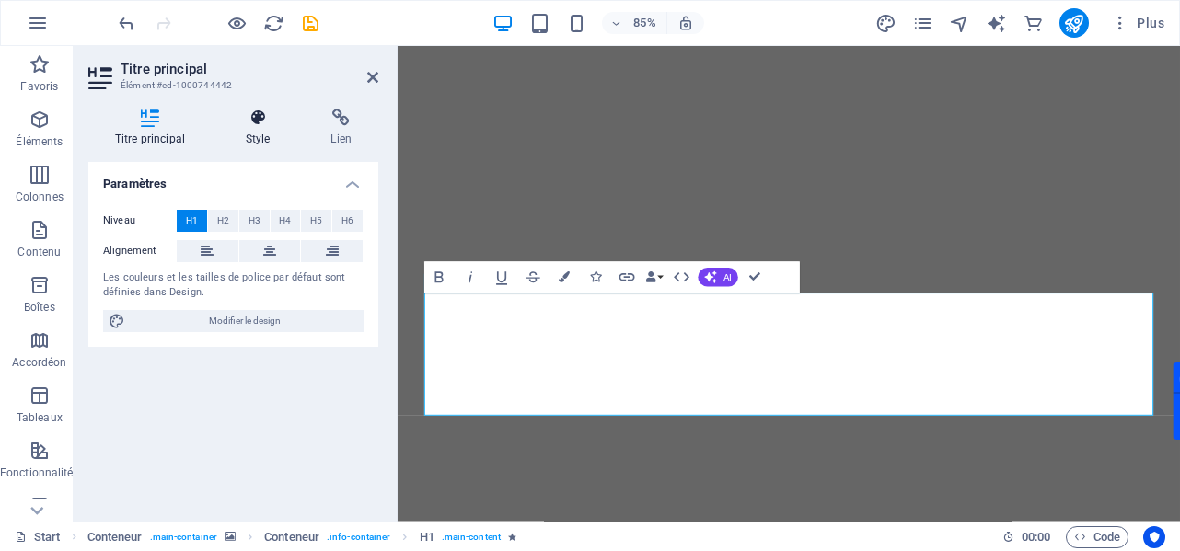
click at [239, 139] on h4 "Style" at bounding box center [262, 128] width 86 height 39
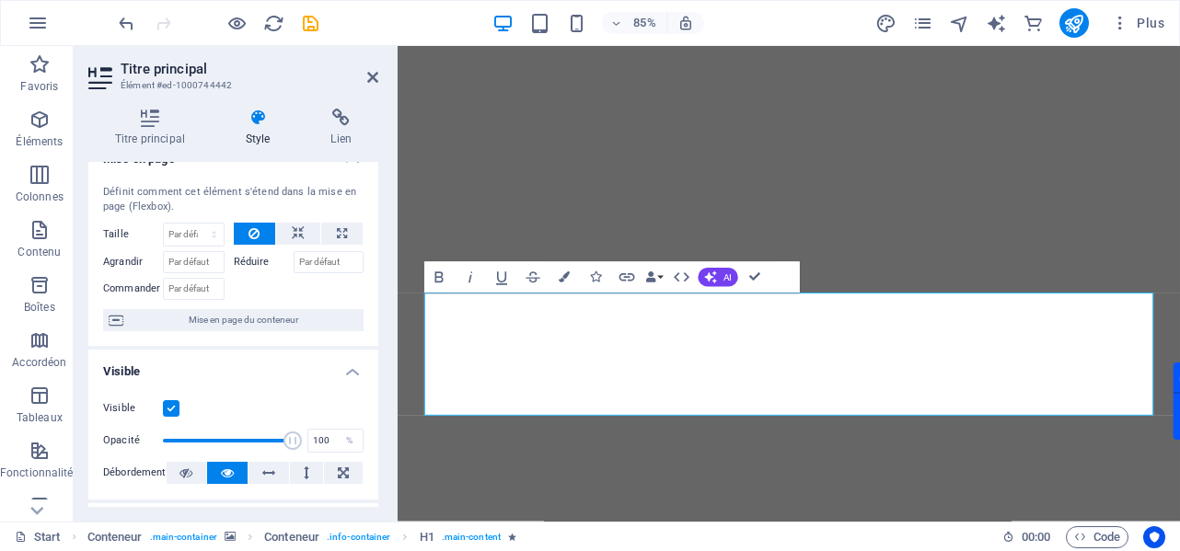
scroll to position [0, 0]
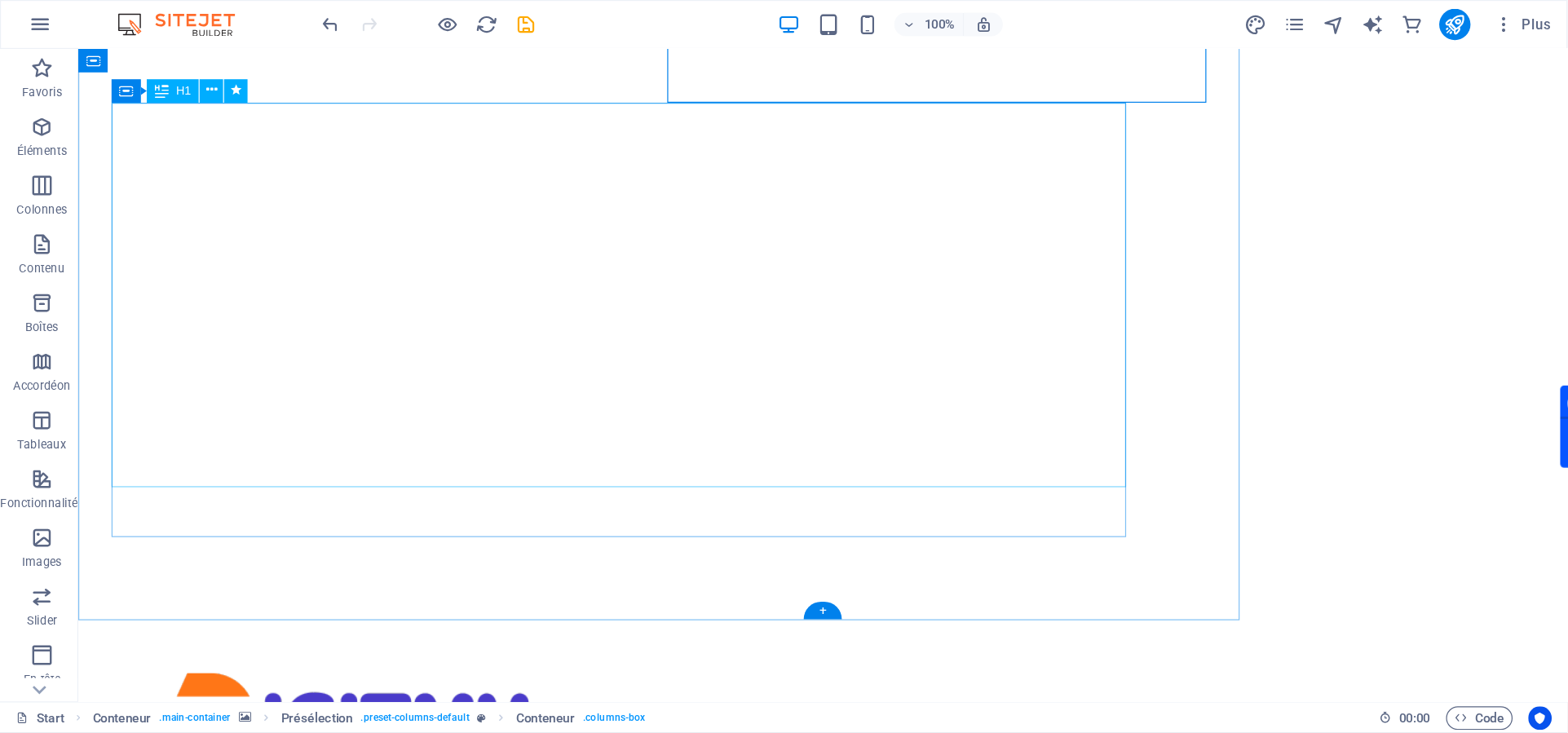
scroll to position [22, 0]
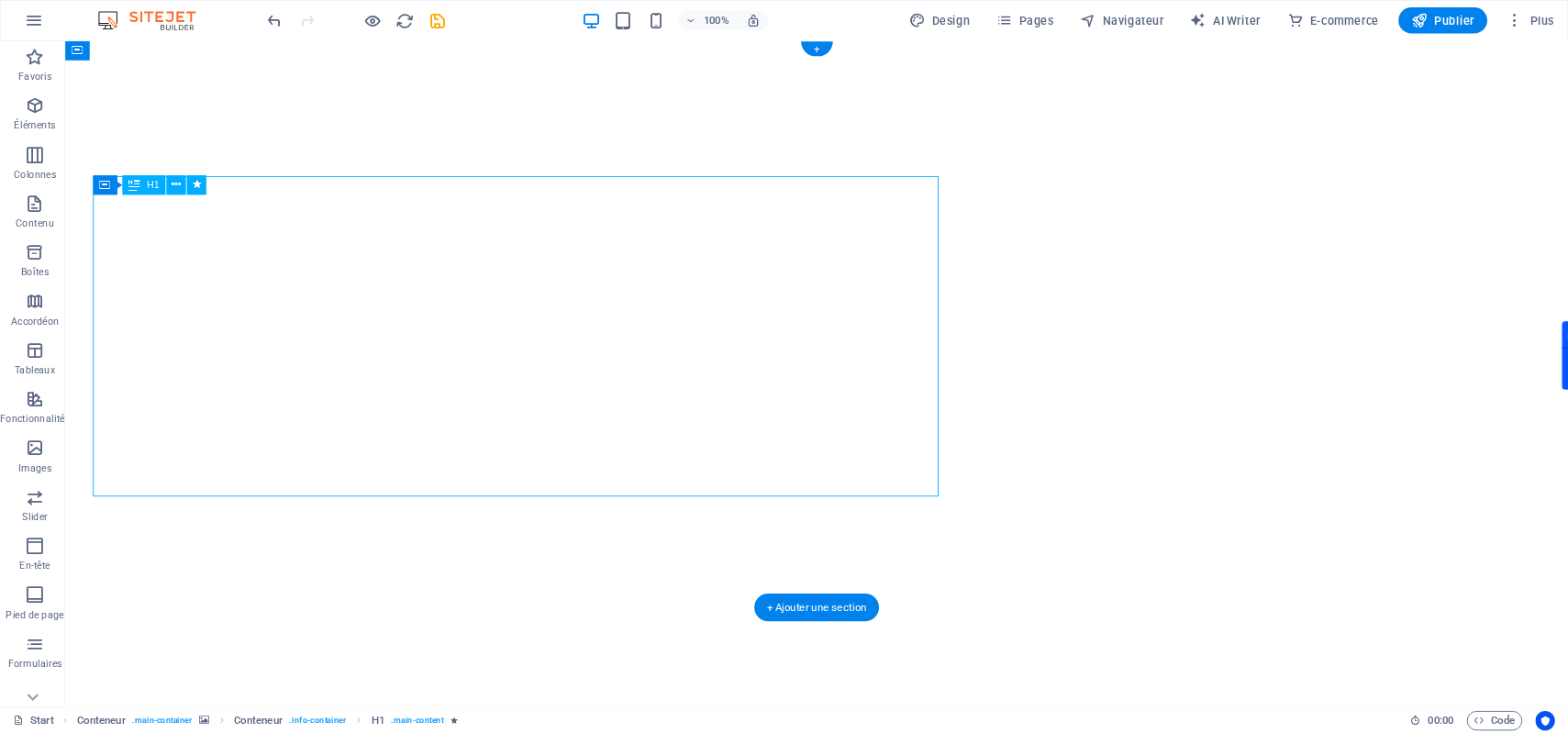
scroll to position [0, 0]
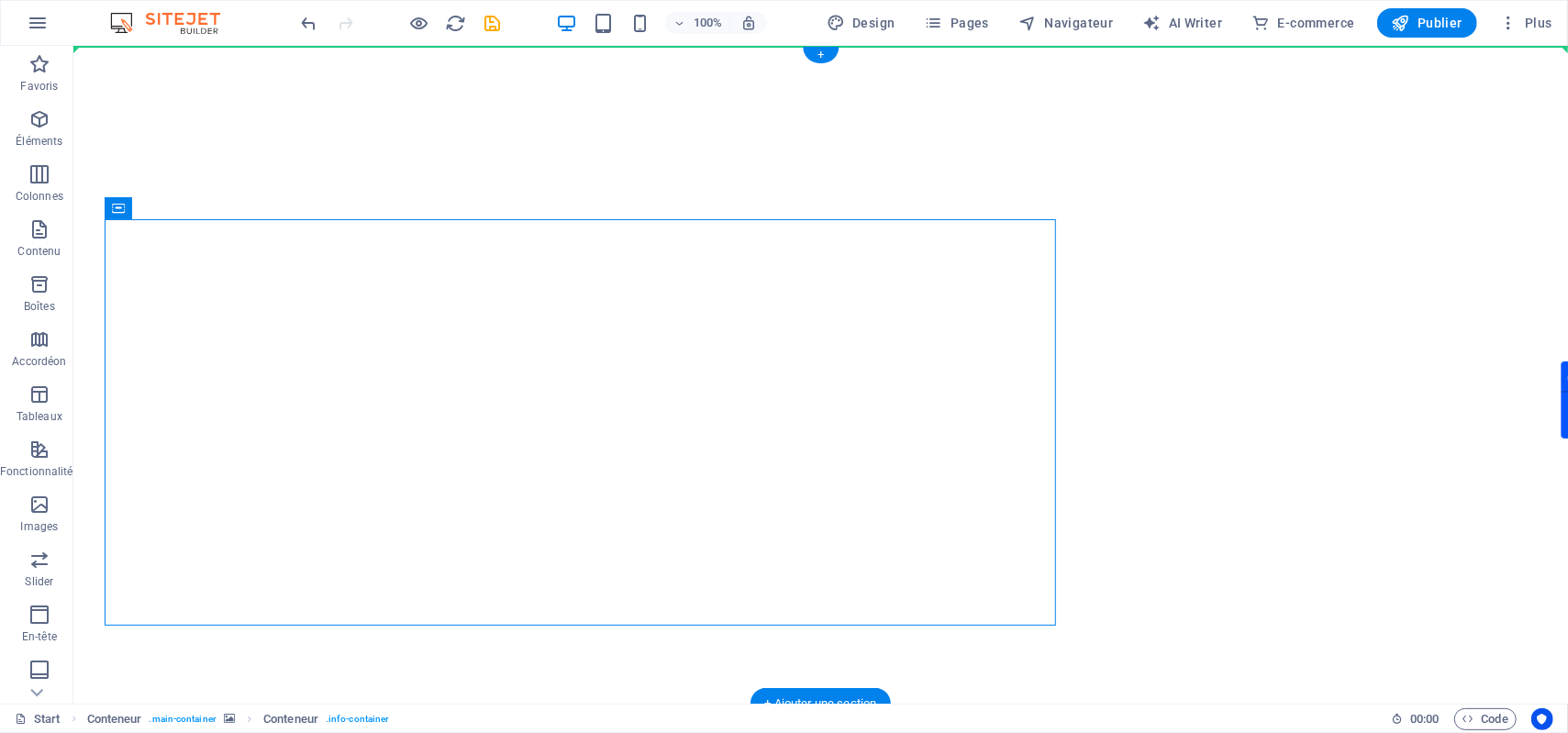
drag, startPoint x: 197, startPoint y: 254, endPoint x: 1177, endPoint y: 243, distance: 980.1
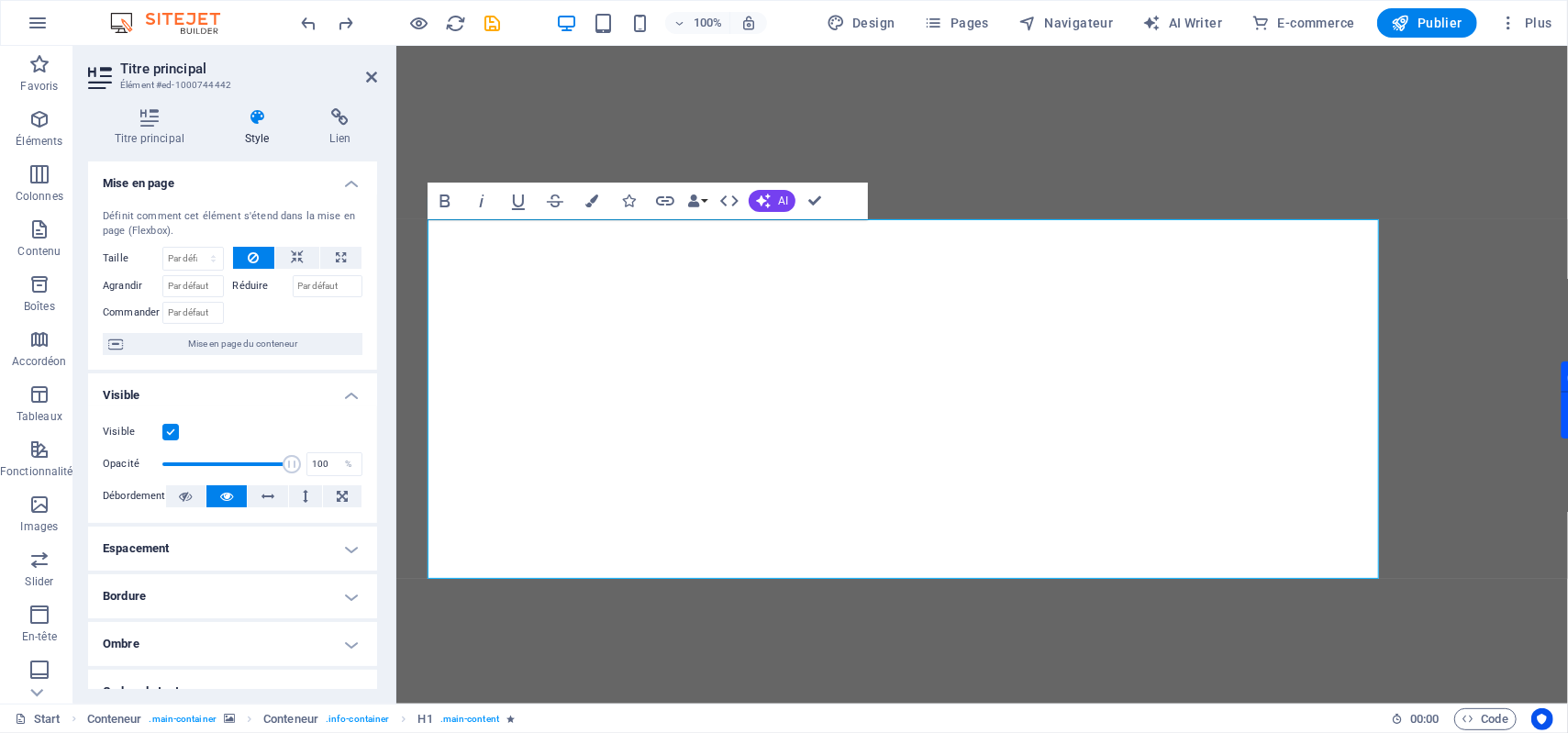
click at [1175, 67] on img "1/2" at bounding box center [982, 67] width 1172 height 0
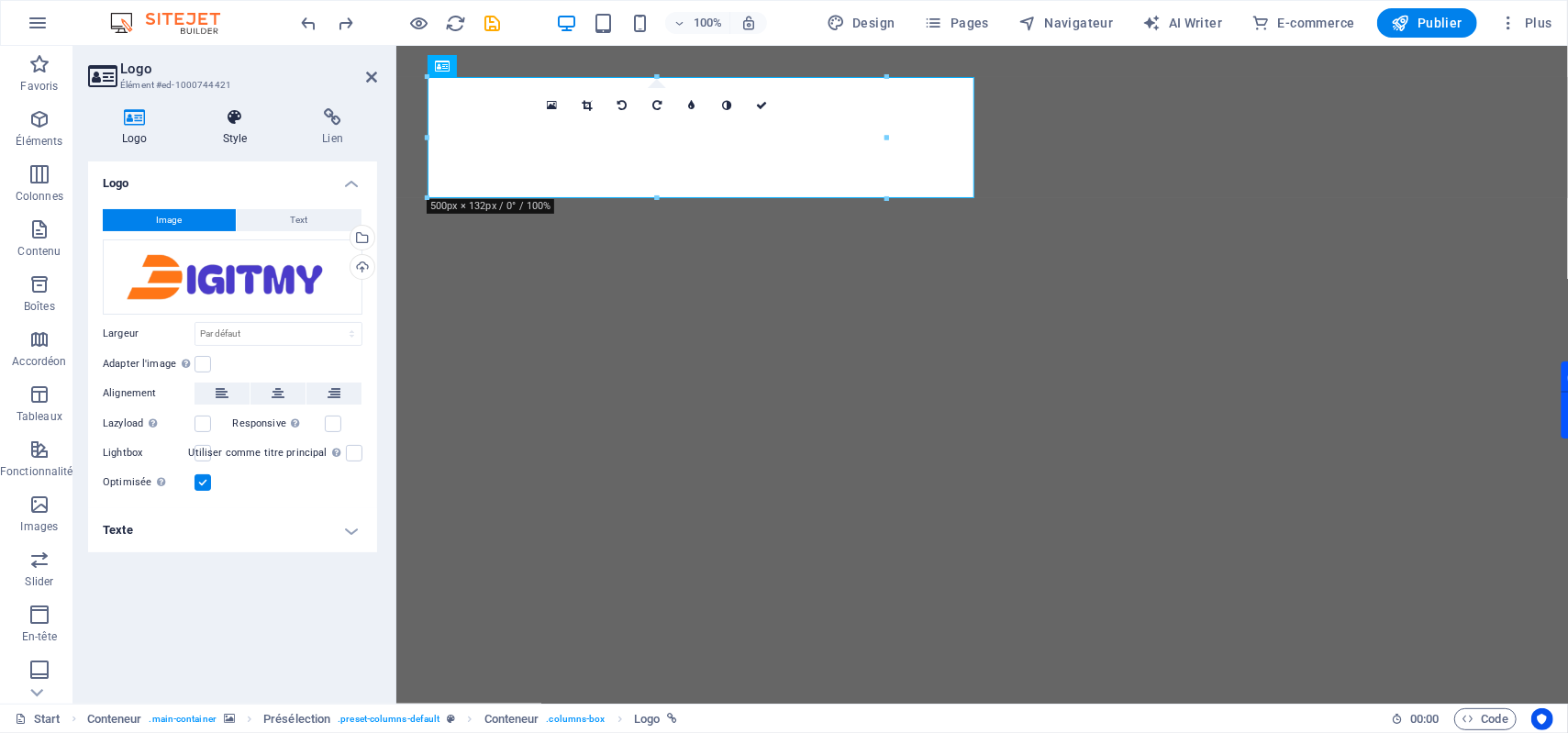
click at [239, 133] on h4 "Style" at bounding box center [239, 128] width 100 height 39
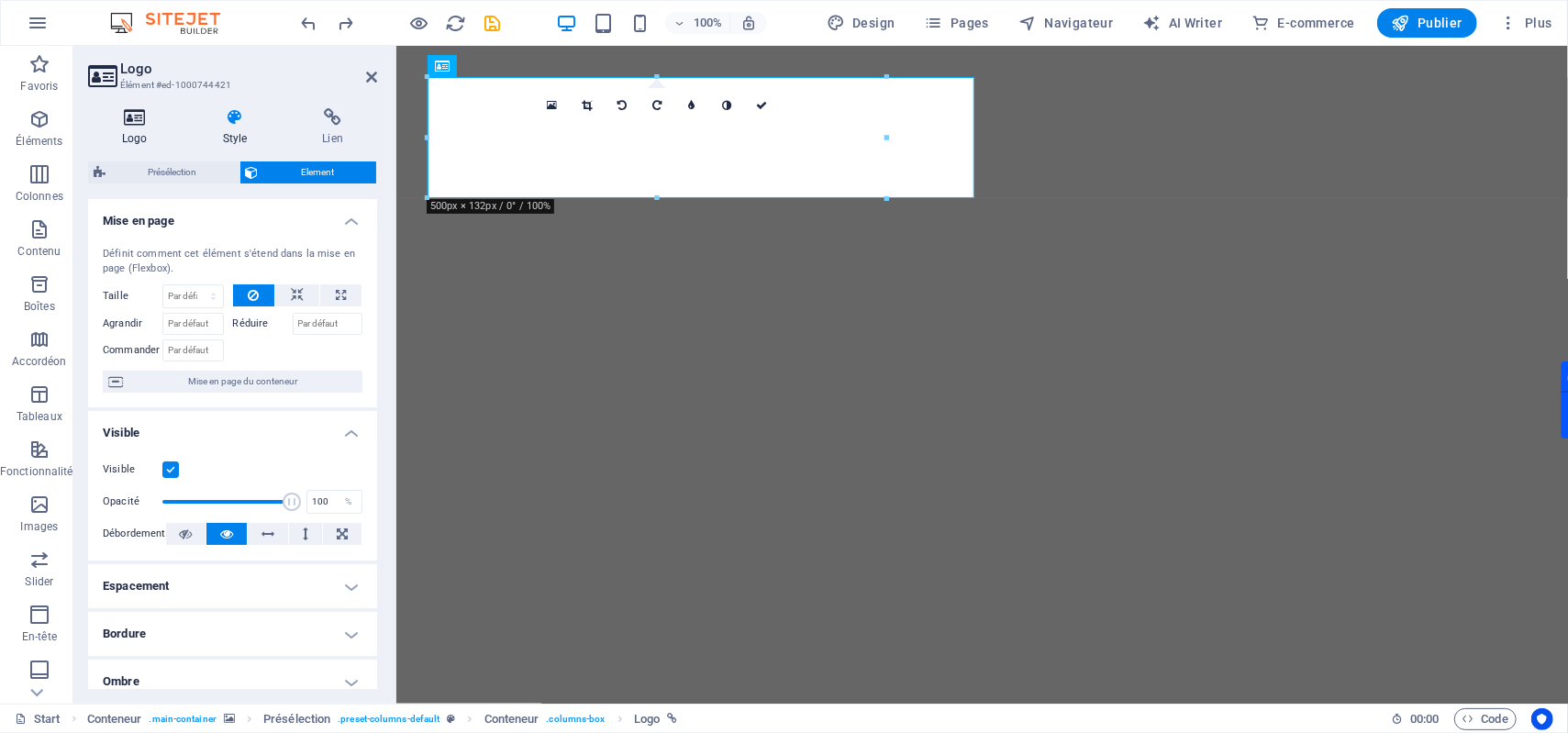
click at [141, 132] on h4 "Logo" at bounding box center [138, 128] width 101 height 39
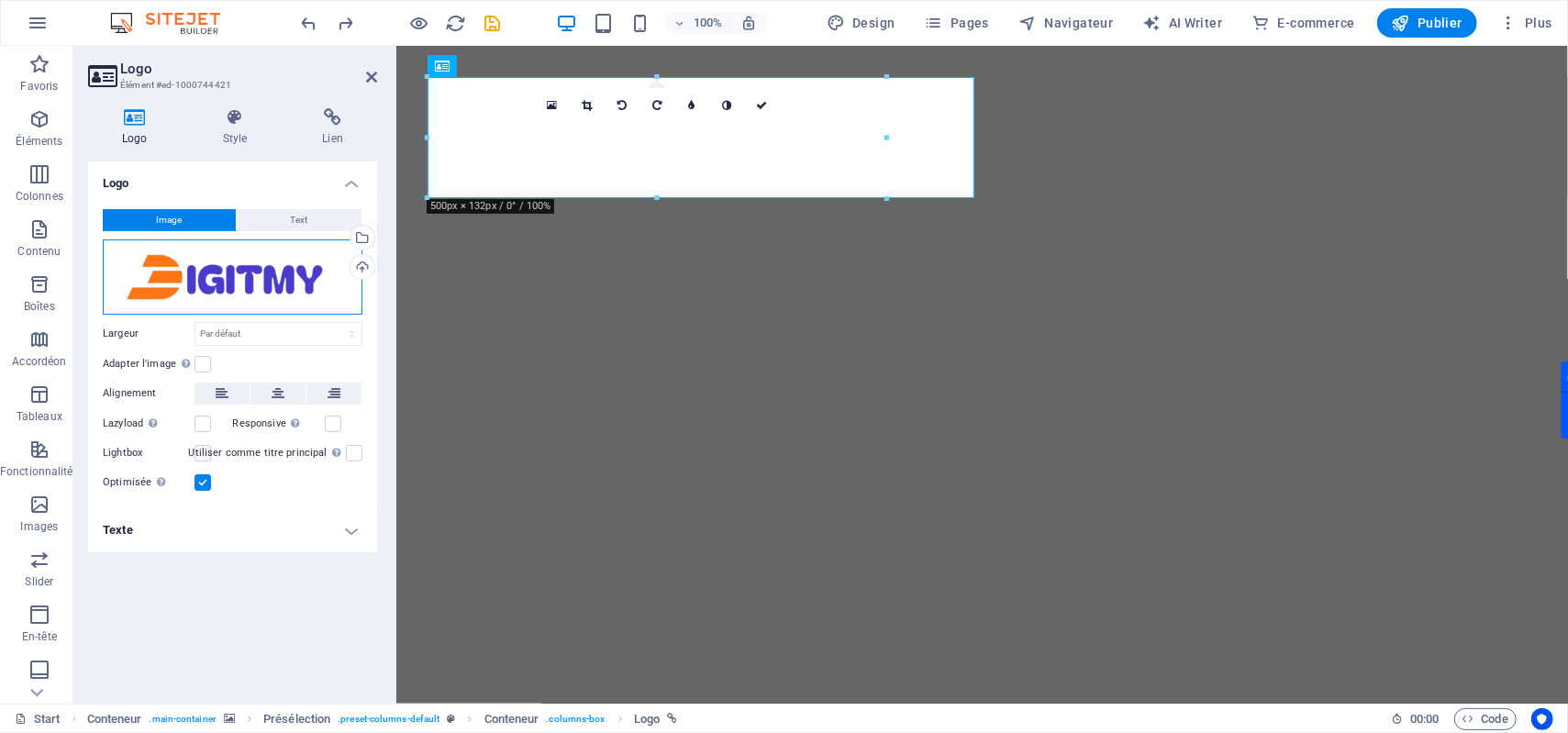
click at [205, 298] on div "Glissez les fichiers ici, cliquez pour choisir les fichiers ou sélectionnez les…" at bounding box center [232, 276] width 259 height 75
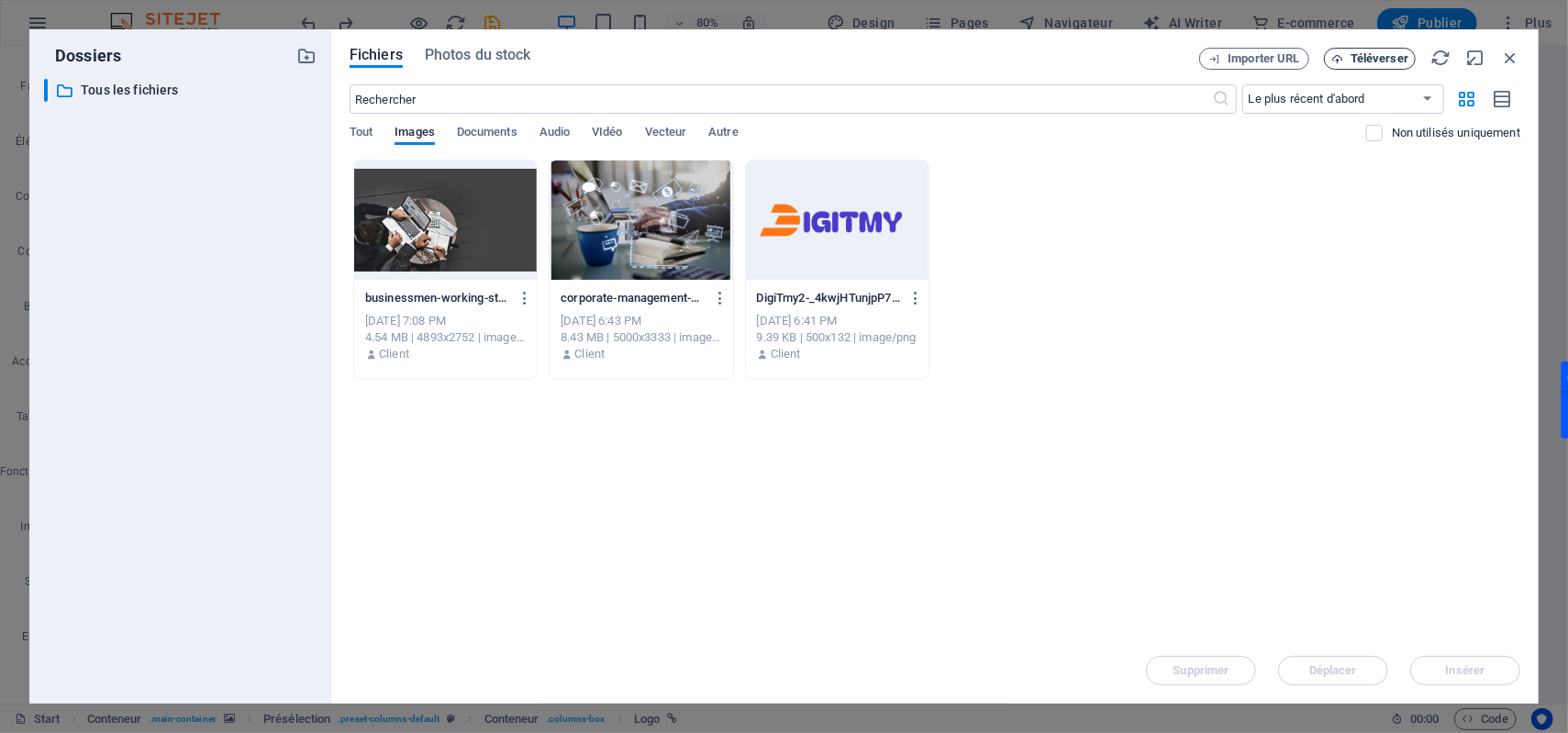
click at [1175, 67] on button "Téléverser" at bounding box center [1370, 59] width 92 height 22
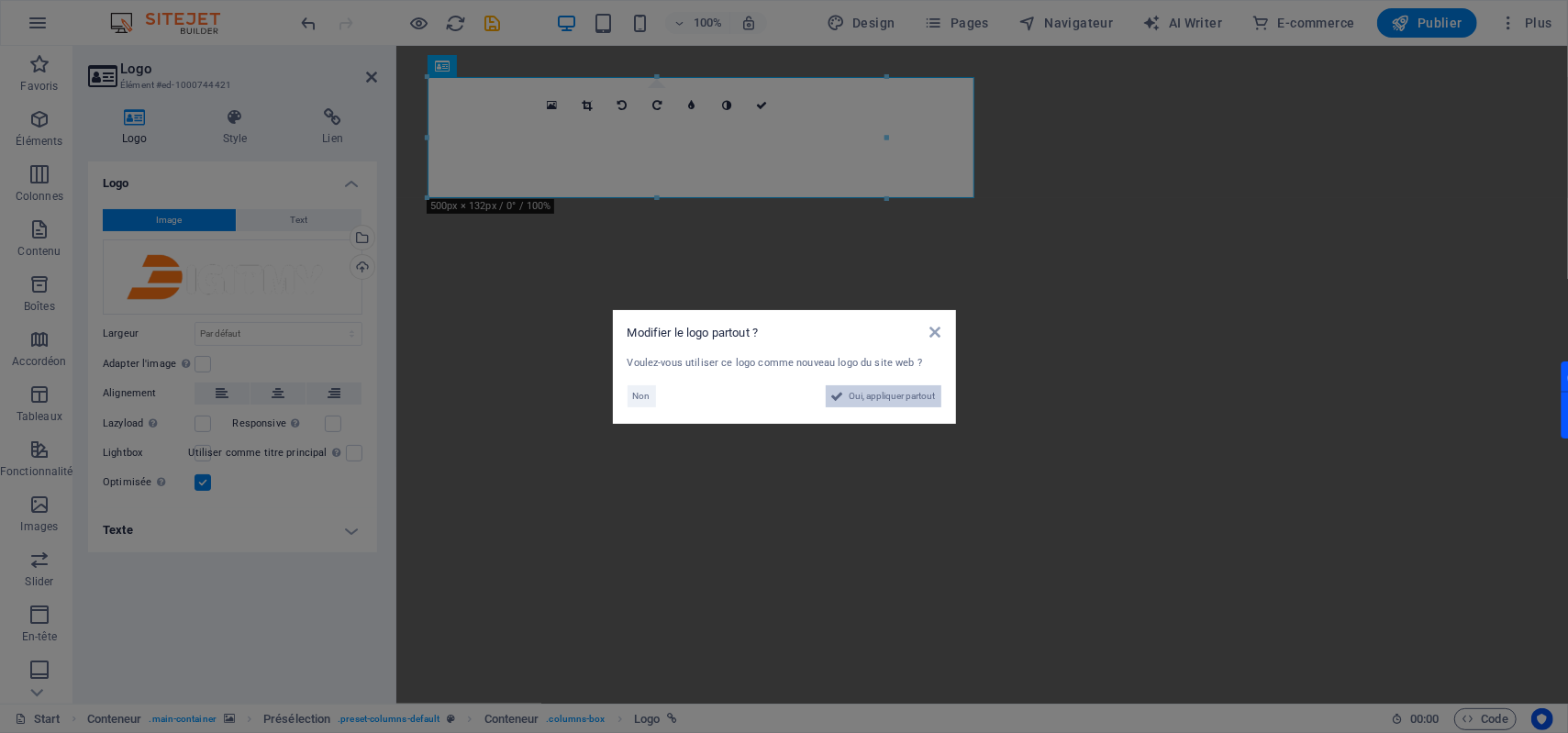
click at [881, 403] on span "Oui, appliquer partout" at bounding box center [892, 397] width 87 height 22
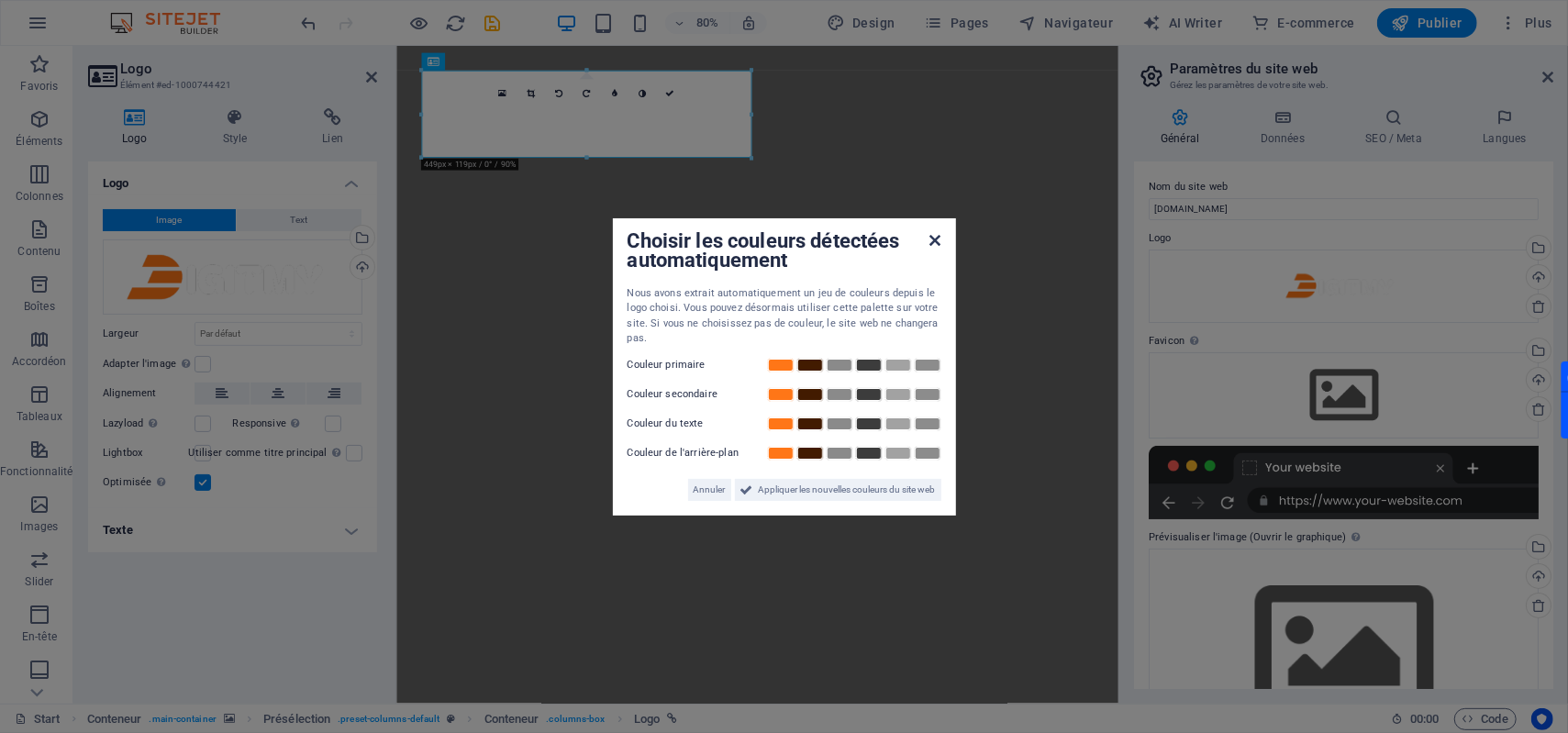
click at [934, 236] on icon at bounding box center [934, 240] width 11 height 15
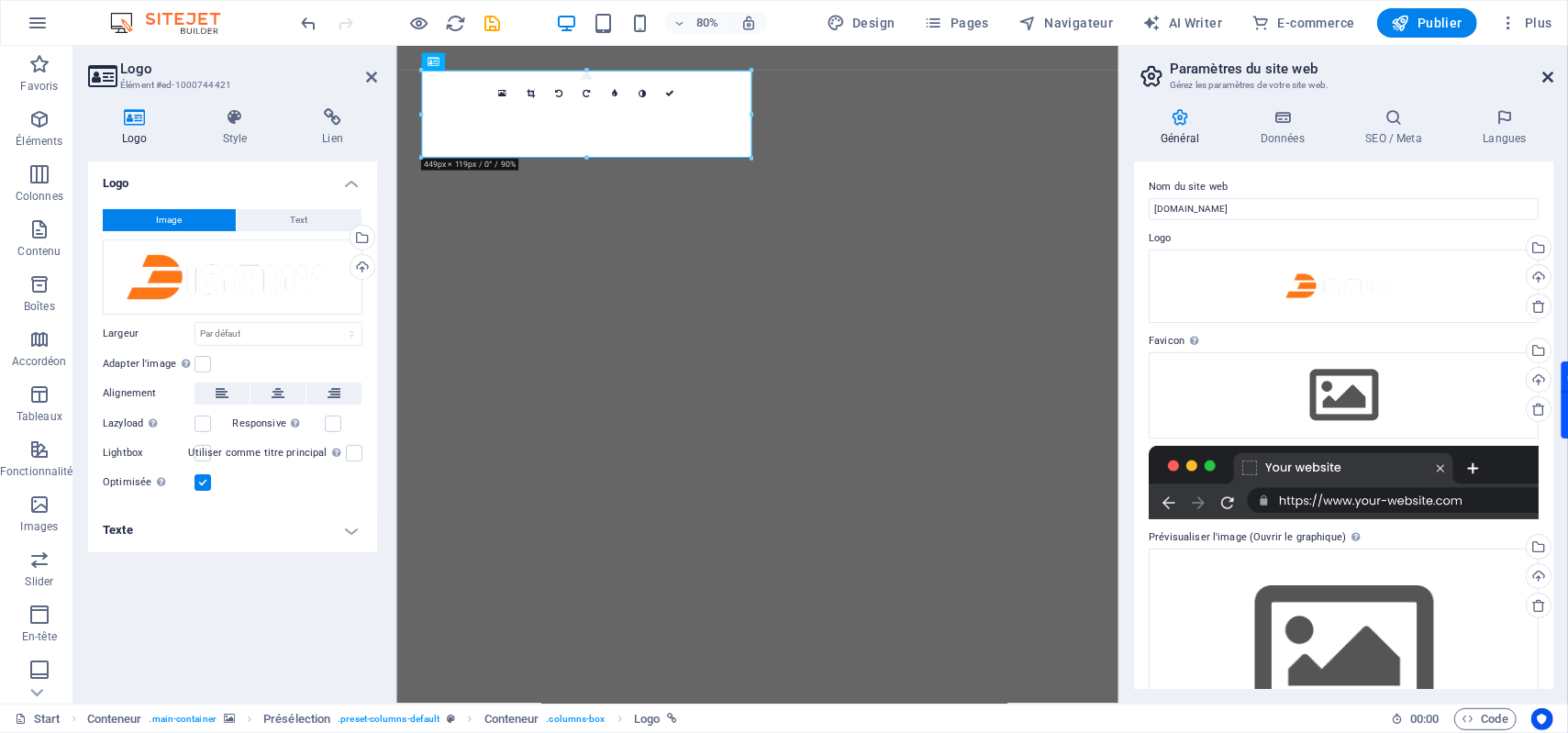
click at [1175, 77] on icon at bounding box center [1547, 77] width 11 height 15
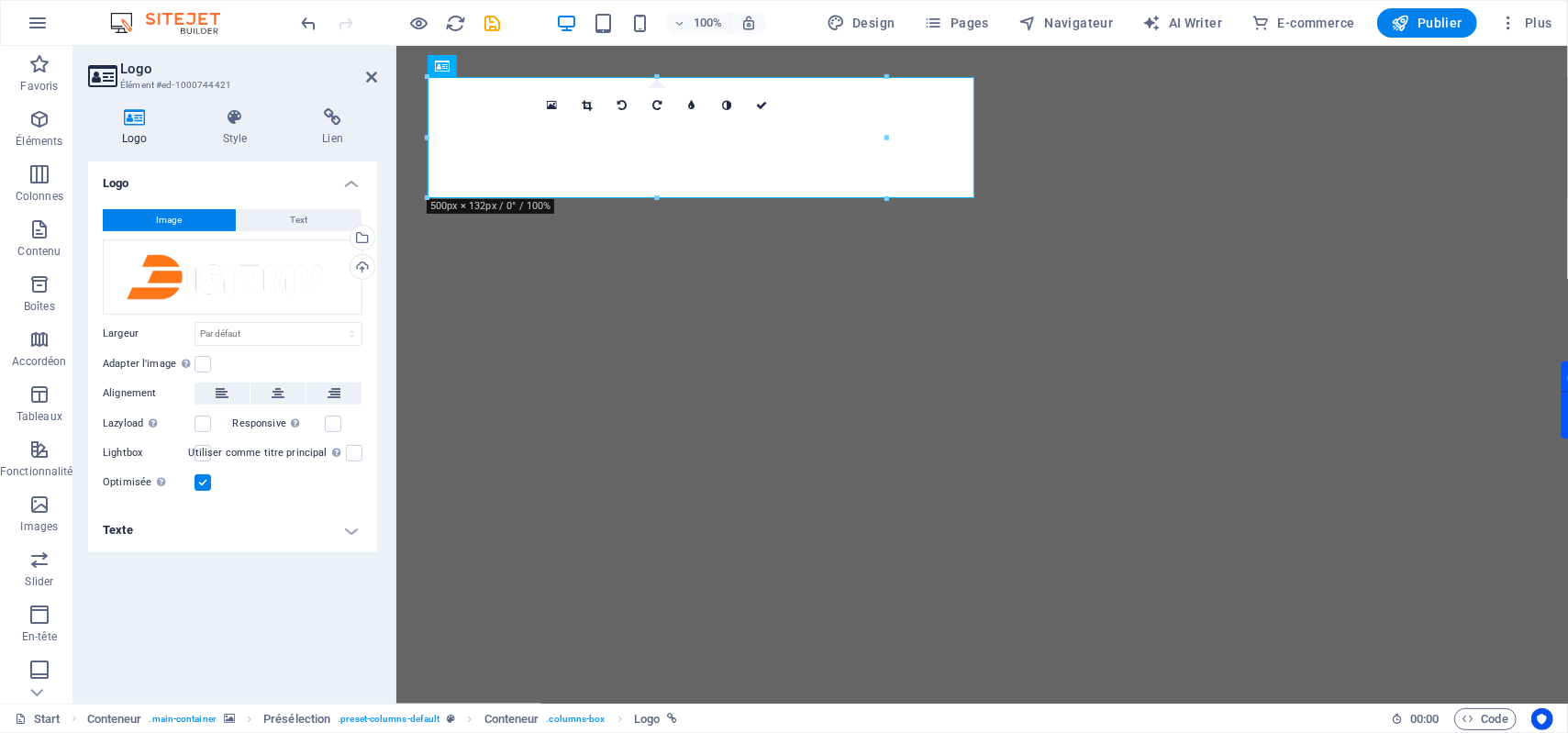
click at [1175, 67] on img "1/2" at bounding box center [982, 67] width 1172 height 0
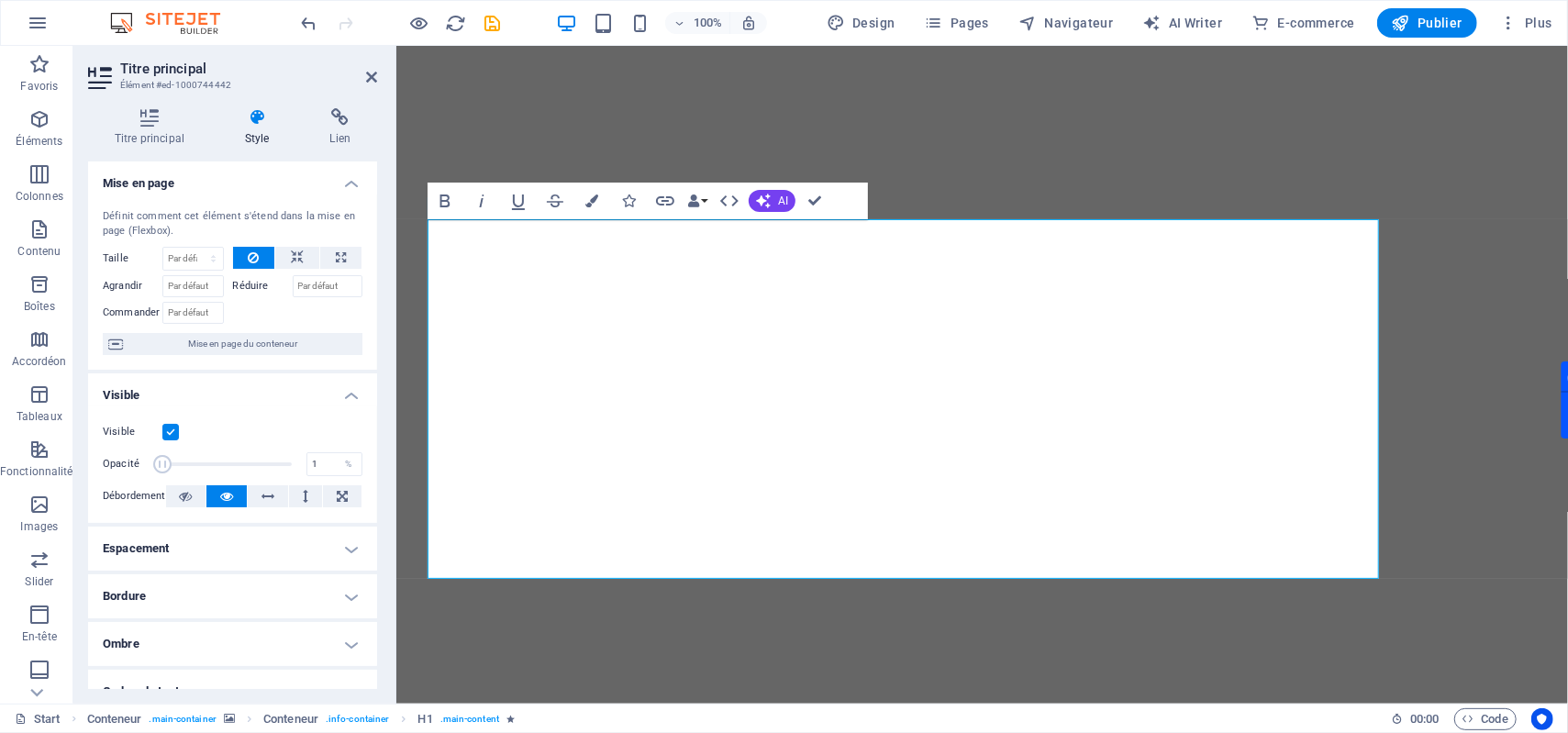
drag, startPoint x: 281, startPoint y: 466, endPoint x: 153, endPoint y: 466, distance: 128.0
click at [154, 466] on span at bounding box center [162, 464] width 18 height 18
type input "100"
drag, startPoint x: 162, startPoint y: 466, endPoint x: 355, endPoint y: 470, distance: 193.0
click at [355, 470] on div "Opacité 100 %" at bounding box center [232, 465] width 259 height 28
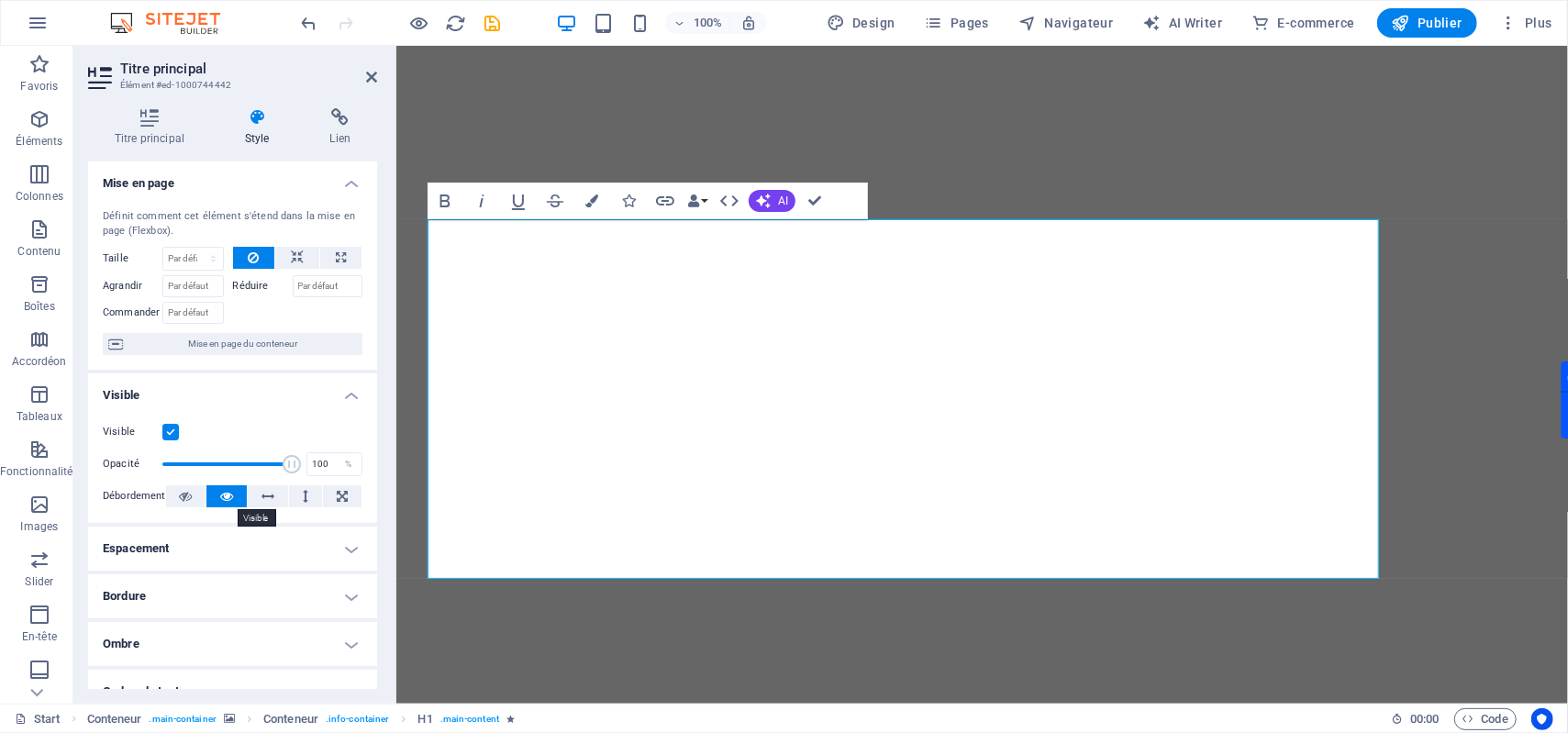
click at [219, 496] on button at bounding box center [226, 497] width 40 height 22
click at [191, 498] on icon at bounding box center [184, 497] width 13 height 22
click at [227, 498] on icon at bounding box center [226, 497] width 13 height 22
click at [596, 201] on icon "button" at bounding box center [591, 200] width 13 height 13
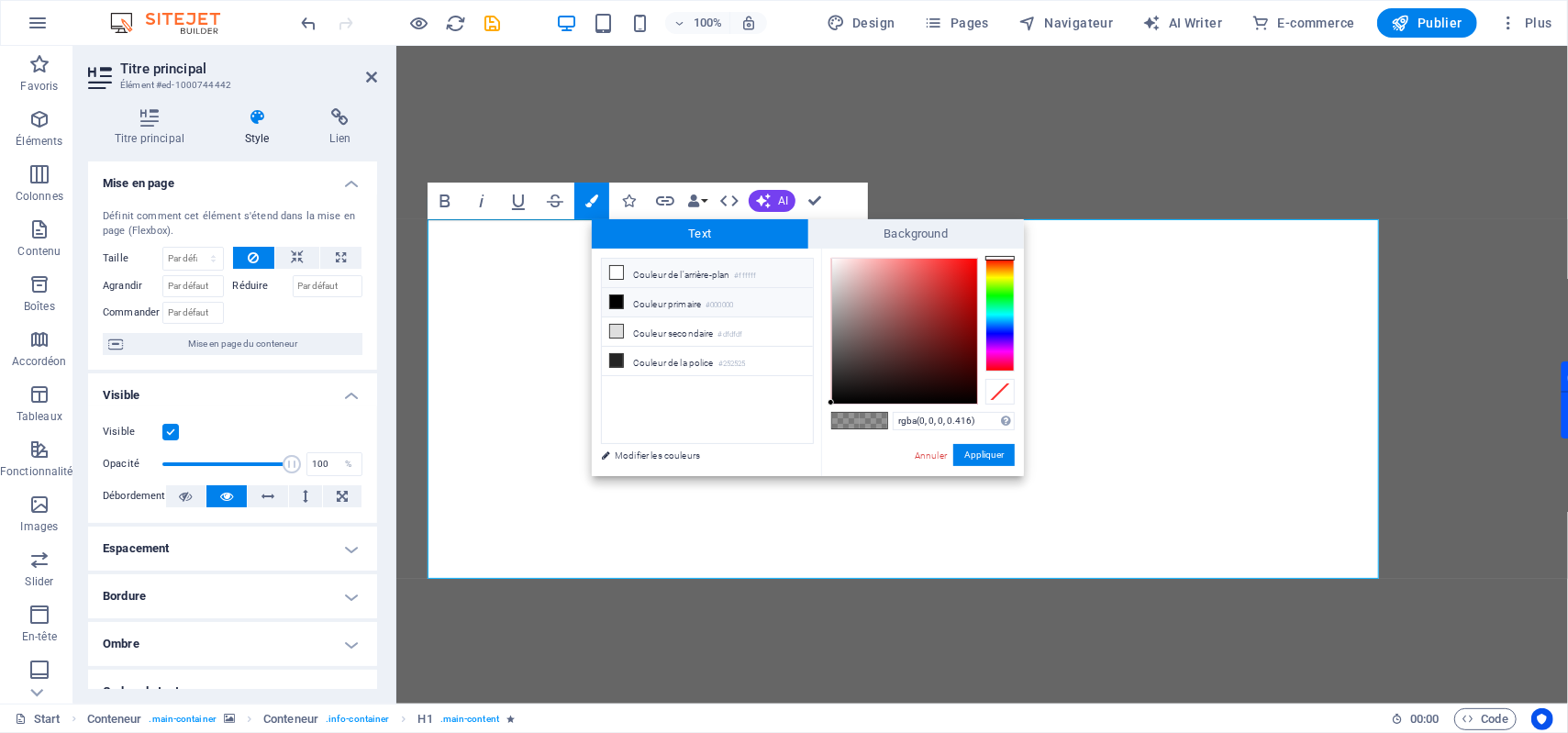
click at [621, 268] on icon at bounding box center [616, 272] width 13 height 13
click at [622, 299] on span at bounding box center [616, 301] width 15 height 15
click at [700, 298] on li "Couleur primaire #000000" at bounding box center [708, 302] width 211 height 29
drag, startPoint x: 832, startPoint y: 394, endPoint x: 760, endPoint y: 226, distance: 182.8
click at [760, 226] on div "Text Background less Couleur de l'arrière-plan #ffffff Couleur primaire #000000…" at bounding box center [807, 348] width 432 height 257
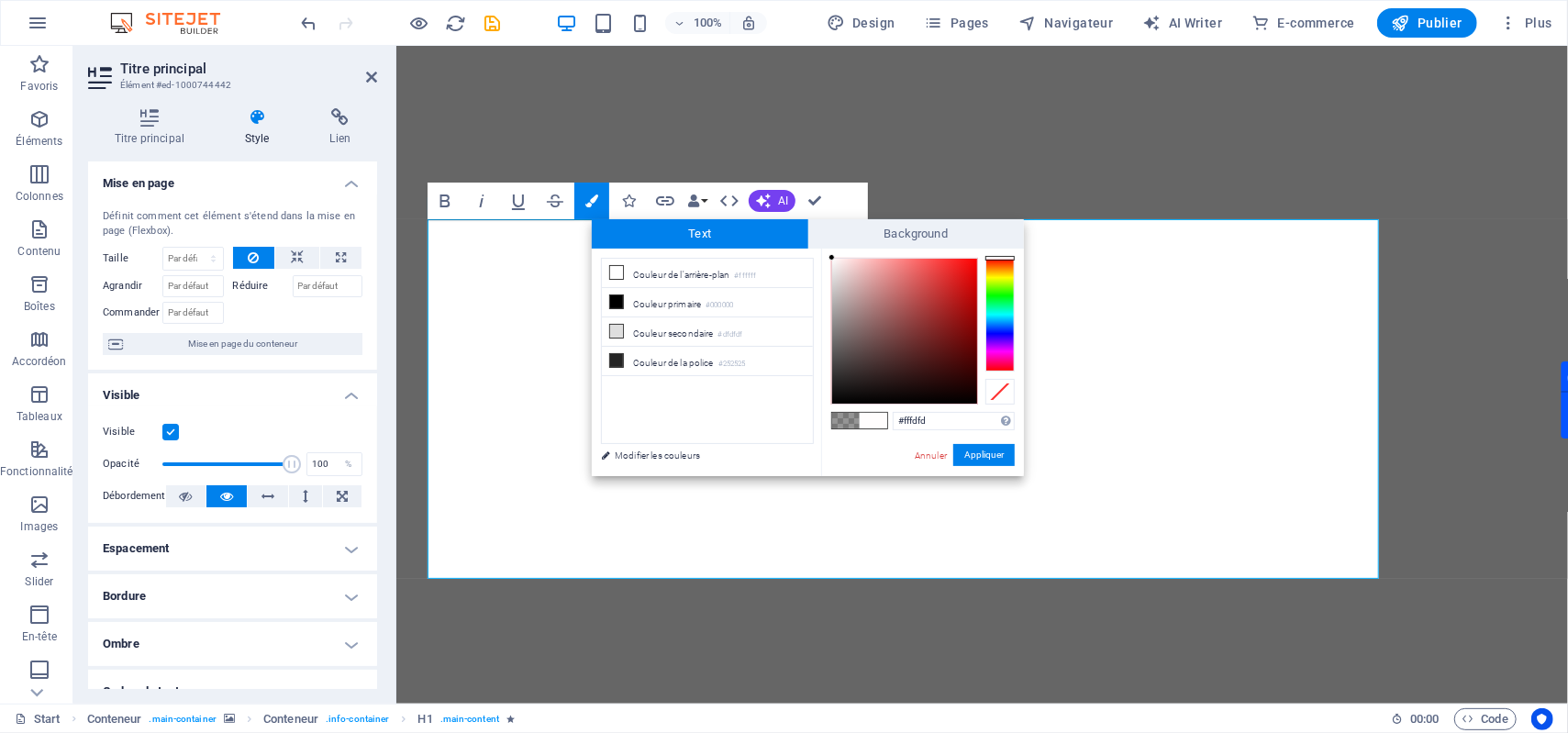
click at [832, 257] on div at bounding box center [831, 257] width 6 height 6
click at [976, 455] on button "Appliquer" at bounding box center [984, 455] width 62 height 22
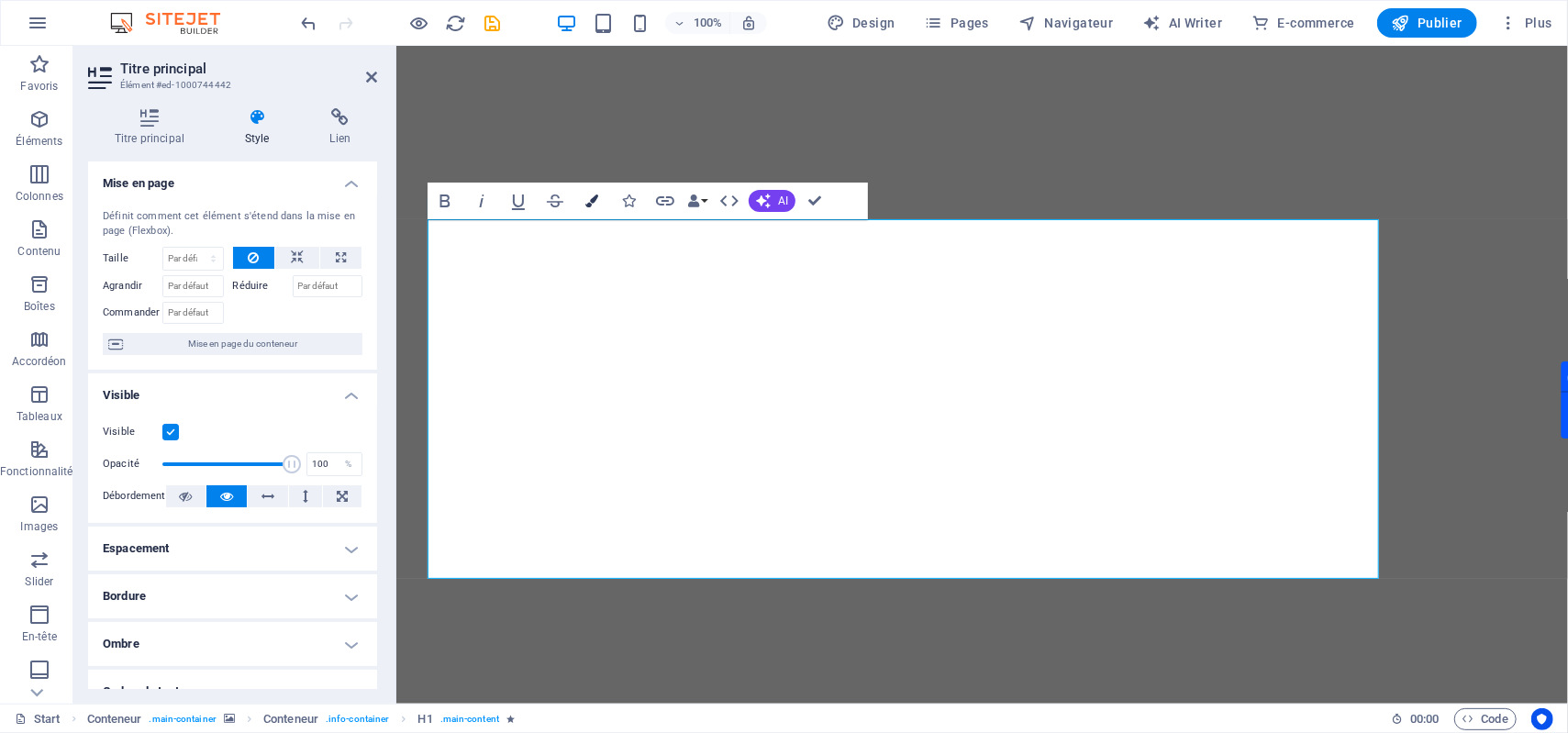
click at [586, 199] on icon "button" at bounding box center [591, 200] width 13 height 13
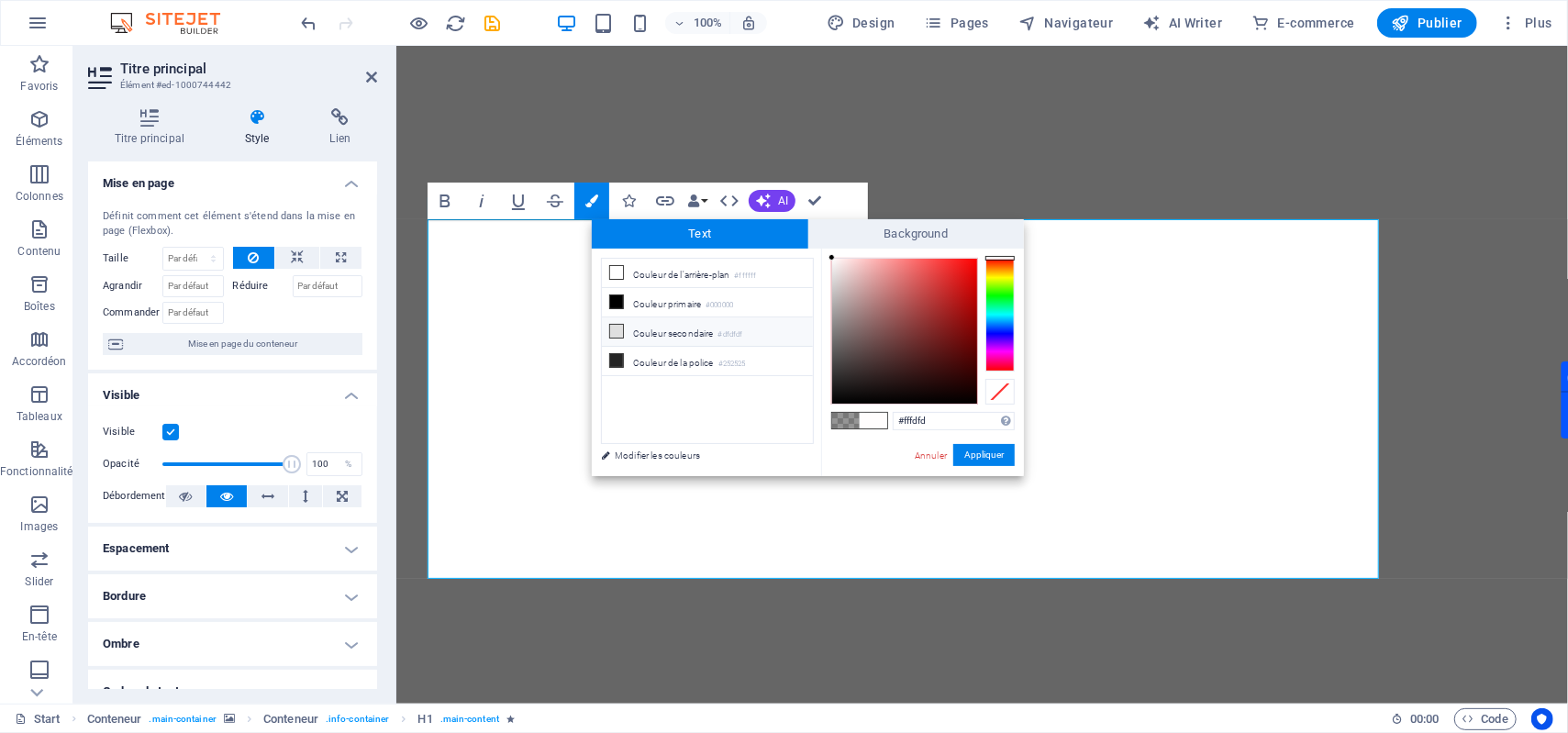
click at [624, 331] on li "Couleur secondaire #dfdfdf" at bounding box center [708, 331] width 211 height 29
click at [620, 327] on icon at bounding box center [616, 331] width 13 height 13
click at [612, 327] on icon at bounding box center [616, 331] width 13 height 13
drag, startPoint x: 836, startPoint y: 287, endPoint x: 810, endPoint y: 241, distance: 52.8
click at [810, 241] on div "Text Background less Couleur de l'arrière-plan #ffffff Couleur primaire #000000…" at bounding box center [807, 348] width 432 height 257
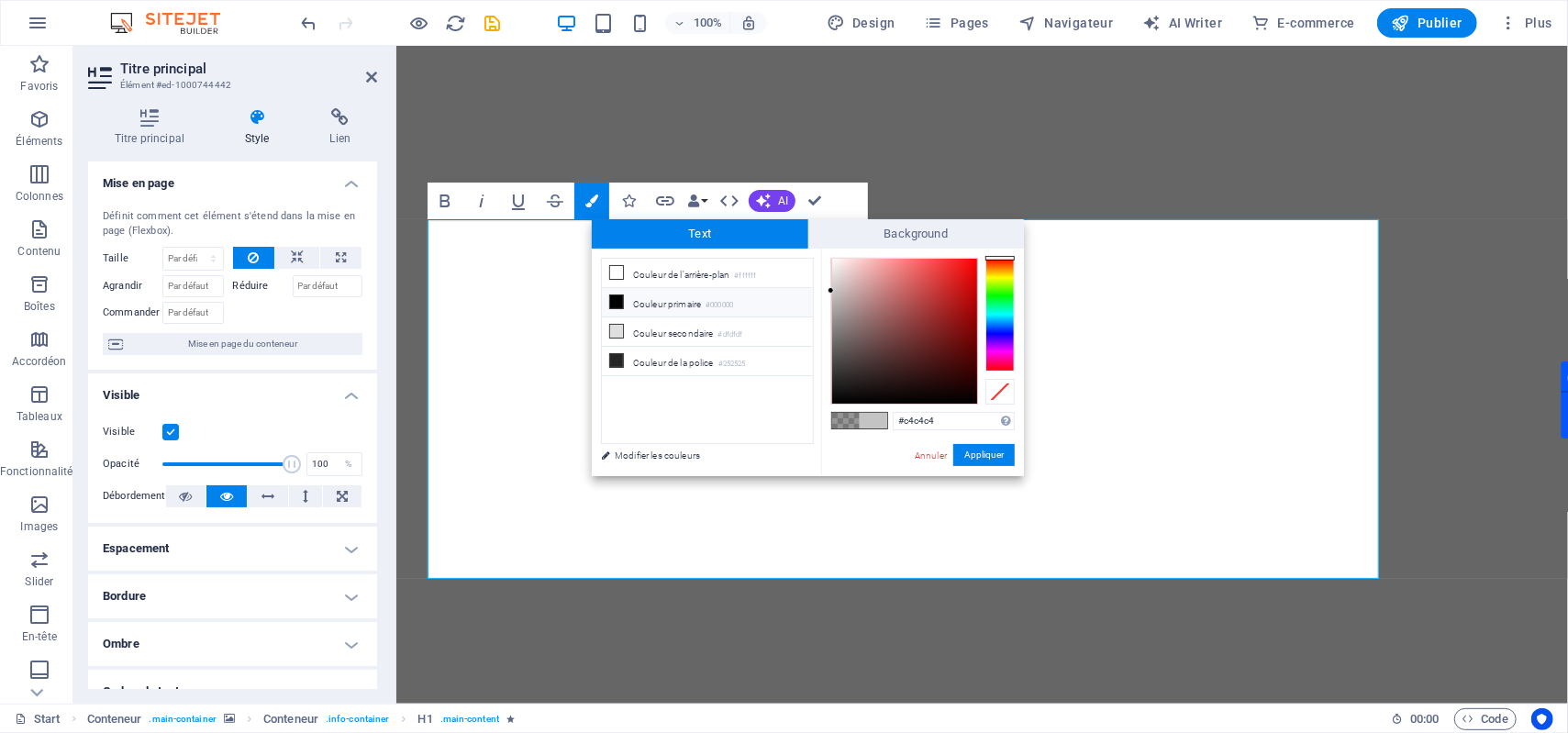
click at [809, 291] on li "Couleur primaire #000000" at bounding box center [708, 302] width 211 height 29
click at [829, 271] on div at bounding box center [830, 274] width 6 height 6
type input "#f2eded"
click at [834, 265] on div at bounding box center [833, 264] width 6 height 6
click at [976, 460] on button "Appliquer" at bounding box center [984, 455] width 62 height 22
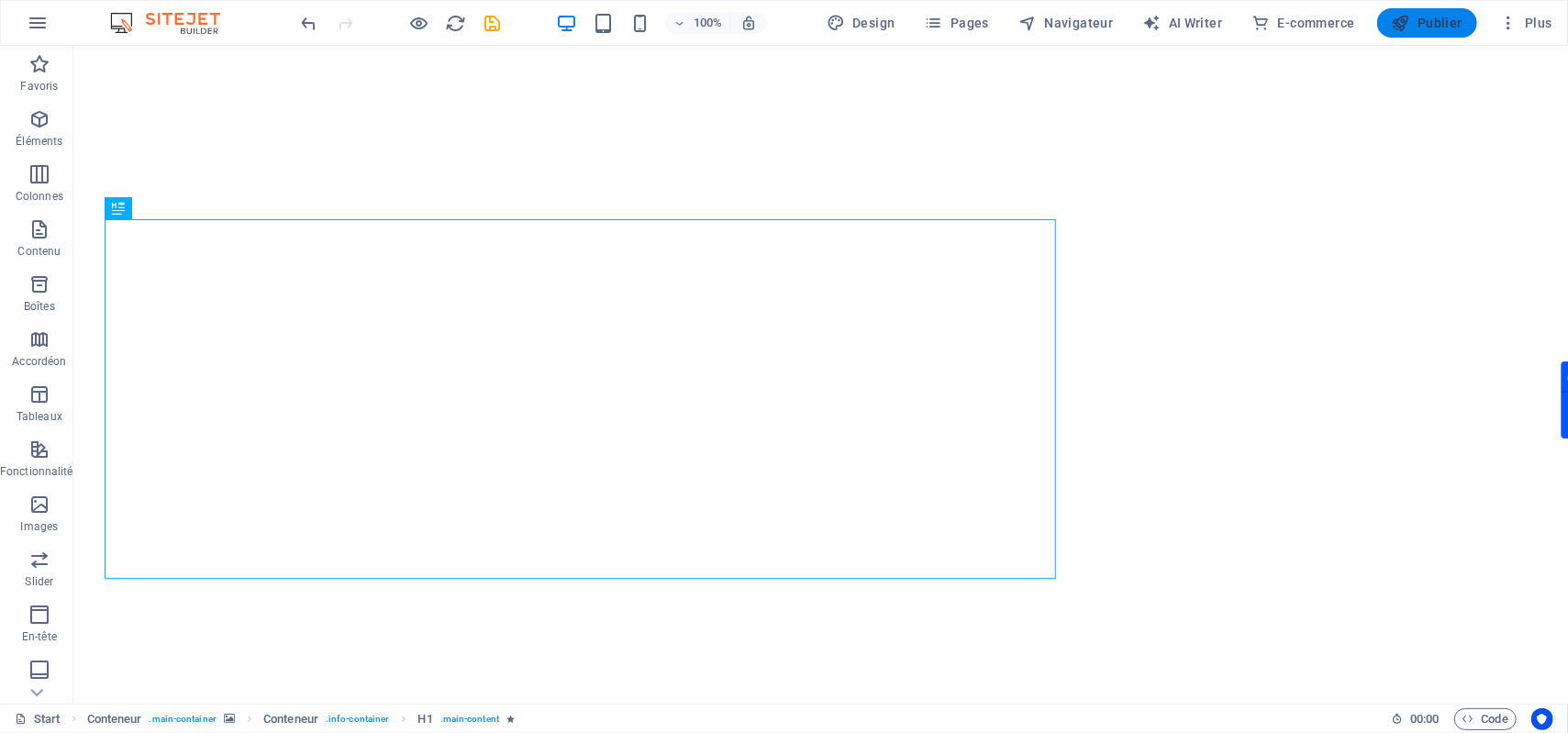
click at [1175, 29] on span "Publier" at bounding box center [1426, 23] width 71 height 18
